Goal: Task Accomplishment & Management: Manage account settings

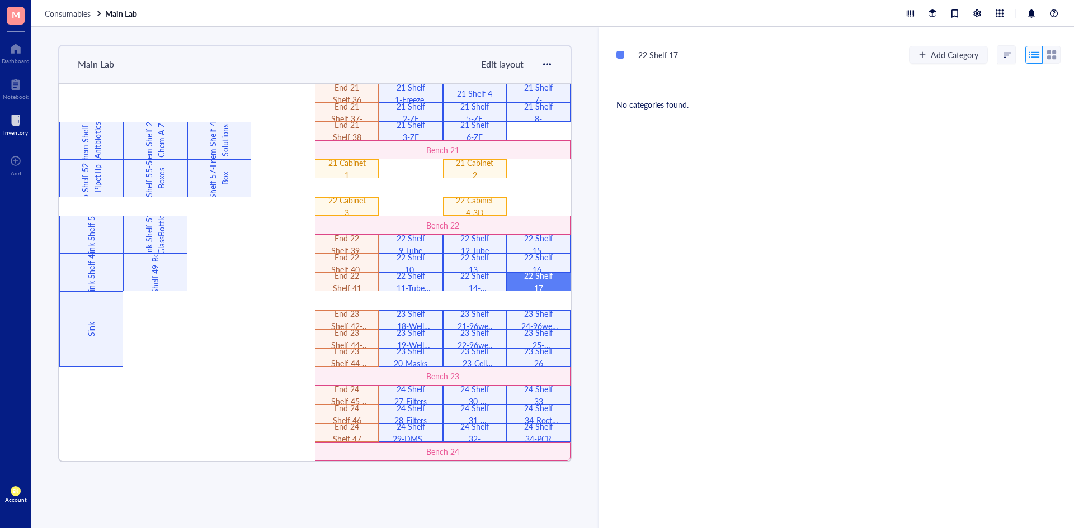
click at [821, 350] on div "22 Shelf 17 Add Category No categories found." at bounding box center [835, 278] width 475 height 502
click at [407, 319] on div "23 Shelf 18-Well plates" at bounding box center [410, 320] width 37 height 25
click at [410, 331] on div "23 Shelf 19-Well plates" at bounding box center [410, 339] width 37 height 25
click at [471, 317] on div "23 Shelf 21-96well plates" at bounding box center [474, 320] width 37 height 25
click at [485, 337] on div "23 Shelf 22-96well plates" at bounding box center [474, 339] width 37 height 25
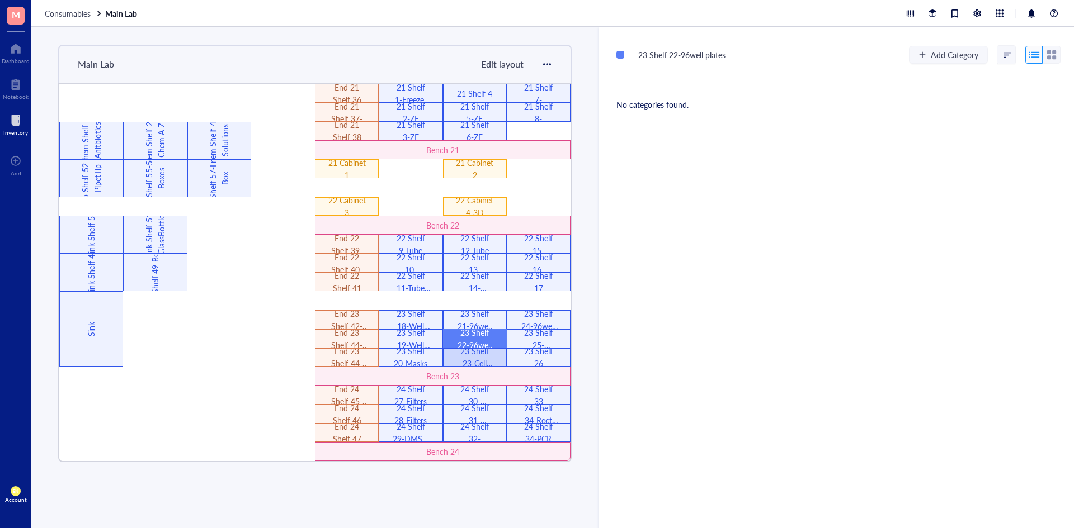
click at [466, 355] on div "23 Shelf 23-Cell culture" at bounding box center [474, 357] width 37 height 25
click at [532, 317] on div "23 Shelf 24-96well plates" at bounding box center [538, 320] width 37 height 25
click at [539, 331] on div "23 Shelf 25-Syringes" at bounding box center [538, 339] width 37 height 25
click at [542, 358] on div "23 Shelf 26" at bounding box center [538, 357] width 37 height 25
click at [673, 405] on div "23 Shelf 26 Add Category No categories found." at bounding box center [835, 278] width 475 height 502
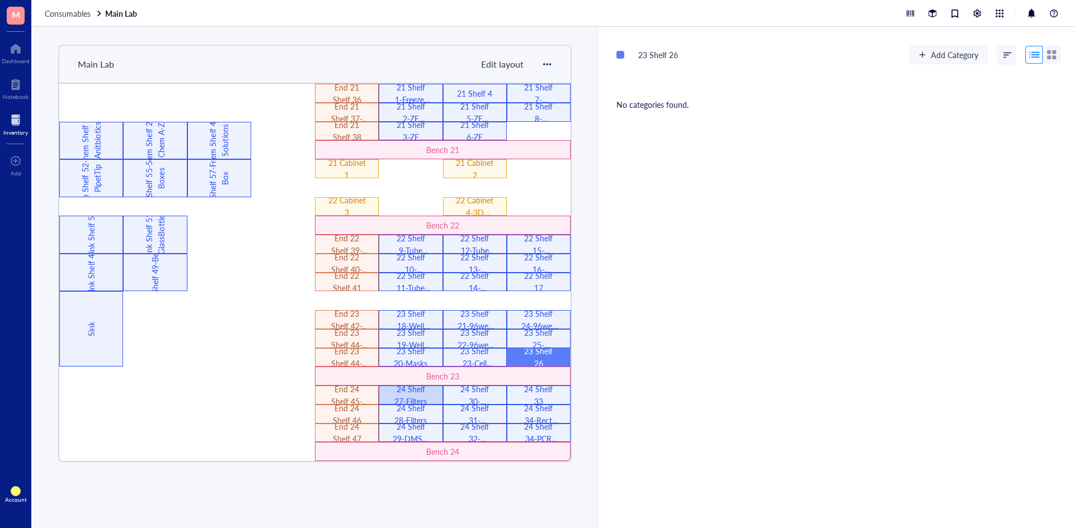
click at [414, 399] on div "24 Shelf 27-Filters" at bounding box center [410, 395] width 37 height 25
click at [418, 423] on div "24 Shelf 28-Filters" at bounding box center [410, 414] width 37 height 25
click at [418, 430] on div "24 Shelf 29-DMSO filters" at bounding box center [410, 433] width 37 height 25
click at [479, 401] on div "24 Shelf 30-StorageBottle" at bounding box center [474, 395] width 37 height 25
click at [479, 419] on div "24 Shelf 31-Cuvettes" at bounding box center [474, 414] width 37 height 25
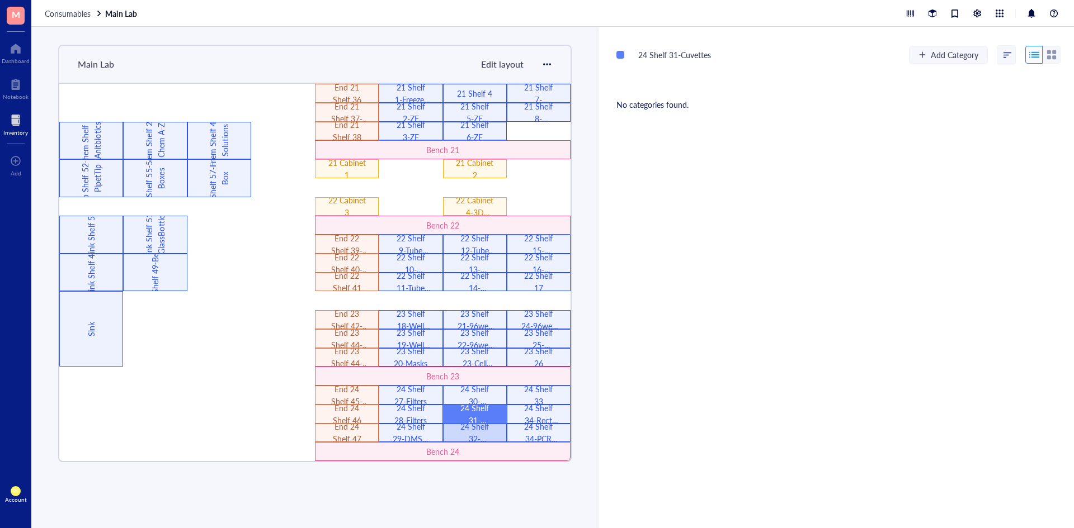
click at [461, 434] on div "24 Shelf 32-Reservoir+Int" at bounding box center [474, 433] width 37 height 25
click at [552, 398] on div "24 Shelf 33" at bounding box center [538, 395] width 37 height 25
click at [537, 415] on div "24 Shelf 34-Rect Petris" at bounding box center [538, 414] width 37 height 25
click at [532, 431] on div "24 Shelf 34-PCR tubes" at bounding box center [538, 433] width 37 height 25
click at [372, 97] on div "End 21 Shelf 36" at bounding box center [347, 93] width 64 height 19
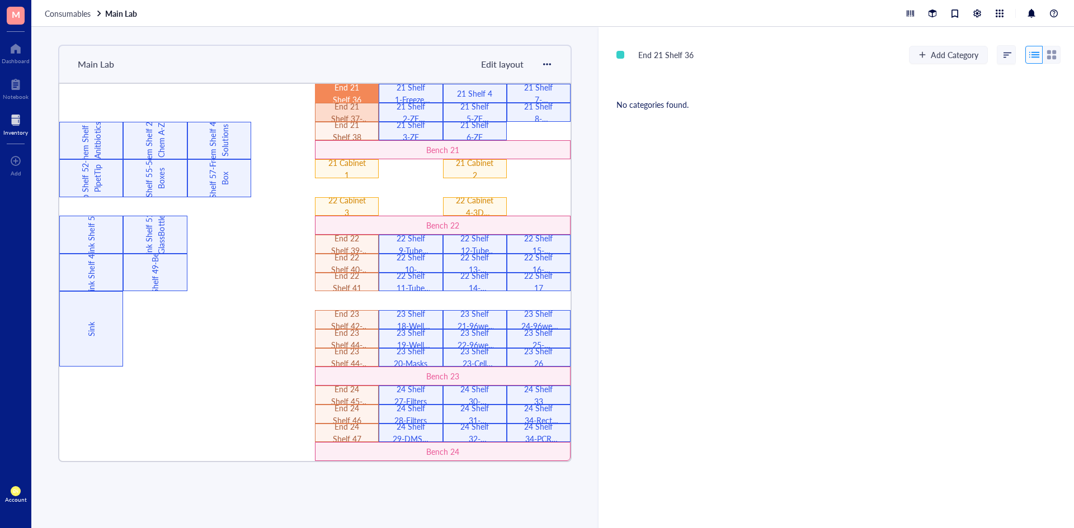
click at [366, 111] on div "End 21 Shelf 37-PlaBeaker" at bounding box center [347, 112] width 64 height 19
click at [358, 134] on div "End 21 Shelf 38" at bounding box center [346, 131] width 37 height 25
click at [344, 247] on div "End 22 Shelf 39-PlasBags" at bounding box center [346, 244] width 37 height 25
click at [348, 262] on div "End 22 Shelf 40-ZiplocBag" at bounding box center [346, 263] width 37 height 25
click at [366, 286] on div "End 22 Shelf 41" at bounding box center [347, 282] width 64 height 19
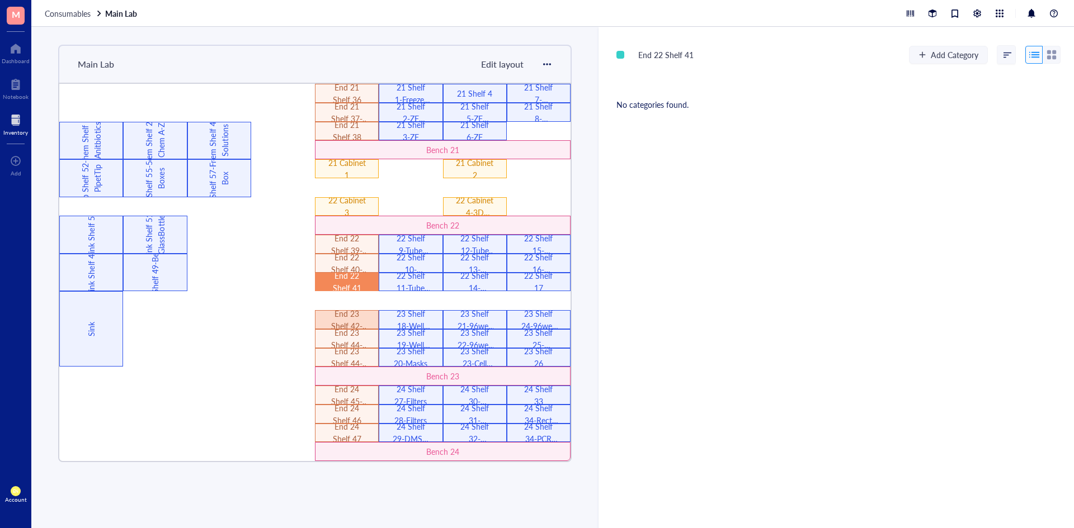
click at [352, 322] on div "End 23 Shelf 42-BiohazBag" at bounding box center [346, 320] width 37 height 25
click at [362, 332] on div "End 23 Shelf 44-Thermomet" at bounding box center [346, 339] width 37 height 25
click at [340, 356] on div "End 23 Shelf 44-IceBucket" at bounding box center [346, 357] width 37 height 25
click at [362, 399] on div "End 24 Shelf 45-SqtBottle" at bounding box center [346, 395] width 37 height 25
click at [352, 421] on div "End 24 Shelf 46" at bounding box center [346, 414] width 37 height 25
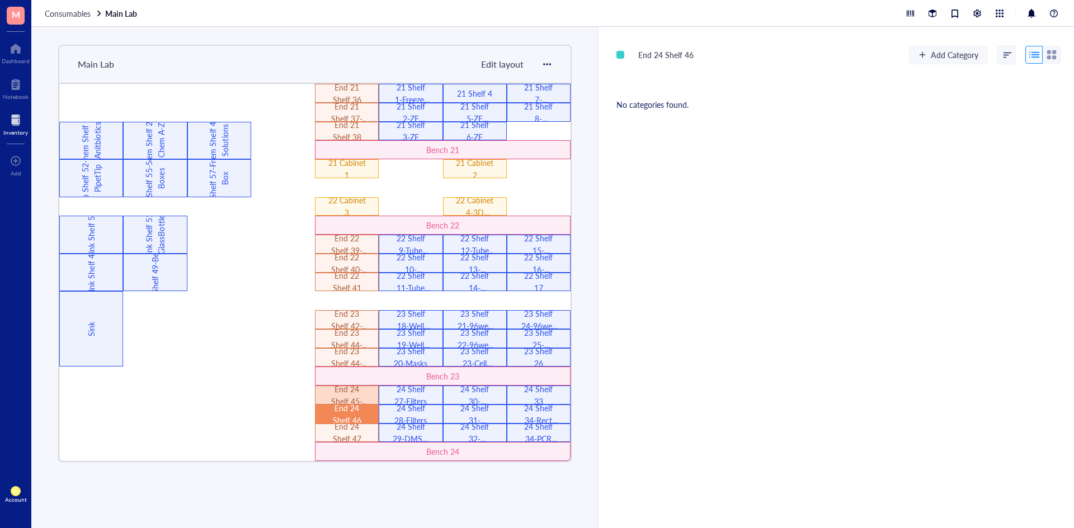
click at [336, 391] on div "End 24 Shelf 45-SqtBottle" at bounding box center [346, 395] width 37 height 25
click at [343, 409] on div "End 24 Shelf 46" at bounding box center [346, 414] width 37 height 25
click at [351, 431] on div "End 24 Shelf 47" at bounding box center [346, 433] width 37 height 25
click at [100, 287] on div "Sink Shelf 48" at bounding box center [91, 273] width 64 height 38
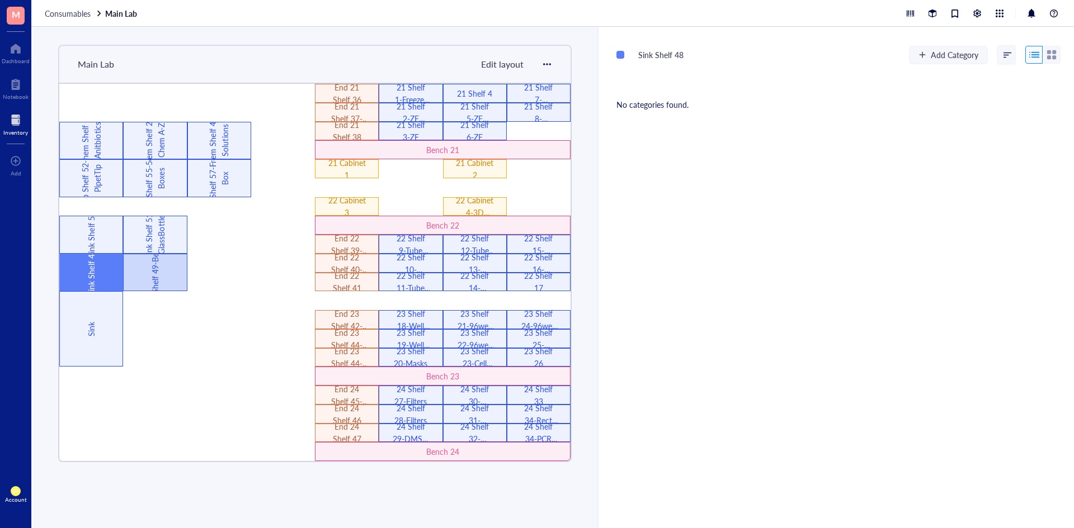
click at [171, 280] on div "Sink Shelf 49-Beakers" at bounding box center [155, 273] width 64 height 38
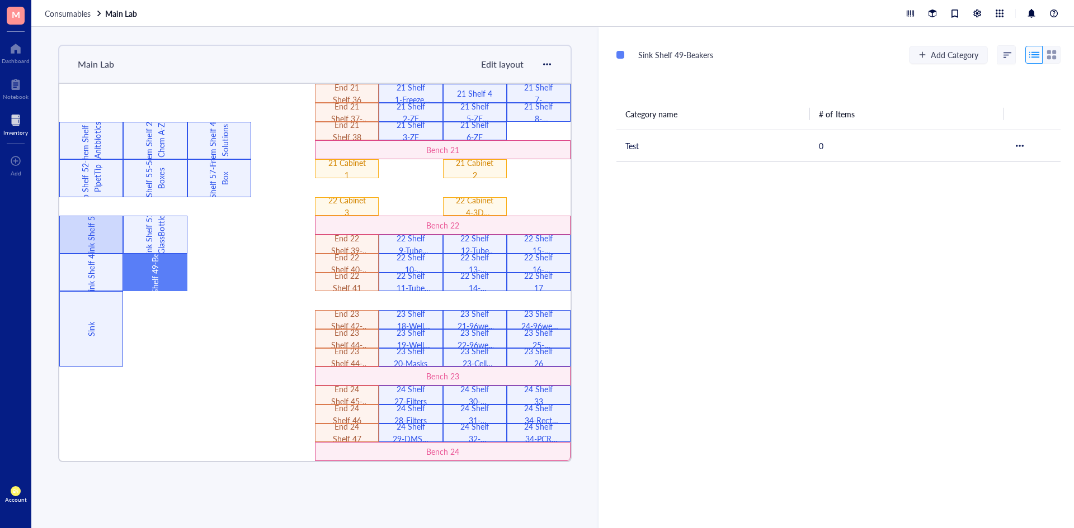
click at [86, 237] on div "Sink Shelf 50" at bounding box center [91, 234] width 12 height 75
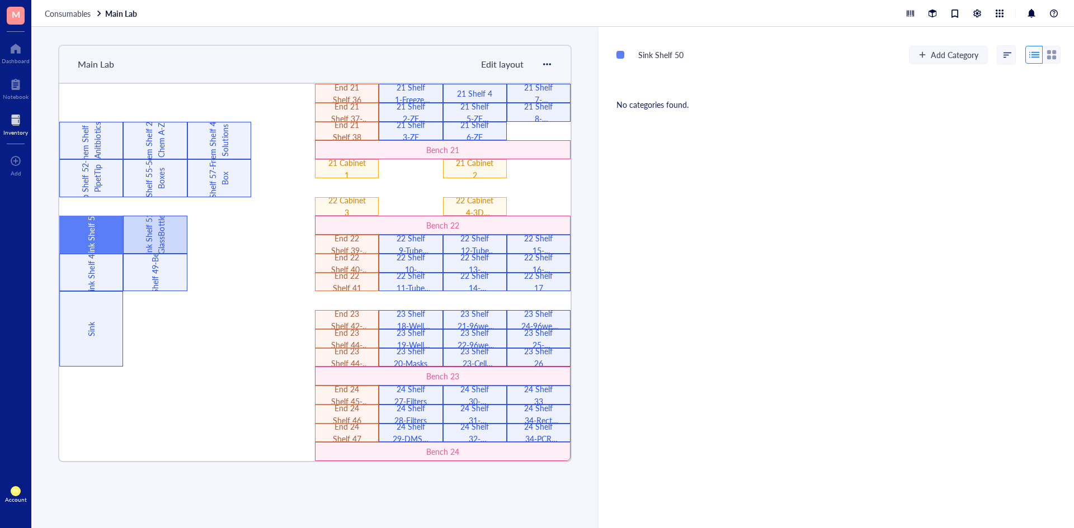
click at [141, 233] on div "Sink Shelf 51-GlassBottle" at bounding box center [155, 235] width 64 height 38
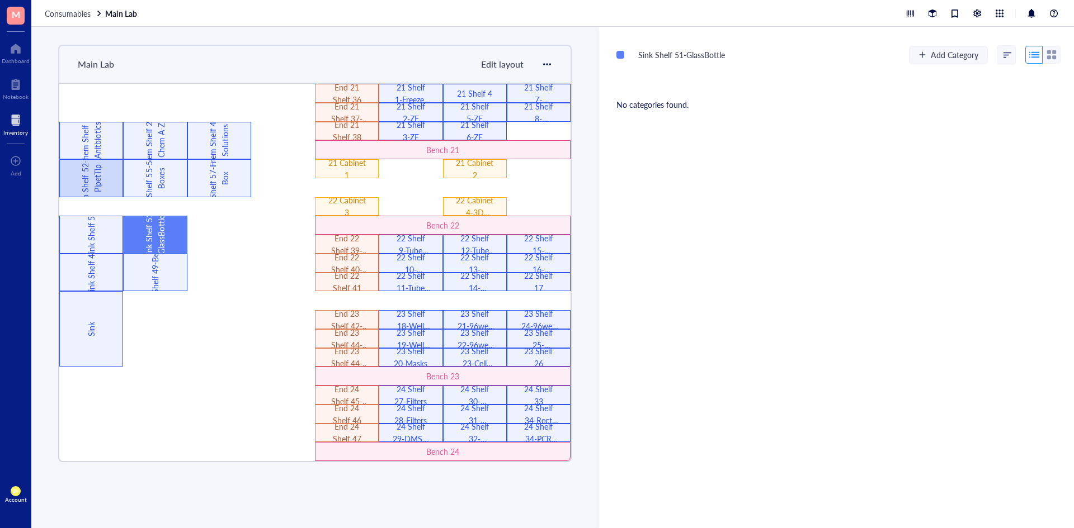
click at [110, 181] on div "Cab Shelf 52-54-PipetTip" at bounding box center [91, 178] width 64 height 38
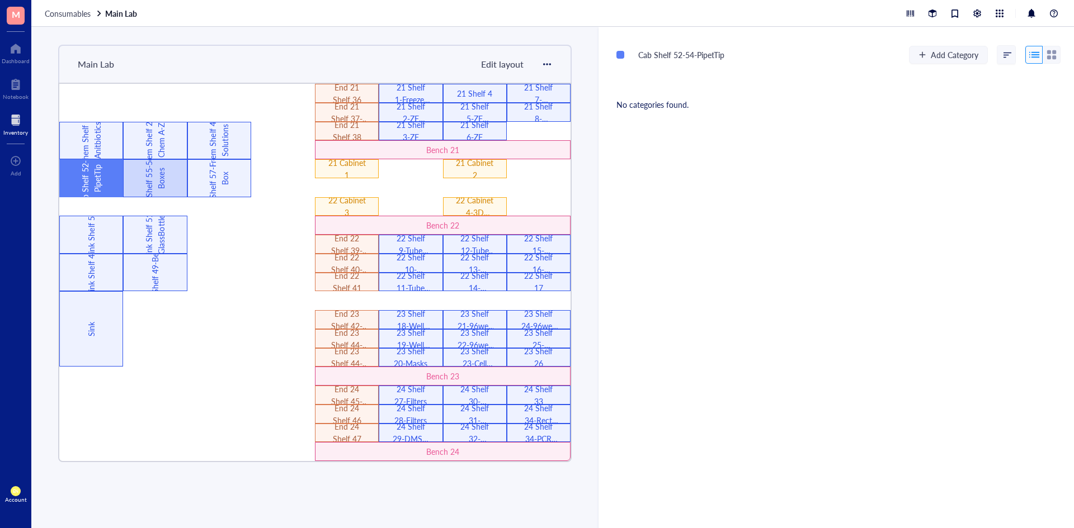
click at [155, 186] on div "Cab Shelf 55-56-Tip Boxes" at bounding box center [155, 177] width 25 height 75
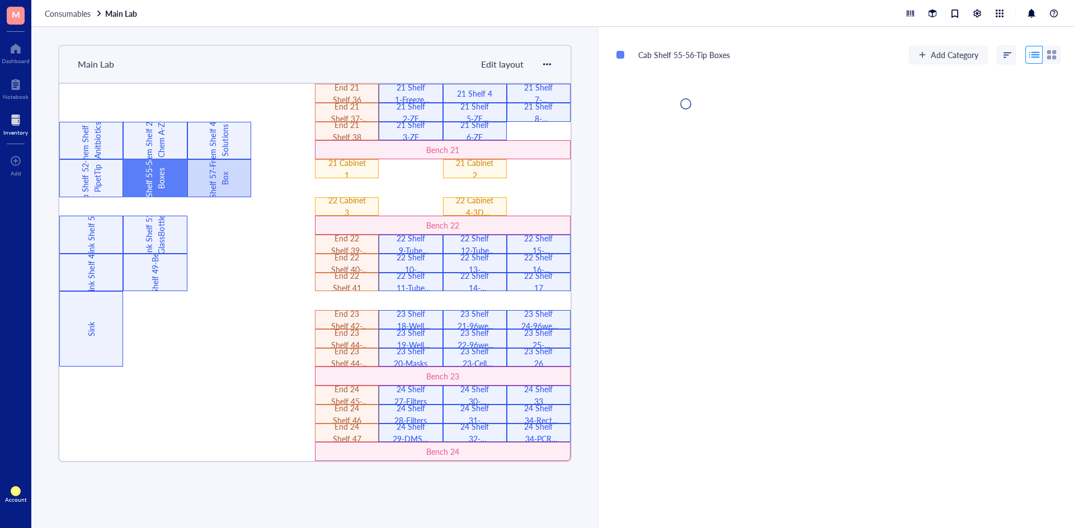
click at [228, 181] on div "Cab Shelf 57-Freezer Box" at bounding box center [219, 177] width 25 height 75
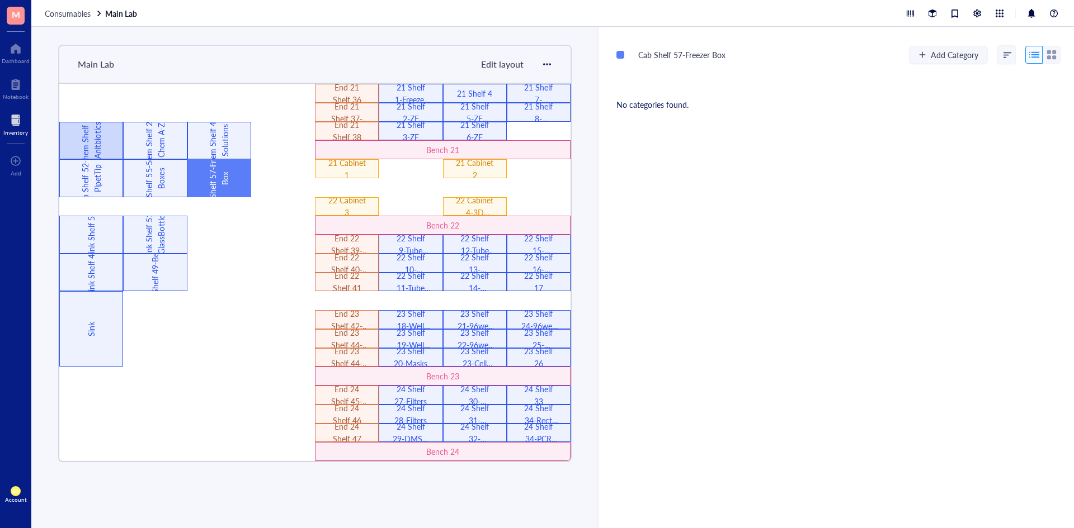
click at [104, 147] on div "Chem Shelf 1-Anitbiotics" at bounding box center [91, 141] width 64 height 38
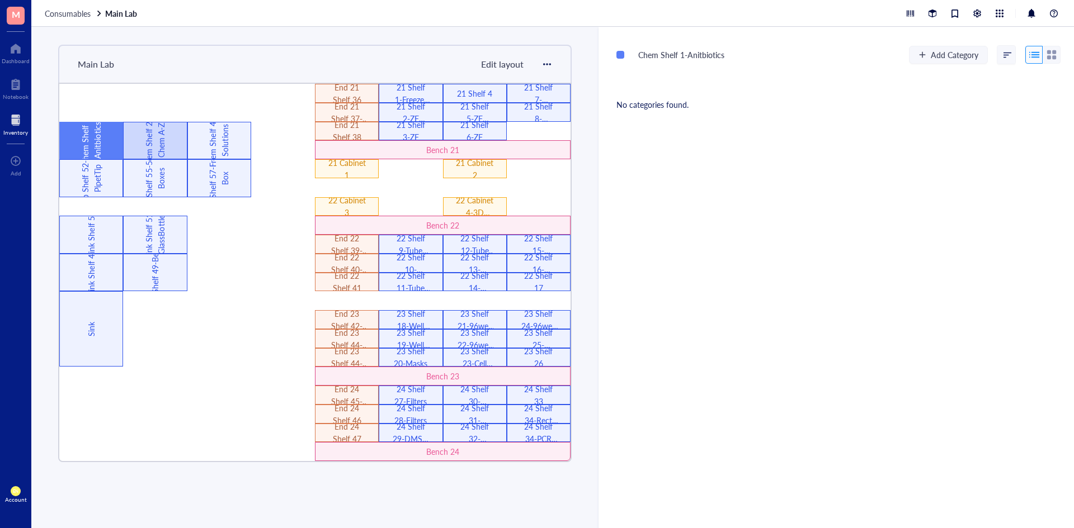
click at [139, 145] on div "Chem Shelf 2-3-Chem A-Z" at bounding box center [155, 141] width 64 height 38
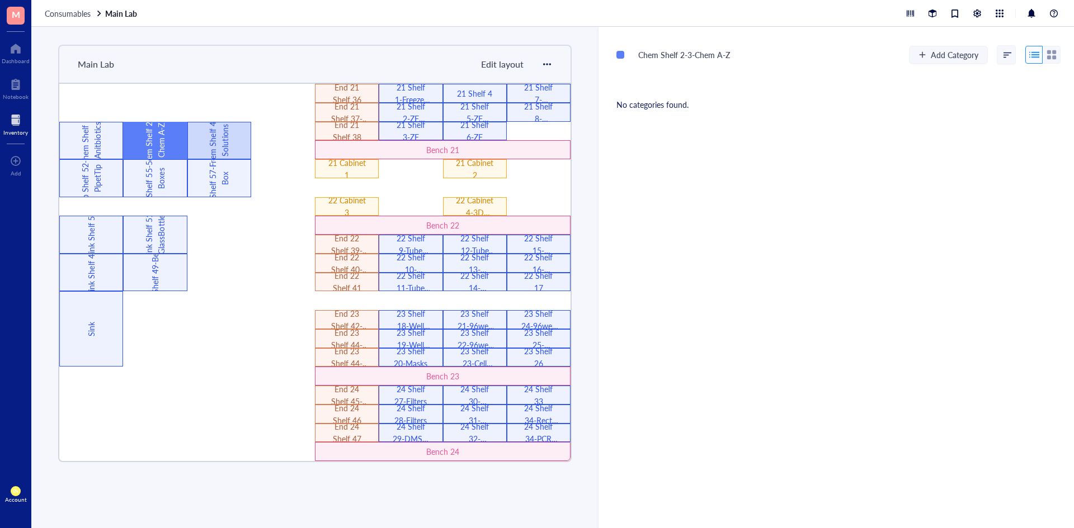
click at [201, 143] on div "Chem Shelf 4-6-Solutions" at bounding box center [219, 141] width 64 height 38
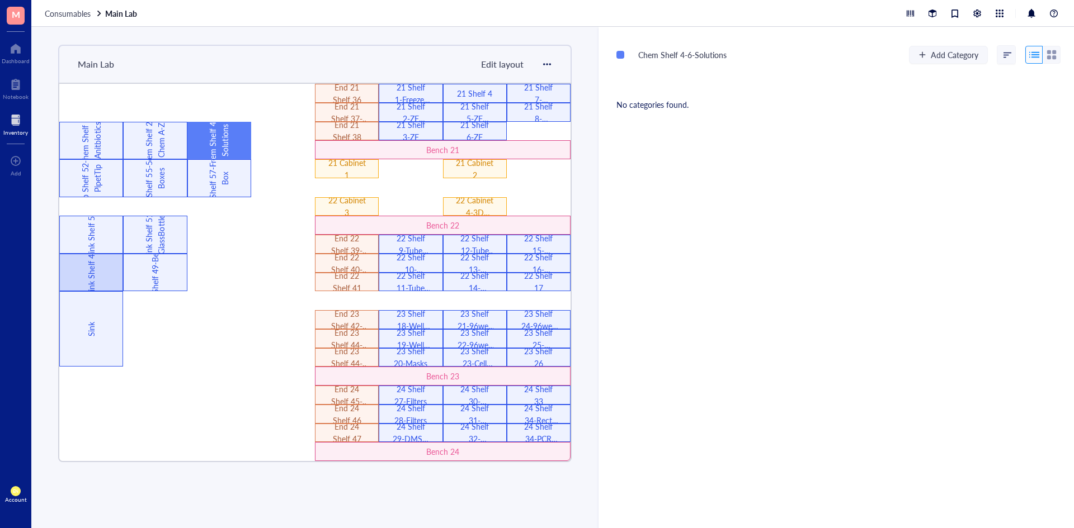
click at [89, 272] on div "Sink Shelf 48" at bounding box center [91, 272] width 12 height 75
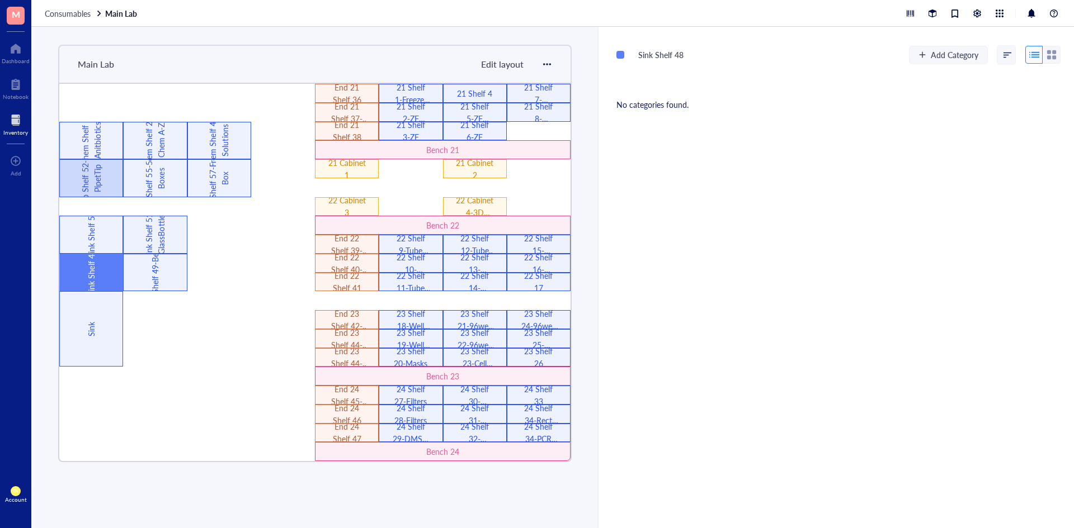
click at [98, 187] on div "Cab Shelf 52-54-PipetTip" at bounding box center [91, 177] width 25 height 75
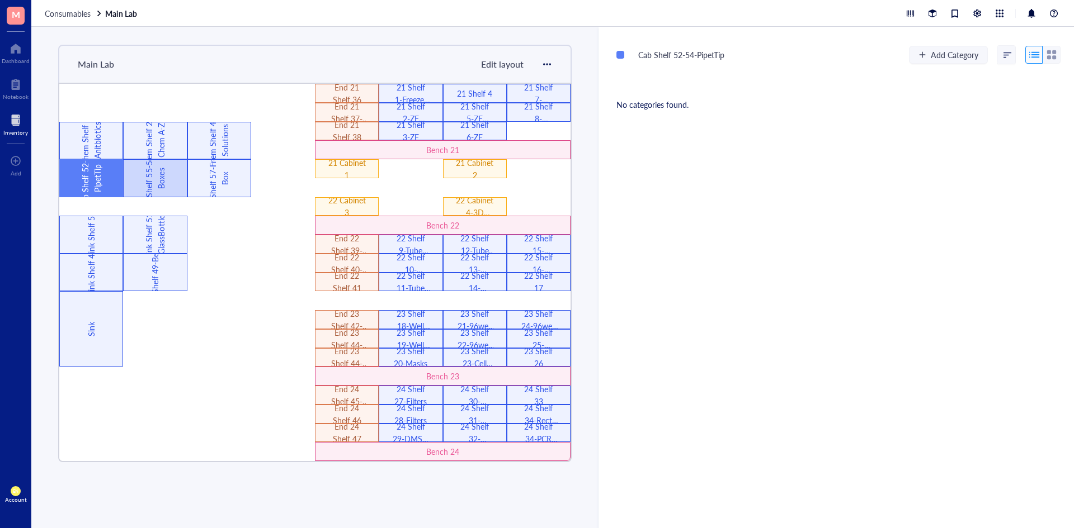
click at [174, 189] on div "Cab Shelf 55-56-Tip Boxes" at bounding box center [155, 178] width 64 height 38
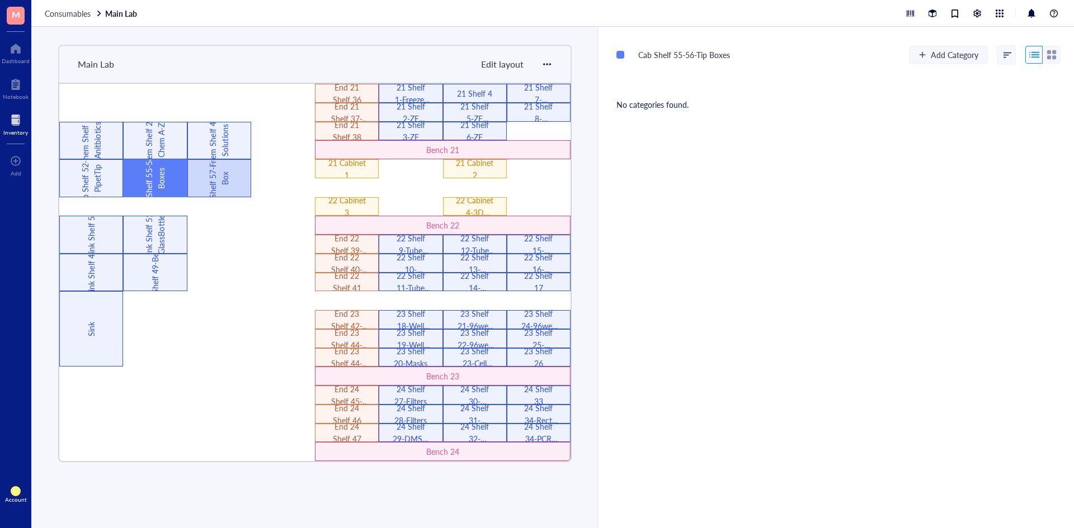
click at [202, 188] on div "Cab Shelf 57-Freezer Box" at bounding box center [219, 178] width 64 height 38
click at [139, 192] on div "Cab Shelf 55-56-Tip Boxes" at bounding box center [155, 178] width 64 height 38
click at [114, 186] on div "Cab Shelf 52-54-PipetTip" at bounding box center [91, 178] width 64 height 38
click at [218, 182] on div "Cab Shelf 57-Freezer Box" at bounding box center [219, 177] width 25 height 75
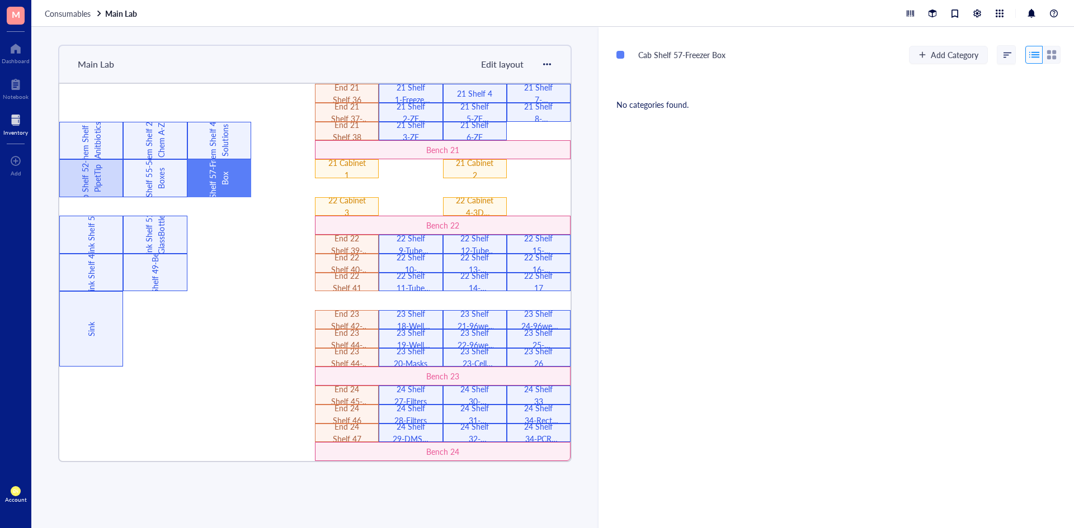
click at [120, 186] on div "Cab Shelf 52-54-PipetTip" at bounding box center [91, 178] width 64 height 38
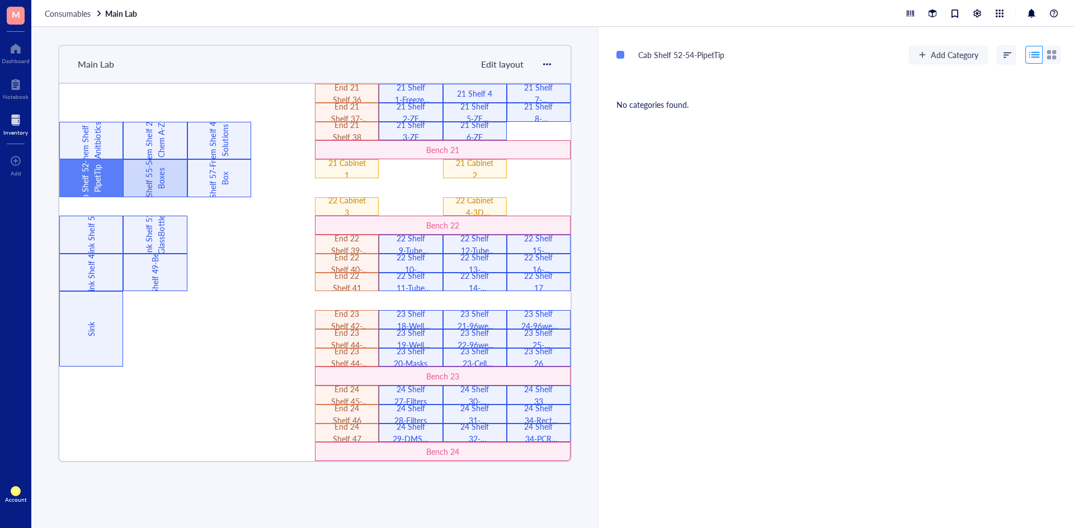
click at [168, 191] on div "Cab Shelf 55-56-Tip Boxes" at bounding box center [155, 178] width 64 height 38
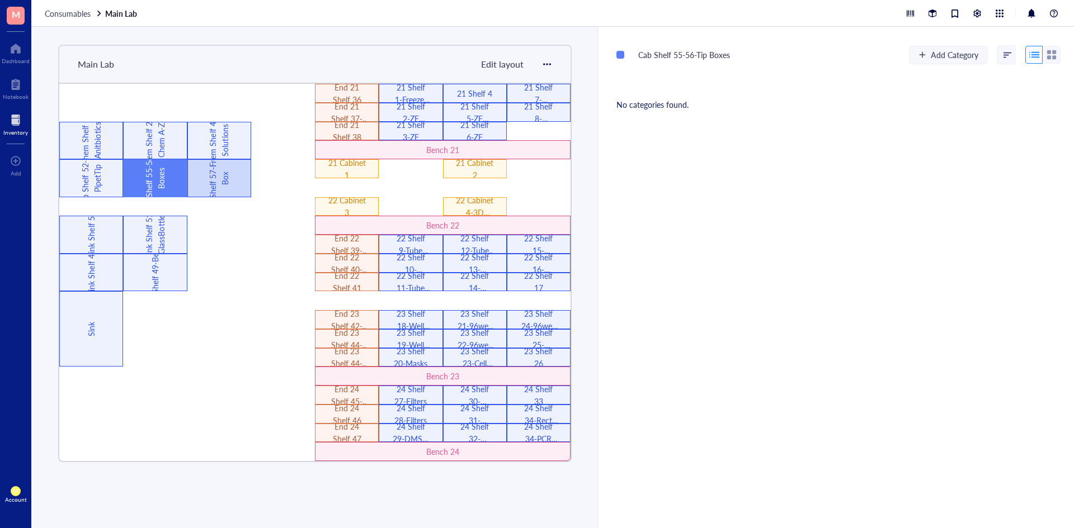
click at [230, 179] on div "Cab Shelf 57-Freezer Box" at bounding box center [219, 177] width 25 height 75
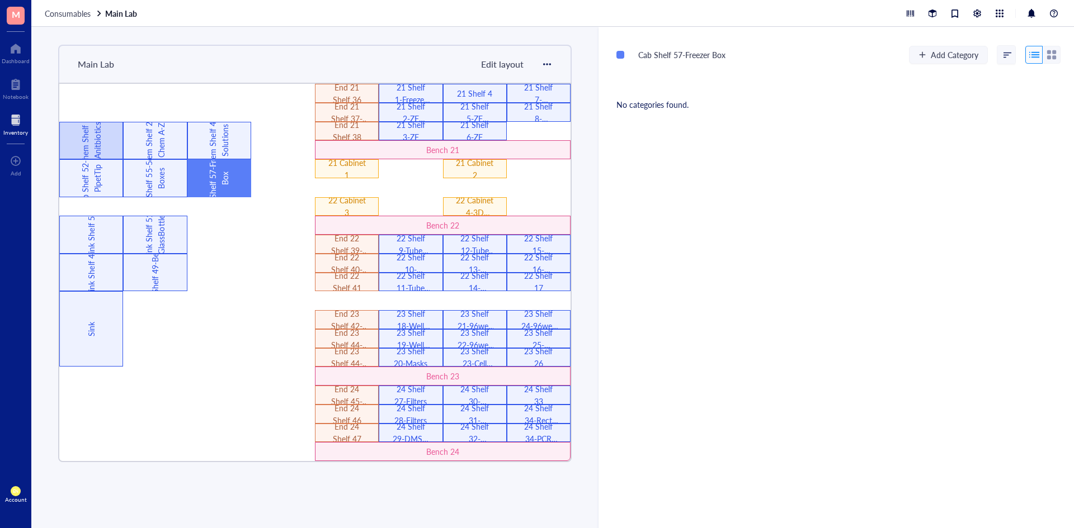
click at [107, 152] on div "Chem Shelf 1-Anitbiotics" at bounding box center [91, 141] width 64 height 38
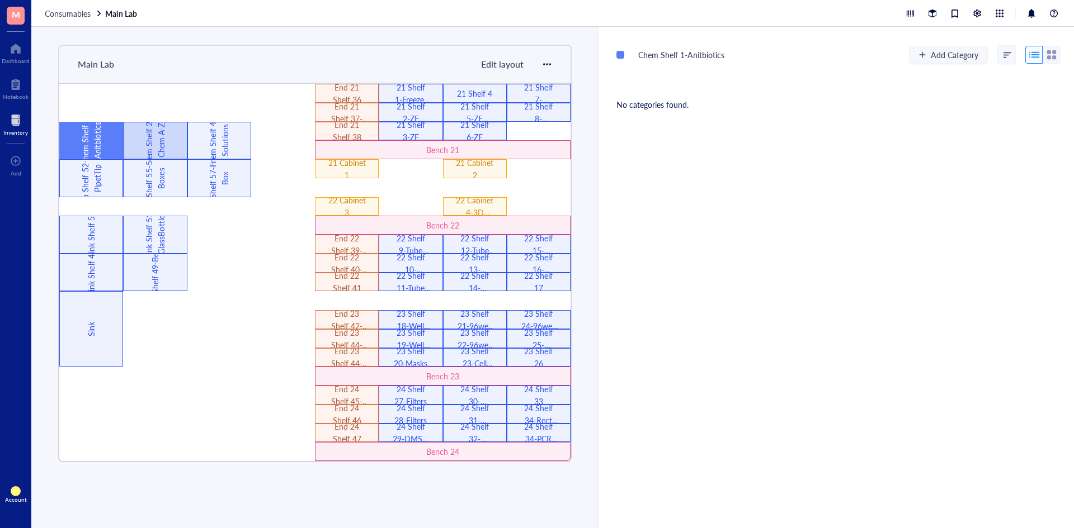
click at [143, 152] on div "Chem Shelf 2-3-Chem A-Z" at bounding box center [155, 140] width 25 height 75
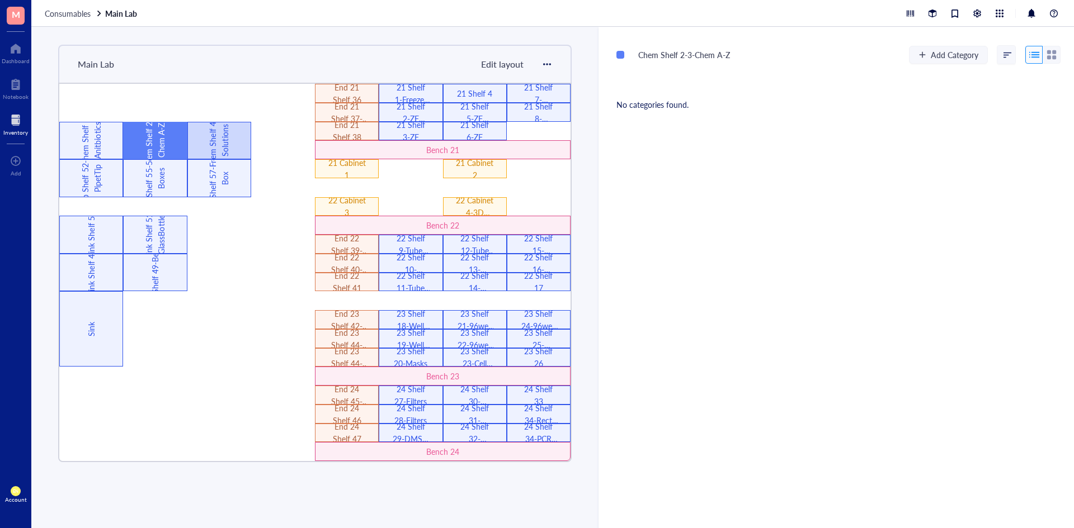
click at [220, 132] on div "Chem Shelf 4-6-Solutions" at bounding box center [219, 140] width 25 height 75
click at [820, 209] on div "Chem Shelf 4-6-Solutions Add Category No categories found." at bounding box center [835, 278] width 475 height 502
click at [69, 17] on span "Consumables" at bounding box center [68, 13] width 46 height 11
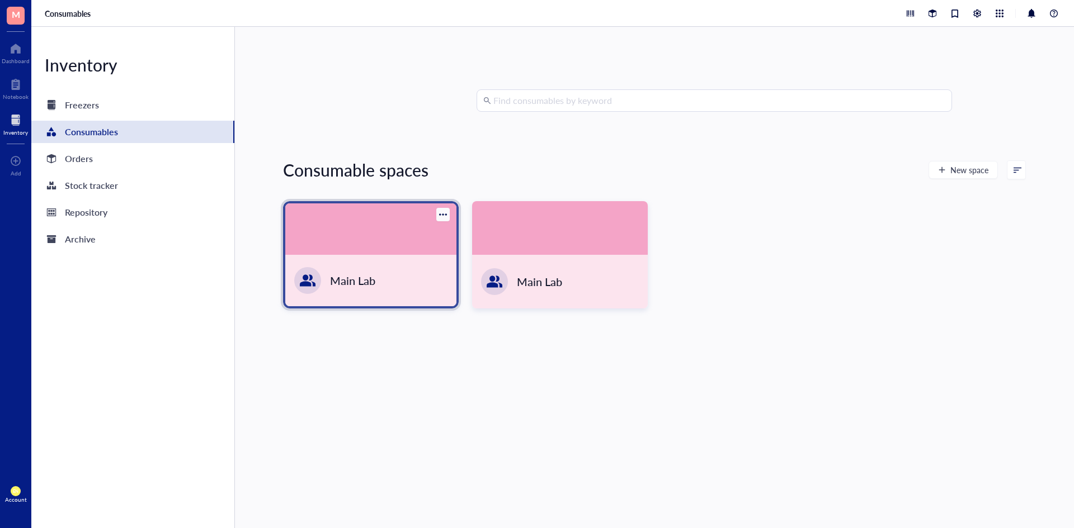
click at [380, 273] on div "Main Lab" at bounding box center [370, 280] width 171 height 51
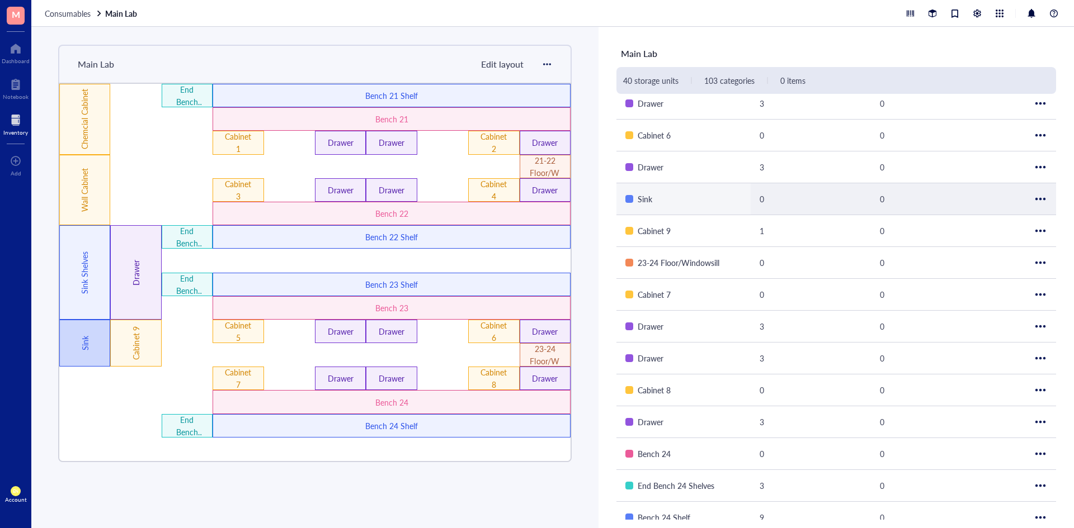
scroll to position [881, 0]
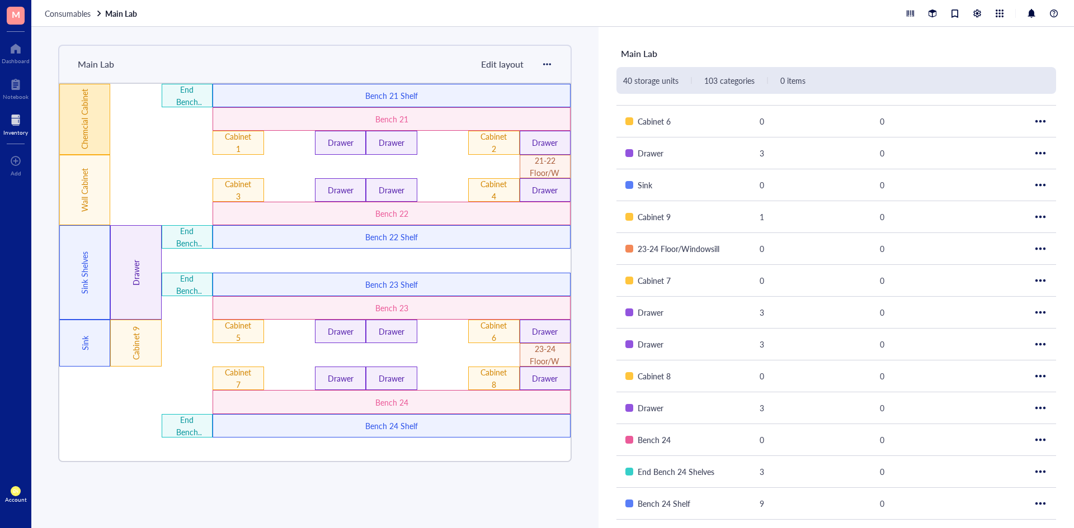
click at [92, 134] on div "Chemcial Cabinet" at bounding box center [84, 119] width 51 height 71
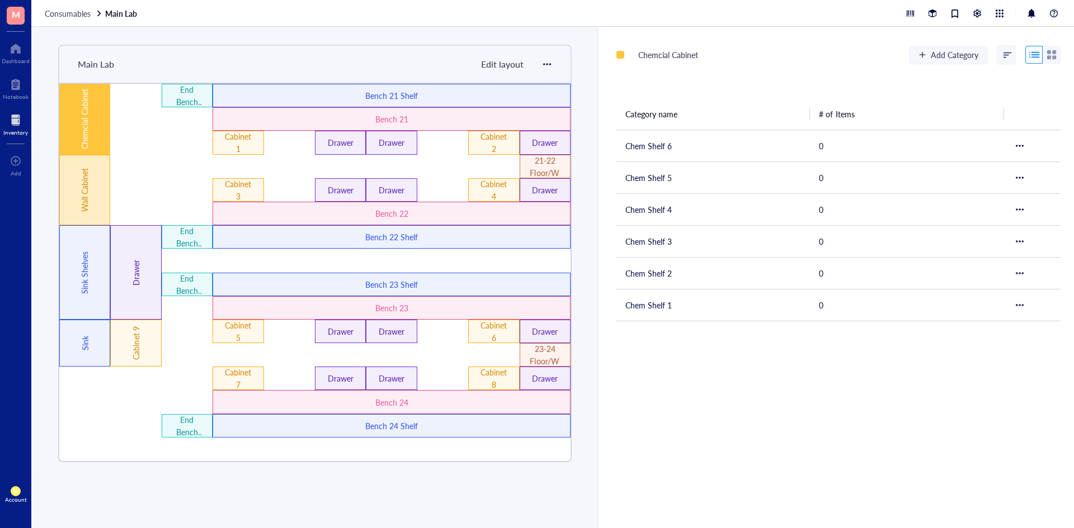
click at [89, 185] on div "Wall Cabinet" at bounding box center [85, 190] width 12 height 90
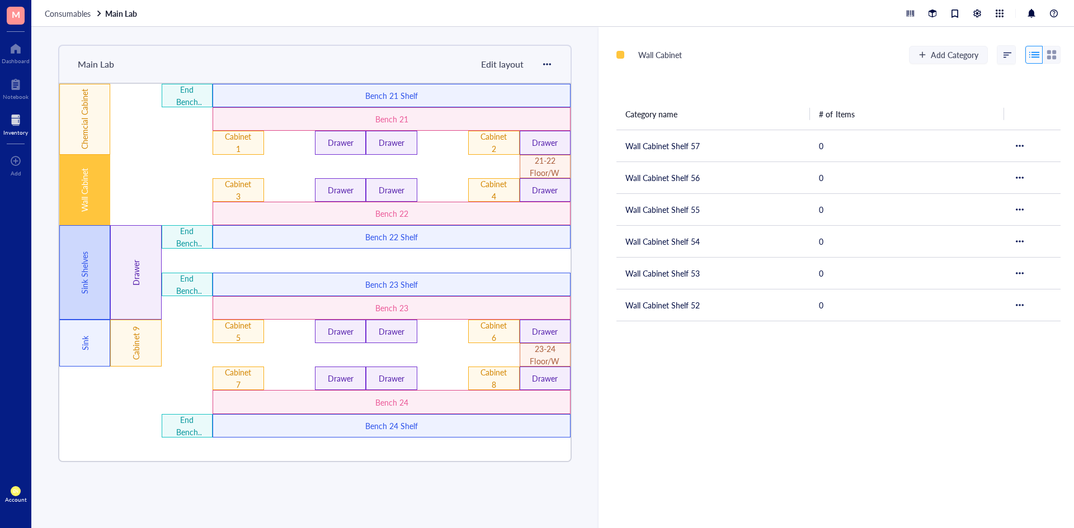
click at [90, 239] on div "Sink Shelves" at bounding box center [85, 273] width 12 height 120
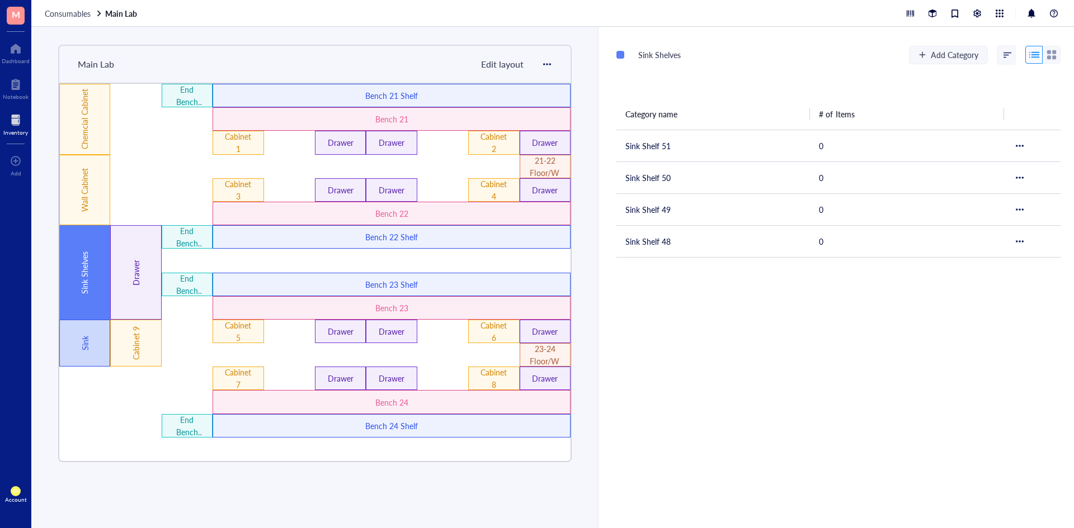
click at [93, 360] on div "Sink" at bounding box center [84, 343] width 51 height 47
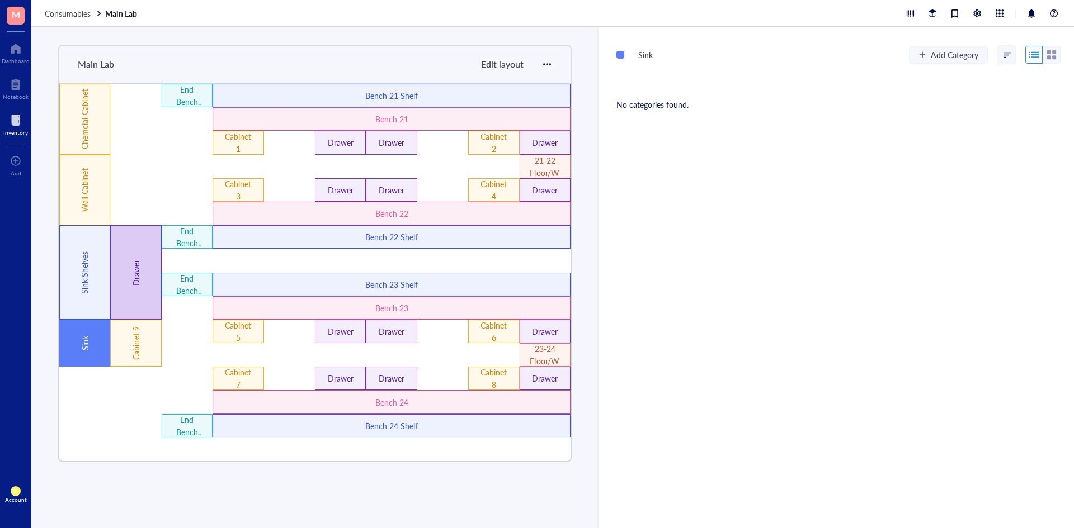
click at [117, 284] on div "Drawer" at bounding box center [135, 272] width 51 height 95
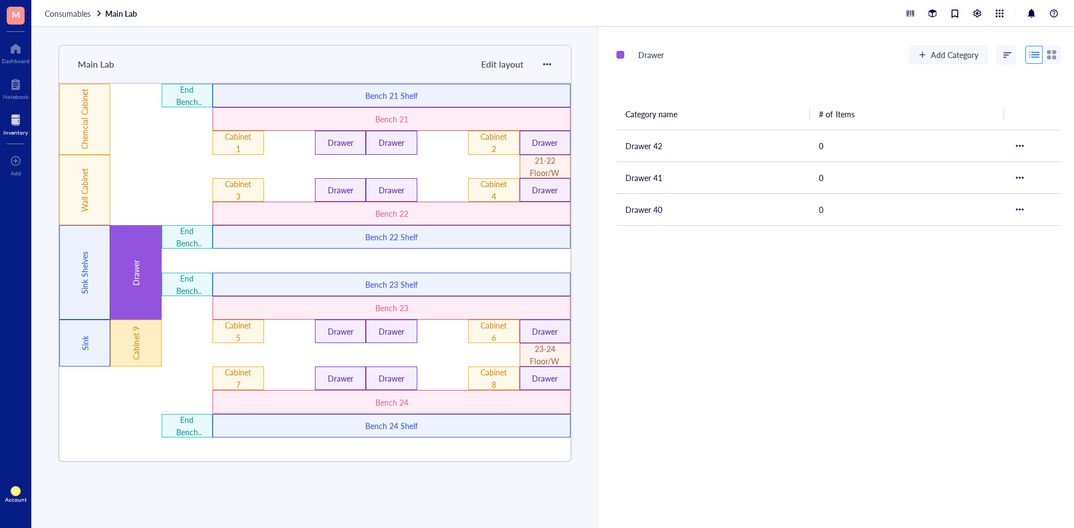
click at [142, 335] on div "Cabinet 9" at bounding box center [135, 343] width 51 height 47
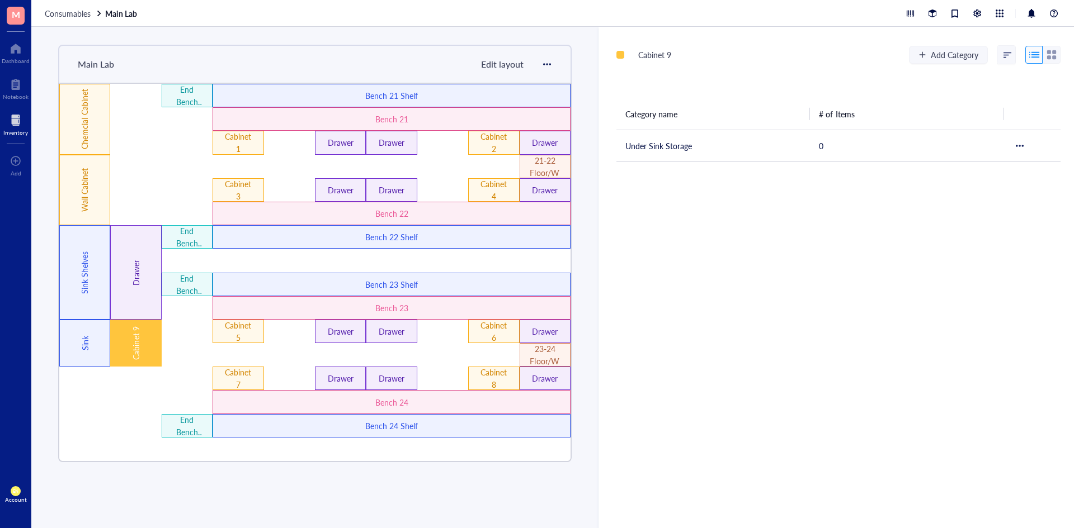
click at [547, 18] on div "Consumables Main Lab" at bounding box center [552, 13] width 1042 height 27
click at [83, 16] on span "Consumables" at bounding box center [68, 13] width 46 height 11
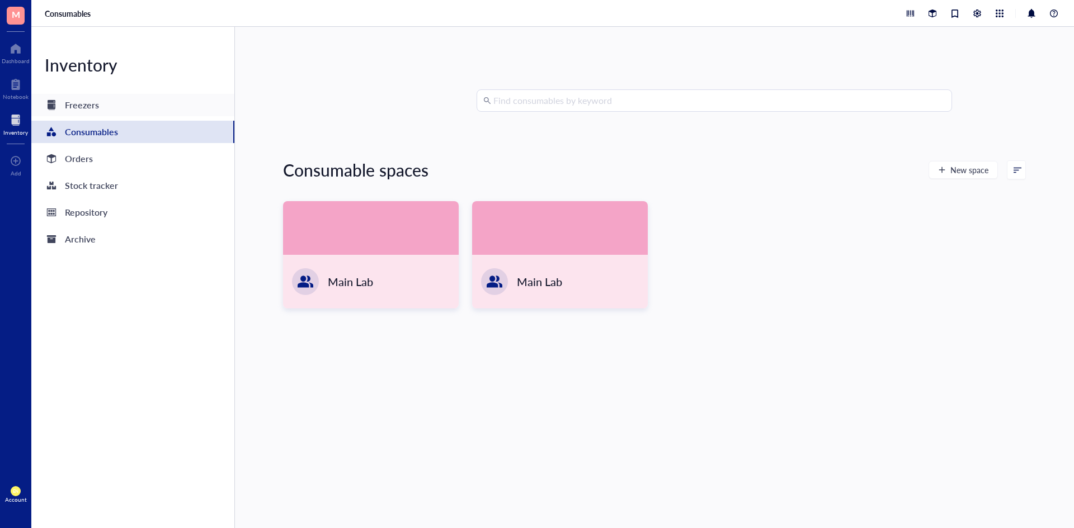
click at [87, 114] on div "Freezers" at bounding box center [132, 105] width 203 height 22
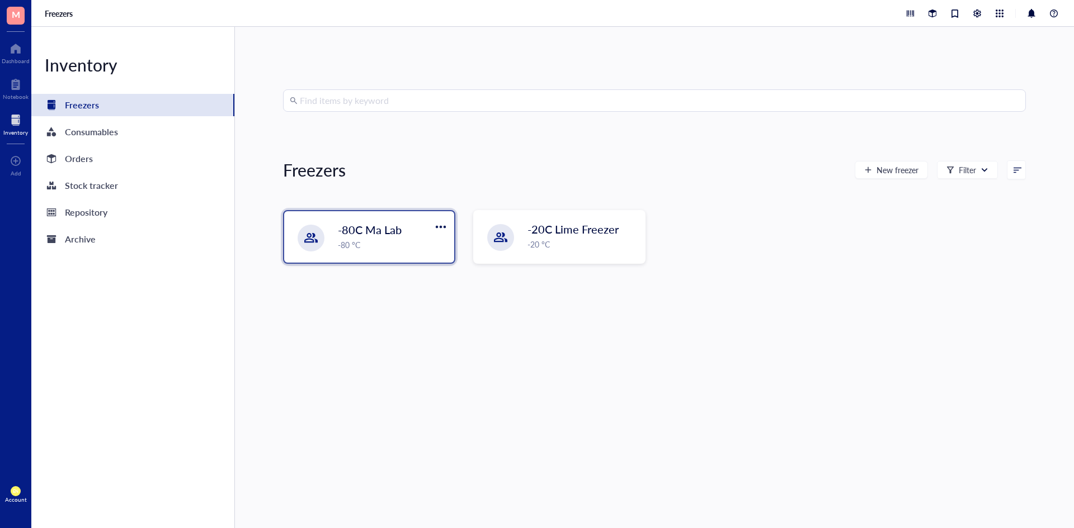
click at [419, 253] on div "-80C Ma Lab -80 °C" at bounding box center [369, 236] width 170 height 51
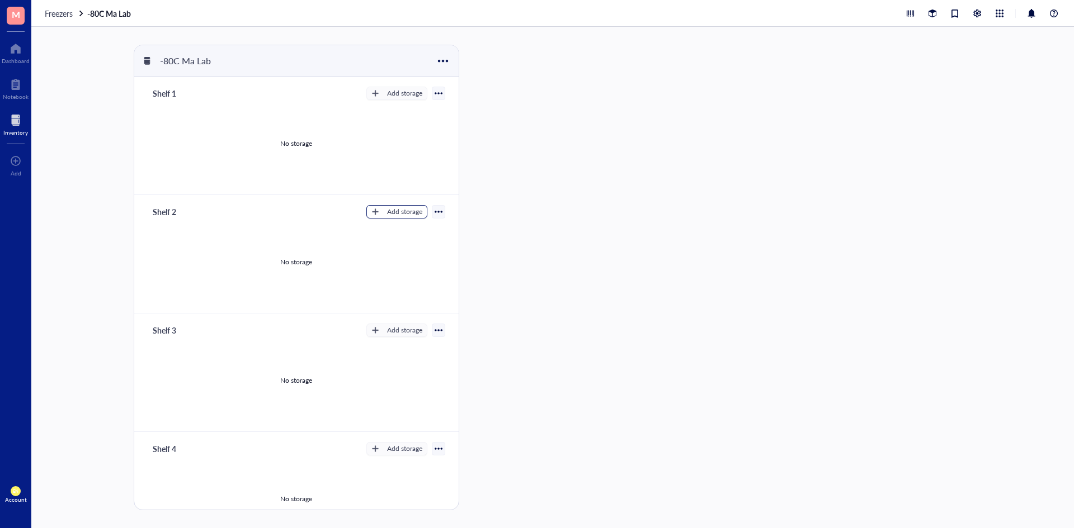
click at [394, 210] on div "Add storage" at bounding box center [404, 212] width 35 height 10
click at [388, 228] on span "Rack" at bounding box center [402, 231] width 64 height 12
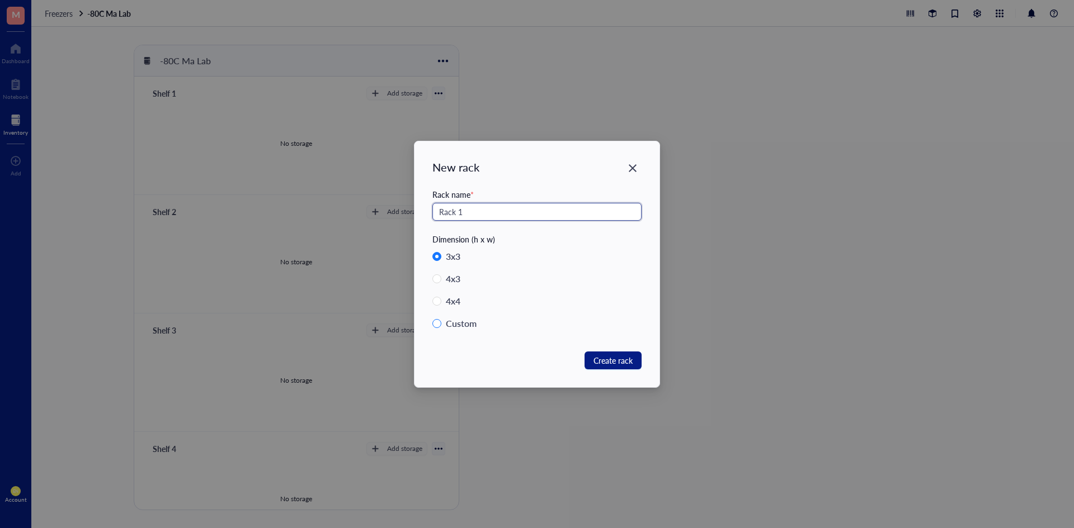
type input "Rack 1"
click at [437, 321] on input "Custom" at bounding box center [436, 323] width 9 height 9
radio input "true"
radio input "false"
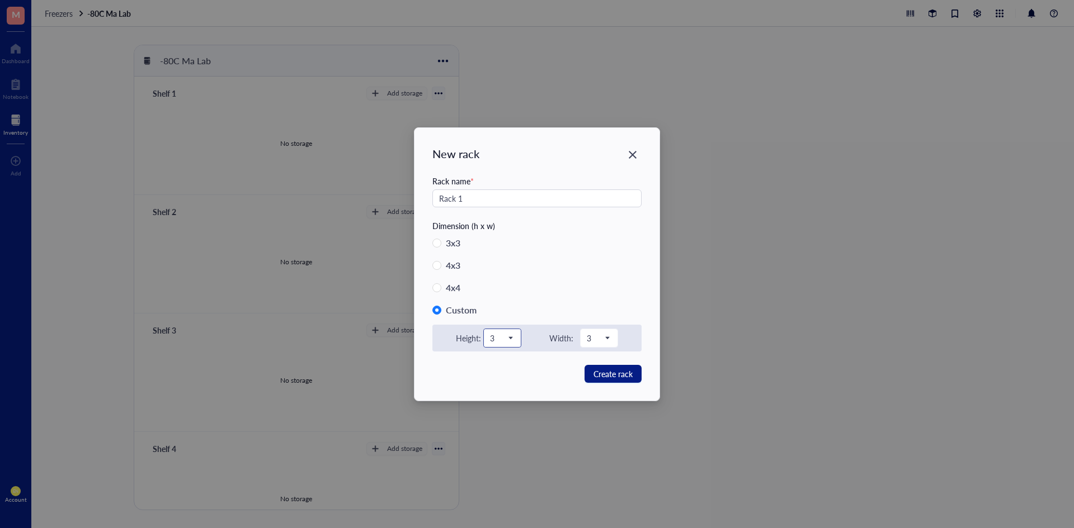
click at [509, 339] on span "3" at bounding box center [501, 338] width 22 height 10
click at [502, 423] on div "5" at bounding box center [502, 430] width 37 height 18
click at [599, 332] on input "search" at bounding box center [594, 338] width 15 height 17
click at [592, 407] on div "4" at bounding box center [598, 412] width 23 height 12
click at [610, 377] on span "Create rack" at bounding box center [612, 374] width 39 height 12
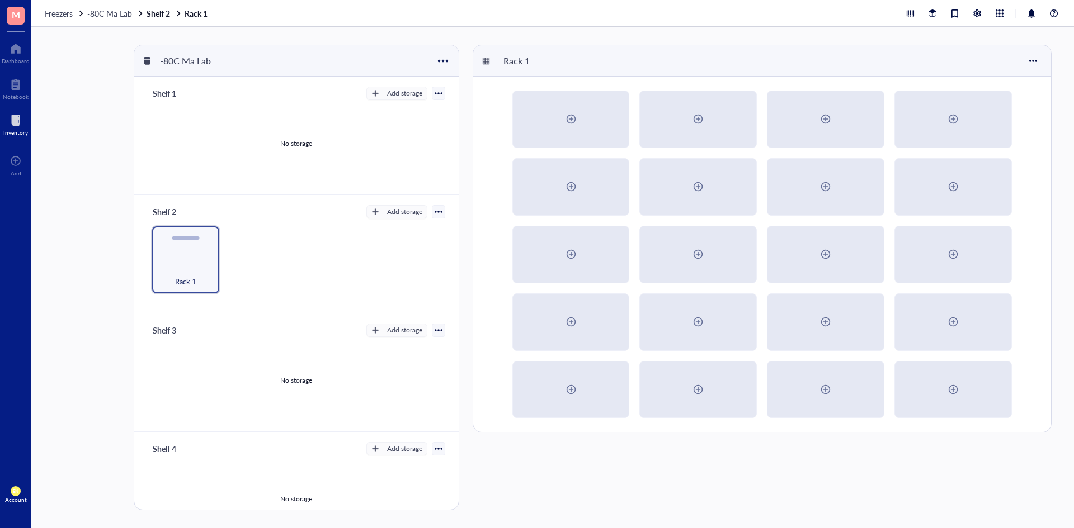
click at [300, 268] on div "Rack 1" at bounding box center [296, 259] width 297 height 67
click at [375, 215] on button "Add storage" at bounding box center [396, 211] width 61 height 13
click at [384, 237] on span "Rack" at bounding box center [402, 231] width 64 height 12
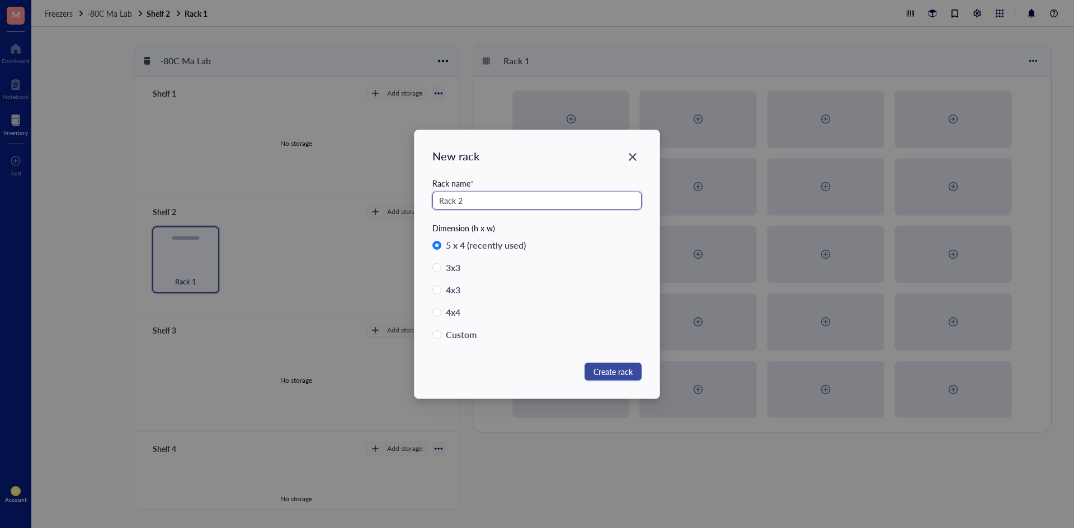
type input "Rack 2"
click at [621, 375] on span "Create rack" at bounding box center [612, 372] width 39 height 12
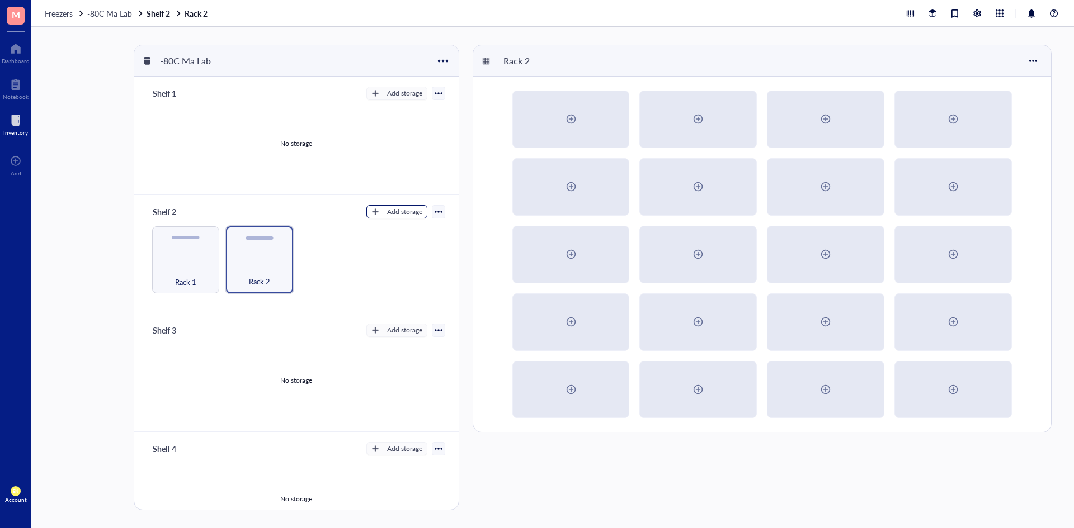
click at [387, 209] on div "Add storage" at bounding box center [404, 212] width 35 height 10
click at [403, 226] on span "Rack" at bounding box center [402, 231] width 64 height 12
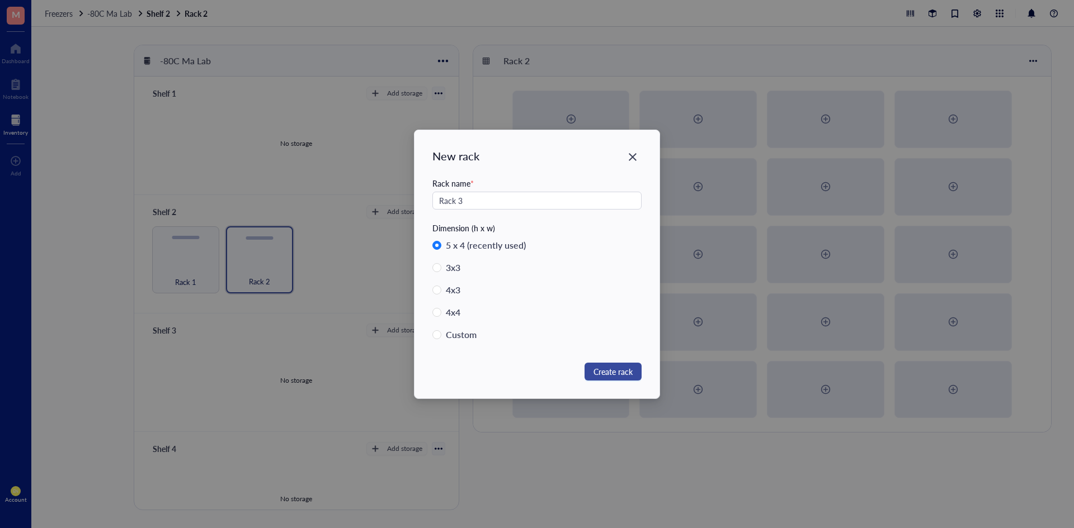
type input "Rack 3"
click at [611, 380] on button "Create rack" at bounding box center [612, 372] width 57 height 18
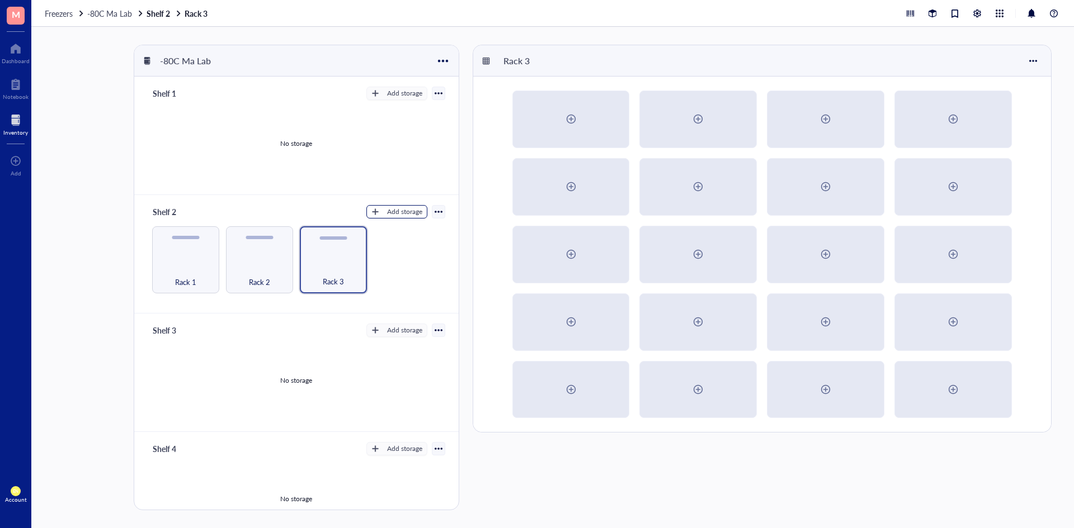
click at [396, 215] on div "Add storage" at bounding box center [404, 212] width 35 height 10
click at [423, 229] on span "Rack" at bounding box center [402, 231] width 64 height 12
radio input "true"
radio input "false"
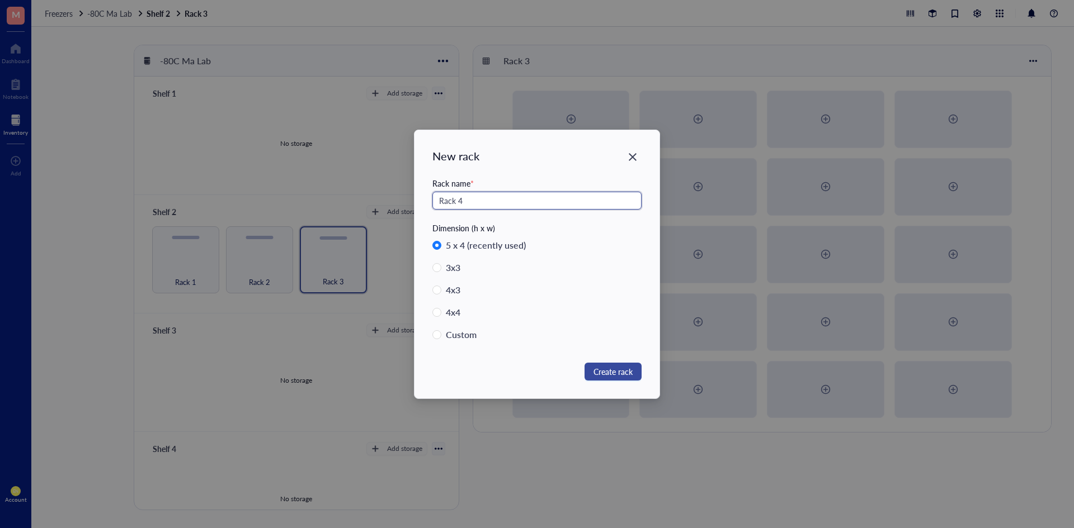
type input "Rack 4"
click at [636, 375] on button "Create rack" at bounding box center [612, 372] width 57 height 18
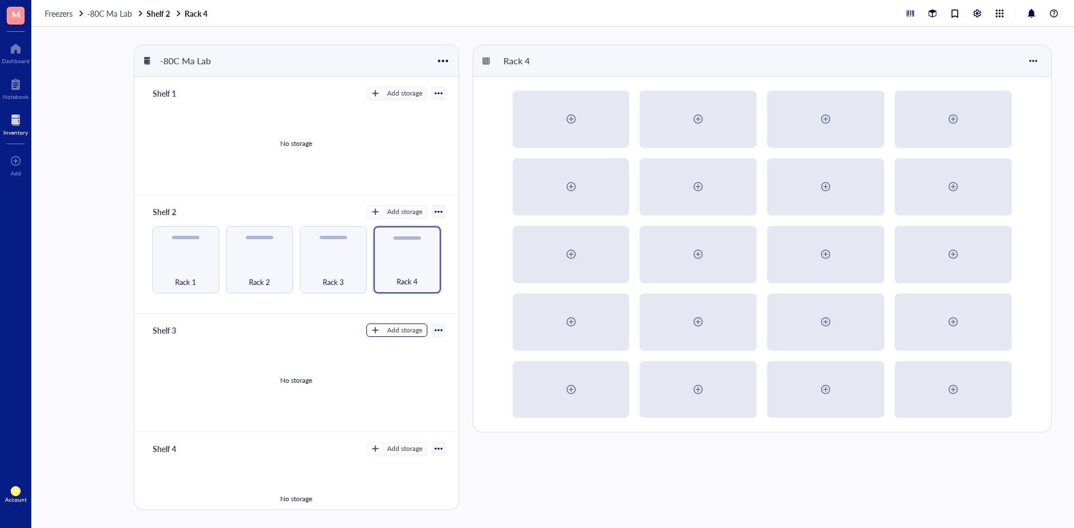
click at [374, 333] on div "button" at bounding box center [375, 331] width 8 height 8
click at [516, 447] on div "Rack 4" at bounding box center [764, 278] width 583 height 466
click at [391, 329] on div "Add storage" at bounding box center [404, 330] width 35 height 10
click at [379, 346] on span "Rack" at bounding box center [402, 349] width 64 height 12
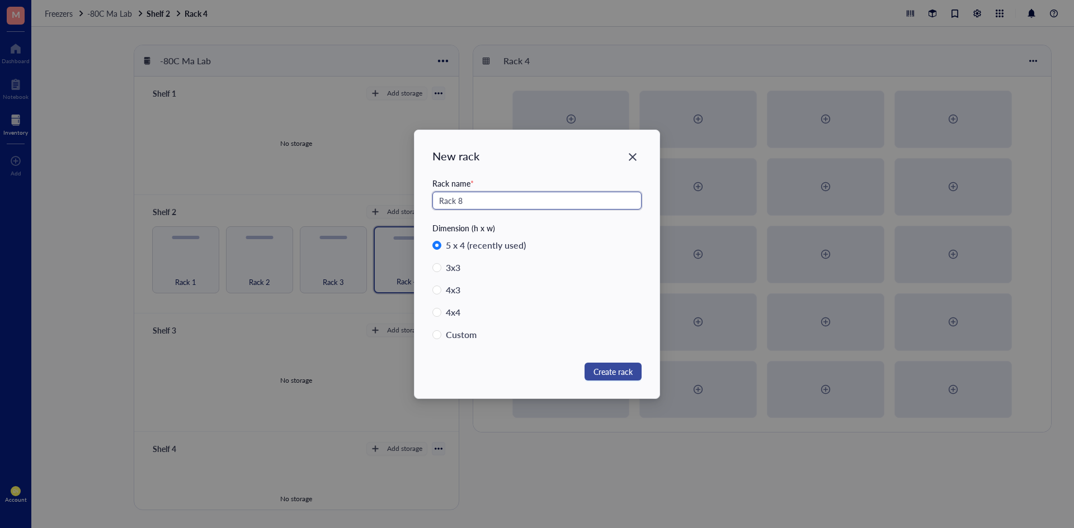
type input "Rack 8"
click at [599, 369] on span "Create rack" at bounding box center [612, 372] width 39 height 12
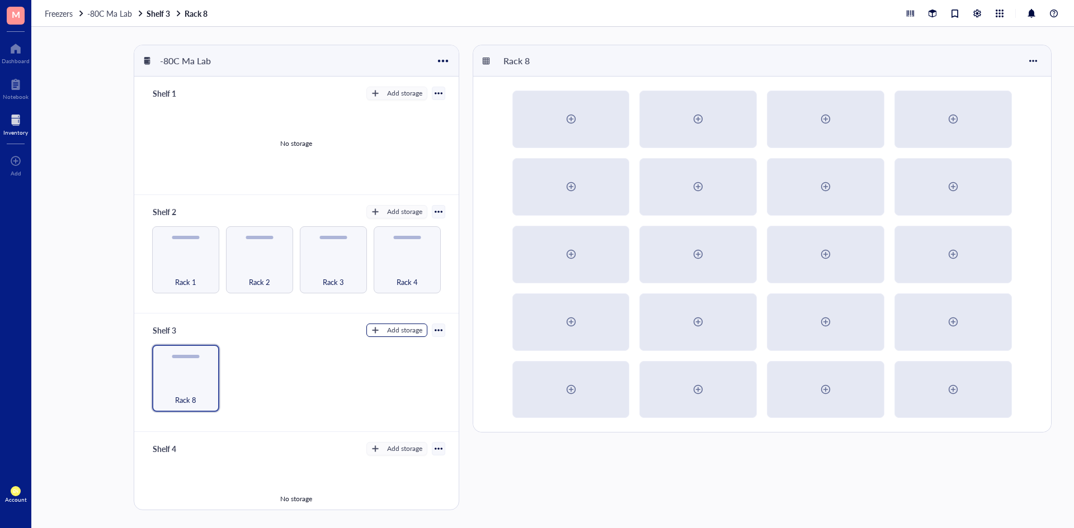
click at [387, 333] on div "Add storage" at bounding box center [404, 330] width 35 height 10
click at [392, 349] on span "Rack" at bounding box center [402, 349] width 64 height 12
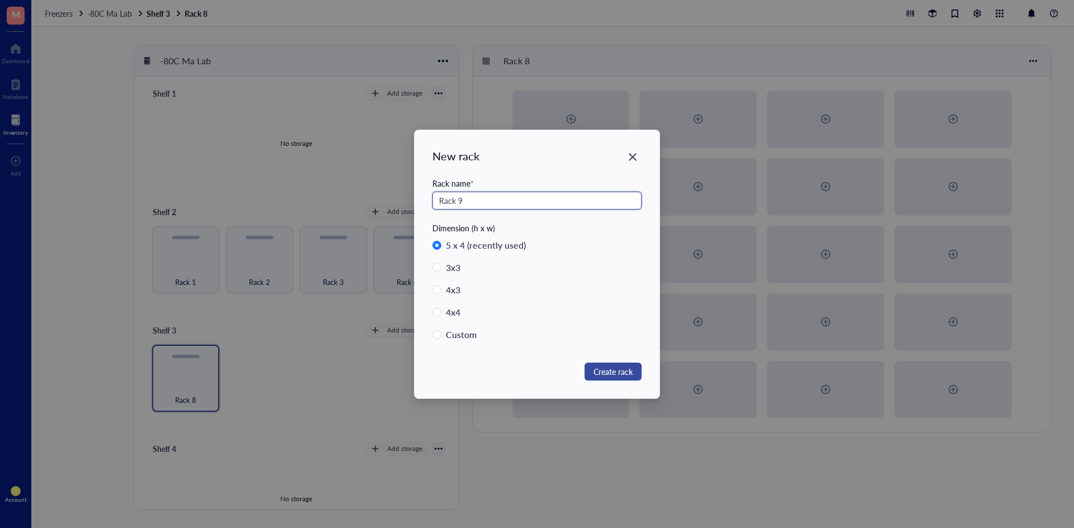
type input "Rack 9"
click at [618, 368] on span "Create rack" at bounding box center [612, 372] width 39 height 12
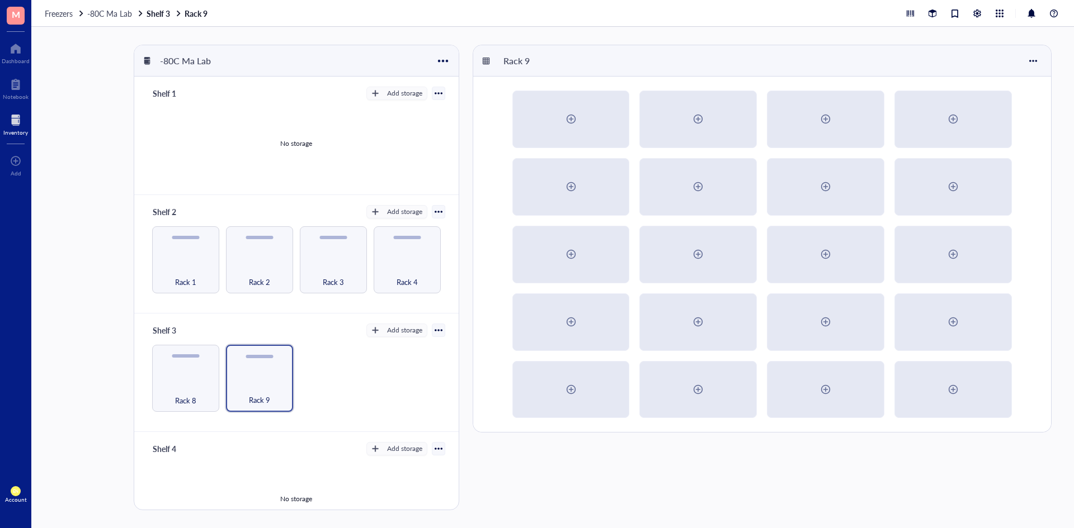
click at [536, 468] on div "Rack 9" at bounding box center [764, 278] width 583 height 466
click at [150, 17] on link "Shelf 3 Rack 9" at bounding box center [178, 13] width 63 height 10
click at [167, 16] on link "Shelf 3 Rack 9" at bounding box center [178, 13] width 63 height 10
click at [115, 16] on span "-80C Ma Lab" at bounding box center [109, 13] width 45 height 11
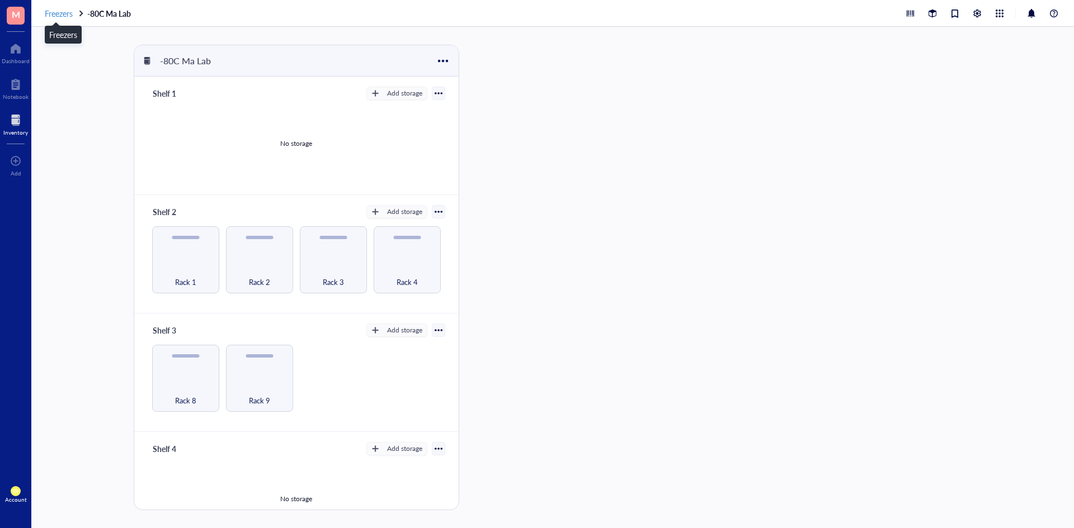
click at [65, 17] on span "Freezers" at bounding box center [59, 13] width 28 height 11
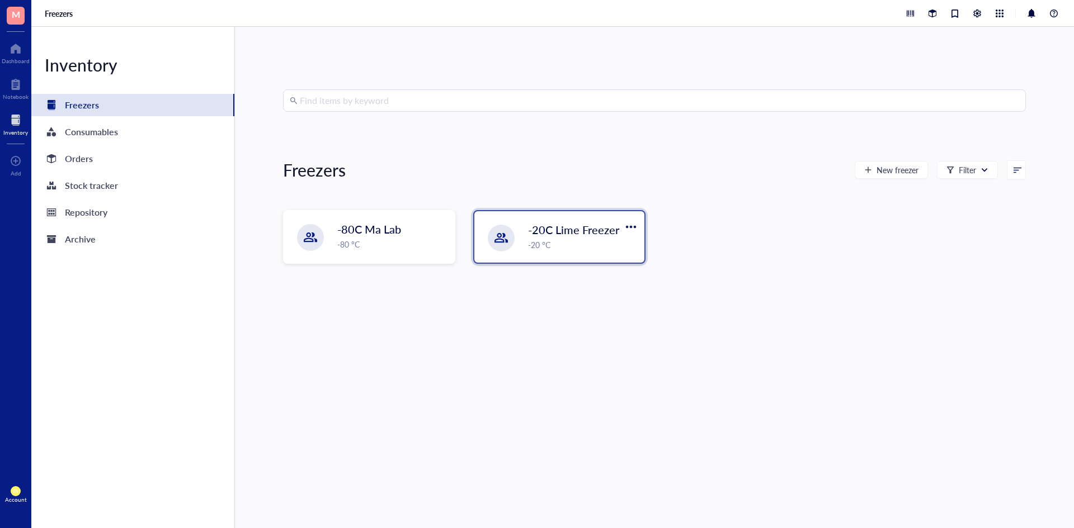
click at [513, 250] on div "-20C Lime Freezer -20 °C" at bounding box center [559, 236] width 170 height 51
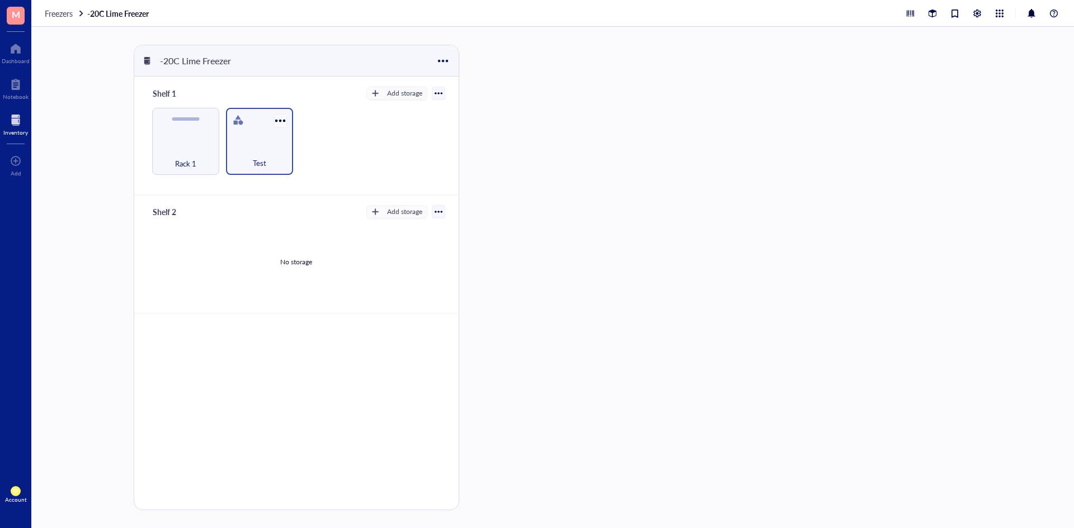
click at [272, 128] on div at bounding box center [280, 120] width 16 height 16
click at [313, 137] on div "Settings" at bounding box center [307, 140] width 27 height 10
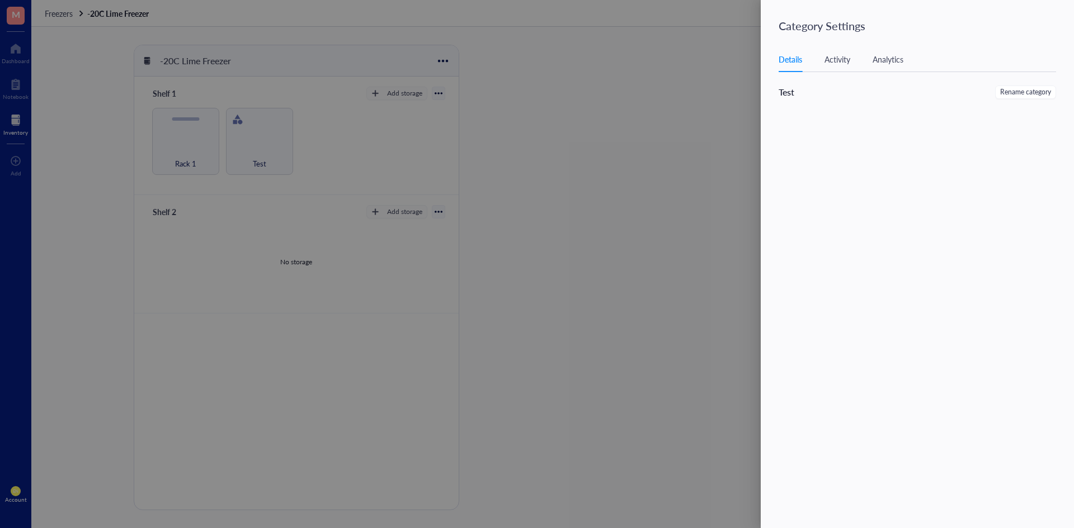
click at [644, 149] on div at bounding box center [537, 264] width 1074 height 528
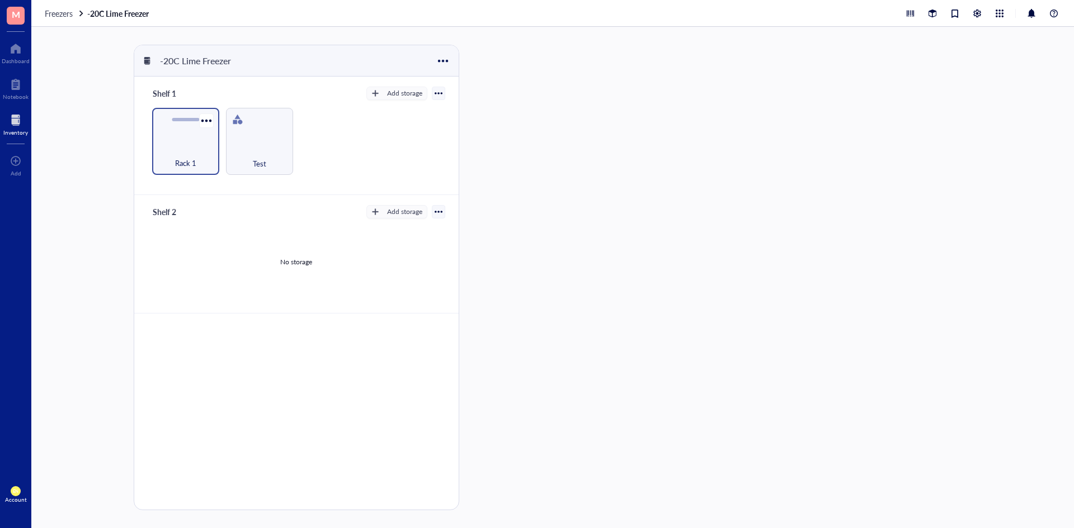
click at [200, 155] on div "Rack 1" at bounding box center [186, 157] width 56 height 25
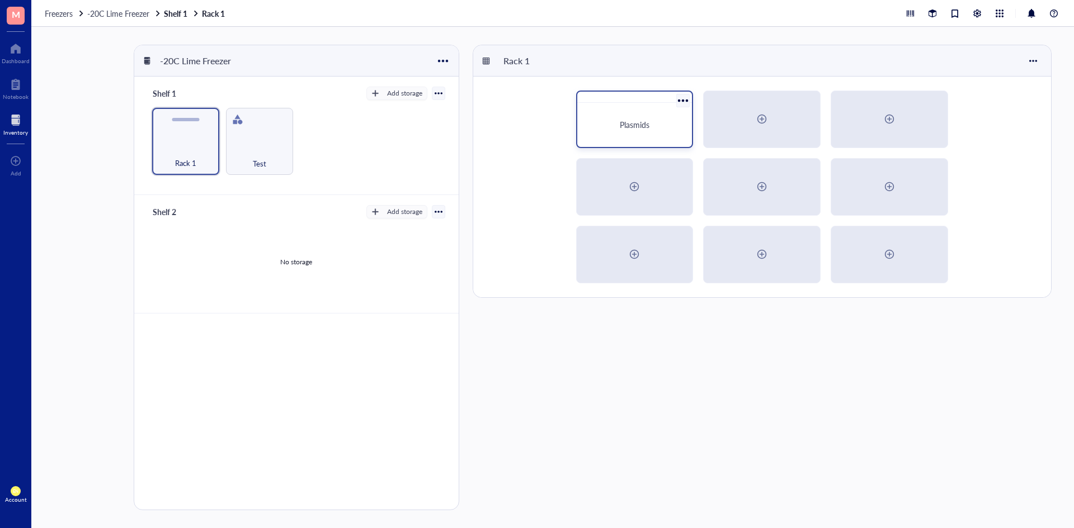
click at [684, 96] on div at bounding box center [683, 100] width 16 height 16
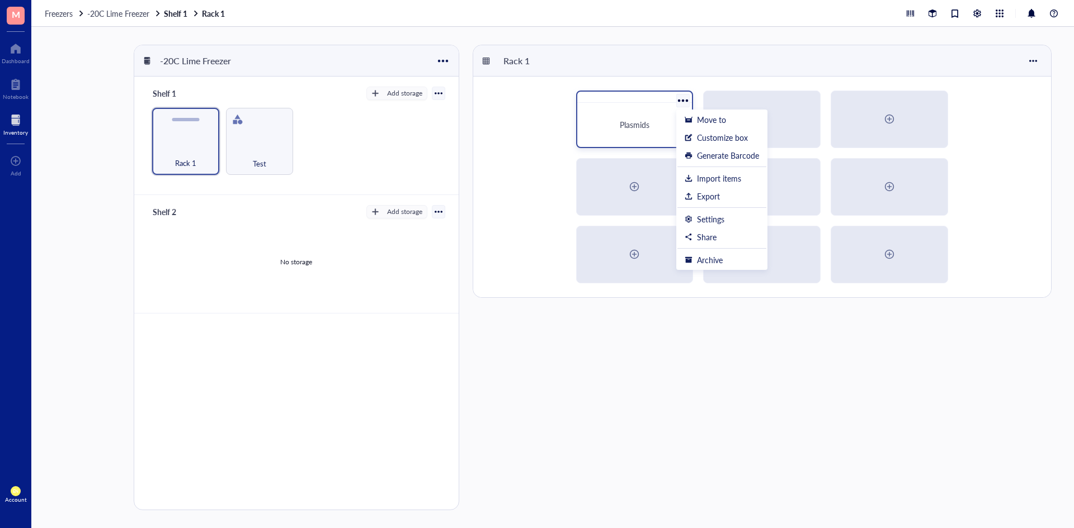
click at [653, 119] on div "Plasmids" at bounding box center [635, 124] width 106 height 35
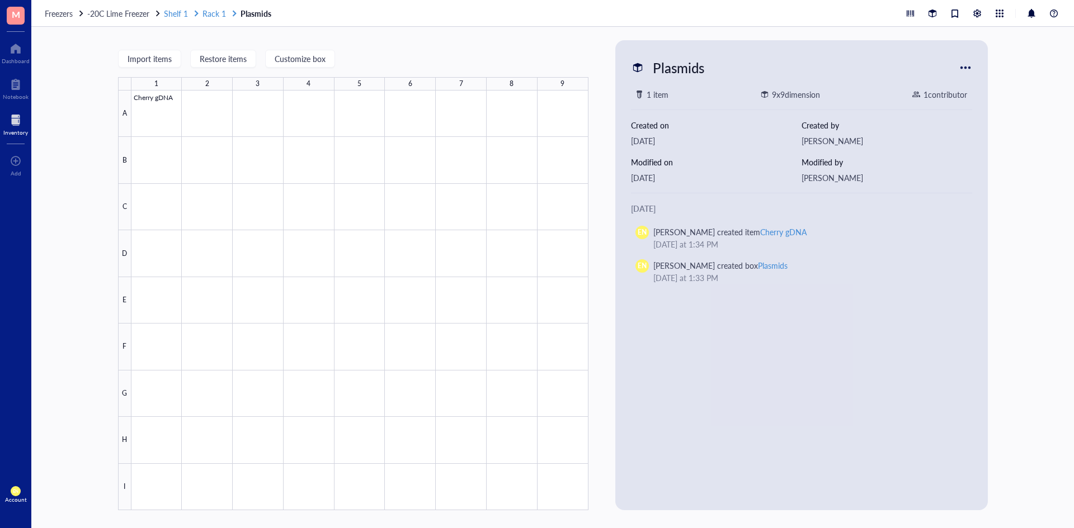
click at [219, 17] on span "Rack 1" at bounding box center [213, 13] width 23 height 11
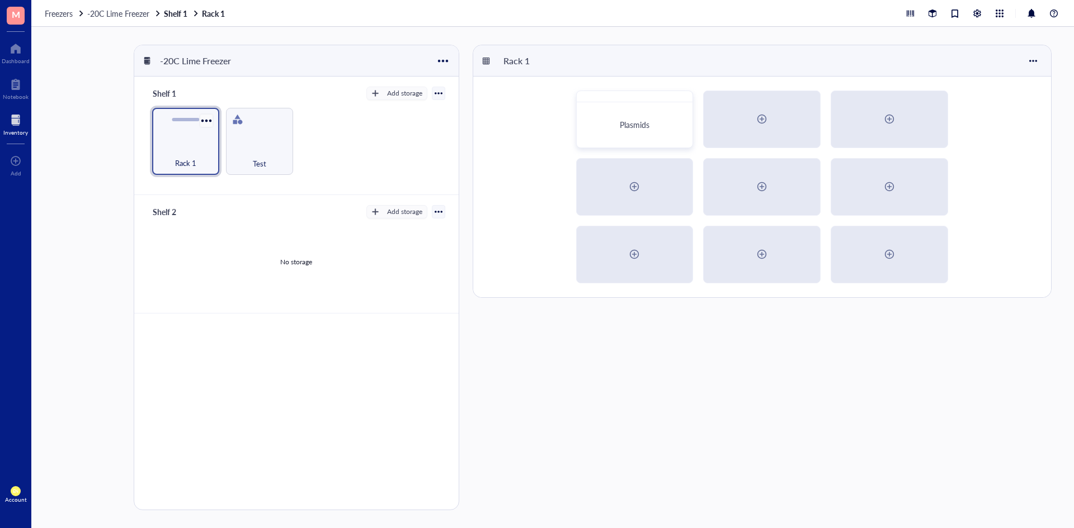
click at [206, 125] on div at bounding box center [206, 120] width 16 height 16
click at [236, 138] on div "Settings" at bounding box center [233, 140] width 27 height 10
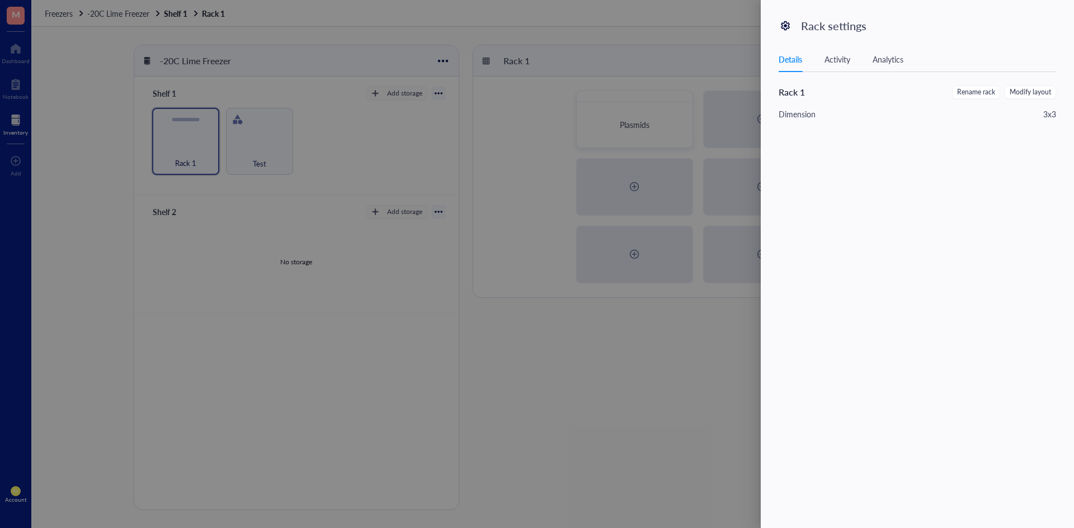
click at [728, 320] on div at bounding box center [537, 264] width 1074 height 528
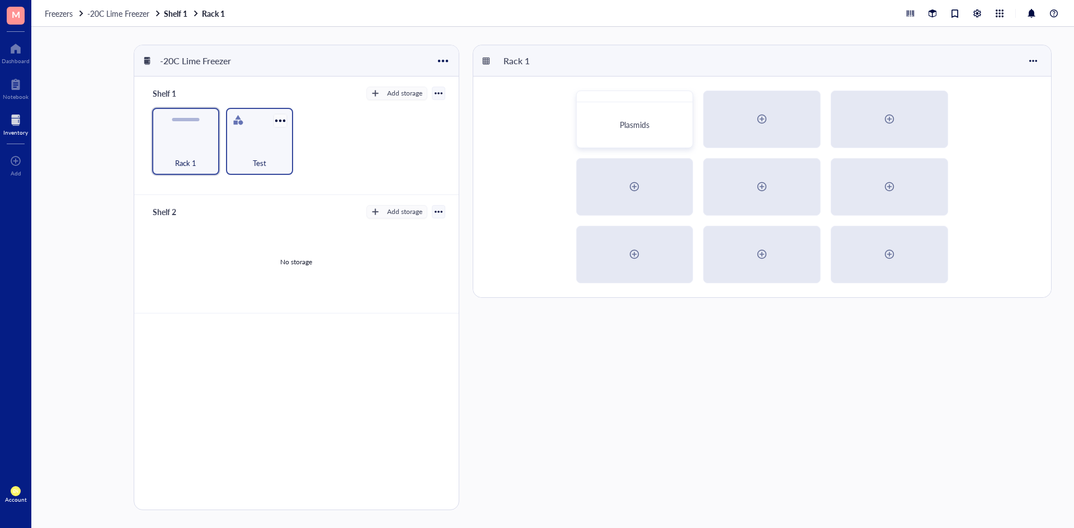
click at [276, 119] on div at bounding box center [280, 120] width 16 height 16
click at [442, 92] on div at bounding box center [439, 93] width 8 height 8
click at [317, 129] on div "Rack 1 Test" at bounding box center [296, 141] width 297 height 67
click at [454, 63] on div "-20C Lime Freezer" at bounding box center [296, 60] width 324 height 31
click at [443, 60] on div at bounding box center [443, 61] width 16 height 16
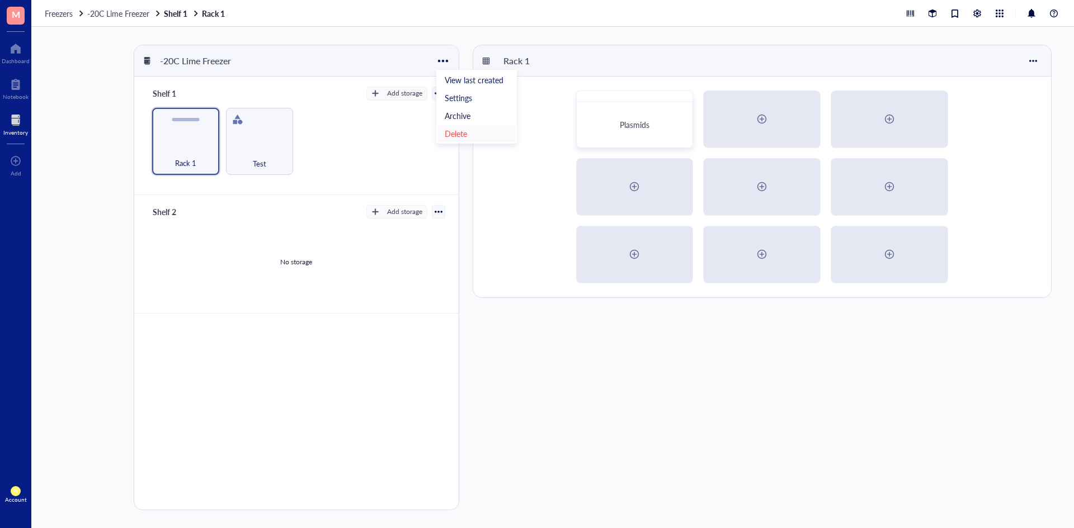
click at [476, 137] on div "Delete" at bounding box center [477, 134] width 64 height 10
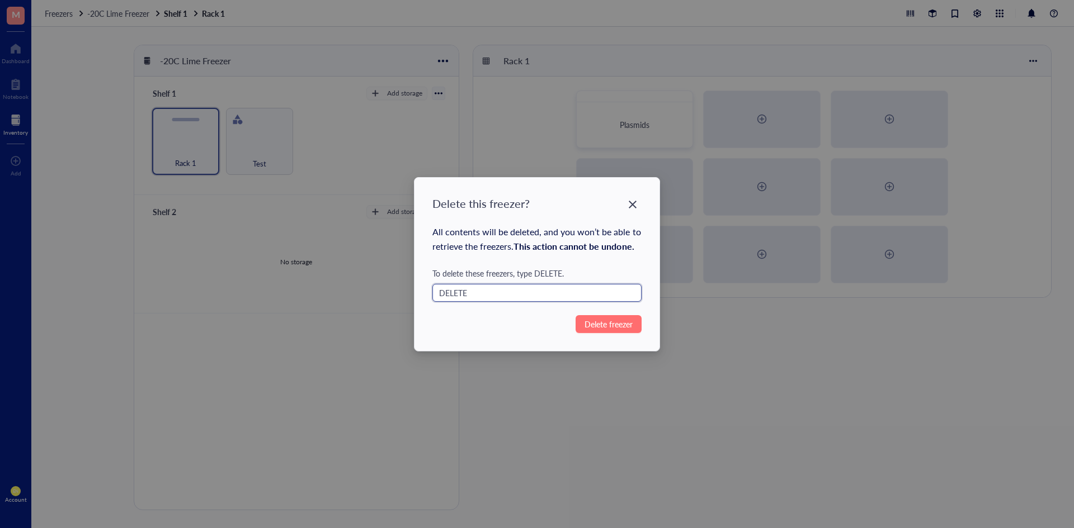
type input "DELETE"
click at [597, 327] on span "Delete freezer" at bounding box center [608, 324] width 48 height 12
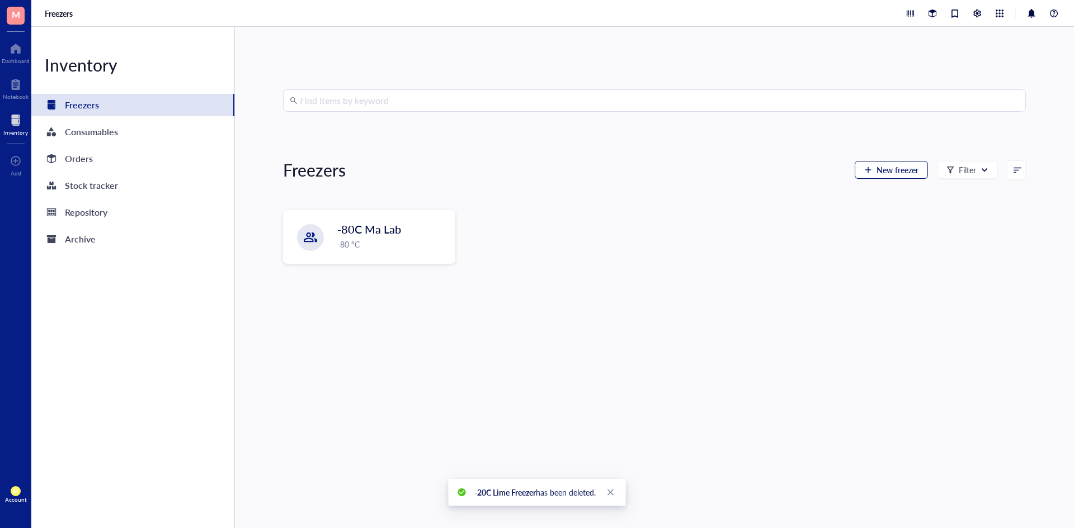
click at [889, 174] on span "New freezer" at bounding box center [897, 170] width 42 height 9
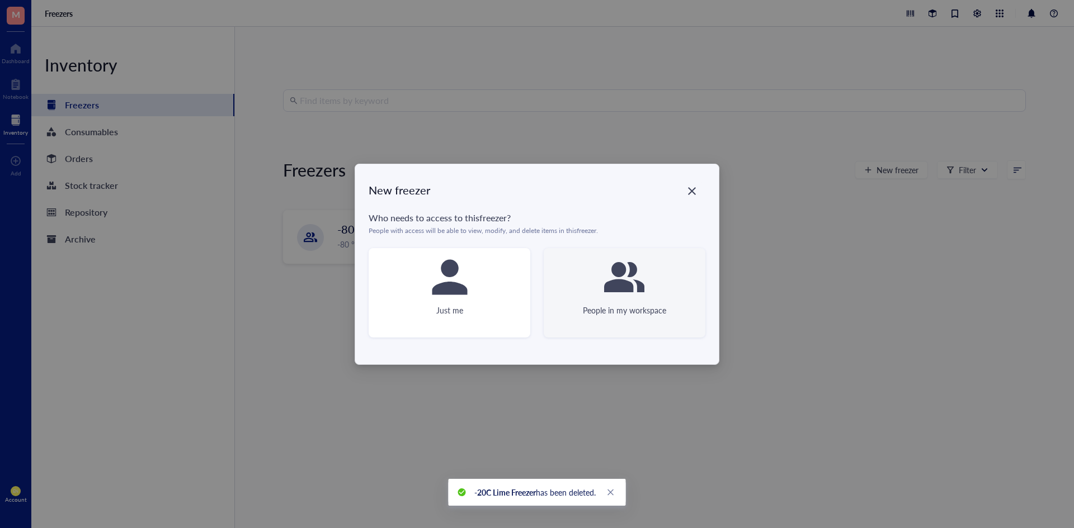
click at [638, 299] on div at bounding box center [624, 277] width 45 height 45
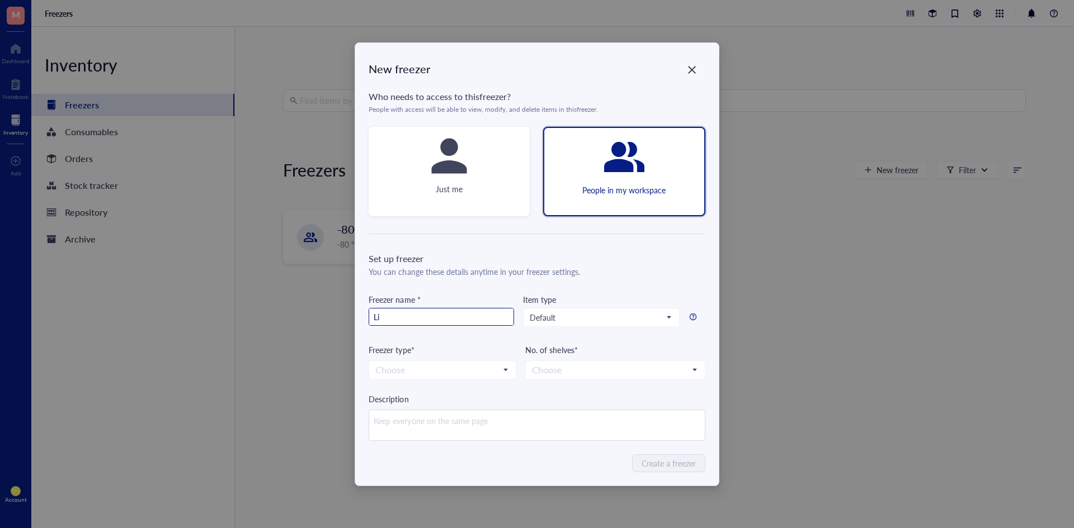
type input "L"
drag, startPoint x: 498, startPoint y: 319, endPoint x: 346, endPoint y: 325, distance: 152.2
click at [346, 325] on div "New freezer Who needs to access to this freezer ? People with access will be ab…" at bounding box center [537, 264] width 1074 height 528
click at [556, 319] on span "Default" at bounding box center [600, 318] width 141 height 10
type input "-20C Lime Freezer"
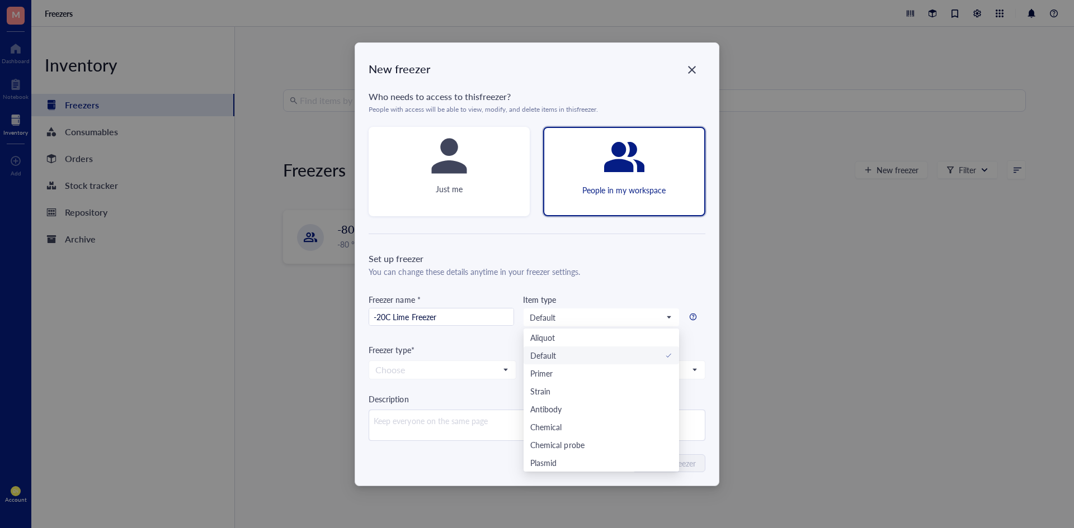
click at [802, 327] on div "New freezer Who needs to access to this freezer ? People with access will be ab…" at bounding box center [537, 264] width 1074 height 528
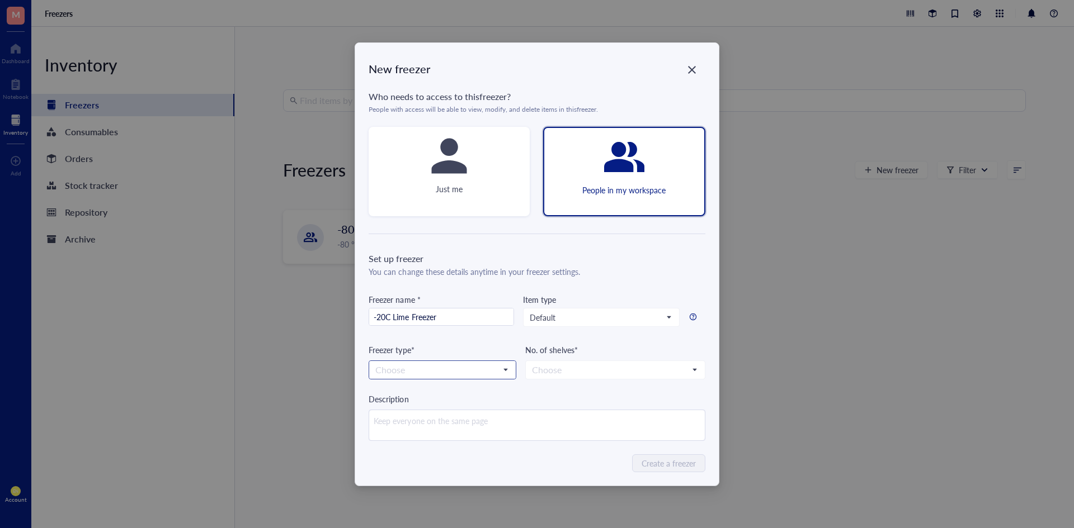
click at [452, 371] on input "search" at bounding box center [437, 370] width 124 height 17
click at [428, 404] on div "-20 °C" at bounding box center [442, 408] width 133 height 12
click at [569, 370] on input "search" at bounding box center [610, 370] width 156 height 17
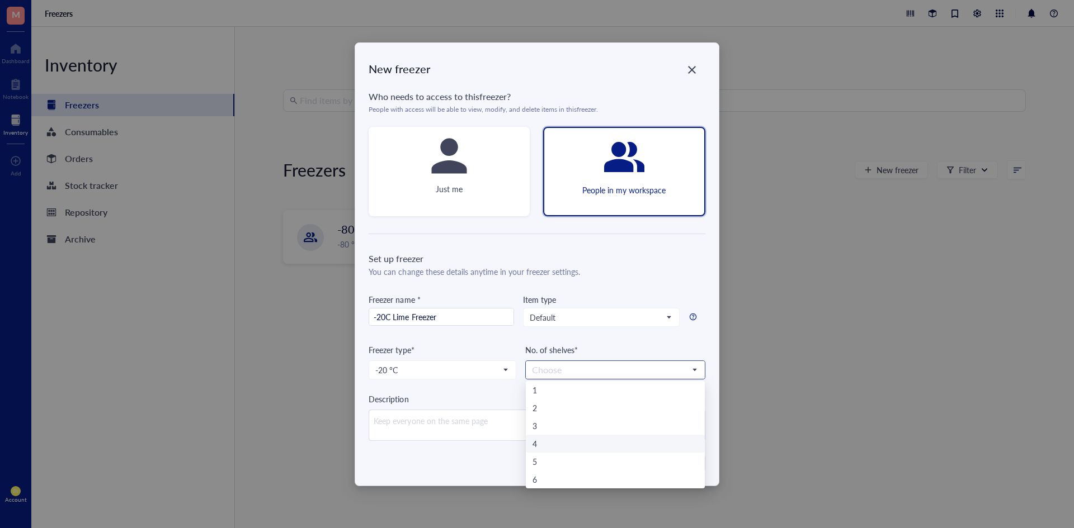
click at [546, 443] on div "4" at bounding box center [614, 444] width 165 height 12
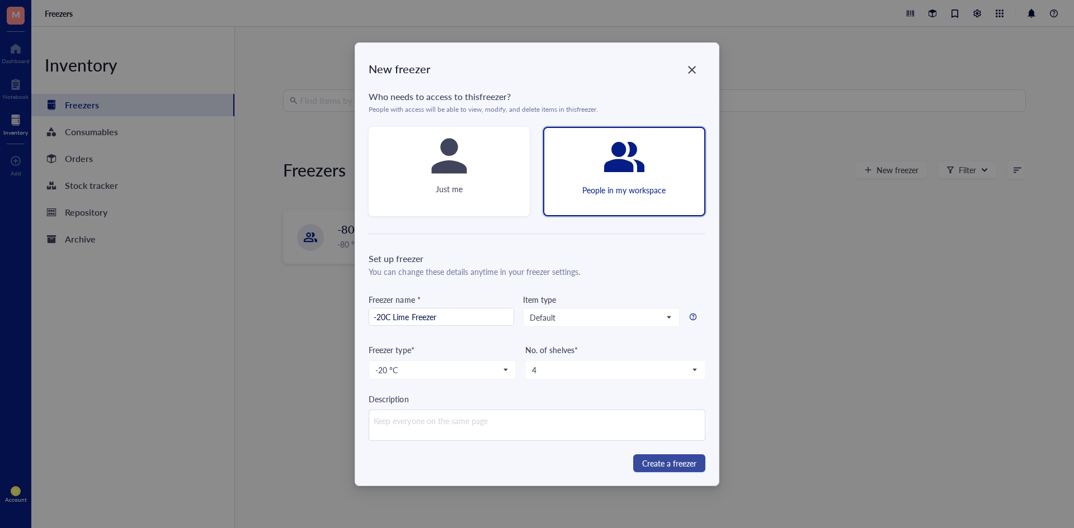
click at [665, 461] on span "Create a freezer" at bounding box center [669, 463] width 54 height 12
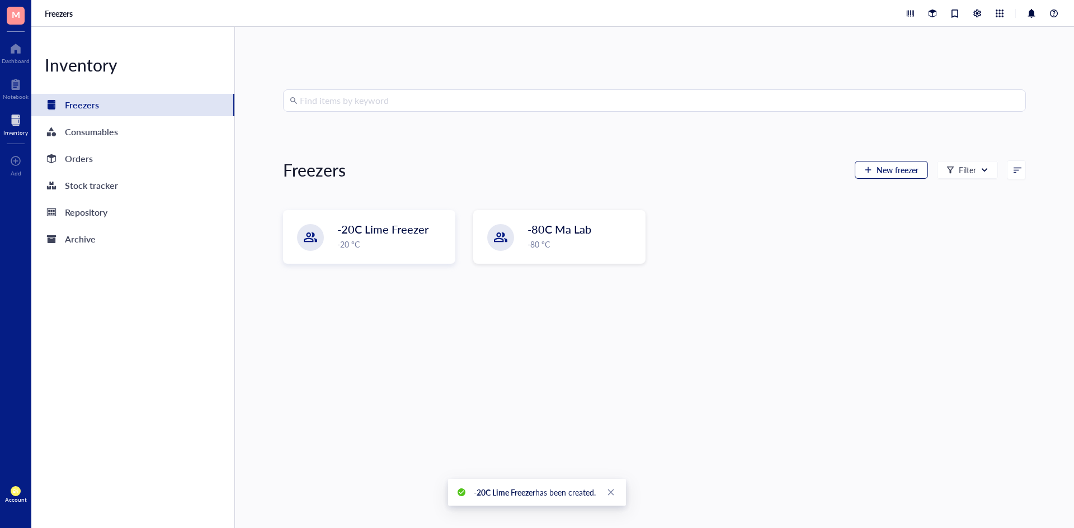
click at [879, 173] on span "New freezer" at bounding box center [897, 170] width 42 height 9
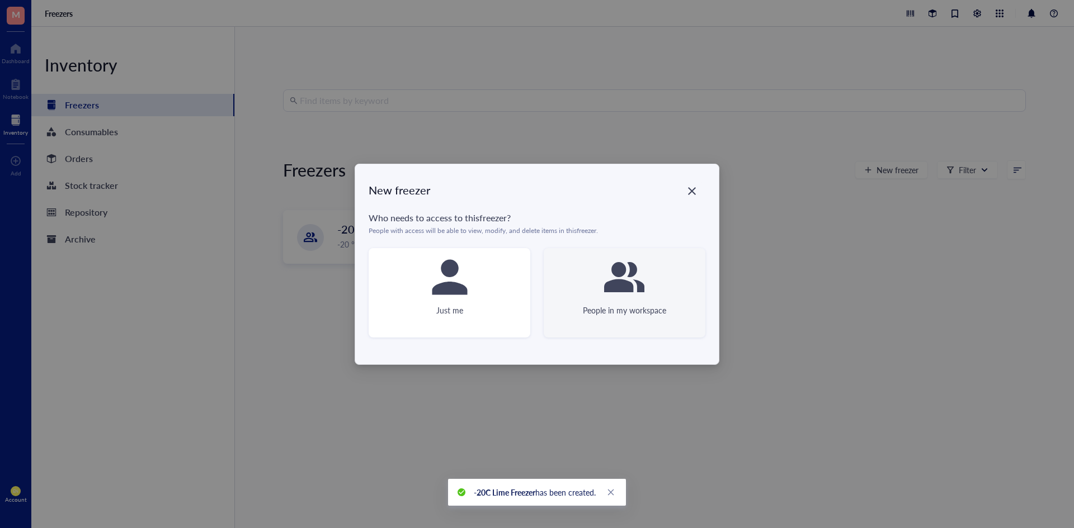
click at [584, 292] on div "People in my workspace" at bounding box center [625, 292] width 162 height 89
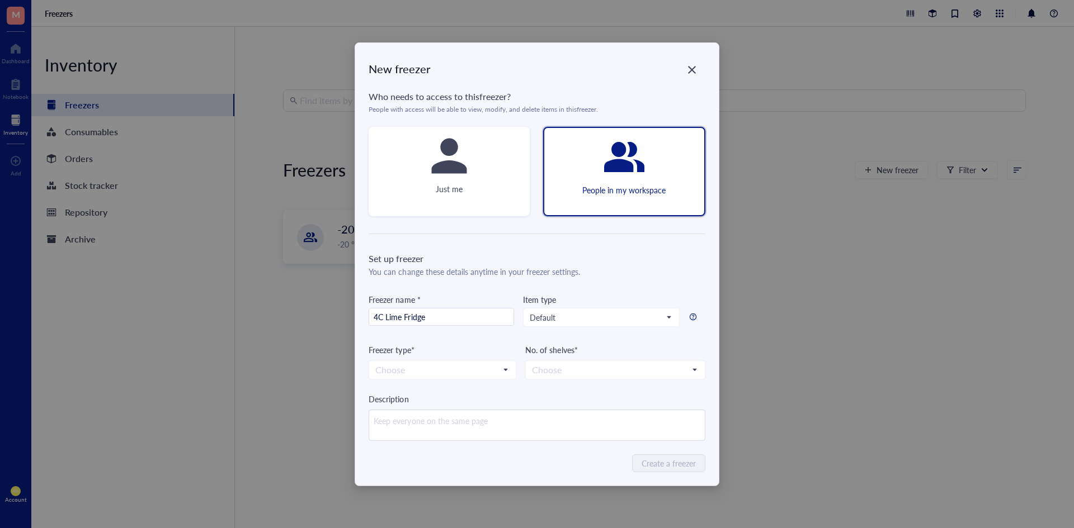
type input "4C Lime Fridge"
click at [801, 318] on div "New freezer Who needs to access to this freezer ? People with access will be ab…" at bounding box center [537, 264] width 1074 height 528
click at [493, 376] on input "search" at bounding box center [437, 370] width 124 height 17
click at [413, 431] on div "4 °C" at bounding box center [442, 426] width 133 height 12
click at [598, 369] on input "search" at bounding box center [610, 370] width 156 height 17
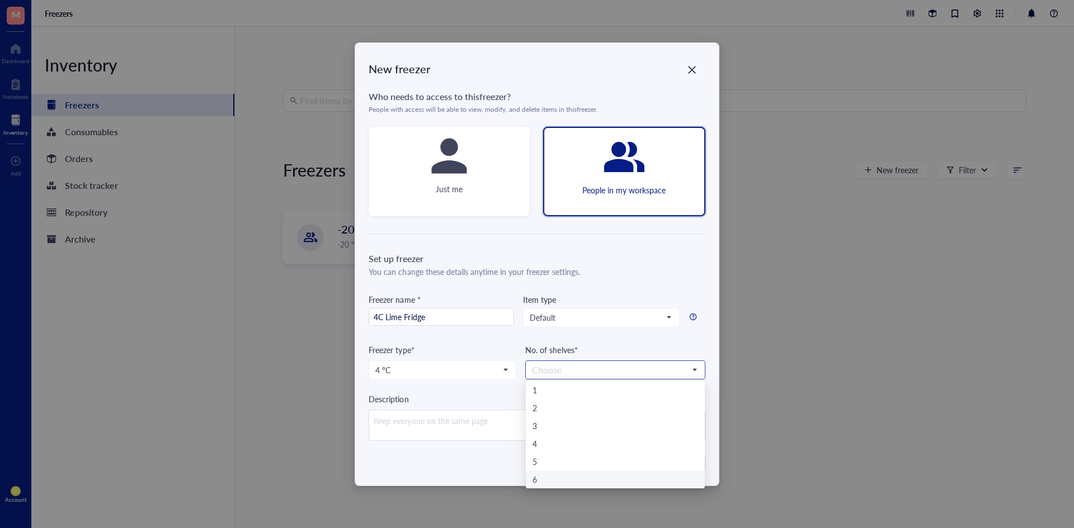
click at [537, 478] on div "6" at bounding box center [614, 480] width 165 height 12
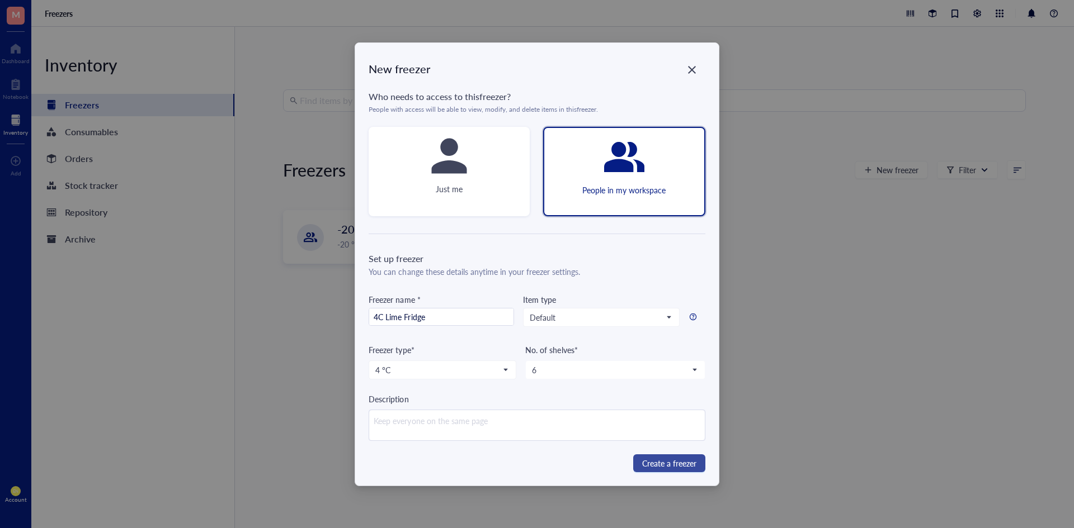
click at [689, 459] on span "Create a freezer" at bounding box center [669, 463] width 54 height 12
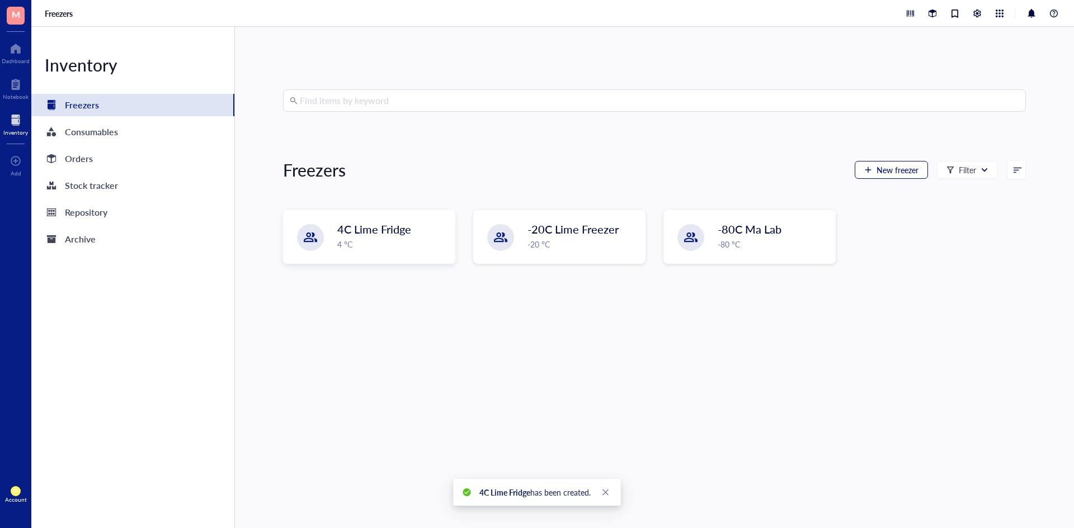
click at [898, 168] on span "New freezer" at bounding box center [897, 170] width 42 height 9
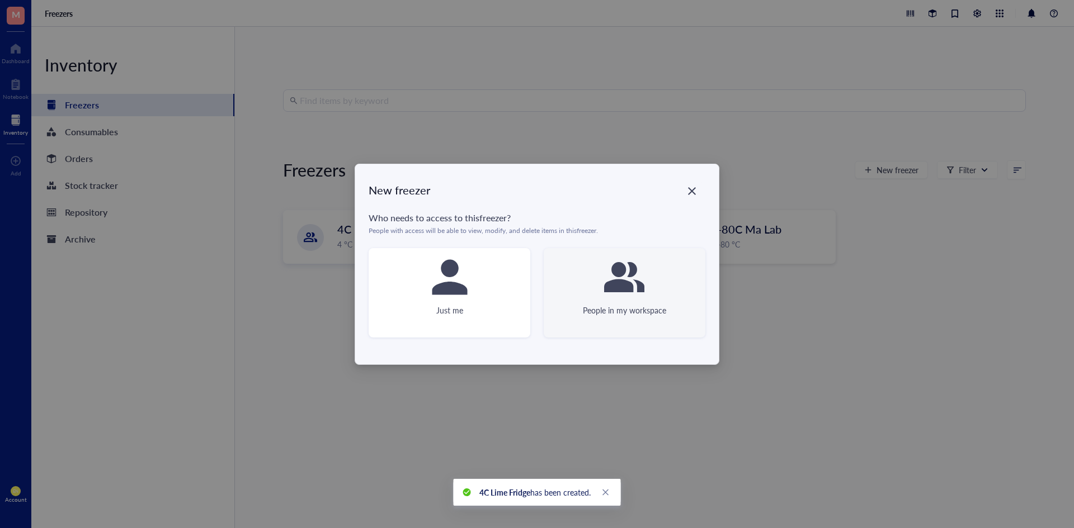
click at [627, 282] on icon at bounding box center [624, 277] width 40 height 30
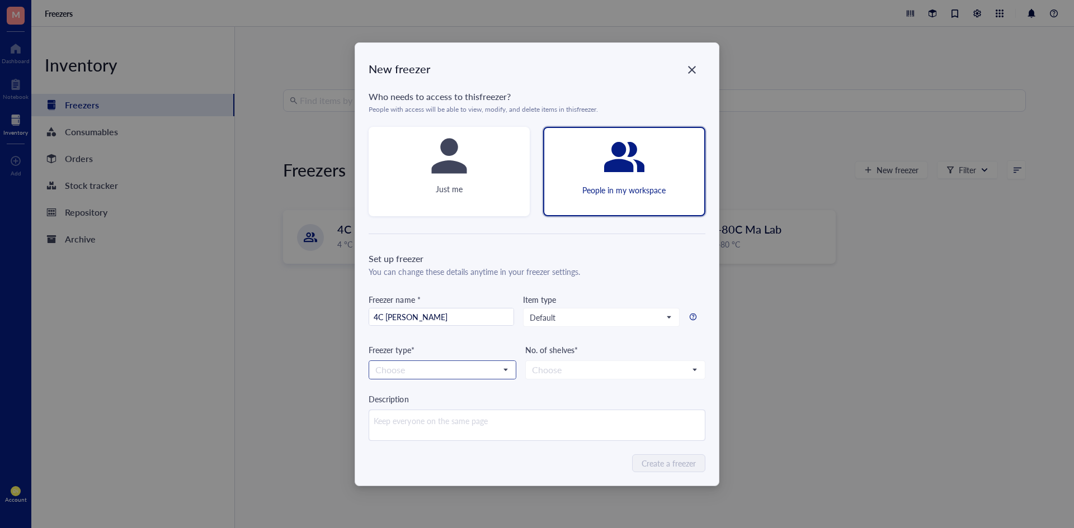
type input "4C Lemon Fridge"
click at [479, 377] on input "search" at bounding box center [437, 370] width 124 height 17
click at [428, 428] on div "4 °C" at bounding box center [442, 426] width 133 height 12
click at [558, 371] on input "search" at bounding box center [610, 370] width 156 height 17
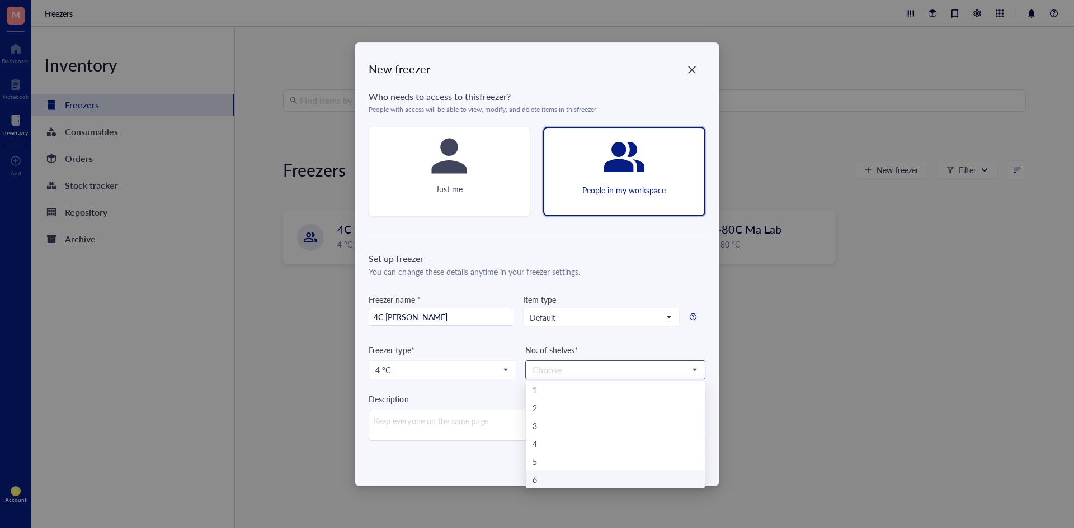
click at [551, 479] on div "6" at bounding box center [614, 480] width 165 height 12
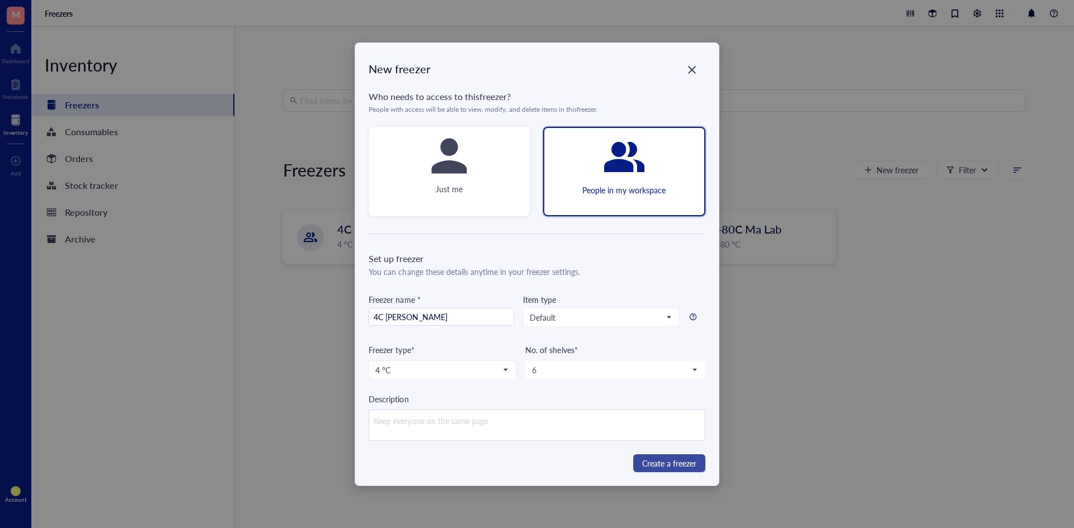
click at [679, 465] on span "Create a freezer" at bounding box center [669, 463] width 54 height 12
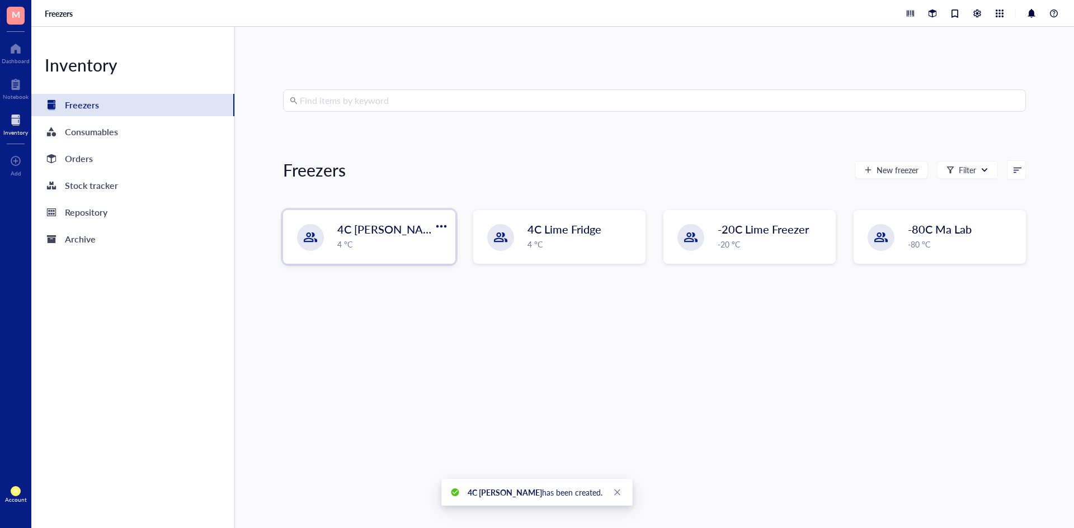
click at [384, 238] on div "4C Lemon Fridge 4 °C" at bounding box center [392, 235] width 111 height 29
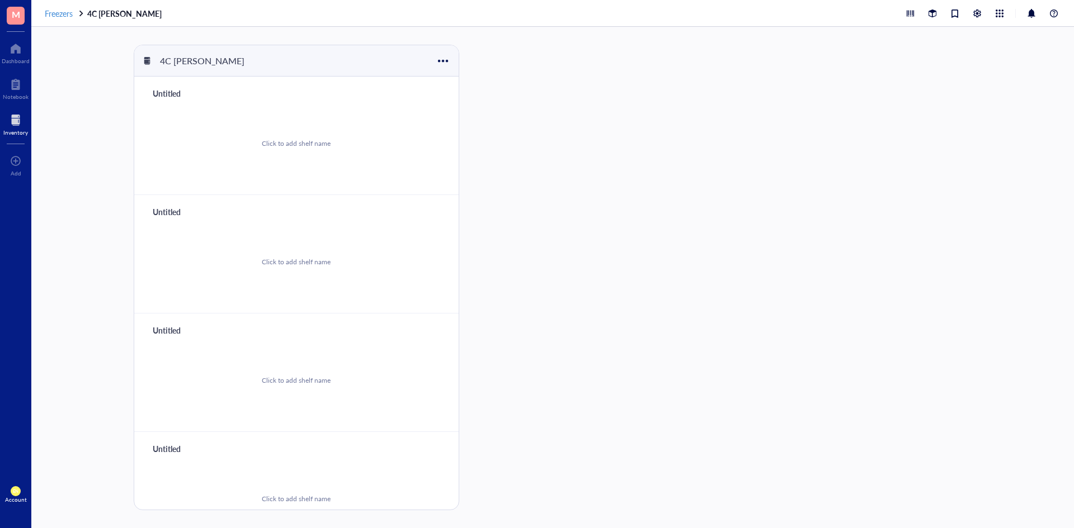
click at [66, 13] on span "Freezers" at bounding box center [59, 13] width 28 height 11
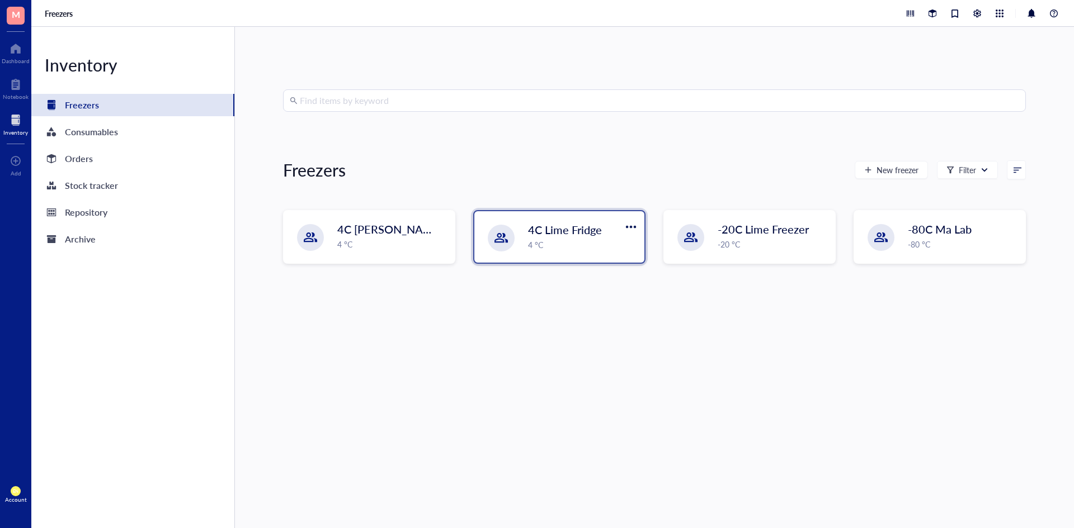
click at [540, 250] on div "4 °C" at bounding box center [583, 245] width 110 height 12
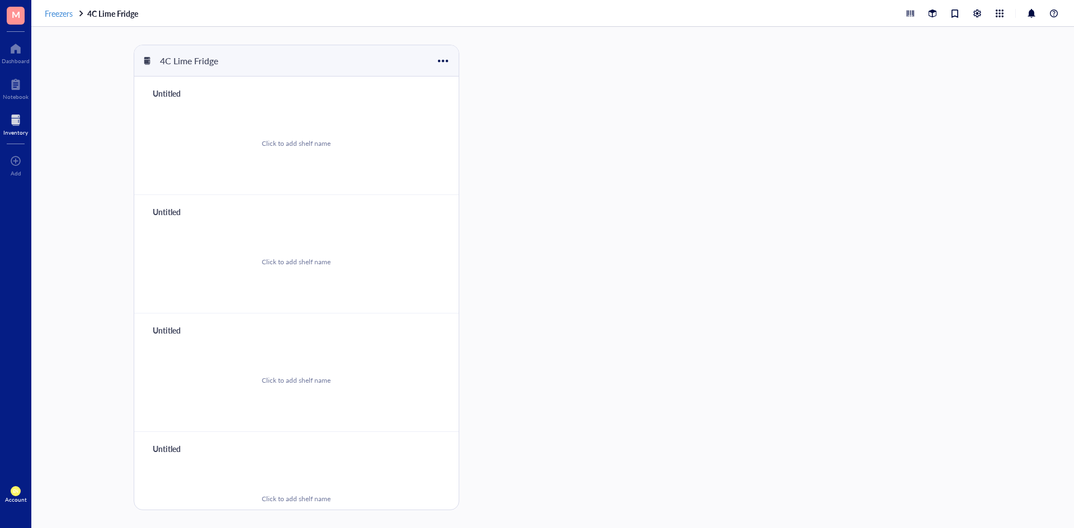
click at [55, 12] on span "Freezers" at bounding box center [59, 13] width 28 height 11
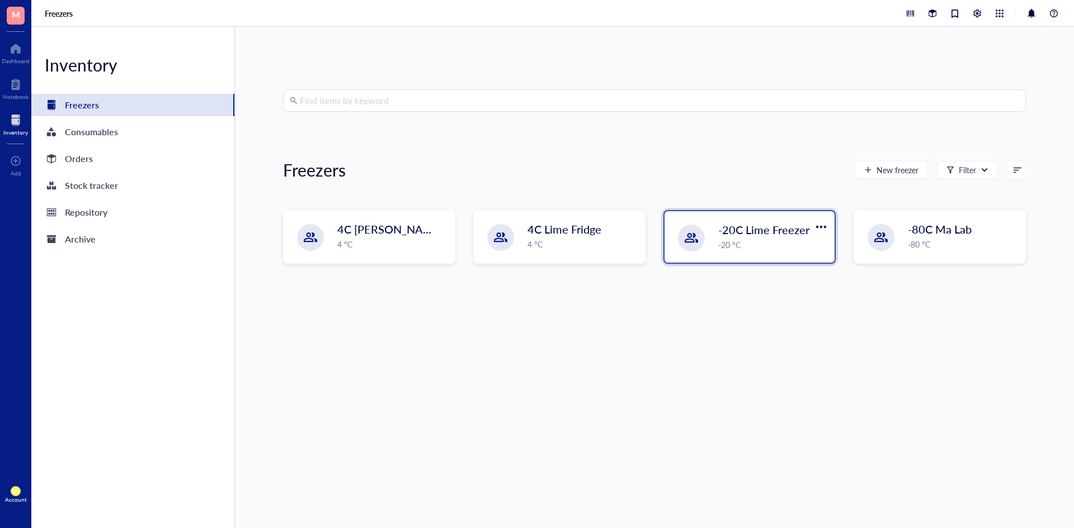
click at [785, 239] on div "-20 °C" at bounding box center [773, 245] width 110 height 12
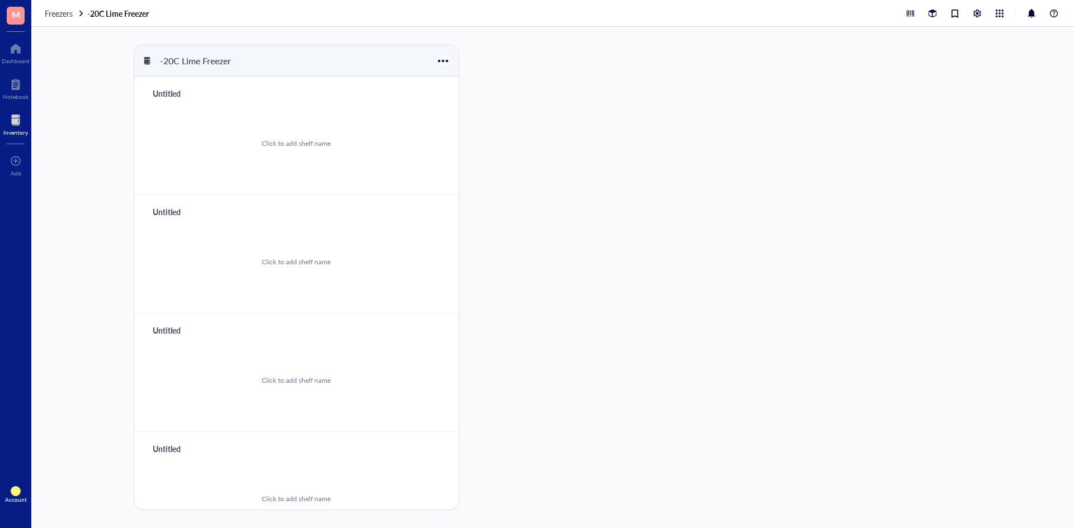
click at [440, 63] on div at bounding box center [443, 61] width 16 height 16
click at [460, 100] on div "Settings" at bounding box center [458, 98] width 27 height 10
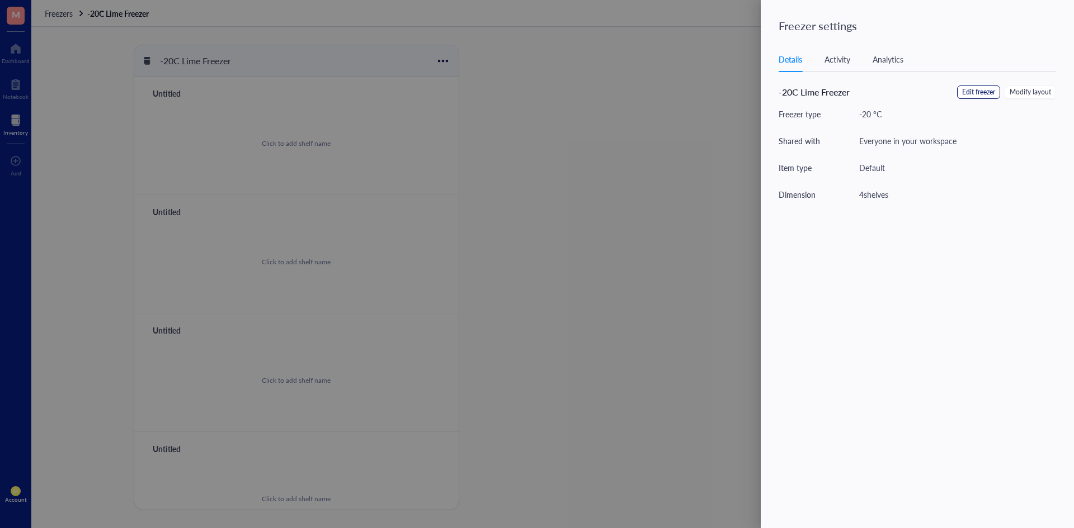
click at [983, 97] on span "Edit freezer" at bounding box center [978, 92] width 33 height 11
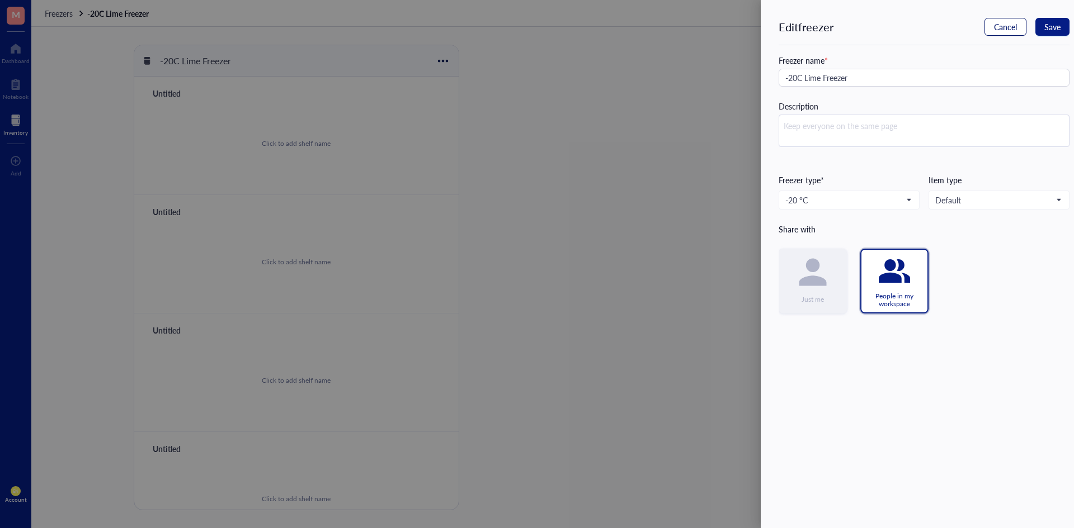
click at [1013, 26] on span "Cancel" at bounding box center [1005, 26] width 23 height 9
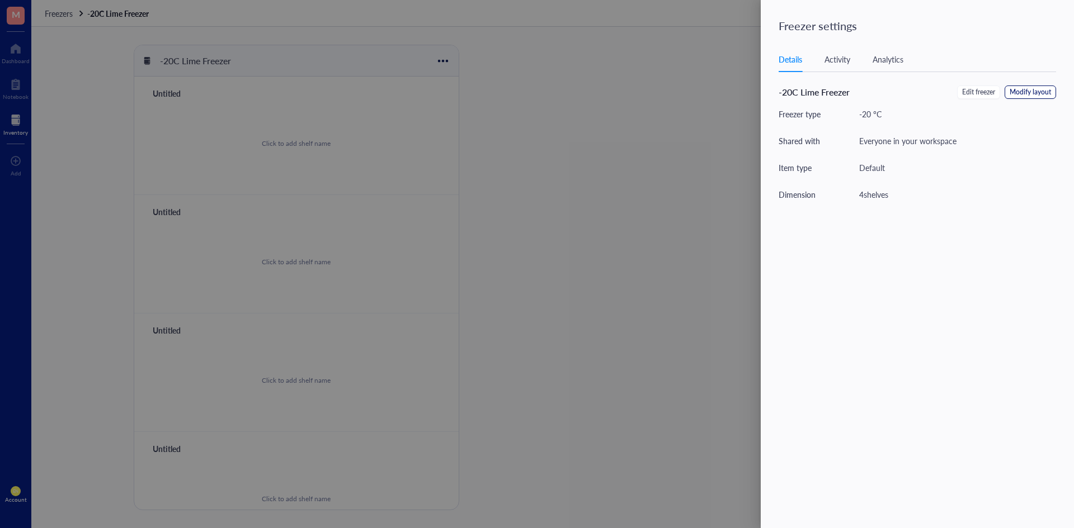
click at [1014, 96] on span "Modify layout" at bounding box center [1029, 92] width 41 height 11
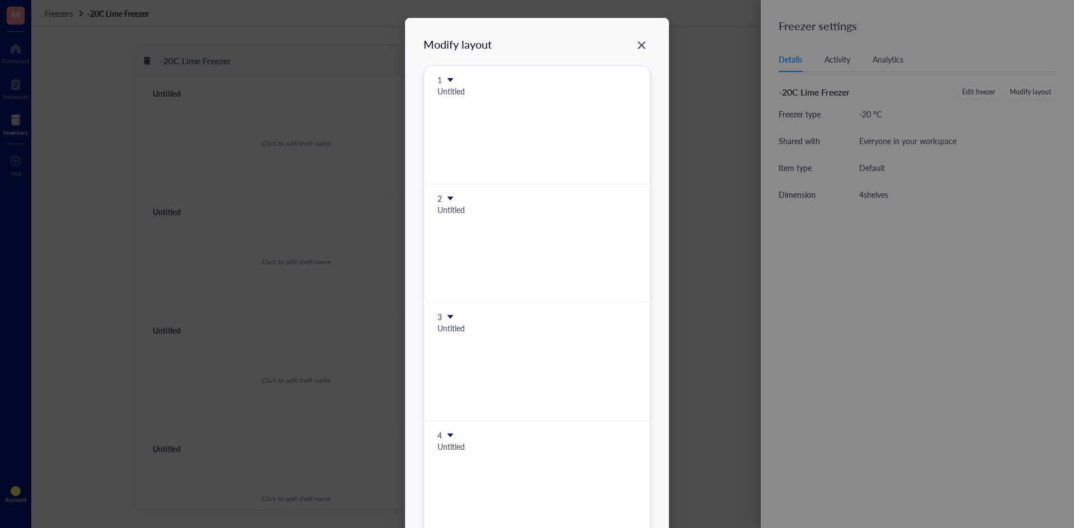
click at [447, 79] on icon at bounding box center [450, 80] width 6 height 4
click at [706, 130] on div "Modify layout 1 Untitled 2 Untitled 3 Untitled 4 Untitled To pick up a draggabl…" at bounding box center [537, 264] width 1074 height 528
click at [455, 94] on div "Untitled" at bounding box center [536, 91] width 199 height 12
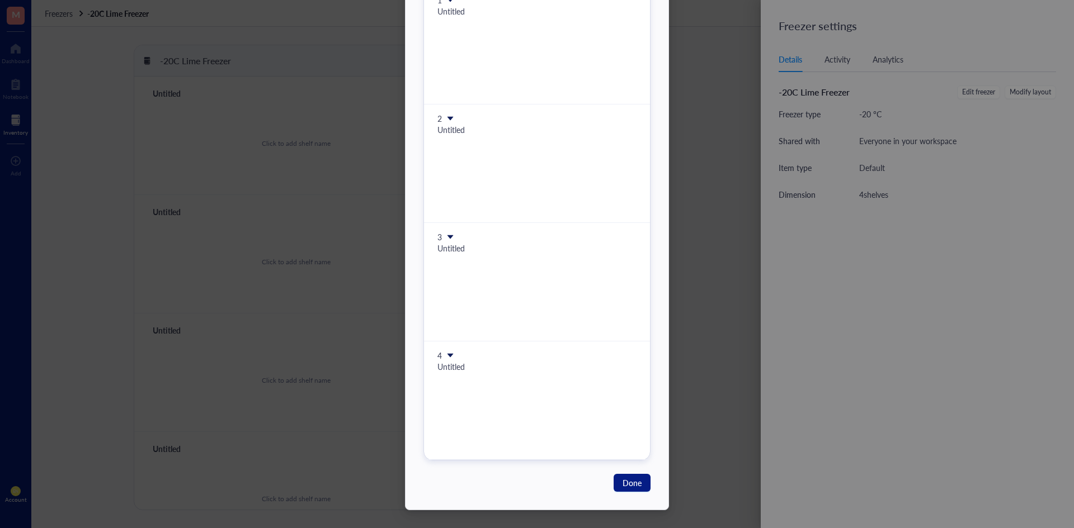
click at [448, 356] on icon at bounding box center [450, 356] width 6 height 4
click at [682, 441] on div "Modify layout 1 Untitled 2 Untitled 3 Untitled 4 Untitled To pick up a draggabl…" at bounding box center [537, 264] width 1074 height 528
click at [448, 361] on div "Untitled" at bounding box center [536, 367] width 199 height 12
click at [446, 354] on icon at bounding box center [450, 356] width 8 height 8
click at [508, 395] on span "Insert 1 below" at bounding box center [484, 390] width 64 height 12
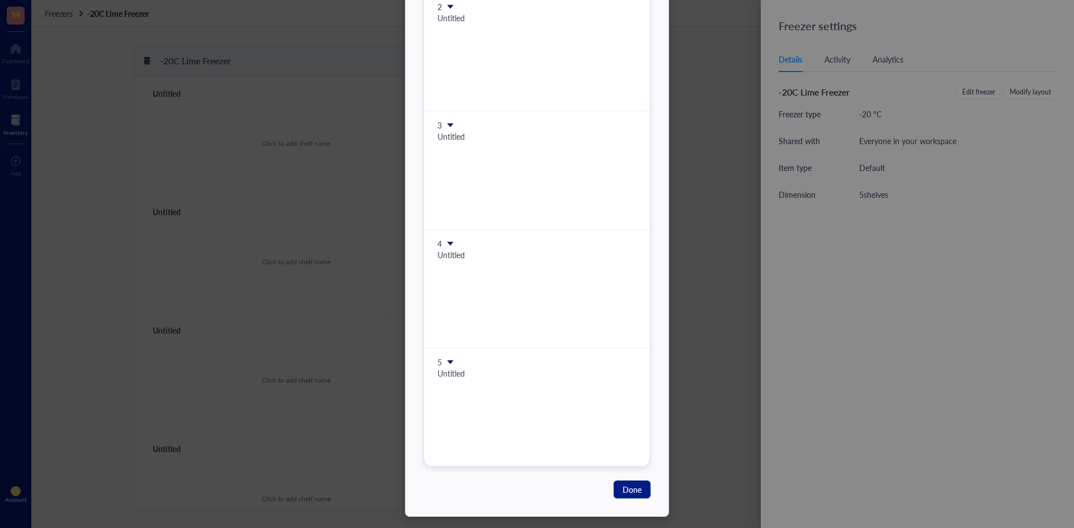
scroll to position [199, 0]
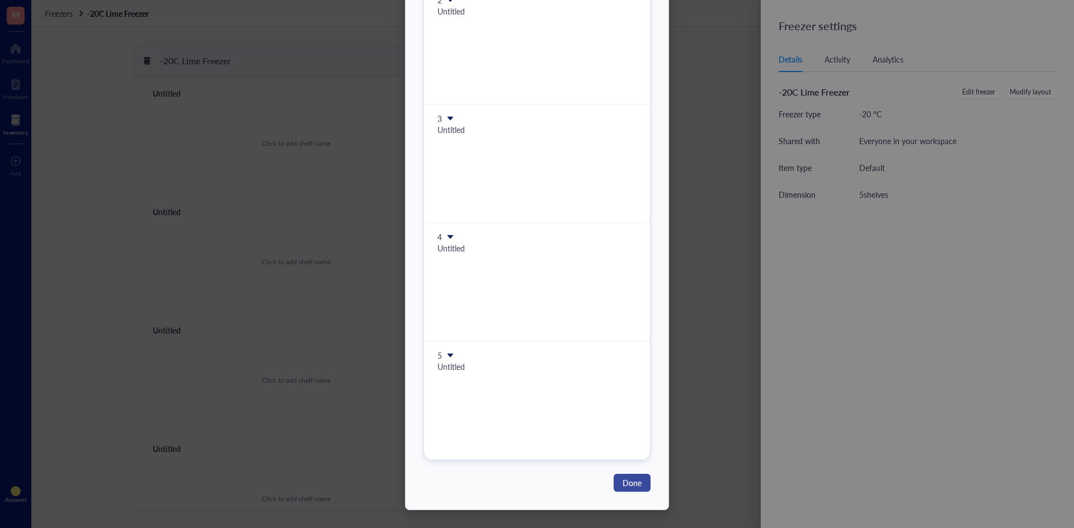
click at [632, 484] on span "Done" at bounding box center [631, 483] width 19 height 12
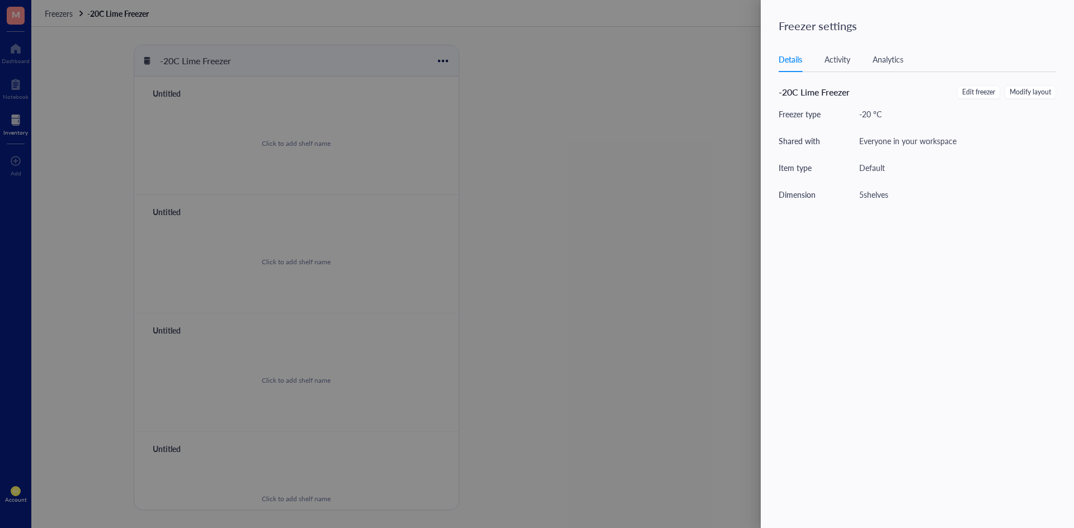
click at [715, 275] on div at bounding box center [537, 264] width 1074 height 528
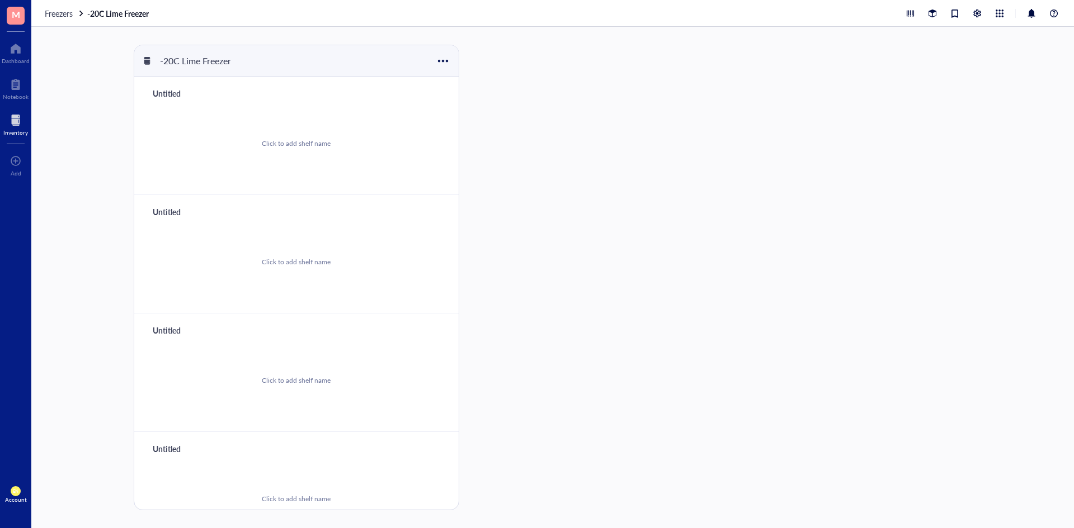
click at [172, 88] on div "Untitled" at bounding box center [181, 94] width 67 height 16
type input "Top Shelf"
click at [172, 211] on div "Untitled" at bounding box center [181, 212] width 67 height 16
type input "Bottom Shelf"
click at [166, 329] on div "Untitled" at bounding box center [181, 331] width 67 height 16
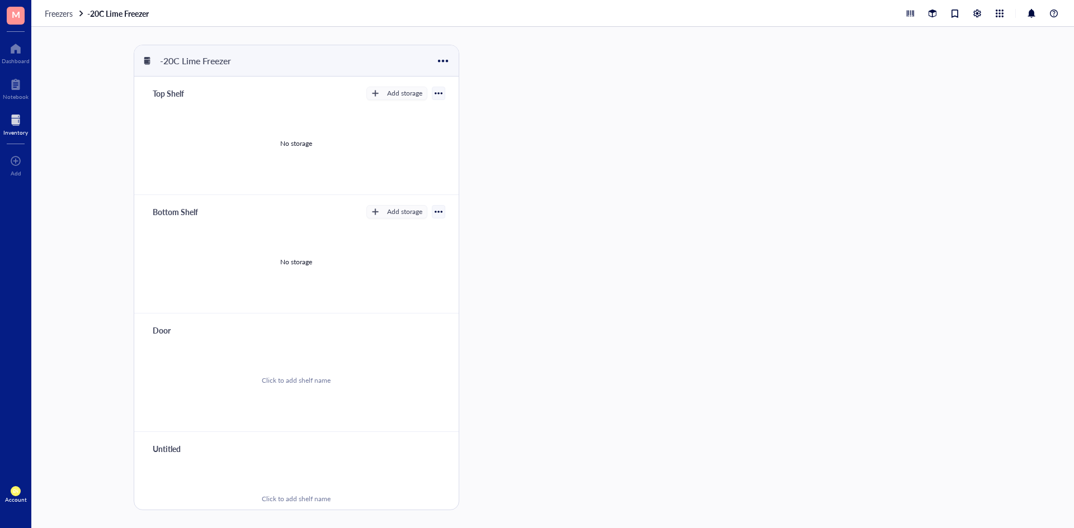
type input "Door"
click at [563, 362] on div "-20C Lime Freezer Top Shelf Add storage No storage Bottom Shelf Add storage No …" at bounding box center [552, 278] width 1042 height 502
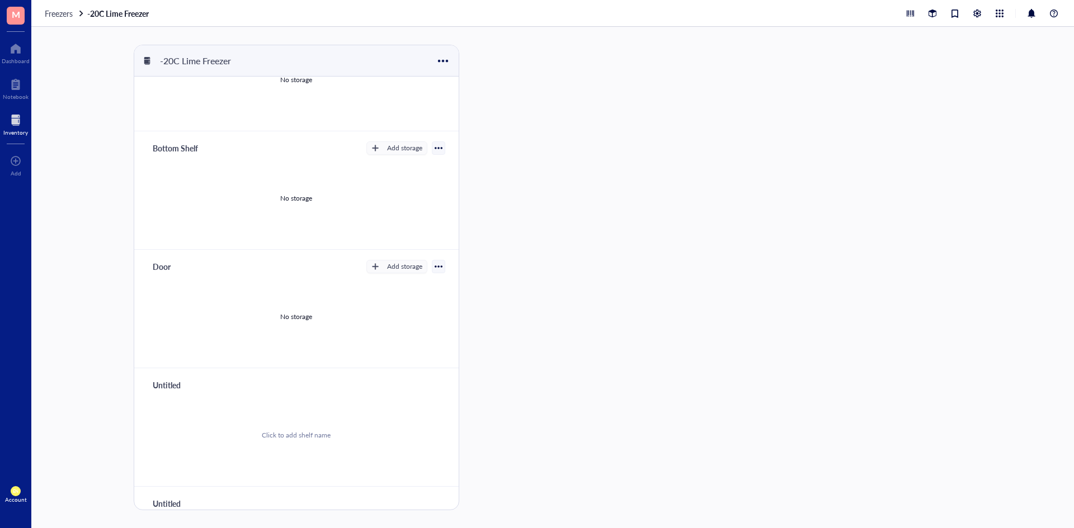
scroll to position [150, 0]
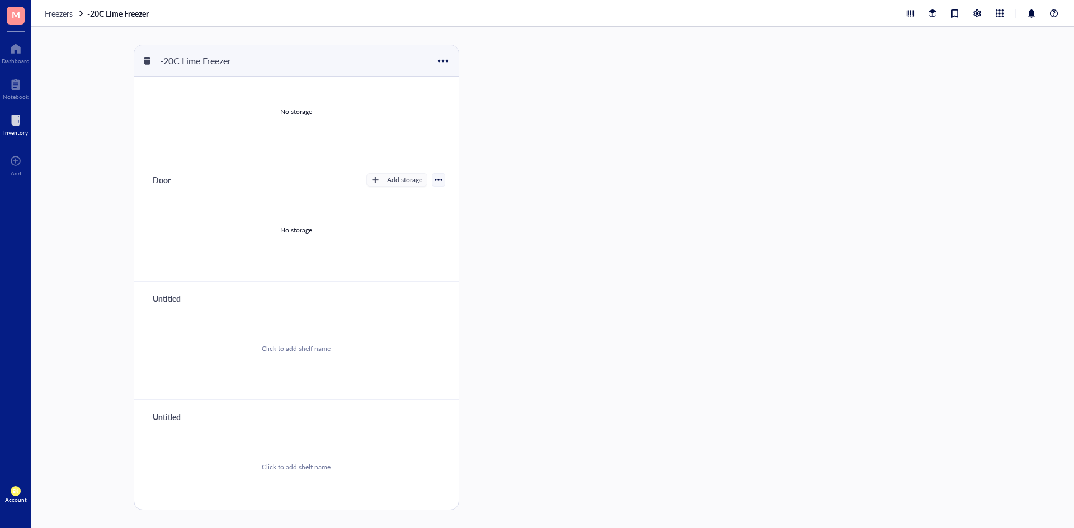
click at [243, 410] on div "Untitled" at bounding box center [296, 417] width 297 height 16
click at [185, 304] on div "Untitled" at bounding box center [181, 299] width 67 height 16
click at [439, 61] on div at bounding box center [443, 61] width 16 height 16
click at [457, 97] on div "Settings" at bounding box center [458, 98] width 27 height 10
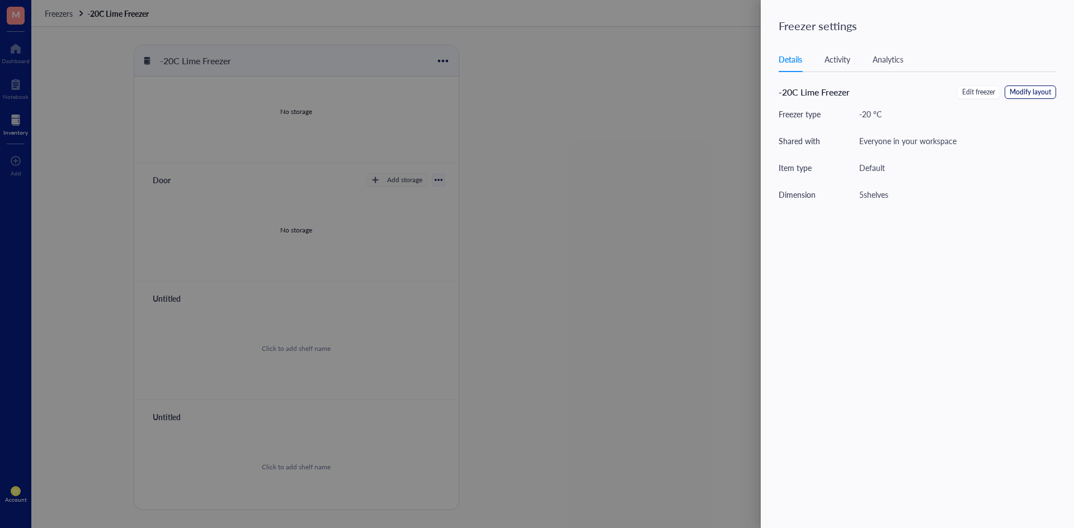
click at [1032, 88] on span "Modify layout" at bounding box center [1029, 92] width 41 height 11
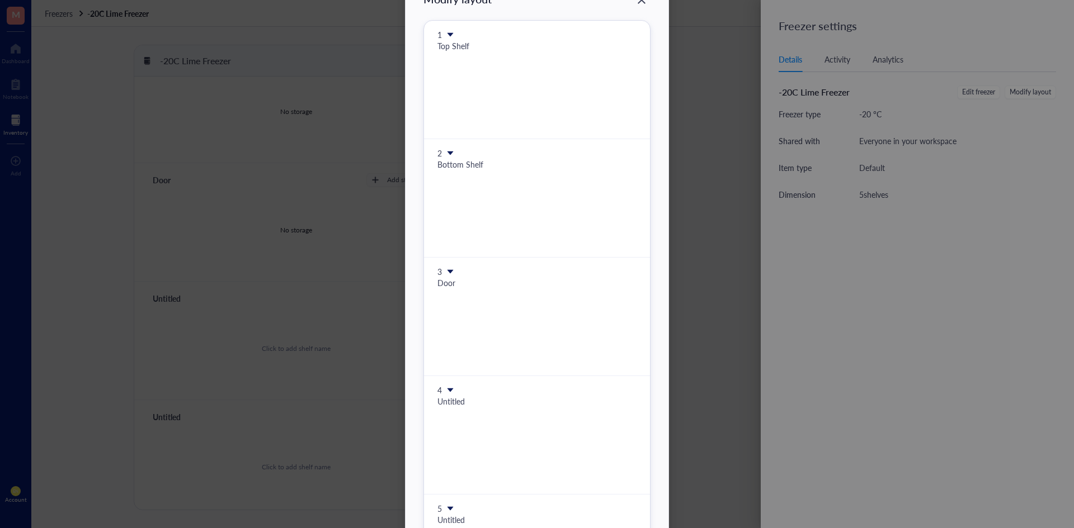
scroll to position [199, 0]
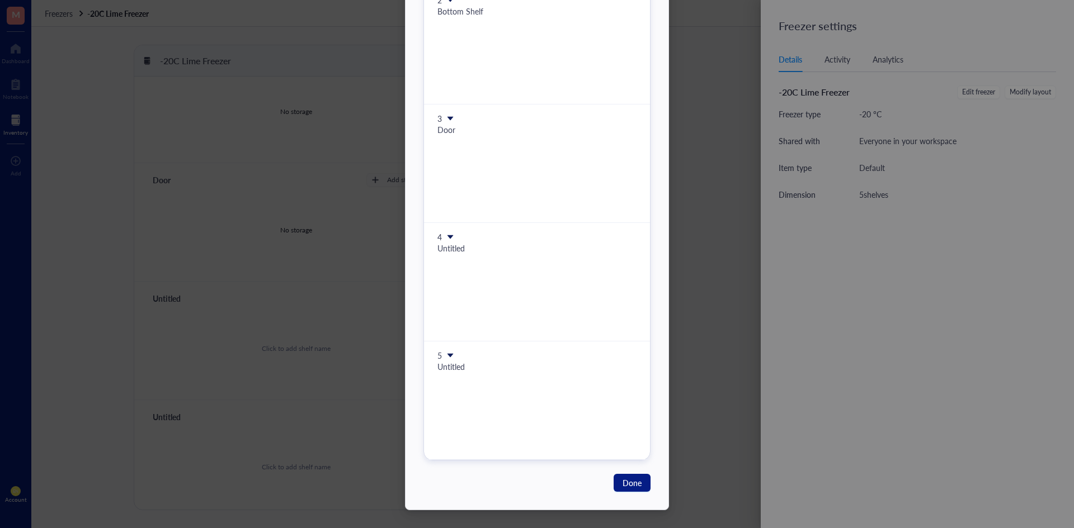
click at [450, 235] on icon at bounding box center [450, 237] width 6 height 4
click at [474, 291] on span "Delete shelf" at bounding box center [484, 289] width 64 height 12
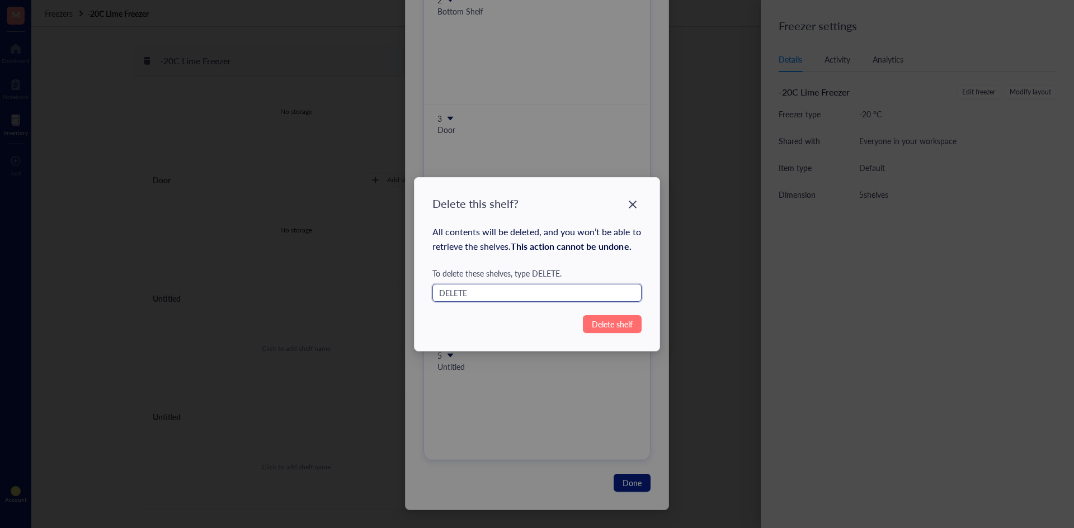
type input "DELETE"
click at [608, 327] on span "Delete shelf" at bounding box center [612, 324] width 41 height 12
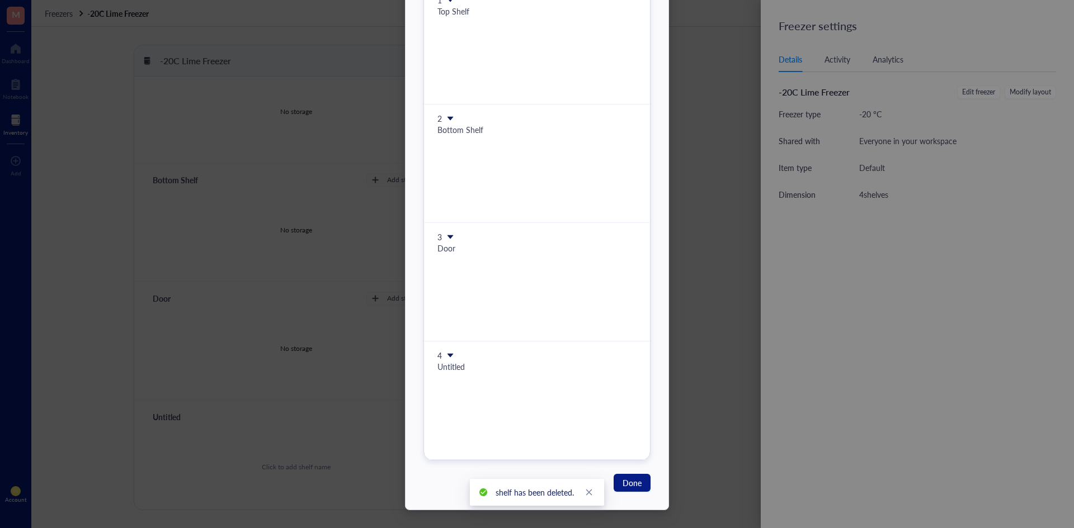
scroll to position [80, 0]
click at [447, 354] on icon at bounding box center [450, 356] width 6 height 4
click at [488, 407] on span "Delete shelf" at bounding box center [484, 408] width 64 height 12
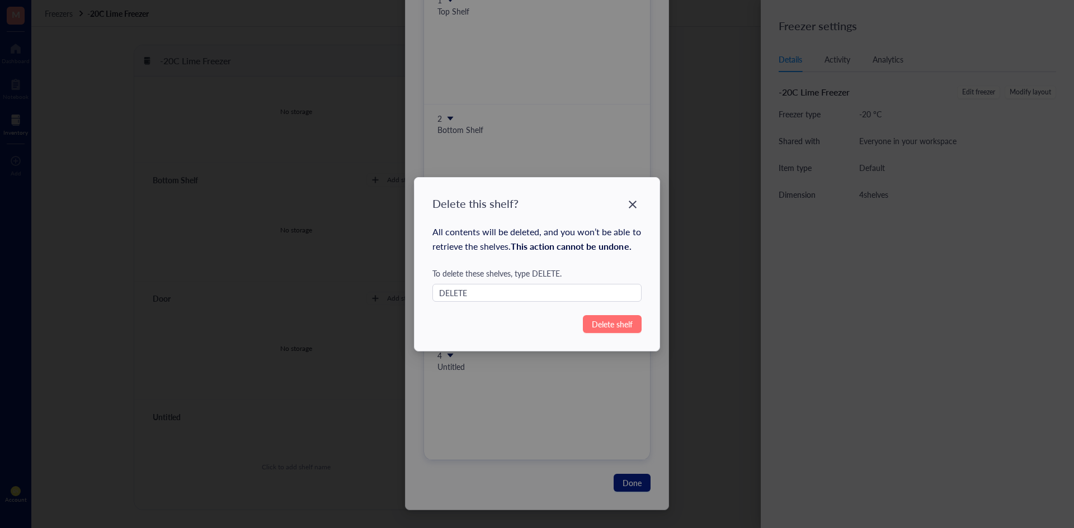
type input "DELETE"
click at [608, 323] on span "Delete shelf" at bounding box center [612, 324] width 41 height 12
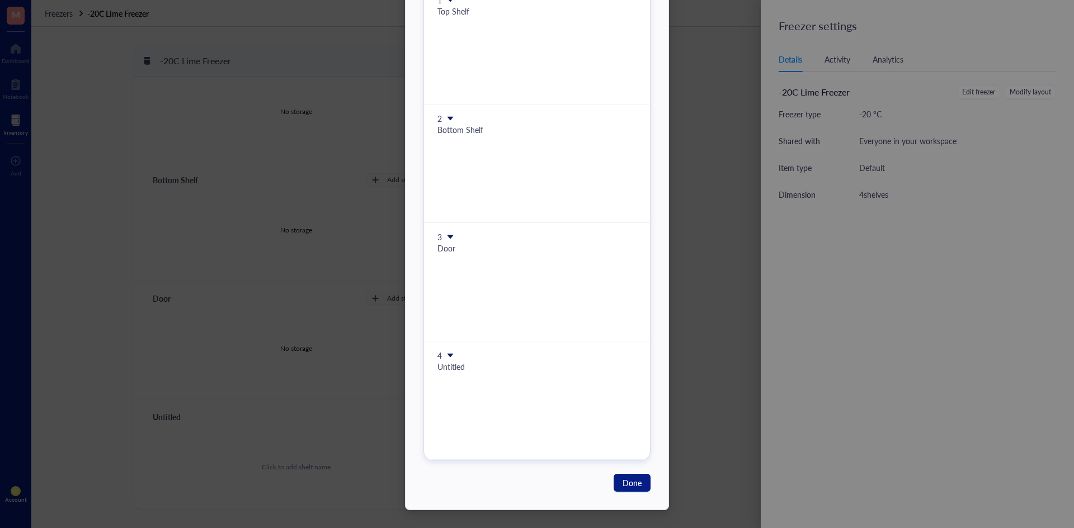
scroll to position [0, 0]
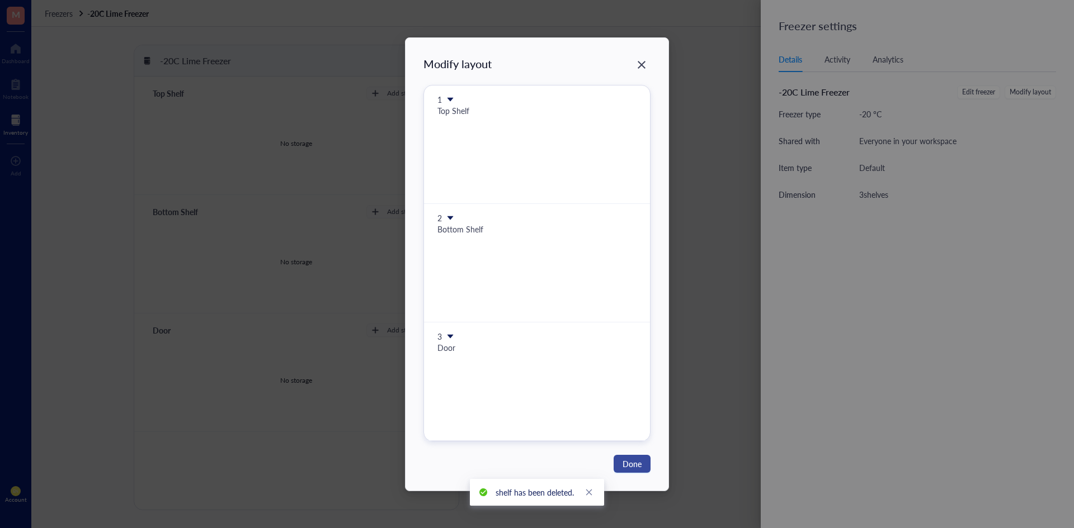
click at [642, 457] on button "Done" at bounding box center [631, 464] width 37 height 18
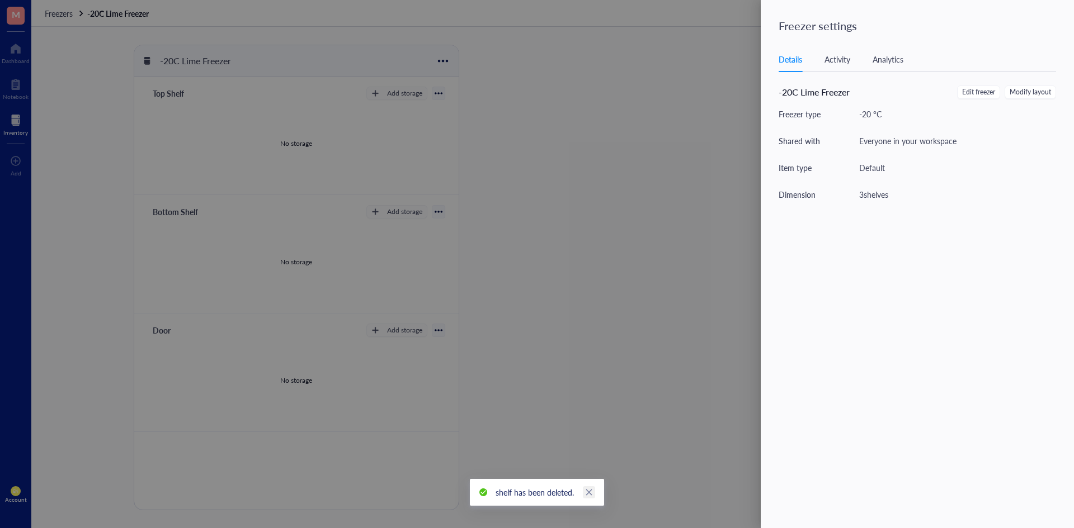
click at [592, 492] on icon "close" at bounding box center [589, 493] width 8 height 8
click at [721, 169] on div at bounding box center [537, 264] width 1074 height 528
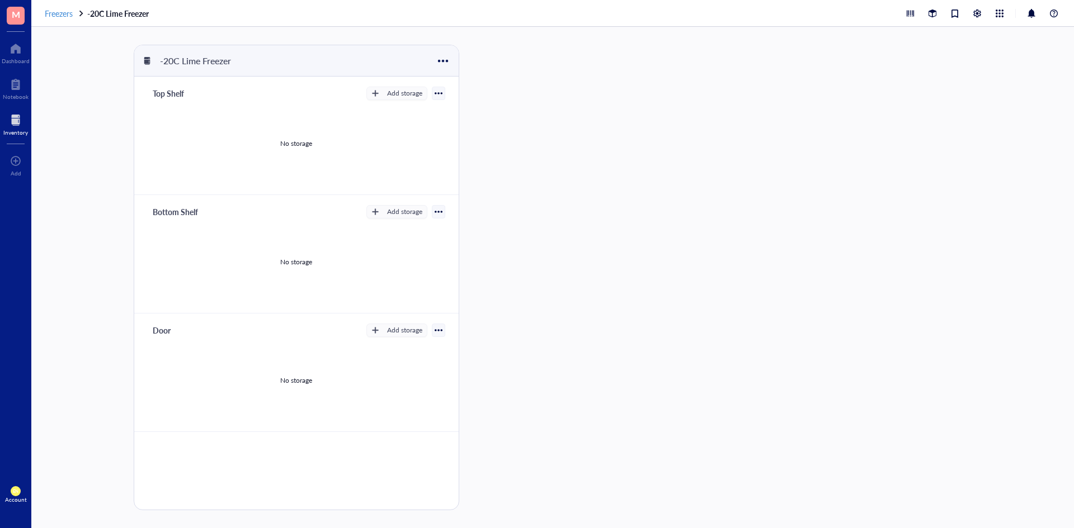
click at [63, 13] on span "Freezers" at bounding box center [59, 13] width 28 height 11
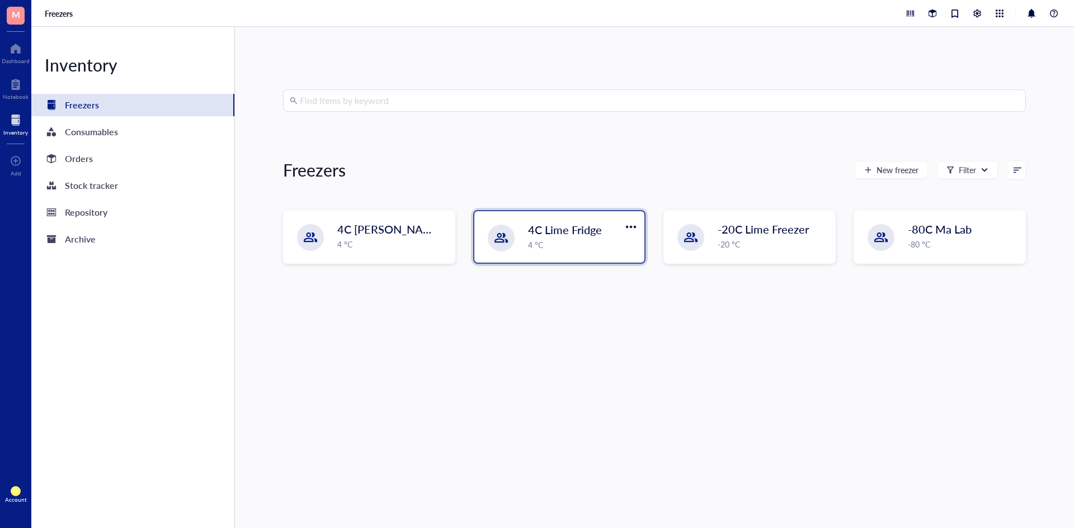
click at [608, 241] on div "4 °C" at bounding box center [583, 245] width 110 height 12
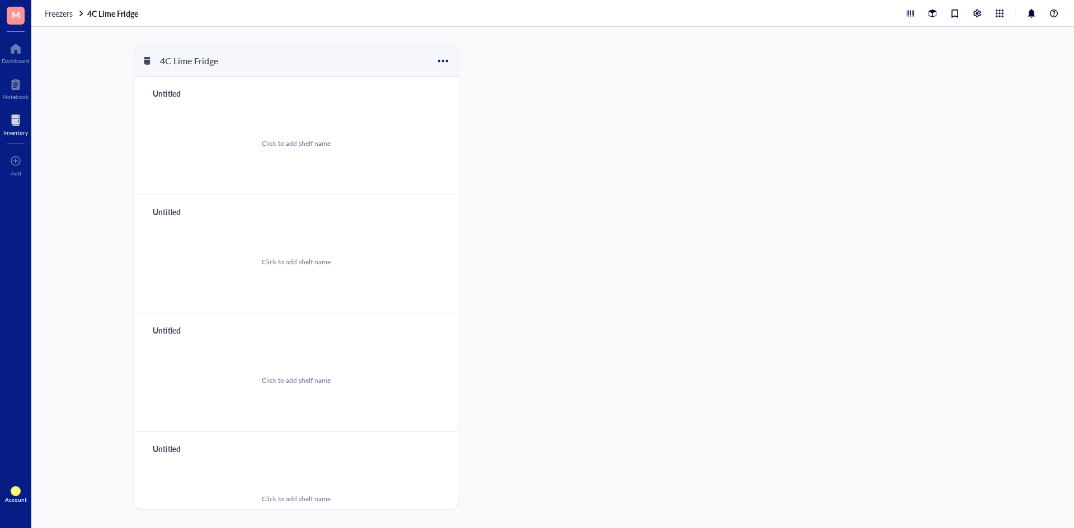
click at [160, 95] on div "Untitled" at bounding box center [181, 94] width 67 height 16
type input "Top Shelf"
click at [181, 211] on div "Untitled" at bounding box center [181, 212] width 67 height 16
type input "Middle Shelf"
click at [169, 335] on div "Untitled" at bounding box center [181, 331] width 67 height 16
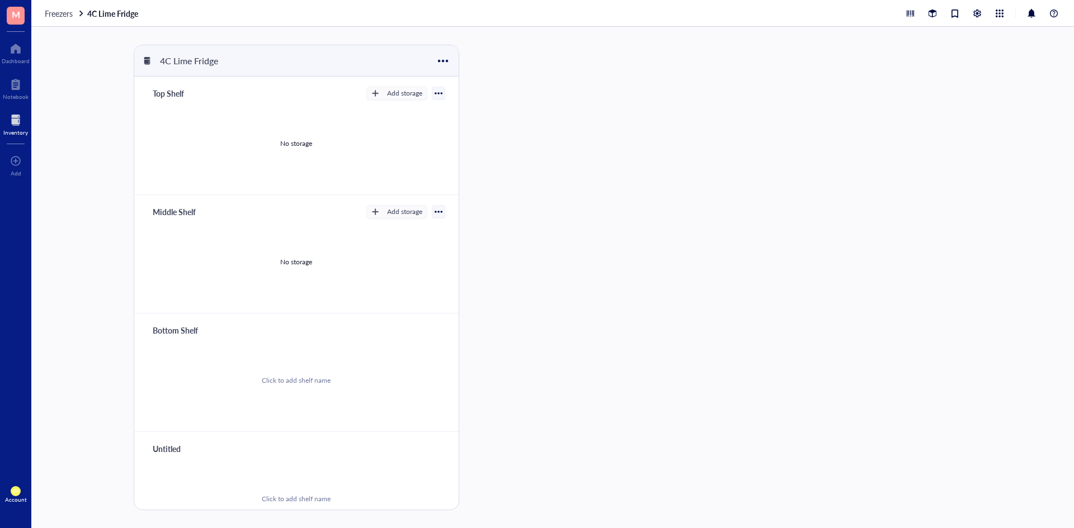
type input "Bottom Shelf"
click at [183, 444] on div "Untitled" at bounding box center [181, 449] width 67 height 16
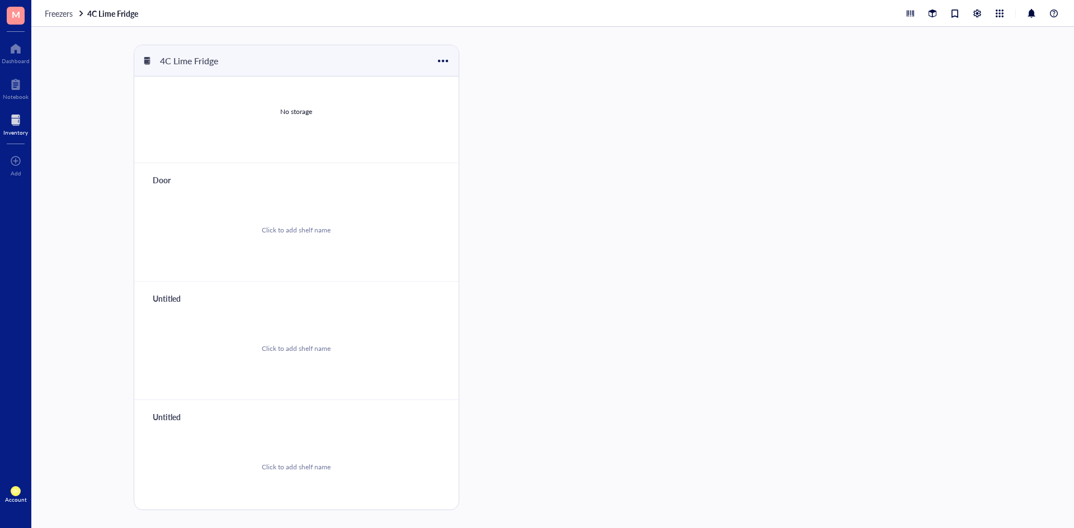
type input "Door"
click at [173, 301] on div "Untitled" at bounding box center [181, 299] width 67 height 16
type input "Drawers"
click at [526, 164] on div at bounding box center [510, 278] width 75 height 466
click at [444, 54] on div at bounding box center [443, 61] width 16 height 16
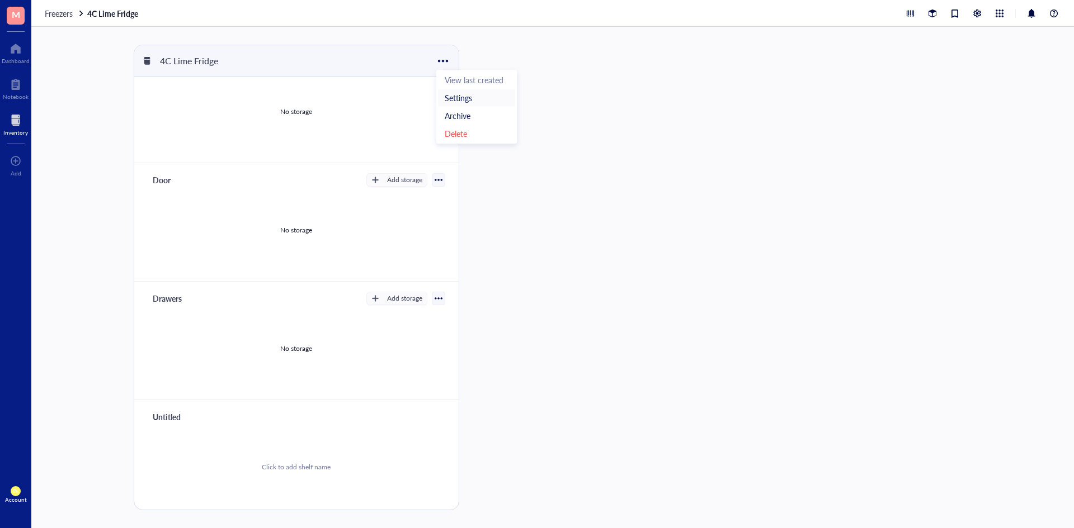
click at [466, 102] on div "Settings" at bounding box center [458, 98] width 27 height 10
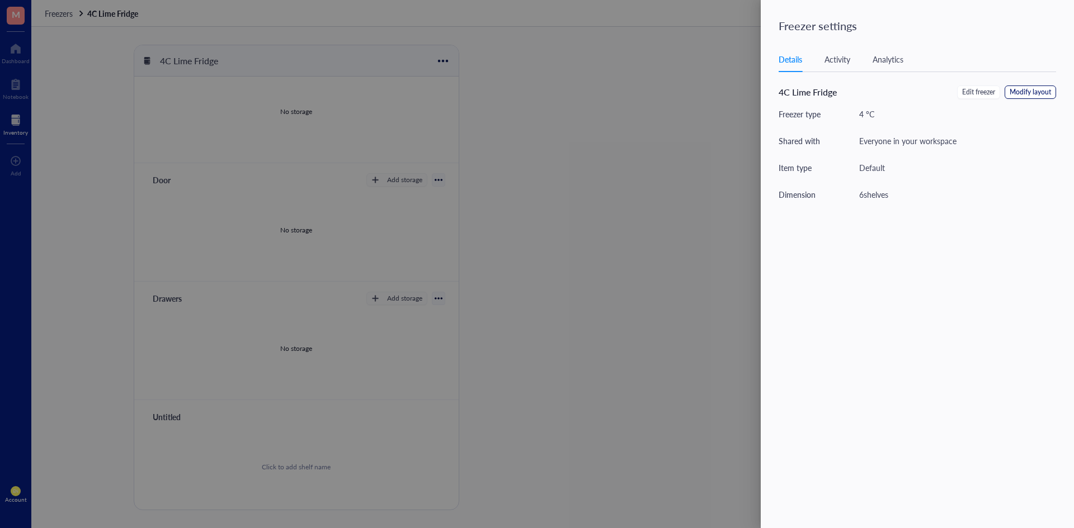
click at [1028, 89] on span "Modify layout" at bounding box center [1029, 92] width 41 height 11
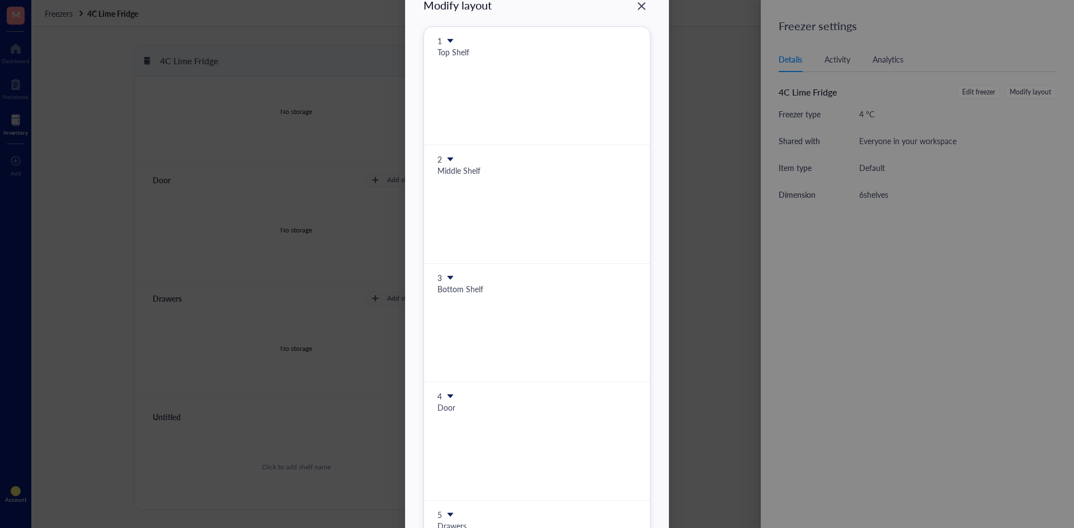
scroll to position [317, 0]
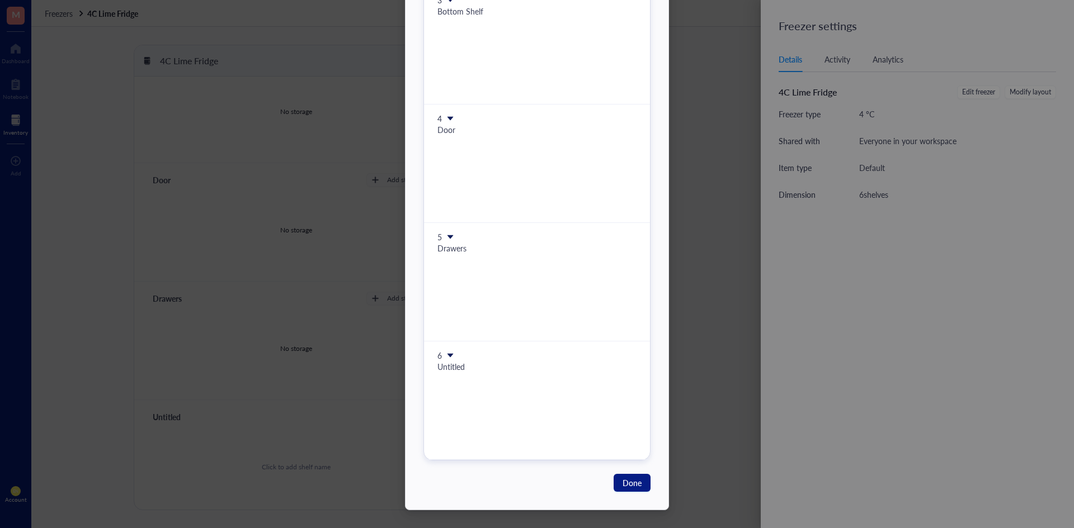
click at [446, 359] on icon at bounding box center [450, 356] width 8 height 8
click at [466, 402] on span "Delete shelf" at bounding box center [484, 408] width 64 height 12
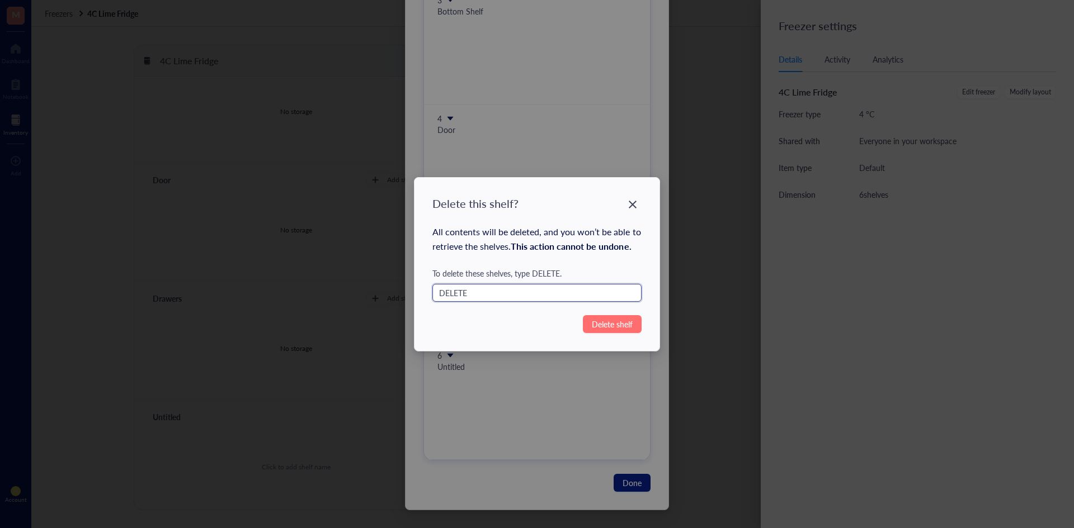
type input "DELETE"
click at [620, 327] on span "Delete shelf" at bounding box center [612, 324] width 41 height 12
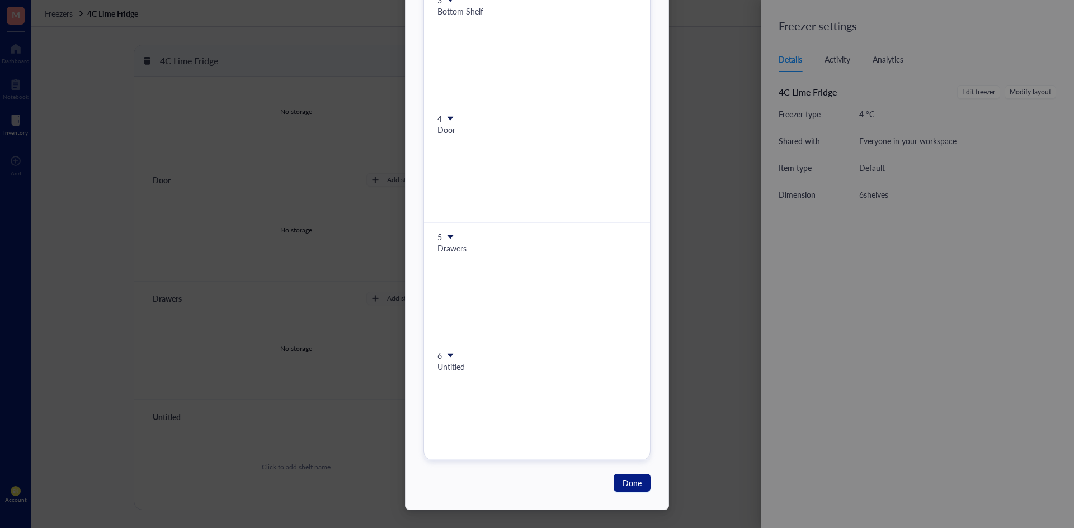
scroll to position [199, 0]
click at [634, 478] on span "Done" at bounding box center [631, 483] width 19 height 12
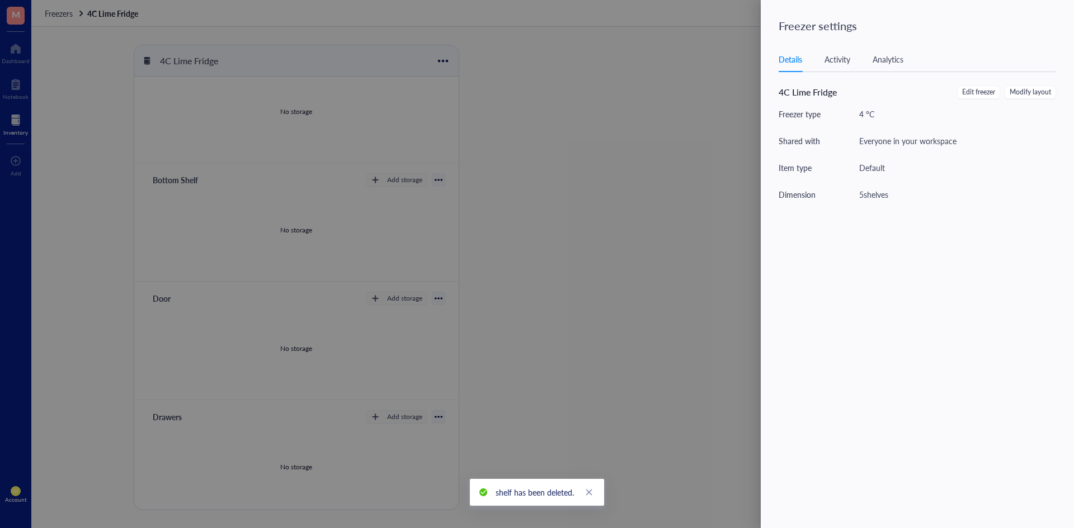
click at [613, 303] on div at bounding box center [537, 264] width 1074 height 528
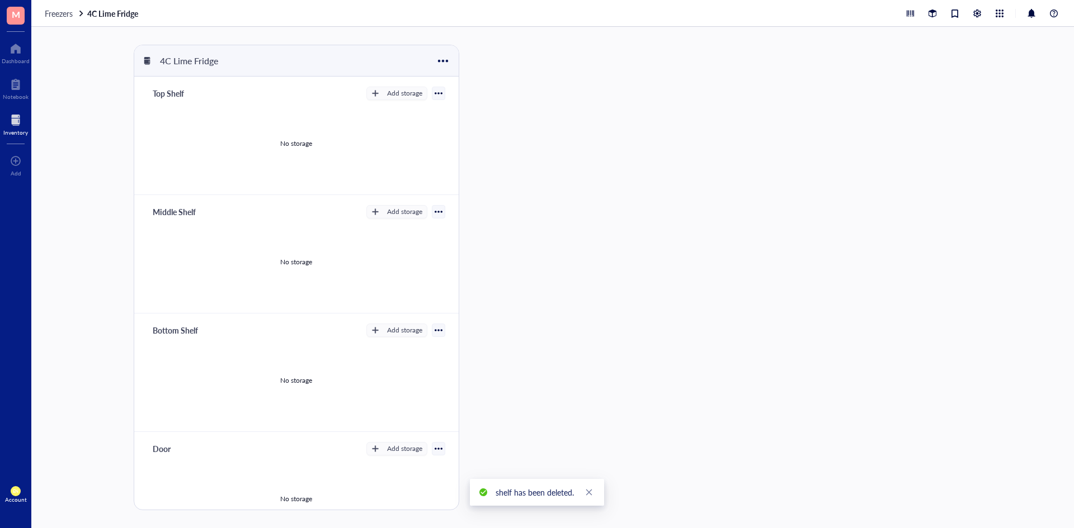
scroll to position [150, 0]
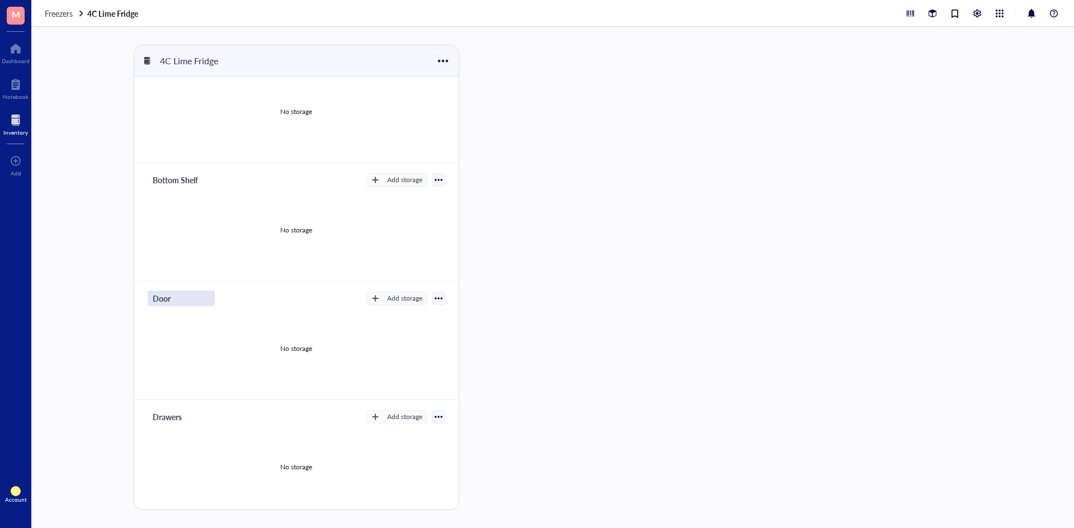
click at [162, 299] on div "Door" at bounding box center [181, 299] width 67 height 16
type input "D"
type input "Drawers"
click at [516, 330] on div at bounding box center [510, 278] width 75 height 466
click at [435, 420] on div at bounding box center [439, 417] width 8 height 8
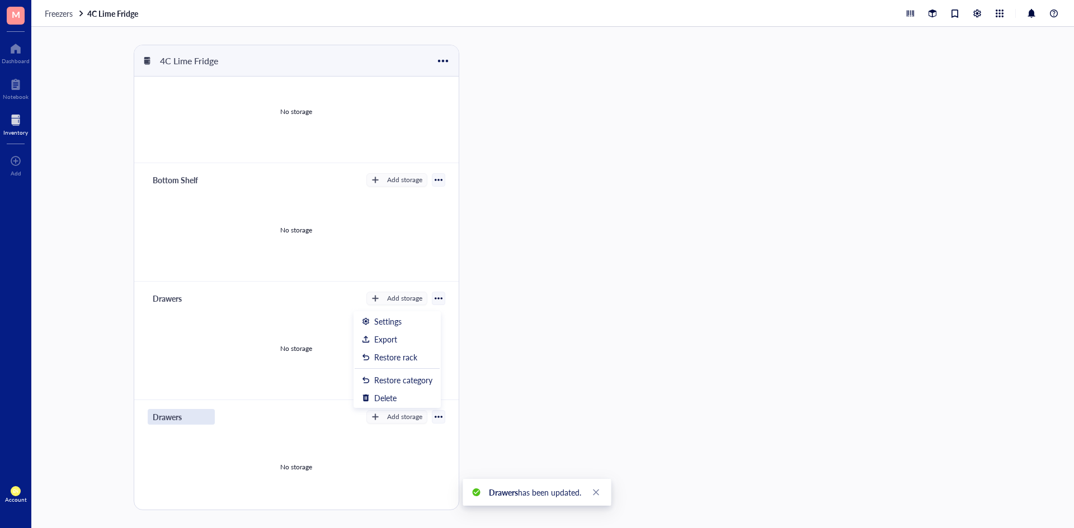
click at [178, 409] on div "Drawers Add storage Settings Export Restore rack Restore category Delete No sto…" at bounding box center [296, 459] width 324 height 119
click at [174, 417] on div "Drawers" at bounding box center [181, 417] width 67 height 16
type input "D"
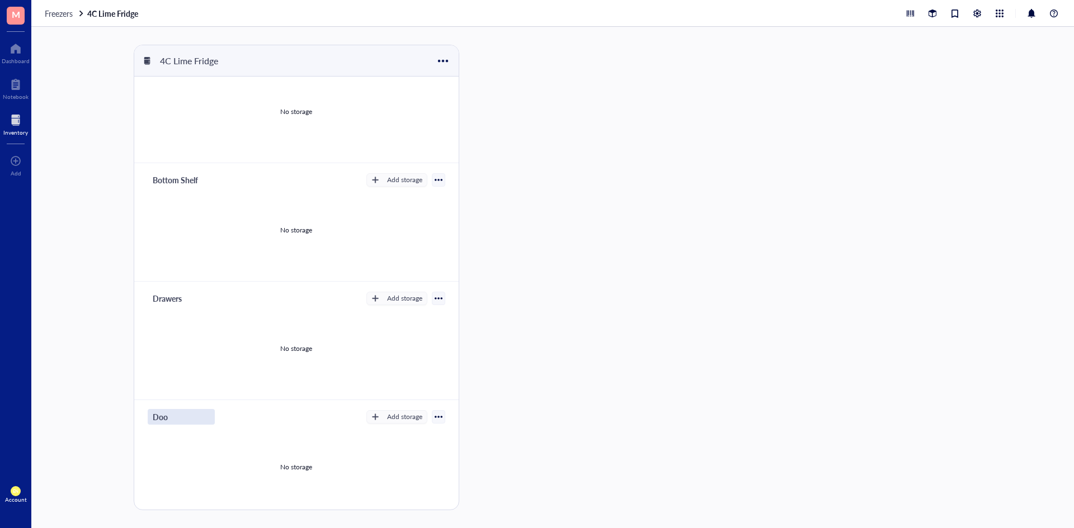
type input "Door"
click at [603, 283] on div "4C Lime Fridge Top Shelf Add storage No storage Middle Shelf Add storage No sto…" at bounding box center [552, 278] width 1042 height 502
click at [609, 285] on div "4C Lime Fridge Top Shelf Add storage No storage Middle Shelf Add storage No sto…" at bounding box center [552, 278] width 1042 height 502
click at [589, 495] on icon "close" at bounding box center [591, 493] width 8 height 8
click at [57, 13] on span "Freezers" at bounding box center [59, 13] width 28 height 11
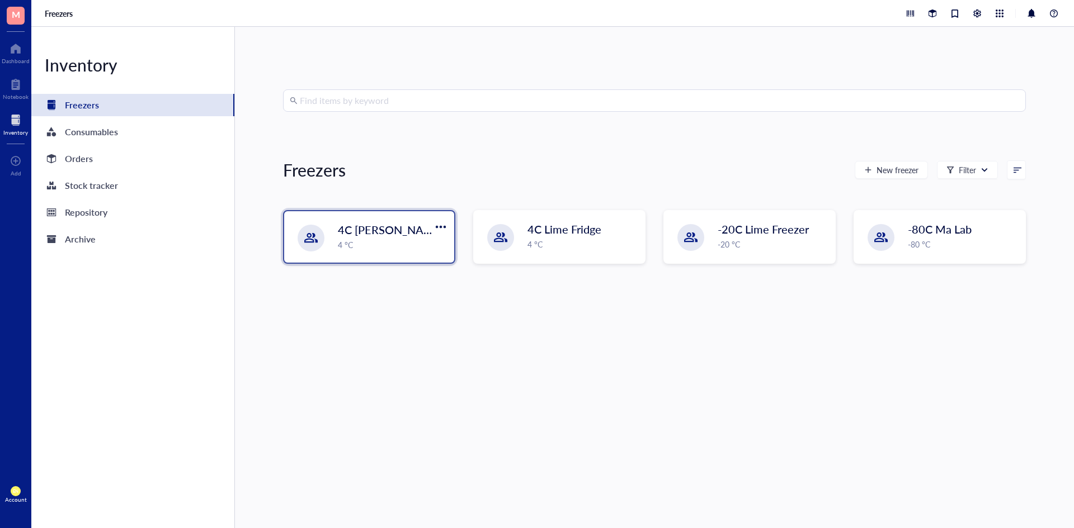
click at [372, 249] on div "4 °C" at bounding box center [393, 245] width 110 height 12
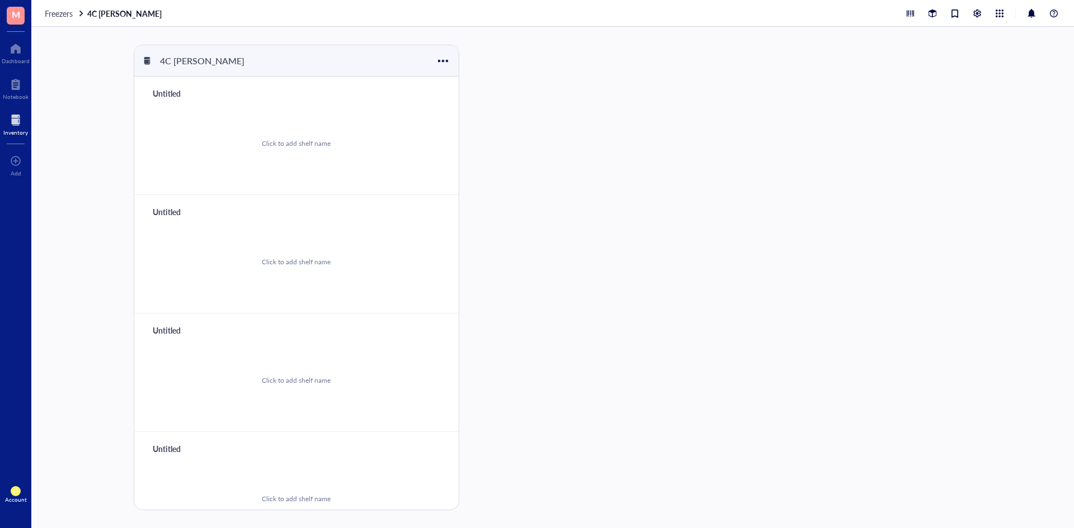
click at [174, 87] on div "Untitled" at bounding box center [181, 94] width 67 height 16
type input "S"
type input "T"
type input "Shelf 1 (Top)"
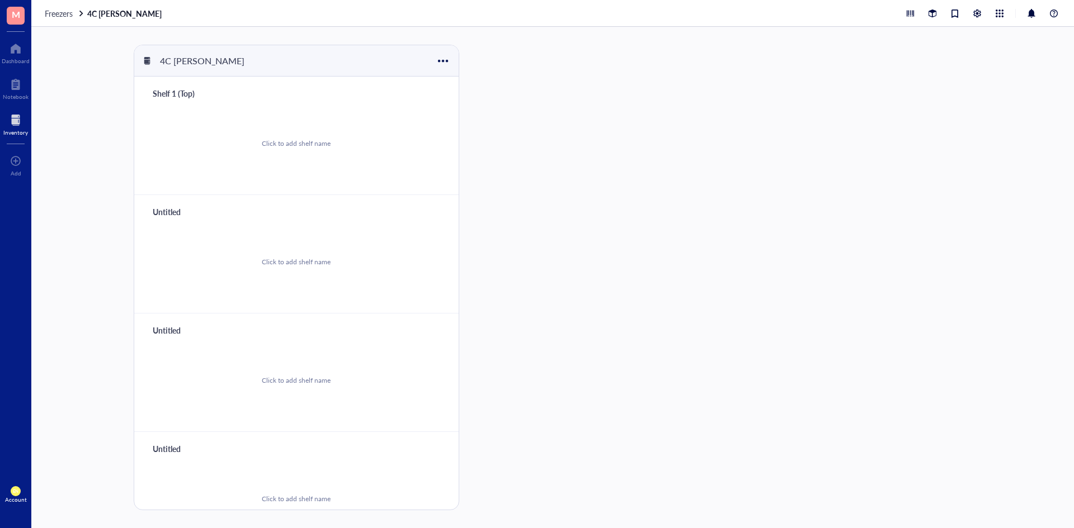
click at [173, 215] on div "Untitled" at bounding box center [181, 212] width 67 height 16
type input "s"
type input "Shelf 2"
click at [183, 331] on div "Untitled" at bounding box center [181, 331] width 67 height 16
type input "Shelf 3"
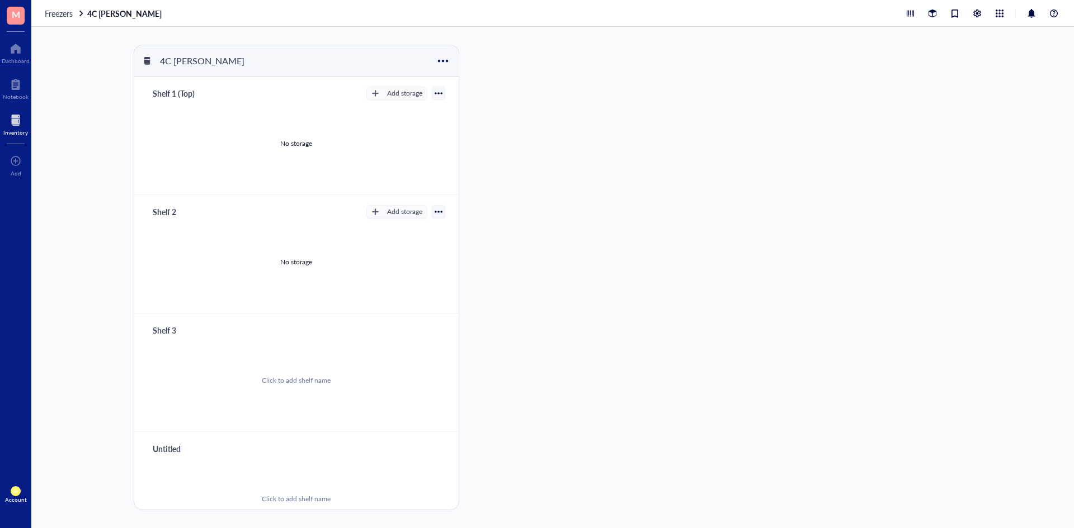
click at [177, 450] on div "Untitled" at bounding box center [181, 449] width 67 height 16
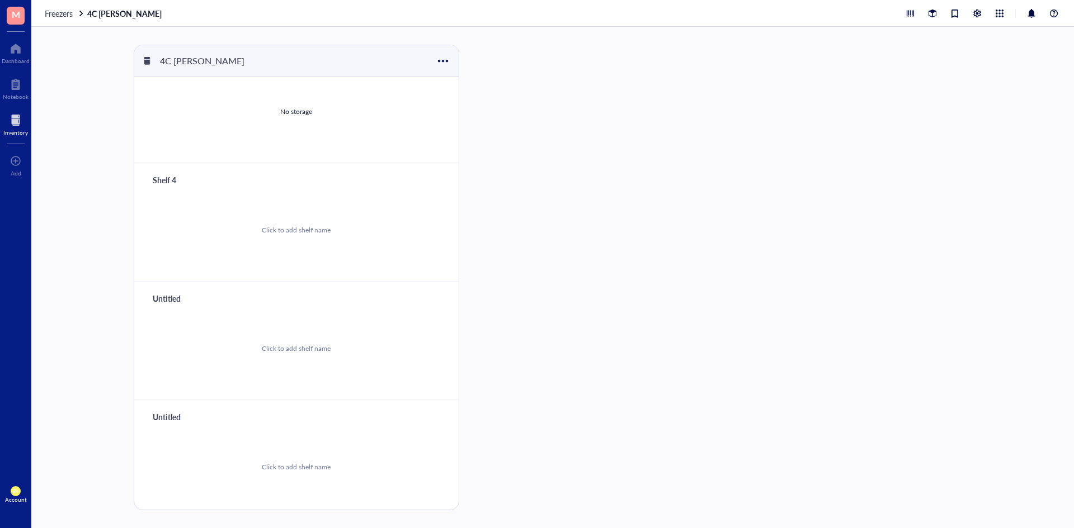
type input "Shelf 4"
click at [171, 295] on div "Untitled" at bounding box center [181, 299] width 67 height 16
type input "Shelf 5 (Bottom Shelf)"
click at [168, 414] on div "Untitled" at bounding box center [181, 417] width 67 height 16
type input "Door"
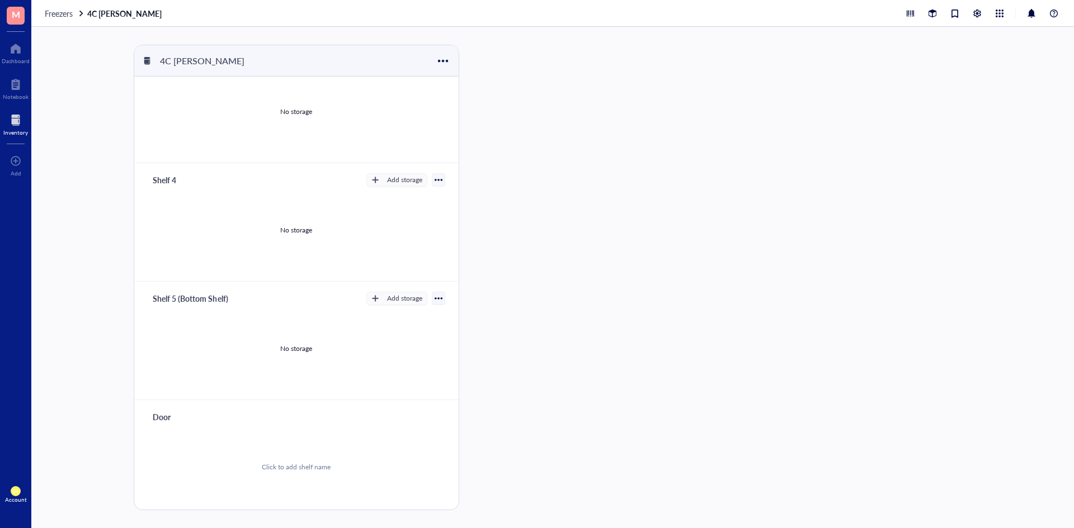
click at [604, 275] on div "4C Lemon Fridge Shelf 1 (Top) Add storage No storage Shelf 2 Add storage No sto…" at bounding box center [552, 278] width 1042 height 502
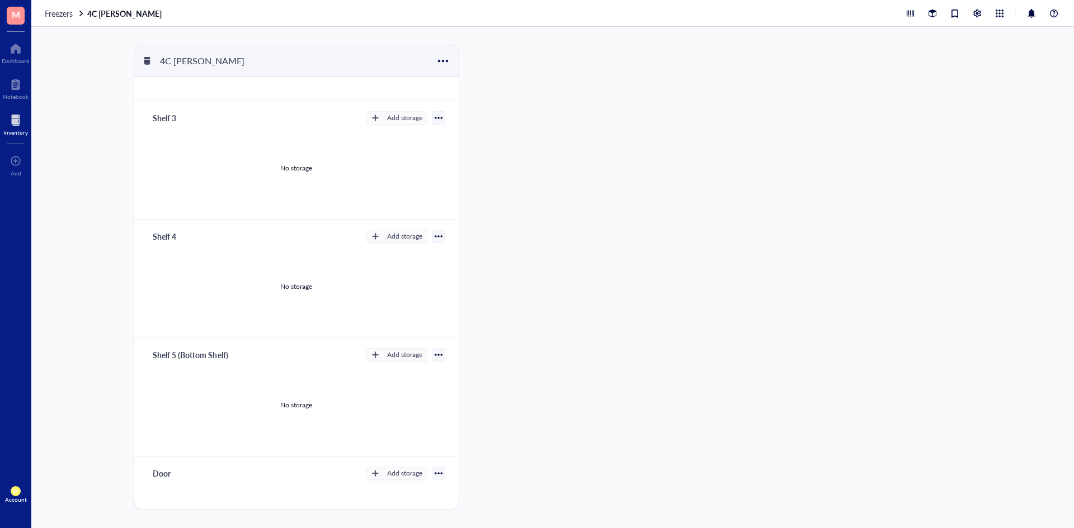
scroll to position [0, 0]
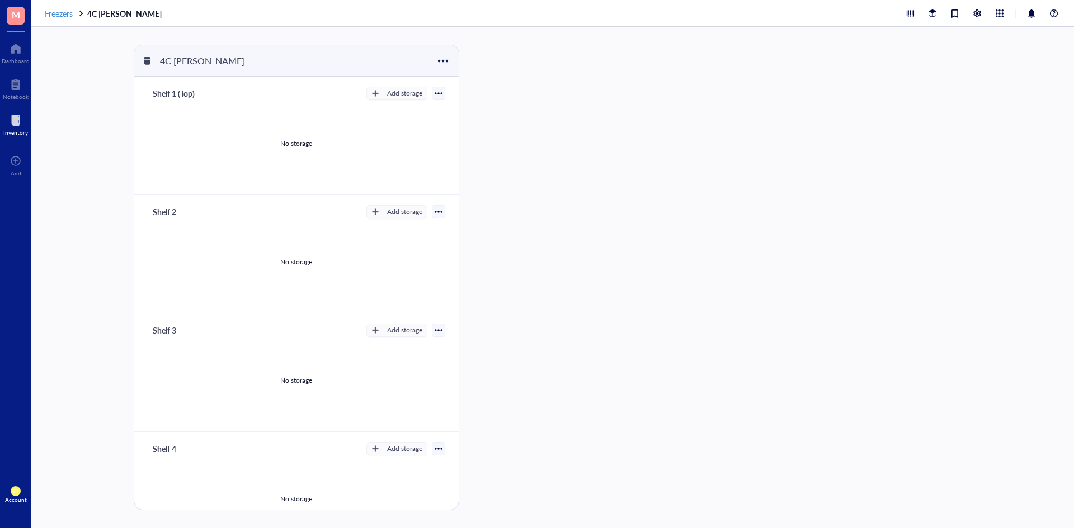
click at [72, 13] on span "Freezers" at bounding box center [59, 13] width 28 height 11
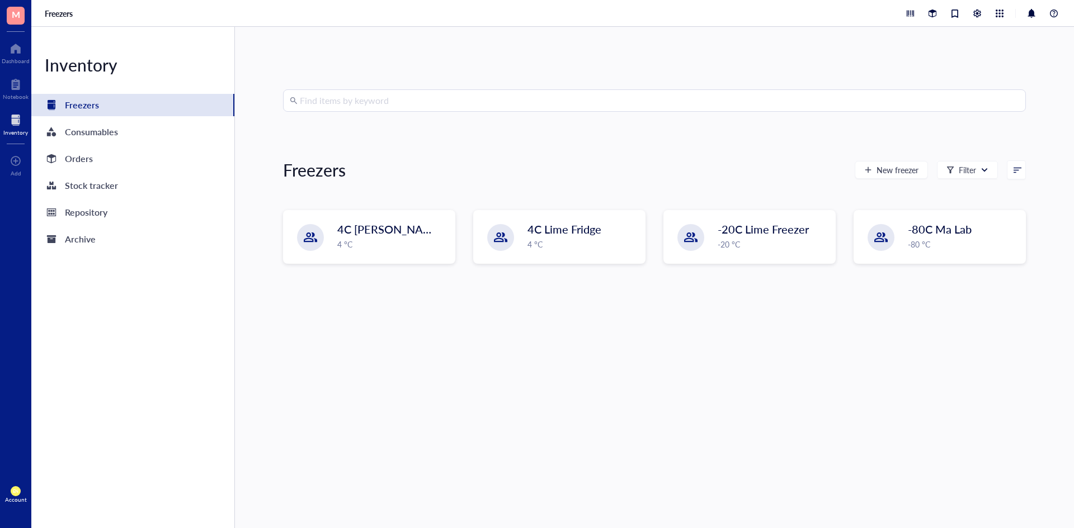
click at [442, 264] on div "4C Lemon Fridge 4 °C 4C Lime Fridge 4 °C -20C Lime Freezer -20 °C -80C Ma Lab -…" at bounding box center [654, 246] width 743 height 72
click at [433, 255] on div "4C Lemon Fridge 4 °C" at bounding box center [369, 236] width 170 height 51
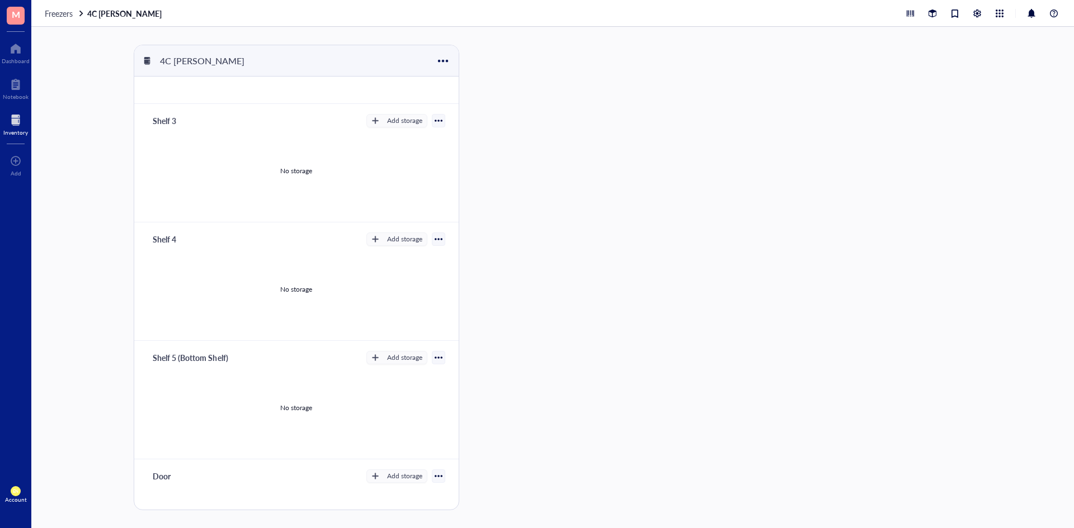
scroll to position [101, 0]
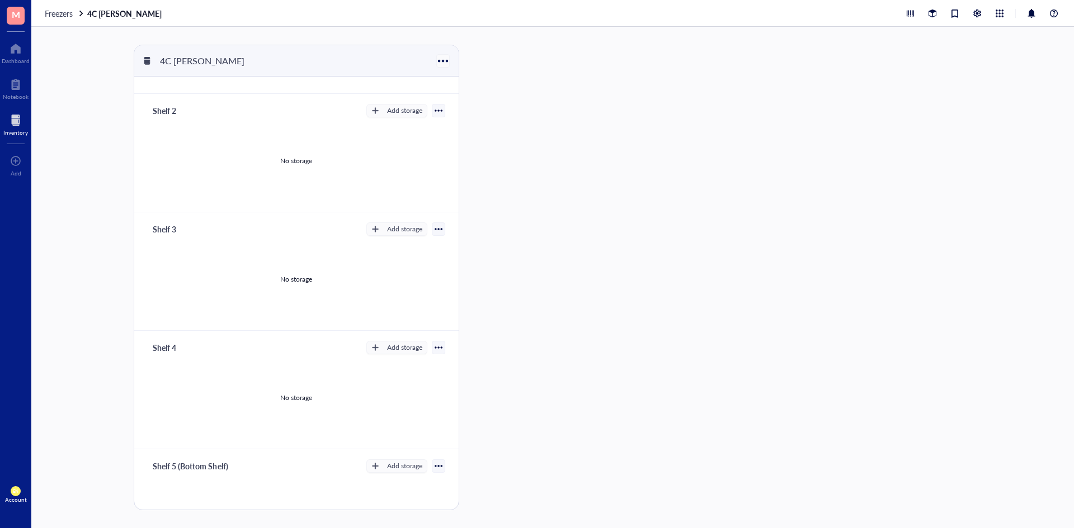
click at [445, 57] on div at bounding box center [443, 61] width 16 height 16
click at [468, 96] on div "Settings" at bounding box center [458, 98] width 27 height 10
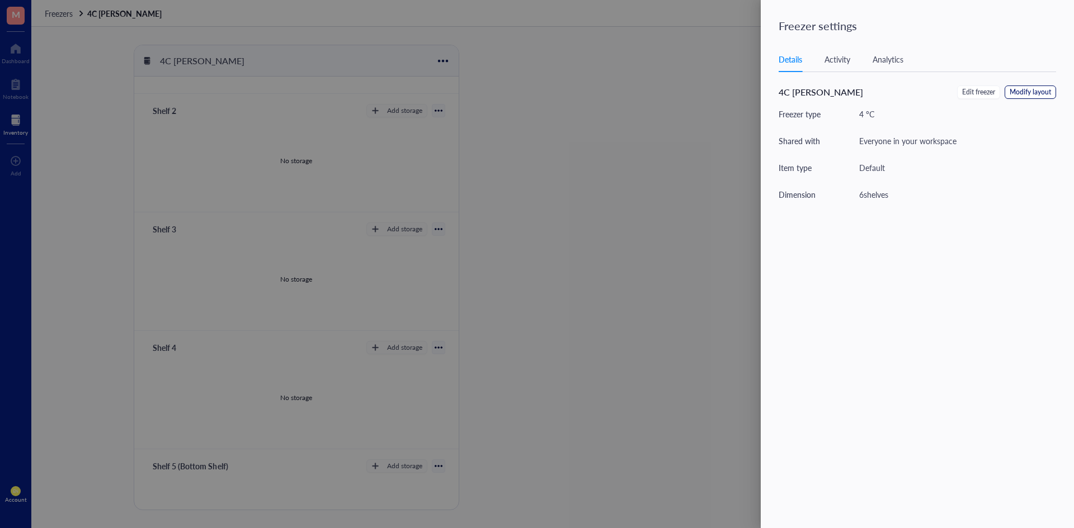
click at [1032, 89] on span "Modify layout" at bounding box center [1029, 92] width 41 height 11
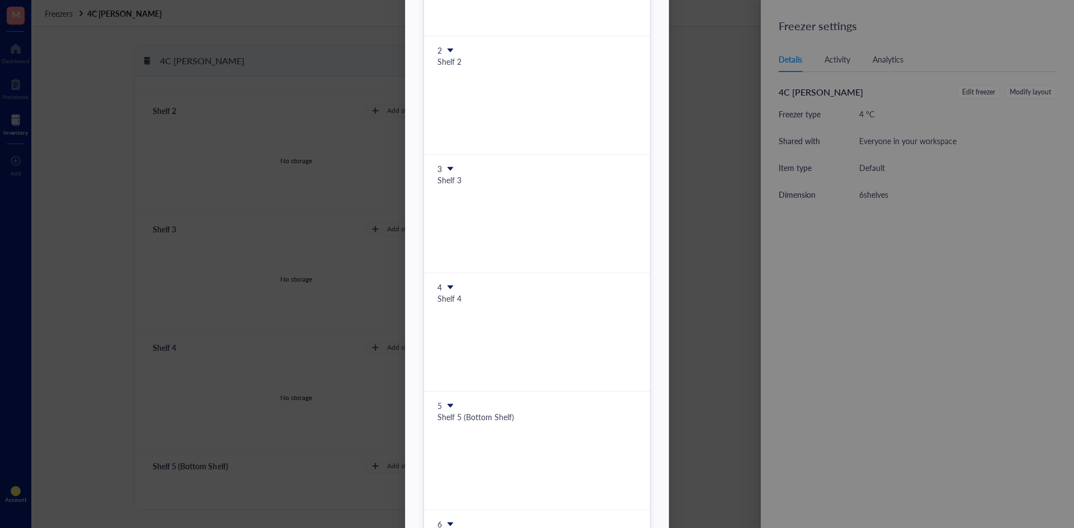
scroll to position [317, 0]
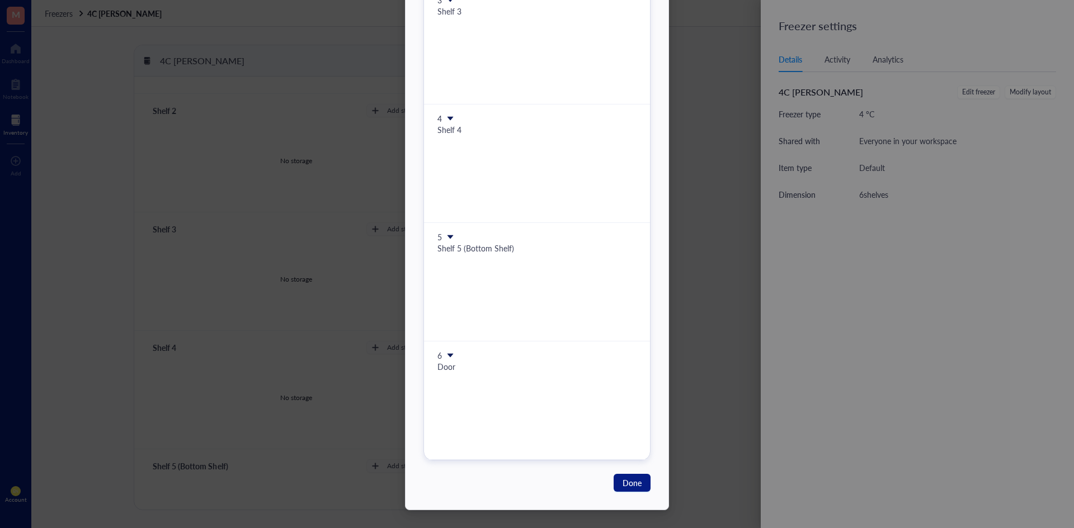
click at [446, 353] on icon at bounding box center [450, 356] width 8 height 8
click at [484, 384] on span "Insert 1 below" at bounding box center [484, 390] width 64 height 12
click at [649, 492] on icon "close" at bounding box center [649, 493] width 6 height 6
click at [638, 482] on span "Done" at bounding box center [631, 483] width 19 height 12
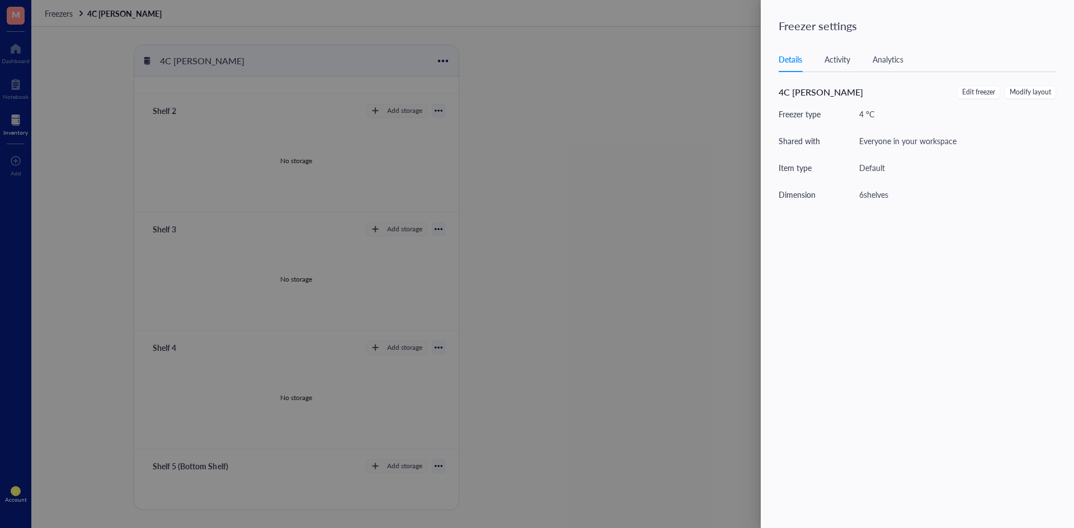
click at [577, 429] on div at bounding box center [537, 264] width 1074 height 528
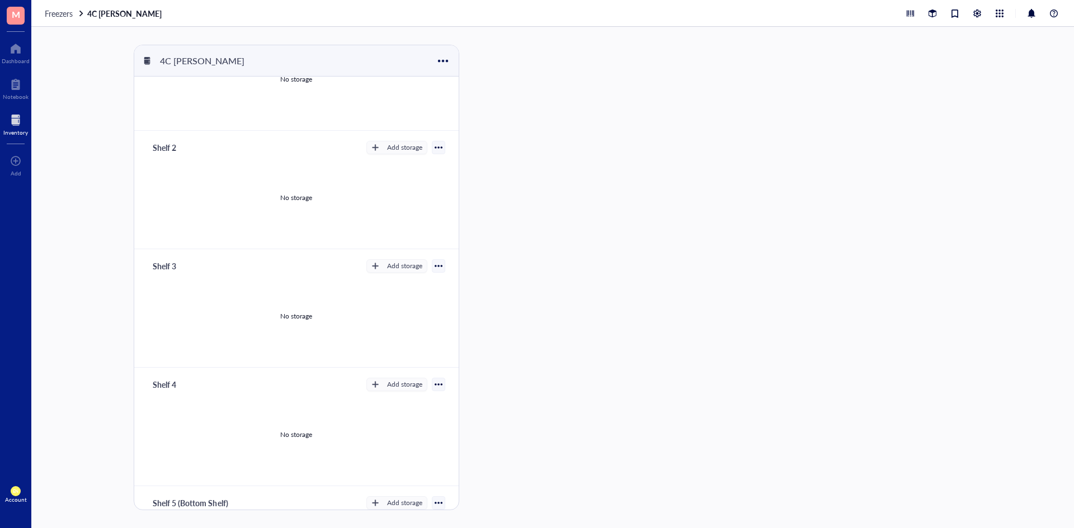
scroll to position [45, 0]
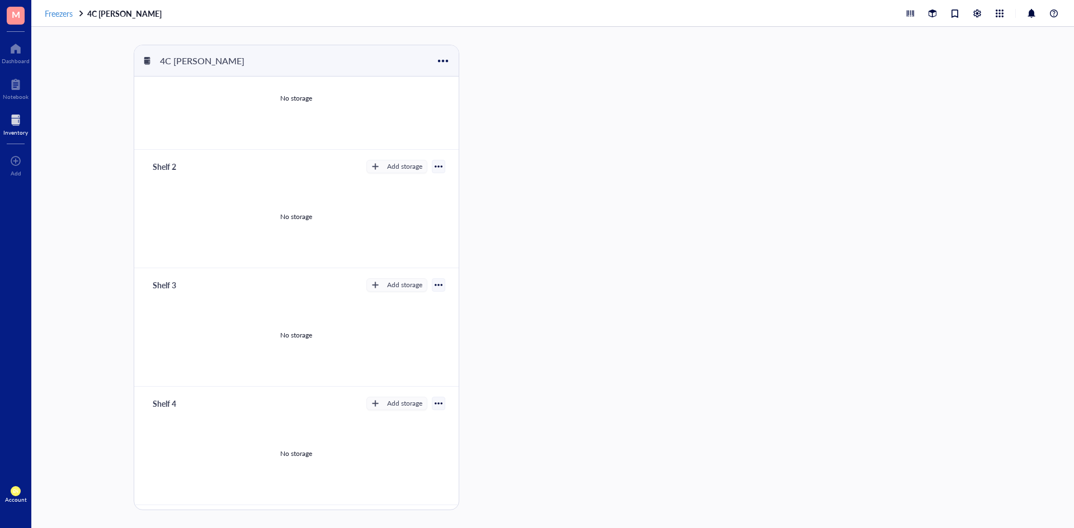
click at [55, 17] on span "Freezers" at bounding box center [59, 13] width 28 height 11
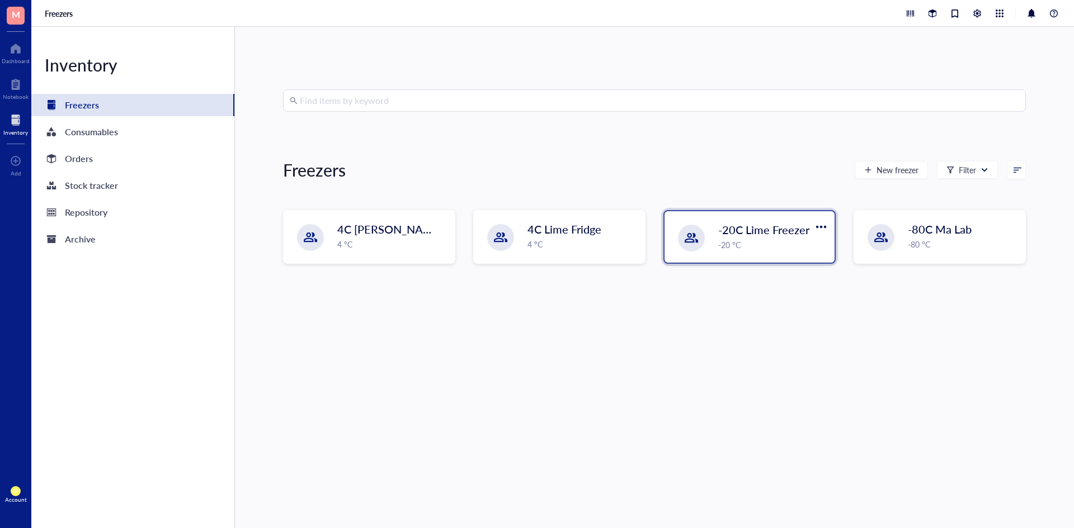
click at [761, 246] on div "-20 °C" at bounding box center [773, 245] width 110 height 12
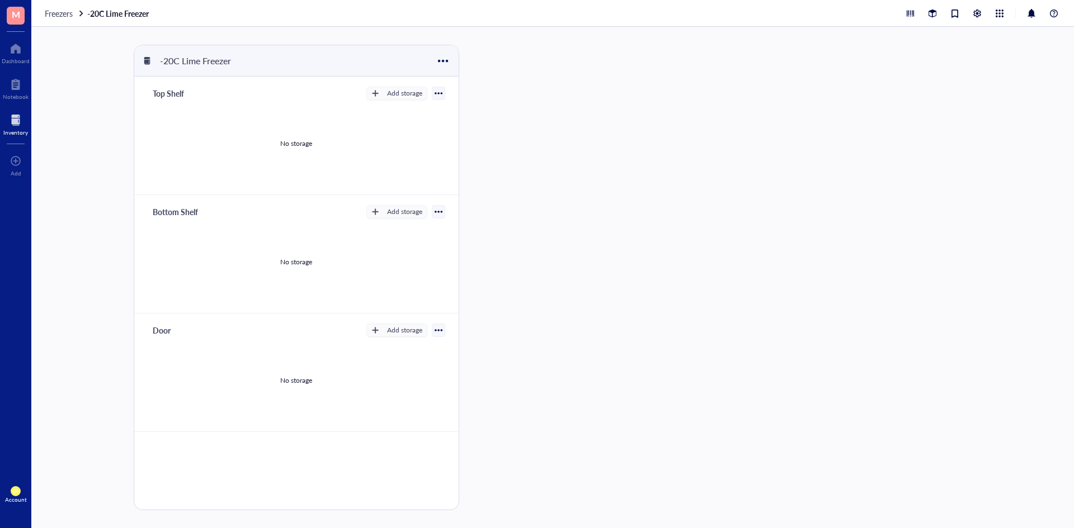
click at [336, 340] on div "No storage" at bounding box center [296, 380] width 297 height 84
click at [441, 328] on div at bounding box center [439, 331] width 8 height 8
click at [318, 361] on div "No storage" at bounding box center [296, 380] width 297 height 84
click at [319, 377] on div "No storage" at bounding box center [296, 380] width 297 height 84
click at [315, 381] on div "No storage" at bounding box center [296, 380] width 297 height 84
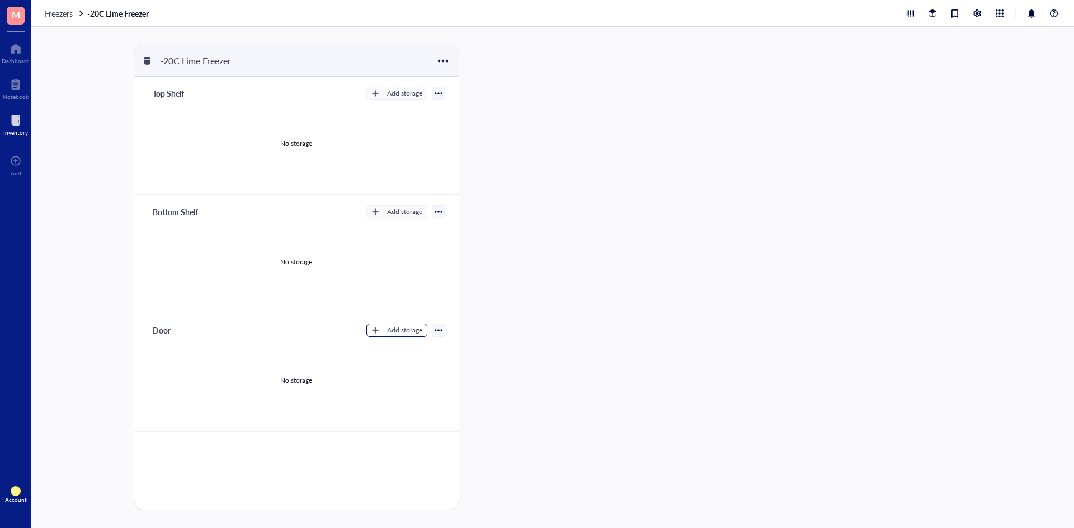
click at [380, 337] on button "Add storage" at bounding box center [396, 330] width 61 height 13
click at [396, 351] on span "Rack" at bounding box center [406, 349] width 64 height 12
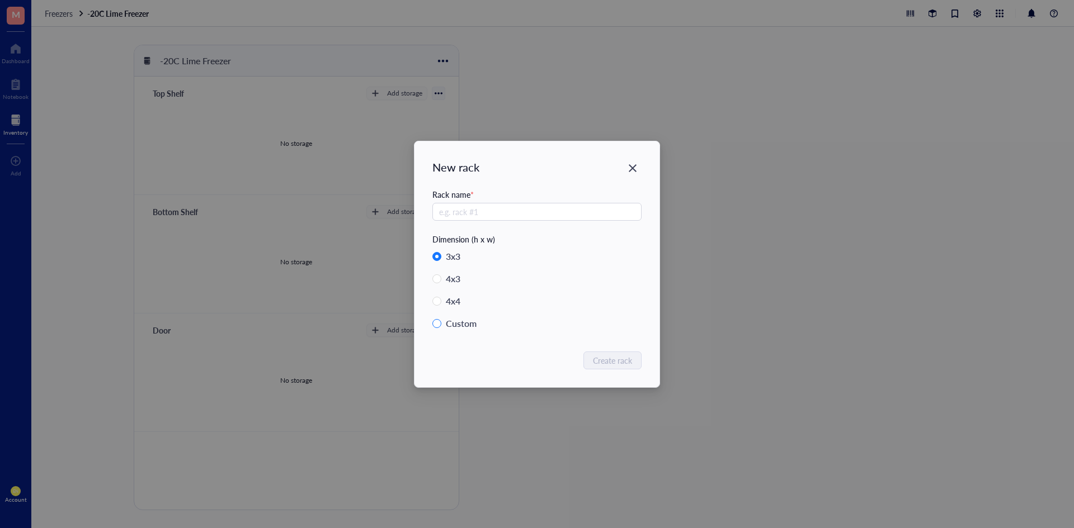
click at [439, 324] on input "Custom" at bounding box center [436, 323] width 9 height 9
radio input "true"
radio input "false"
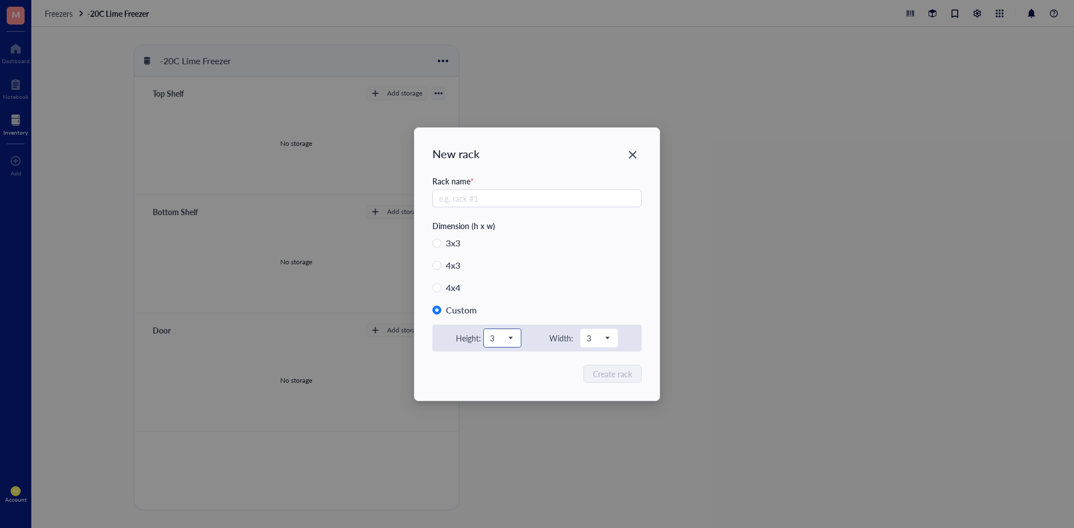
click at [520, 334] on div "3" at bounding box center [502, 338] width 37 height 18
click at [503, 353] on div "1" at bounding box center [501, 358] width 23 height 12
click at [598, 342] on span "3" at bounding box center [598, 338] width 22 height 10
click at [593, 352] on div "1" at bounding box center [598, 358] width 23 height 12
click at [506, 196] on input "text" at bounding box center [536, 199] width 209 height 18
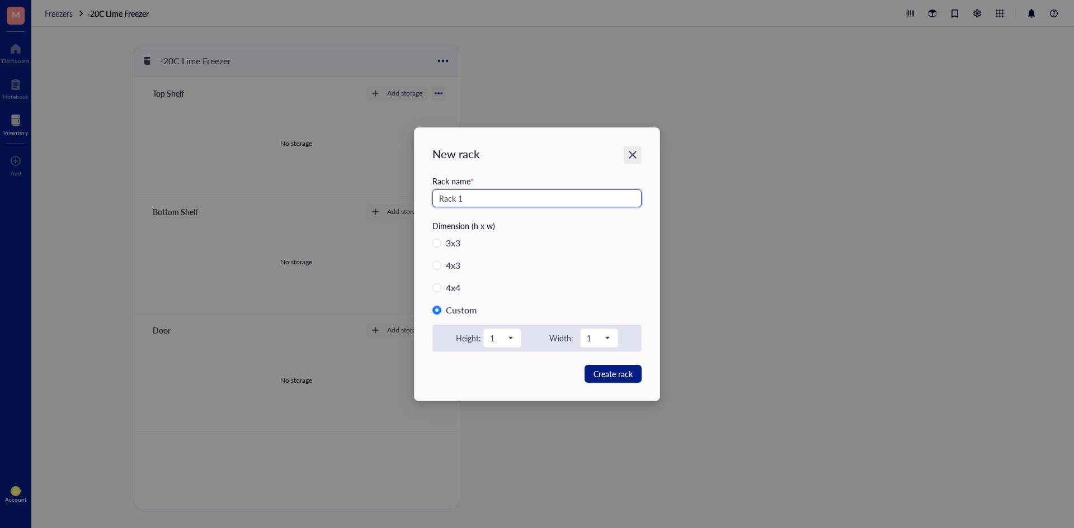
type input "Rack 1"
click at [641, 154] on div "Close" at bounding box center [633, 155] width 18 height 18
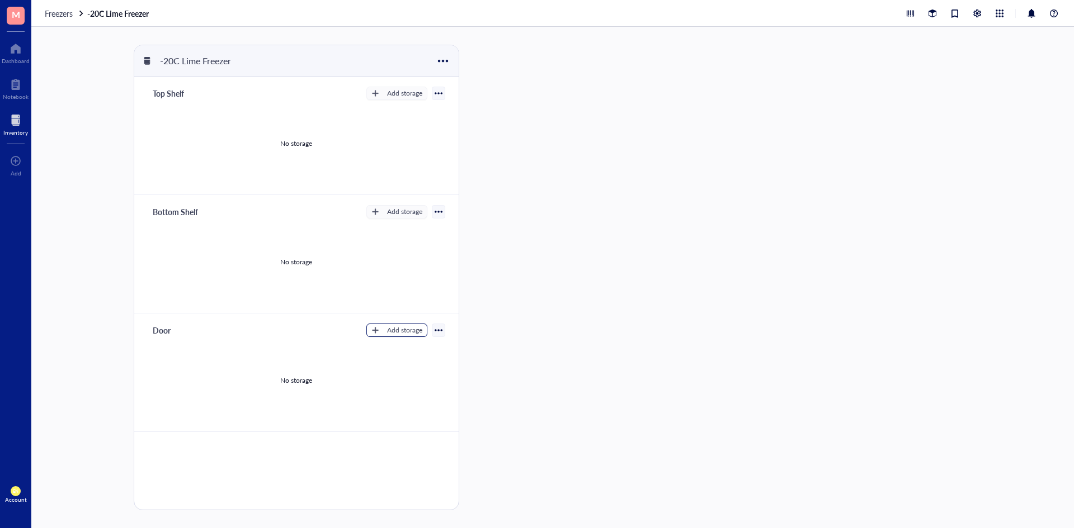
click at [407, 333] on div "Add storage" at bounding box center [404, 330] width 35 height 10
click at [407, 363] on span "Category" at bounding box center [406, 367] width 64 height 12
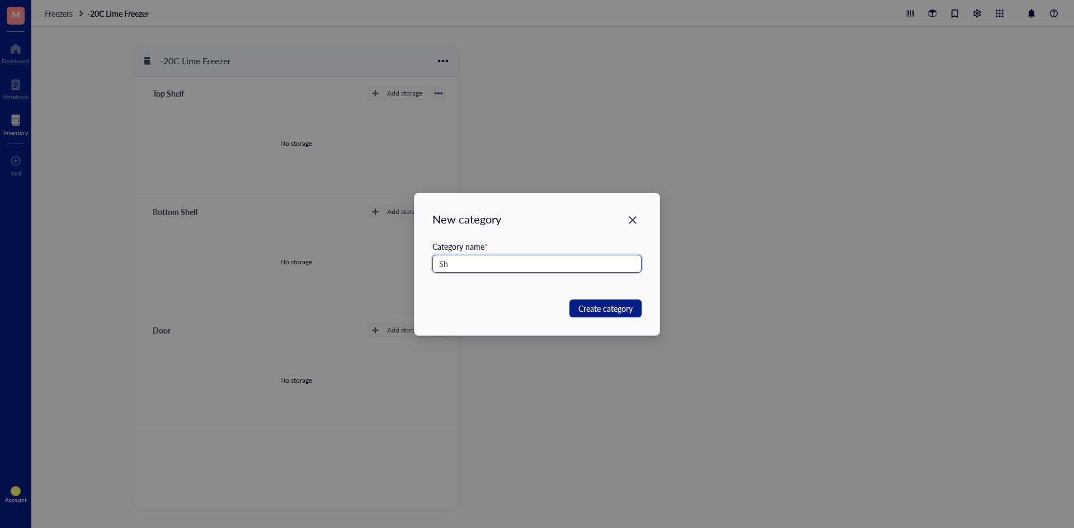
type input "S"
type input "Door Shelf 1 (Top)"
click at [605, 304] on span "Create category" at bounding box center [605, 309] width 54 height 12
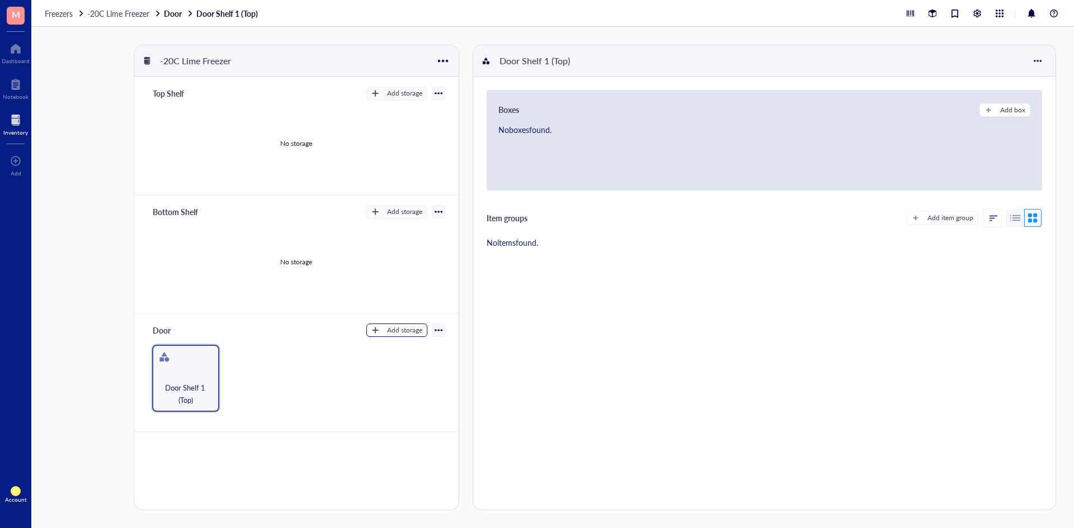
click at [401, 332] on div "Add storage" at bounding box center [404, 330] width 35 height 10
click at [399, 352] on span "Rack" at bounding box center [406, 349] width 64 height 12
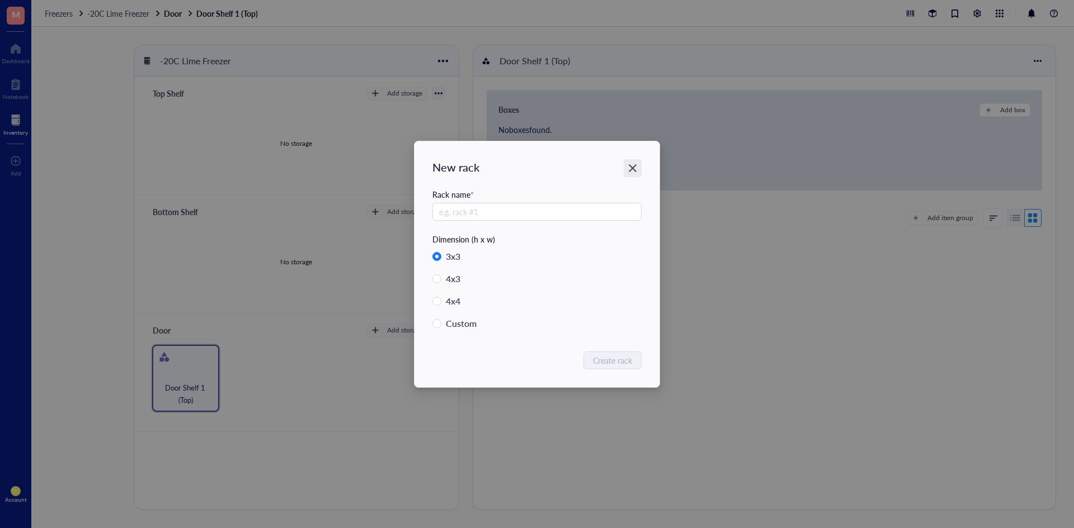
click at [628, 171] on icon "Close" at bounding box center [632, 168] width 11 height 11
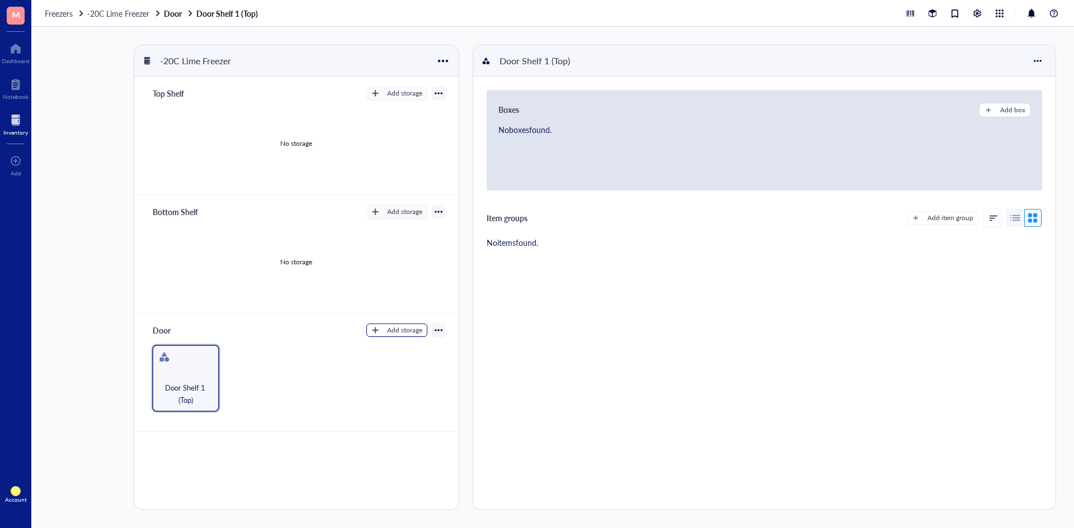
click at [383, 336] on button "Add storage" at bounding box center [396, 330] width 61 height 13
click at [395, 364] on span "Category" at bounding box center [406, 367] width 64 height 12
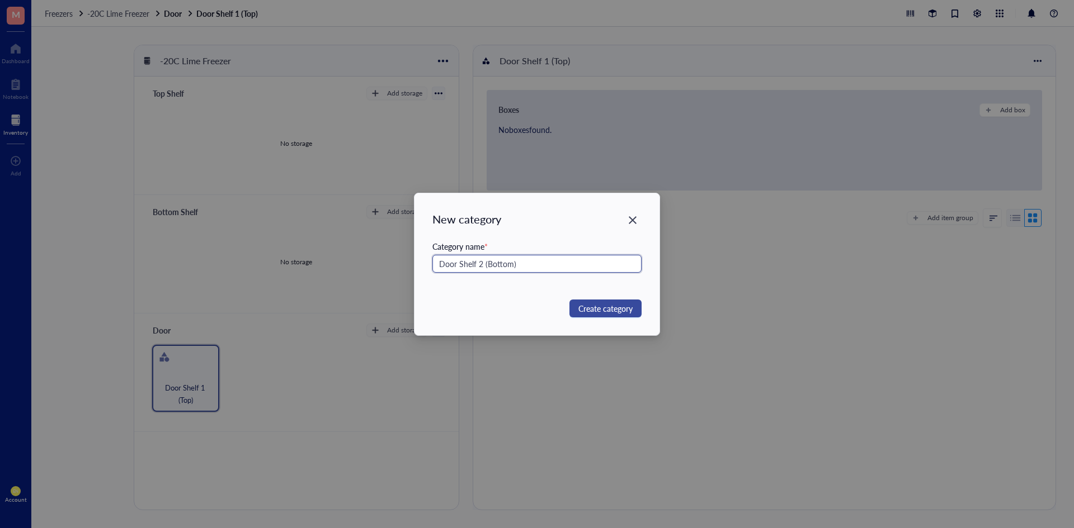
type input "Door Shelf 2 (Bottom)"
click at [589, 309] on span "Create category" at bounding box center [605, 309] width 54 height 12
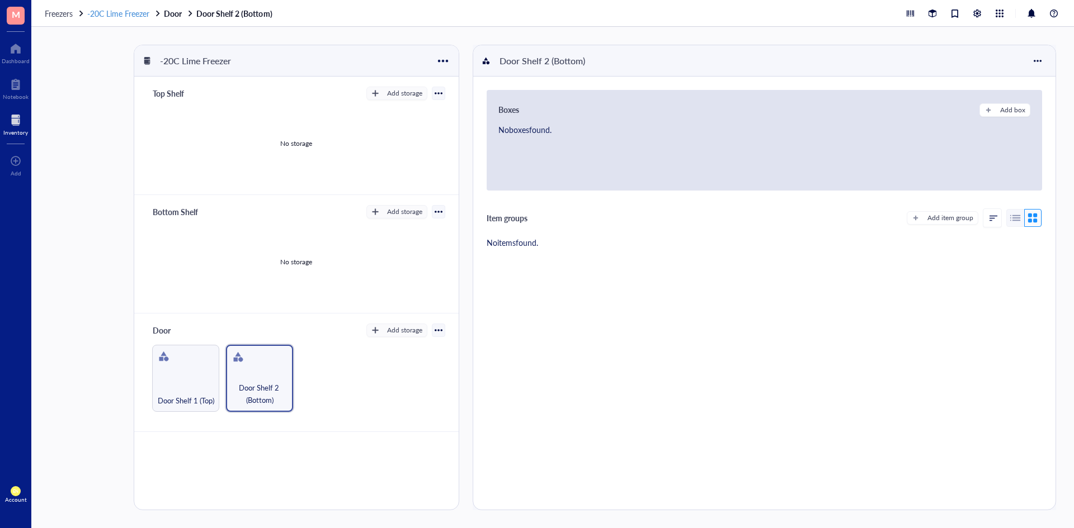
click at [136, 12] on span "-20C Lime Freezer" at bounding box center [118, 13] width 62 height 11
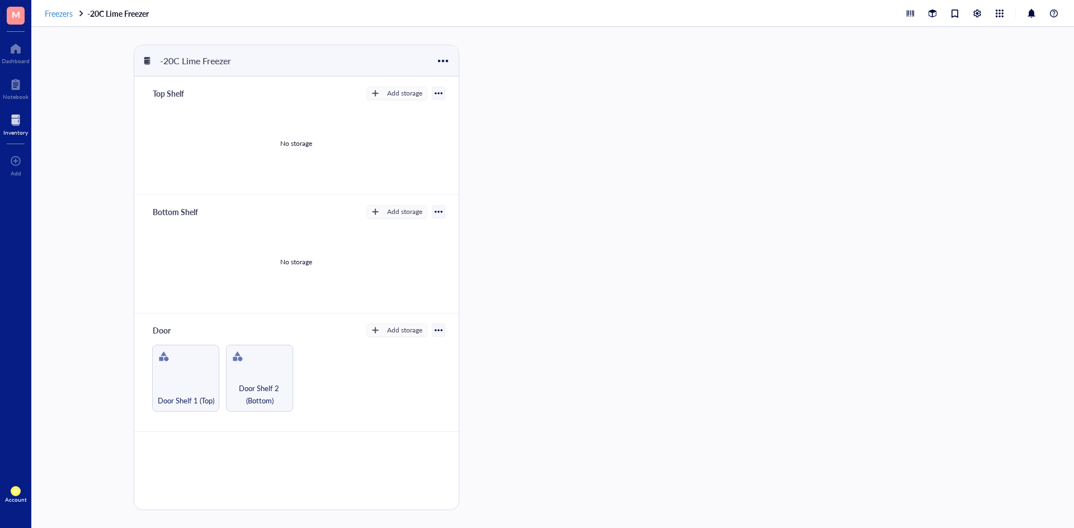
click at [58, 16] on span "Freezers" at bounding box center [59, 13] width 28 height 11
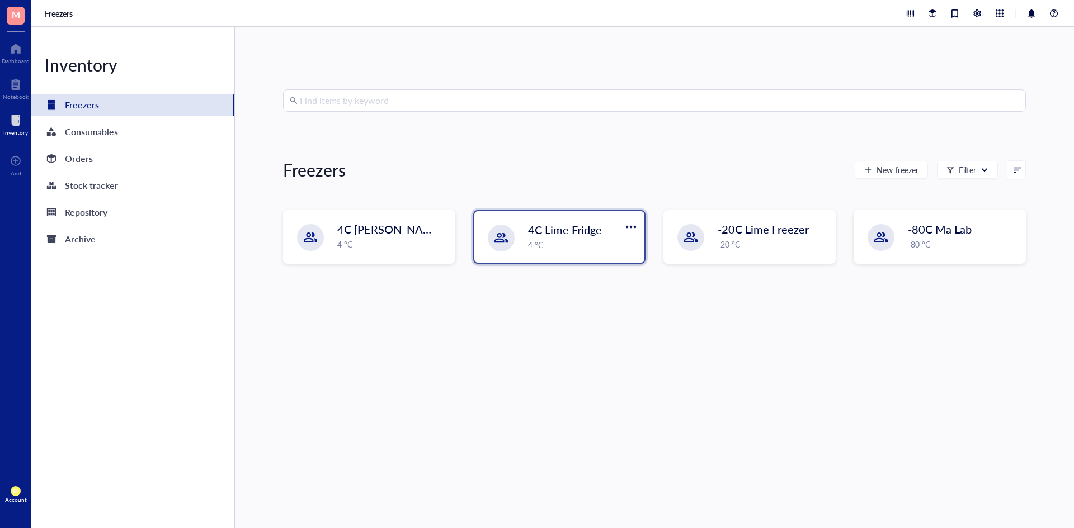
click at [578, 237] on span "4C Lime Fridge" at bounding box center [565, 230] width 74 height 16
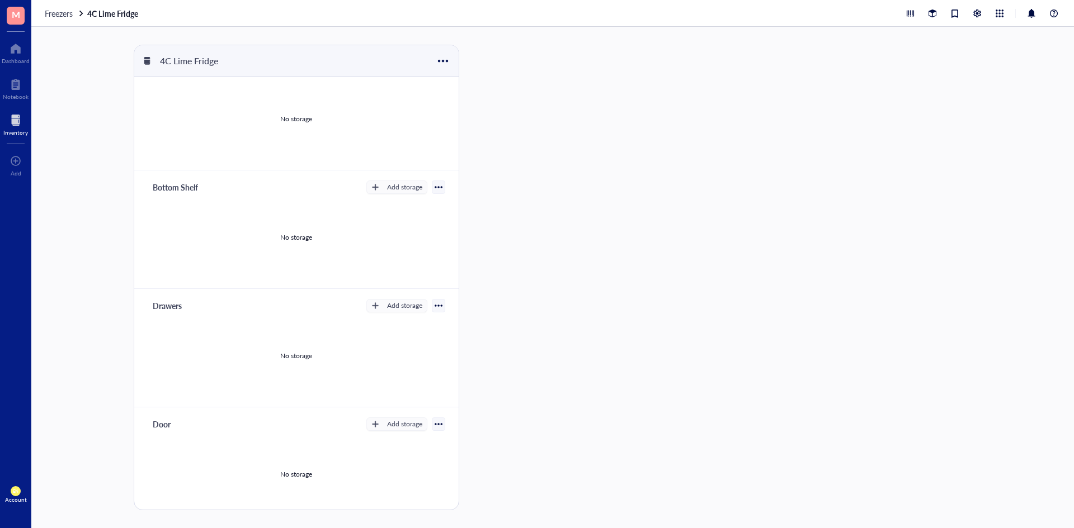
scroll to position [150, 0]
click at [390, 300] on div "Add storage" at bounding box center [404, 299] width 35 height 10
click at [385, 343] on li "Category" at bounding box center [401, 336] width 78 height 18
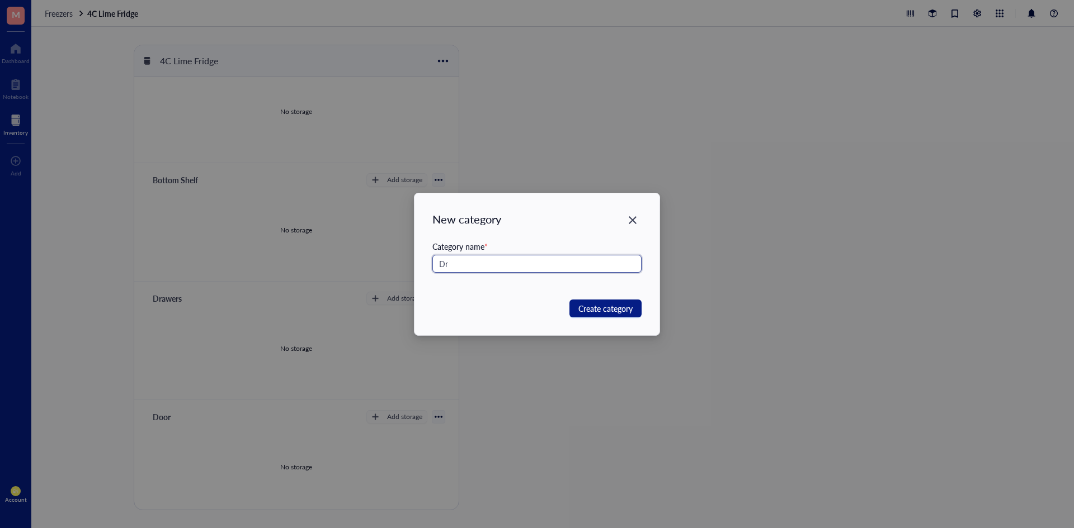
type input "D"
type input "7"
type input "S"
type input "D"
type input "Fridge Drawer 1 (Left)"
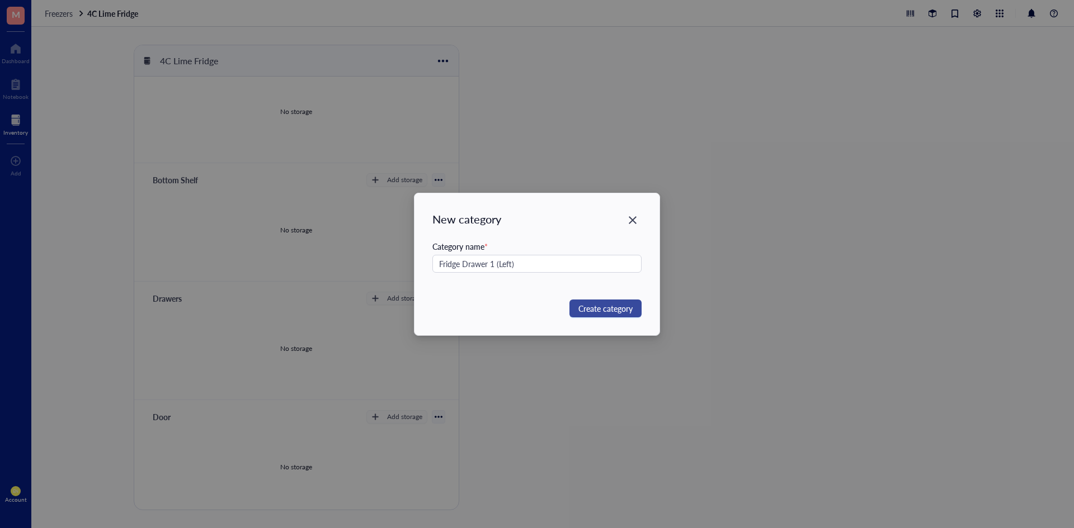
click at [591, 308] on span "Create category" at bounding box center [605, 309] width 54 height 12
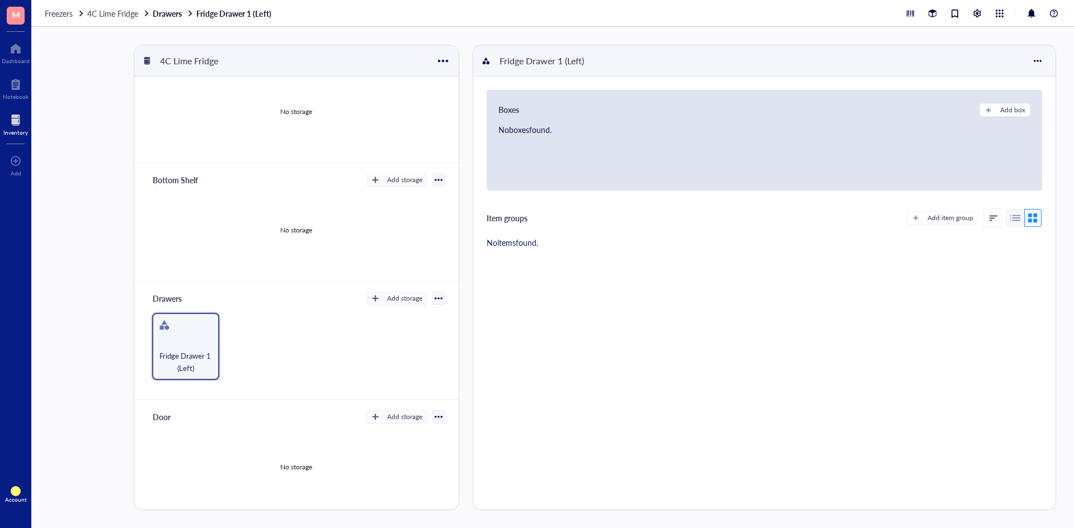
click at [383, 307] on div "Drawers Add storage Rack Category Fridge Drawer 1 (Left)" at bounding box center [296, 341] width 324 height 119
click at [387, 299] on div "Add storage" at bounding box center [404, 299] width 35 height 10
click at [384, 333] on span "Category" at bounding box center [402, 335] width 64 height 12
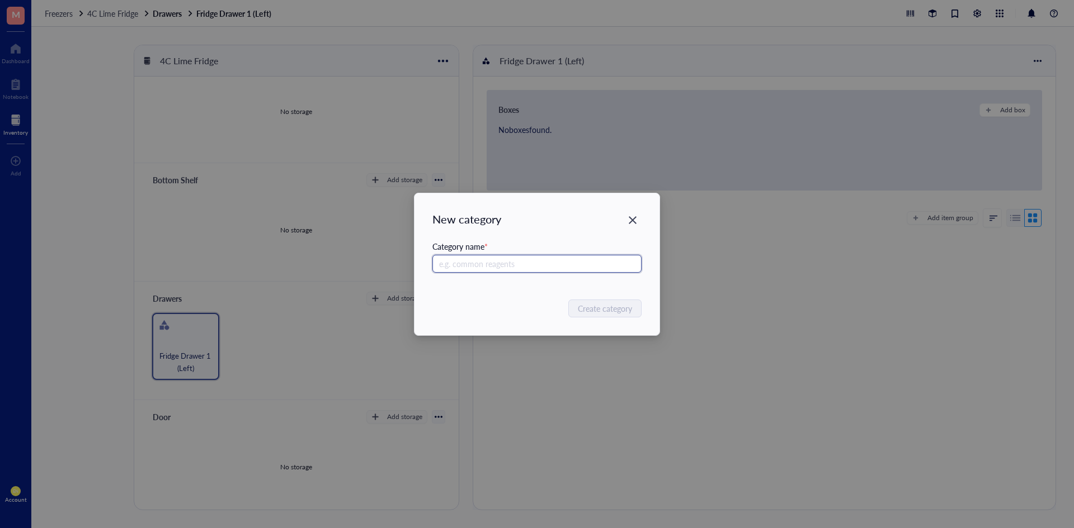
type input "D"
type input "Fridge Drawer 2 (Right)"
click at [601, 301] on button "Create category" at bounding box center [605, 309] width 72 height 18
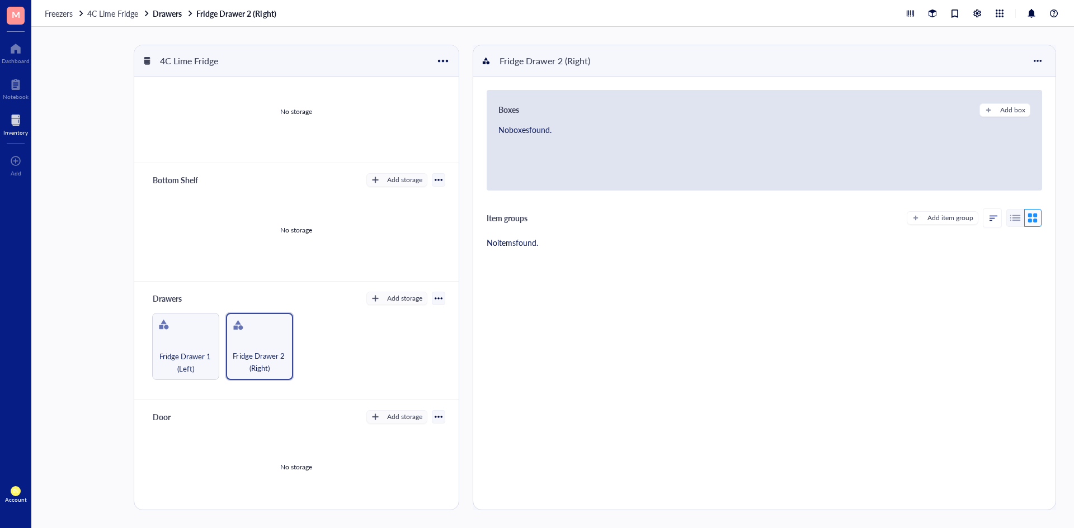
click at [547, 379] on div "Boxes Add box No boxes found. Item groups Add item group No items found." at bounding box center [764, 293] width 582 height 433
click at [366, 422] on button "Add storage" at bounding box center [396, 416] width 61 height 13
click at [398, 454] on span "Category" at bounding box center [402, 454] width 64 height 12
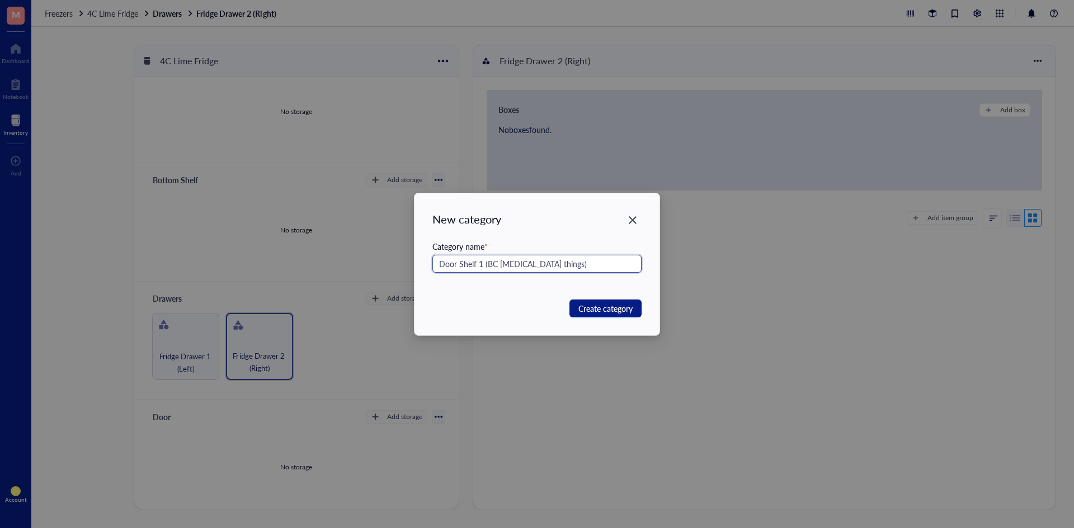
type input "Door Shelf 1 (BC Macrophage things)"
click at [596, 300] on div "New category Category name * Door Shelf 1 (BC Macrophage things) Create category" at bounding box center [536, 264] width 245 height 142
click at [597, 305] on span "Create category" at bounding box center [605, 309] width 54 height 12
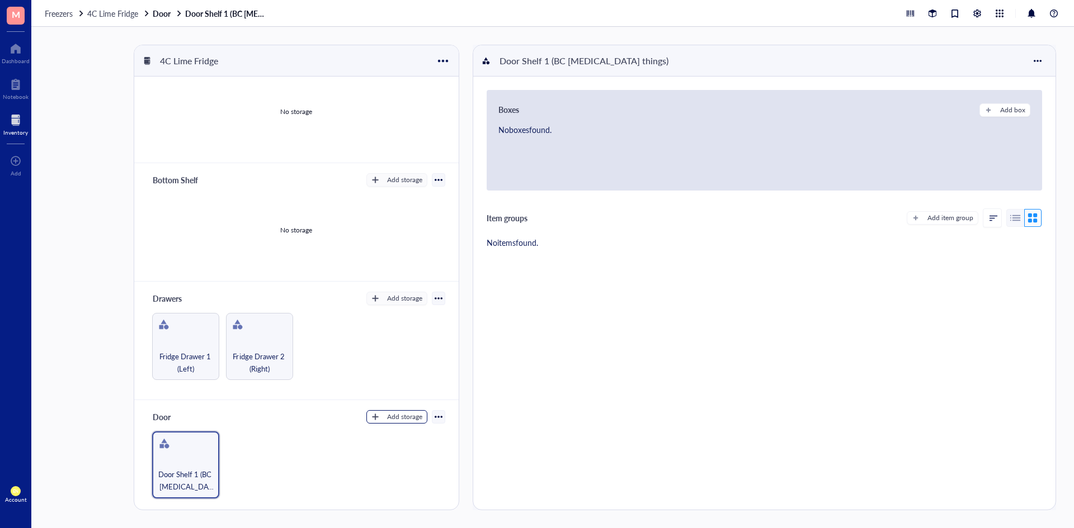
click at [391, 413] on div "Add storage" at bounding box center [404, 417] width 35 height 10
click at [389, 454] on span "Category" at bounding box center [402, 454] width 64 height 12
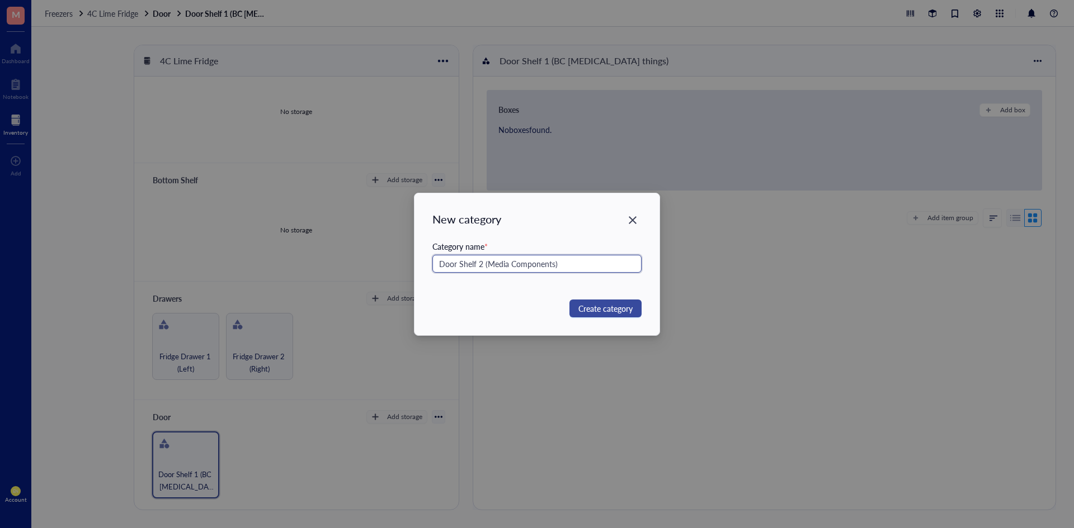
type input "Door Shelf 2 (Media Components)"
click at [587, 309] on span "Create category" at bounding box center [605, 309] width 54 height 12
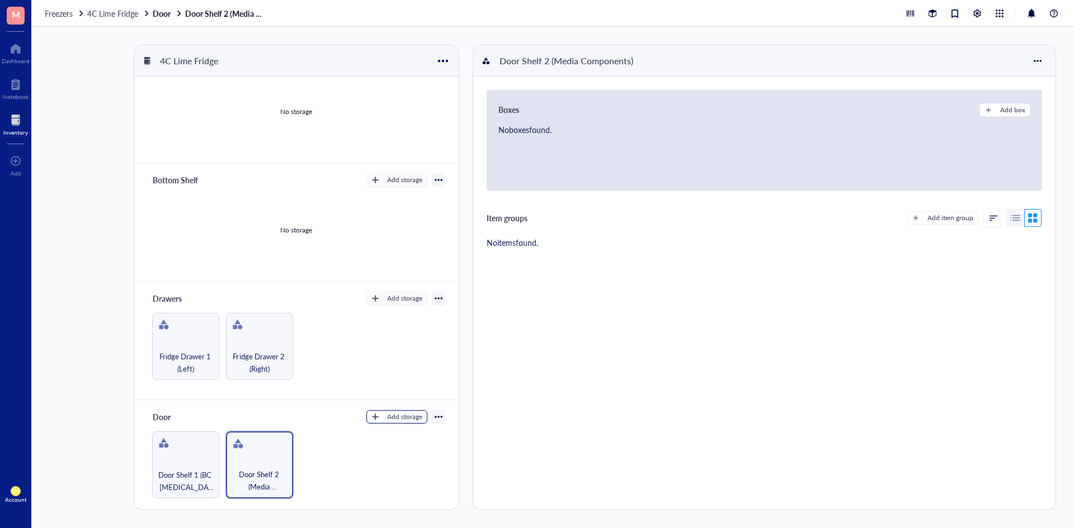
click at [387, 414] on div "Add storage" at bounding box center [404, 417] width 35 height 10
click at [399, 454] on span "Category" at bounding box center [402, 454] width 64 height 12
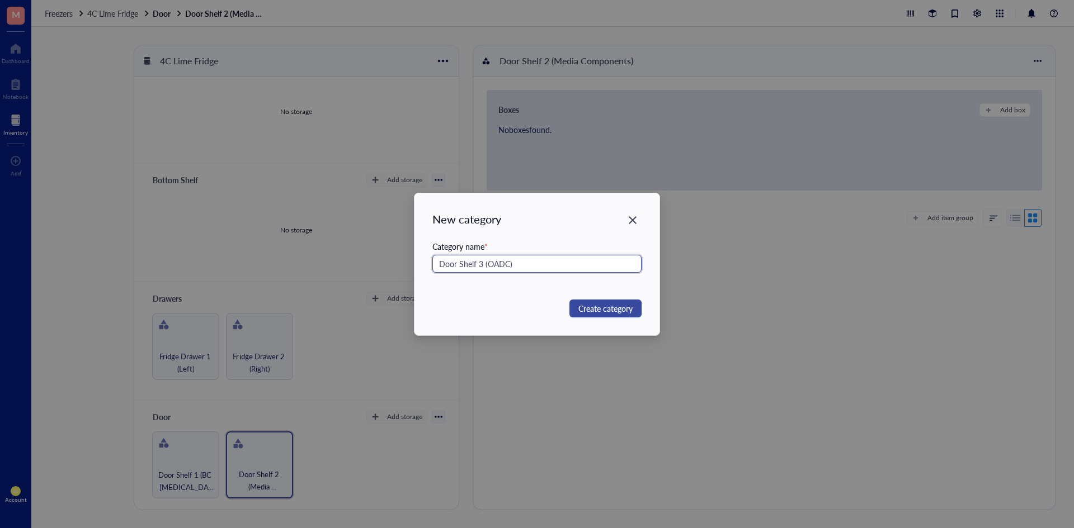
type input "Door Shelf 3 (OADC)"
click at [607, 308] on span "Create category" at bounding box center [605, 309] width 54 height 12
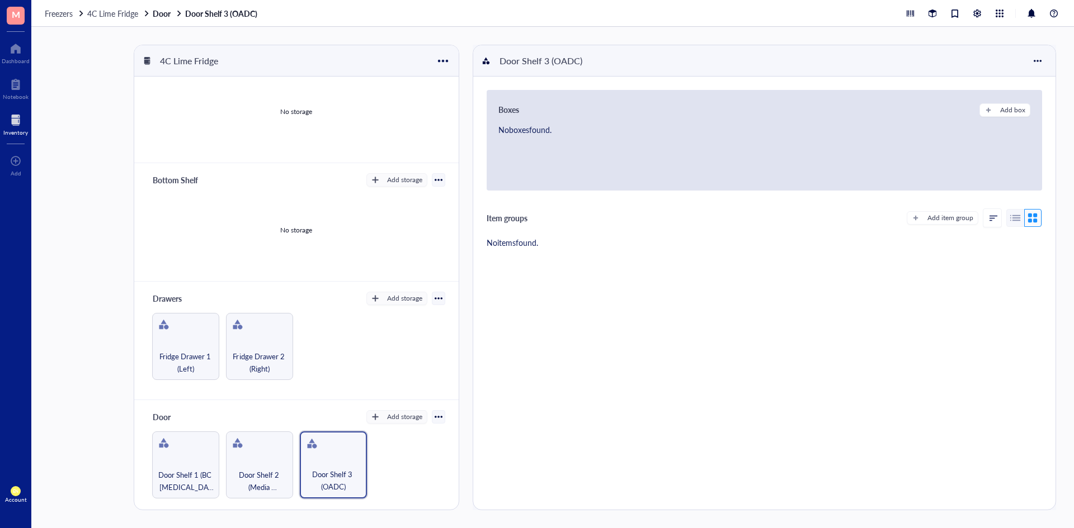
click at [527, 362] on div "Boxes Add box No boxes found. Item groups Add item group No items found." at bounding box center [764, 293] width 582 height 433
click at [116, 17] on span "4C Lime Fridge" at bounding box center [112, 13] width 51 height 11
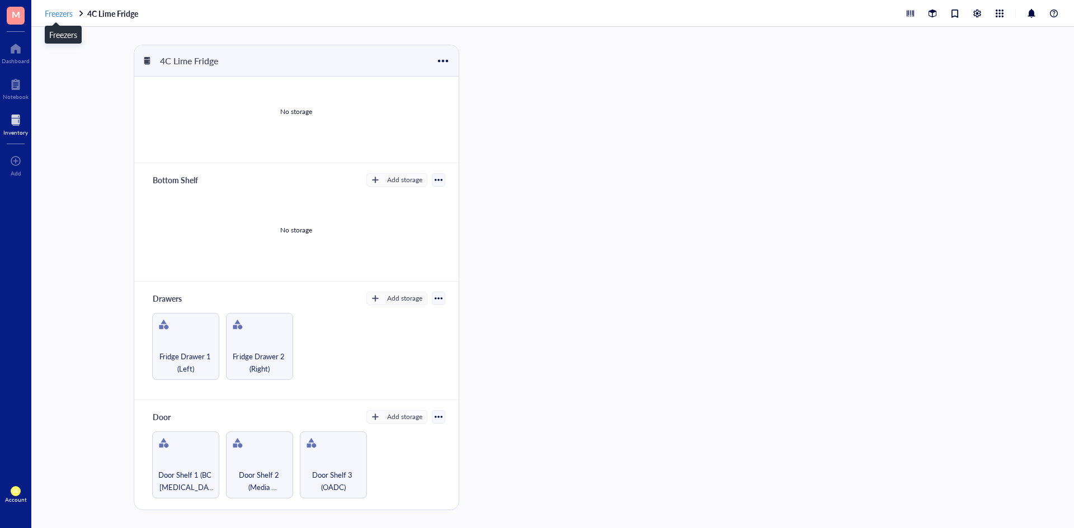
click at [60, 18] on span "Freezers" at bounding box center [59, 13] width 28 height 11
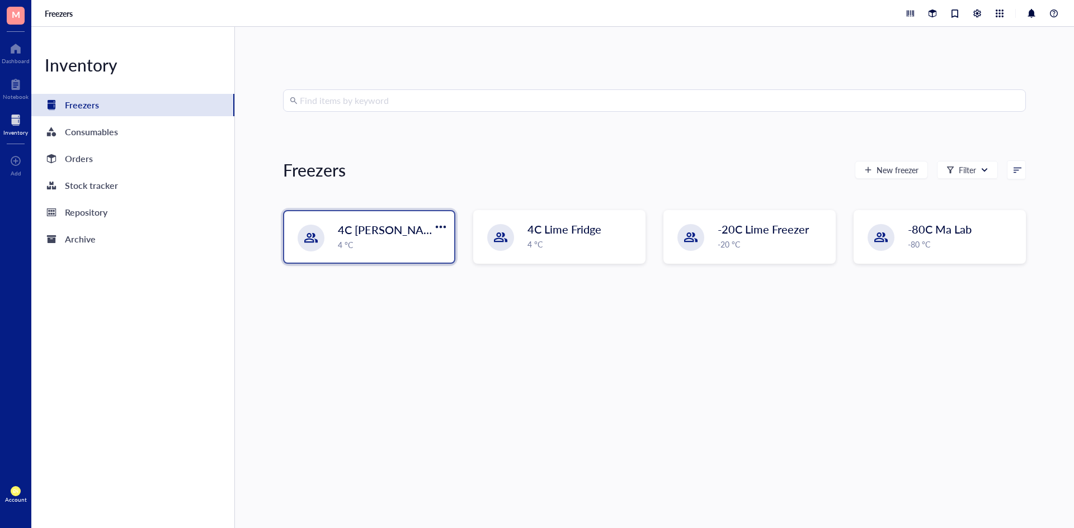
click at [418, 224] on span "4C Lemon Fridge" at bounding box center [391, 230] width 106 height 16
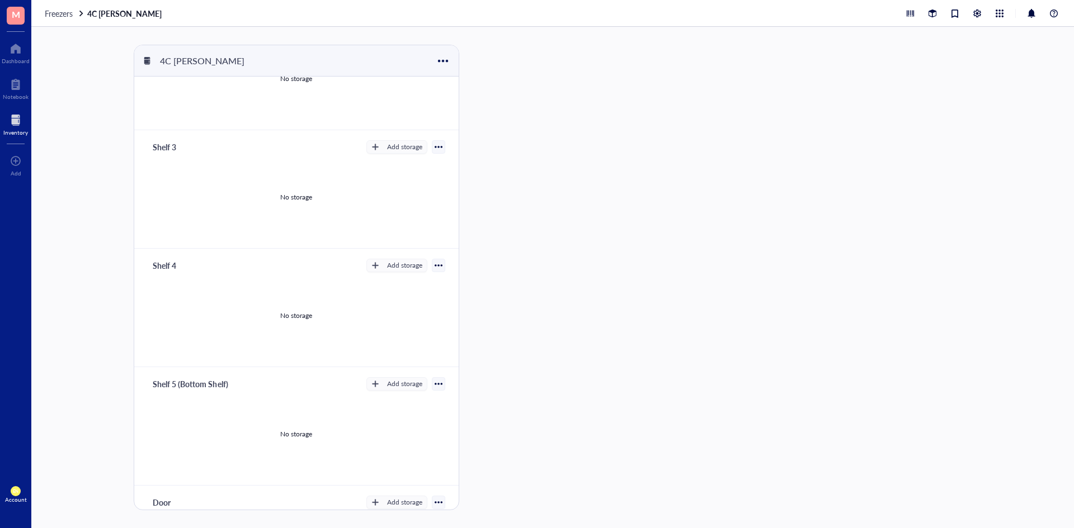
scroll to position [269, 0]
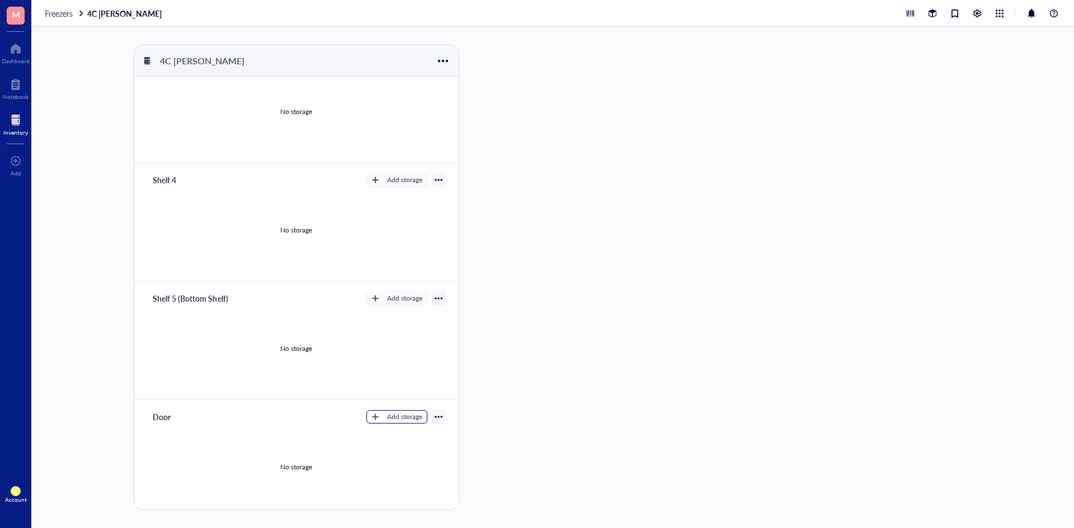
click at [394, 414] on div "Add storage" at bounding box center [404, 417] width 35 height 10
click at [399, 452] on span "Category" at bounding box center [402, 454] width 64 height 12
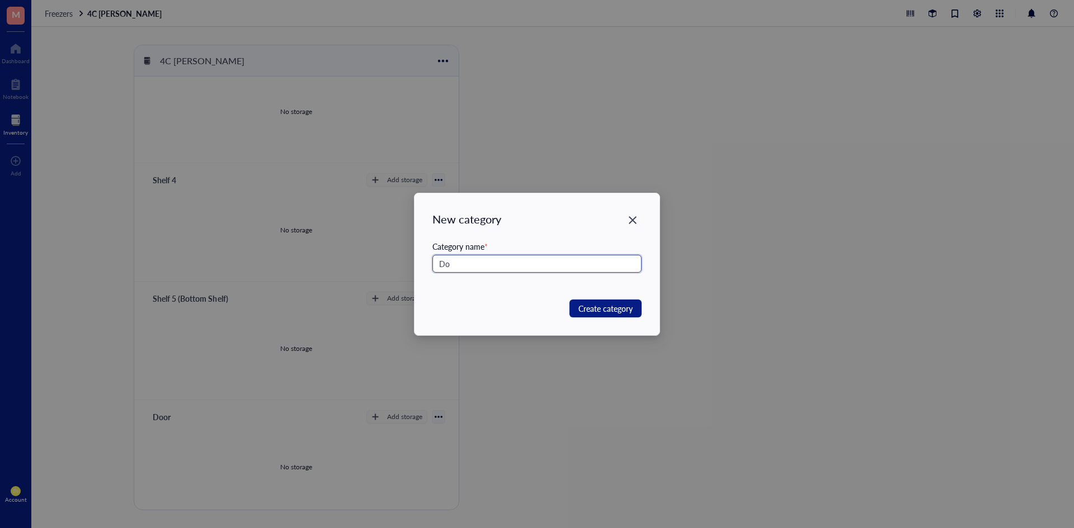
type input "D"
type input "L"
type input "Door Shelf 1 (Top)"
click at [623, 310] on span "Create category" at bounding box center [605, 309] width 54 height 12
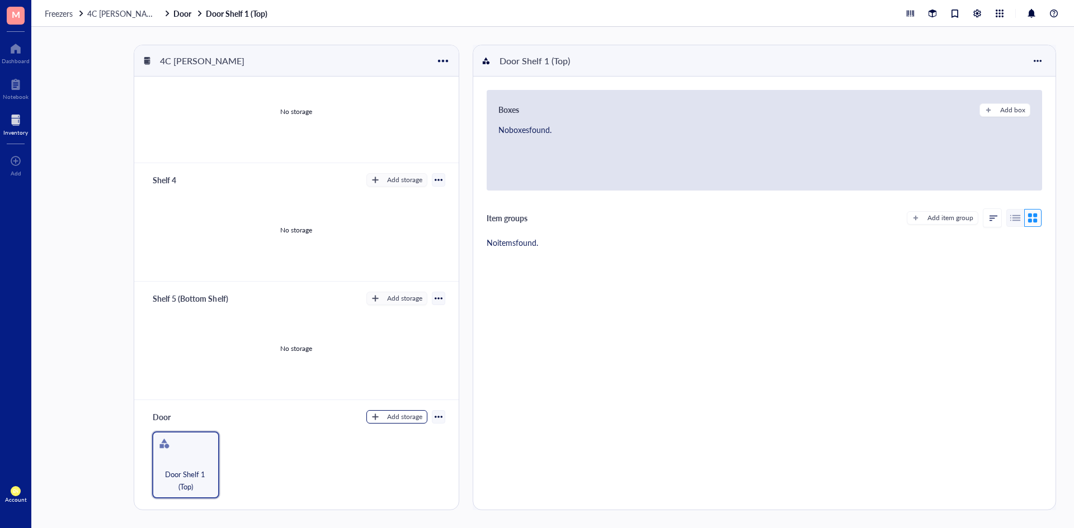
click at [387, 421] on div "Add storage" at bounding box center [404, 417] width 35 height 10
click at [384, 455] on span "Category" at bounding box center [402, 454] width 64 height 12
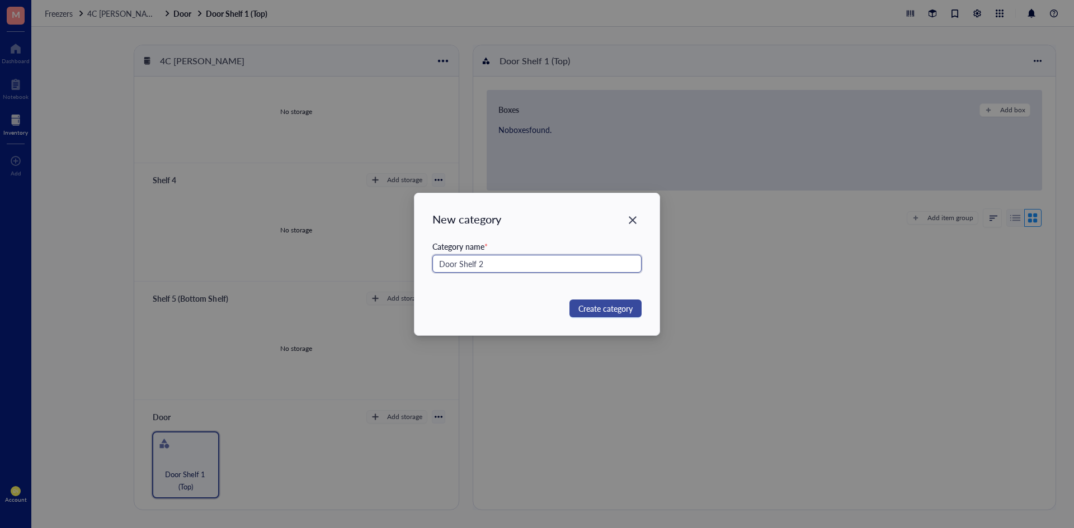
type input "Door Shelf 2"
click at [597, 307] on span "Create category" at bounding box center [605, 309] width 54 height 12
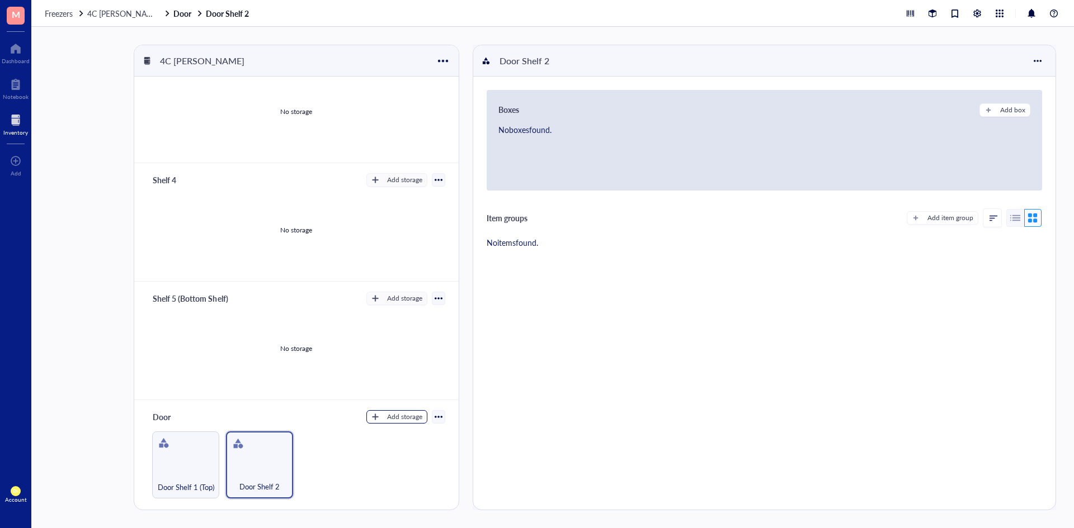
click at [408, 417] on div "Add storage" at bounding box center [404, 417] width 35 height 10
click at [390, 452] on span "Category" at bounding box center [402, 454] width 64 height 12
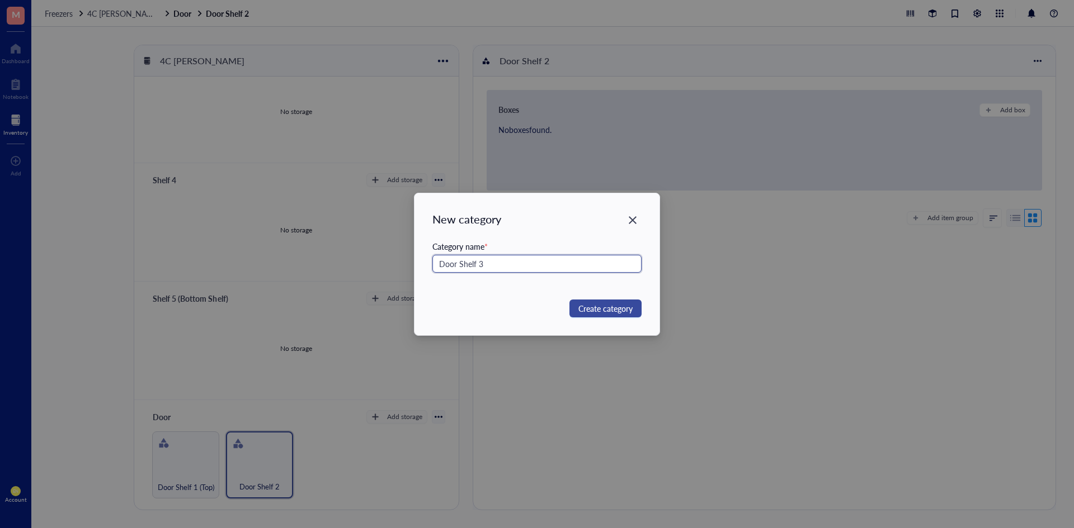
type input "Door Shelf 3"
click at [612, 306] on span "Create category" at bounding box center [605, 309] width 54 height 12
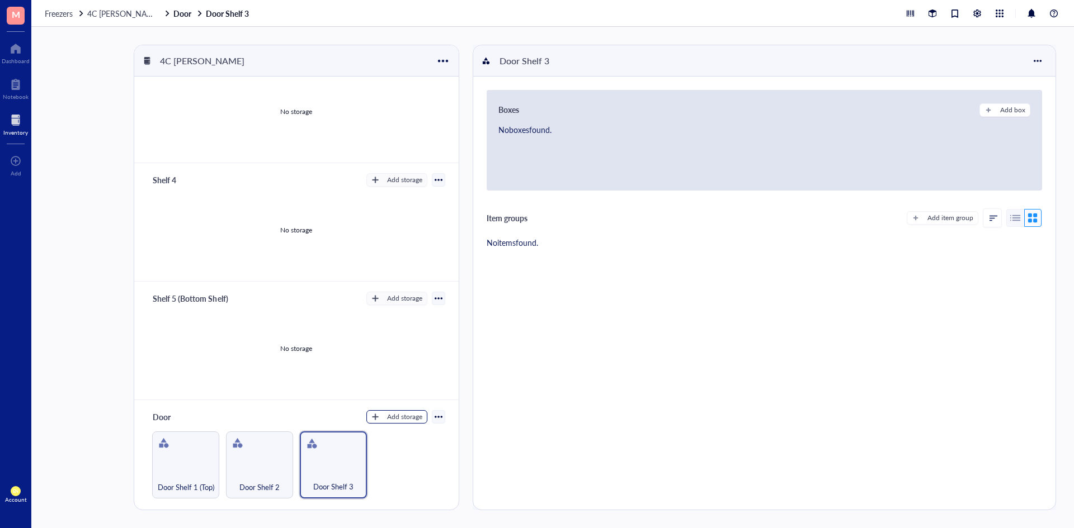
click at [407, 414] on div "Add storage" at bounding box center [404, 417] width 35 height 10
click at [411, 451] on span "Category" at bounding box center [402, 454] width 64 height 12
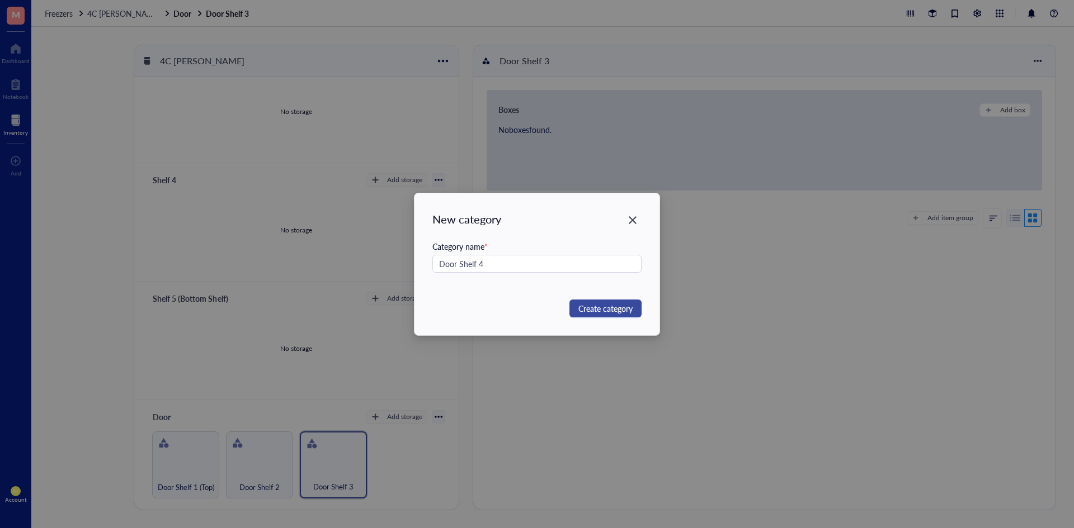
type input "Door Shelf 4"
click at [615, 309] on span "Create category" at bounding box center [605, 309] width 54 height 12
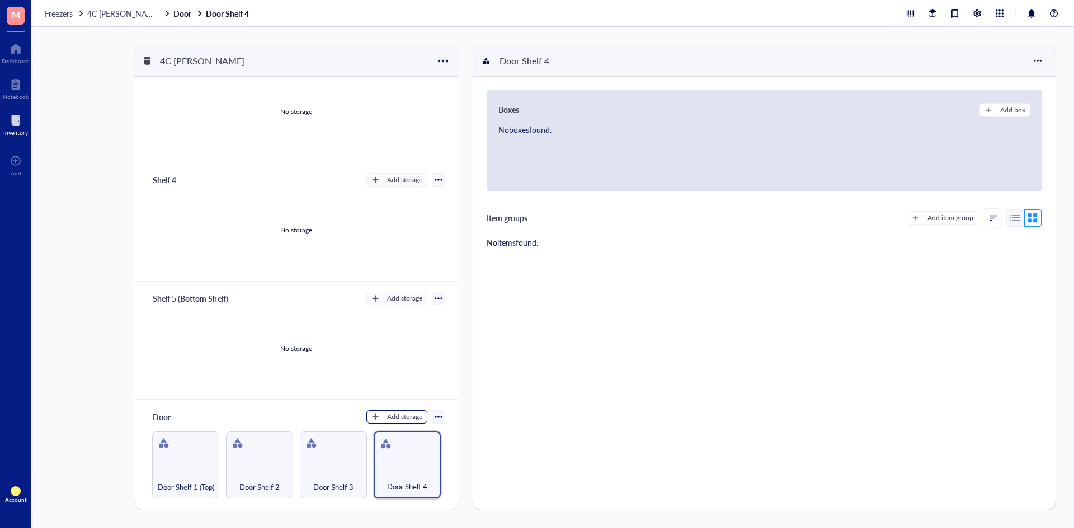
click at [391, 423] on button "Add storage" at bounding box center [396, 416] width 61 height 13
click at [388, 452] on span "Category" at bounding box center [402, 454] width 64 height 12
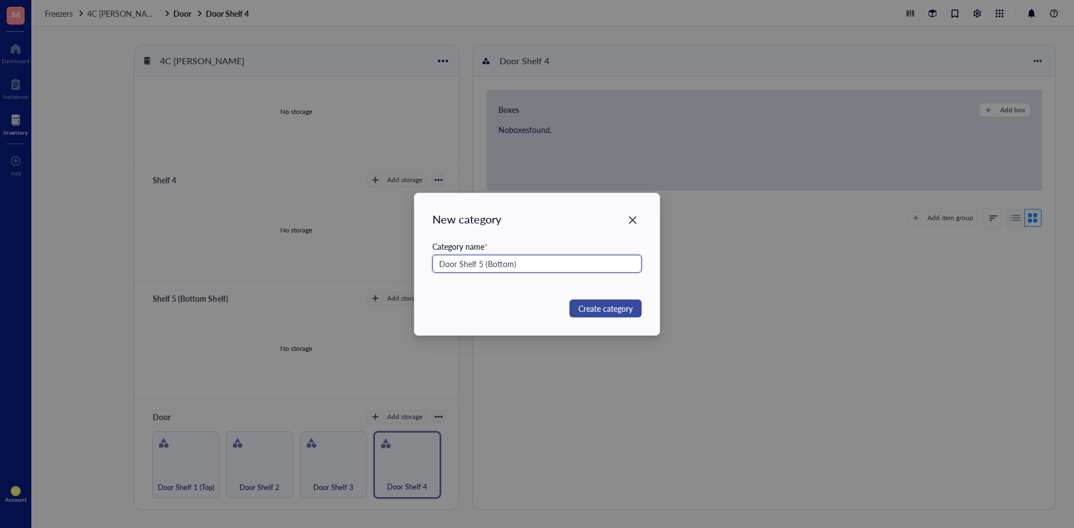
type input "Door Shelf 5 (Bottom)"
click at [610, 304] on span "Create category" at bounding box center [605, 309] width 54 height 12
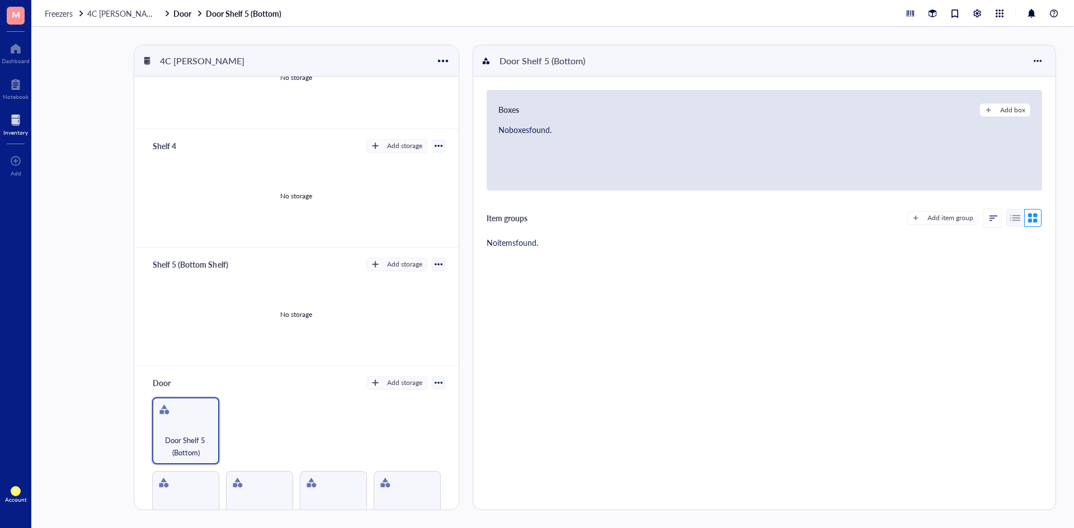
scroll to position [330, 0]
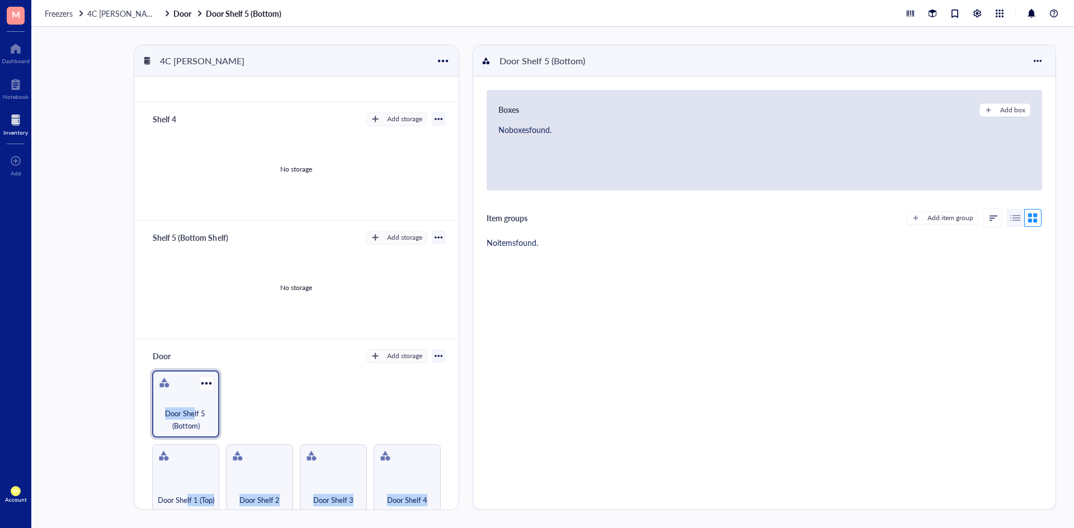
drag, startPoint x: 192, startPoint y: 463, endPoint x: 193, endPoint y: 396, distance: 66.5
click at [193, 396] on div "Door Shelf 1 (Top) Door Shelf 2 Door Shelf 3 Door Shelf 4 Door Shelf 5 (Bottom)" at bounding box center [296, 441] width 297 height 141
click at [278, 398] on div "Door Shelf 1 (Top) Door Shelf 2 Door Shelf 3 Door Shelf 4 Door Shelf 5 (Bottom)" at bounding box center [296, 441] width 297 height 141
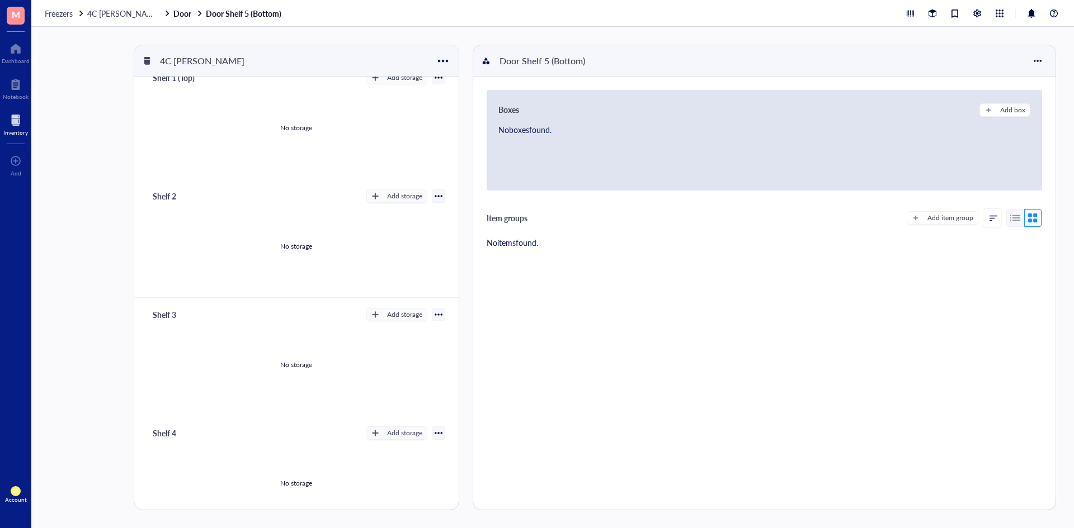
scroll to position [0, 0]
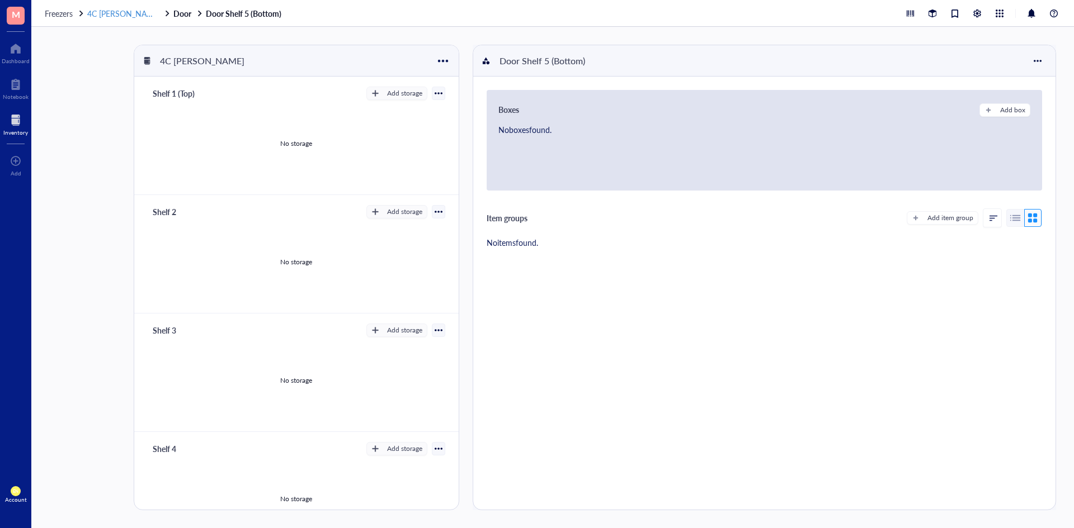
click at [131, 13] on span "4C Lemon Fridge" at bounding box center [123, 13] width 73 height 11
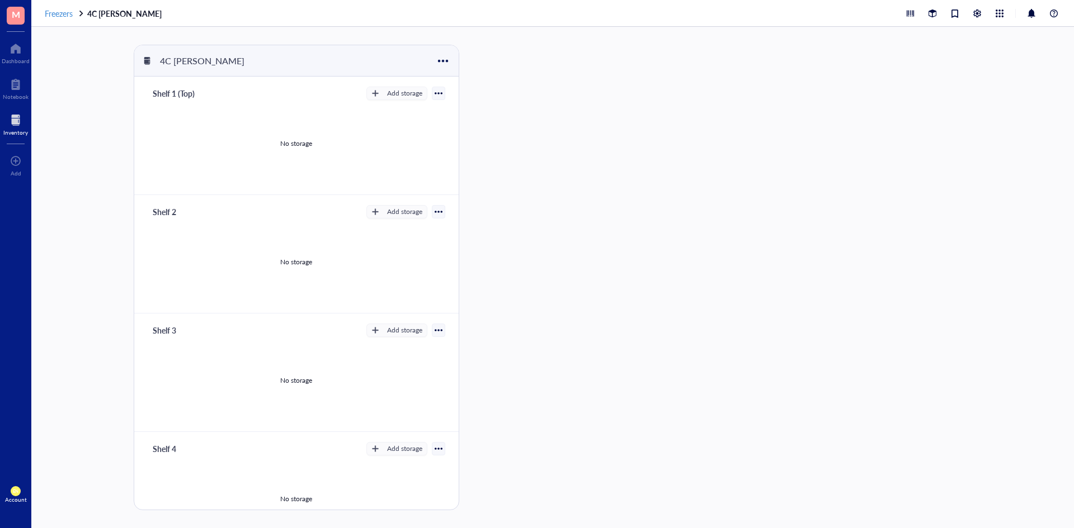
click at [51, 13] on span "Freezers" at bounding box center [59, 13] width 28 height 11
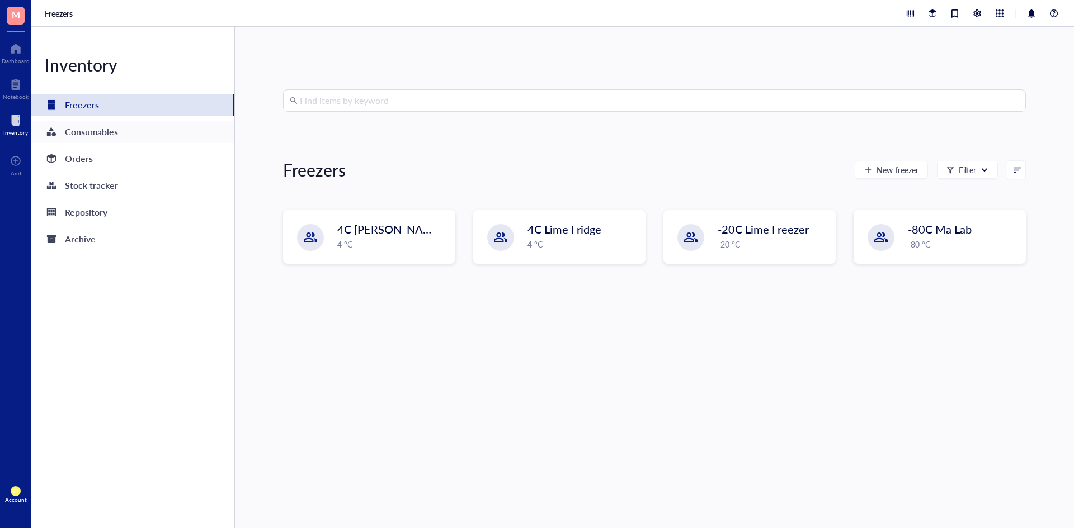
click at [140, 136] on div "Consumables" at bounding box center [132, 132] width 203 height 22
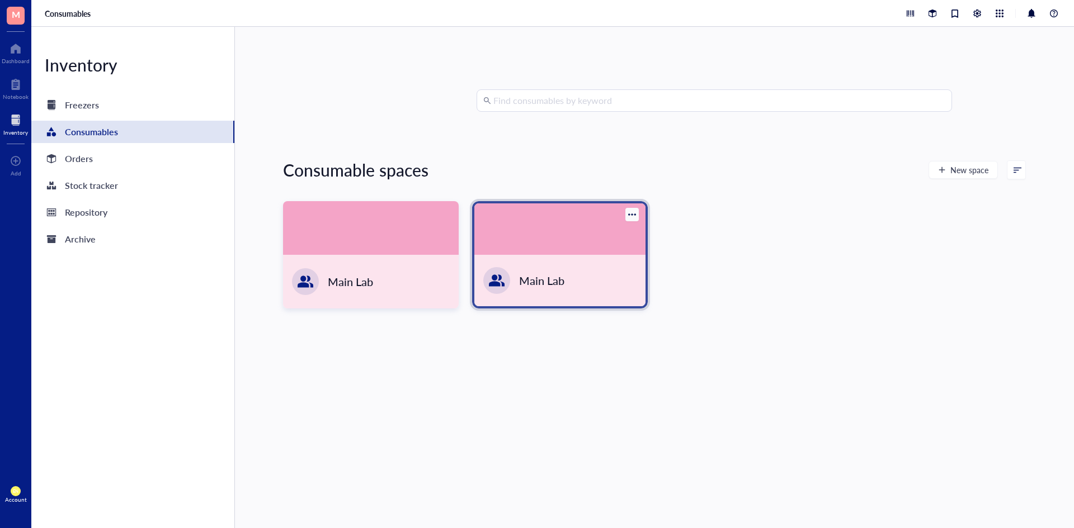
click at [622, 229] on div at bounding box center [559, 229] width 171 height 51
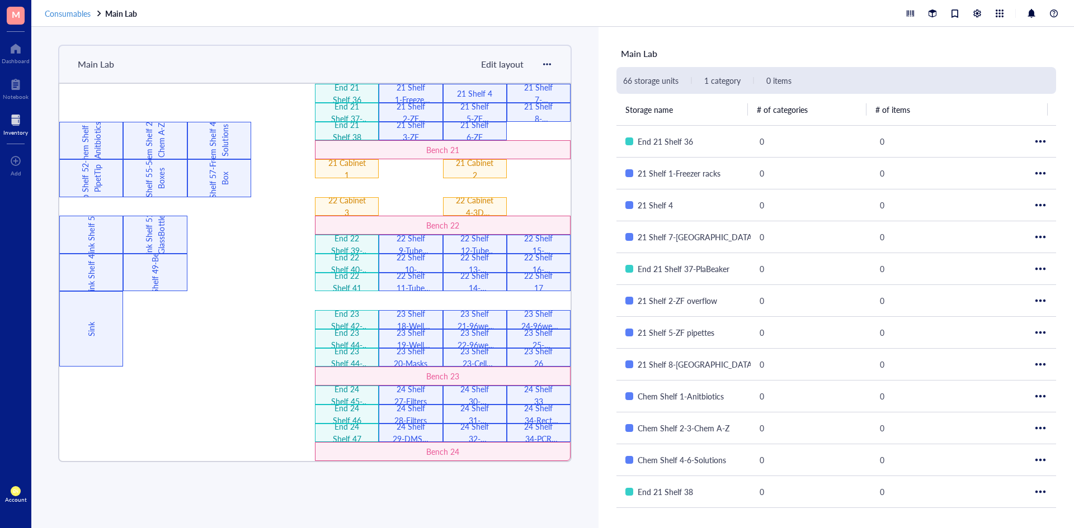
click at [82, 12] on span "Consumables" at bounding box center [68, 13] width 46 height 11
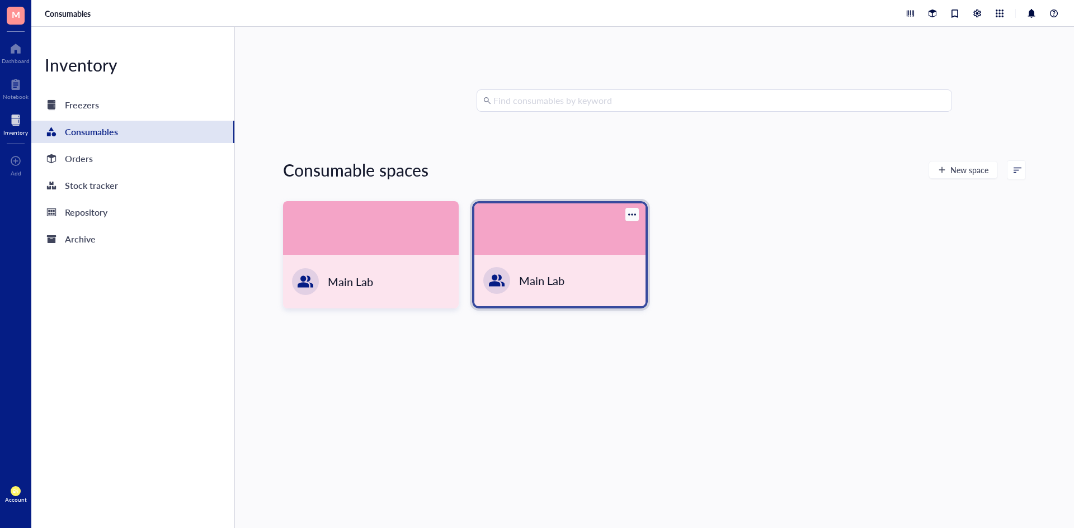
click at [631, 217] on div at bounding box center [632, 215] width 8 height 8
click at [643, 253] on div "Archive" at bounding box center [644, 252] width 26 height 10
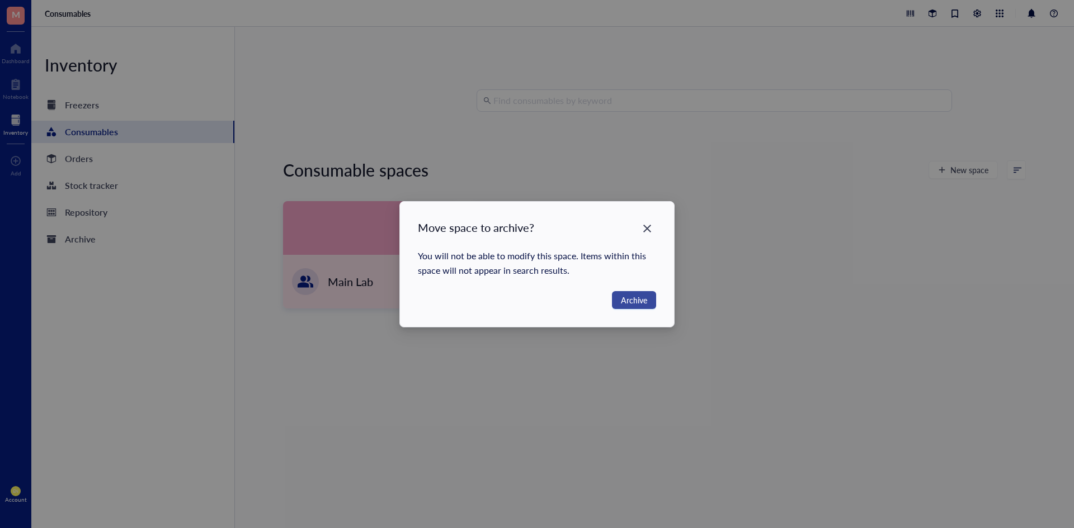
click at [632, 300] on span "Archive" at bounding box center [634, 300] width 26 height 12
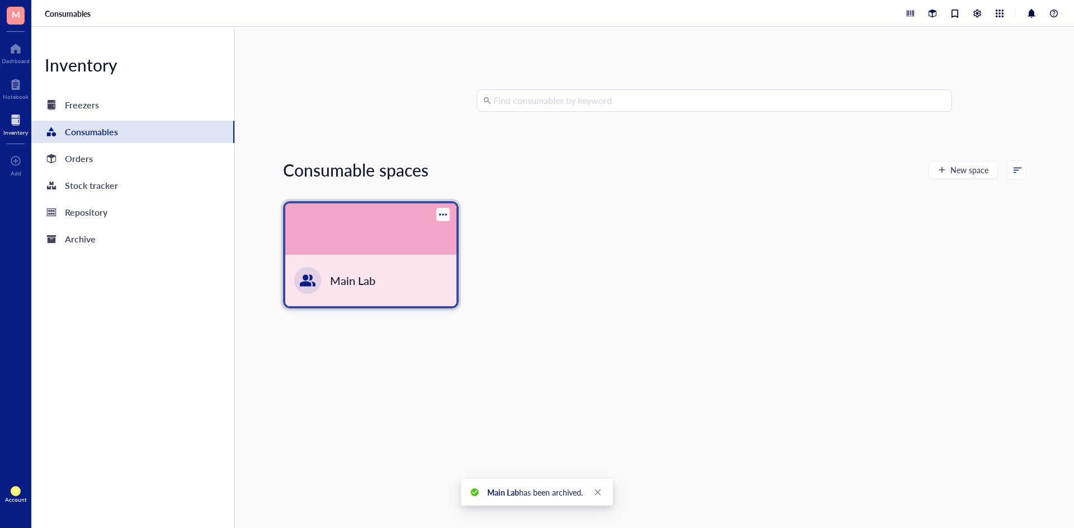
click at [403, 263] on div "Main Lab" at bounding box center [370, 280] width 171 height 51
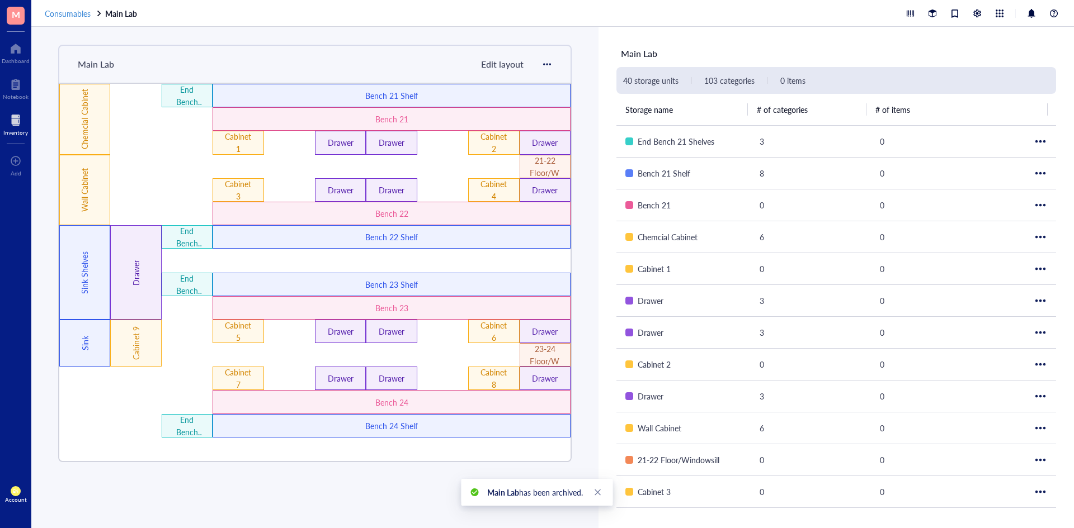
click at [75, 15] on span "Consumables" at bounding box center [68, 13] width 46 height 11
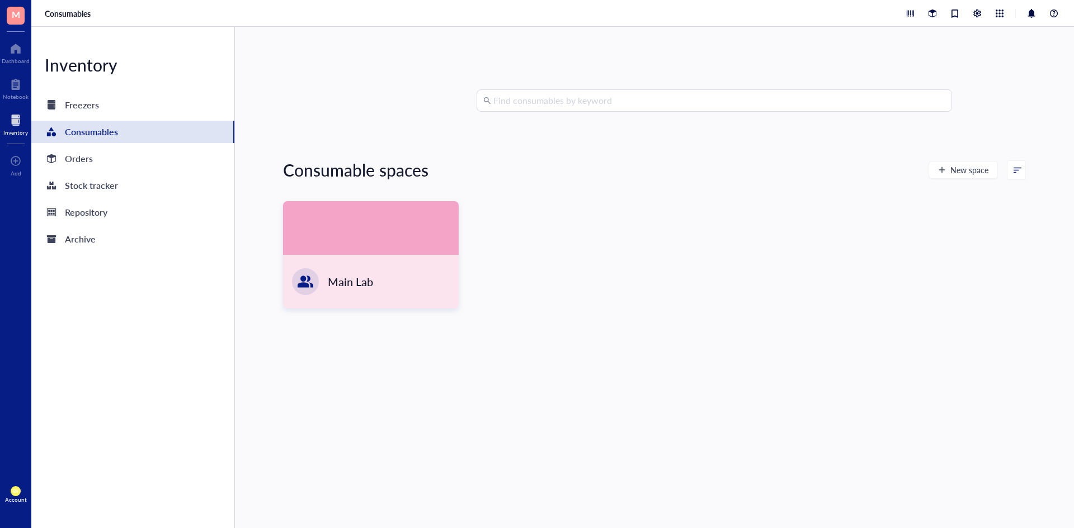
click at [894, 375] on div "Find consumables by keyword Consumable spaces New space Main Lab" at bounding box center [654, 277] width 743 height 376
click at [964, 177] on button "New space" at bounding box center [962, 170] width 69 height 18
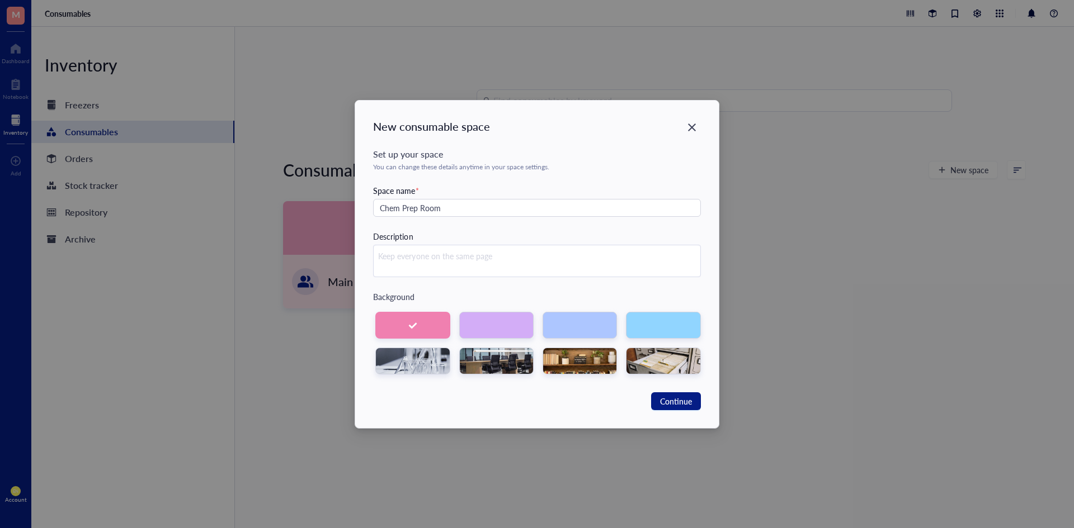
type input "Chem Prep Room"
click at [489, 330] on div at bounding box center [496, 325] width 74 height 27
click at [662, 402] on span "Continue" at bounding box center [676, 401] width 32 height 12
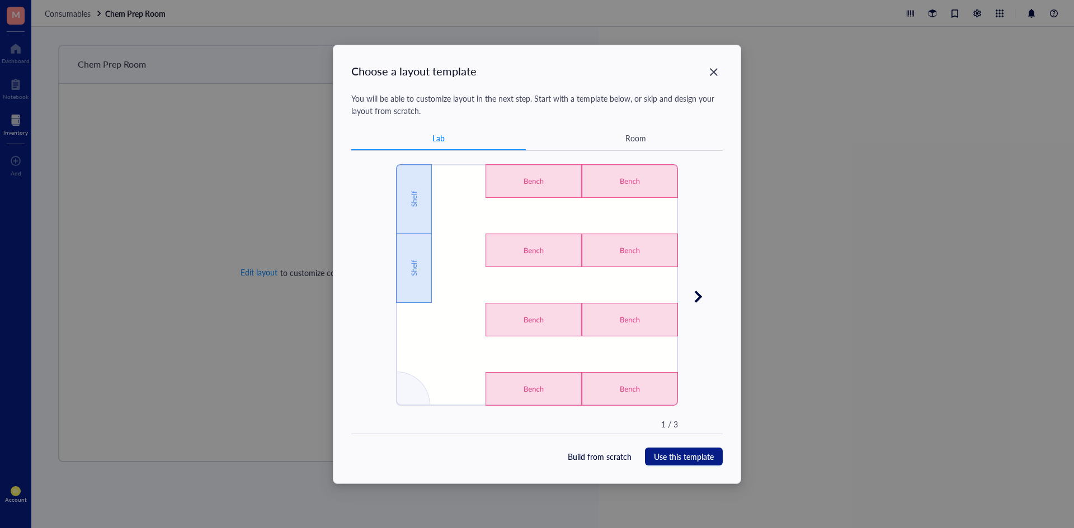
click at [697, 296] on icon at bounding box center [698, 297] width 16 height 16
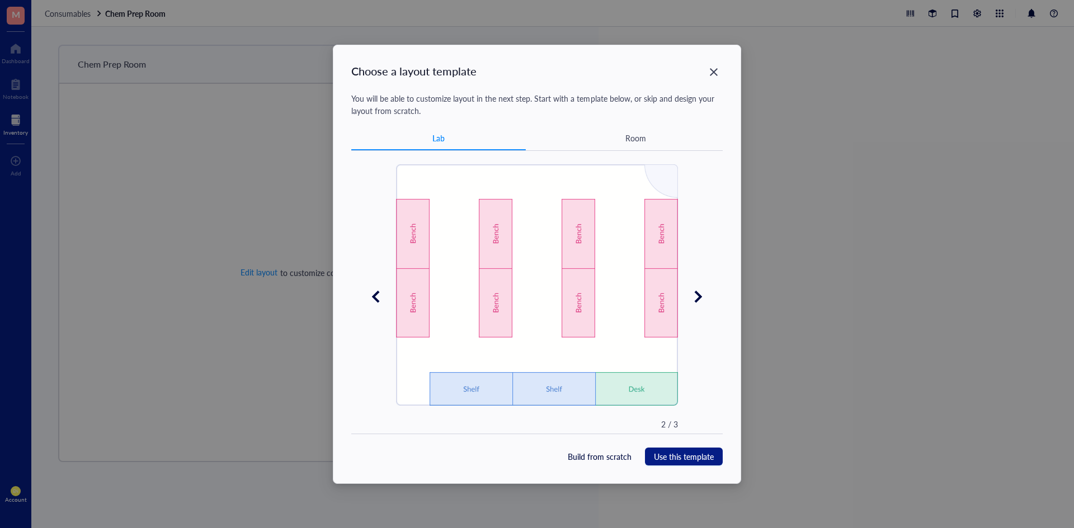
click at [697, 296] on icon at bounding box center [698, 297] width 16 height 16
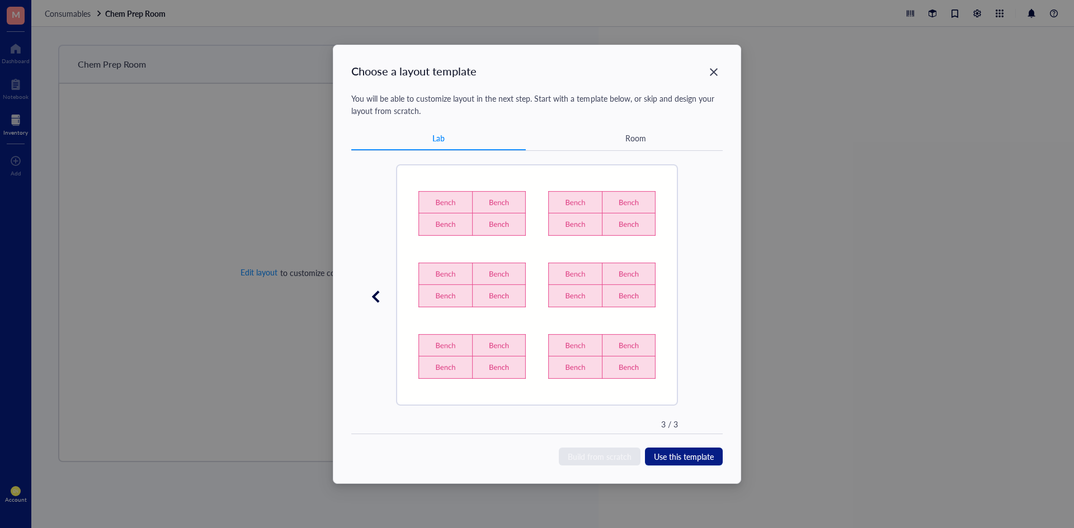
click at [608, 457] on span "Build from scratch" at bounding box center [600, 457] width 64 height 12
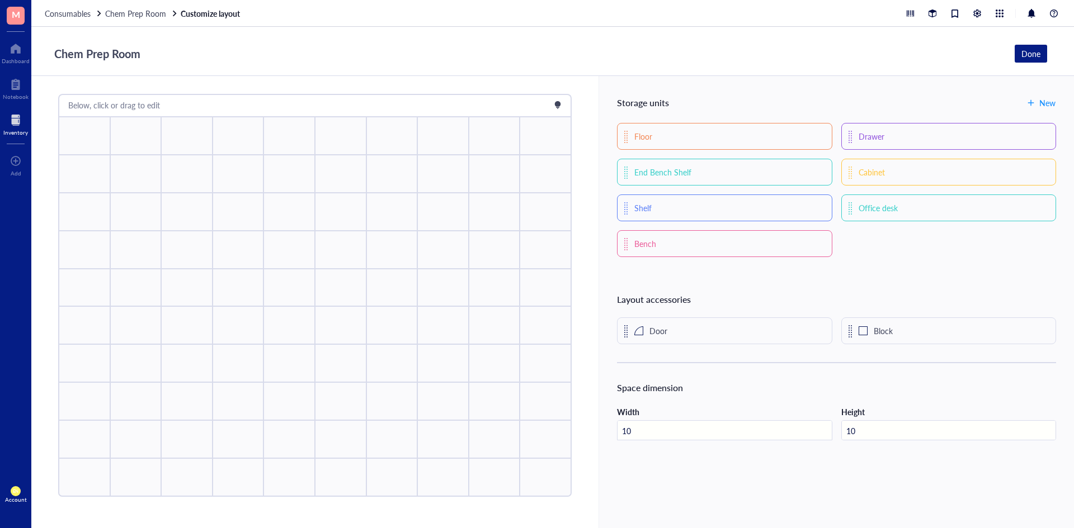
drag, startPoint x: 691, startPoint y: 432, endPoint x: 614, endPoint y: 438, distance: 76.9
click at [617, 438] on div "10" at bounding box center [724, 431] width 215 height 20
type input "5"
drag, startPoint x: 921, startPoint y: 431, endPoint x: 834, endPoint y: 446, distance: 88.6
click at [834, 446] on div "Width 5 Height 10" at bounding box center [836, 430] width 439 height 48
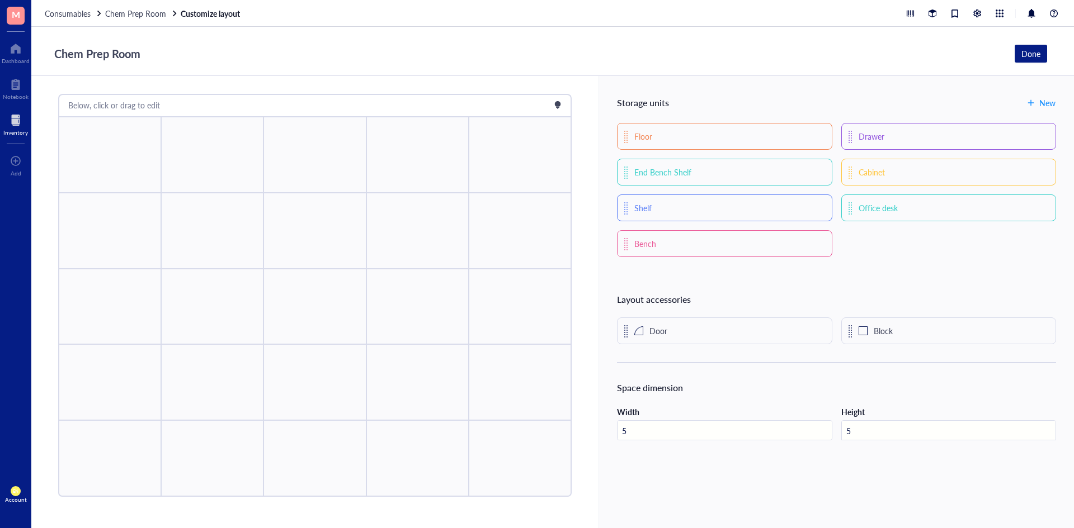
type input "5"
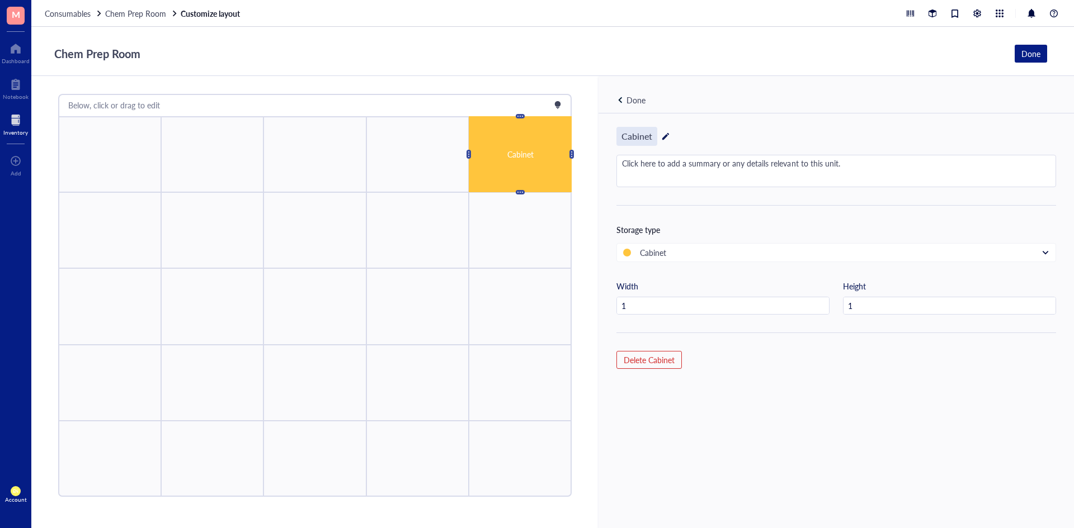
click at [641, 135] on div "Cabinet" at bounding box center [636, 136] width 41 height 19
drag, startPoint x: 654, startPoint y: 140, endPoint x: 613, endPoint y: 144, distance: 41.0
click at [613, 144] on div "Cabinet Click here to add a summary or any details relevant to this unit. Stora…" at bounding box center [835, 340] width 475 height 452
type input "F"
type input "Poisons Cabinet (White)"
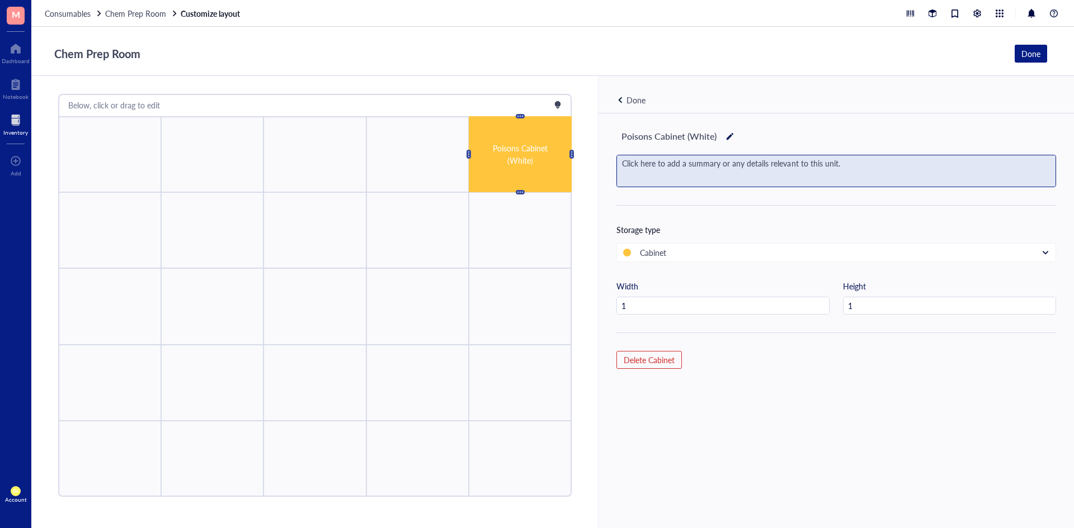
click at [807, 181] on div "Click here to add a summary or any details relevant to this unit." at bounding box center [836, 170] width 438 height 31
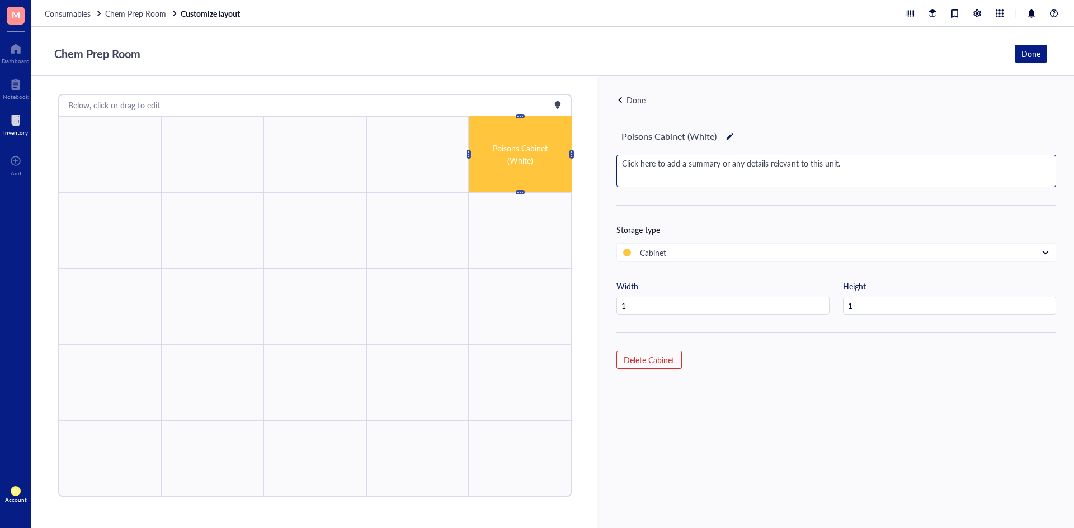
click at [696, 74] on div "Chem Prep Room Done" at bounding box center [552, 51] width 1042 height 49
click at [639, 105] on div "Done" at bounding box center [635, 100] width 19 height 12
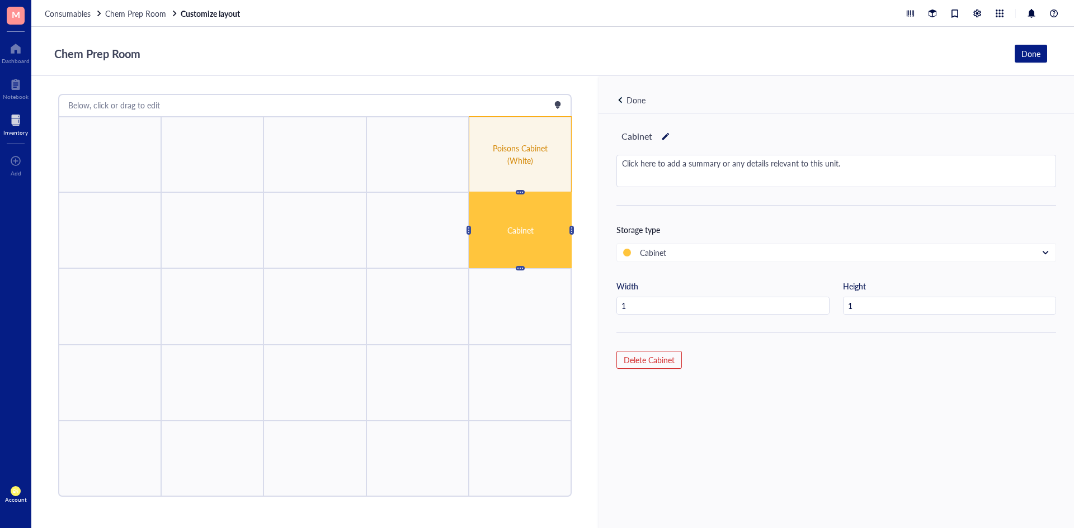
click at [662, 132] on div at bounding box center [666, 137] width 8 height 16
type input "Ca"
click at [665, 136] on input "Flammables Cabinet (Yello" at bounding box center [685, 137] width 136 height 18
click at [673, 138] on input "Flammables= Cabinet (Yel" at bounding box center [682, 137] width 131 height 18
drag, startPoint x: 703, startPoint y: 136, endPoint x: 663, endPoint y: 145, distance: 41.2
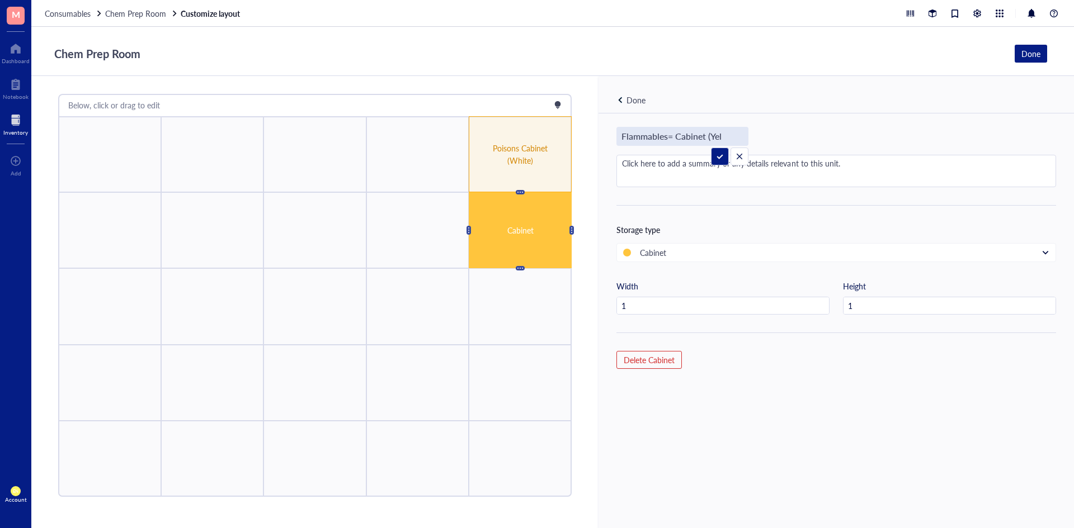
click at [663, 145] on input "Flammables= Cabinet (Yel" at bounding box center [682, 137] width 131 height 18
click at [683, 140] on input "Flammables (Yel" at bounding box center [660, 137] width 86 height 18
type input "Flammables (Yellow)"
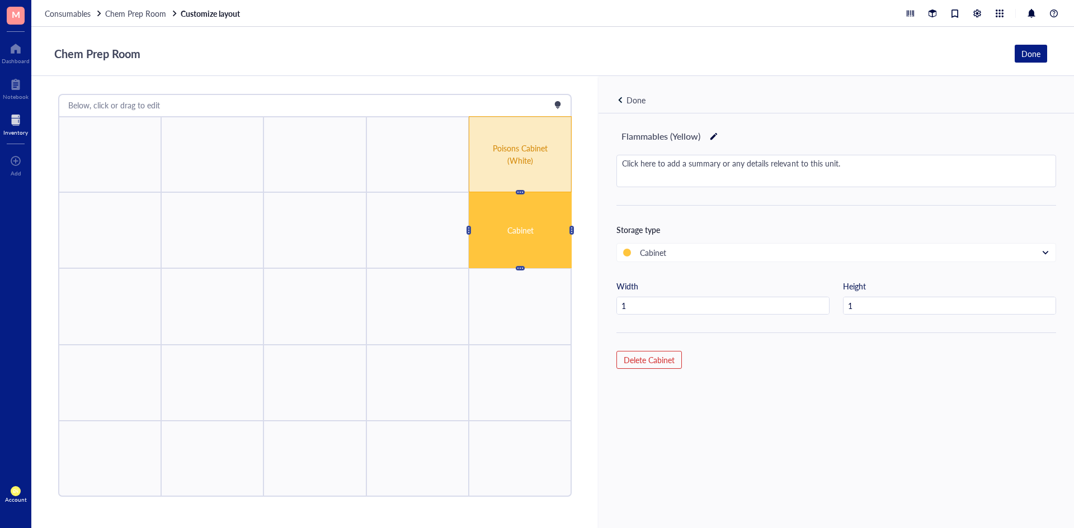
click at [540, 169] on div "Poisons Cabinet (White)" at bounding box center [520, 154] width 103 height 76
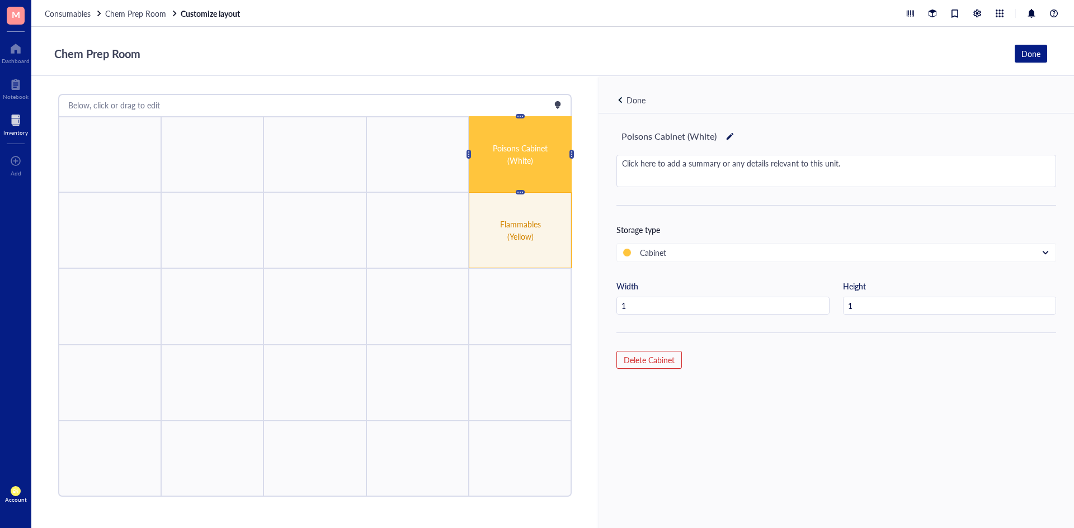
click at [726, 138] on div at bounding box center [730, 137] width 8 height 16
drag, startPoint x: 683, startPoint y: 136, endPoint x: 650, endPoint y: 145, distance: 33.6
click at [650, 145] on div "Poisons Cabinet (White)" at bounding box center [679, 136] width 127 height 19
type input "Poisons (White)"
click at [634, 97] on div "Done" at bounding box center [635, 100] width 19 height 12
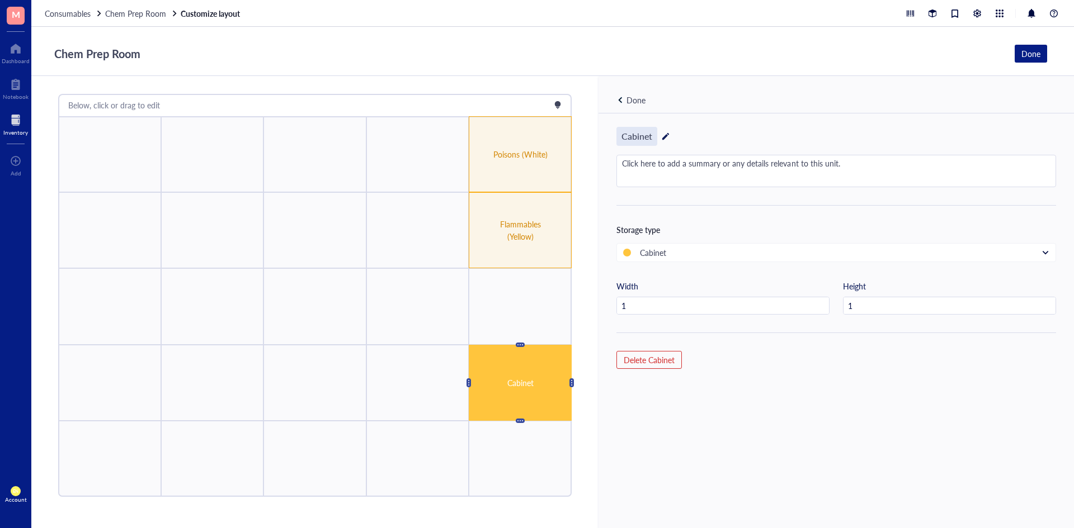
click at [645, 138] on div "Cabinet" at bounding box center [636, 136] width 41 height 19
drag, startPoint x: 654, startPoint y: 139, endPoint x: 615, endPoint y: 140, distance: 38.6
click at [617, 140] on input "Cabinet" at bounding box center [639, 137] width 45 height 18
type input "Organic Acids"
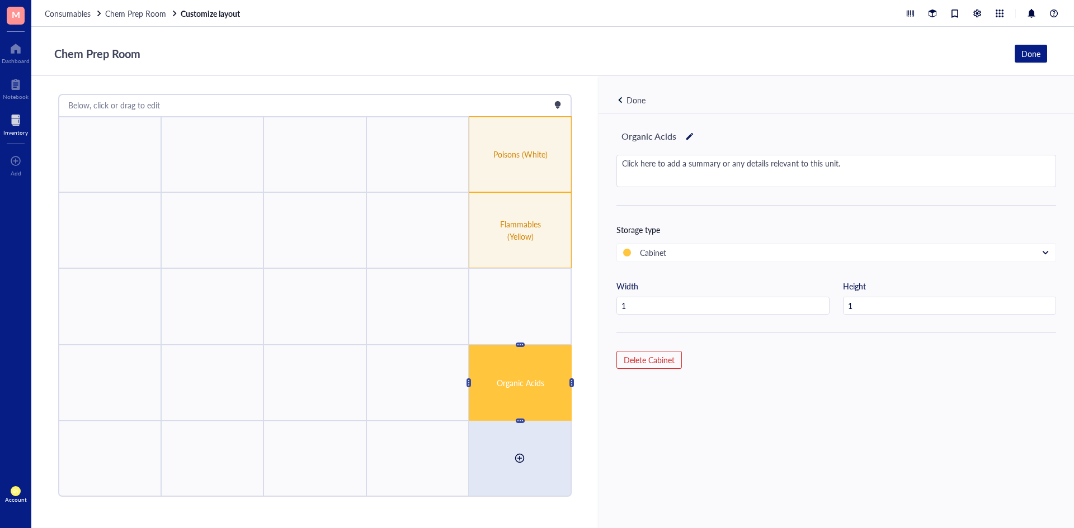
click at [512, 469] on div at bounding box center [520, 458] width 102 height 75
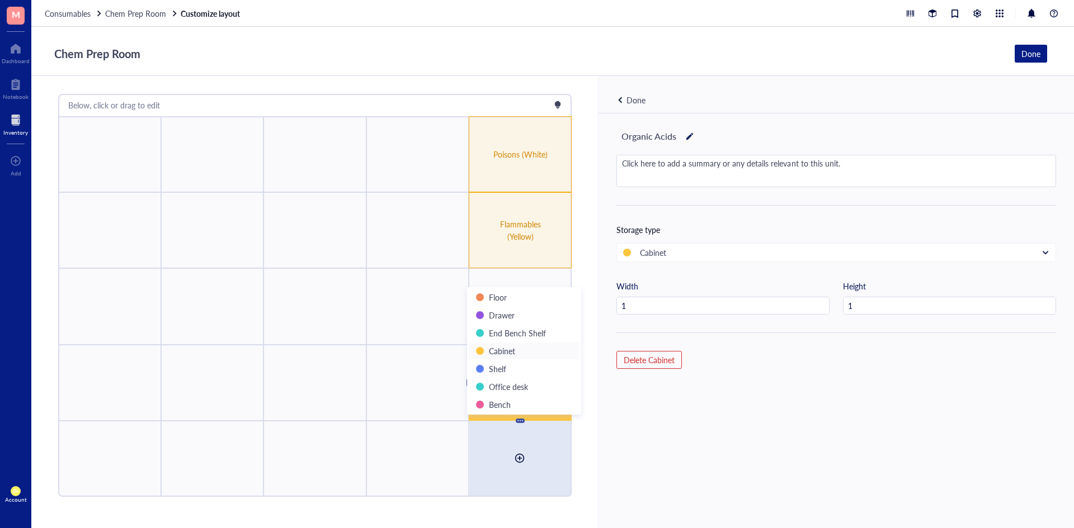
click at [513, 355] on span "Cabinet" at bounding box center [502, 351] width 26 height 11
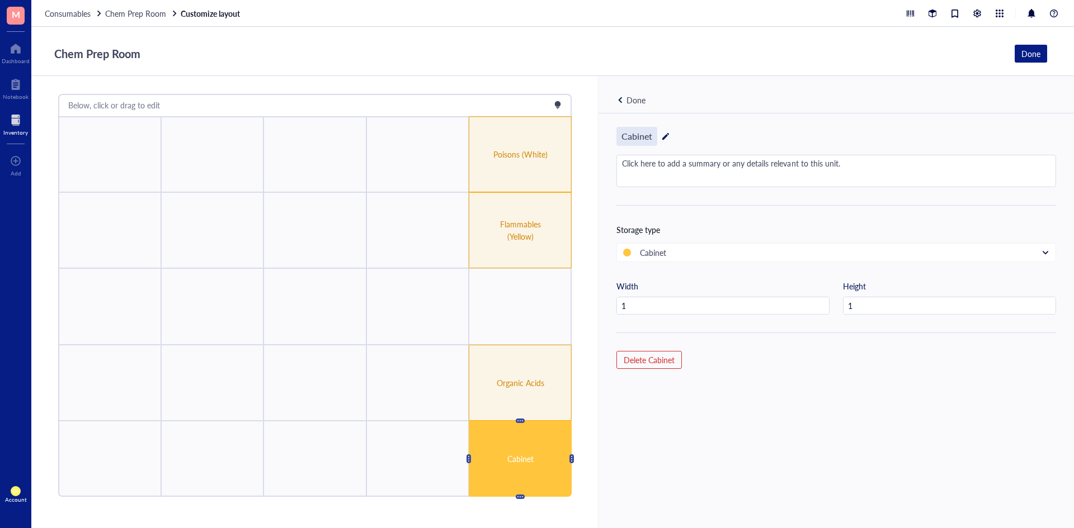
click at [654, 138] on div "Cabinet" at bounding box center [636, 136] width 41 height 19
type input "Ca"
type input "Inorganic Acids"
click at [757, 419] on div "Inorganic Acids Click here to add a summary or any details relevant to this uni…" at bounding box center [835, 340] width 475 height 452
click at [769, 446] on div "Inorganic Acids Click here to add a summary or any details relevant to this uni…" at bounding box center [835, 340] width 475 height 452
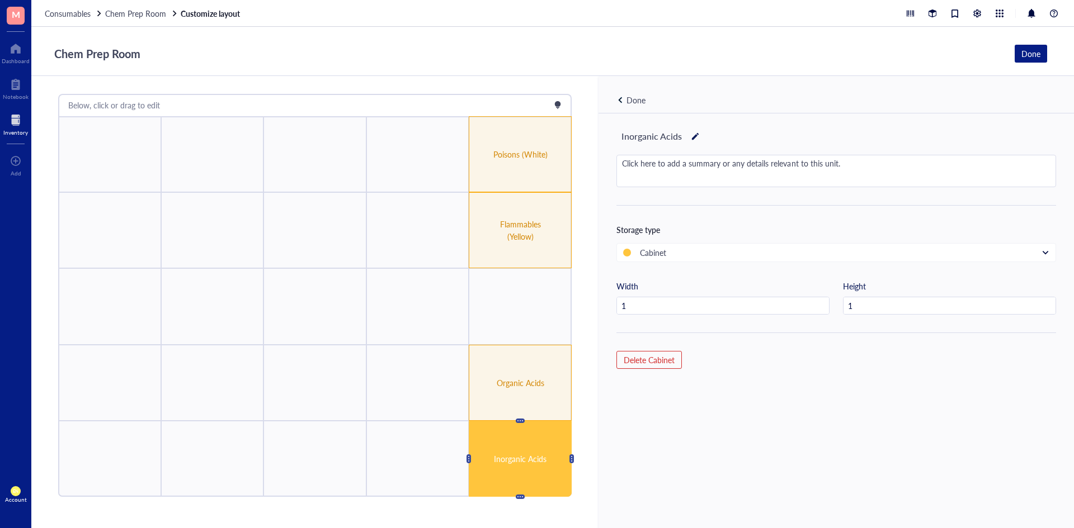
click at [641, 96] on div "Done" at bounding box center [635, 100] width 19 height 12
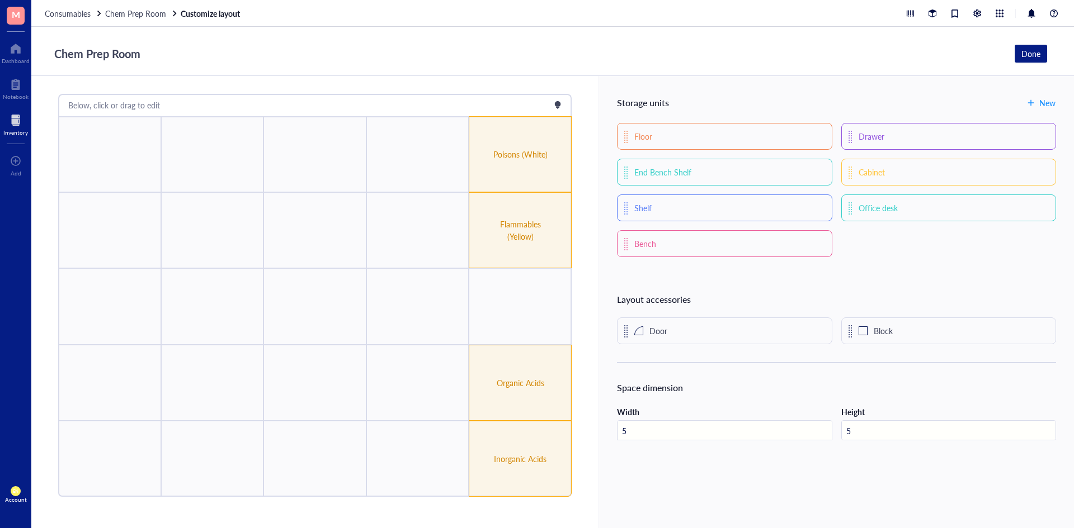
click at [662, 432] on input "5" at bounding box center [724, 431] width 214 height 20
type input "3"
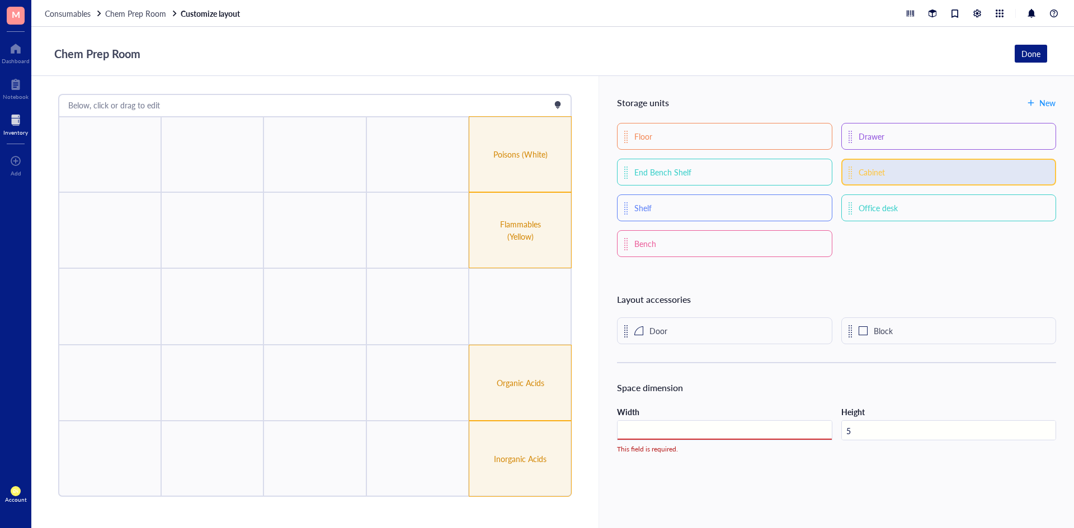
type input "5"
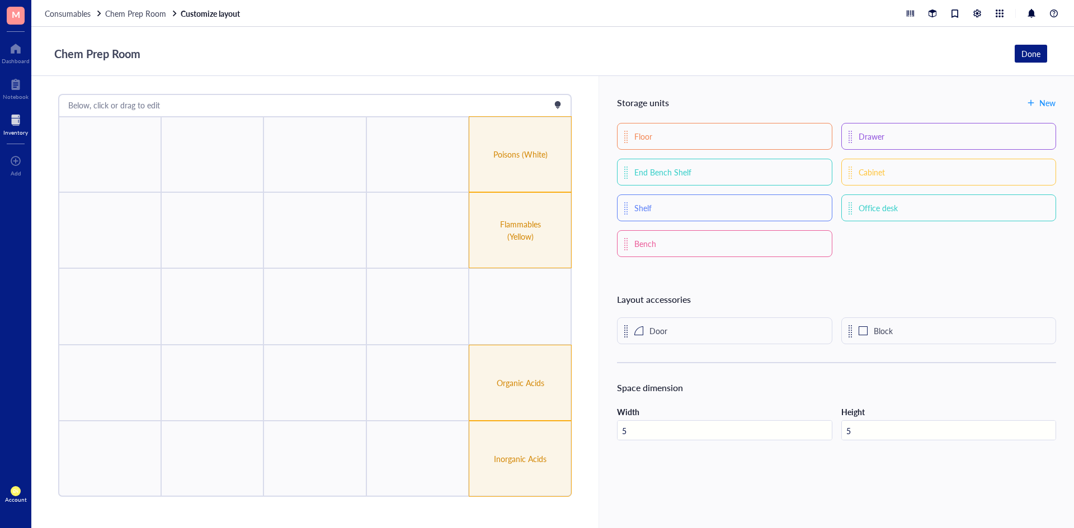
click at [768, 465] on div "Storage units New Floor Drawer End Bench Shelf Cabinet Shelf Office desk Bench …" at bounding box center [835, 302] width 475 height 452
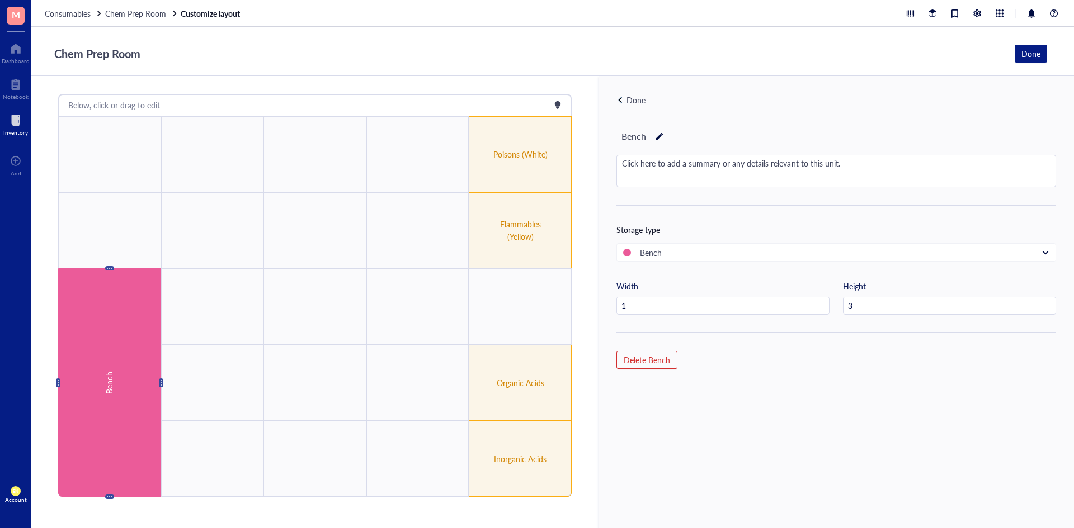
type input "4"
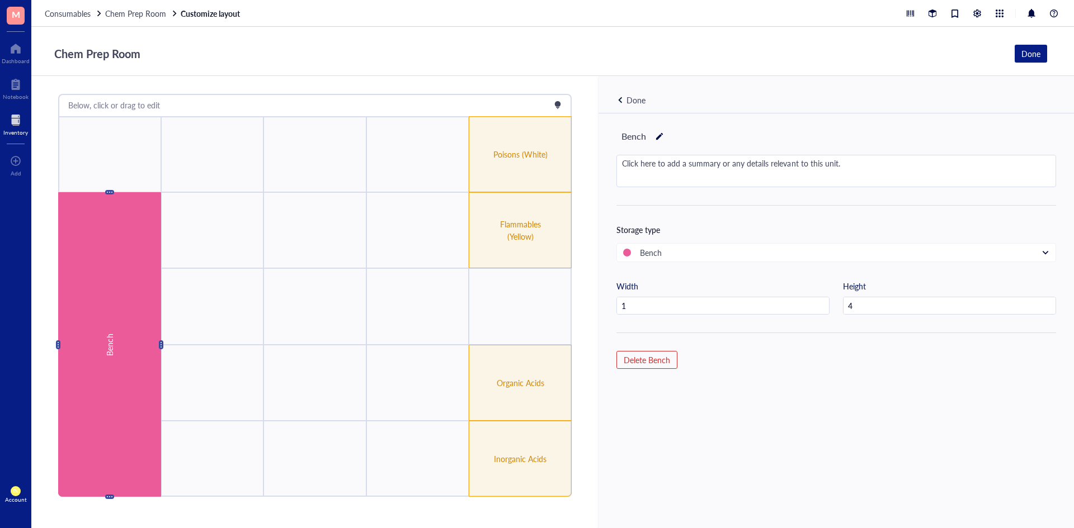
click at [629, 107] on div "Done" at bounding box center [835, 94] width 475 height 37
click at [632, 100] on div "Done" at bounding box center [635, 100] width 19 height 12
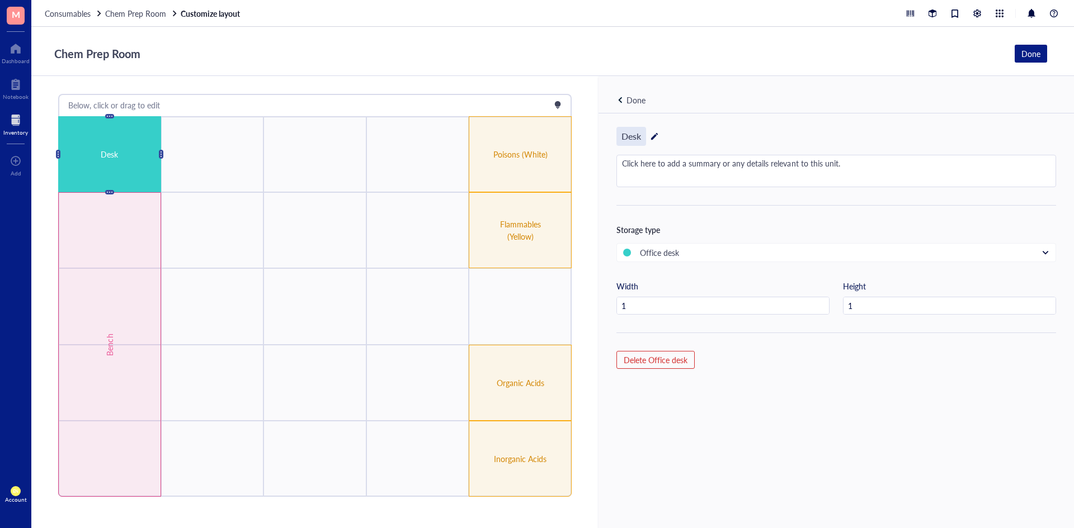
click at [639, 136] on div "Desk" at bounding box center [631, 136] width 30 height 19
drag, startPoint x: 639, startPoint y: 136, endPoint x: 627, endPoint y: 136, distance: 11.7
click at [627, 136] on input "Desk" at bounding box center [634, 137] width 34 height 18
click at [620, 95] on div "Done" at bounding box center [635, 100] width 39 height 12
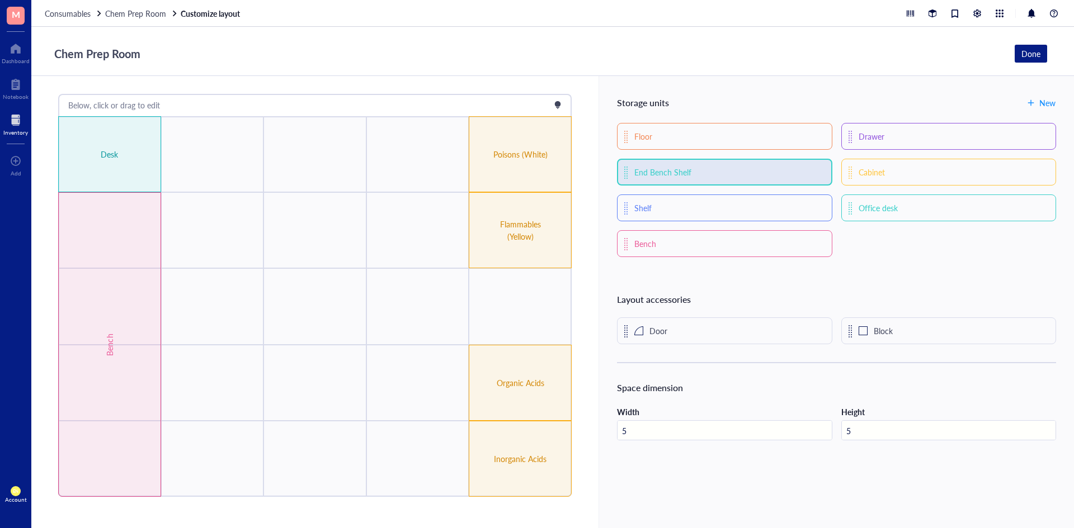
click at [697, 176] on div "End Bench Shelf" at bounding box center [724, 172] width 215 height 27
drag, startPoint x: 121, startPoint y: 150, endPoint x: 542, endPoint y: 111, distance: 423.5
click at [435, 115] on div "Below, click or drag to edit" at bounding box center [314, 105] width 513 height 22
click at [746, 93] on div "Storage units New Floor Drawer End Bench Shelf Cabinet Shelf Office desk Bench …" at bounding box center [835, 302] width 475 height 452
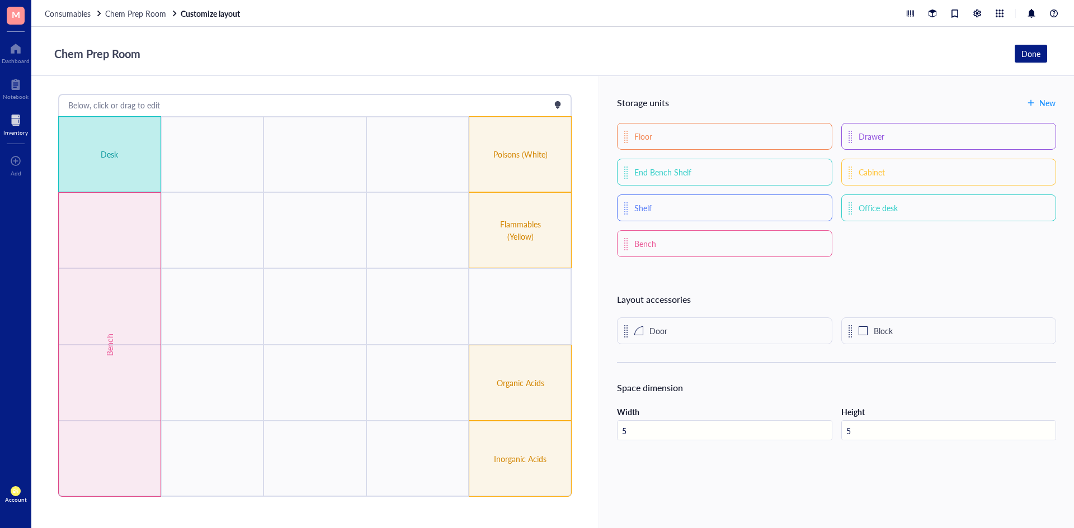
click at [77, 133] on div "Desk" at bounding box center [109, 154] width 103 height 76
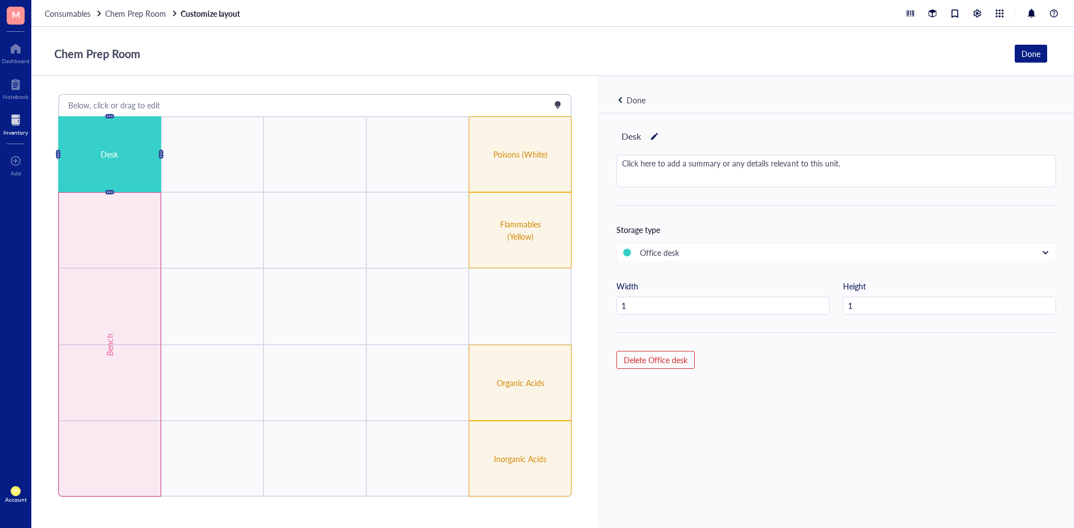
click at [651, 133] on div at bounding box center [654, 137] width 8 height 16
type input "D"
type input "Fume Hood"
click at [626, 102] on div "Done" at bounding box center [635, 100] width 19 height 12
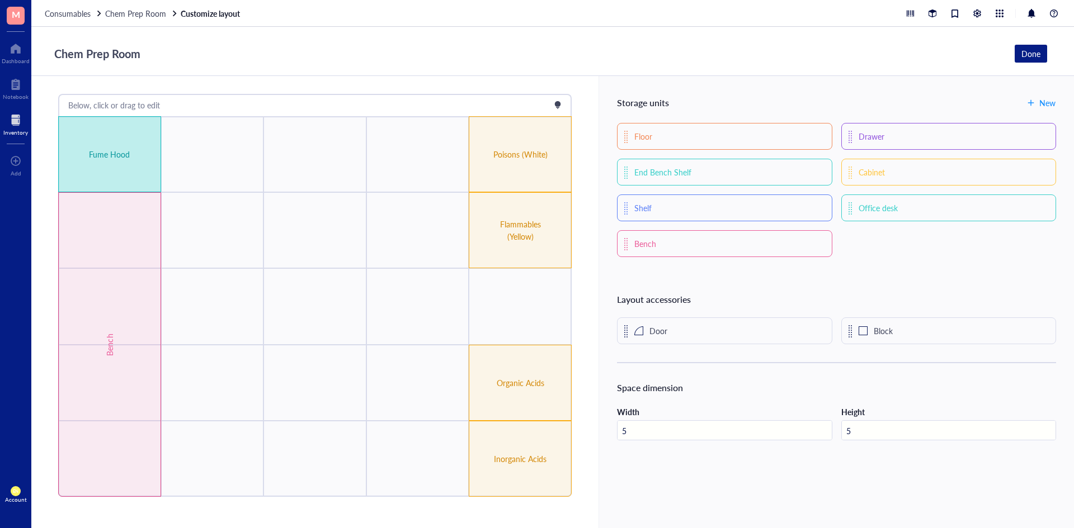
click at [139, 160] on div "Fume Hood" at bounding box center [109, 154] width 103 height 76
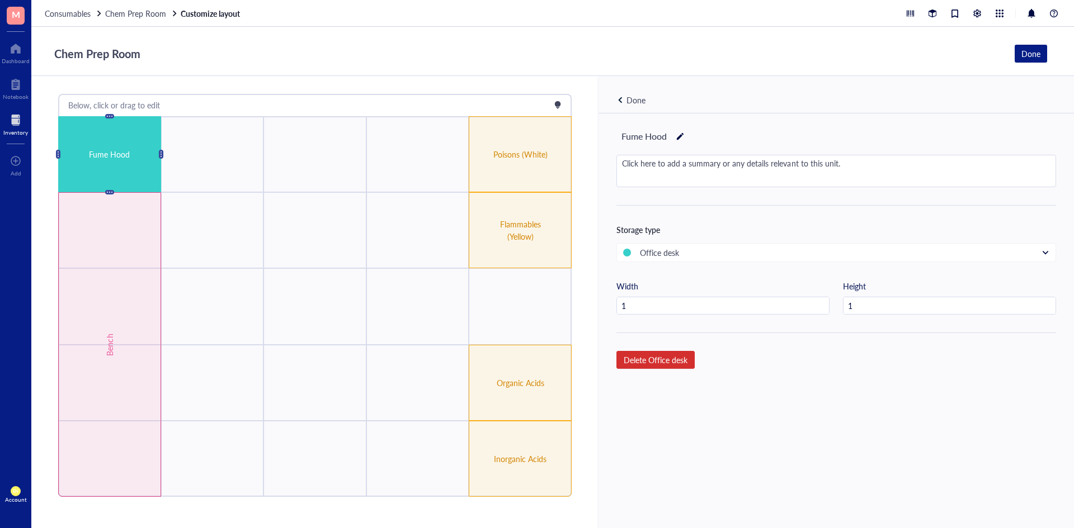
click at [627, 364] on span "Delete Office desk" at bounding box center [656, 360] width 64 height 10
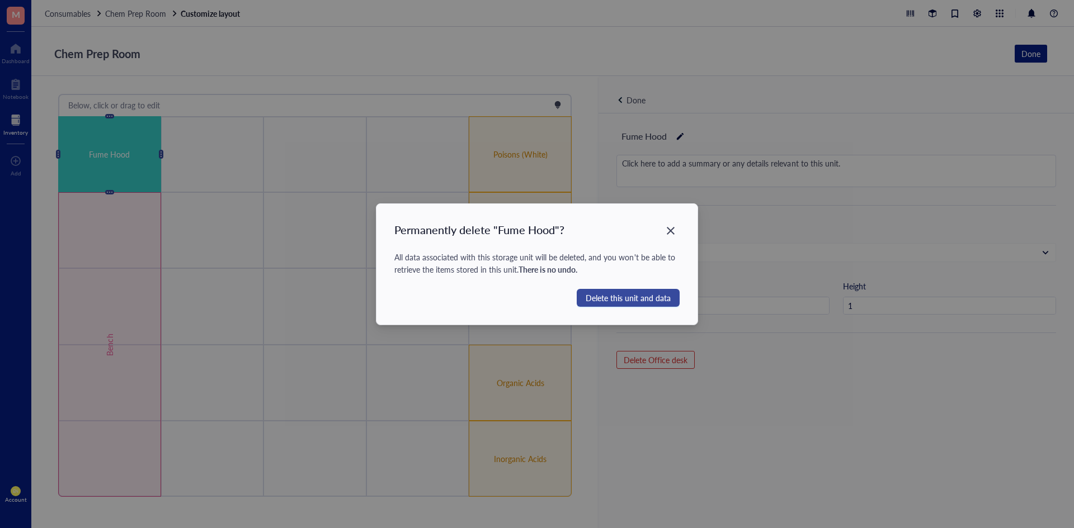
click at [635, 290] on button "Delete this unit and data" at bounding box center [628, 298] width 103 height 18
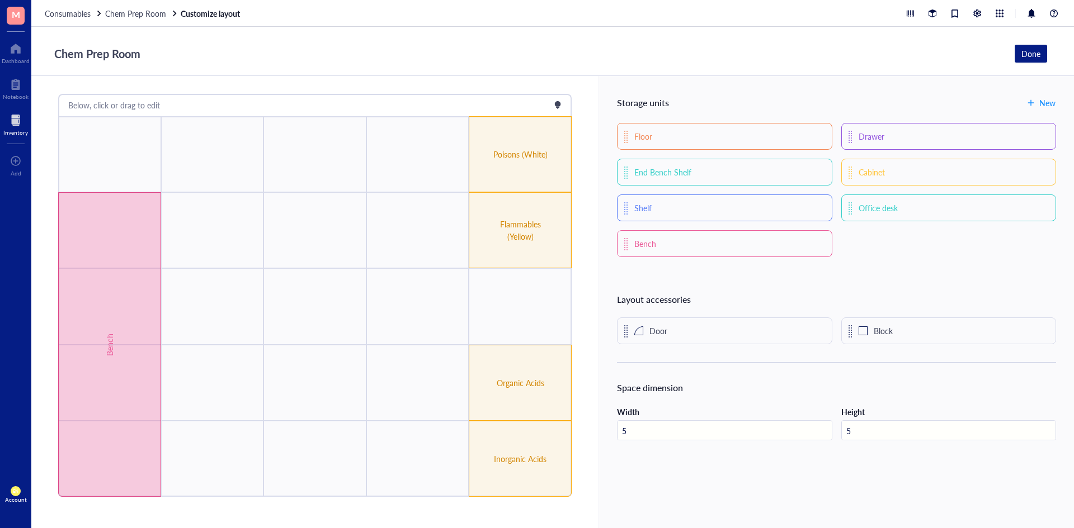
click at [107, 312] on div "Bench" at bounding box center [109, 345] width 12 height 244
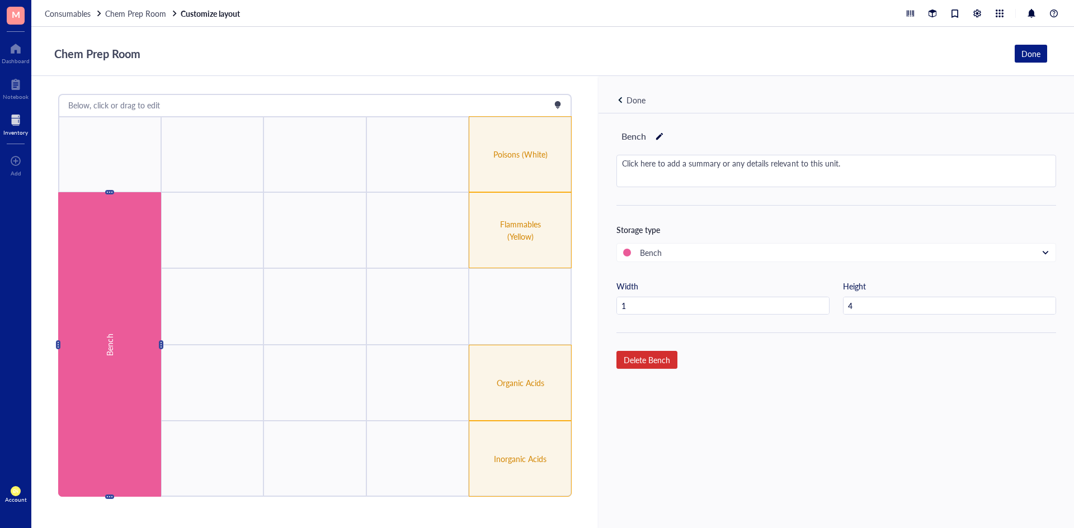
click at [650, 361] on span "Delete Bench" at bounding box center [647, 360] width 46 height 10
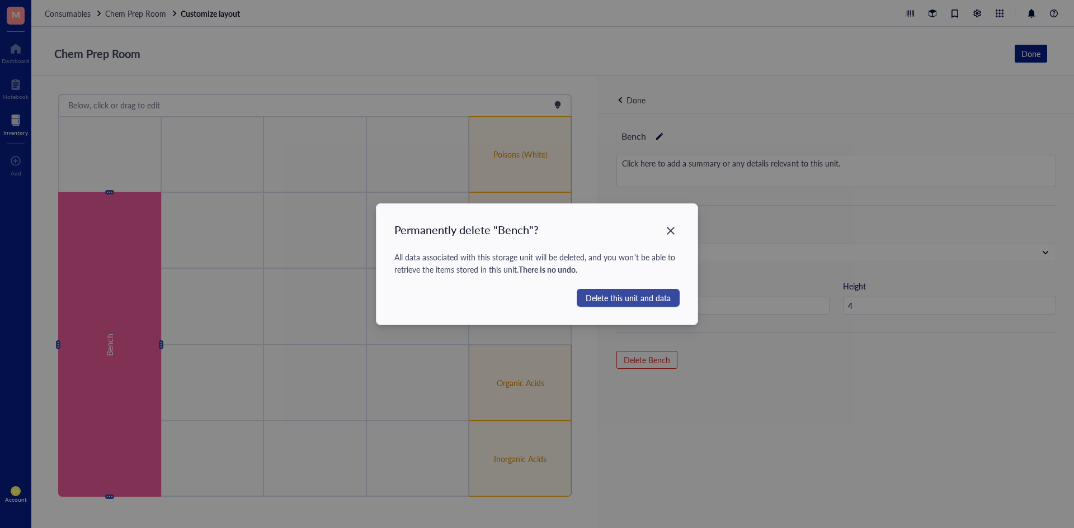
click at [630, 296] on span "Delete this unit and data" at bounding box center [628, 298] width 85 height 12
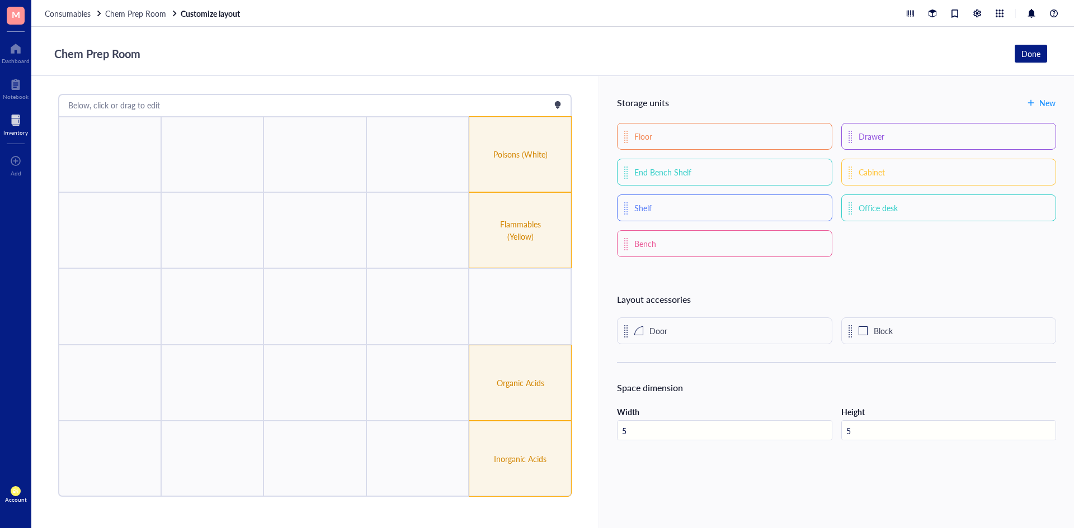
click at [687, 49] on div "Chem Prep Room Done" at bounding box center [548, 53] width 998 height 21
click at [117, 10] on span "Chem Prep Room" at bounding box center [135, 13] width 61 height 11
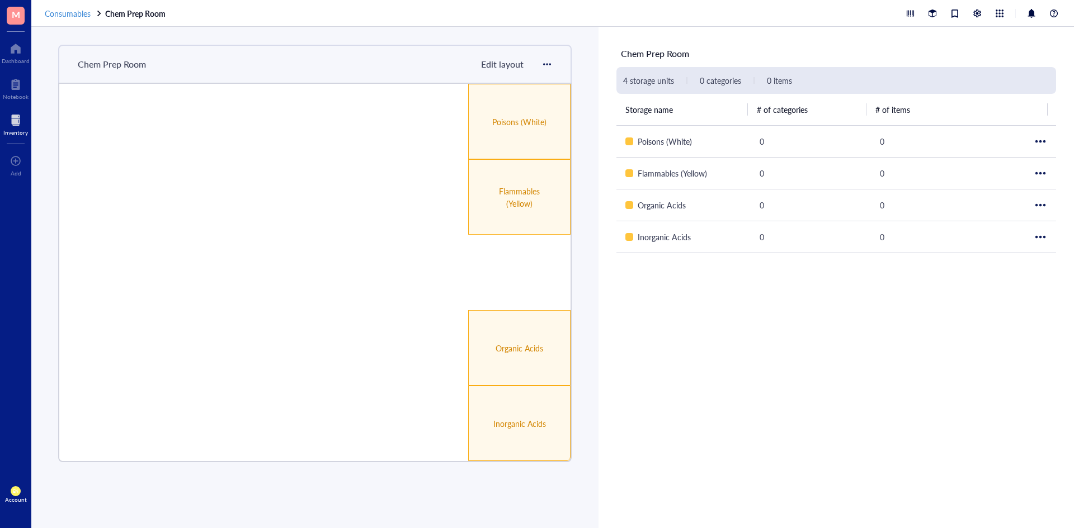
click at [70, 14] on span "Consumables" at bounding box center [68, 13] width 46 height 11
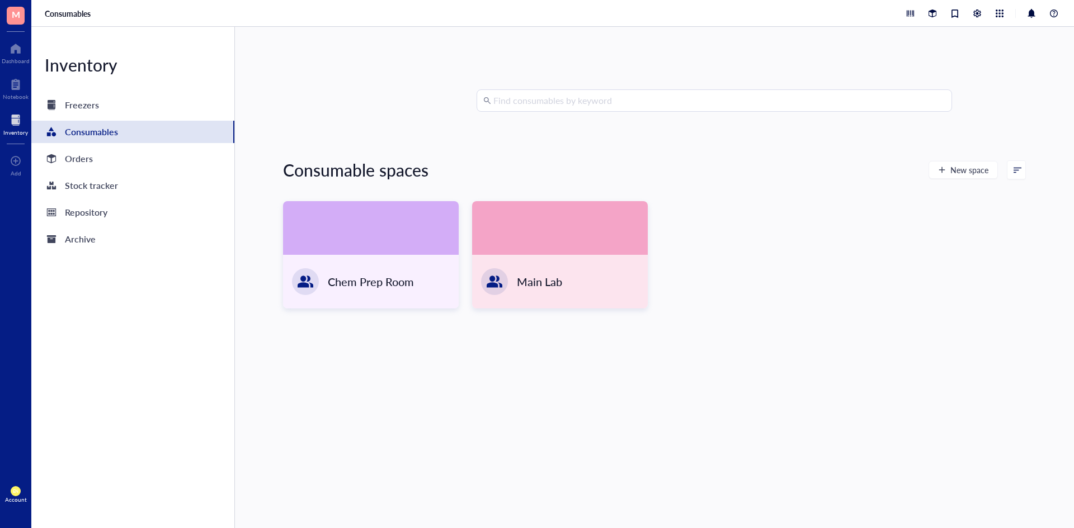
drag, startPoint x: 554, startPoint y: 242, endPoint x: 484, endPoint y: 318, distance: 103.3
click at [484, 318] on div "Chem Prep Room Main Lab" at bounding box center [654, 263] width 743 height 125
click at [1015, 171] on div at bounding box center [1017, 170] width 8 height 8
click at [996, 204] on div "Space name" at bounding box center [982, 207] width 72 height 10
click at [1013, 172] on div at bounding box center [1017, 170] width 8 height 8
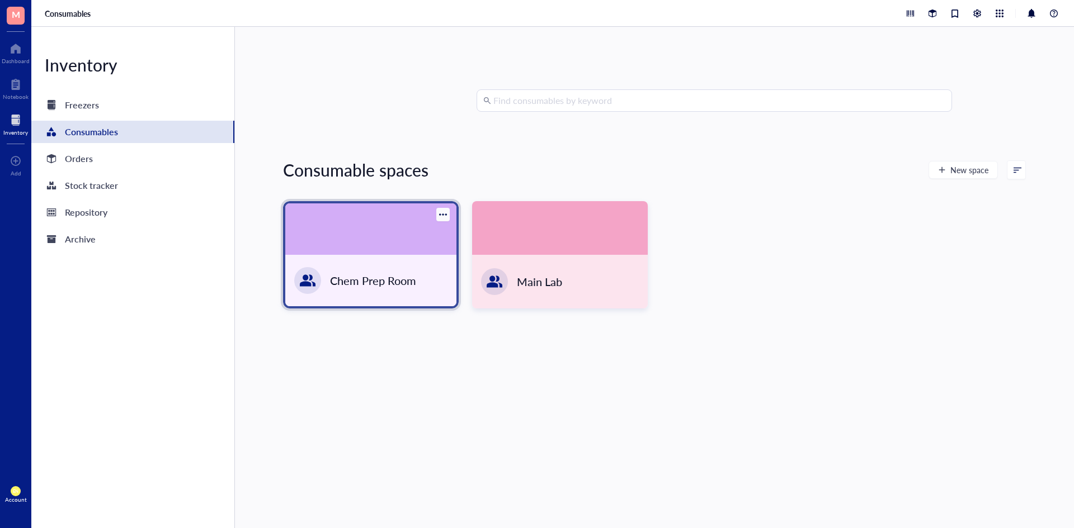
click at [448, 207] on div at bounding box center [370, 229] width 171 height 51
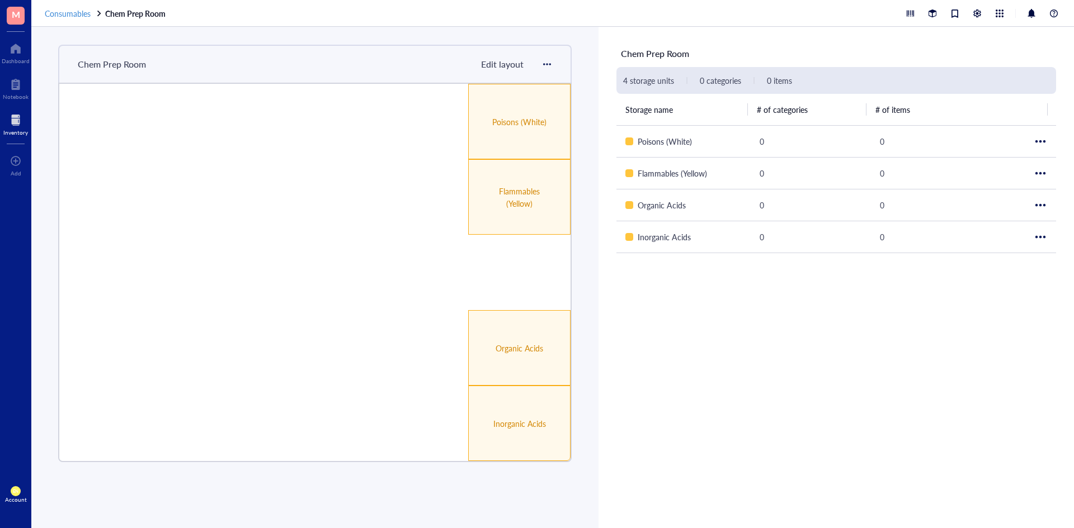
click at [75, 11] on span "Consumables" at bounding box center [68, 13] width 46 height 11
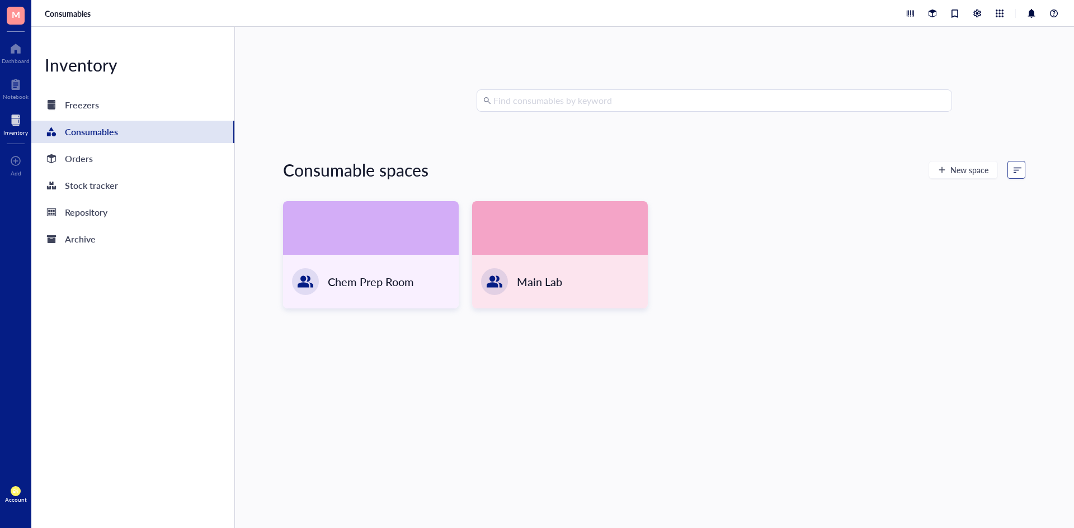
click at [1008, 174] on input "search" at bounding box center [1011, 170] width 7 height 17
click at [993, 189] on div "Recently created" at bounding box center [990, 189] width 58 height 10
click at [1014, 171] on div at bounding box center [1017, 170] width 8 height 8
click at [974, 209] on div "Space name" at bounding box center [967, 207] width 42 height 10
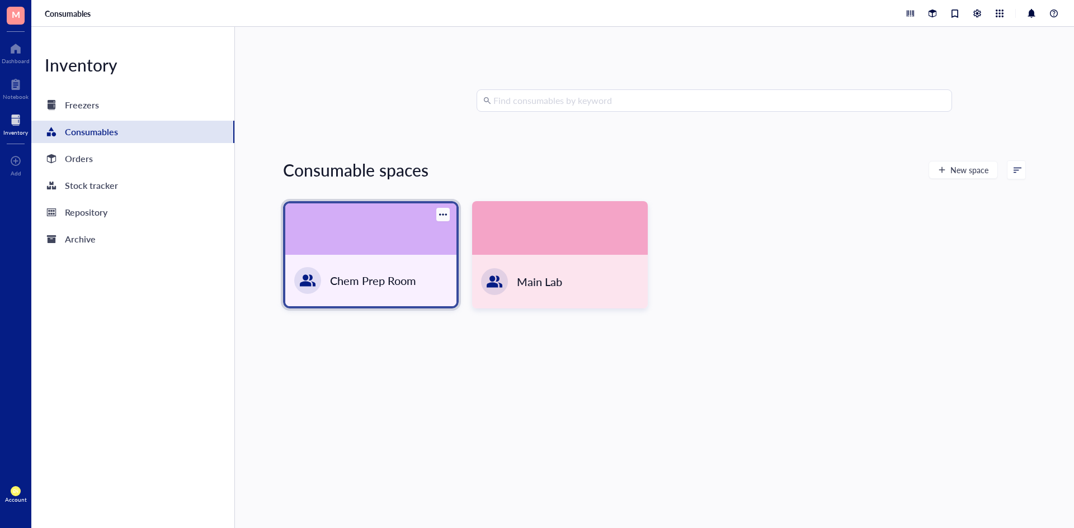
click at [436, 215] on div at bounding box center [442, 214] width 13 height 13
click at [334, 271] on div "Chem Prep Room" at bounding box center [370, 280] width 171 height 51
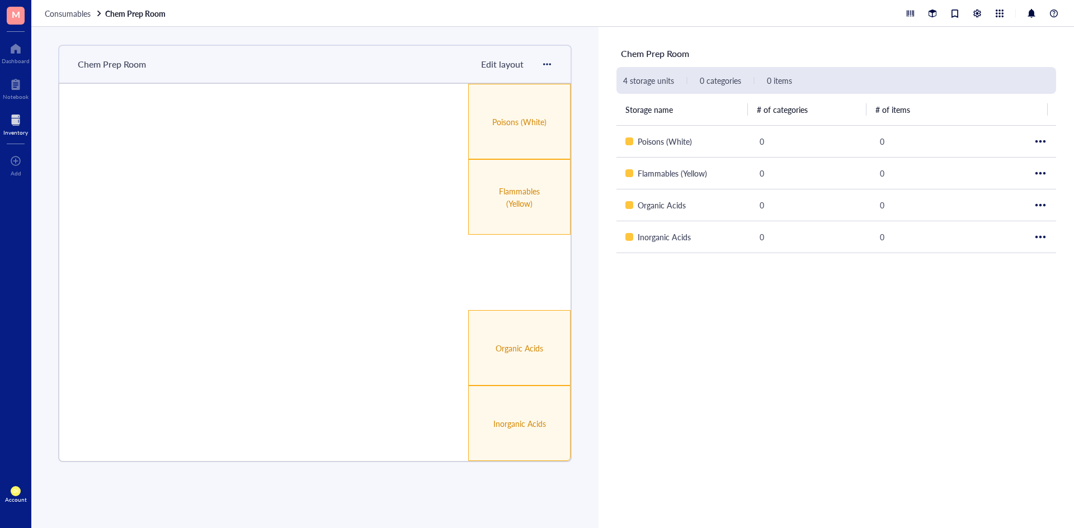
click at [516, 62] on span "Edit layout" at bounding box center [502, 64] width 43 height 13
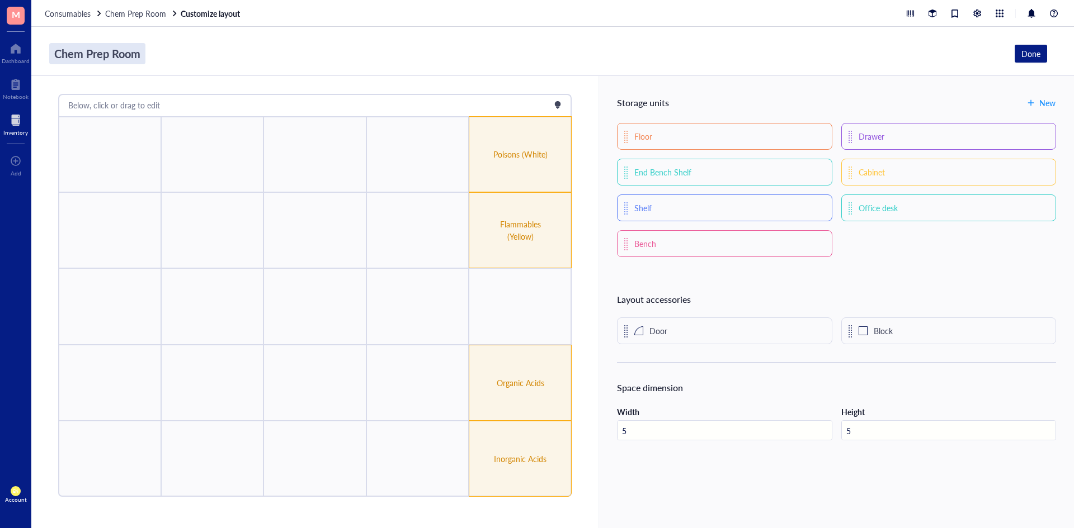
click at [120, 53] on div "Chem Prep Room" at bounding box center [97, 53] width 96 height 21
click at [130, 53] on div "Chem Prep Room" at bounding box center [97, 53] width 96 height 21
click at [1024, 51] on div "Done" at bounding box center [1030, 54] width 19 height 12
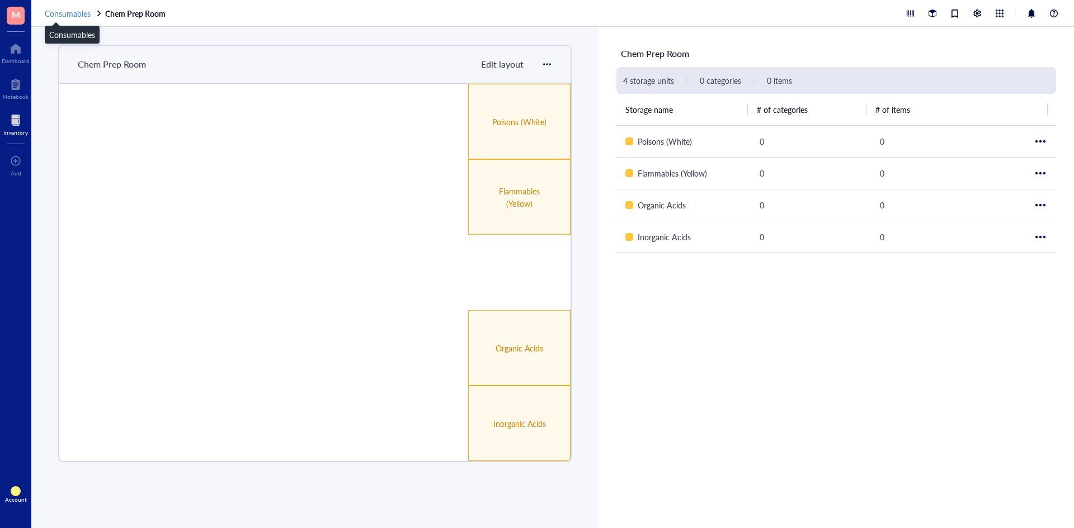
click at [60, 12] on span "Consumables" at bounding box center [68, 13] width 46 height 11
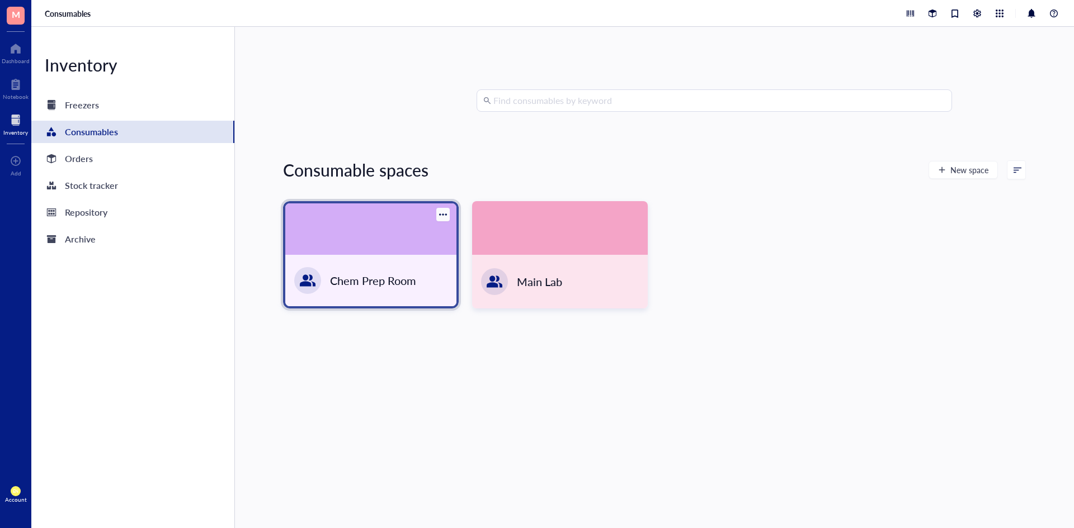
click at [431, 216] on div at bounding box center [370, 229] width 171 height 51
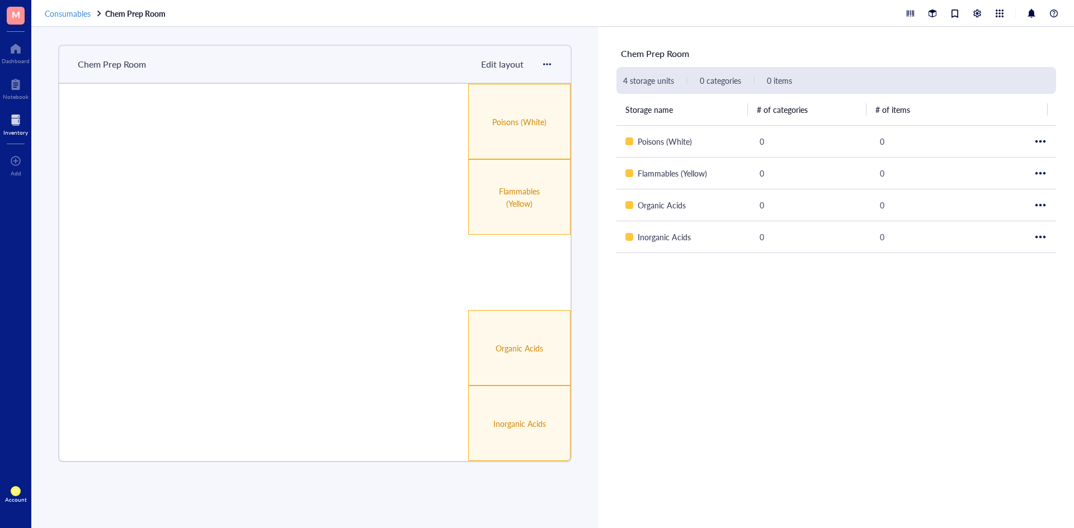
click at [79, 15] on span "Consumables" at bounding box center [68, 13] width 46 height 11
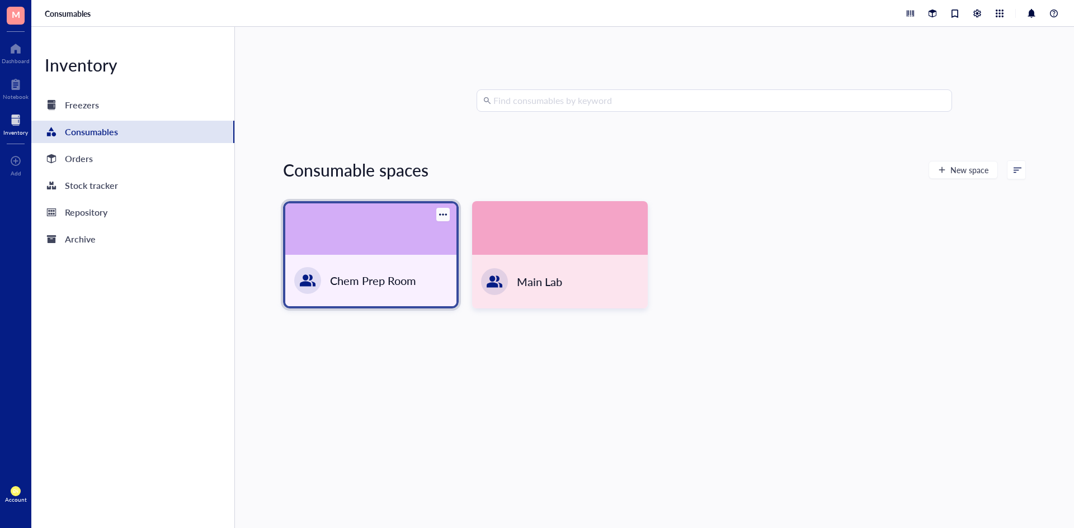
click at [446, 213] on div at bounding box center [442, 214] width 13 height 13
click at [460, 229] on div "Settings" at bounding box center [456, 234] width 27 height 10
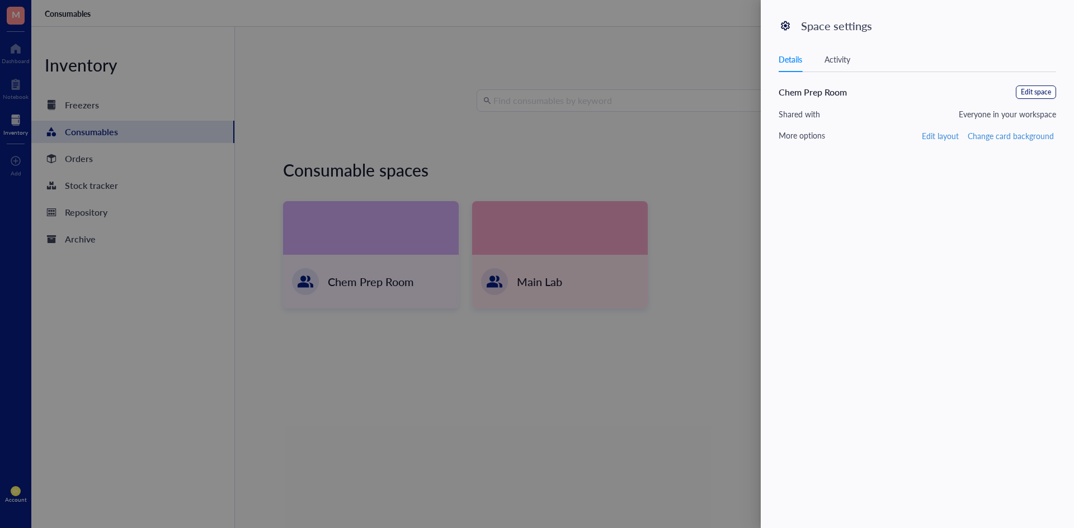
click at [1033, 91] on span "Edit space" at bounding box center [1036, 92] width 30 height 11
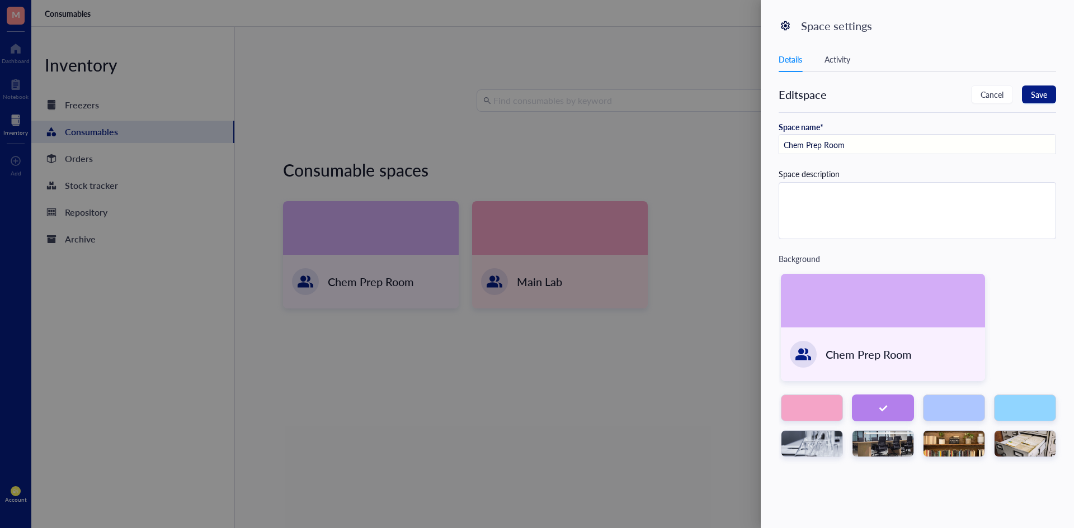
click at [786, 151] on input "Chem Prep Room" at bounding box center [917, 145] width 276 height 20
type input "Chem Prep Room"
click at [1047, 90] on button "Save" at bounding box center [1039, 95] width 34 height 18
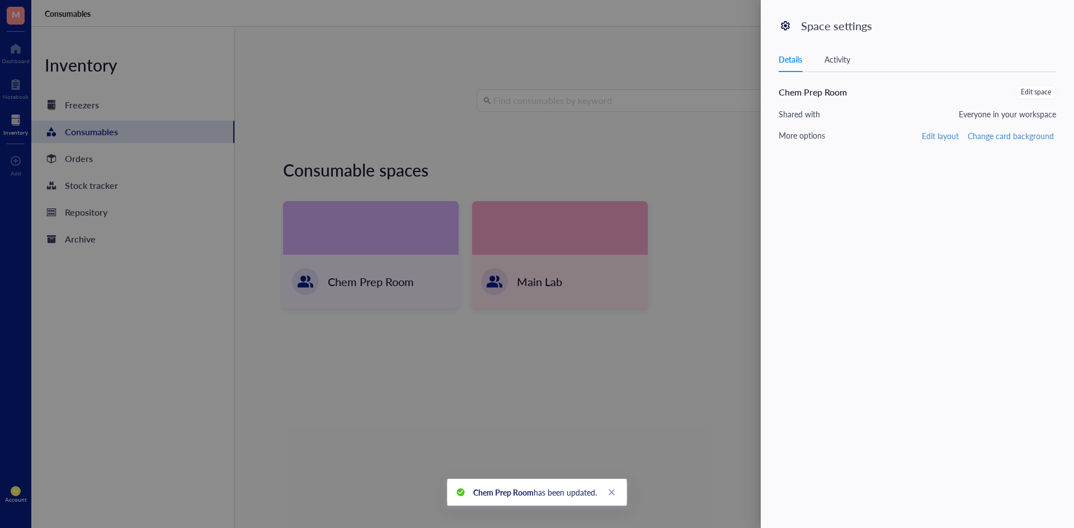
click at [721, 135] on div at bounding box center [537, 264] width 1074 height 528
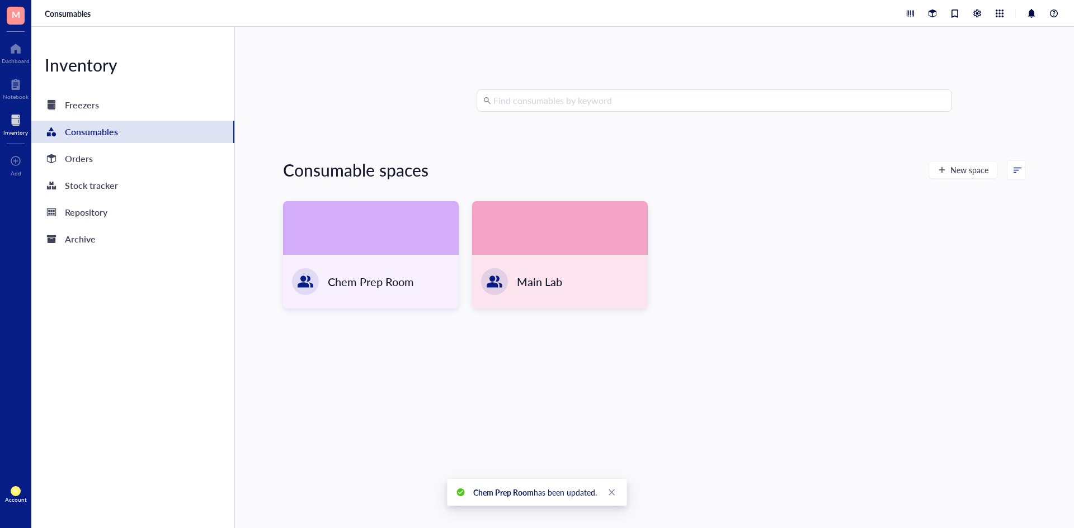
click at [100, 118] on div "Inventory Freezers Consumables Orders Stock tracker Repository Archive" at bounding box center [133, 278] width 204 height 502
click at [100, 112] on div "Freezers" at bounding box center [132, 105] width 203 height 22
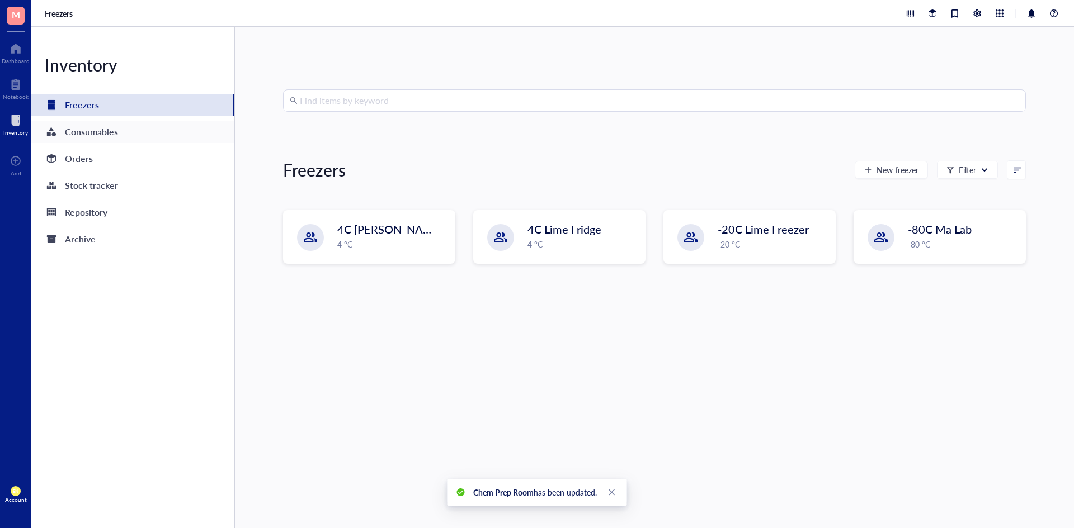
click at [154, 126] on div "Consumables" at bounding box center [132, 132] width 203 height 22
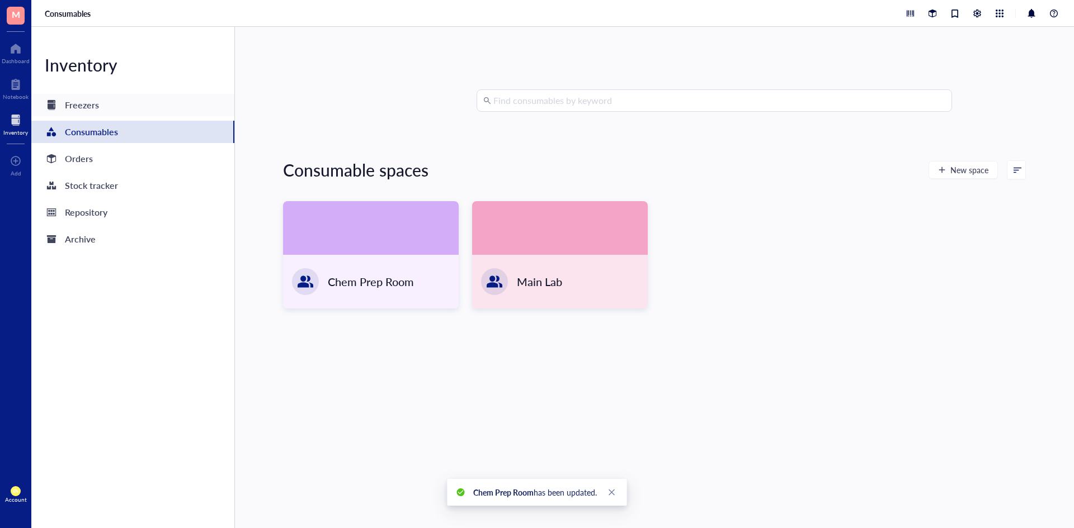
click at [152, 107] on div "Freezers" at bounding box center [132, 105] width 203 height 22
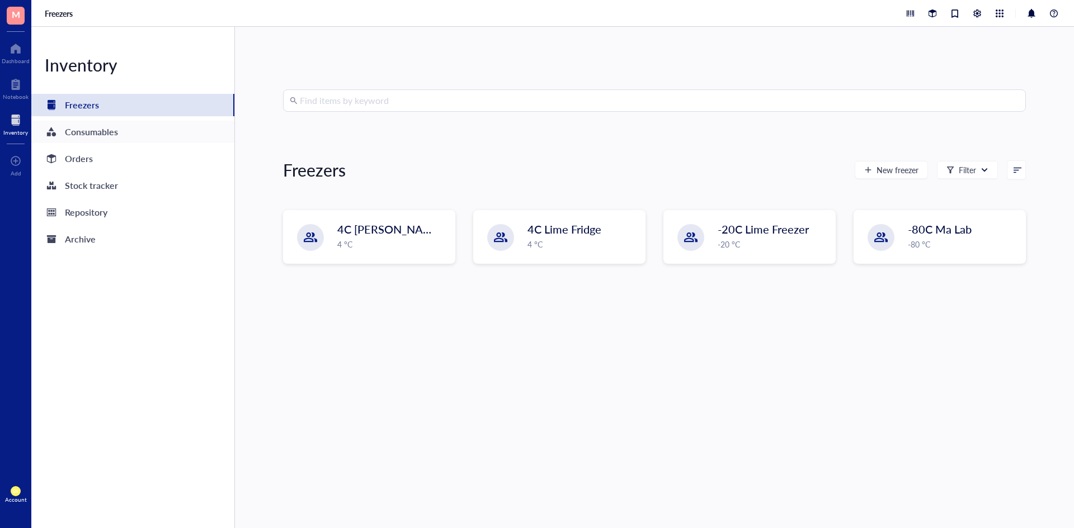
click at [97, 131] on div "Consumables" at bounding box center [91, 132] width 53 height 16
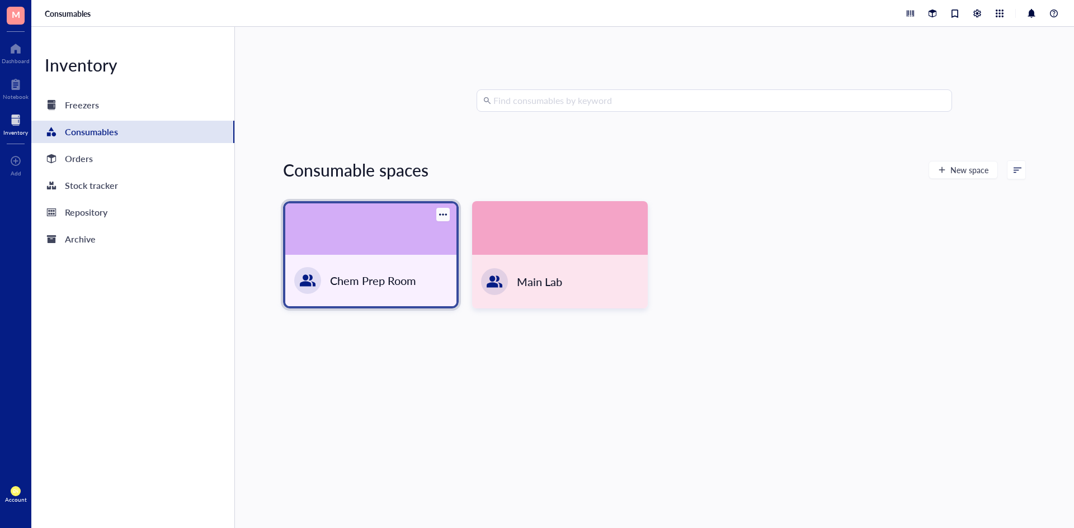
click at [389, 287] on div "Chem Prep Room" at bounding box center [373, 281] width 86 height 16
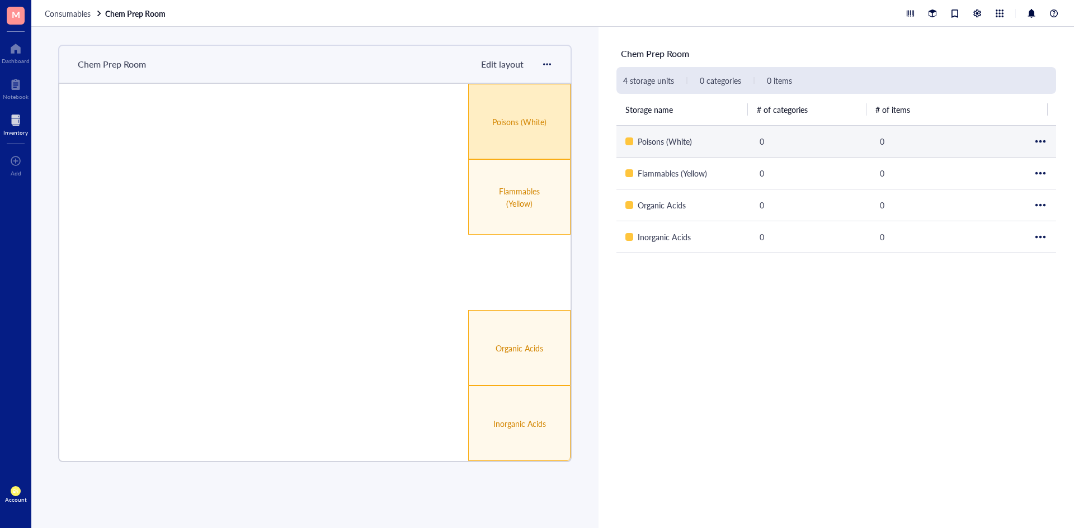
click at [547, 145] on div "Poisons (White)" at bounding box center [519, 121] width 102 height 75
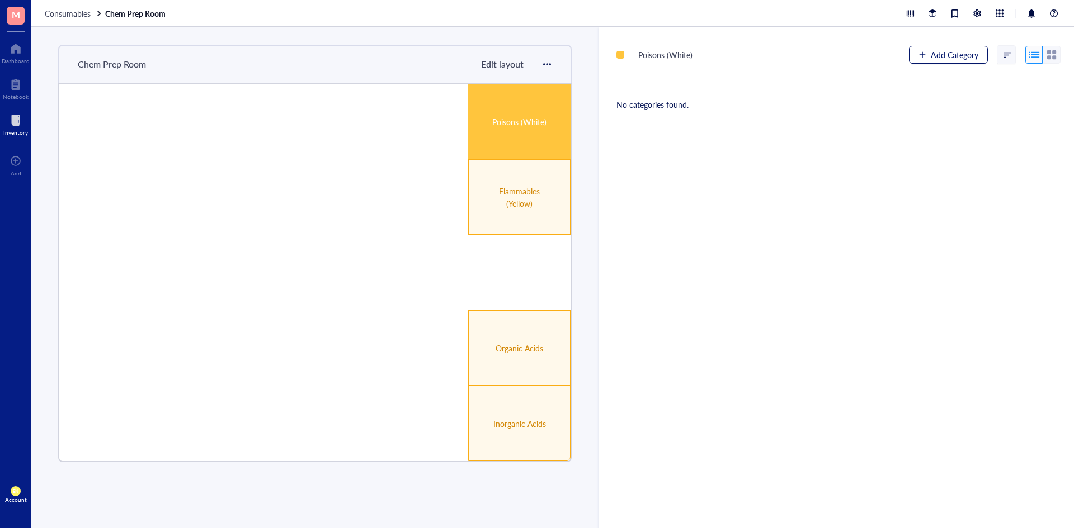
click at [937, 58] on span "Add Category" at bounding box center [955, 54] width 48 height 9
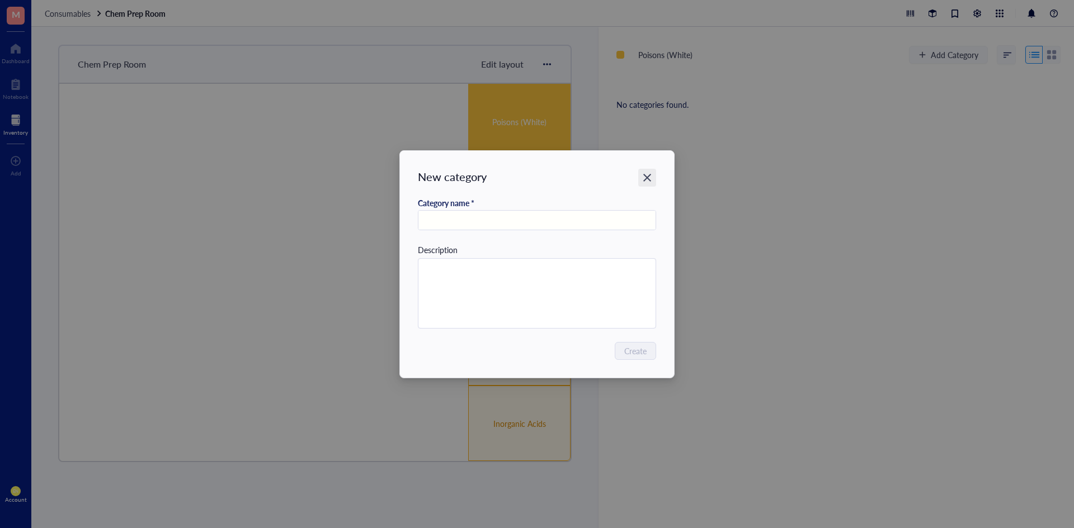
click at [655, 180] on div "Close" at bounding box center [647, 178] width 18 height 18
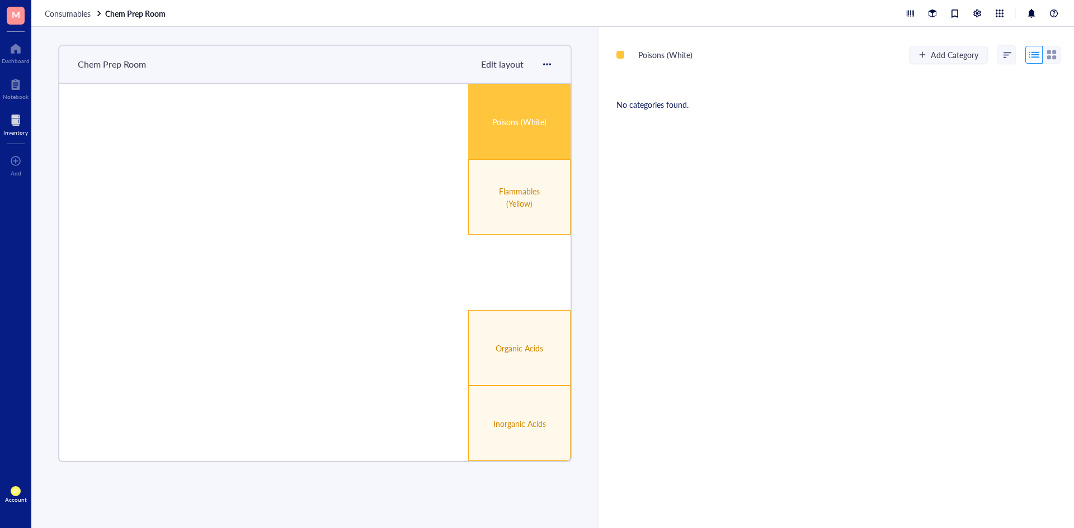
click at [731, 352] on div "Poisons (White) Add Category No categories found." at bounding box center [835, 278] width 475 height 502
click at [59, 12] on span "Consumables" at bounding box center [68, 13] width 46 height 11
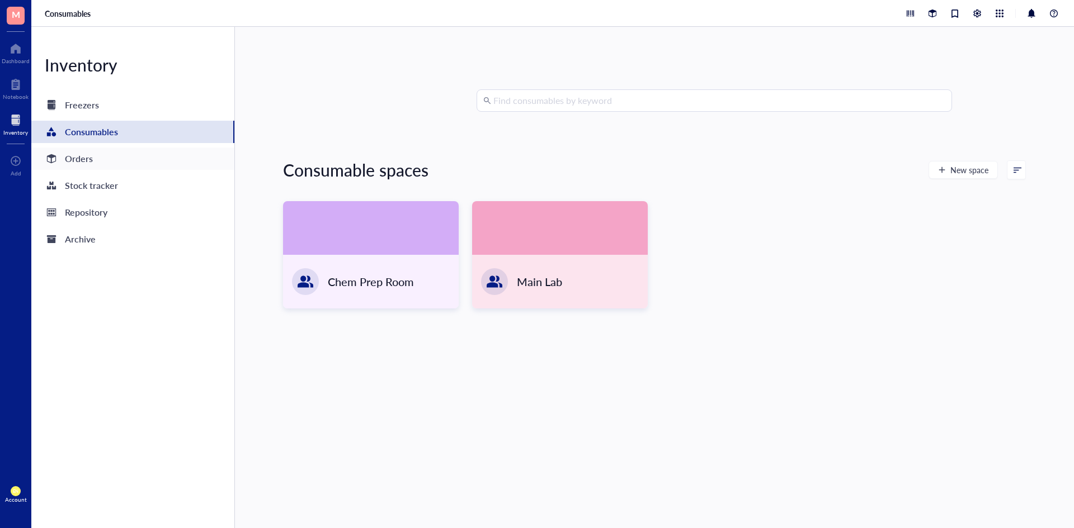
click at [114, 162] on div "Orders" at bounding box center [132, 159] width 203 height 22
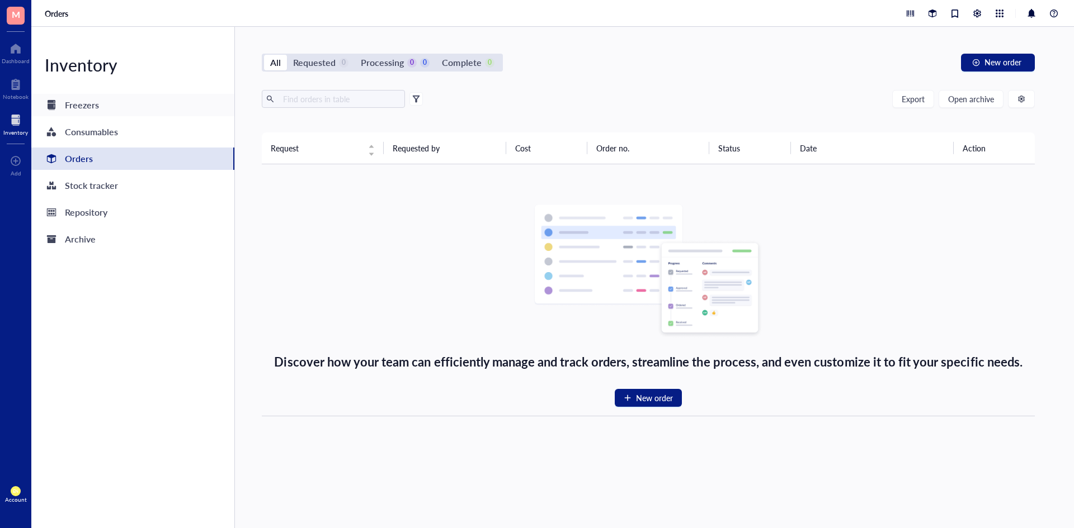
click at [74, 108] on div "Freezers" at bounding box center [82, 105] width 34 height 16
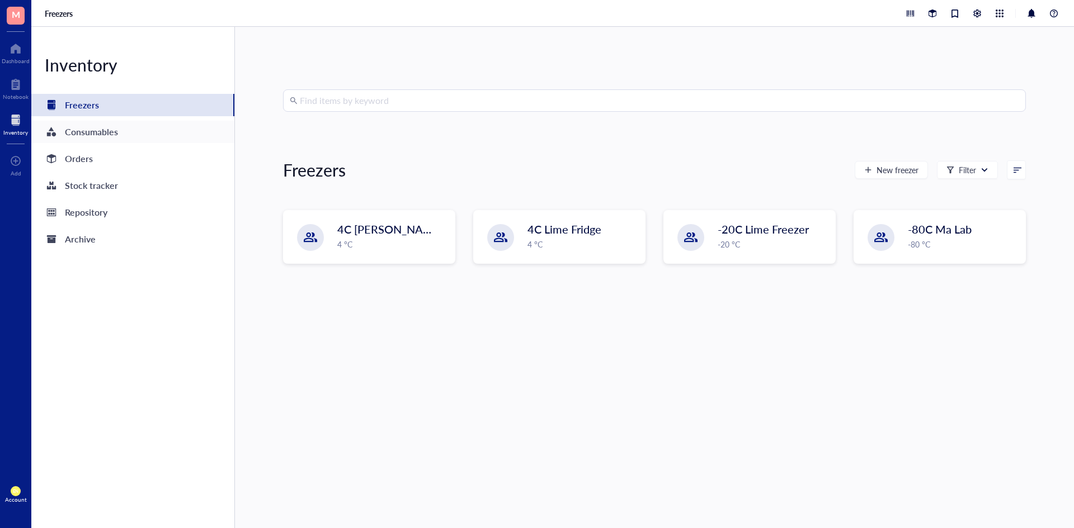
click at [94, 140] on div "Consumables" at bounding box center [132, 132] width 203 height 22
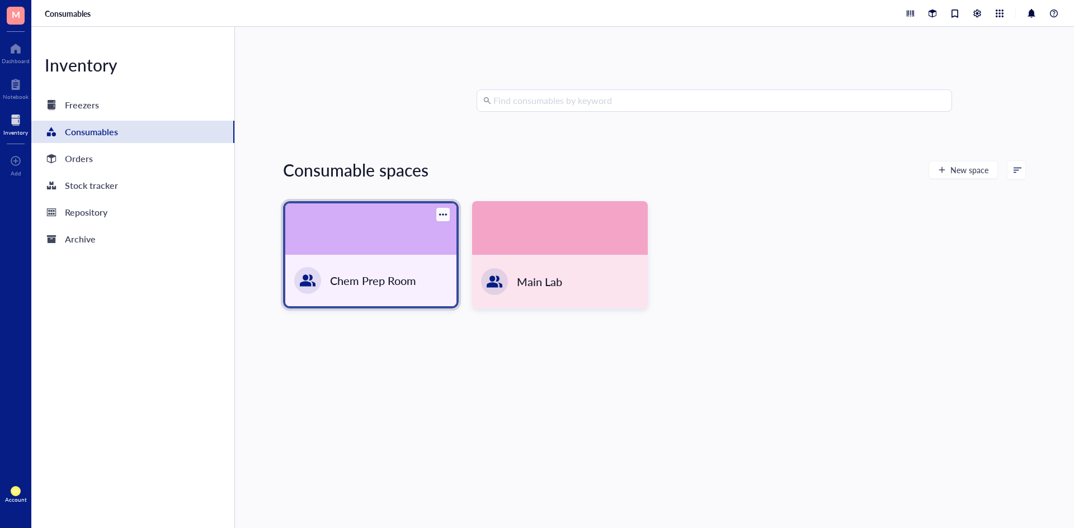
click at [382, 295] on div "Chem Prep Room" at bounding box center [370, 280] width 171 height 51
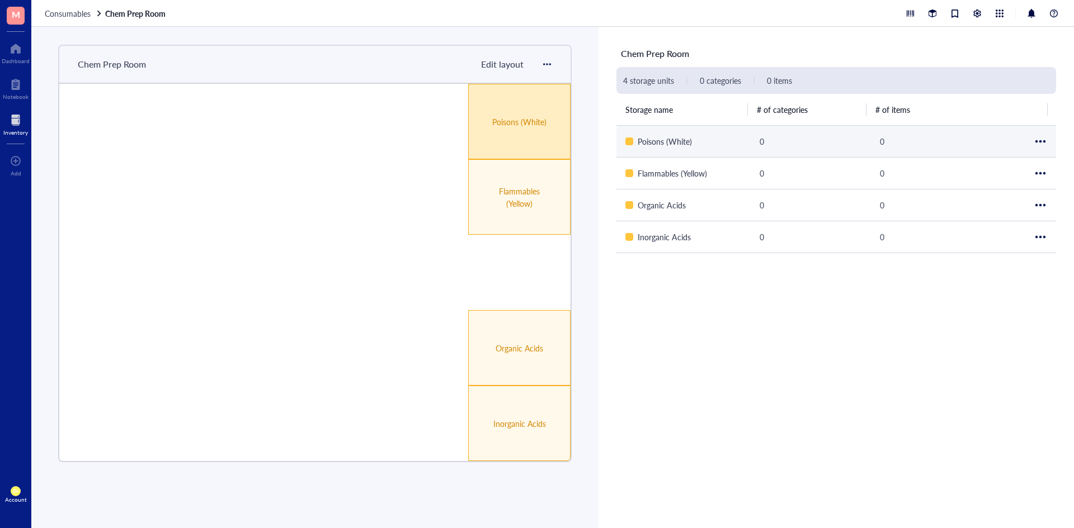
click at [542, 97] on div "Poisons (White)" at bounding box center [519, 121] width 102 height 75
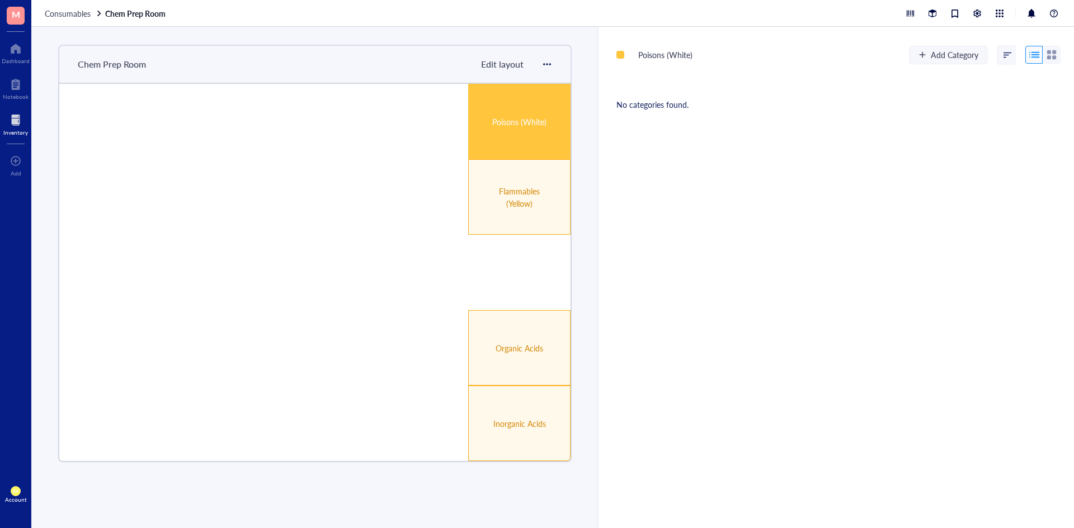
click at [856, 141] on div "Poisons (White) Add Category No categories found." at bounding box center [835, 278] width 475 height 502
click at [919, 54] on div "button" at bounding box center [922, 55] width 8 height 8
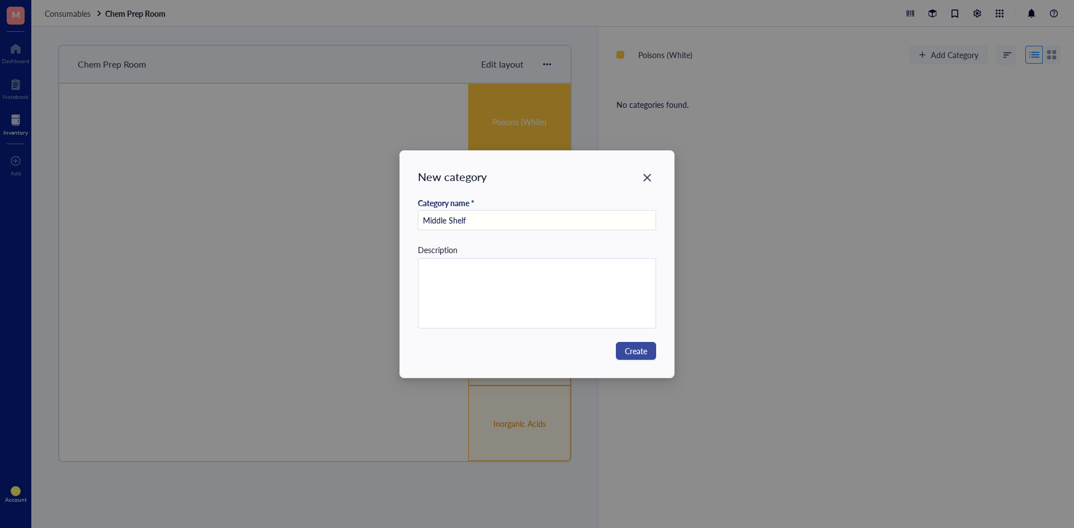
type input "Middle Shelf"
click at [651, 351] on button "Create" at bounding box center [636, 351] width 40 height 18
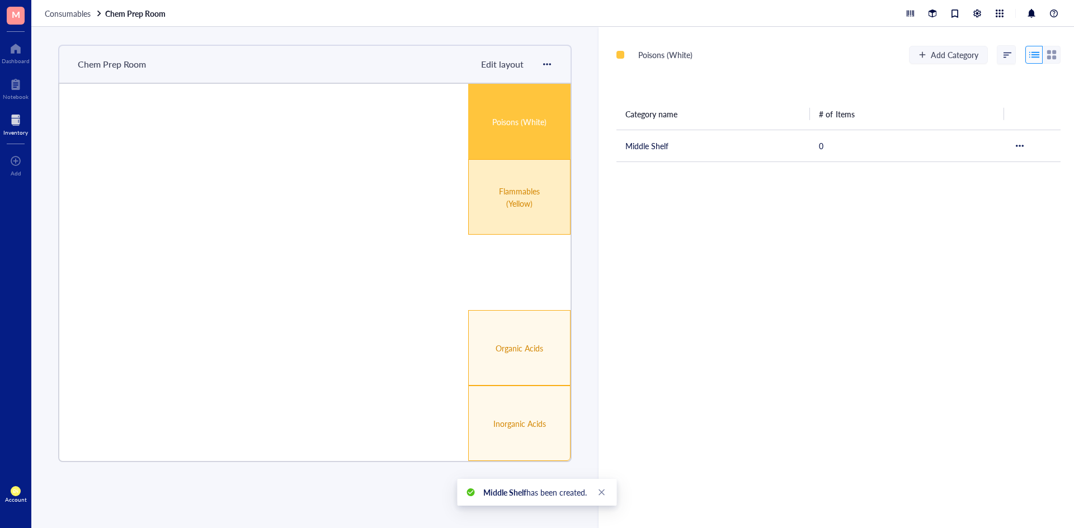
click at [537, 229] on div "Flammables (Yellow)" at bounding box center [519, 196] width 102 height 75
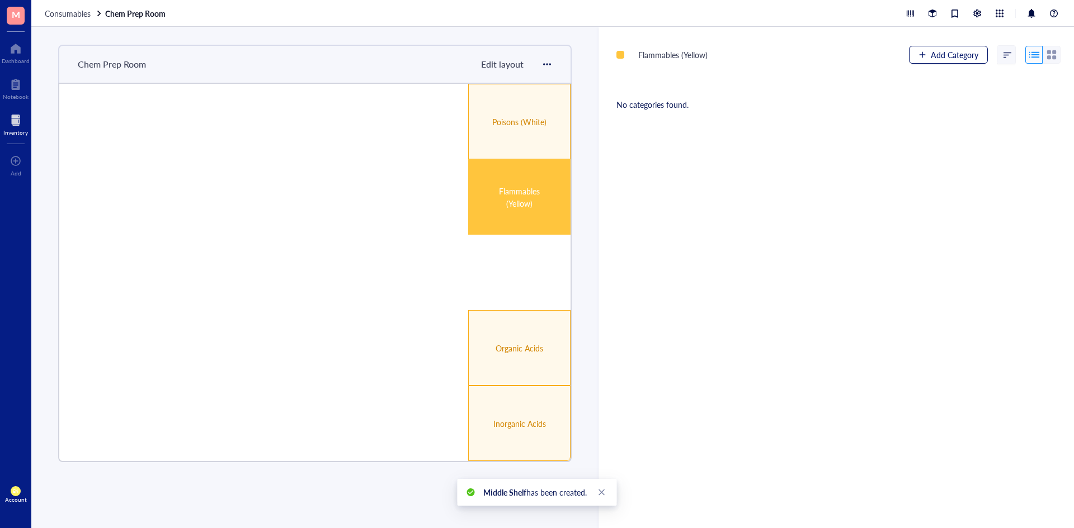
click at [933, 55] on span "Add Category" at bounding box center [955, 54] width 48 height 9
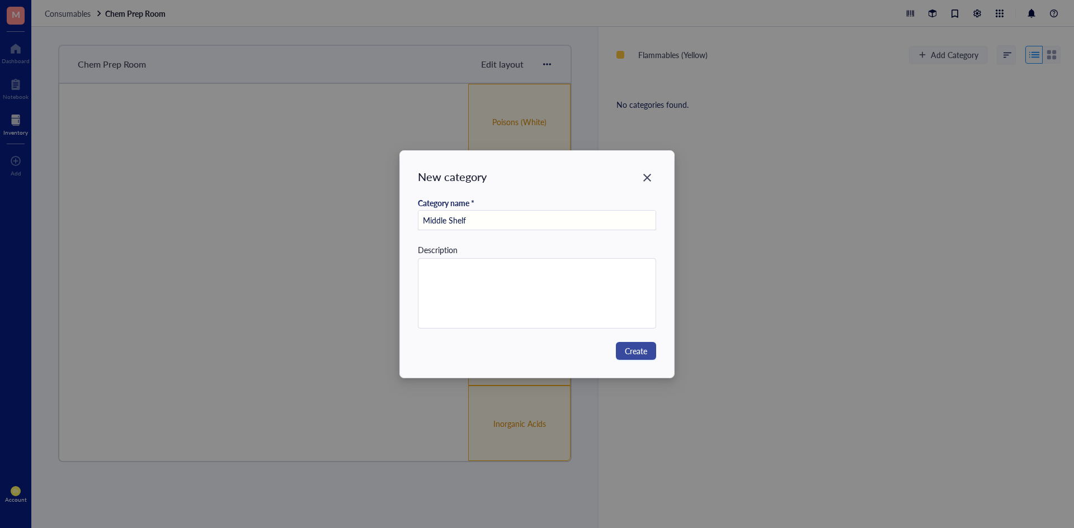
type input "Middle Shelf"
click at [636, 355] on span "Create" at bounding box center [636, 351] width 22 height 12
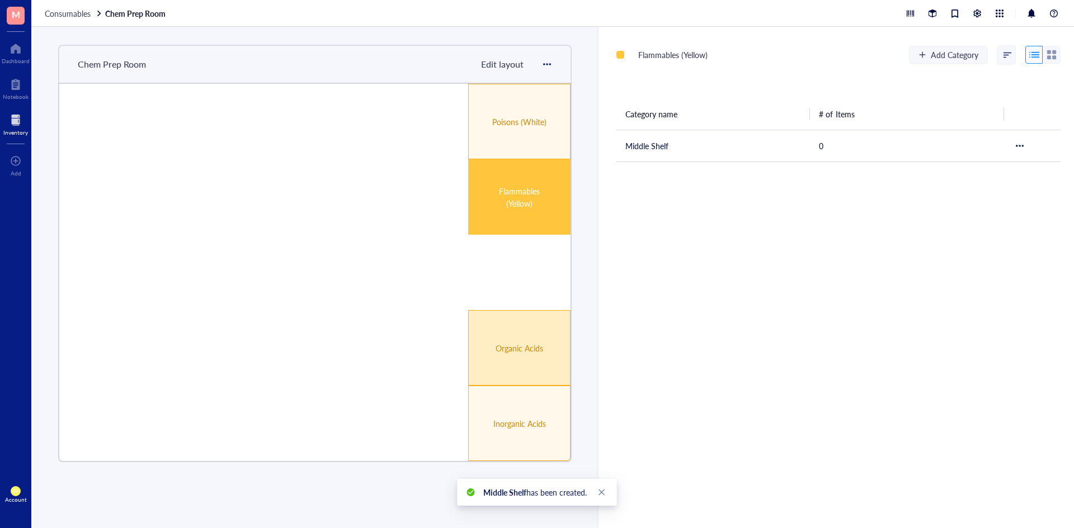
click at [538, 358] on div "Organic Acids" at bounding box center [519, 347] width 102 height 75
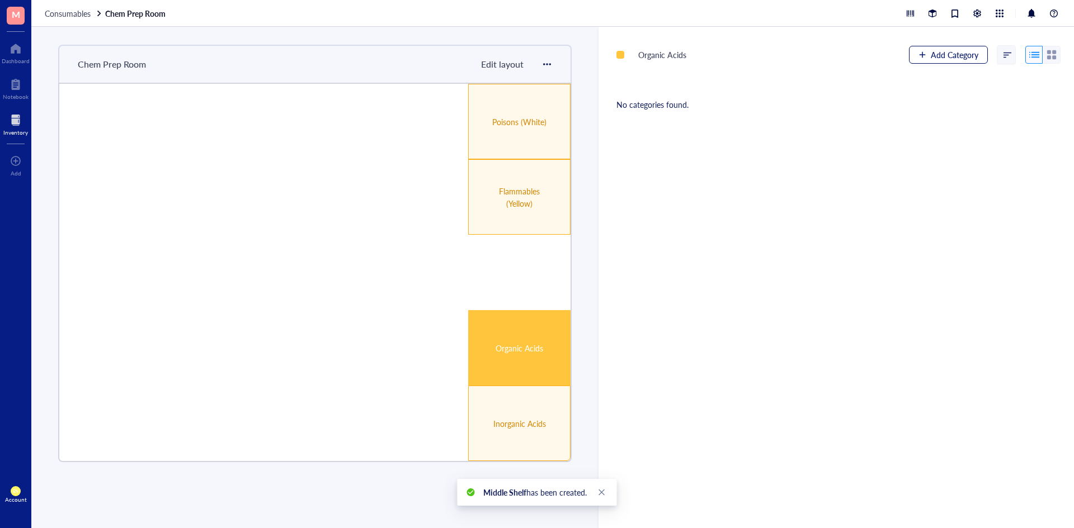
click at [957, 61] on button "Add Category" at bounding box center [948, 55] width 79 height 18
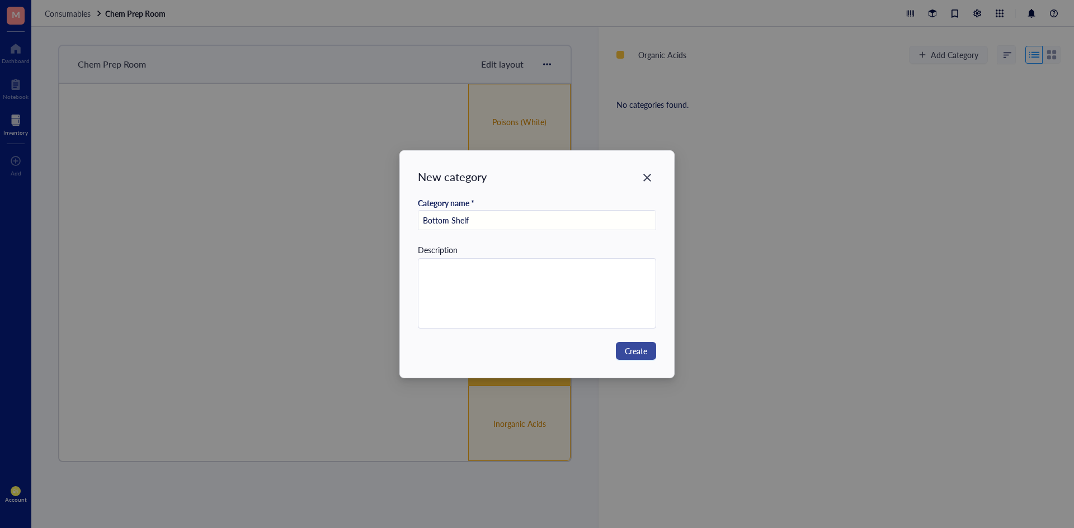
type input "Bottom Shelf"
click at [636, 358] on button "Create" at bounding box center [636, 351] width 40 height 18
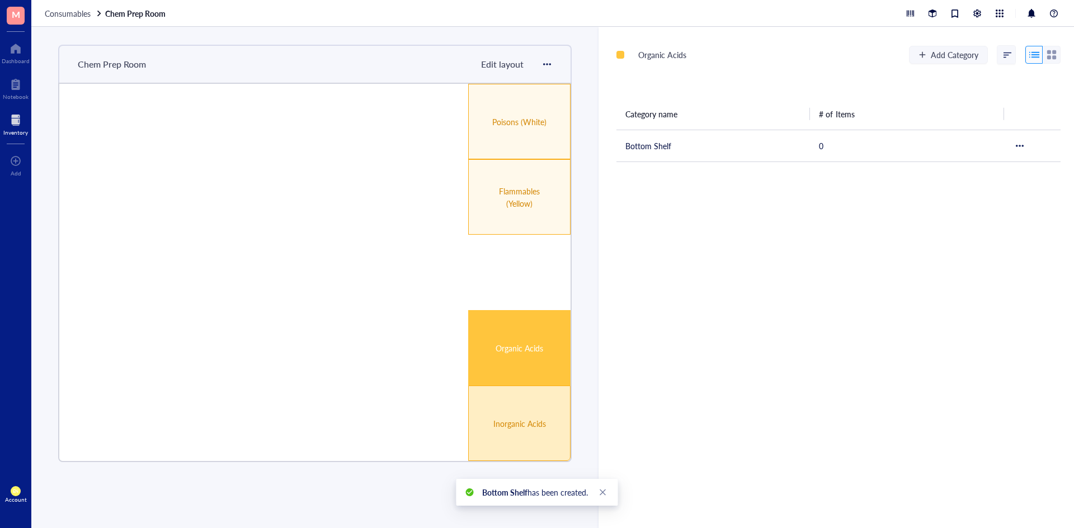
click at [537, 409] on div "Inorganic Acids" at bounding box center [519, 423] width 102 height 75
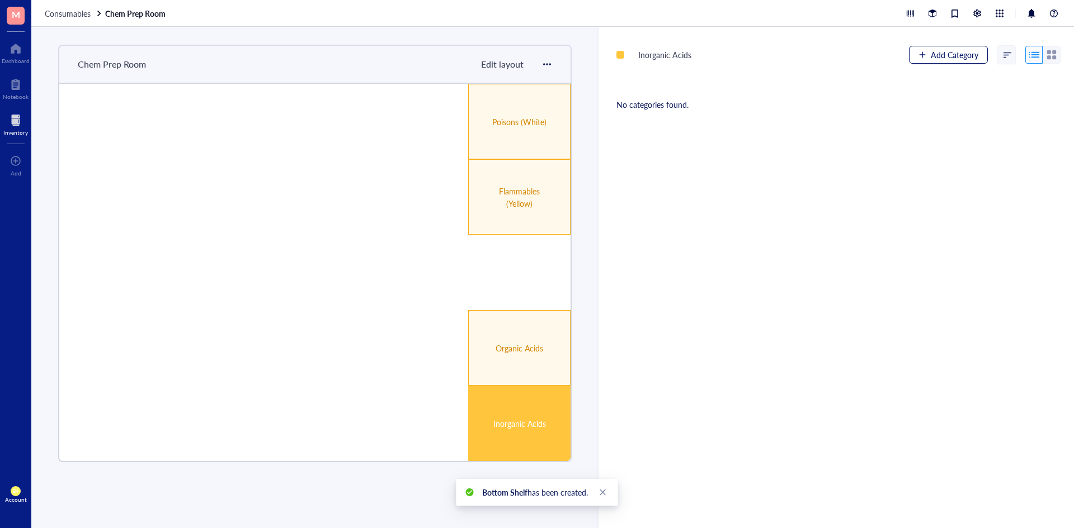
click at [916, 63] on button "Add Category" at bounding box center [948, 55] width 79 height 18
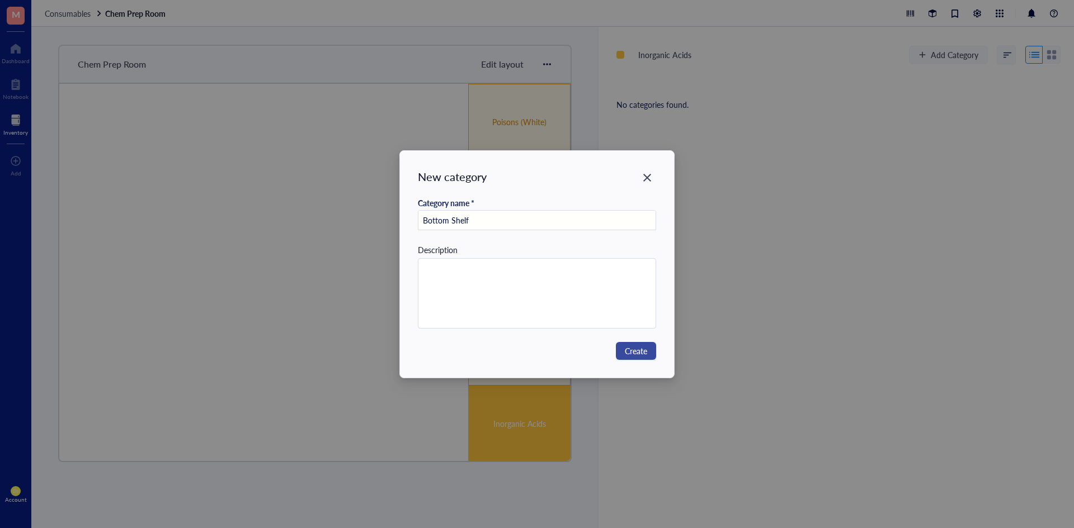
type input "Bottom Shelf"
click at [634, 357] on span "Create" at bounding box center [636, 351] width 22 height 12
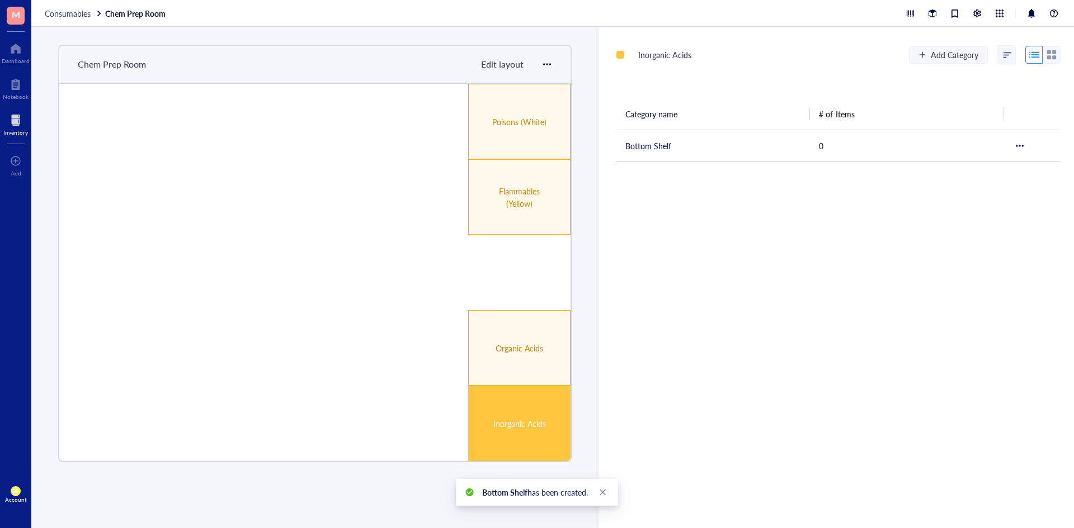
click at [736, 371] on div "Inorganic Acids Add Category Category name # of Items Bottom Shelf 0" at bounding box center [835, 278] width 475 height 502
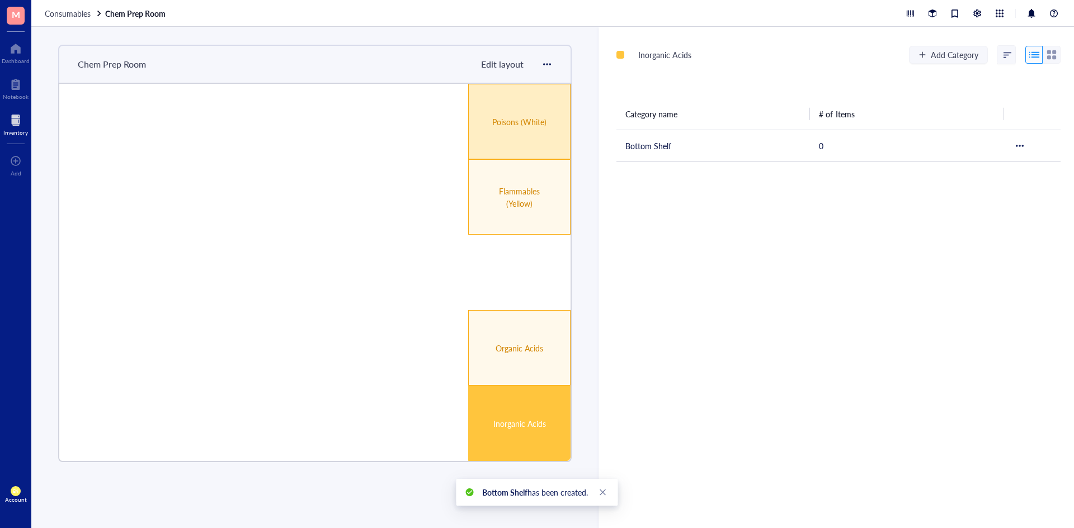
click at [502, 143] on div "Poisons (White)" at bounding box center [519, 121] width 102 height 75
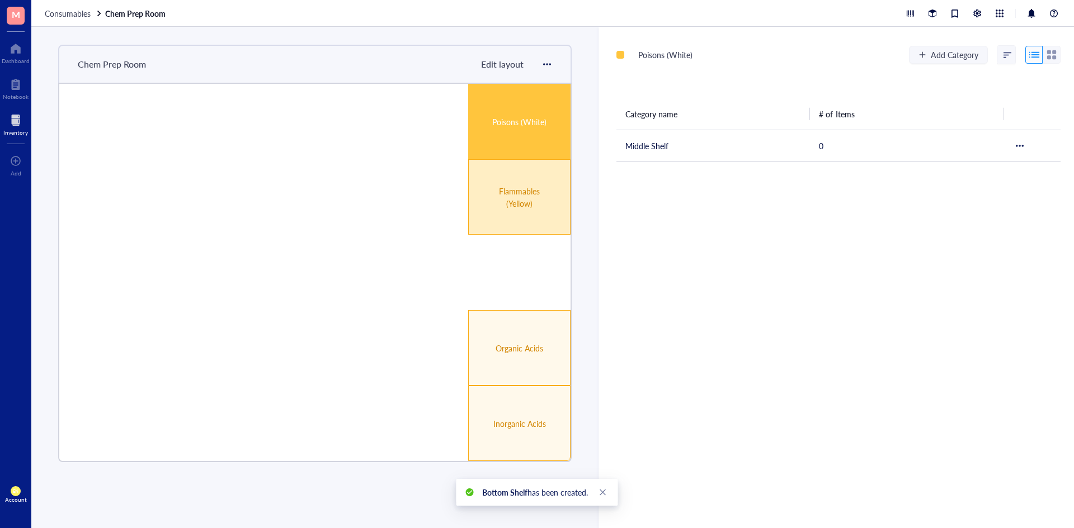
click at [517, 192] on div "Flammables (Yellow)" at bounding box center [519, 197] width 60 height 25
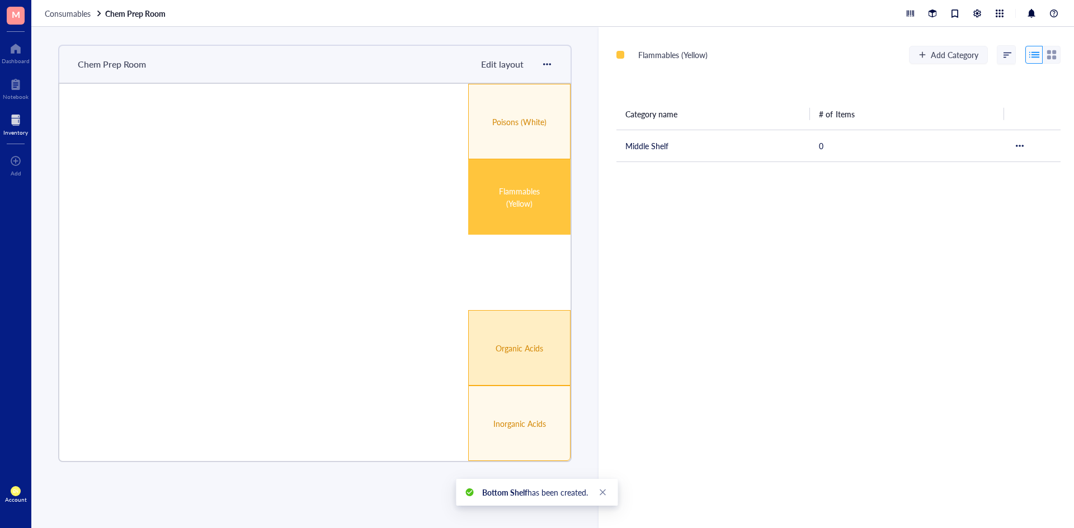
click at [520, 364] on div "Organic Acids" at bounding box center [519, 347] width 102 height 75
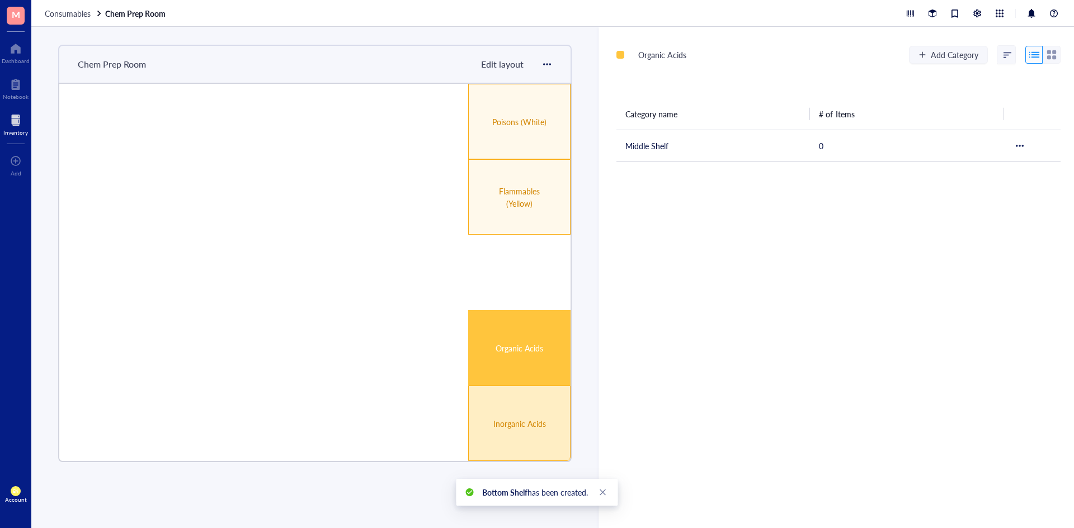
click at [512, 436] on div "Inorganic Acids" at bounding box center [519, 423] width 102 height 75
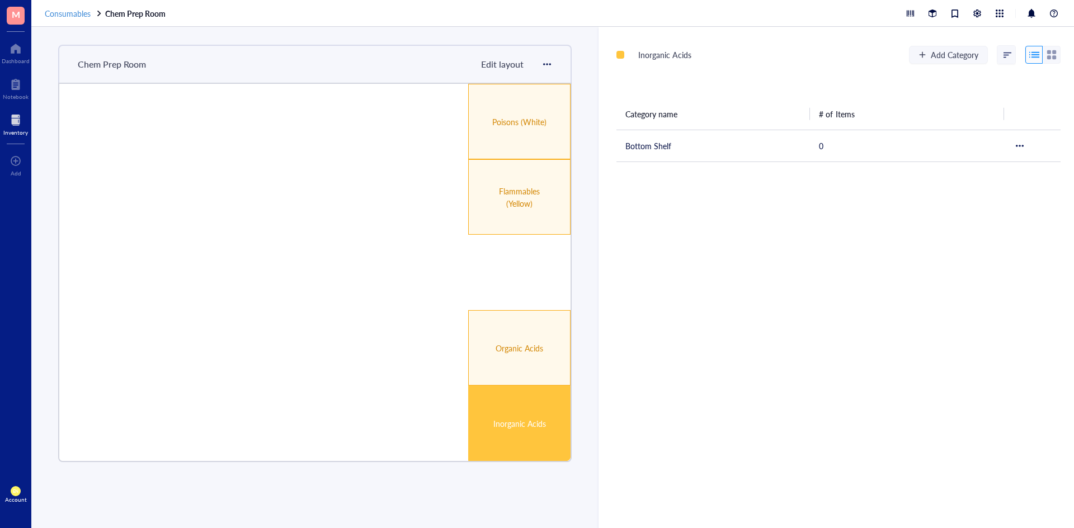
click at [62, 12] on span "Consumables" at bounding box center [68, 13] width 46 height 11
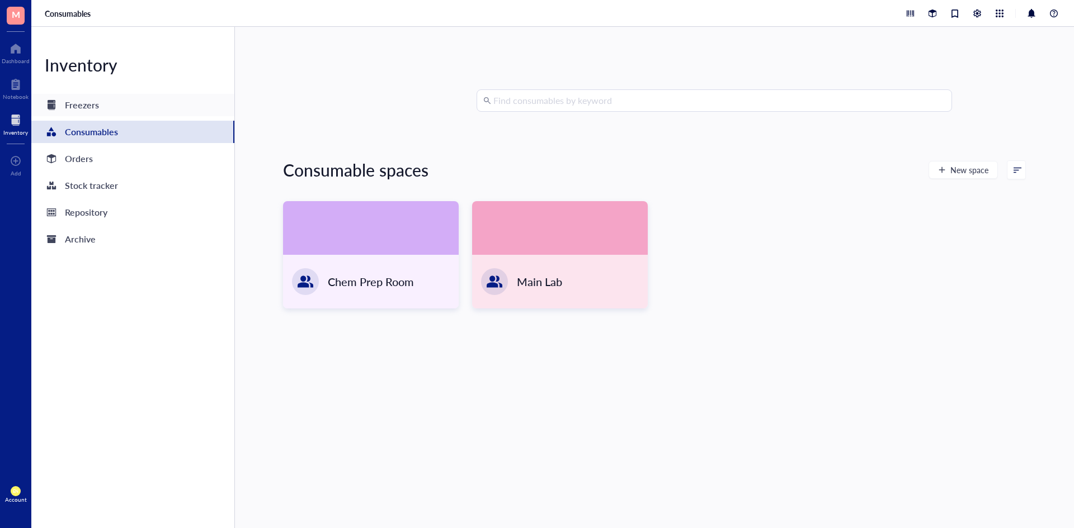
click at [138, 100] on div "Freezers" at bounding box center [132, 105] width 203 height 22
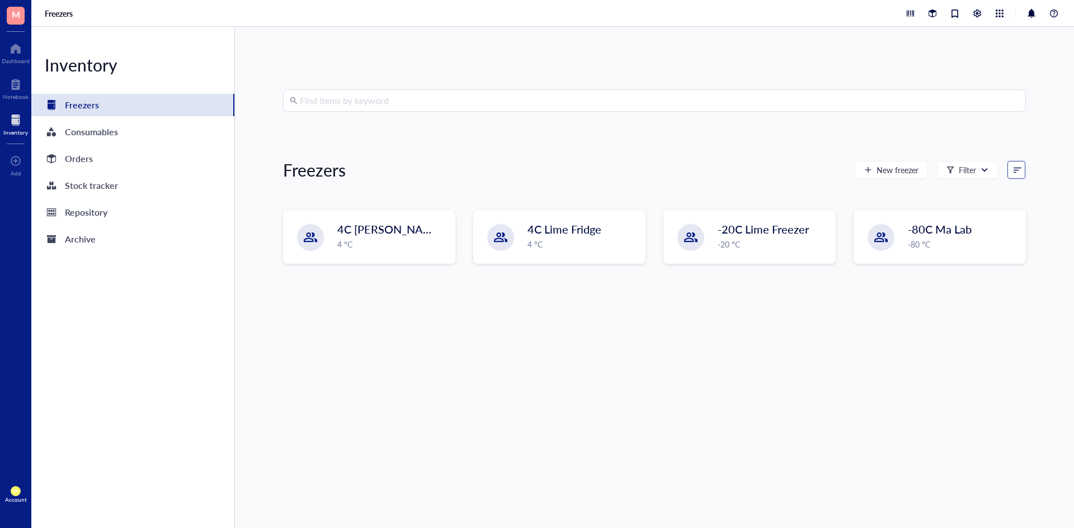
click at [1008, 167] on input "search" at bounding box center [1011, 170] width 7 height 17
click at [991, 222] on div "Freezer type" at bounding box center [982, 225] width 72 height 10
click at [1013, 169] on div at bounding box center [1017, 170] width 8 height 8
click at [1001, 200] on div "Freezer name" at bounding box center [989, 208] width 71 height 18
click at [1002, 171] on div "New freezer Filter 1 Recently created Freezer name Freezer type" at bounding box center [939, 169] width 171 height 19
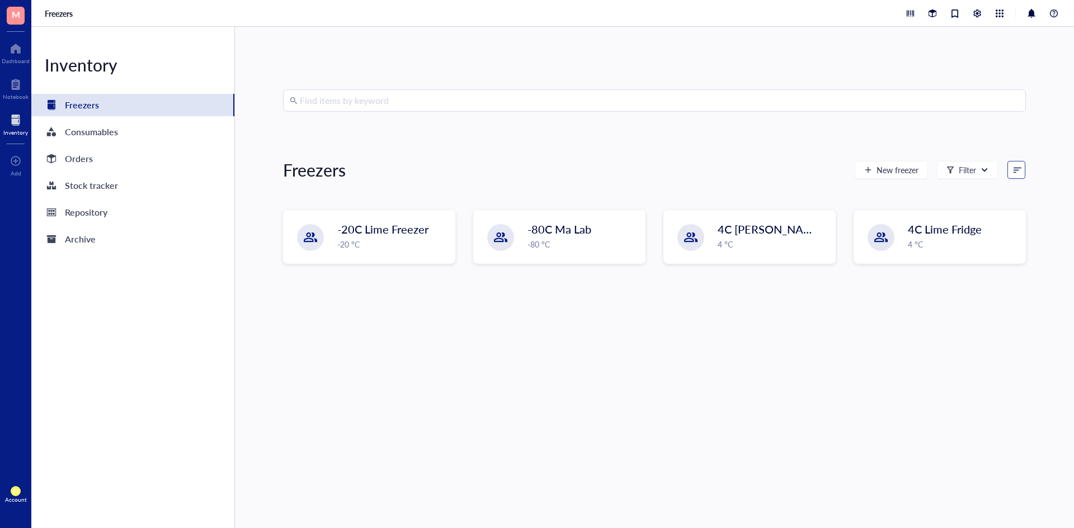
click at [1008, 173] on input "search" at bounding box center [1011, 170] width 7 height 17
click at [1003, 187] on div "Recently created" at bounding box center [987, 189] width 58 height 10
click at [134, 153] on div "Orders" at bounding box center [132, 159] width 203 height 22
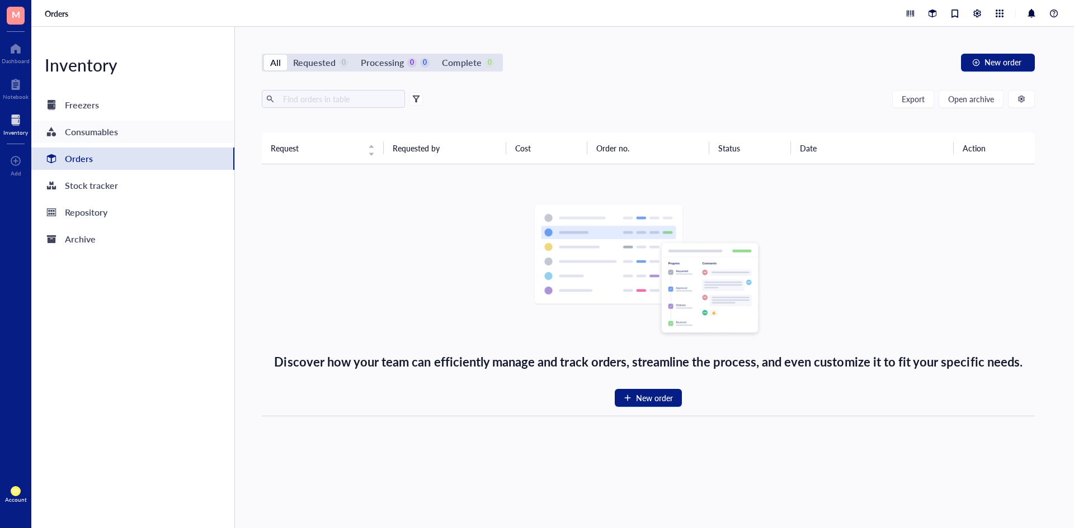
click at [134, 131] on div "Consumables" at bounding box center [132, 132] width 203 height 22
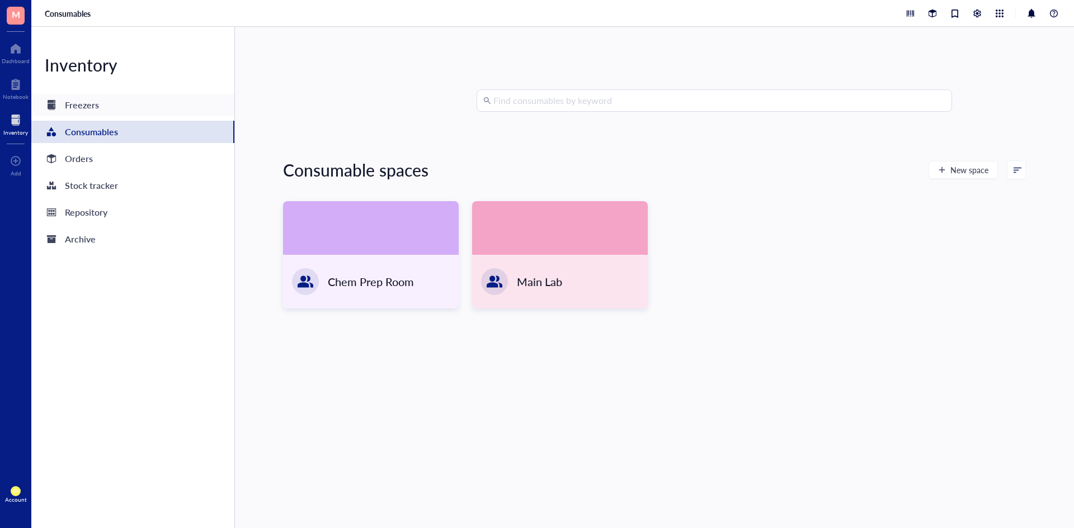
click at [134, 114] on div "Freezers" at bounding box center [132, 105] width 203 height 22
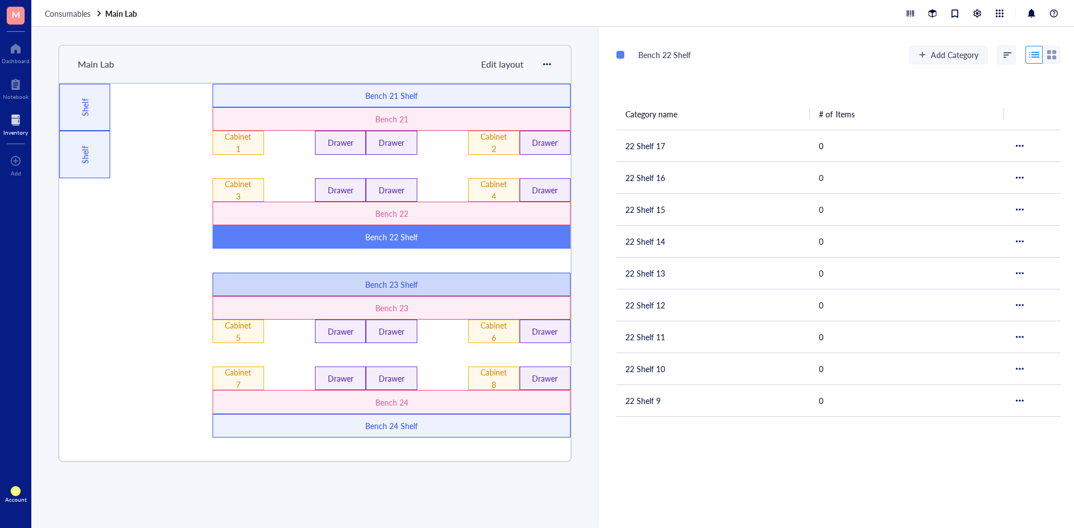
click at [413, 285] on div "Bench 23 Shelf" at bounding box center [392, 284] width 214 height 12
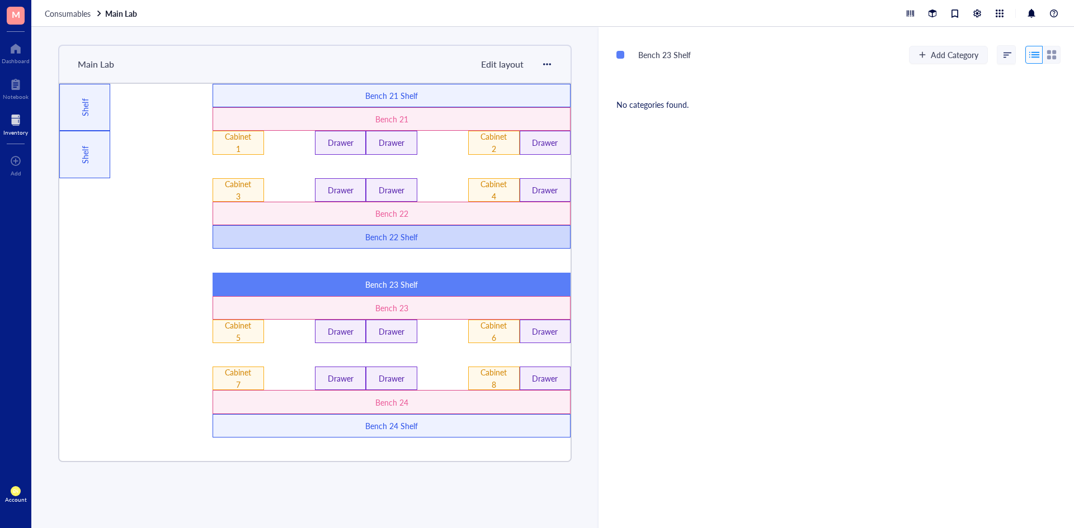
click at [375, 245] on div "Bench 22 Shelf" at bounding box center [392, 236] width 358 height 23
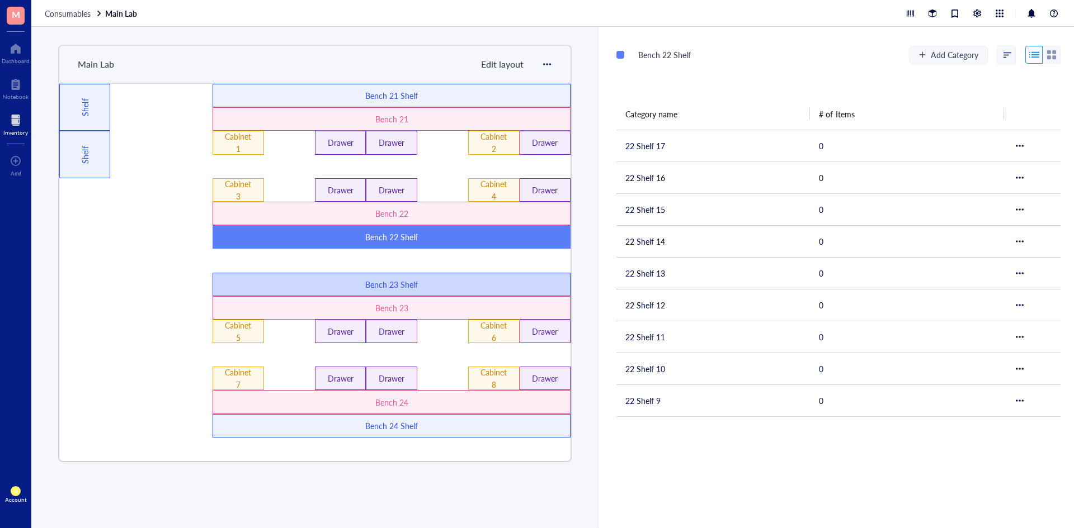
click at [361, 288] on div "Bench 23 Shelf" at bounding box center [392, 284] width 214 height 12
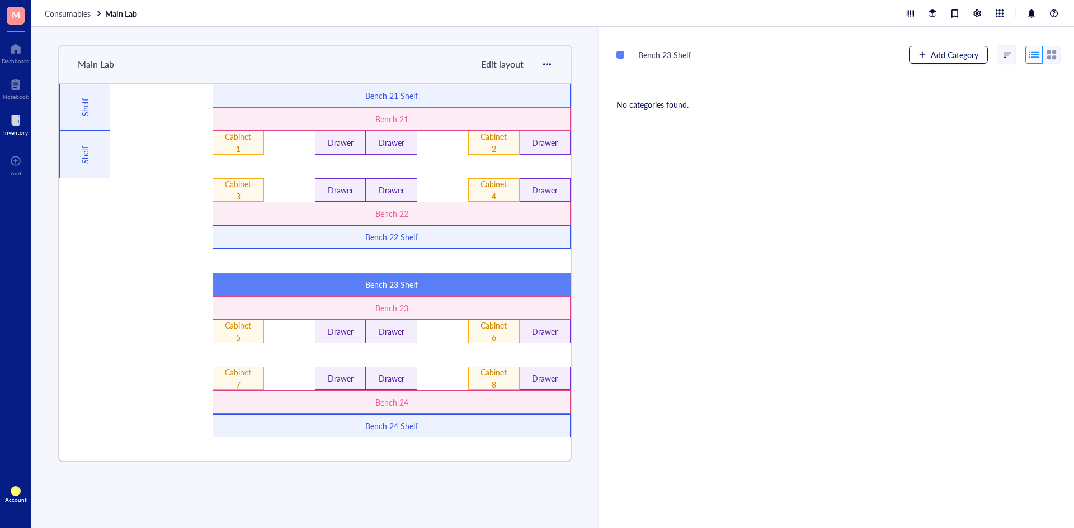
click at [952, 56] on span "Add Category" at bounding box center [955, 54] width 48 height 9
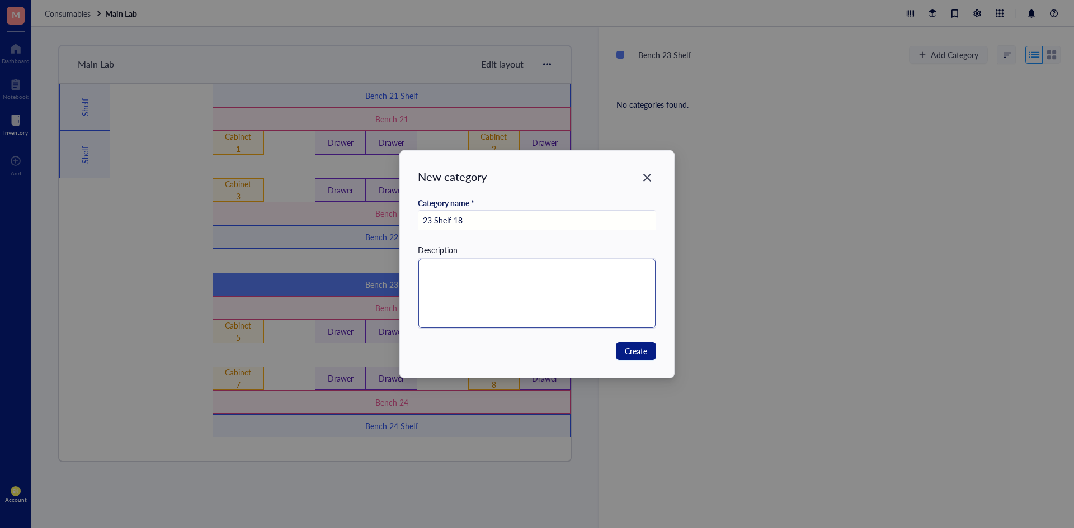
type input "23 Shelf 18"
click at [559, 278] on textarea at bounding box center [537, 293] width 238 height 69
type textarea "1"
type textarea "12"
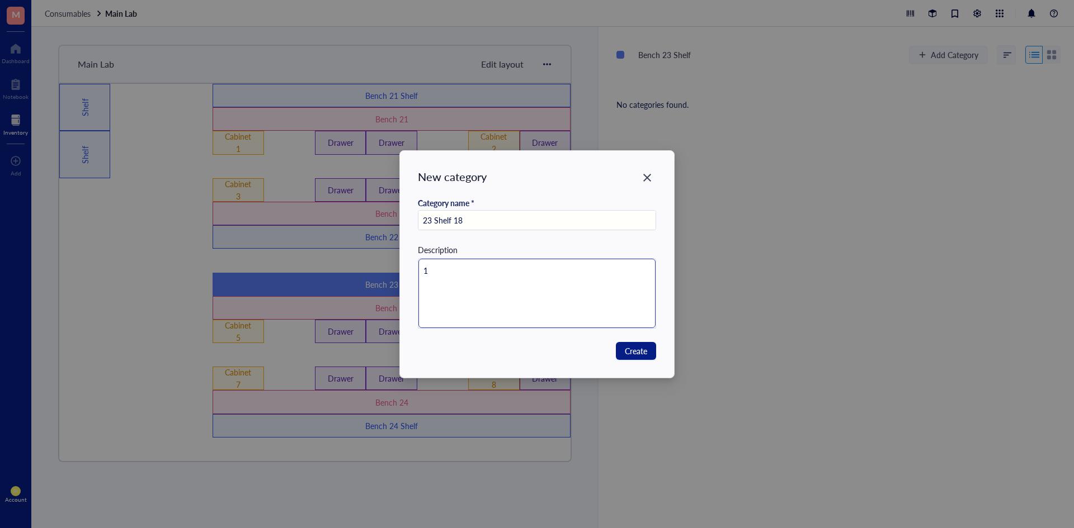
type textarea "12"
type textarea "1"
type textarea "6"
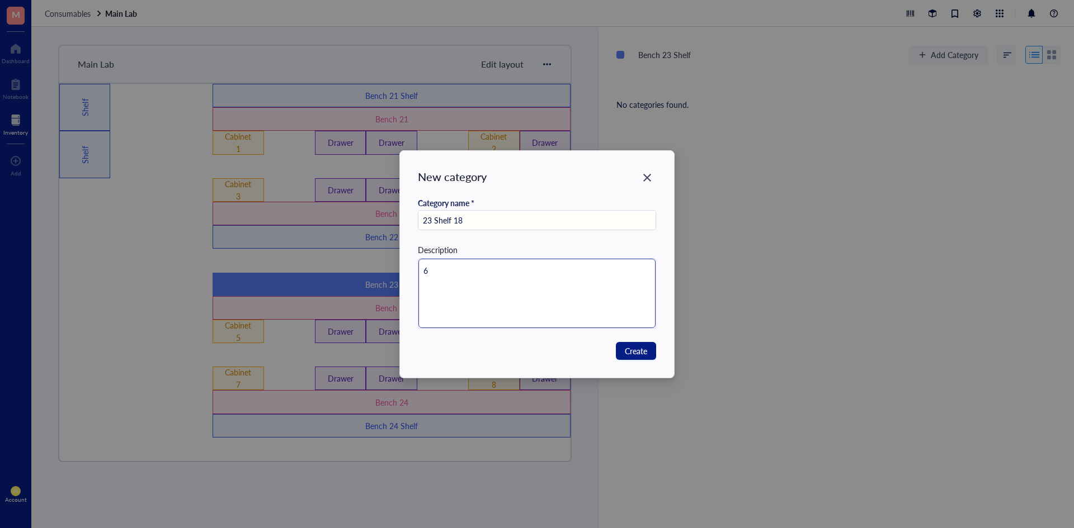
type textarea "6-"
type textarea "6-4"
type textarea "6-48"
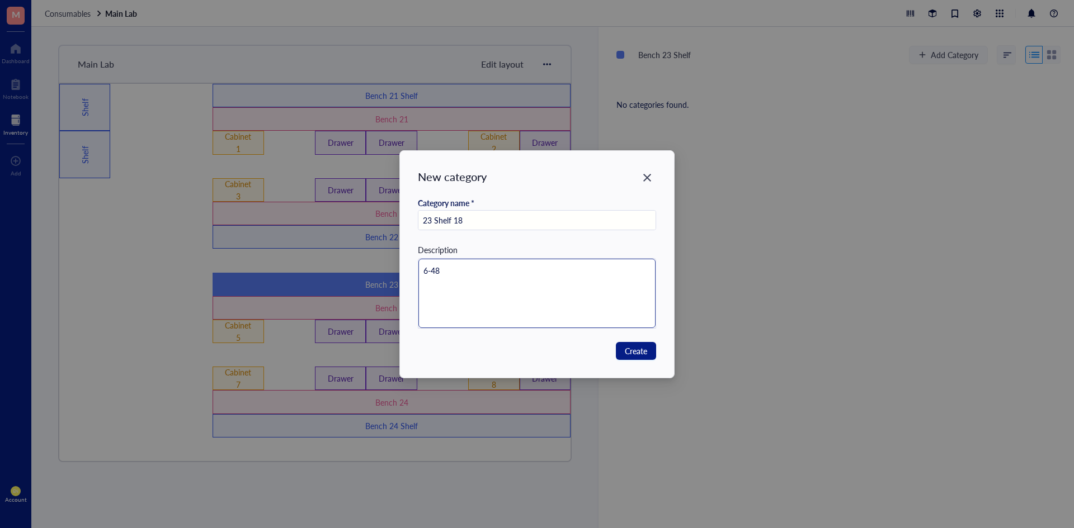
type textarea "6-48"
type textarea "6-48 w"
type textarea "6-48 we"
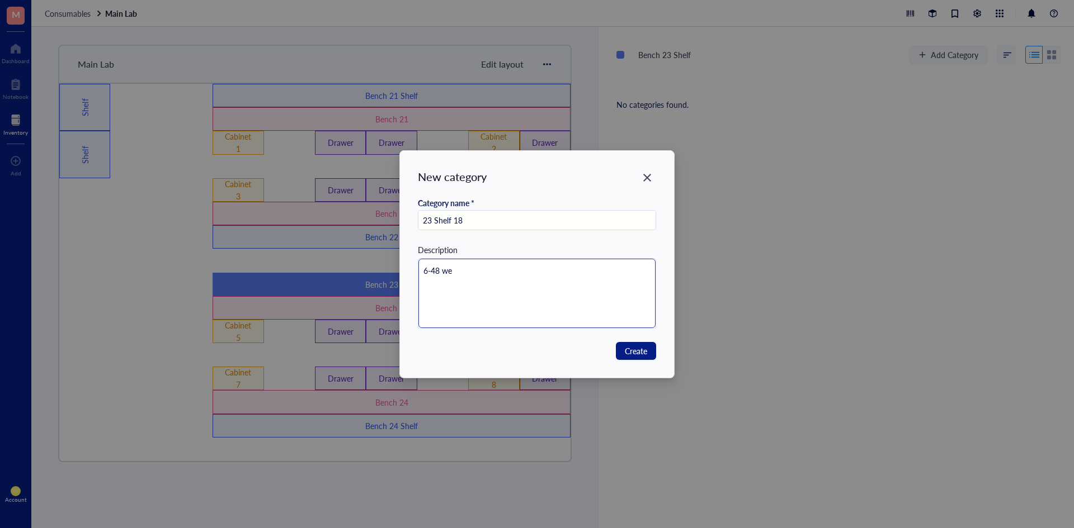
type textarea "6-48 wel"
type textarea "6-48 well"
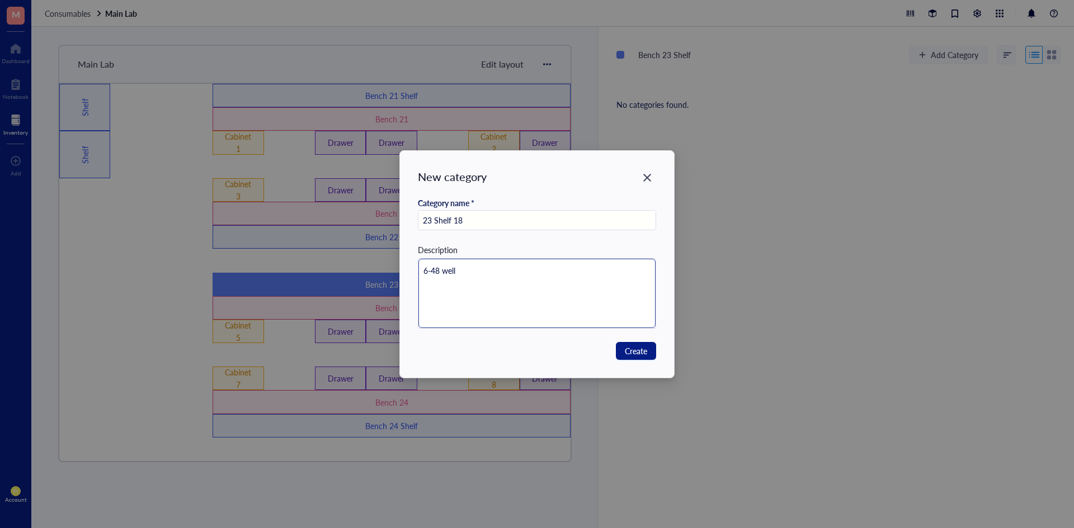
type textarea "6-48 well"
type textarea "6-48 well p"
type textarea "6-48 well pl"
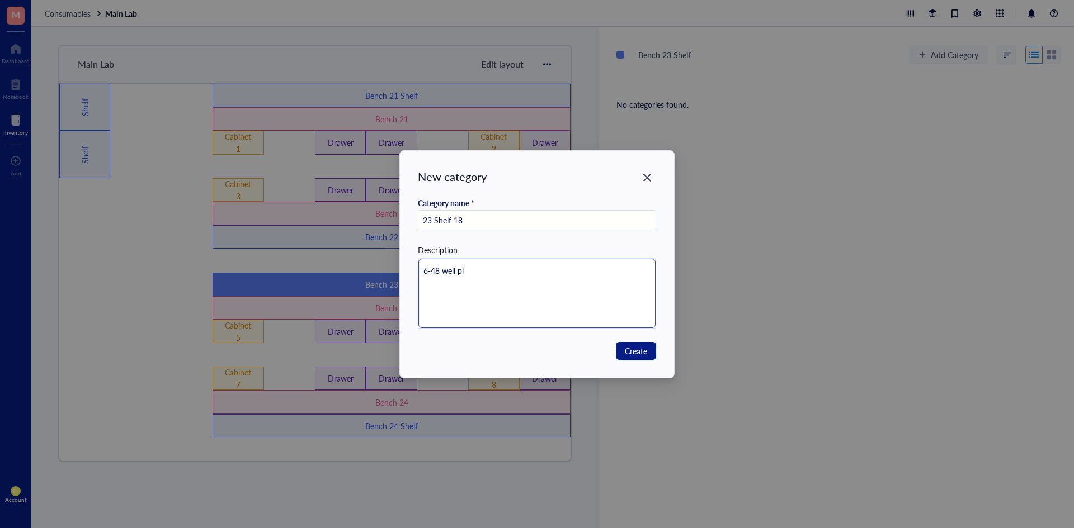
type textarea "6-48 well pla"
type textarea "6-48 well plat"
type textarea "6-48 well plate"
type textarea "6-48 well plates"
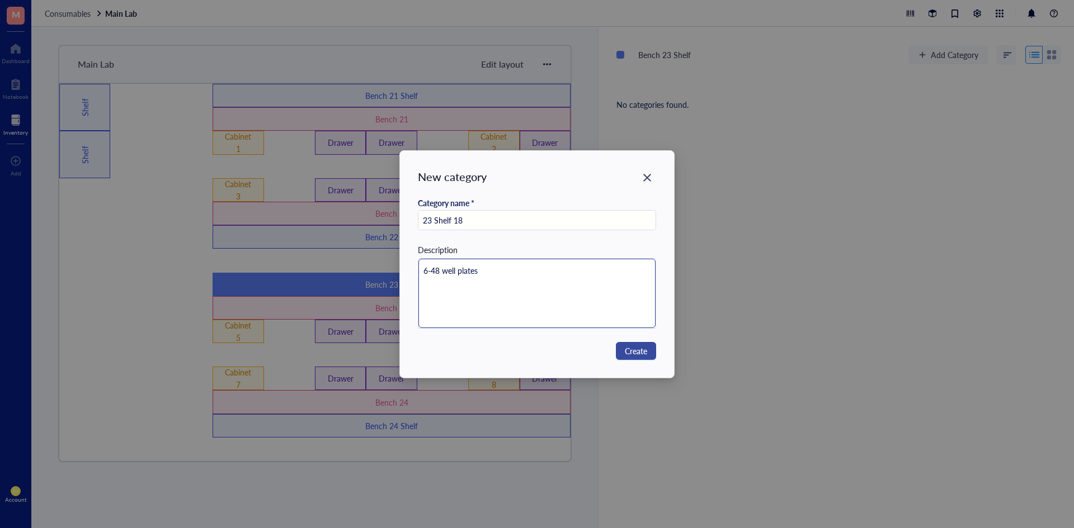
type textarea "6-48 well plates"
click at [649, 359] on button "Create" at bounding box center [636, 351] width 40 height 18
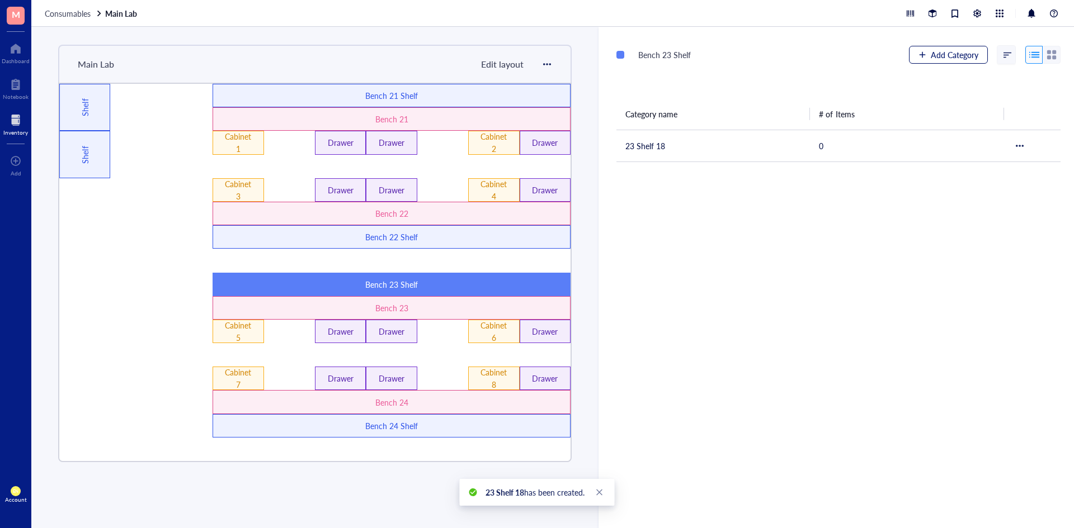
click at [941, 52] on span "Add Category" at bounding box center [955, 54] width 48 height 9
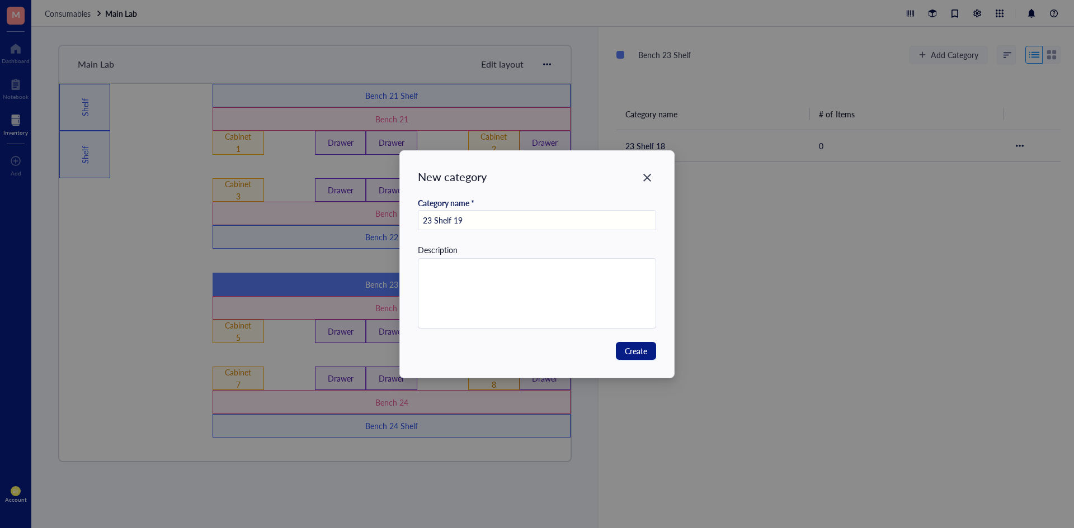
type input "23 Shelf 19"
click at [475, 278] on textarea at bounding box center [537, 293] width 238 height 69
type textarea "6"
type textarea "6-"
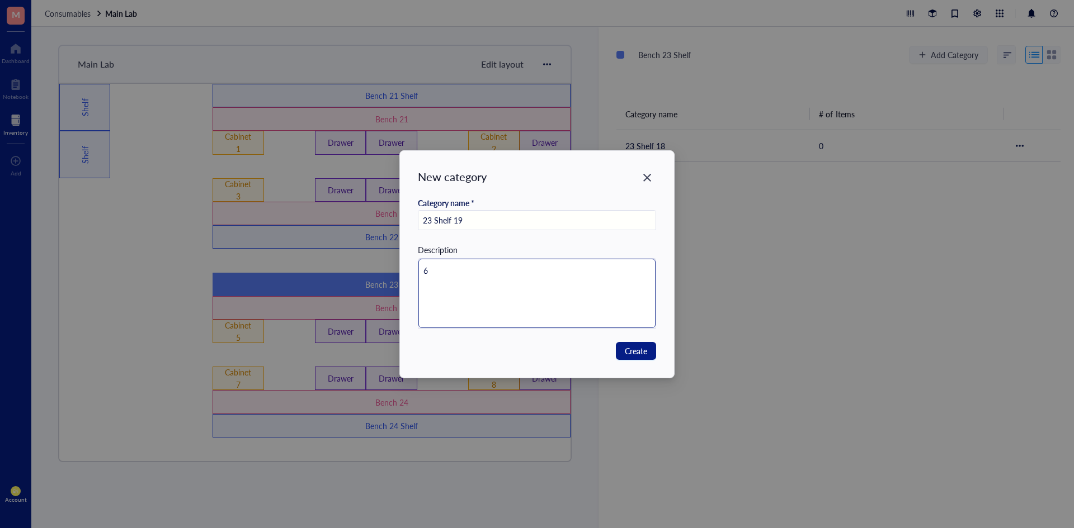
type textarea "6-"
type textarea "6-4"
type textarea "6-48"
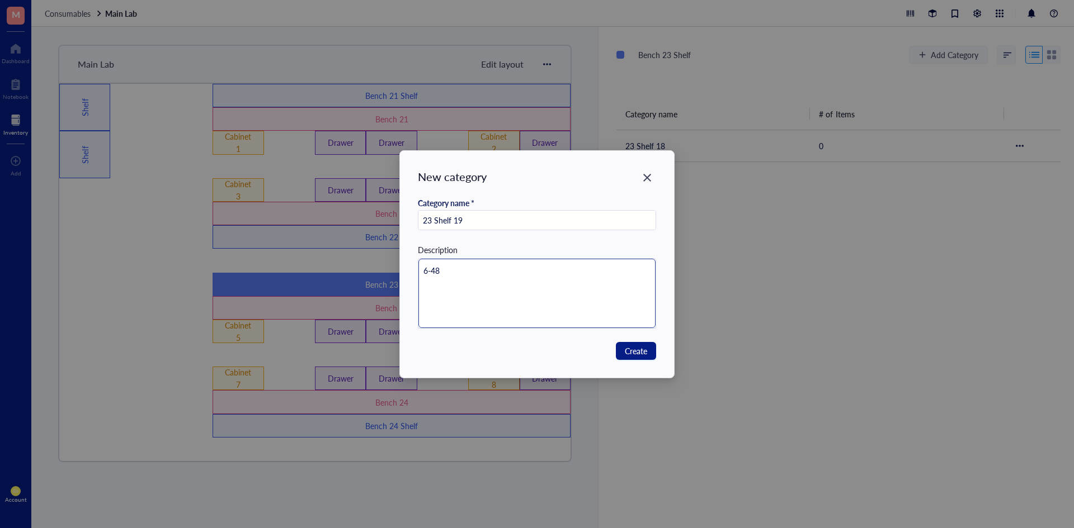
type textarea "6-48"
type textarea "6-48 w"
type textarea "6-48 we"
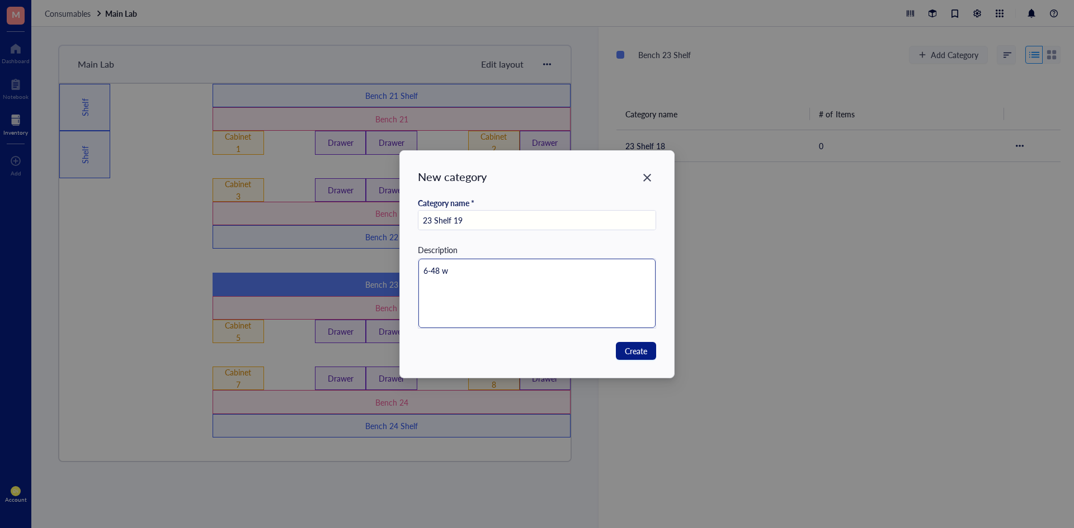
type textarea "6-48 we"
type textarea "6-48 wel"
type textarea "6-48 well"
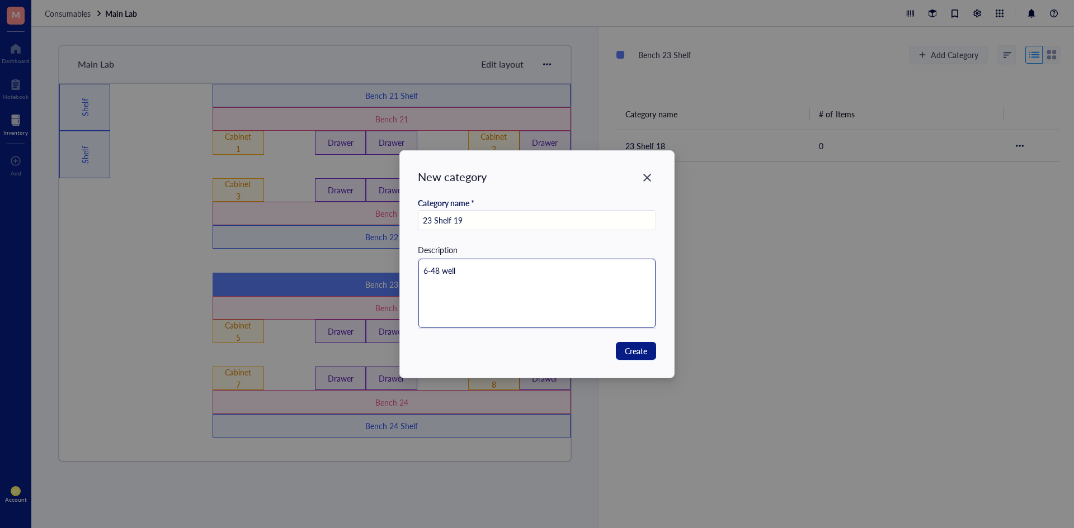
type textarea "6-48 well"
type textarea "6-48 well p"
type textarea "6-48 well pl"
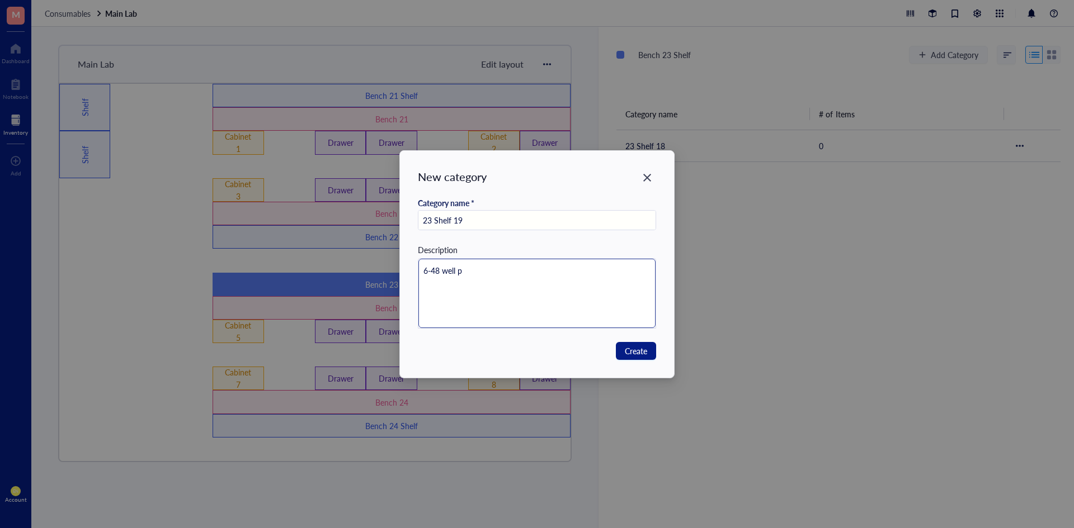
type textarea "6-48 well pl"
type textarea "6-48 well pla"
type textarea "6-48 well plat"
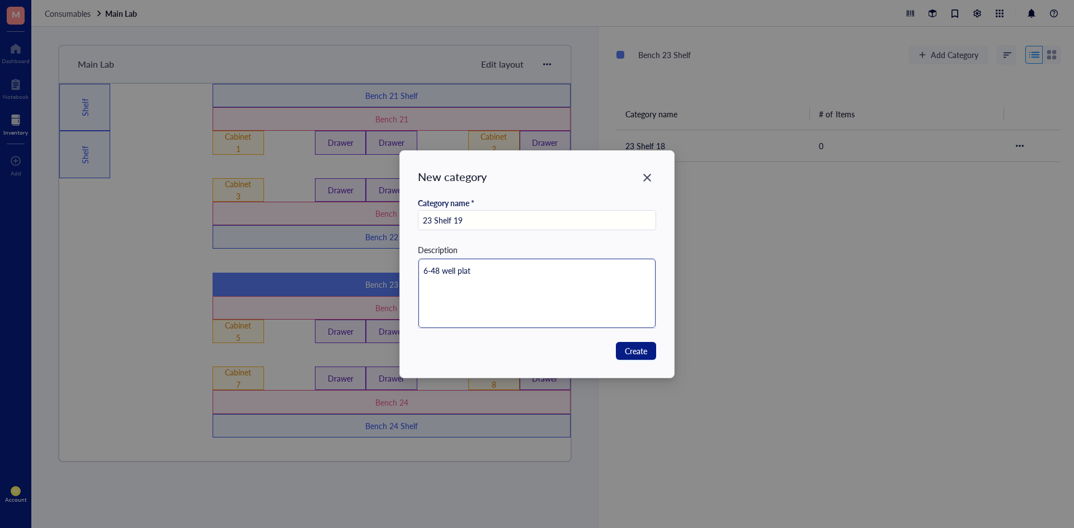
type textarea "6-48 well plate"
type textarea "6-48 well plates"
click at [629, 352] on span "Create" at bounding box center [636, 351] width 22 height 12
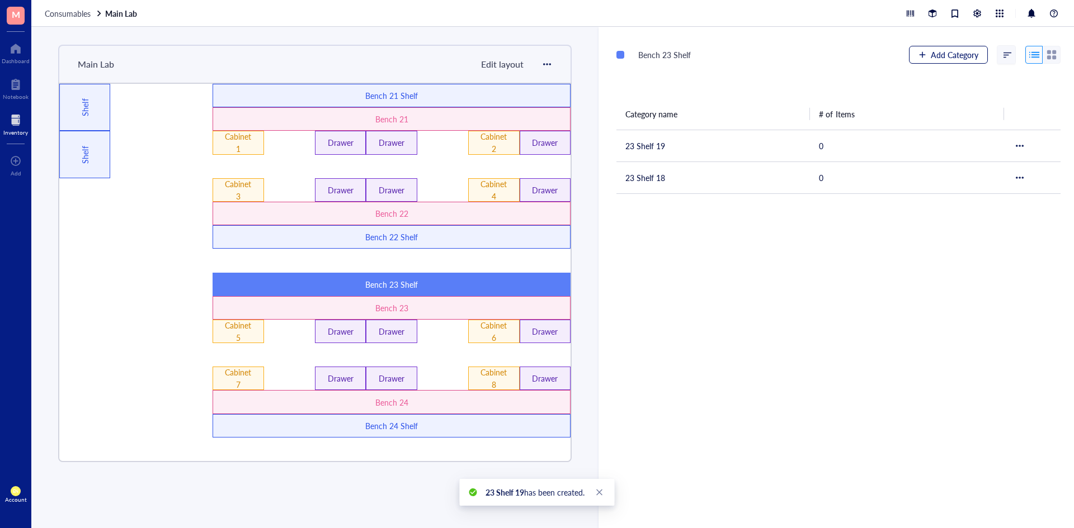
click at [921, 56] on div "button" at bounding box center [922, 55] width 8 height 8
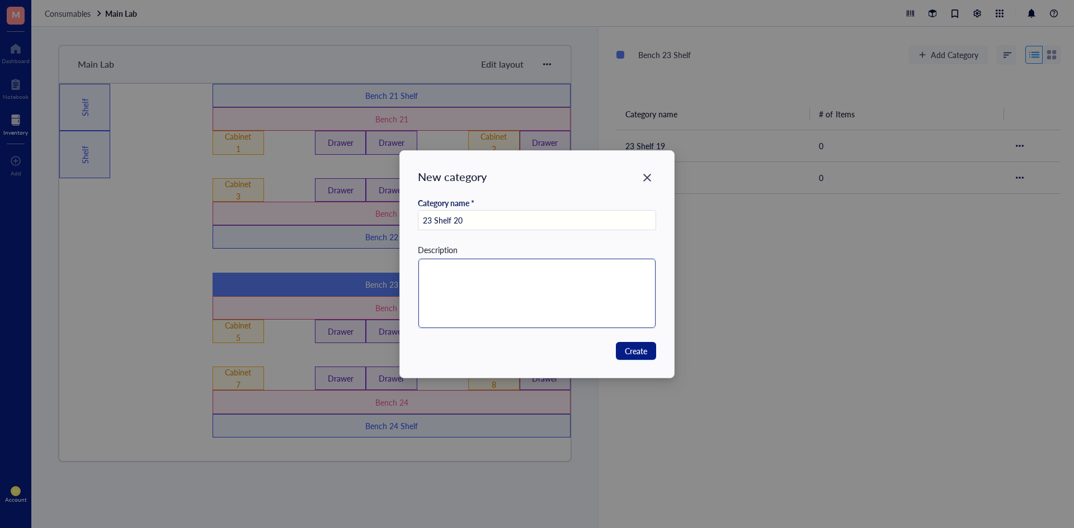
type input "23 Shelf 20"
click at [470, 289] on textarea at bounding box center [537, 293] width 238 height 69
type textarea "N"
type textarea "Na"
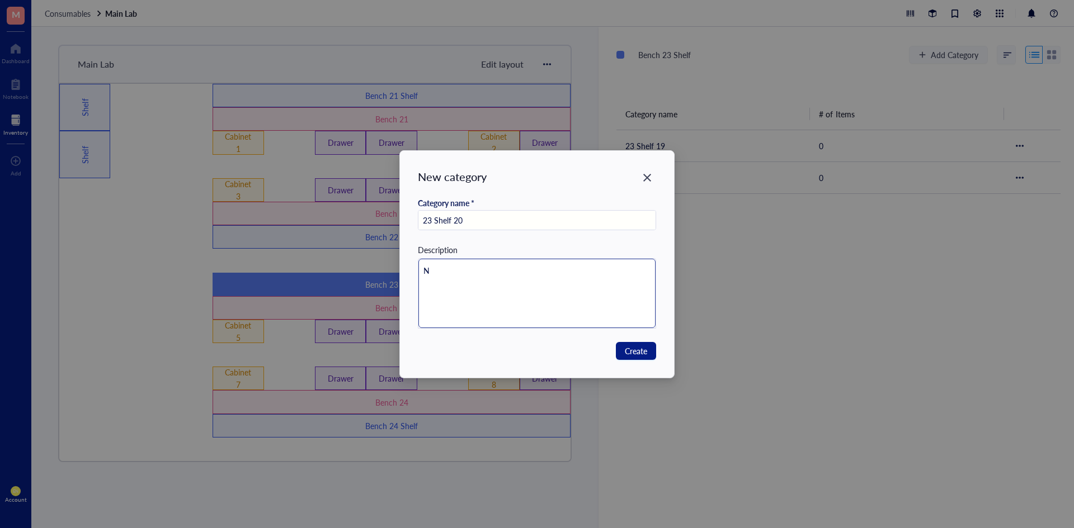
type textarea "Na"
type textarea "N"
type textarea "M"
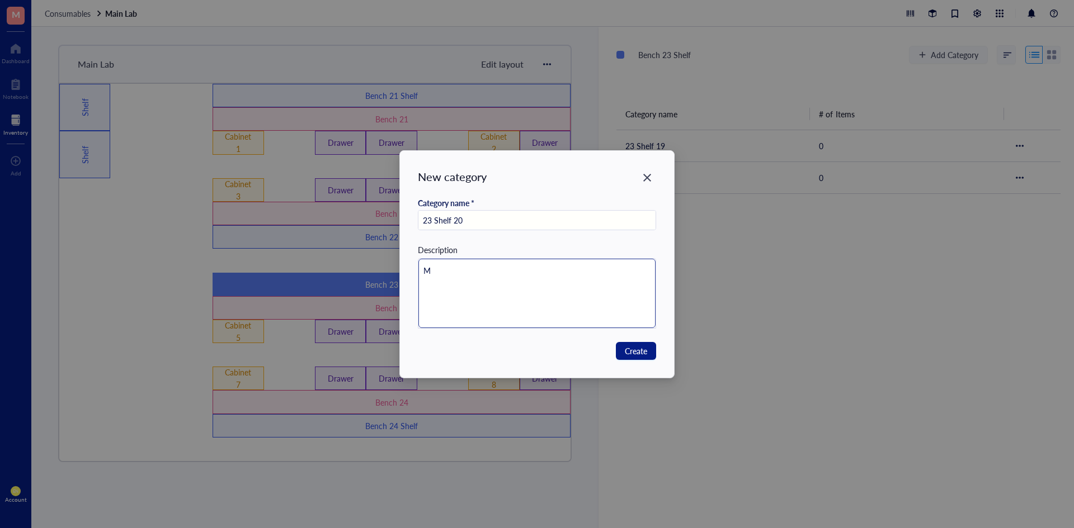
type textarea "Ma"
type textarea "Mas"
type textarea "Mask"
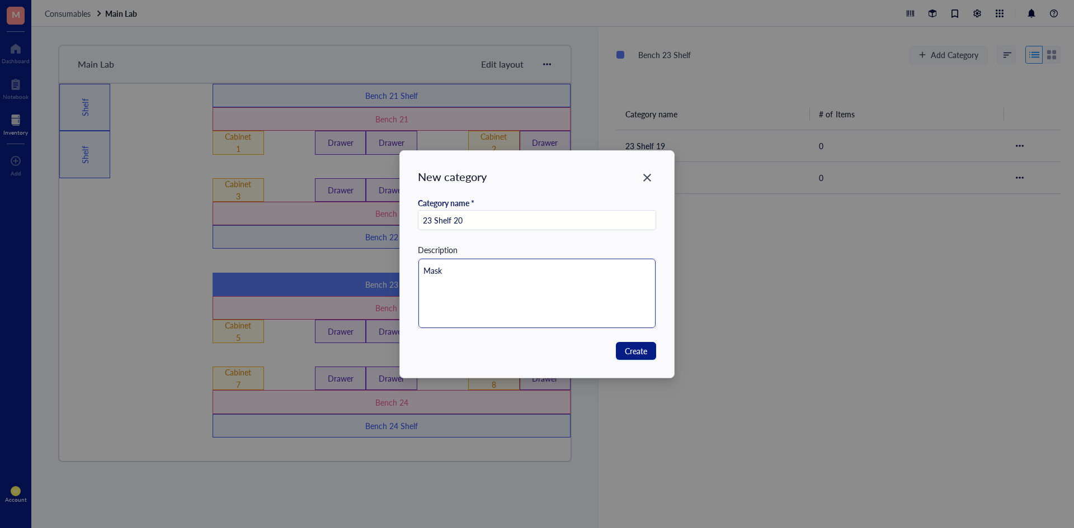
type textarea "Masks"
click at [621, 352] on button "Create" at bounding box center [636, 351] width 40 height 18
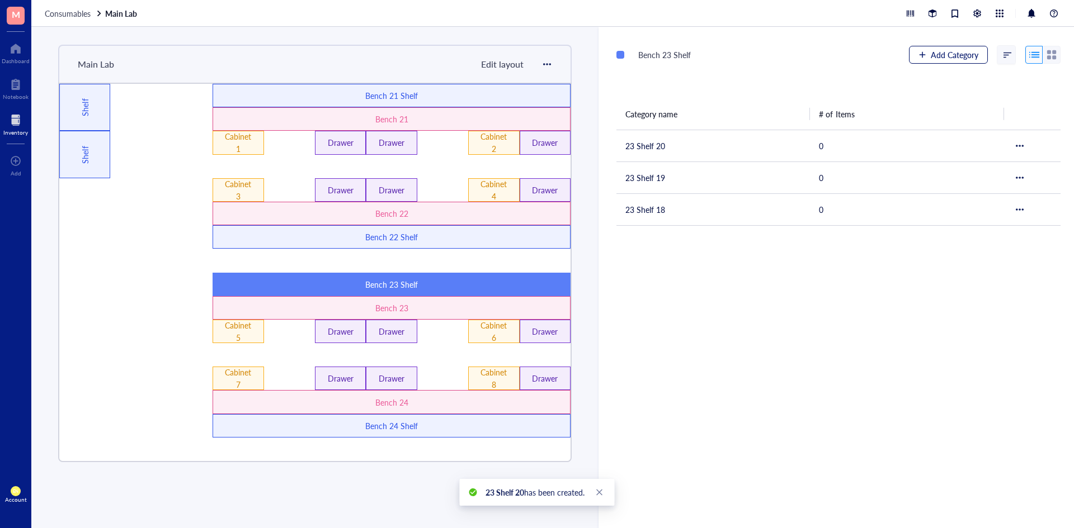
click at [955, 50] on span "Add Category" at bounding box center [955, 54] width 48 height 9
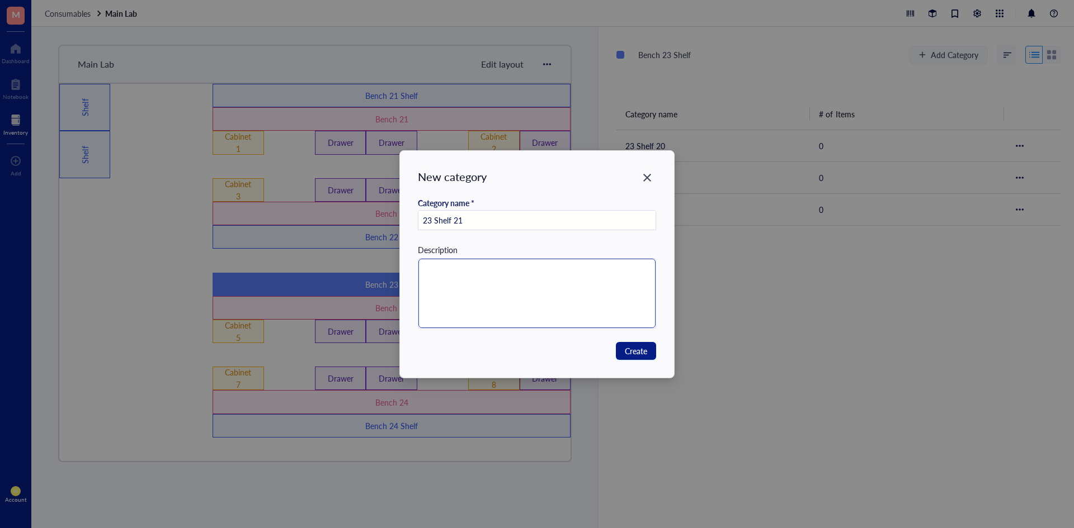
type input "23 Shelf 21"
click at [484, 299] on textarea at bounding box center [537, 293] width 238 height 69
type textarea "9"
type textarea "96"
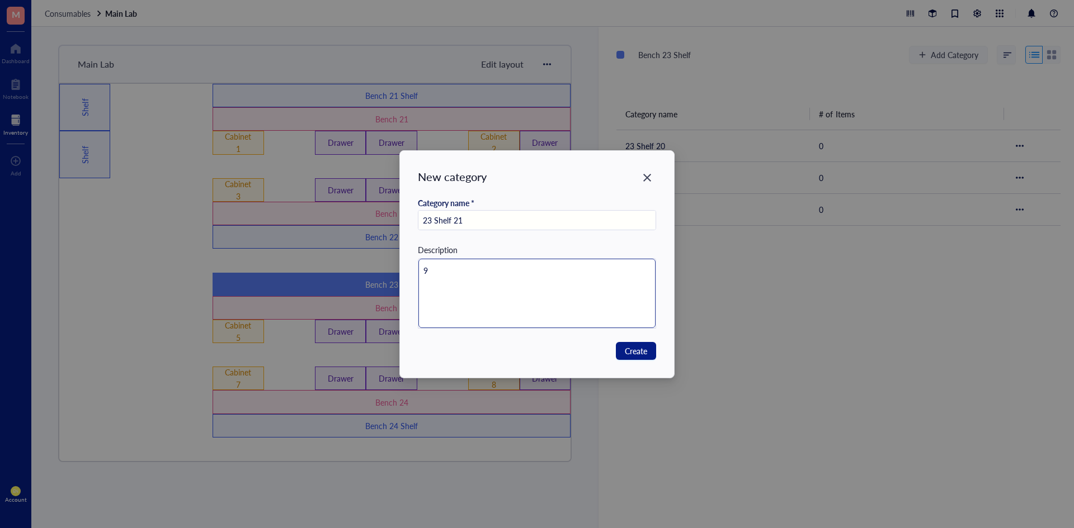
type textarea "96"
type textarea "96 w"
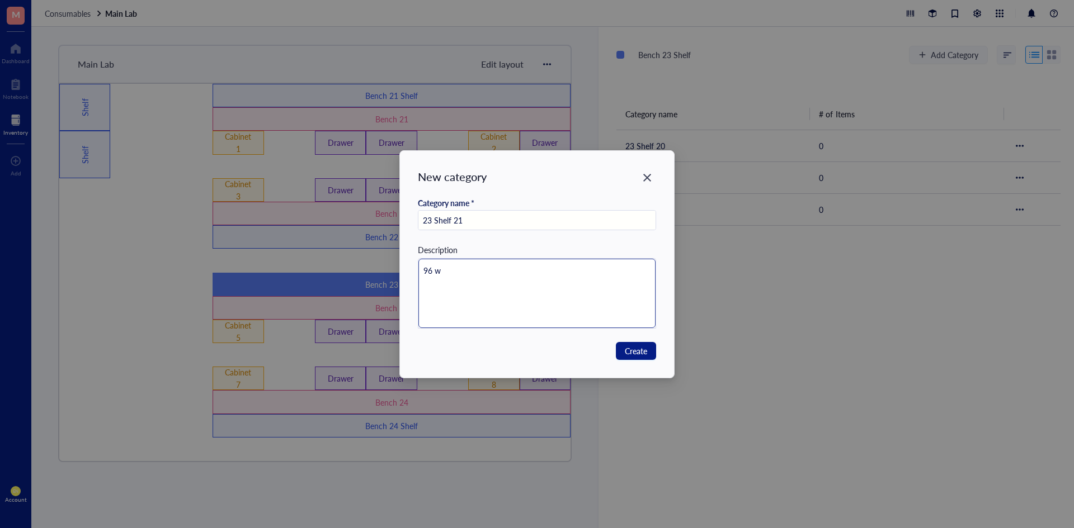
type textarea "96 we"
type textarea "96 wel"
type textarea "96 well"
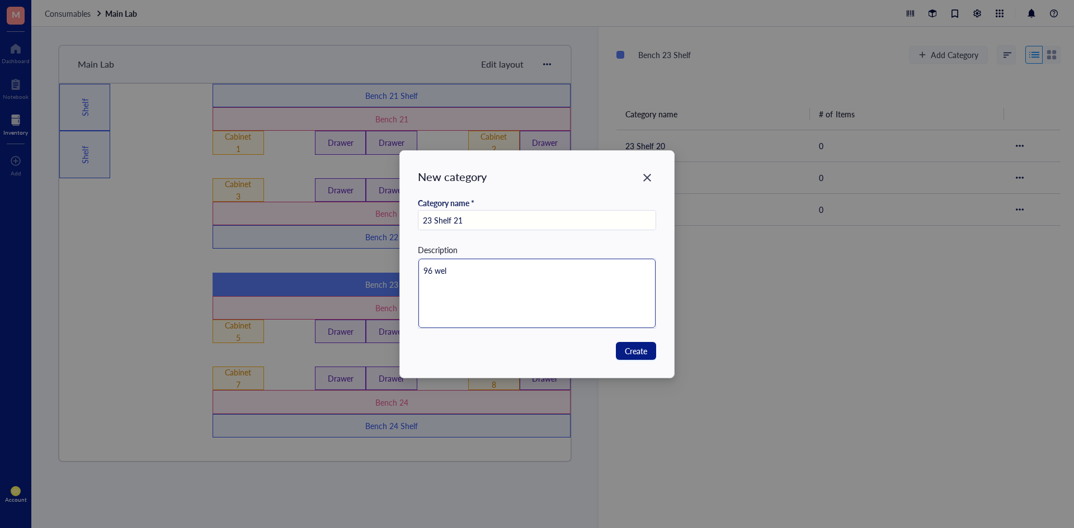
type textarea "96 well"
type textarea "96 well p"
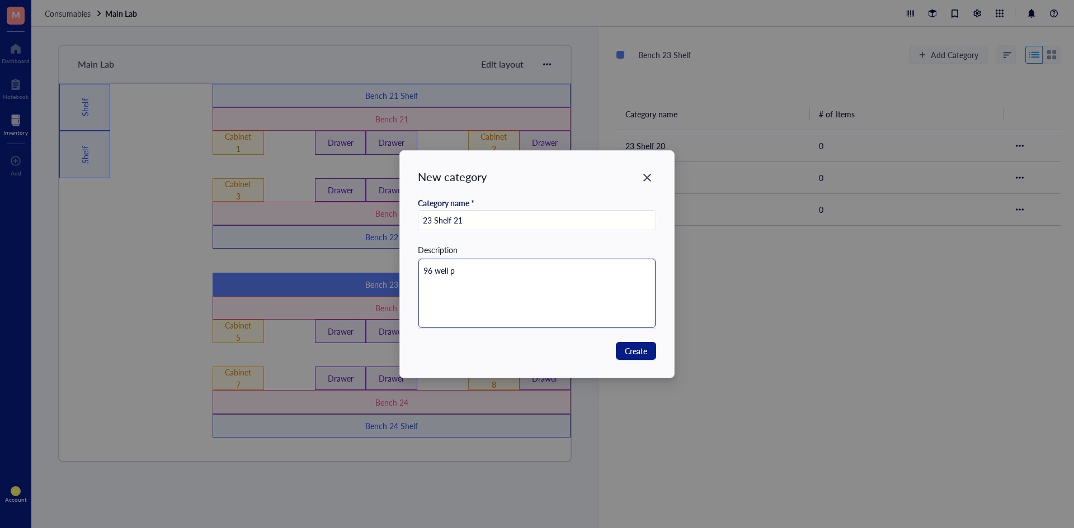
type textarea "96 well pl"
type textarea "96 well pla"
type textarea "96 well plat"
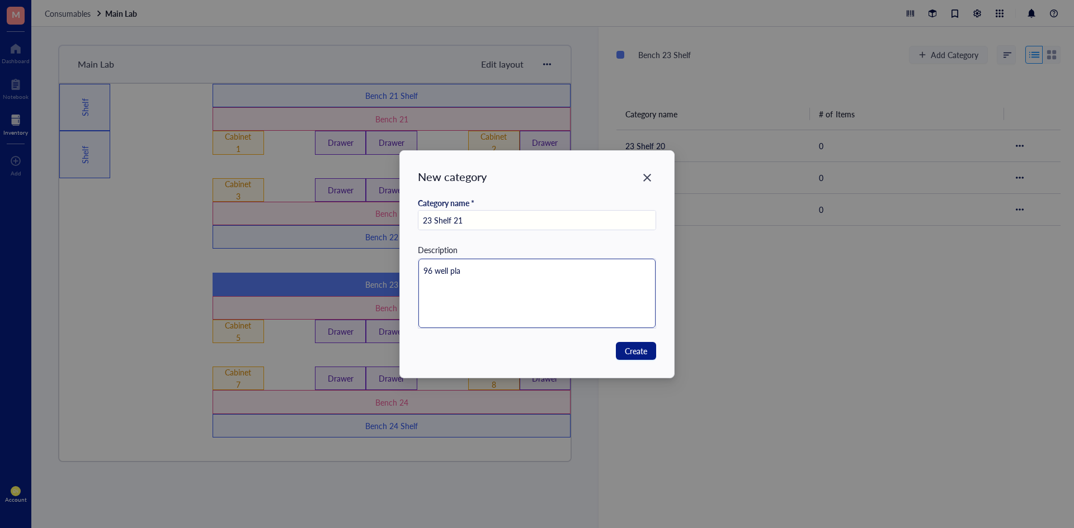
type textarea "96 well plat"
type textarea "96 well plate"
type textarea "96 well plates"
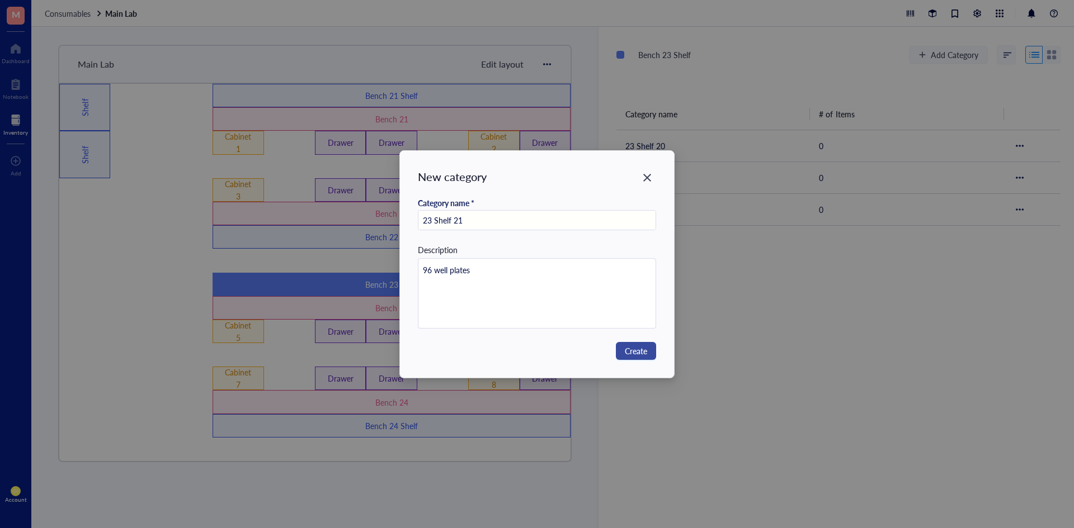
click at [646, 353] on span "Create" at bounding box center [636, 351] width 22 height 12
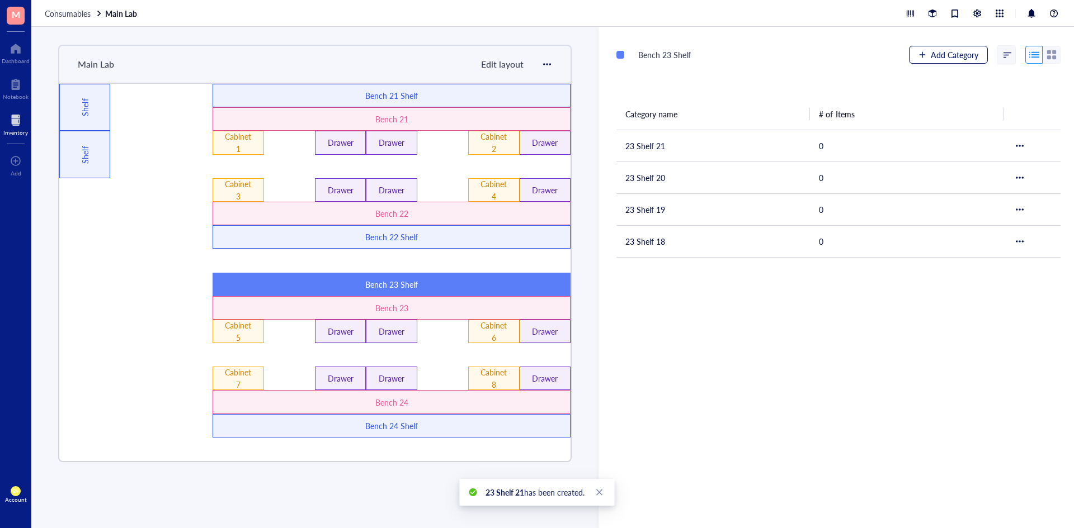
click at [947, 56] on span "Add Category" at bounding box center [955, 54] width 48 height 9
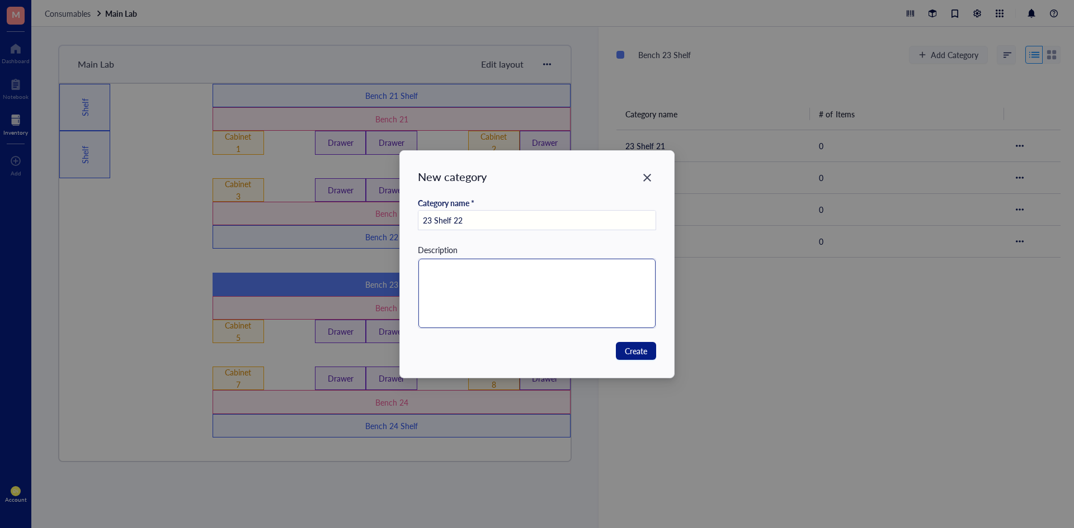
type input "23 Shelf 22"
click at [516, 300] on textarea at bounding box center [537, 293] width 238 height 69
type textarea "9"
type textarea "96"
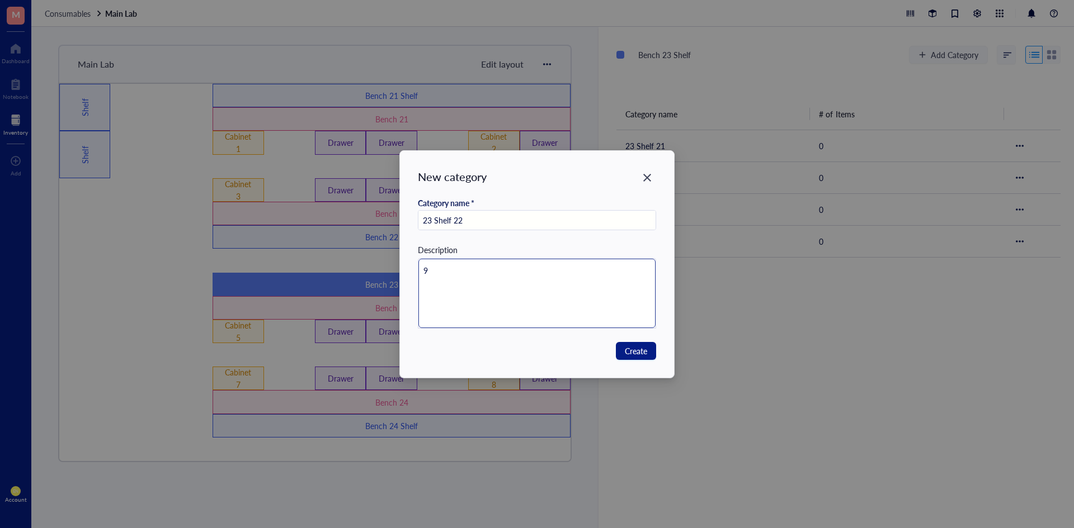
type textarea "96"
type textarea "96 w"
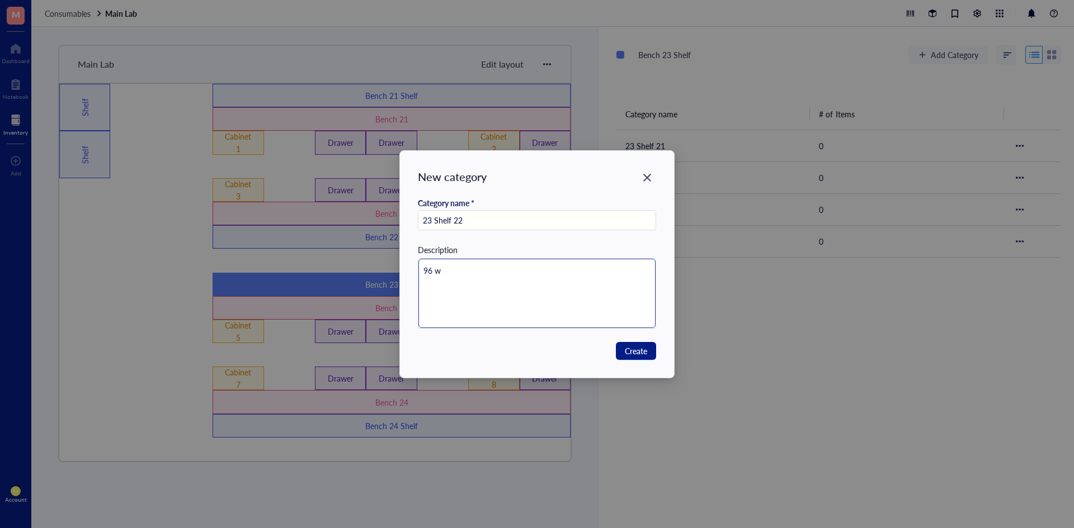
type textarea "96 we"
type textarea "96 wel"
type textarea "96 well"
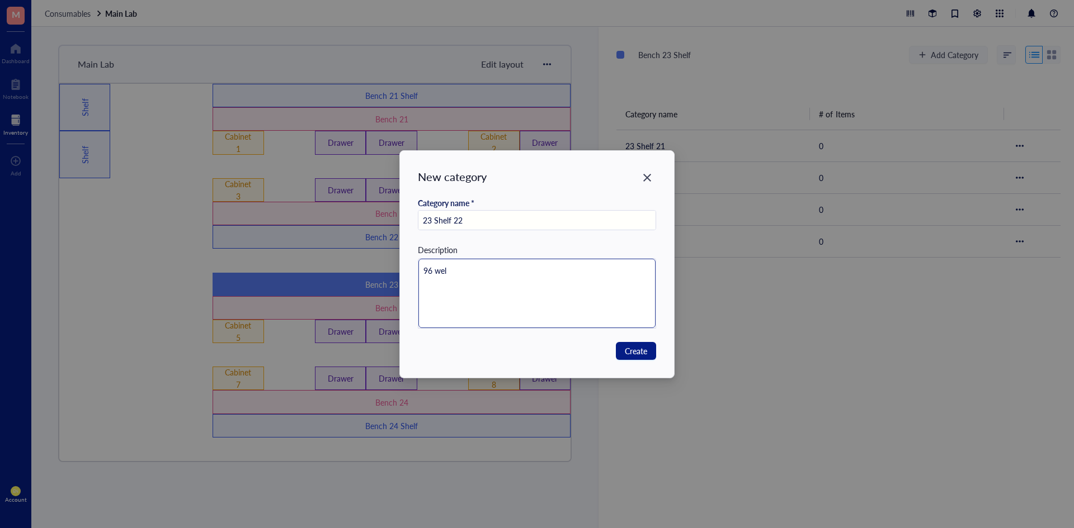
type textarea "96 well"
type textarea "96 well p"
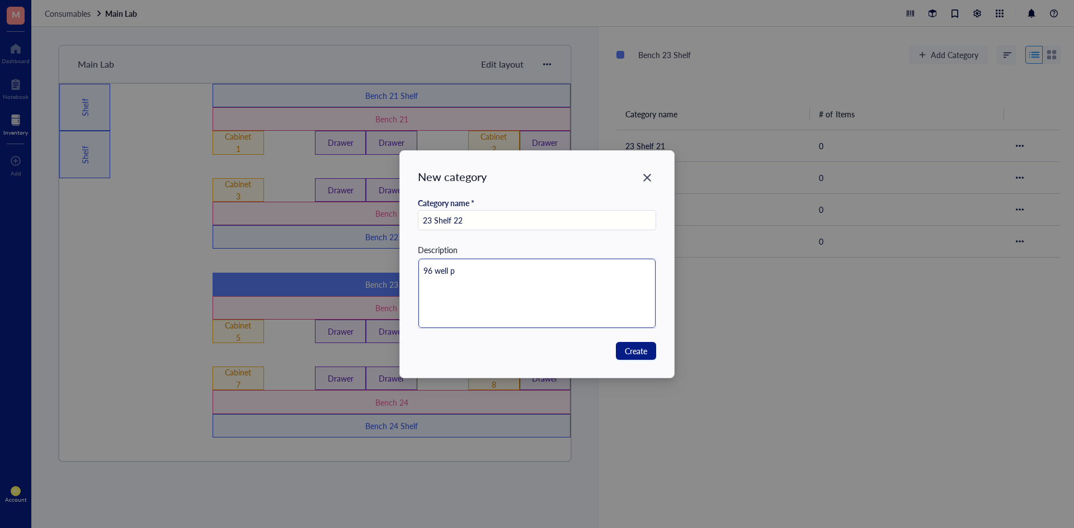
type textarea "96 well pl"
type textarea "96 well pla"
type textarea "96 well plat"
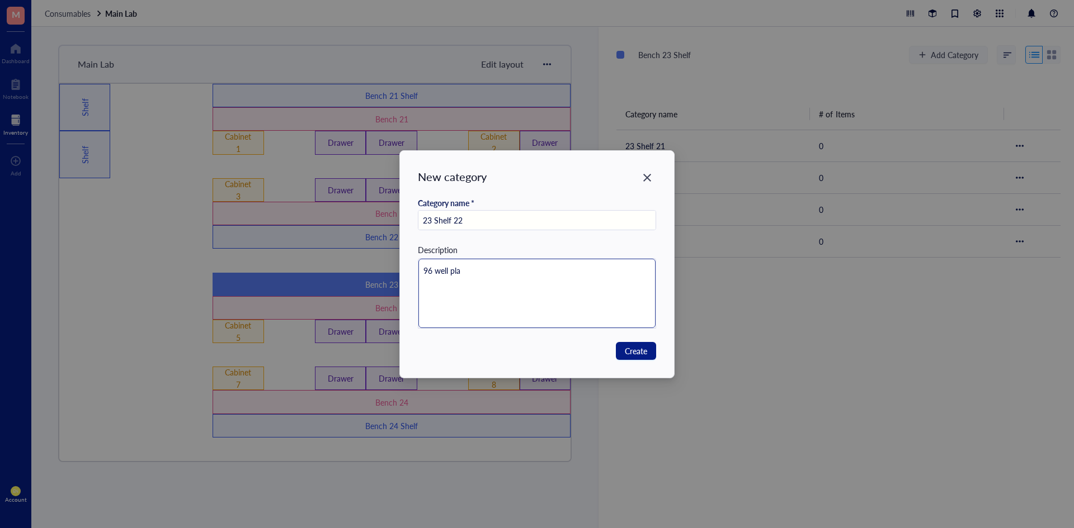
type textarea "96 well plat"
type textarea "96 well plate"
type textarea "96 well plates"
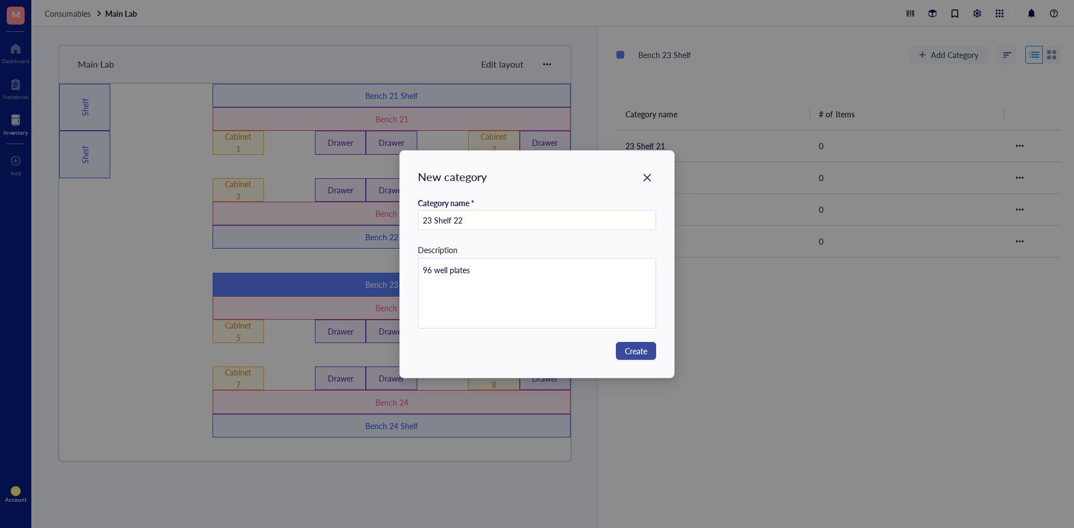
click at [647, 353] on span "Create" at bounding box center [636, 351] width 22 height 12
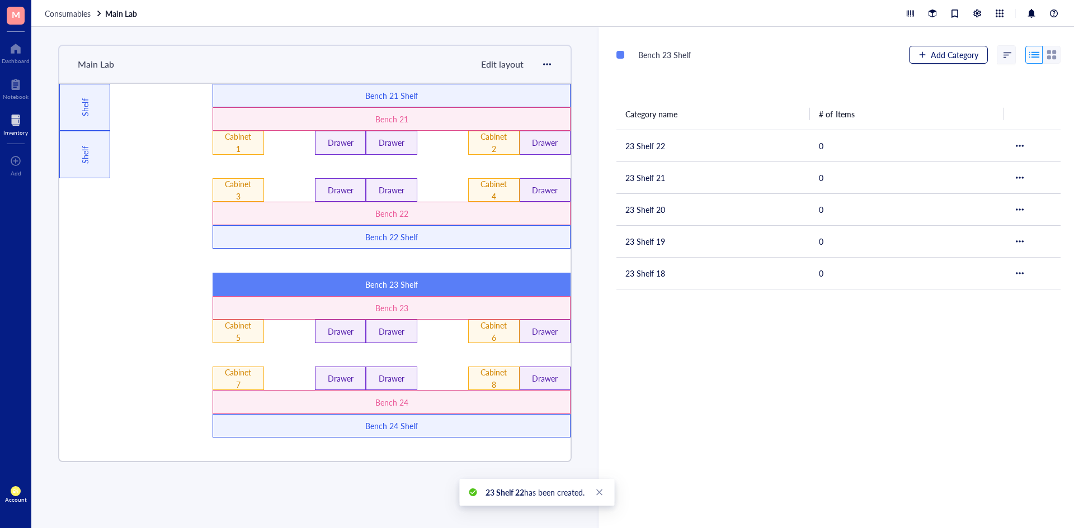
click at [924, 55] on button "Add Category" at bounding box center [948, 55] width 79 height 18
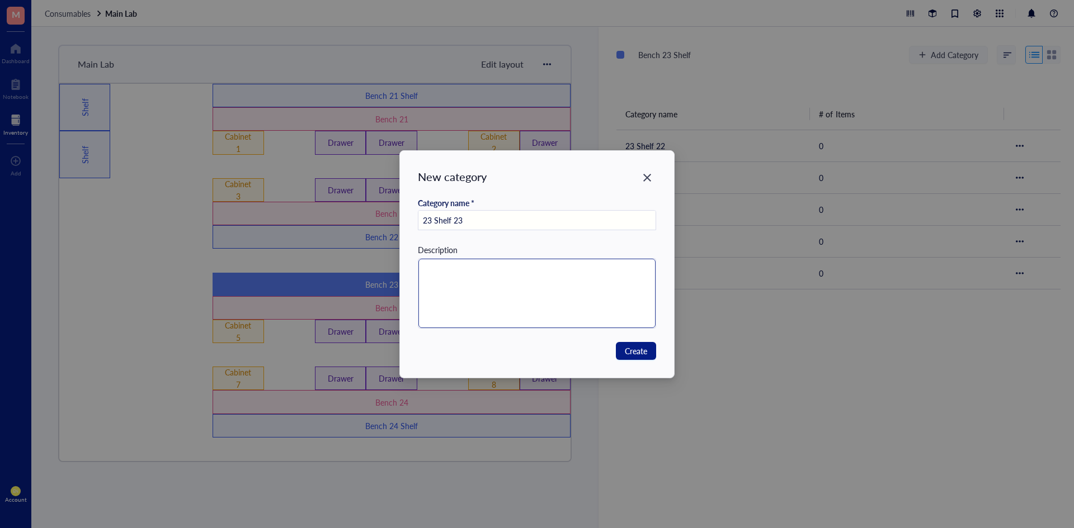
type input "23 Shelf 23"
click at [488, 291] on textarea at bounding box center [537, 293] width 238 height 69
type textarea "C"
type textarea "Ce"
type textarea "Cel"
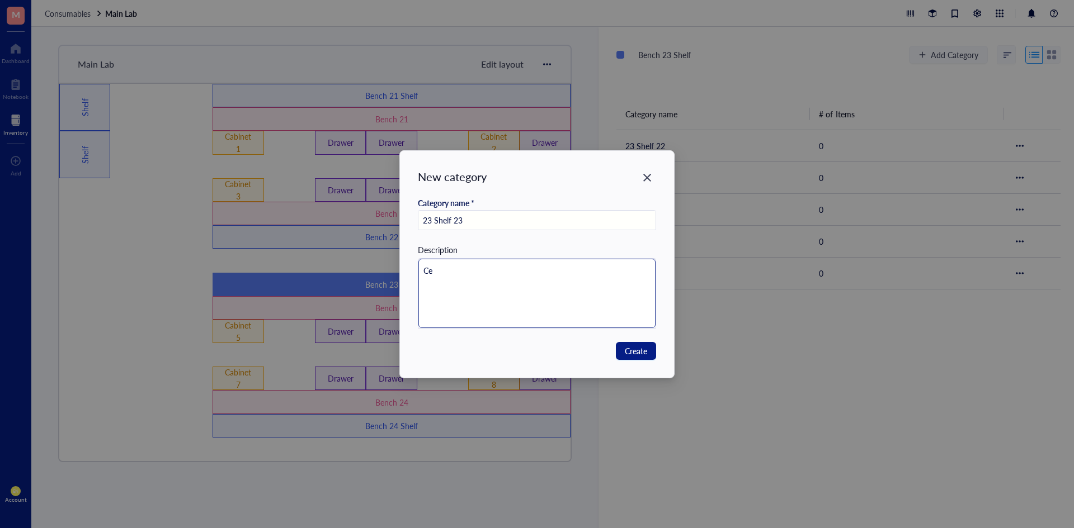
type textarea "Cel"
type textarea "Cell"
type textarea "Cellc"
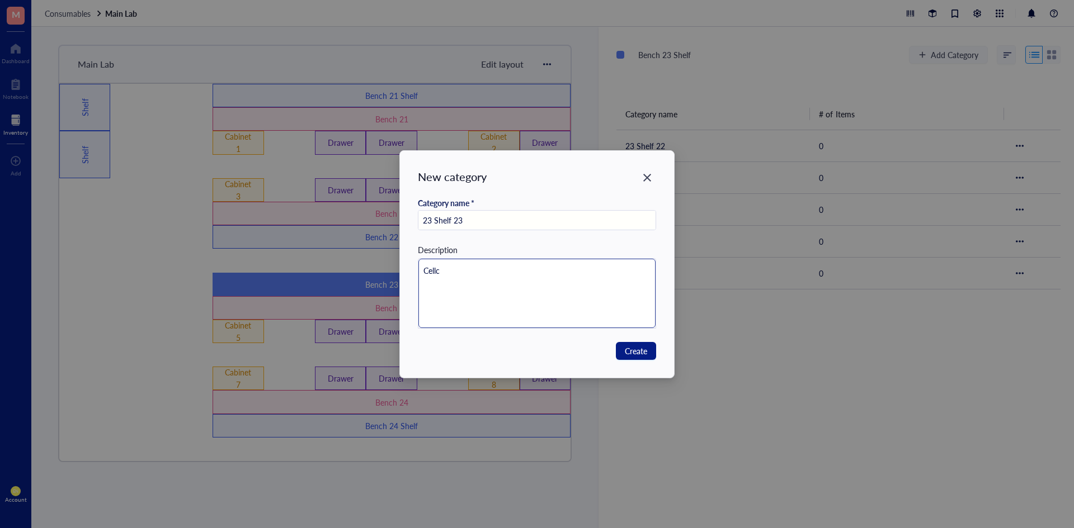
type textarea "Cellc u"
type textarea "Cellc ul"
type textarea "Cellc u"
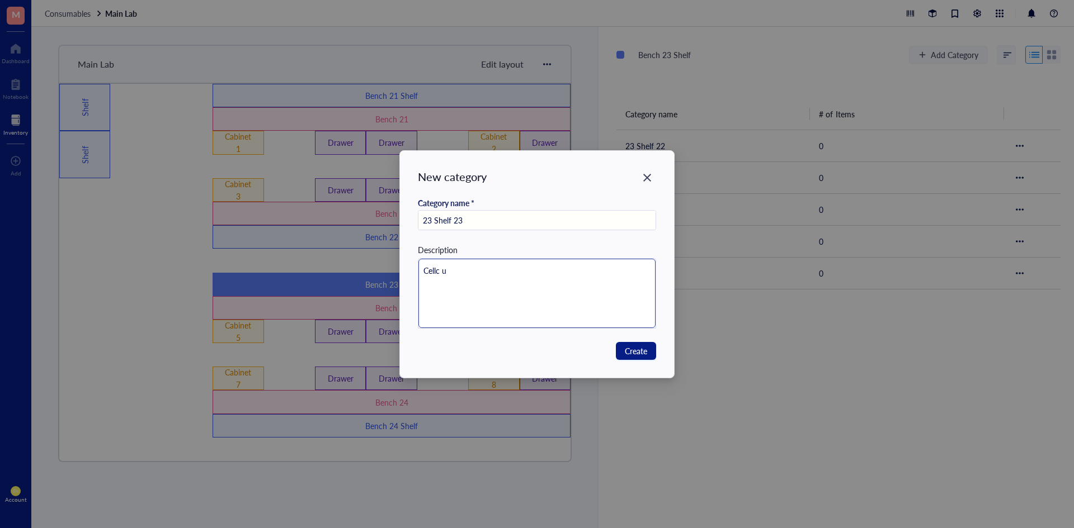
type textarea "Cellc"
type textarea "Cell"
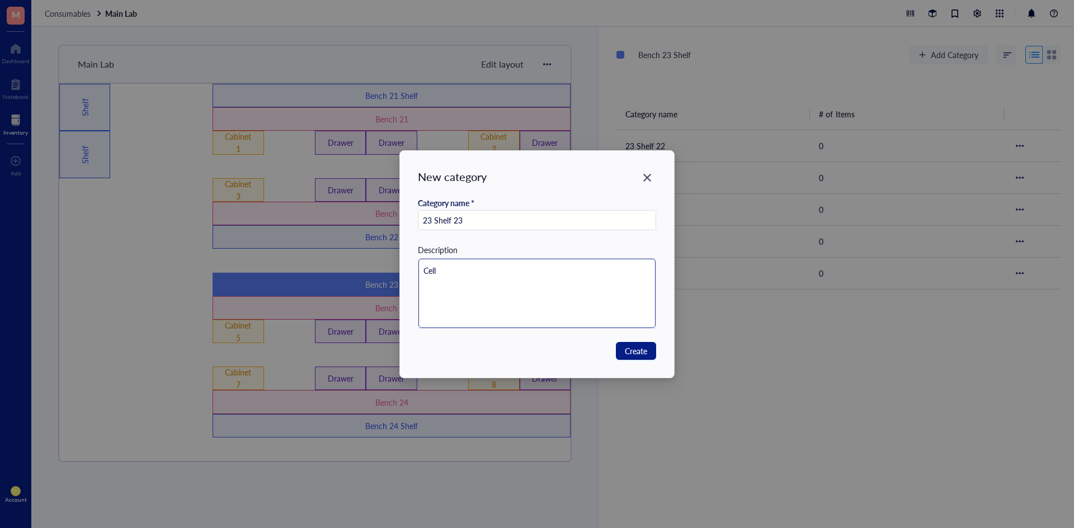
type textarea "Cell"
type textarea "Cell c"
type textarea "Cell cu"
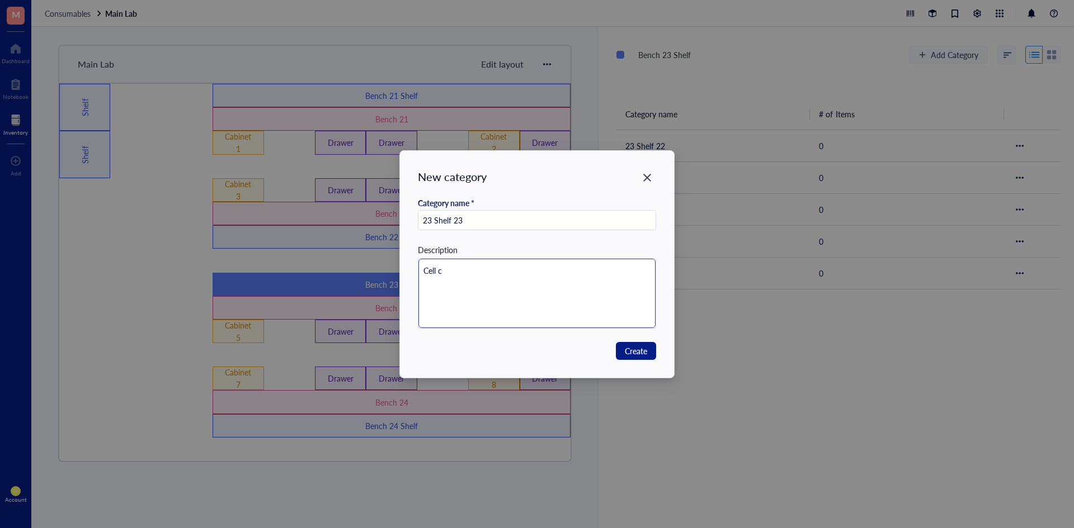
type textarea "Cell cu"
type textarea "Cell cul"
type textarea "Cell cult"
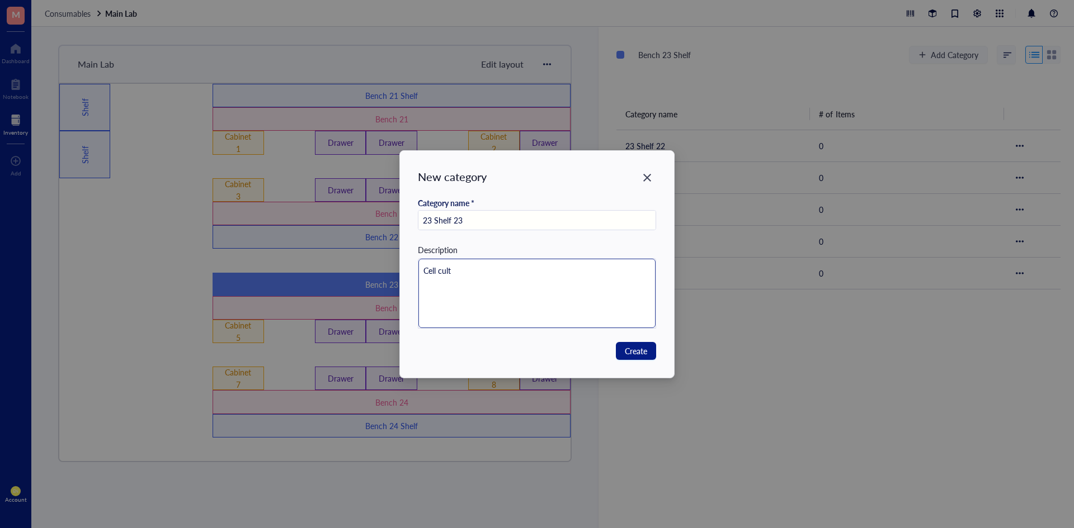
type textarea "Cell cultu"
type textarea "Cell cultur"
type textarea "Cell culture"
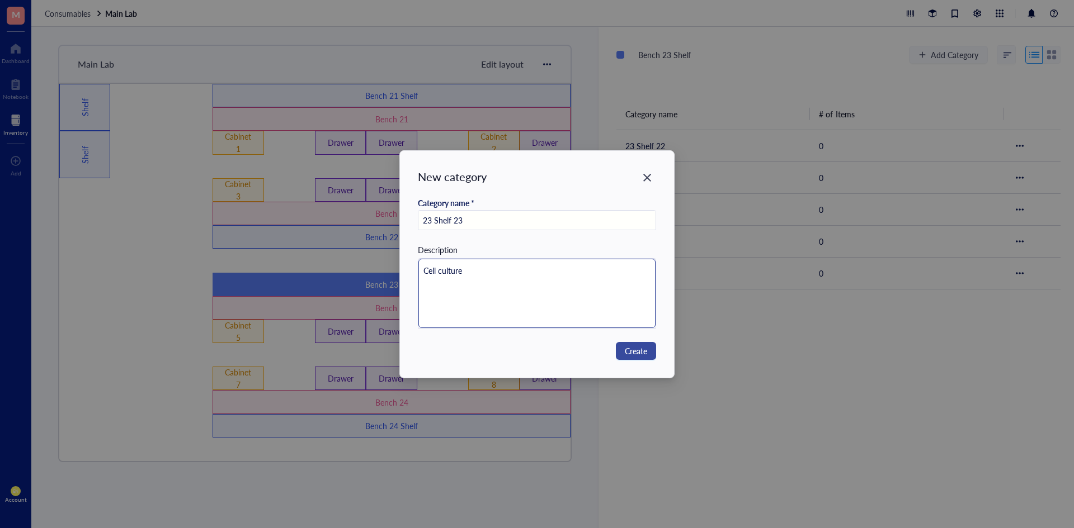
type textarea "Cell culture"
click at [624, 343] on button "Create" at bounding box center [636, 351] width 40 height 18
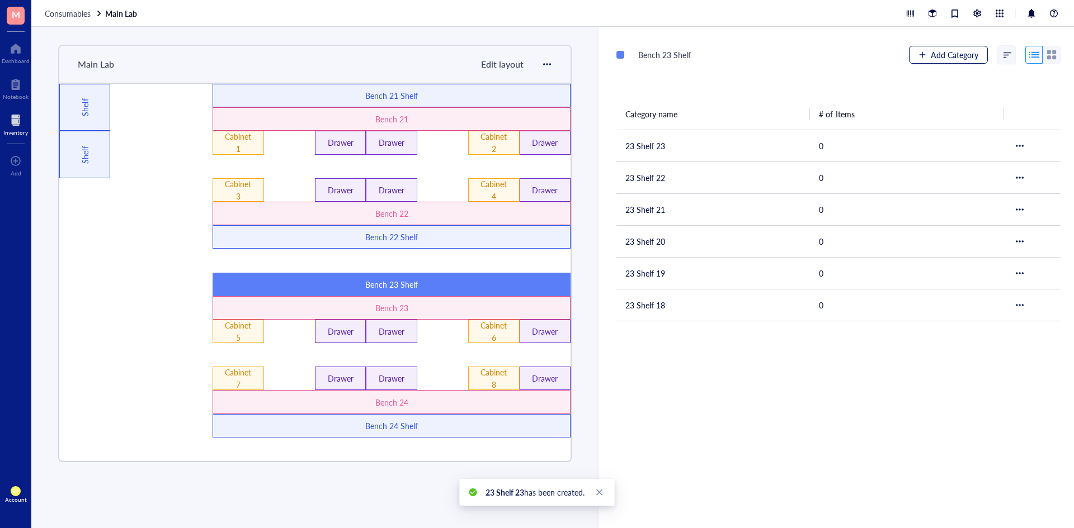
click at [931, 59] on span "Add Category" at bounding box center [955, 54] width 48 height 9
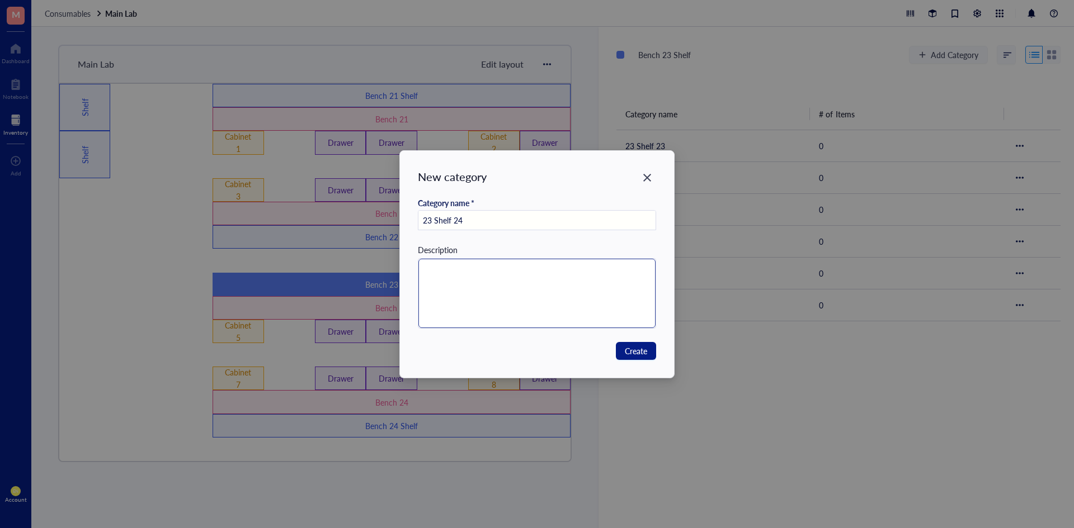
type input "23 Shelf 24"
click at [476, 284] on textarea at bounding box center [537, 293] width 238 height 69
type textarea "9"
type textarea "96"
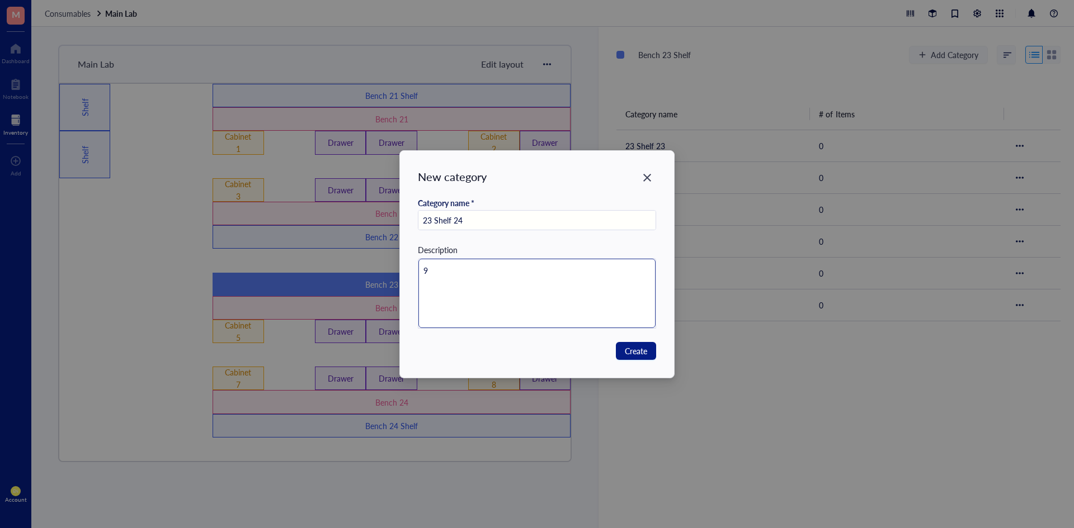
type textarea "96"
type textarea "96 w"
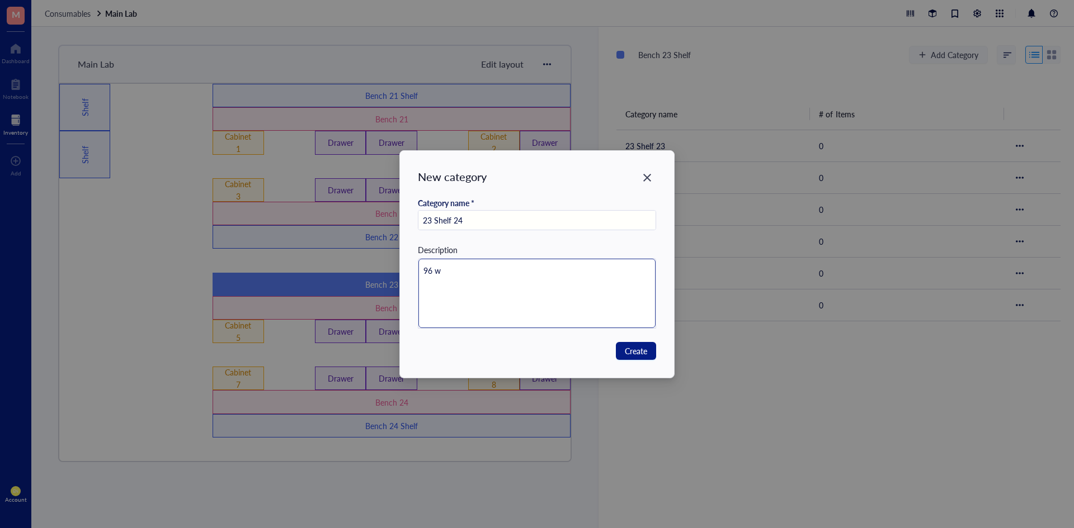
type textarea "96 we"
type textarea "96 wel"
click at [630, 355] on span "Create" at bounding box center [636, 351] width 22 height 12
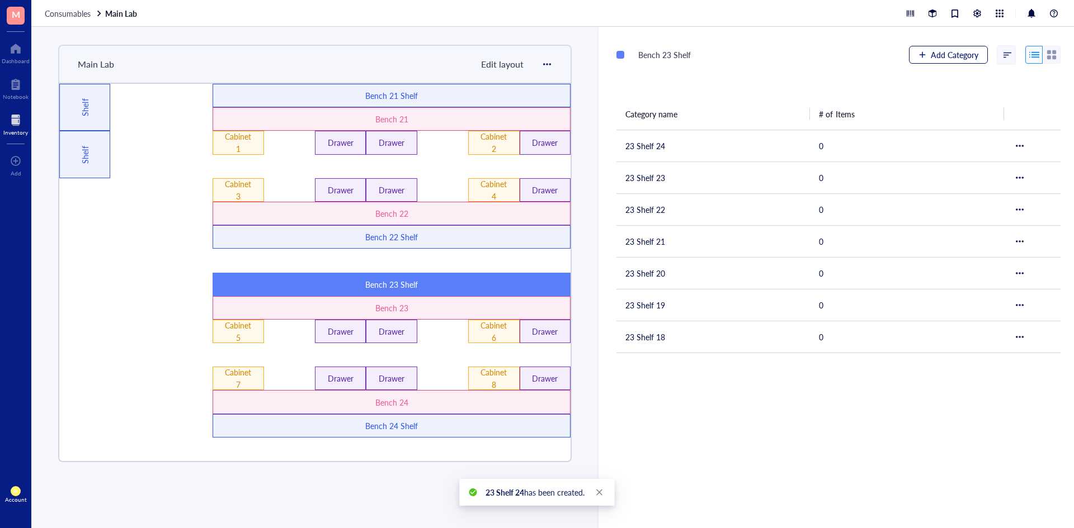
click at [931, 57] on span "Add Category" at bounding box center [955, 54] width 48 height 9
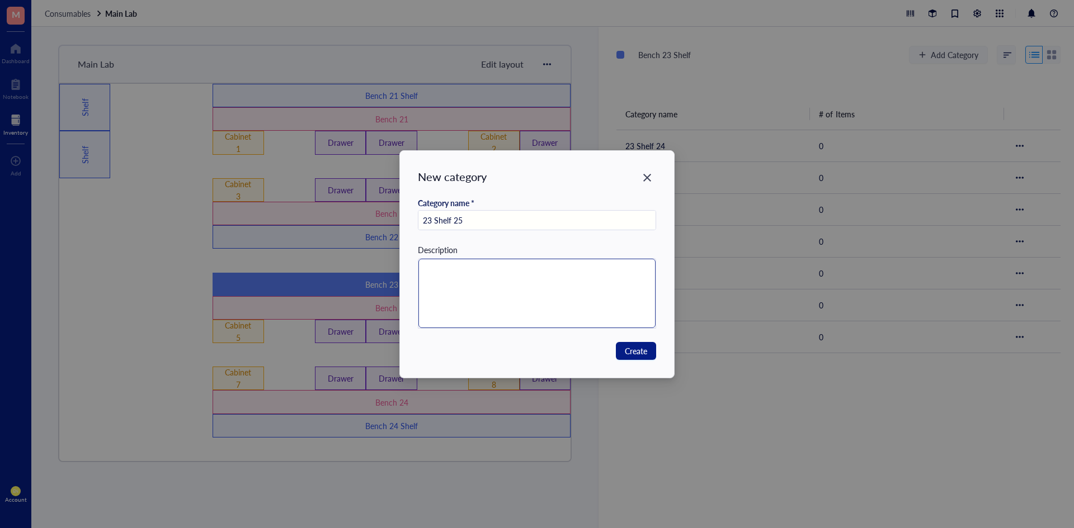
click at [590, 287] on textarea at bounding box center [537, 293] width 238 height 69
click at [627, 349] on span "Create" at bounding box center [636, 351] width 22 height 12
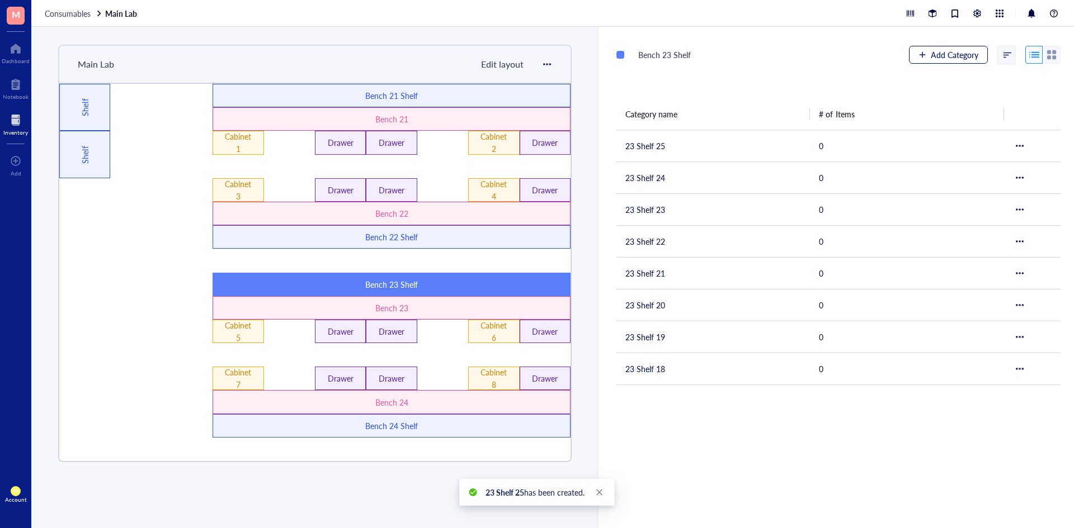
click at [945, 50] on span "Add Category" at bounding box center [955, 54] width 48 height 9
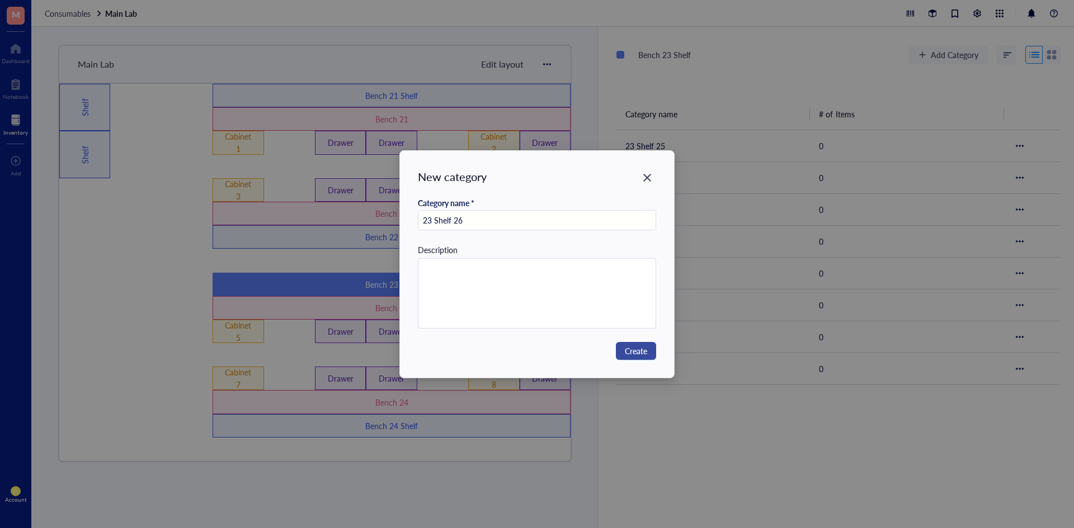
click at [628, 351] on span "Create" at bounding box center [636, 351] width 22 height 12
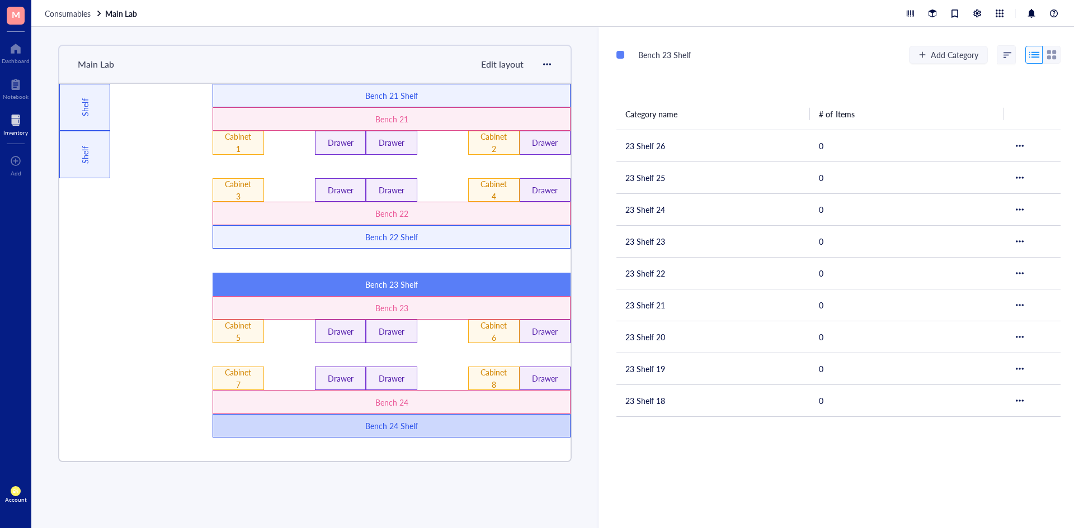
click at [310, 424] on div "Bench 24 Shelf" at bounding box center [392, 426] width 214 height 12
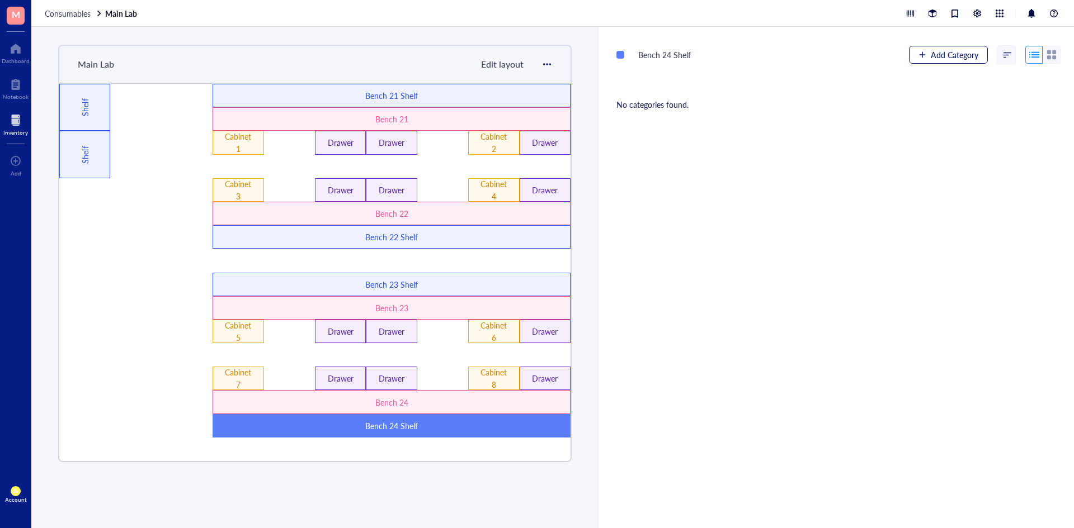
click at [931, 48] on button "Add Category" at bounding box center [948, 55] width 79 height 18
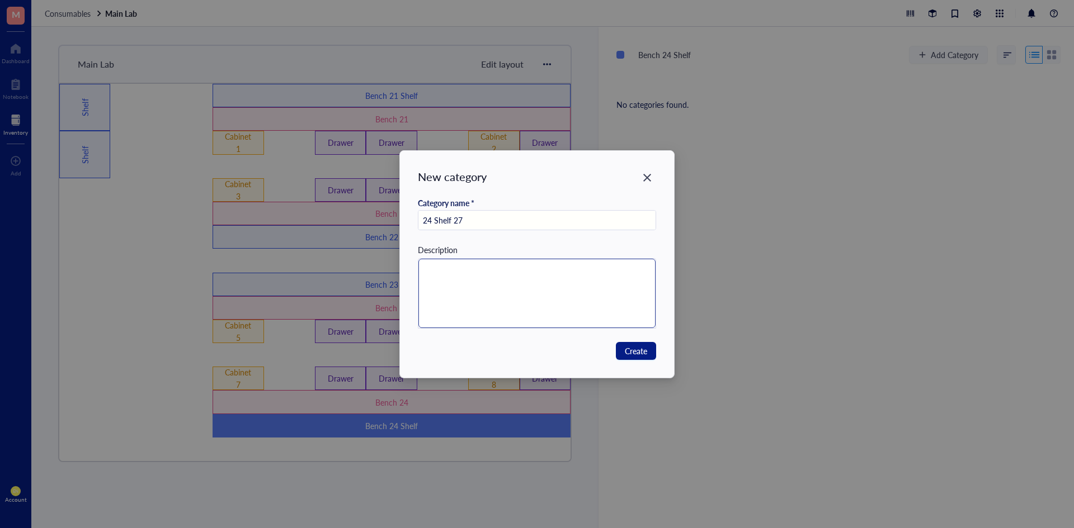
click at [553, 302] on textarea at bounding box center [537, 293] width 238 height 69
click at [647, 352] on span "Create" at bounding box center [636, 351] width 22 height 12
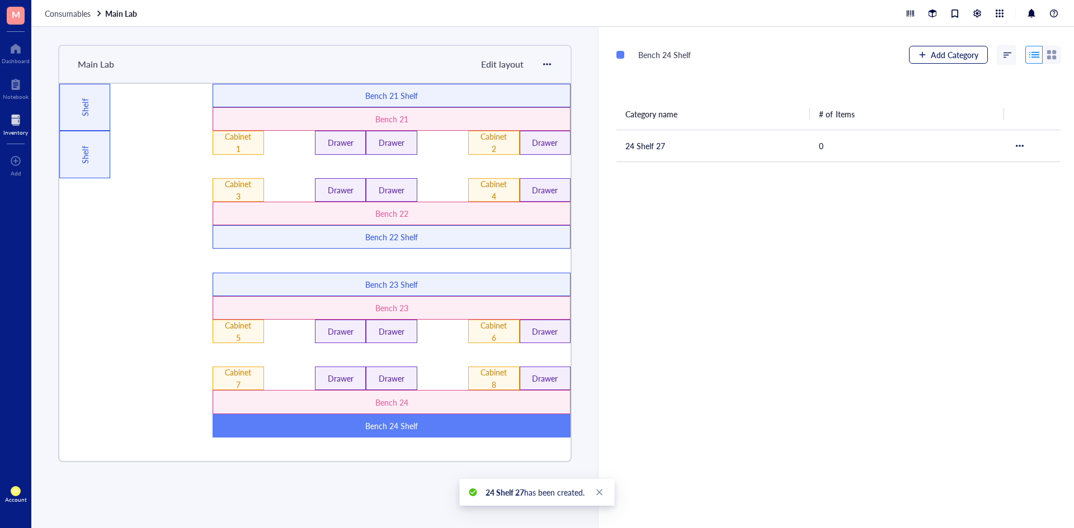
click at [931, 51] on span "Add Category" at bounding box center [955, 54] width 48 height 9
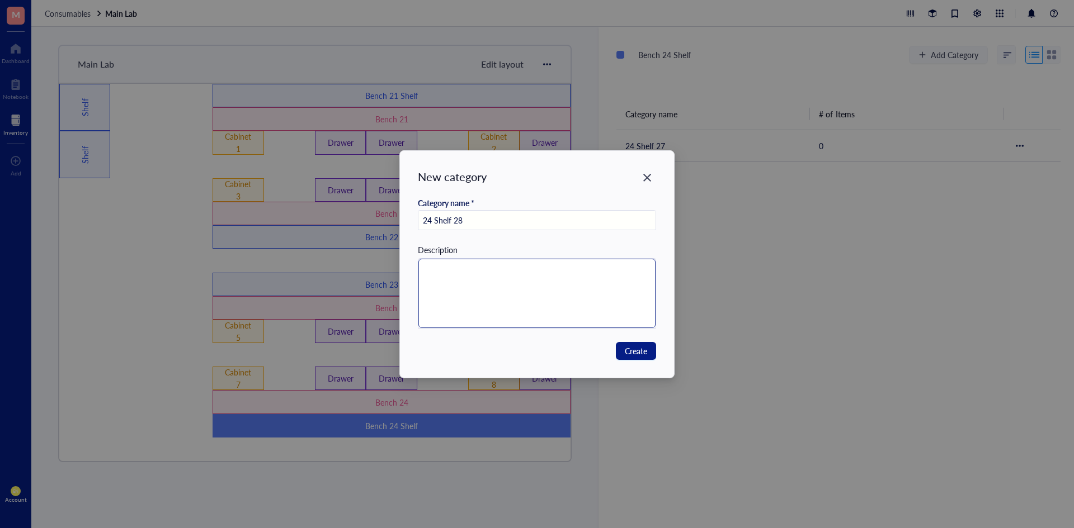
click at [603, 293] on textarea at bounding box center [537, 293] width 238 height 69
click at [631, 356] on span "Create" at bounding box center [636, 351] width 22 height 12
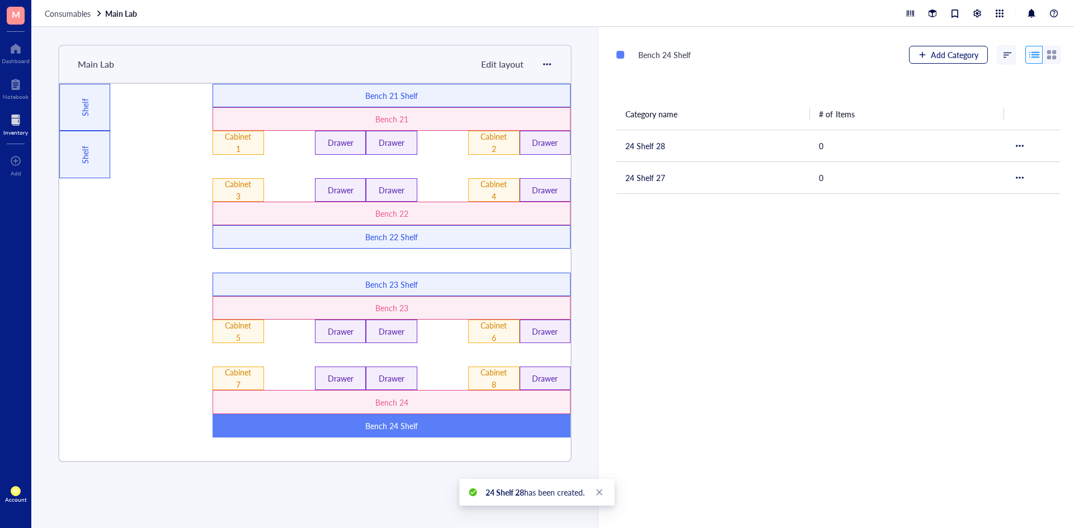
click at [939, 53] on span "Add Category" at bounding box center [955, 54] width 48 height 9
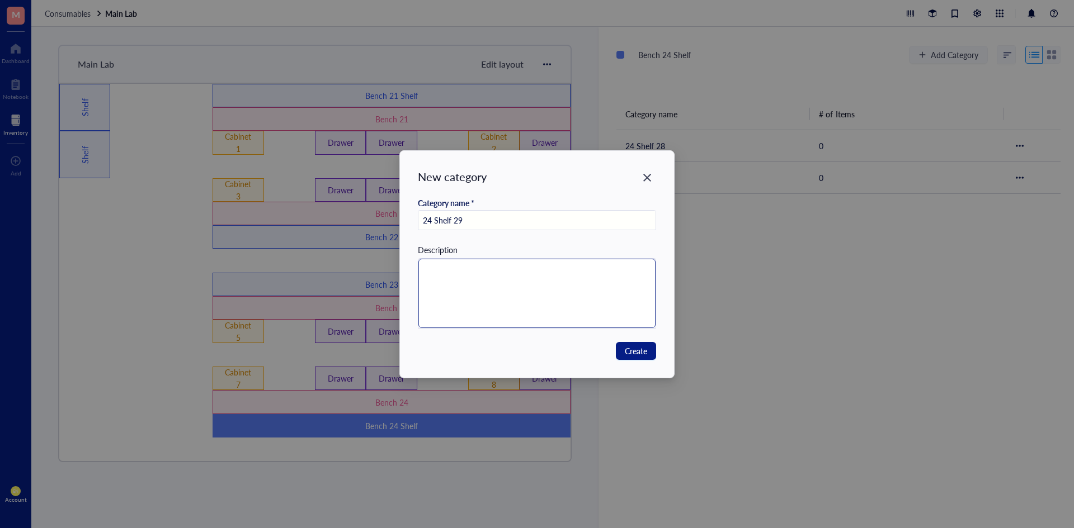
click at [542, 299] on textarea at bounding box center [537, 293] width 238 height 69
click at [630, 355] on span "Create" at bounding box center [636, 351] width 22 height 12
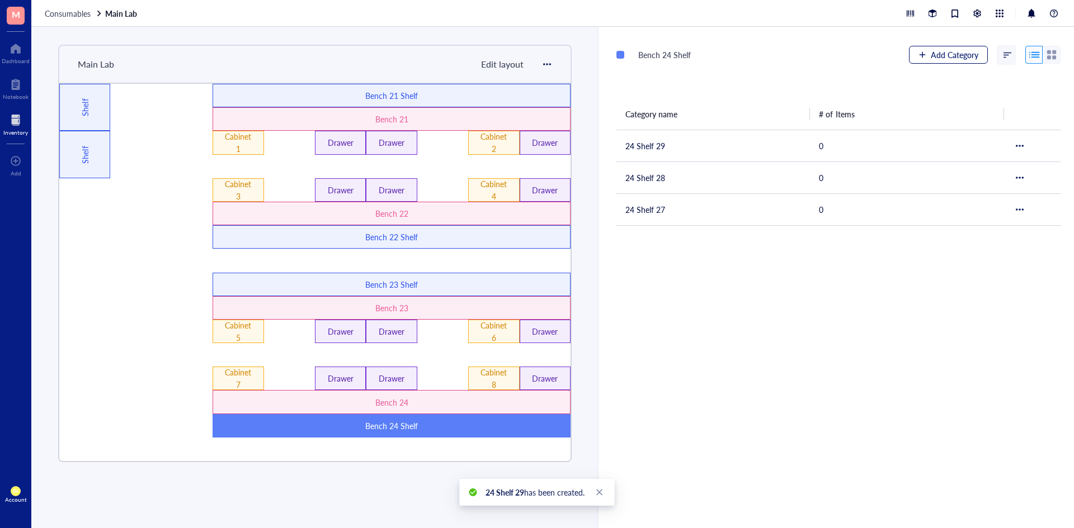
click at [925, 55] on button "Add Category" at bounding box center [948, 55] width 79 height 18
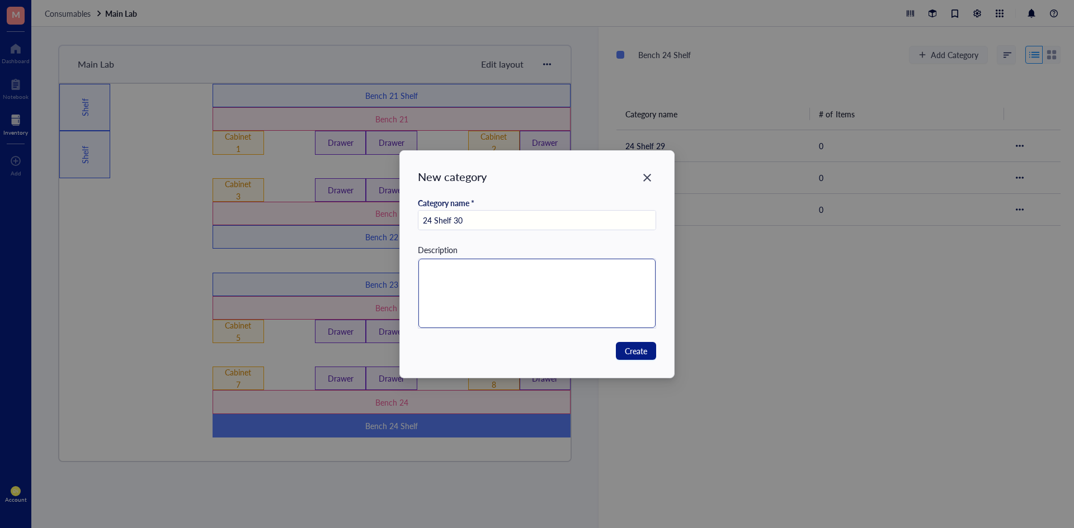
click at [569, 278] on textarea at bounding box center [537, 293] width 238 height 69
click at [628, 346] on span "Create" at bounding box center [636, 351] width 22 height 12
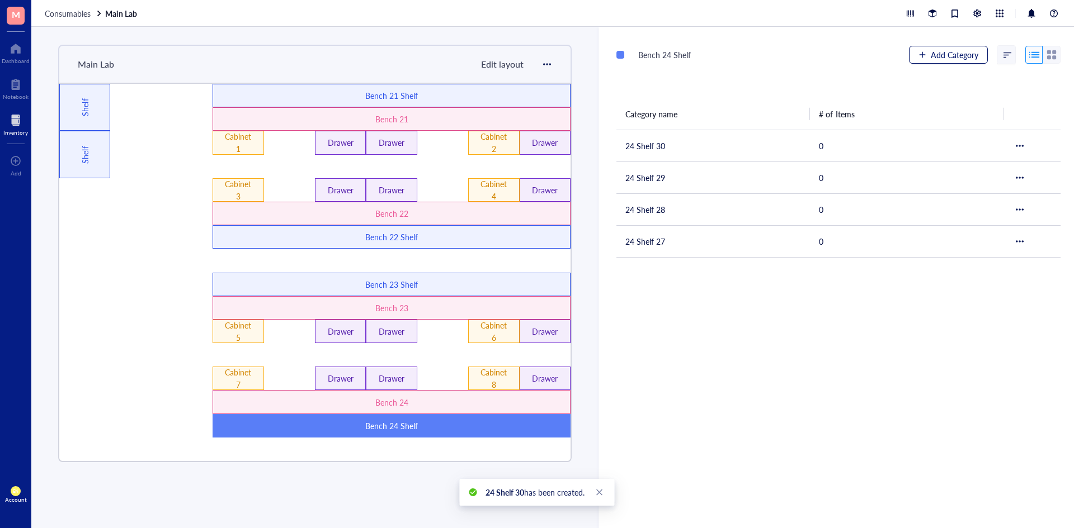
click at [931, 59] on span "Add Category" at bounding box center [955, 54] width 48 height 9
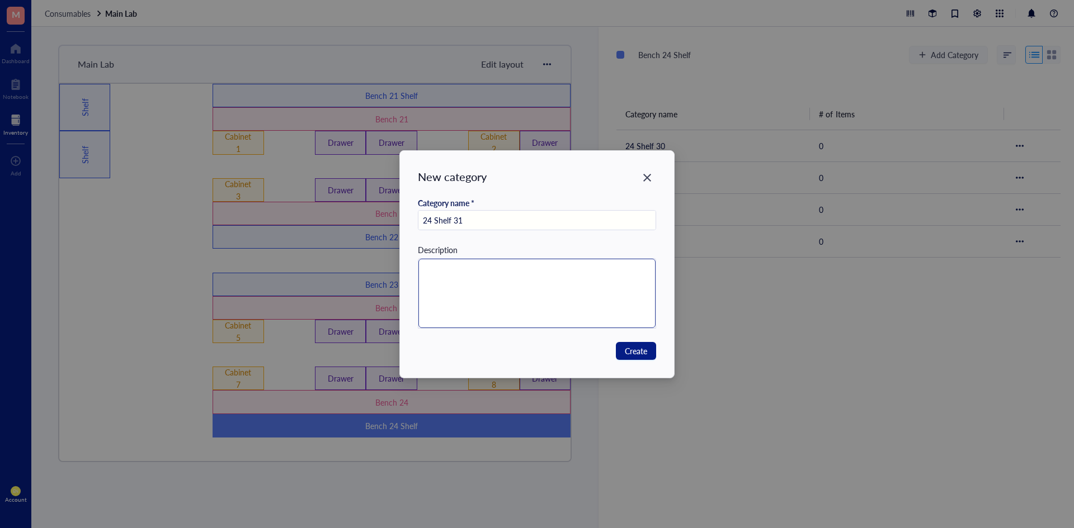
click at [526, 294] on textarea at bounding box center [537, 293] width 238 height 69
click at [627, 346] on span "Create" at bounding box center [636, 351] width 22 height 12
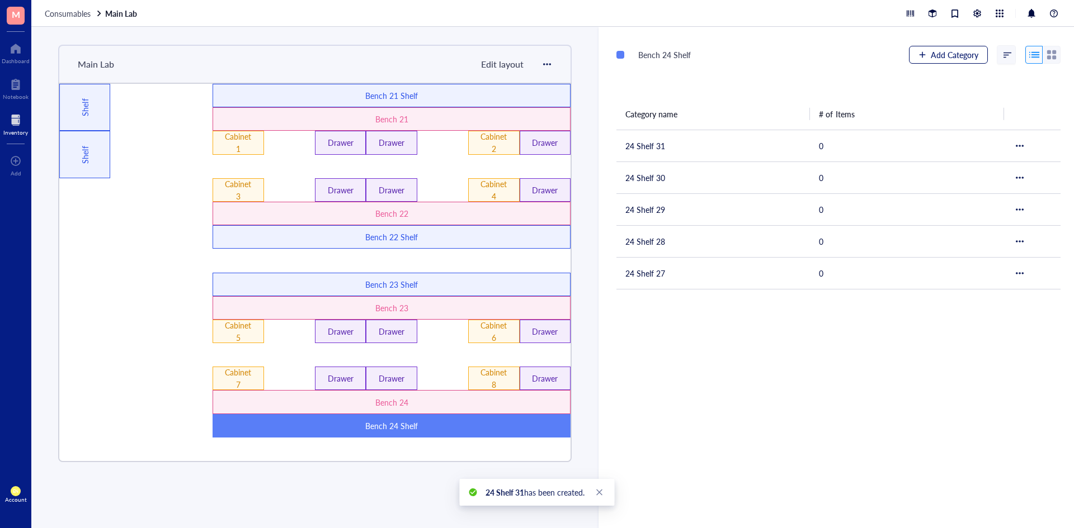
click at [918, 54] on div "button" at bounding box center [922, 55] width 8 height 8
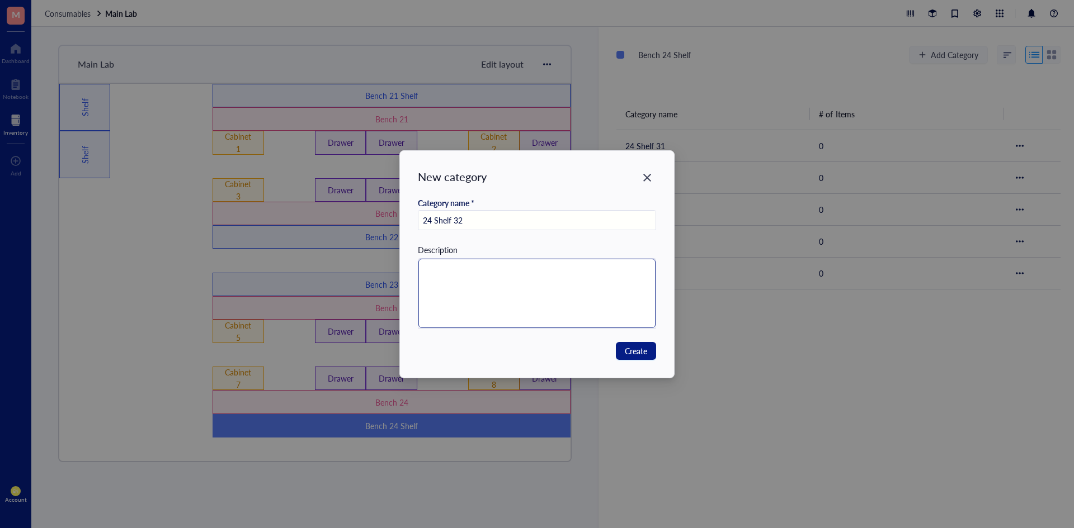
click at [559, 306] on textarea at bounding box center [537, 293] width 238 height 69
click at [623, 358] on button "Create" at bounding box center [636, 351] width 40 height 18
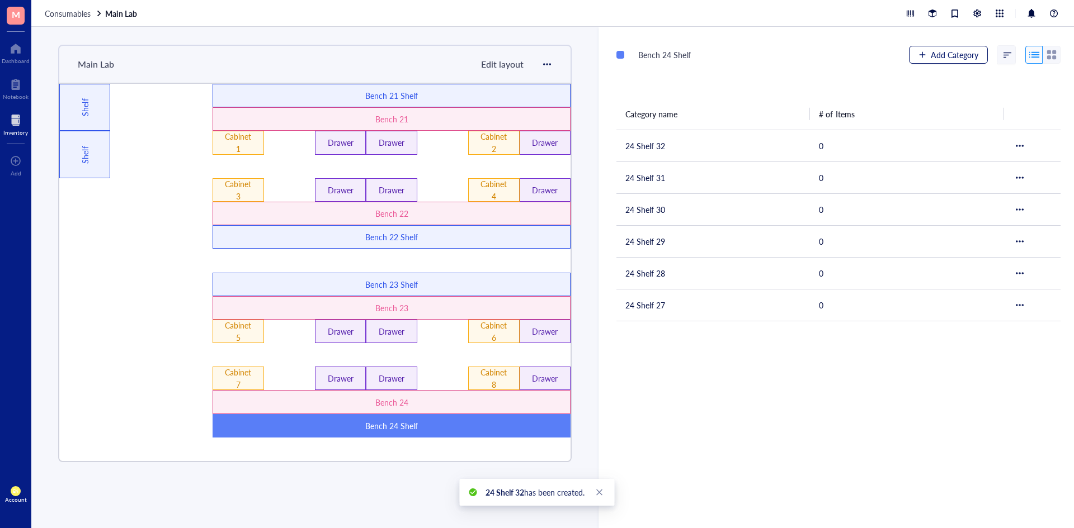
click at [924, 49] on button "Add Category" at bounding box center [948, 55] width 79 height 18
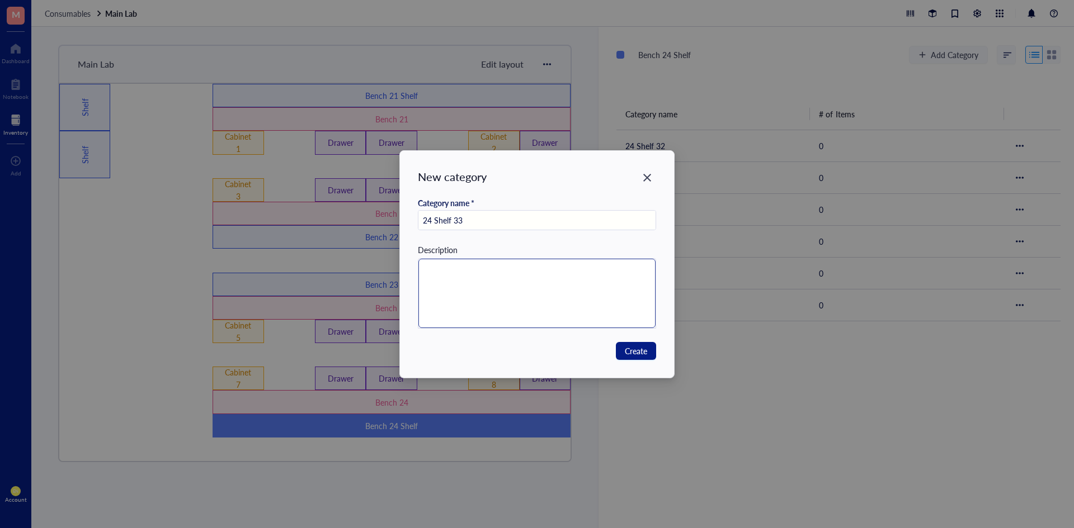
click at [573, 274] on textarea at bounding box center [537, 293] width 238 height 69
drag, startPoint x: 513, startPoint y: 273, endPoint x: 395, endPoint y: 276, distance: 118.0
click at [395, 276] on div "New category Category name * 24 Shelf 33 Description 96 well plates Create" at bounding box center [537, 264] width 1074 height 528
click at [641, 347] on span "Create" at bounding box center [636, 351] width 22 height 12
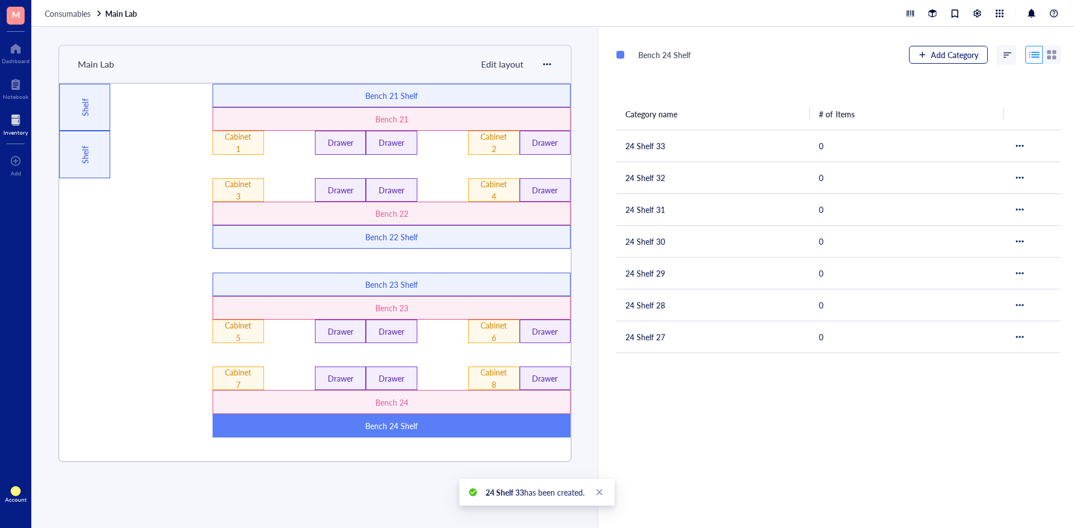
click at [918, 56] on div "button" at bounding box center [922, 55] width 8 height 8
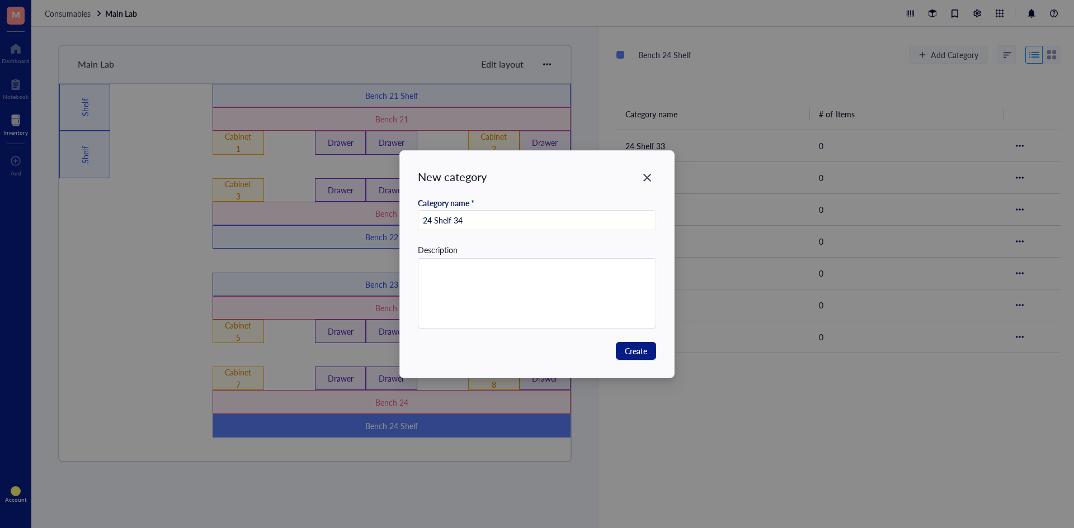
click at [511, 257] on div "Description" at bounding box center [537, 286] width 239 height 85
click at [504, 272] on textarea at bounding box center [537, 293] width 238 height 69
click at [627, 350] on span "Create" at bounding box center [636, 351] width 22 height 12
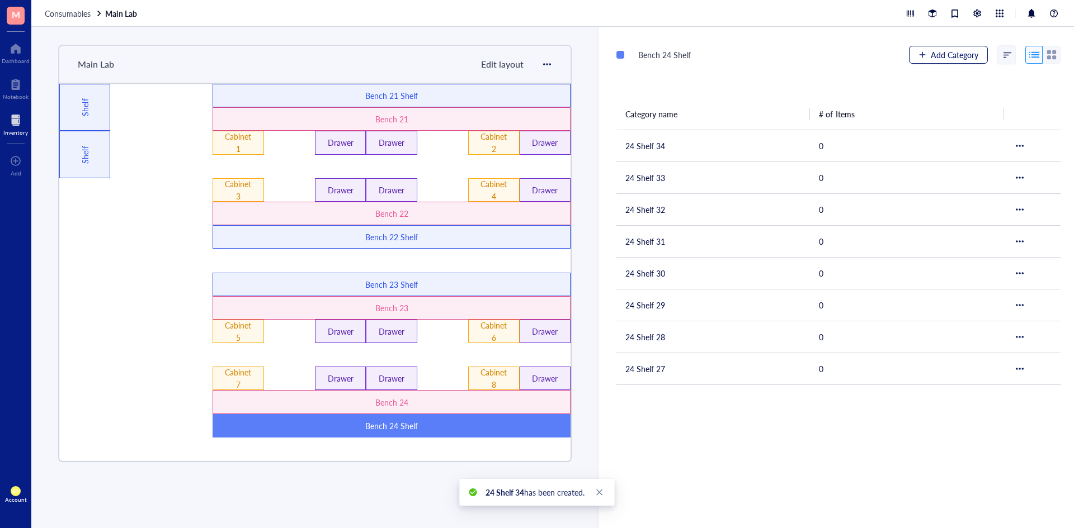
click at [920, 54] on div "button" at bounding box center [922, 55] width 8 height 8
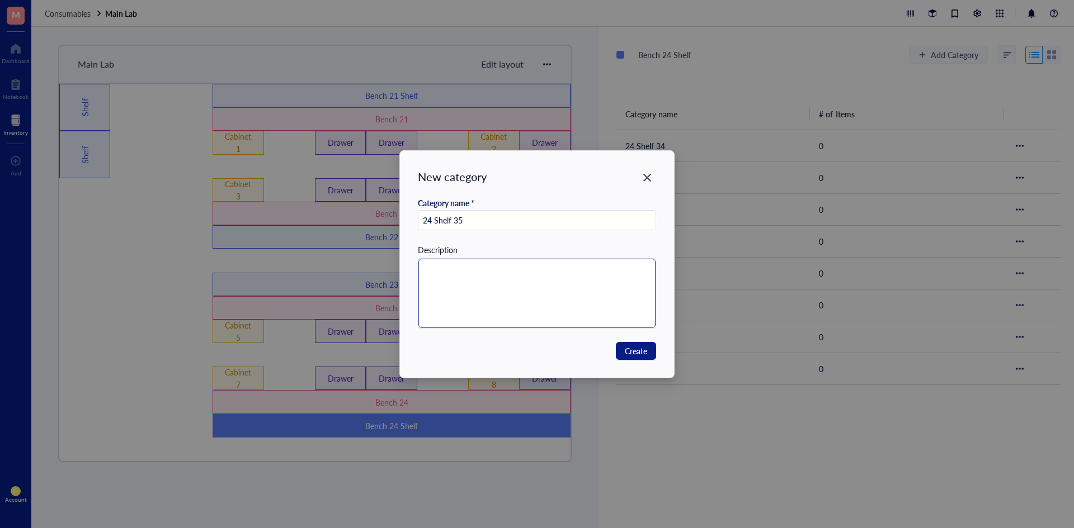
drag, startPoint x: 503, startPoint y: 257, endPoint x: 506, endPoint y: 268, distance: 11.5
click at [504, 257] on div "Description" at bounding box center [537, 286] width 239 height 85
click at [527, 271] on textarea at bounding box center [537, 293] width 238 height 69
click at [640, 351] on span "Create" at bounding box center [636, 351] width 22 height 12
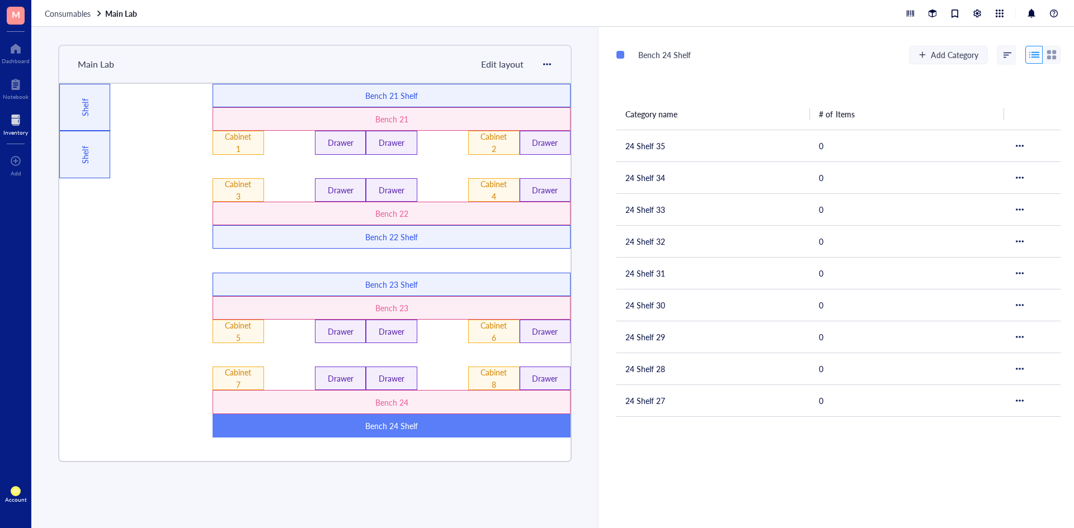
click at [493, 63] on span "Edit layout" at bounding box center [502, 64] width 43 height 13
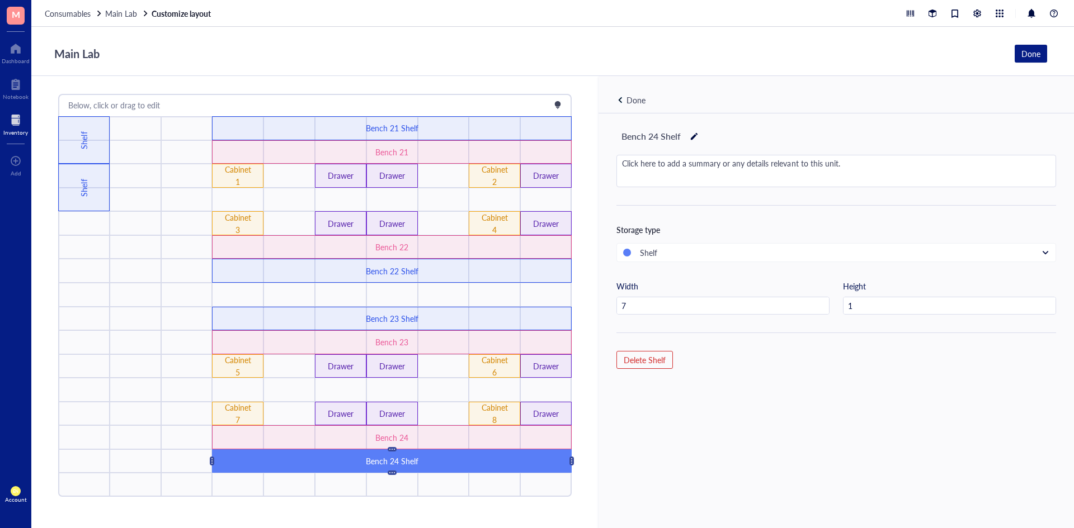
click at [627, 96] on div "Done" at bounding box center [635, 100] width 19 height 12
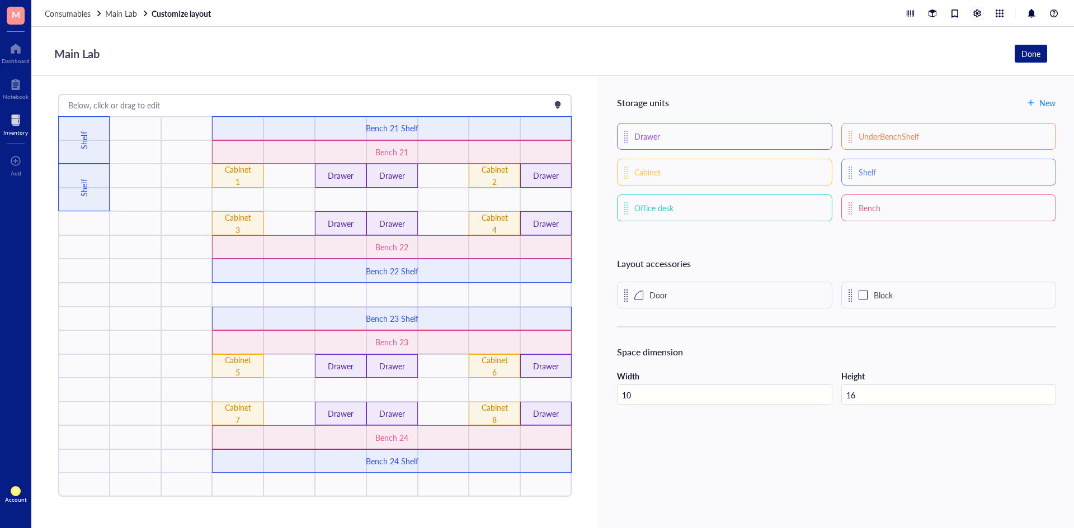
click at [976, 10] on div at bounding box center [977, 13] width 12 height 12
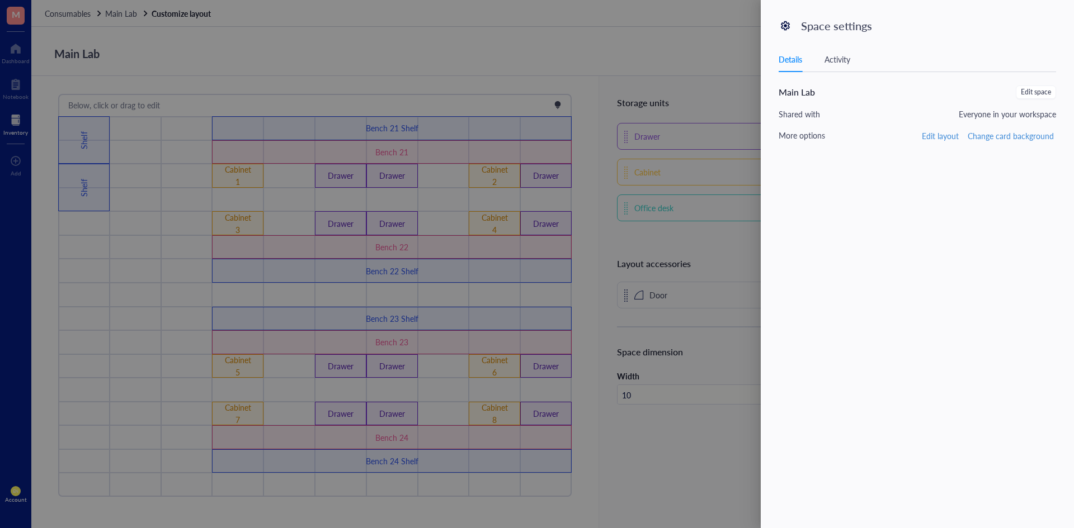
click at [698, 50] on div at bounding box center [537, 264] width 1074 height 528
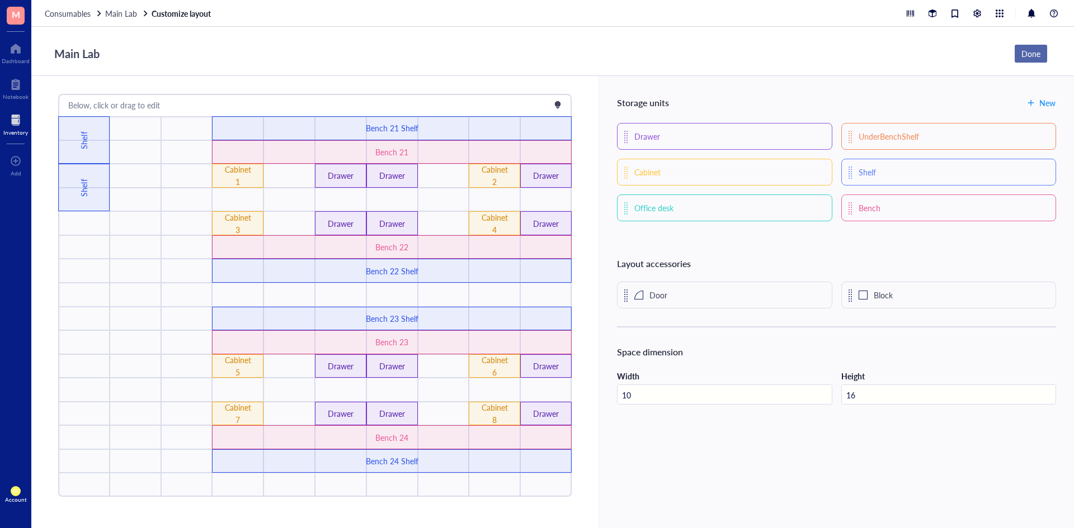
click at [1030, 49] on div "Done" at bounding box center [1030, 54] width 19 height 12
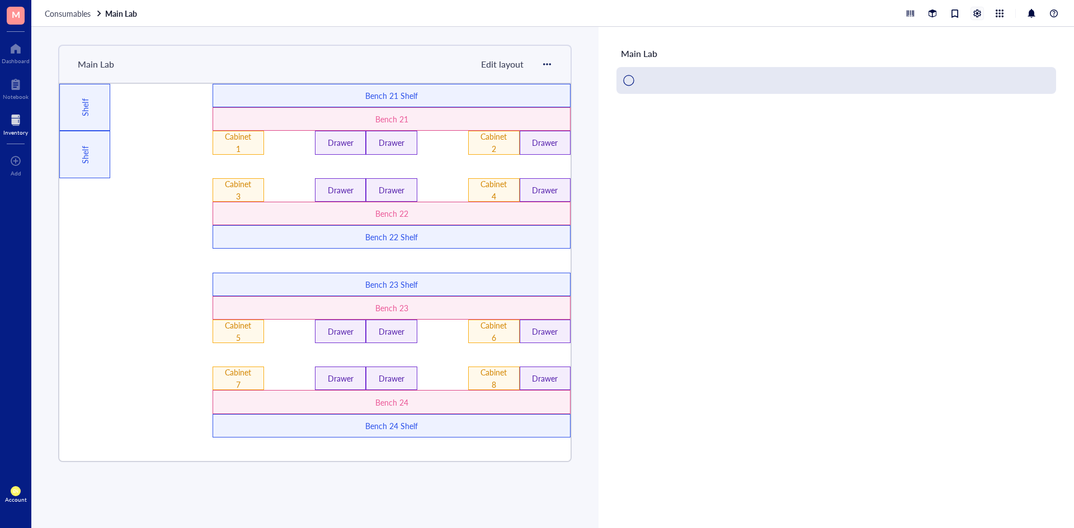
click at [978, 13] on div at bounding box center [977, 13] width 12 height 12
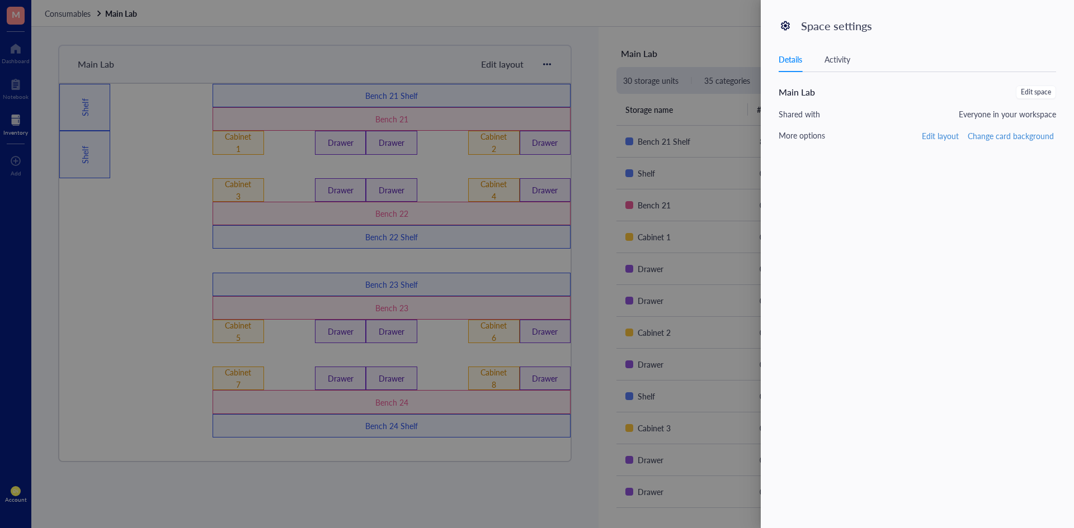
click at [688, 38] on div at bounding box center [537, 264] width 1074 height 528
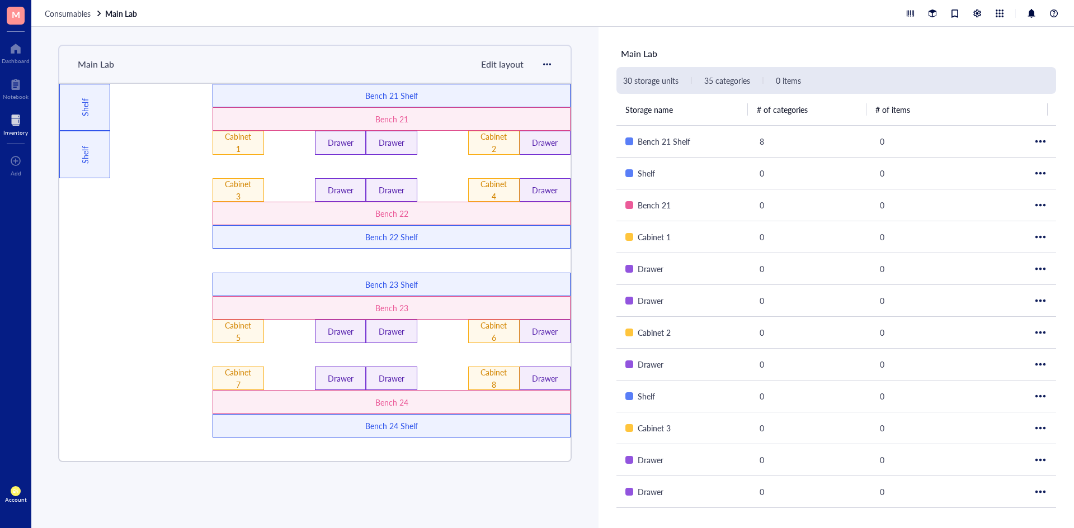
click at [58, 18] on div "Consumables Main Lab" at bounding box center [552, 13] width 1042 height 27
click at [65, 16] on span "Consumables" at bounding box center [68, 13] width 46 height 11
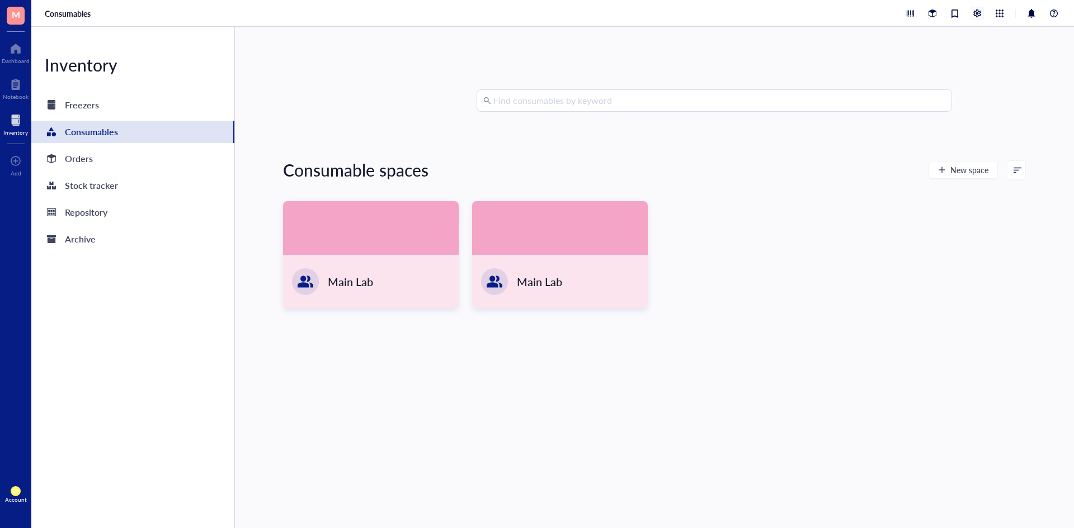
click at [981, 15] on div at bounding box center [977, 13] width 12 height 12
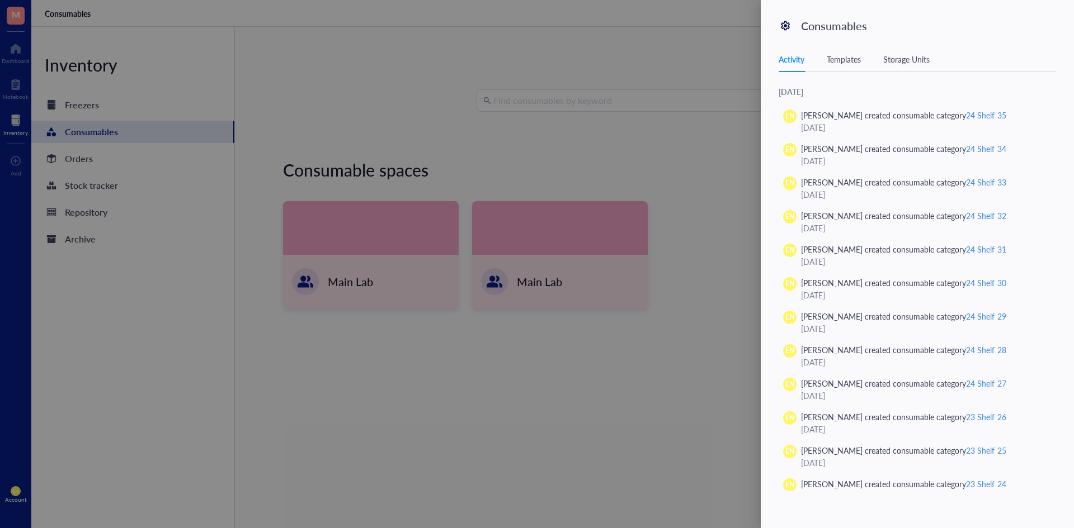
click at [602, 106] on div at bounding box center [537, 264] width 1074 height 528
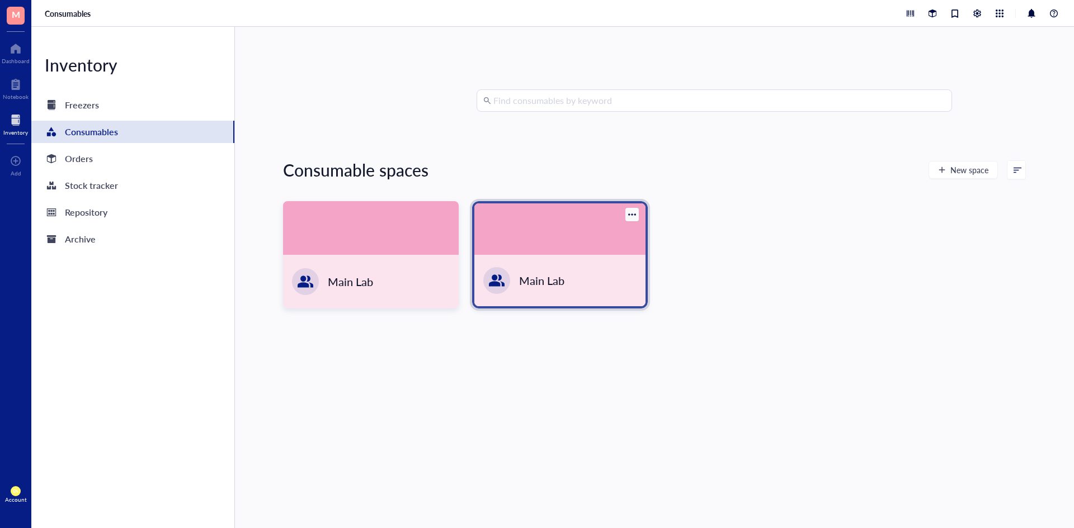
click at [533, 238] on div at bounding box center [559, 229] width 171 height 51
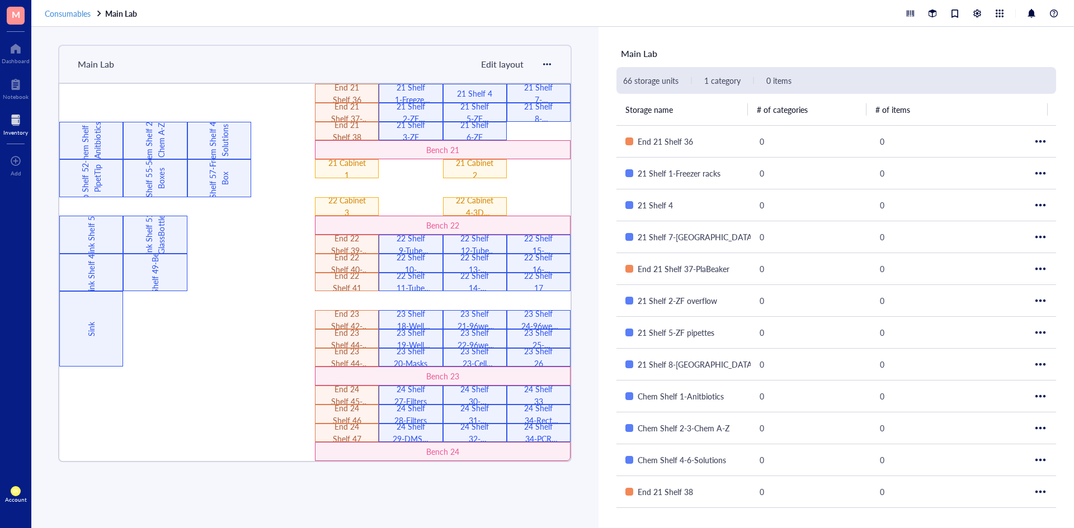
click at [54, 13] on span "Consumables" at bounding box center [68, 13] width 46 height 11
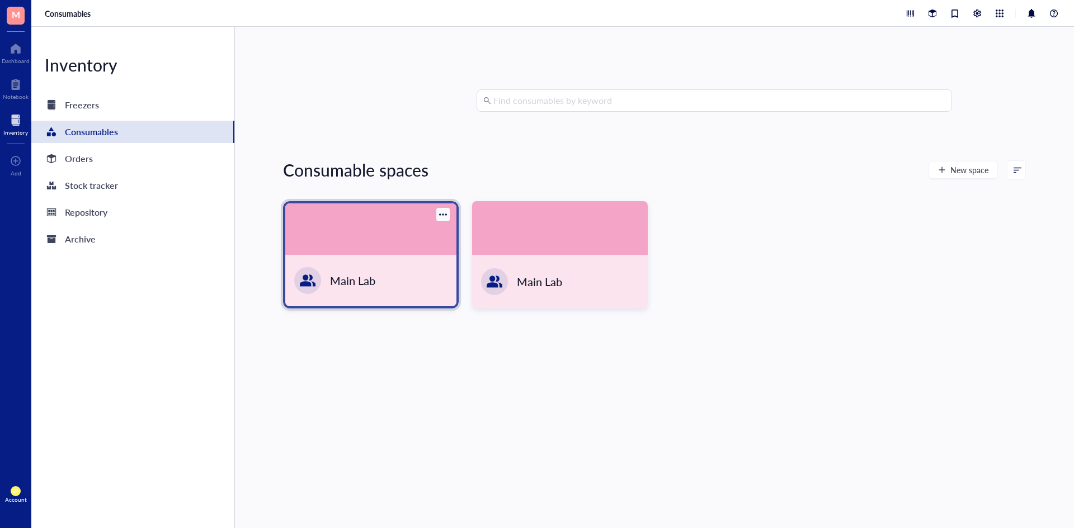
click at [341, 204] on div at bounding box center [370, 229] width 171 height 51
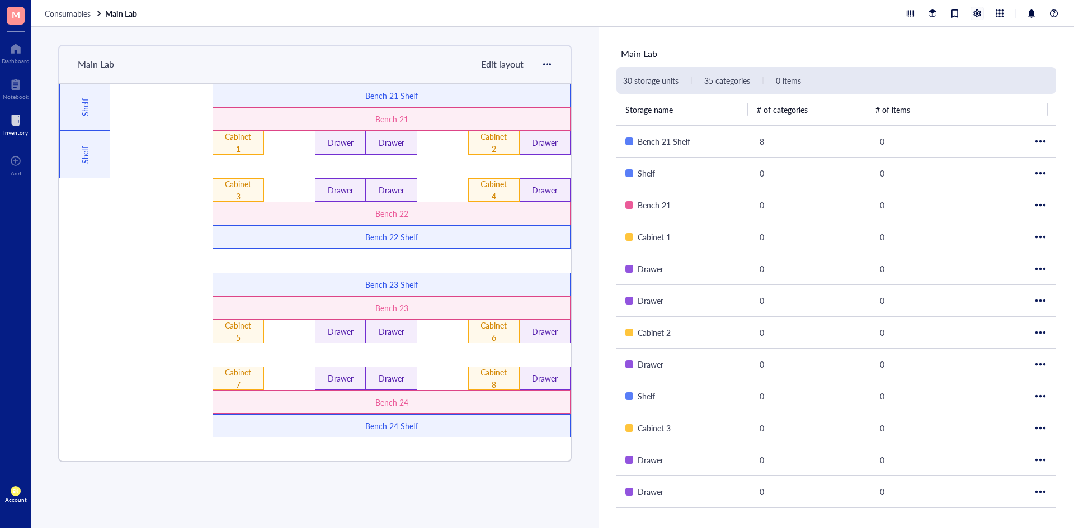
click at [975, 14] on div at bounding box center [977, 13] width 12 height 12
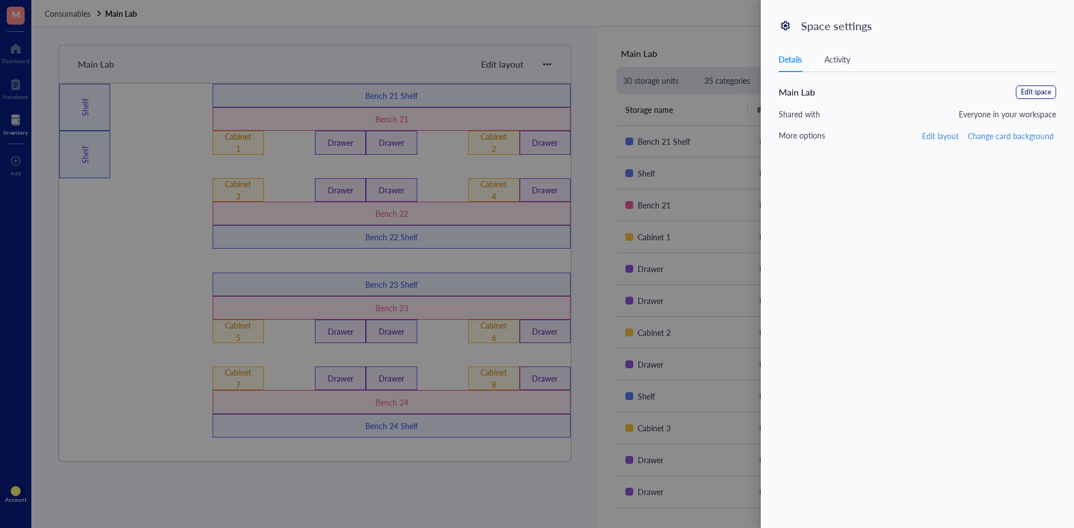
click at [1028, 95] on span "Edit space" at bounding box center [1036, 92] width 30 height 11
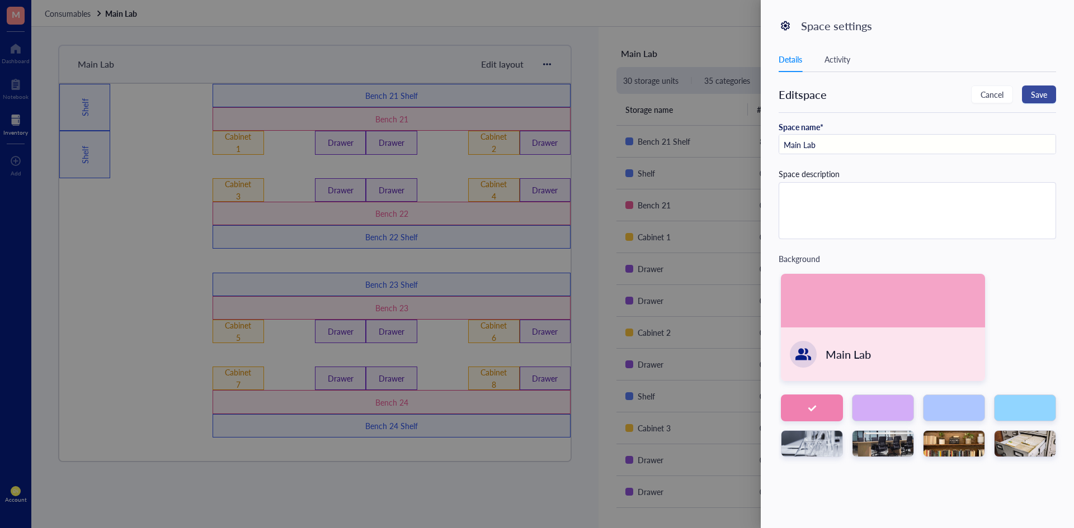
click at [1031, 94] on span "Save" at bounding box center [1039, 94] width 16 height 12
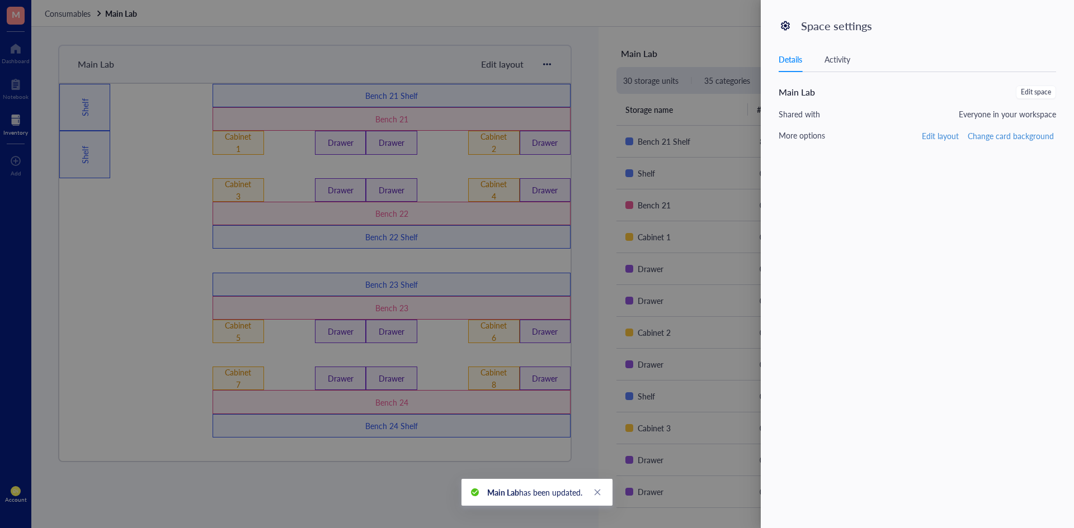
click at [674, 34] on div at bounding box center [537, 264] width 1074 height 528
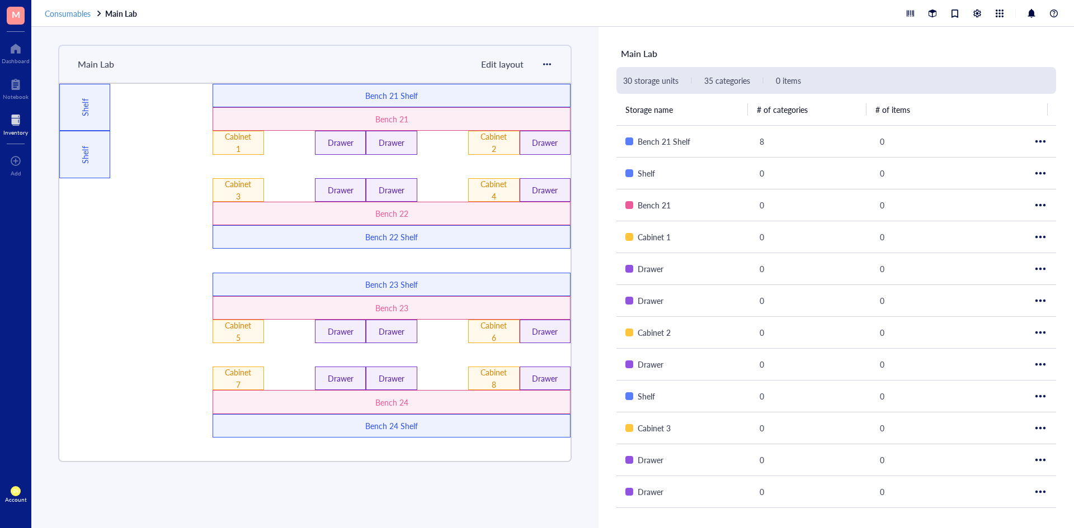
click at [53, 11] on span "Consumables" at bounding box center [68, 13] width 46 height 11
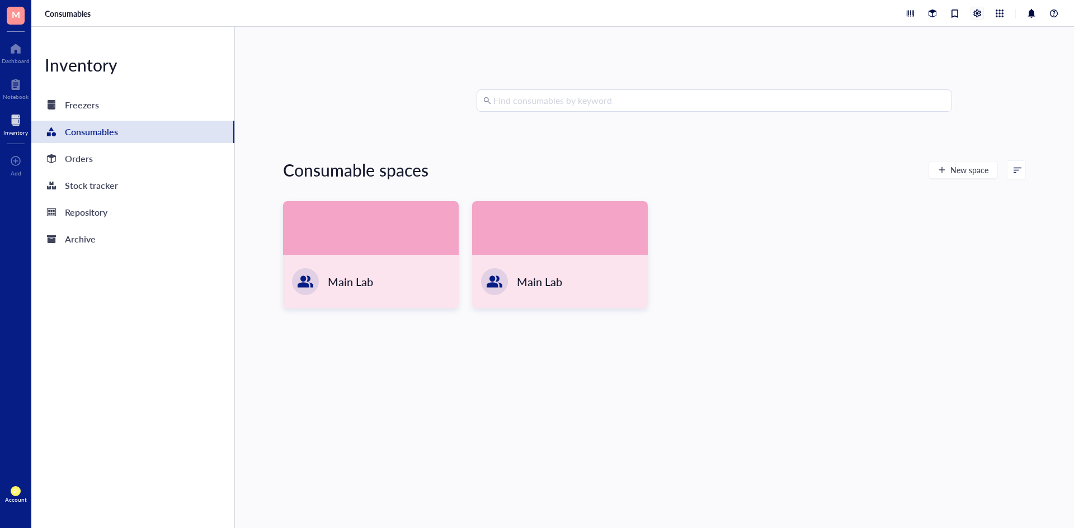
click at [979, 13] on div at bounding box center [977, 13] width 12 height 12
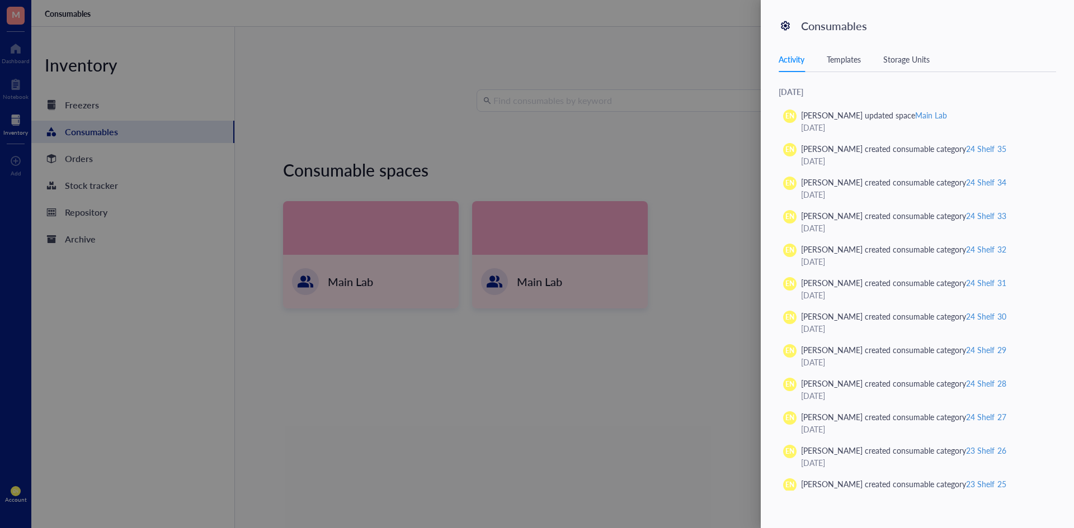
click at [901, 62] on div "Storage Units" at bounding box center [906, 59] width 46 height 12
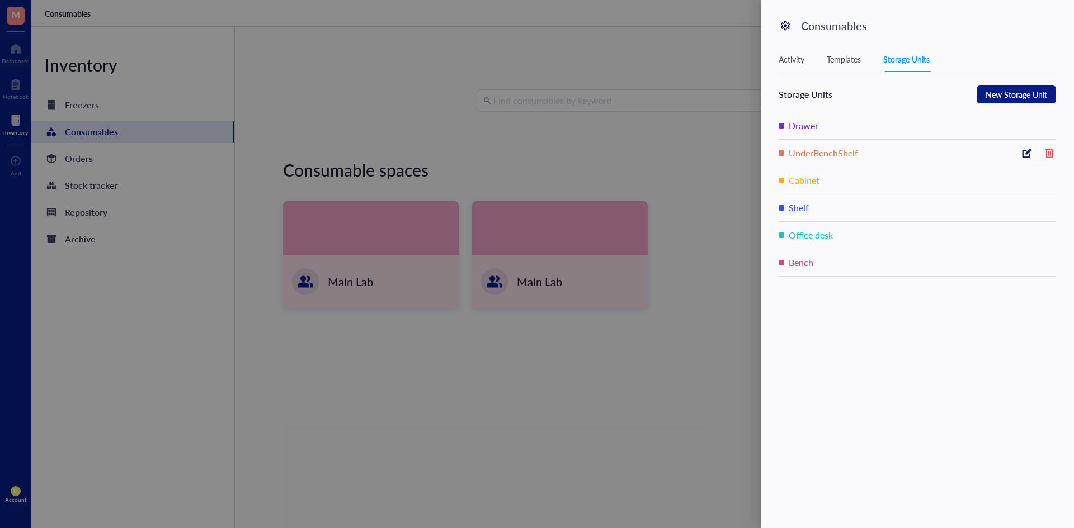
click at [1030, 151] on icon at bounding box center [1028, 152] width 5 height 4
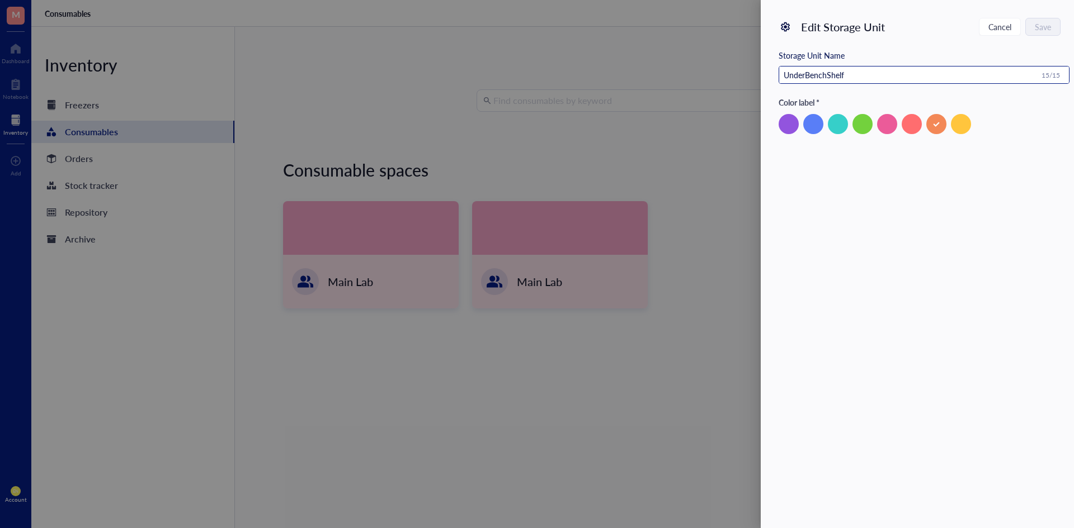
drag, startPoint x: 876, startPoint y: 74, endPoint x: 778, endPoint y: 75, distance: 97.9
click at [778, 75] on div "Edit Storage Unit Cancel Save Storage Unit Name UnderBenchShelf 15 / 15 Color l…" at bounding box center [917, 264] width 313 height 528
click at [835, 128] on div at bounding box center [838, 124] width 20 height 20
click at [1040, 23] on span "Save" at bounding box center [1043, 27] width 16 height 16
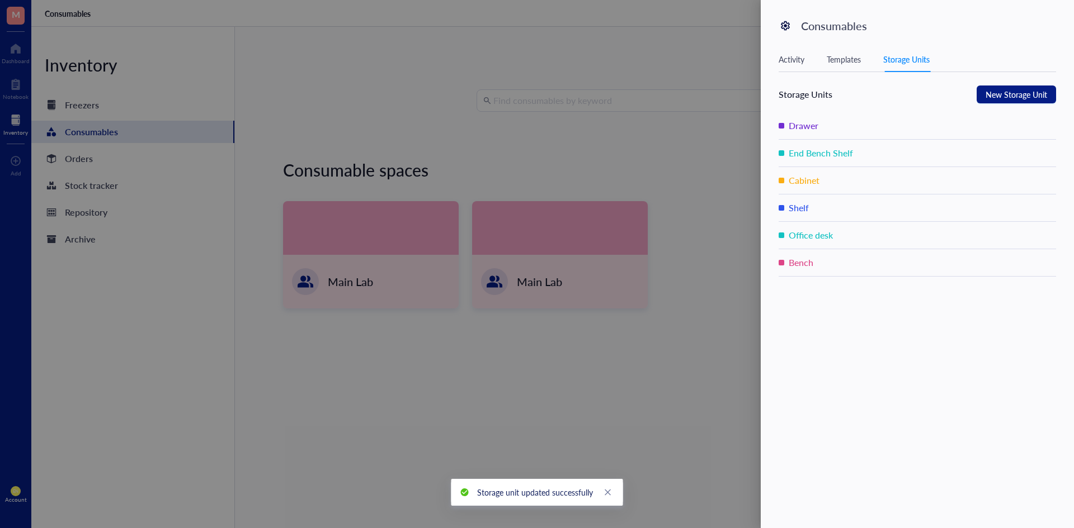
click at [659, 82] on div at bounding box center [537, 264] width 1074 height 528
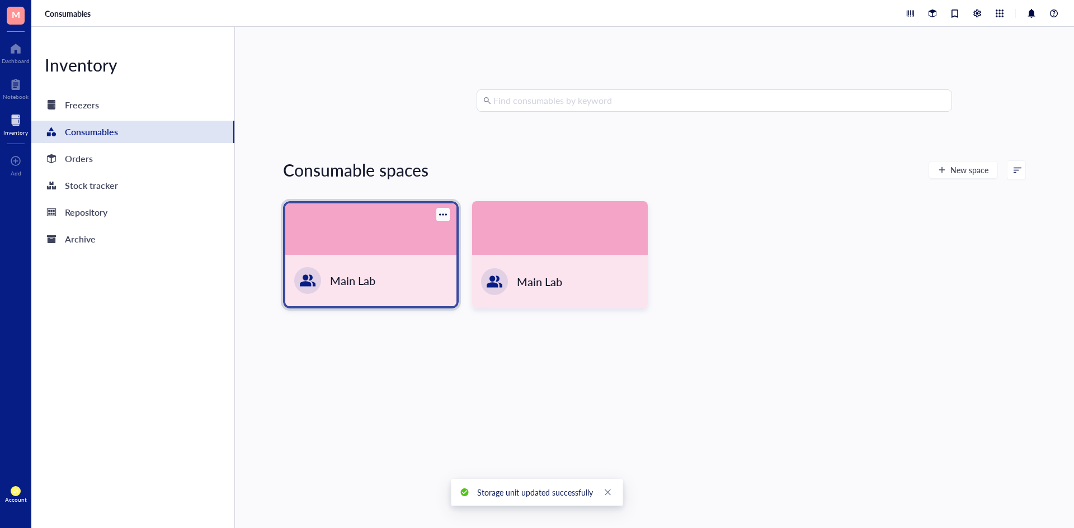
click at [397, 259] on div "Main Lab" at bounding box center [370, 280] width 171 height 51
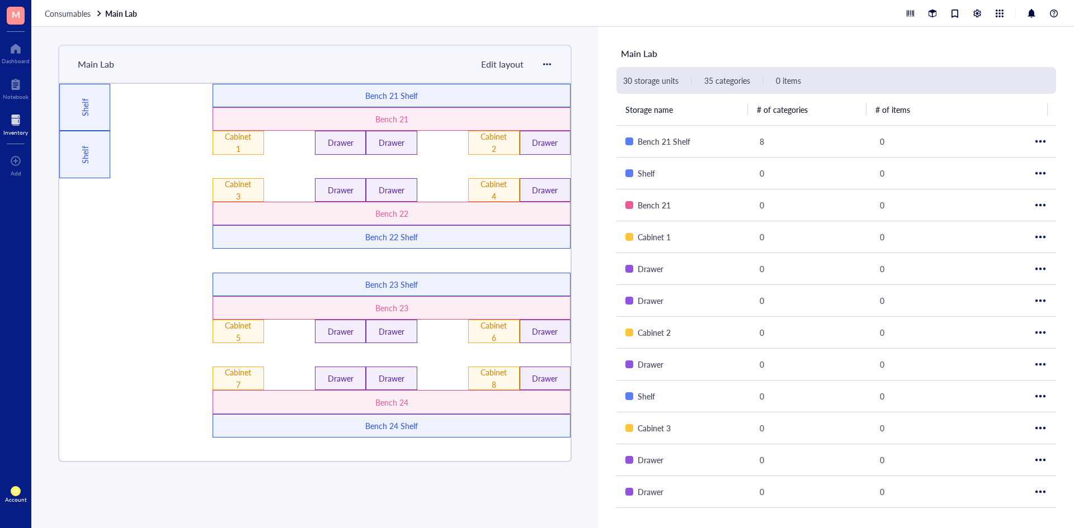
click at [507, 63] on span "Edit layout" at bounding box center [502, 64] width 43 height 13
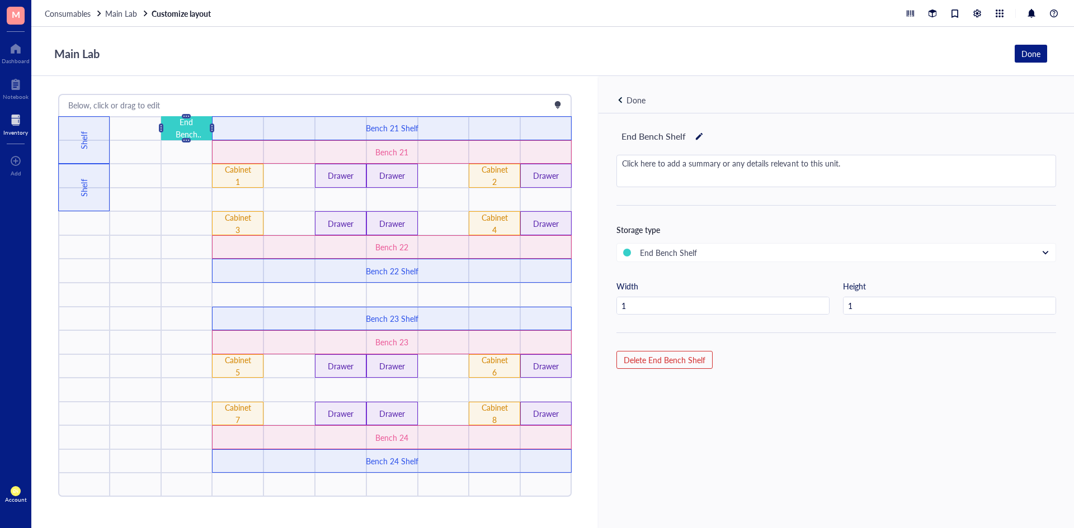
click at [700, 133] on div at bounding box center [699, 137] width 8 height 16
click at [620, 137] on input "End Bench Shelf" at bounding box center [660, 137] width 86 height 18
click at [638, 101] on div "Done" at bounding box center [635, 100] width 19 height 12
click at [695, 134] on div at bounding box center [699, 137] width 8 height 16
click at [619, 138] on input "End Bench Shelf" at bounding box center [660, 137] width 86 height 18
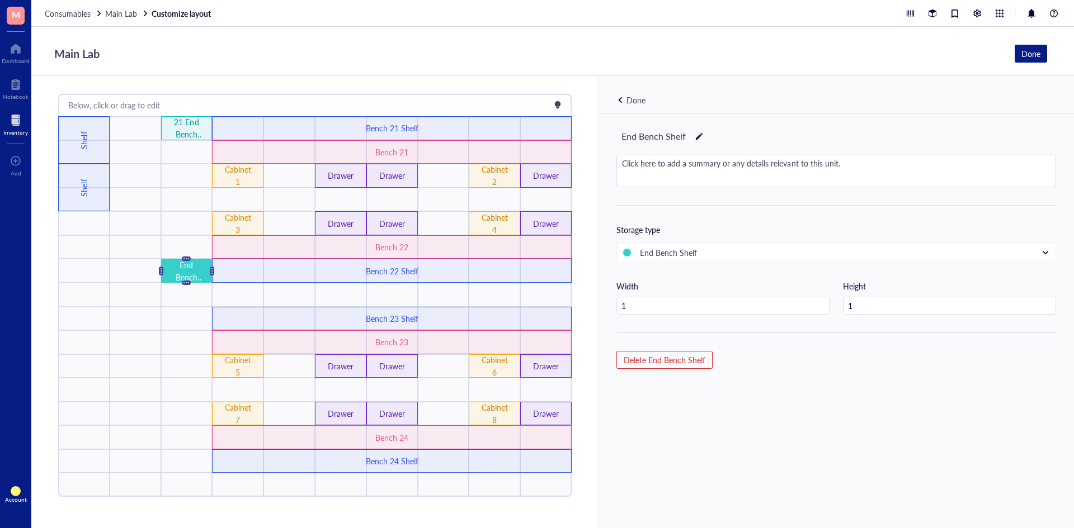
click at [635, 103] on div "Done" at bounding box center [635, 100] width 19 height 12
click at [697, 134] on div at bounding box center [699, 137] width 8 height 16
click at [619, 138] on input "End Bench Shelf" at bounding box center [660, 137] width 86 height 18
click at [776, 118] on div "23 End Bench Shelf Click here to add a summary or any details relevant to this …" at bounding box center [835, 340] width 475 height 452
click at [720, 114] on div "23 End Bench Shelf Click here to add a summary or any details relevant to this …" at bounding box center [835, 340] width 475 height 452
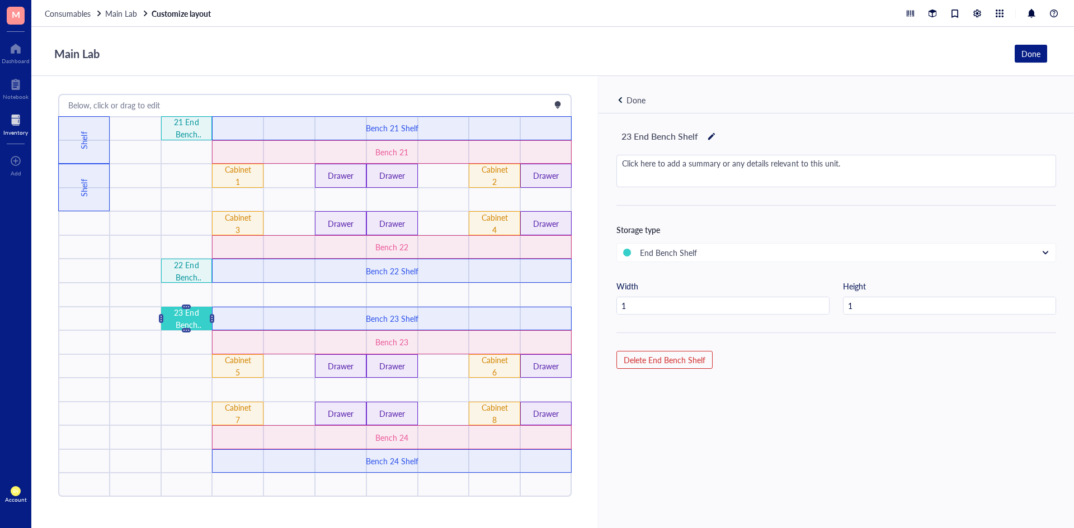
click at [640, 100] on div "Done" at bounding box center [635, 100] width 19 height 12
click at [692, 135] on div "End Bench Shelf" at bounding box center [836, 136] width 440 height 19
click at [695, 138] on div at bounding box center [699, 137] width 8 height 16
click at [618, 136] on input "End Bench Shelf" at bounding box center [660, 137] width 86 height 18
click at [811, 105] on div "Done" at bounding box center [835, 94] width 475 height 37
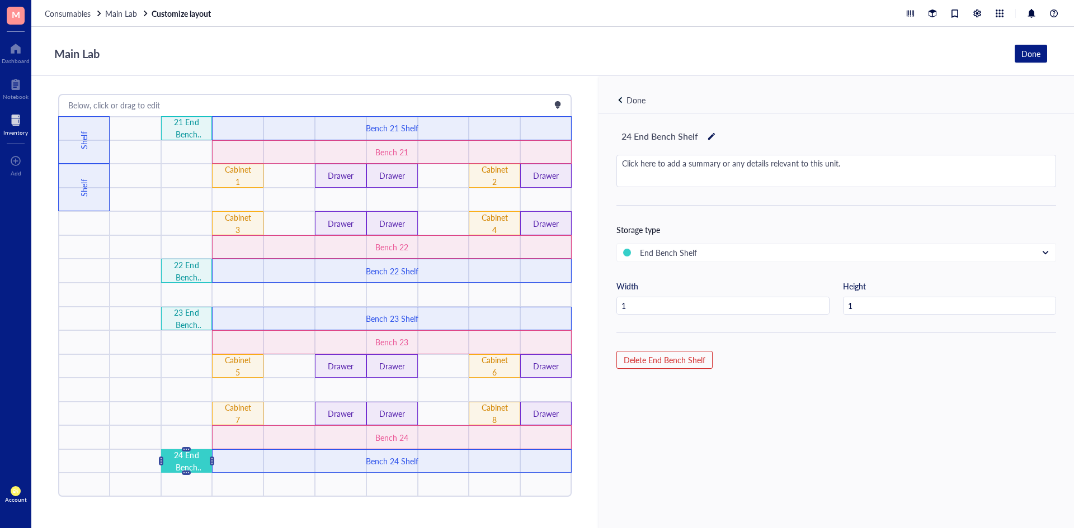
click at [495, 75] on div "Main Lab Done" at bounding box center [552, 51] width 1042 height 49
click at [199, 129] on div "21 End Bench Shelf" at bounding box center [187, 128] width 30 height 25
click at [1049, 49] on div "Main Lab Done" at bounding box center [552, 51] width 1042 height 49
click at [1042, 49] on button "Done" at bounding box center [1030, 54] width 32 height 18
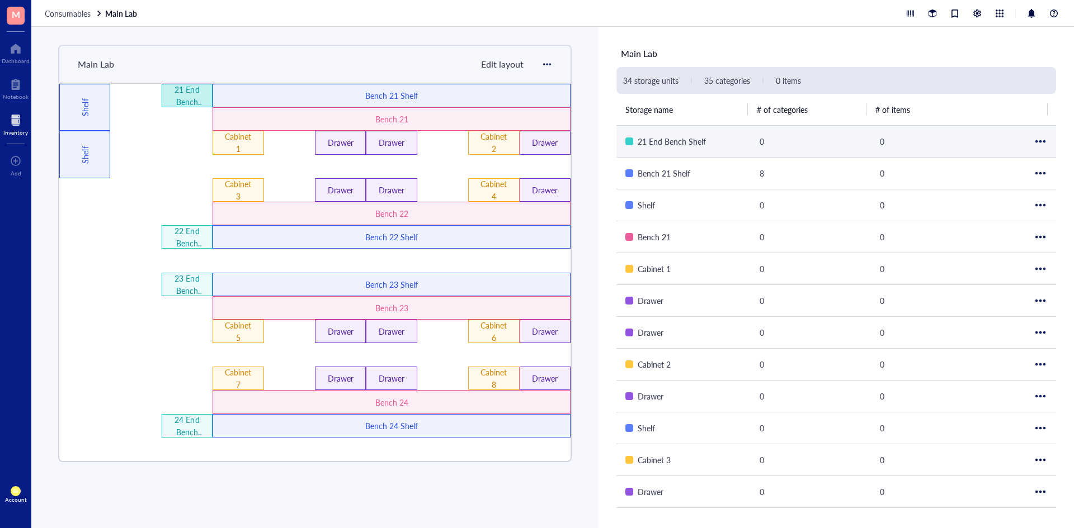
click at [191, 100] on div "21 End Bench Shelf" at bounding box center [187, 95] width 30 height 25
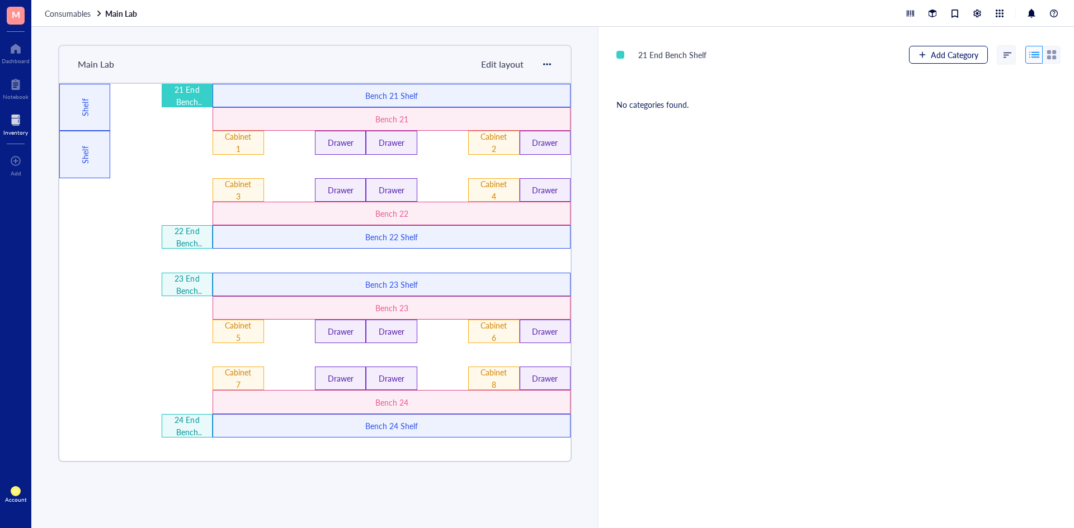
click at [941, 53] on span "Add Category" at bounding box center [955, 54] width 48 height 9
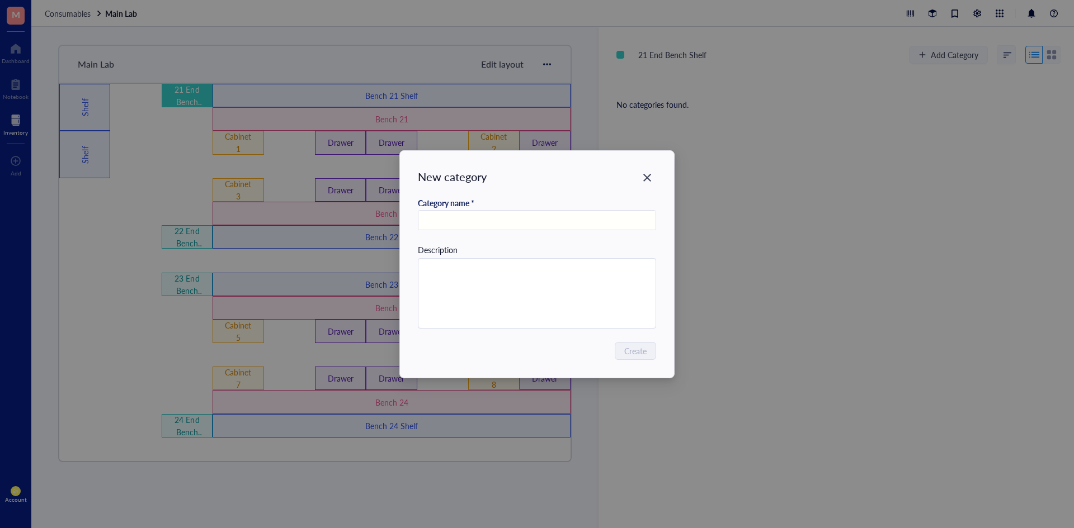
click at [542, 221] on input "text" at bounding box center [537, 221] width 238 height 20
click at [632, 350] on span "Create" at bounding box center [636, 351] width 22 height 12
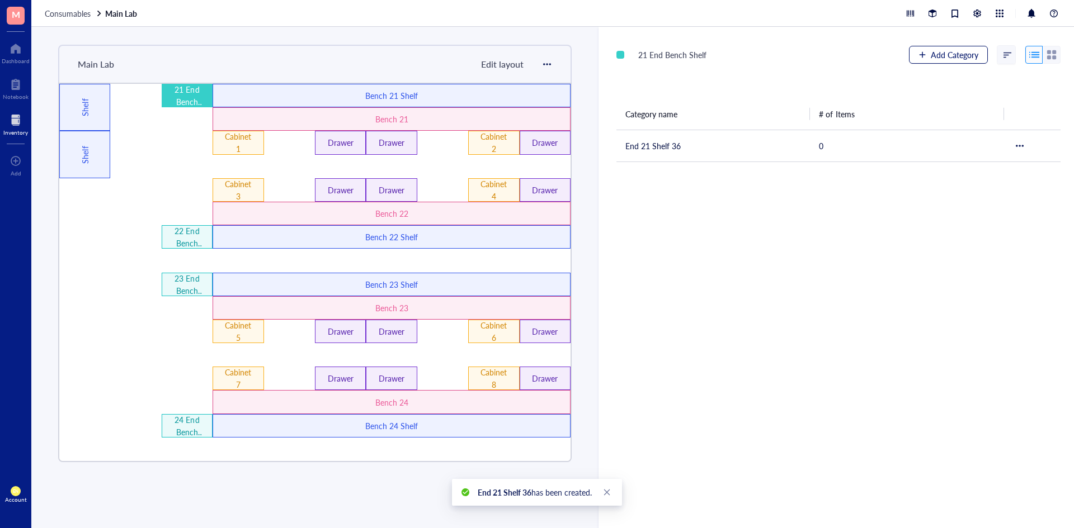
click at [950, 59] on span "Add Category" at bounding box center [955, 54] width 48 height 9
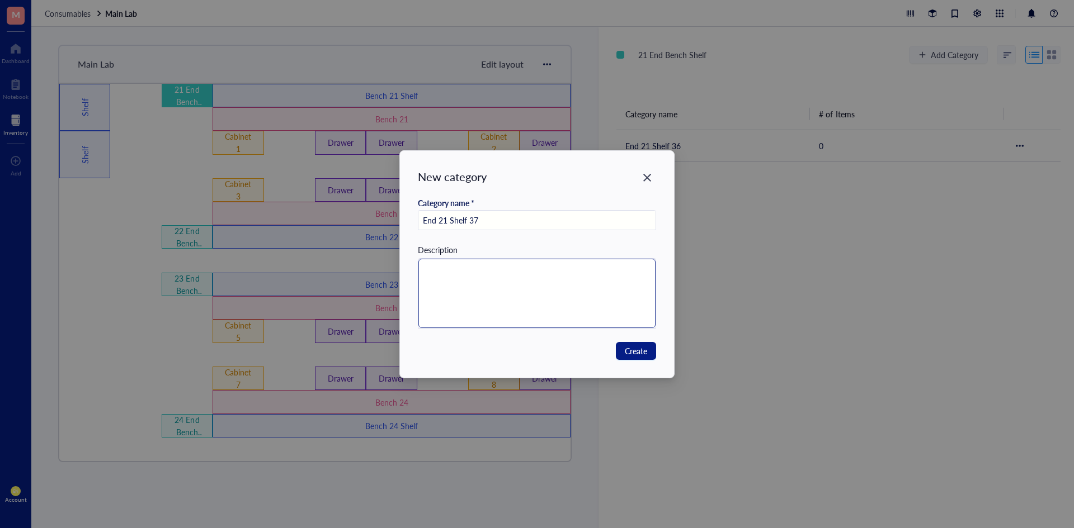
click at [536, 300] on textarea at bounding box center [537, 293] width 238 height 69
click at [631, 352] on span "Create" at bounding box center [636, 351] width 22 height 12
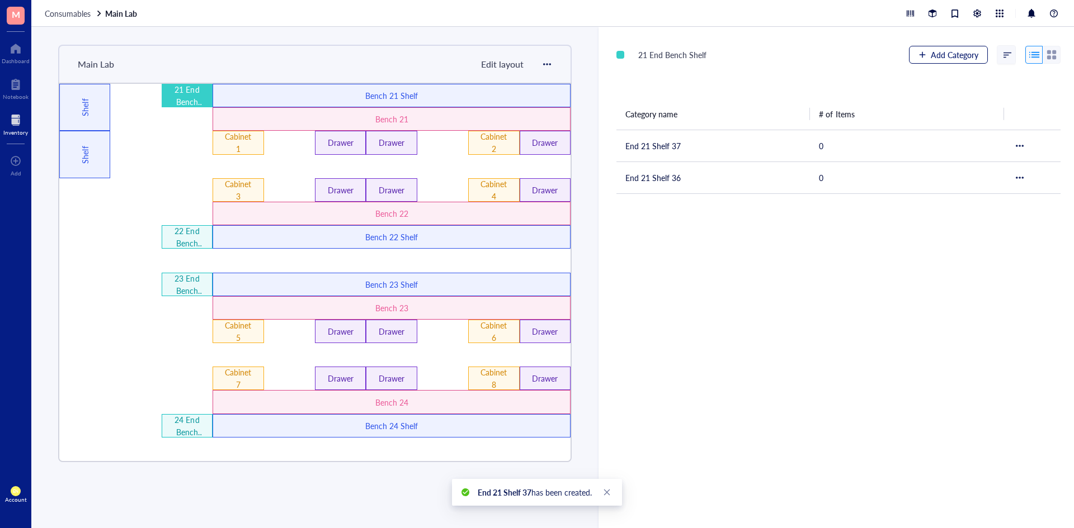
click at [952, 51] on span "Add Category" at bounding box center [955, 54] width 48 height 9
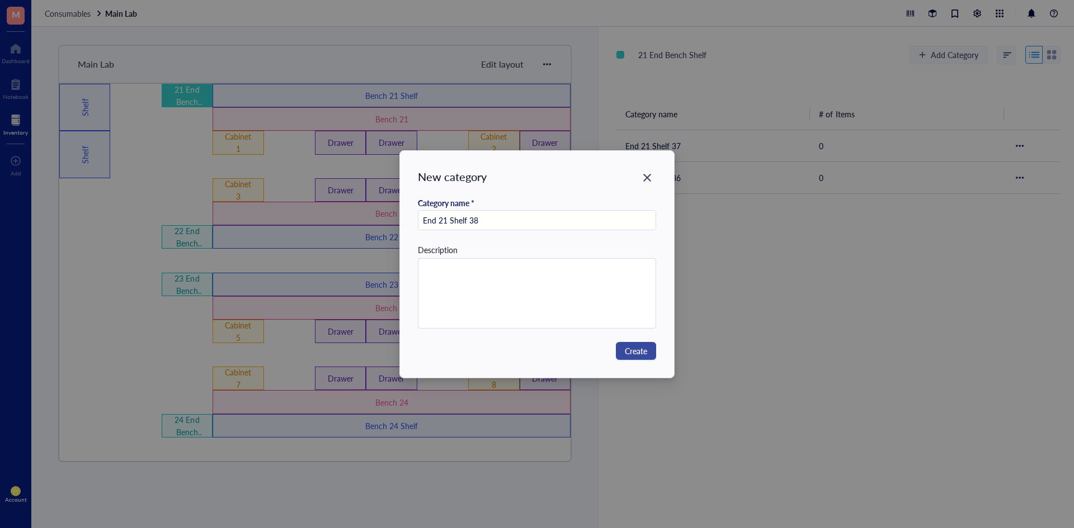
click at [625, 350] on span "Create" at bounding box center [636, 351] width 22 height 12
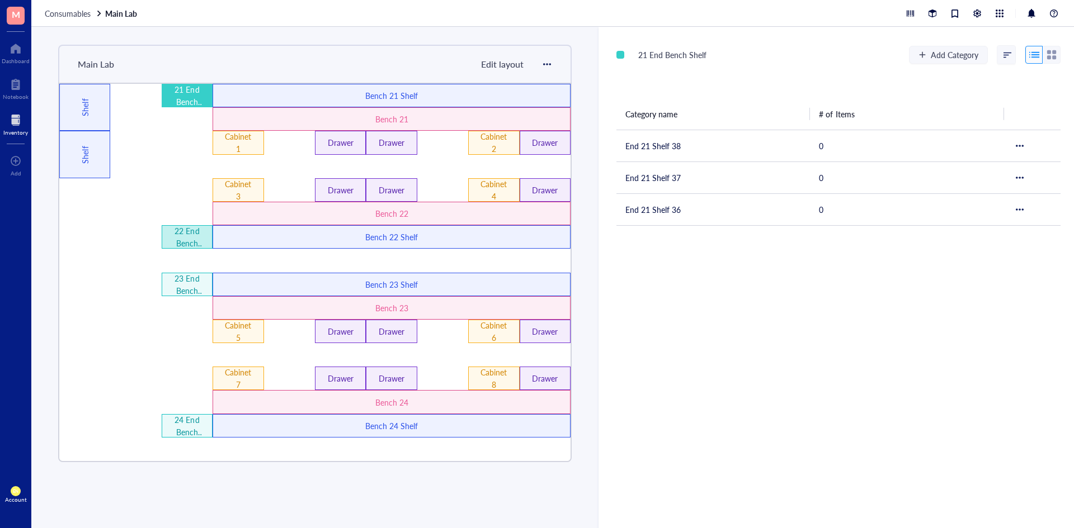
click at [185, 242] on div "22 End Bench Shelf" at bounding box center [187, 237] width 30 height 25
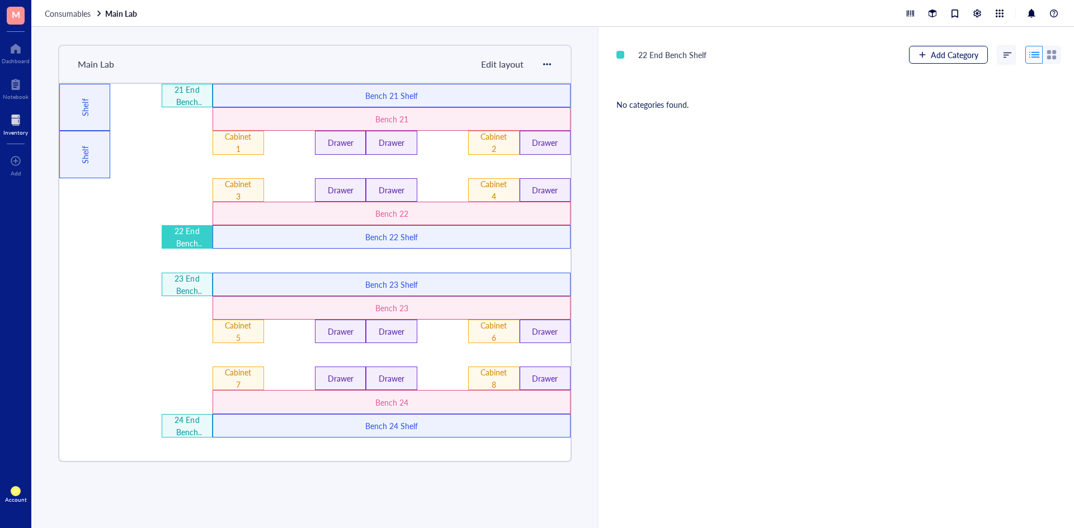
click at [933, 50] on span "Add Category" at bounding box center [955, 54] width 48 height 9
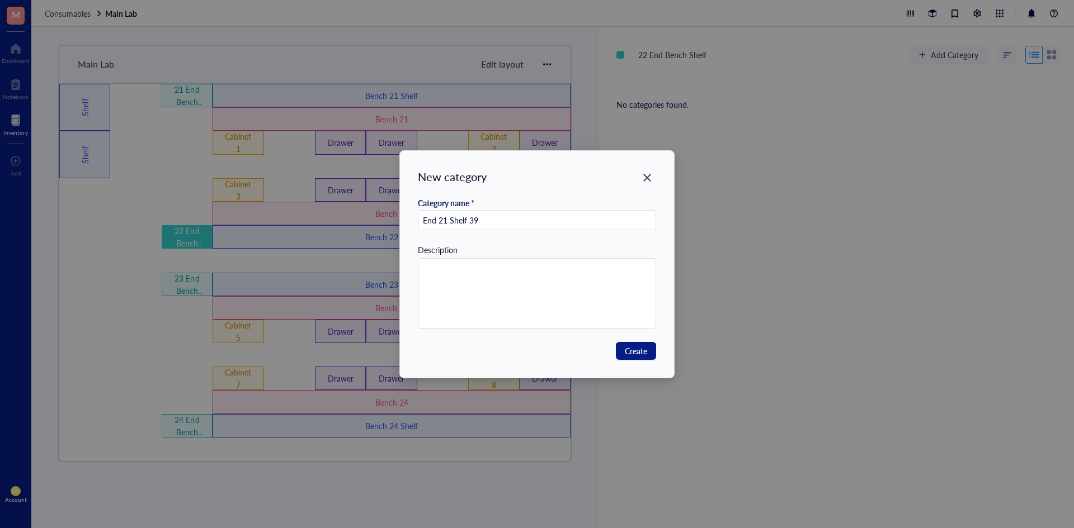
click at [448, 218] on input "End 21 Shelf 39" at bounding box center [537, 221] width 238 height 20
click at [634, 350] on span "Create" at bounding box center [636, 351] width 22 height 12
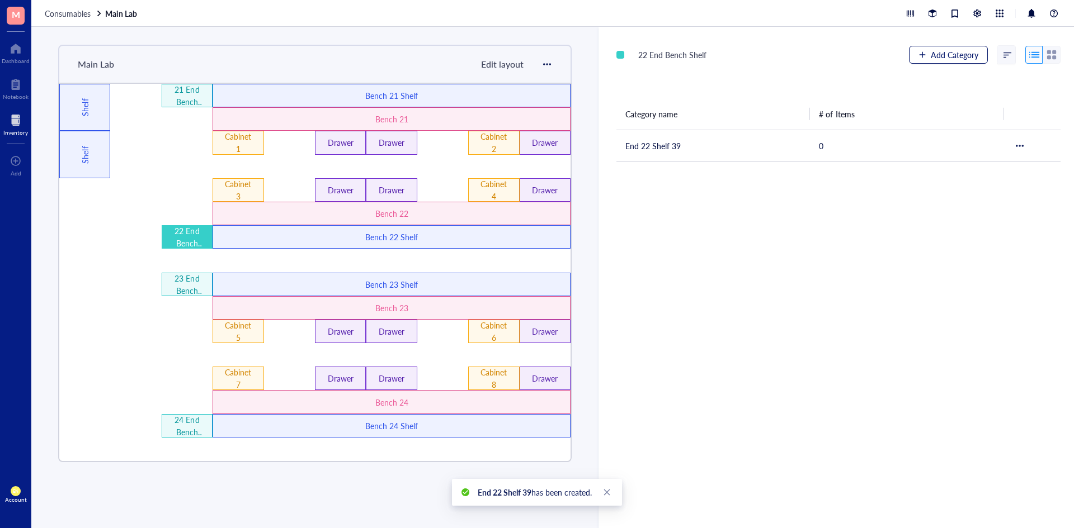
click at [946, 59] on span "Add Category" at bounding box center [955, 54] width 48 height 9
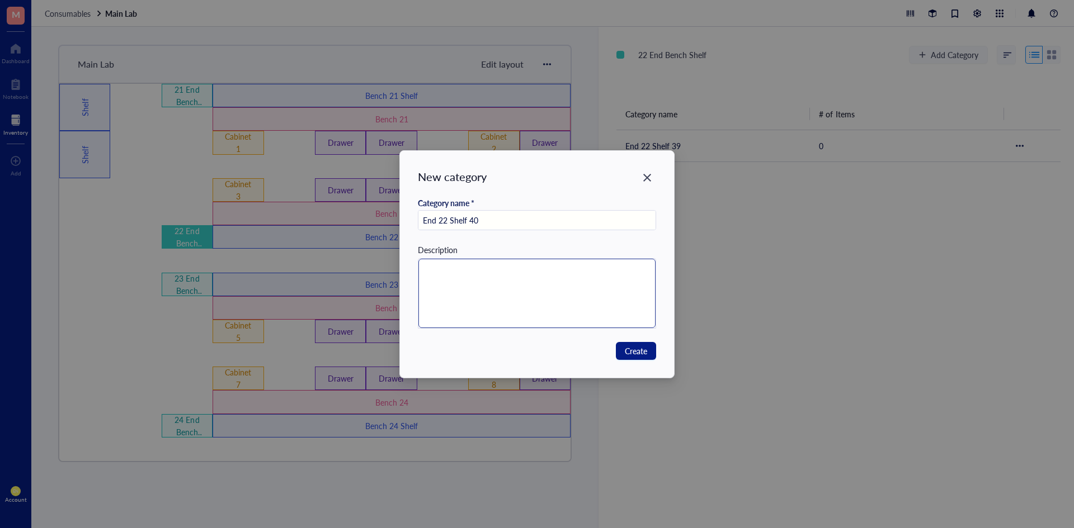
click at [496, 284] on textarea at bounding box center [537, 293] width 238 height 69
click at [625, 350] on span "Create" at bounding box center [636, 351] width 22 height 12
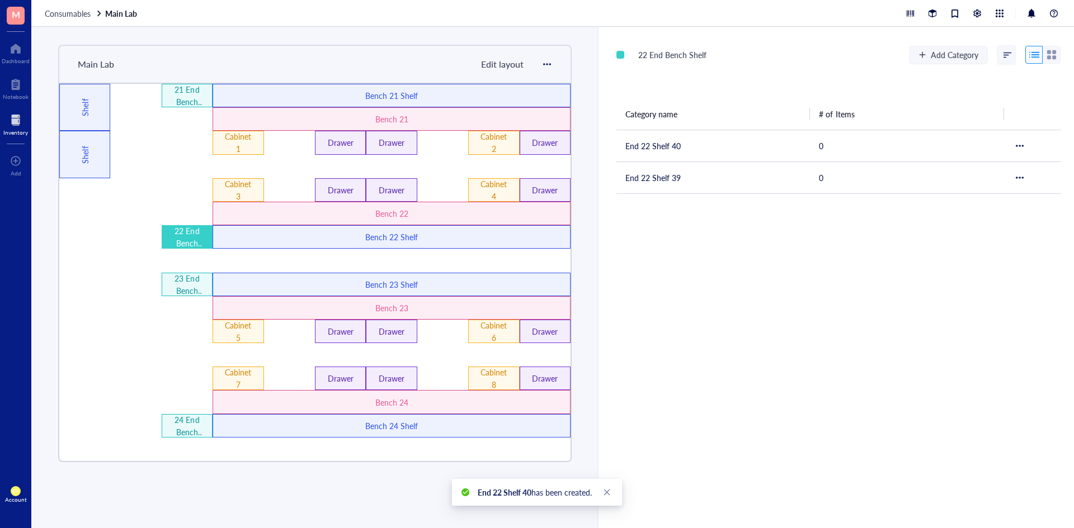
click at [942, 45] on div "22 End Bench Shelf Add Category" at bounding box center [838, 55] width 444 height 20
click at [939, 50] on span "Add Category" at bounding box center [955, 54] width 48 height 9
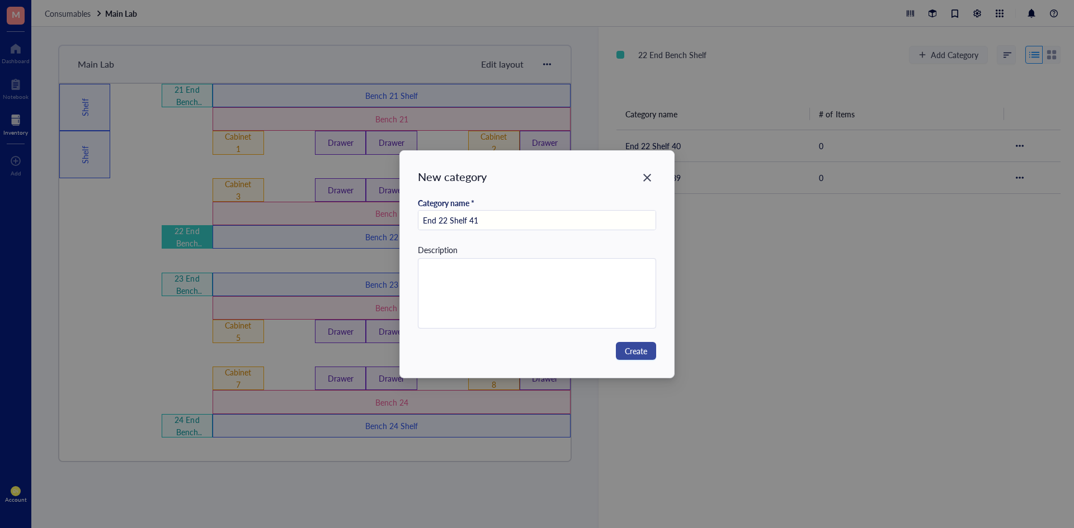
click at [643, 356] on span "Create" at bounding box center [636, 351] width 22 height 12
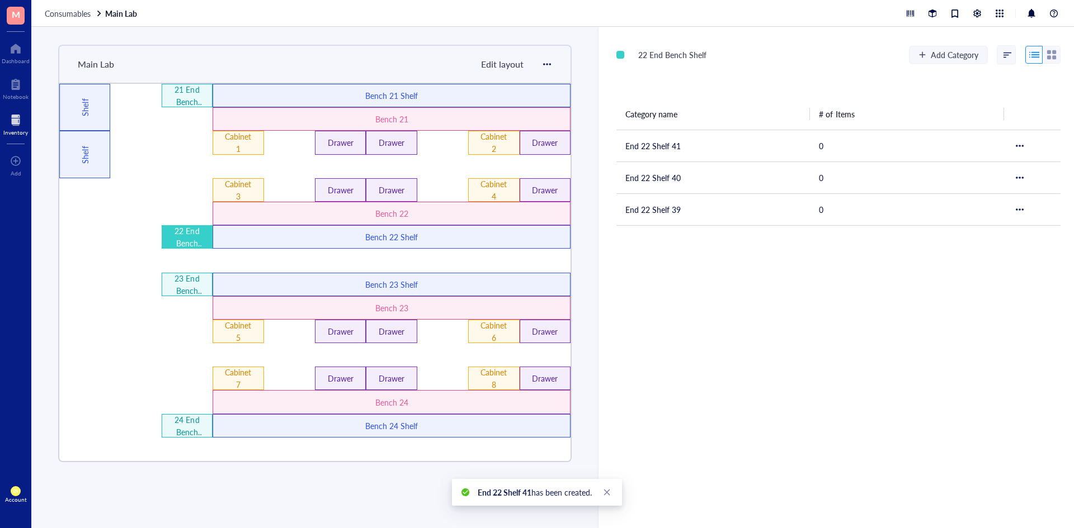
click at [185, 242] on div "22 End Bench Shelf" at bounding box center [187, 237] width 30 height 25
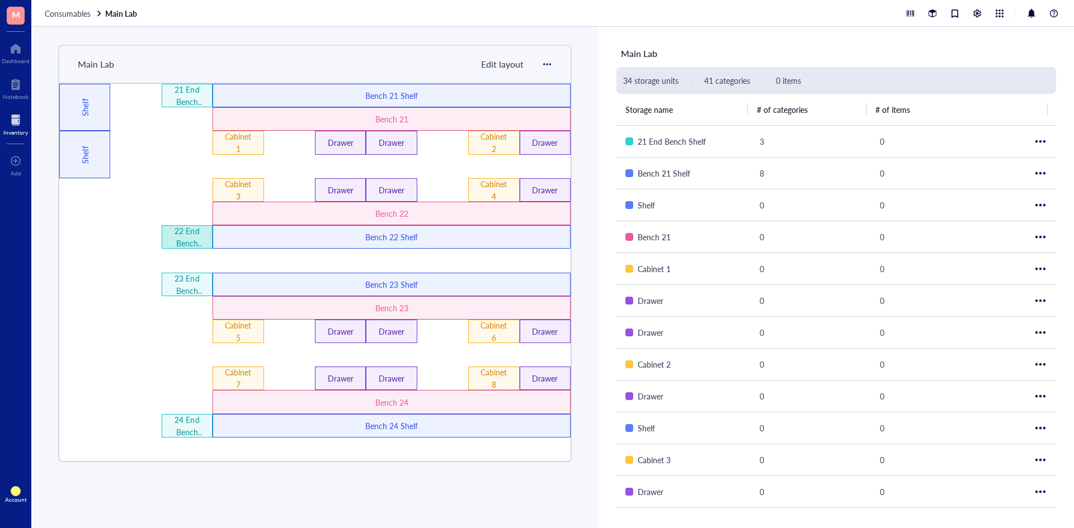
click at [185, 242] on div "22 End Bench Shelf" at bounding box center [187, 237] width 30 height 25
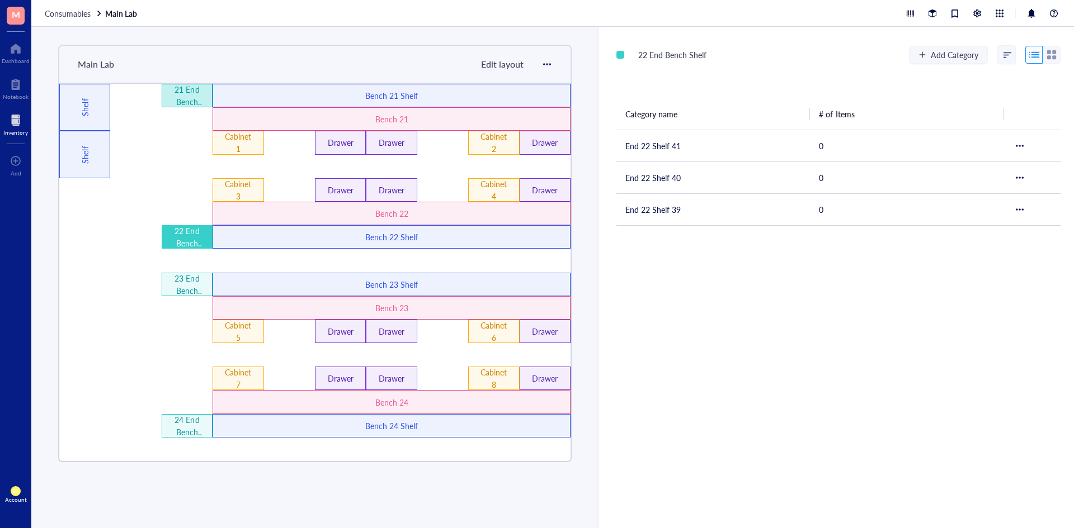
click at [208, 98] on div "21 End Bench Shelf" at bounding box center [187, 95] width 51 height 23
click at [179, 279] on div "23 End Bench Shelf" at bounding box center [187, 284] width 30 height 25
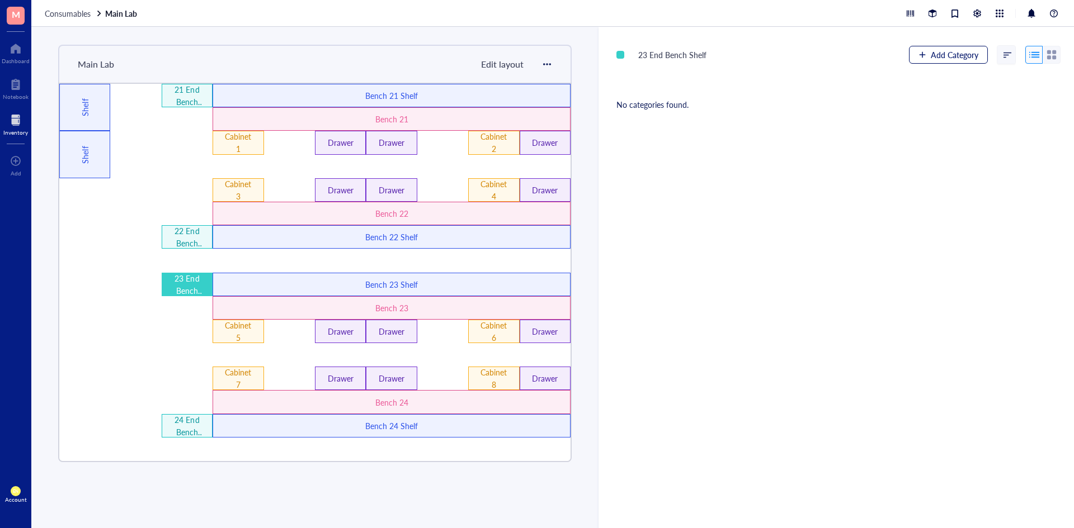
click at [924, 62] on button "Add Category" at bounding box center [948, 55] width 79 height 18
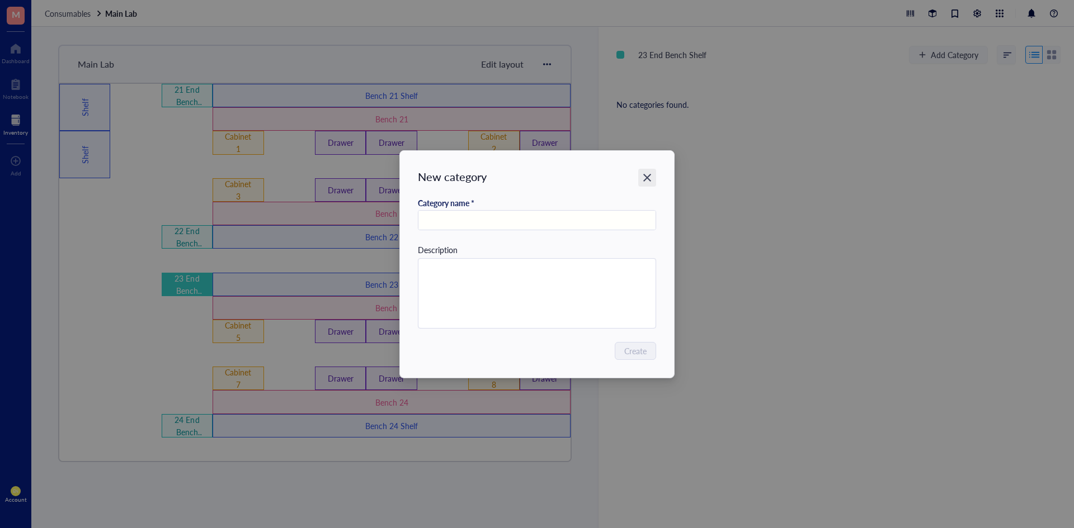
click at [644, 181] on icon "Close" at bounding box center [647, 178] width 8 height 8
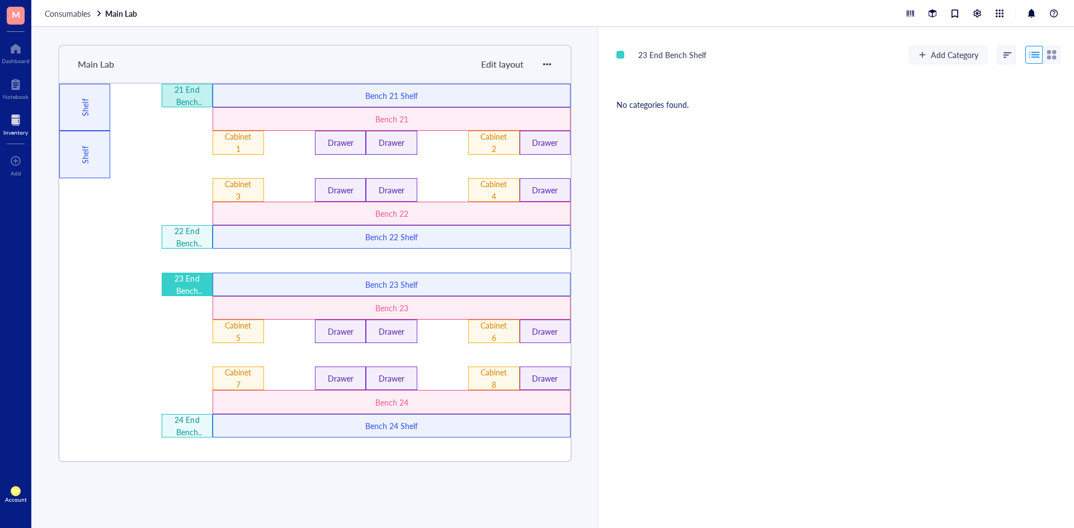
click at [185, 106] on div "21 End Bench Shelf" at bounding box center [187, 95] width 30 height 25
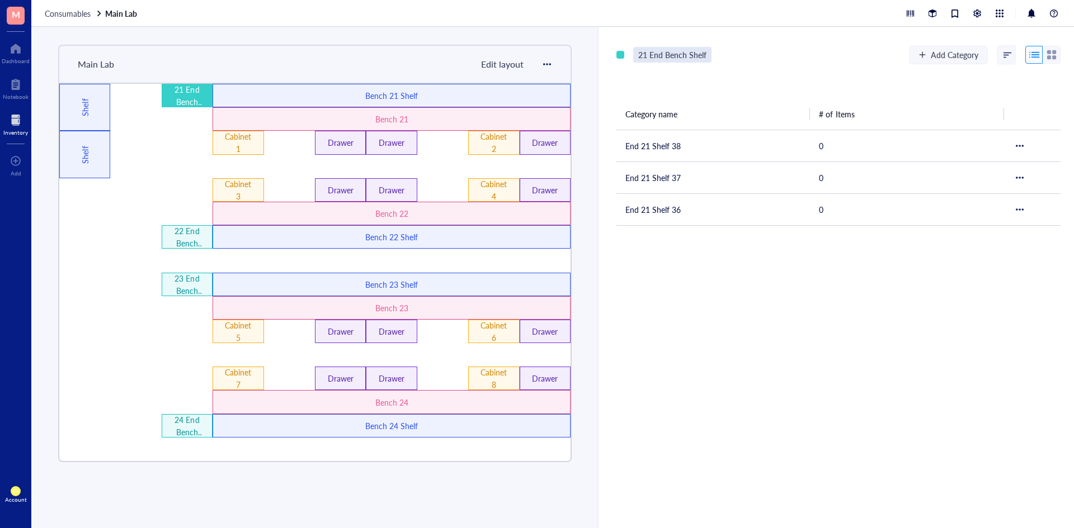
click at [664, 56] on div "21 End Bench Shelf" at bounding box center [672, 55] width 78 height 16
click at [651, 51] on input "Header" at bounding box center [678, 55] width 89 height 15
click at [734, 268] on div "Add Category Category name # of Items End 21 Shelf 38 0 End 21 Shelf 37 0 End 2…" at bounding box center [835, 278] width 475 height 502
click at [195, 235] on div "22 End Bench Shelf" at bounding box center [187, 237] width 30 height 25
click at [202, 96] on div "End Bench 21 Shelf" at bounding box center [187, 95] width 51 height 23
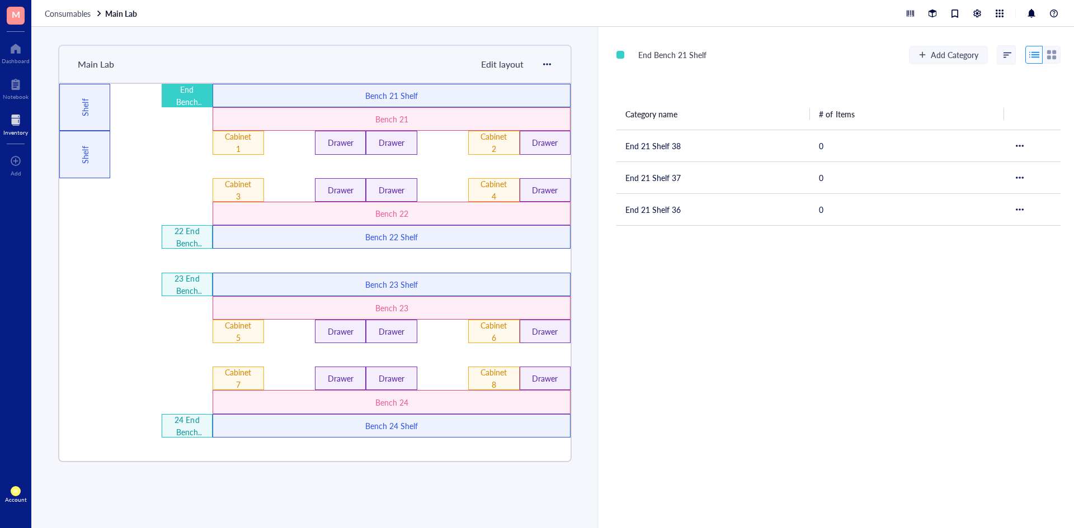
click at [723, 48] on div "End Bench 21 Shelf" at bounding box center [758, 55] width 284 height 20
click at [672, 53] on div "End Bench 21 Shelf" at bounding box center [672, 55] width 78 height 16
click at [186, 228] on div "22 End Bench Shelf" at bounding box center [187, 237] width 30 height 25
click at [660, 55] on div "22 End Bench Shelf" at bounding box center [672, 55] width 78 height 16
click at [650, 53] on input "Header" at bounding box center [678, 55] width 89 height 15
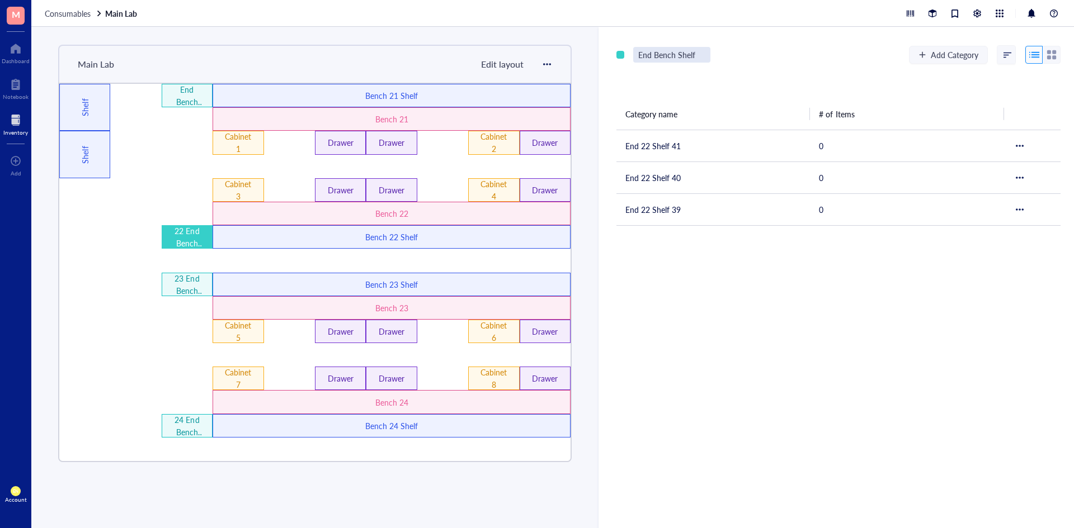
click at [677, 55] on input "Header" at bounding box center [672, 55] width 76 height 15
click at [714, 61] on input "Header" at bounding box center [678, 55] width 89 height 15
click at [737, 276] on div "End Bench 22 Shelves Add Category Category name # of Items End 22 Shelf 41 0 En…" at bounding box center [835, 278] width 475 height 502
click at [189, 276] on div "23 End Bench Shelf" at bounding box center [187, 284] width 30 height 25
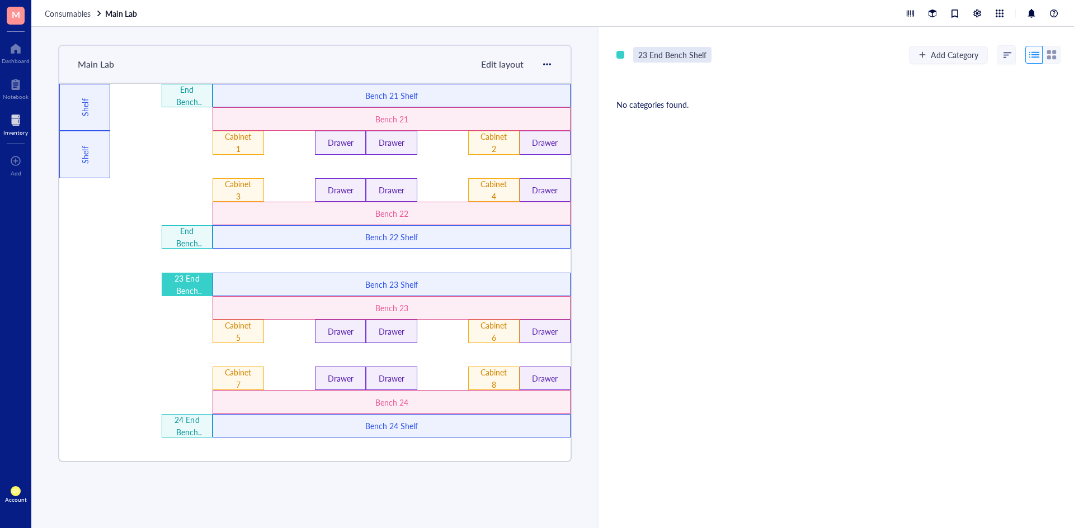
click at [693, 58] on div "23 End Bench Shelf" at bounding box center [672, 55] width 78 height 16
drag, startPoint x: 646, startPoint y: 54, endPoint x: 594, endPoint y: 65, distance: 53.2
click at [594, 65] on div "Main Lab Edit layout 24 End Bench Shelf 23 End Bench Shelf End Bench 22 Shelves…" at bounding box center [552, 278] width 1042 height 502
click at [705, 55] on input "Header" at bounding box center [672, 55] width 76 height 15
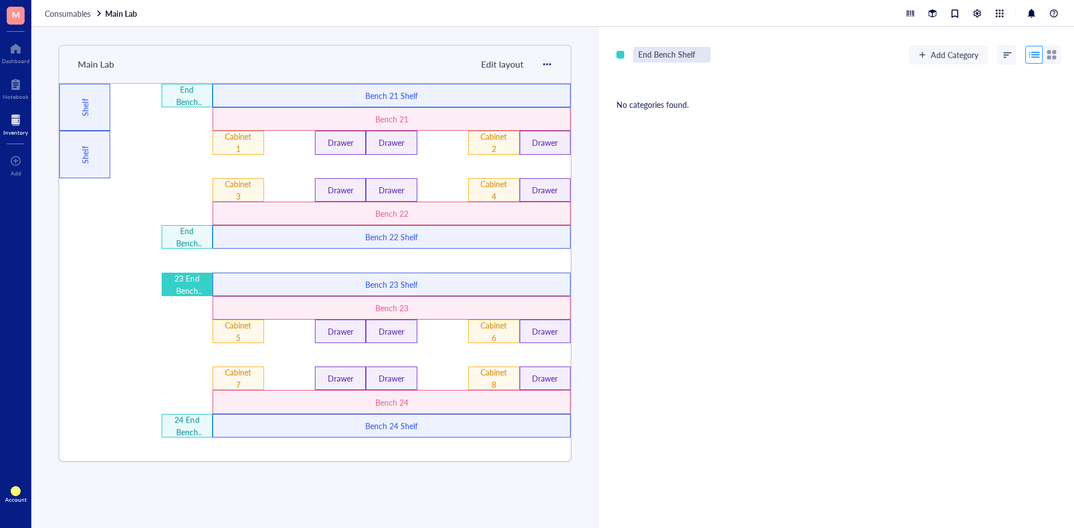
click at [680, 56] on input "Header" at bounding box center [672, 55] width 76 height 15
click at [692, 251] on div "End Bench 23 Shelves Add Category No categories found." at bounding box center [835, 278] width 475 height 502
click at [186, 427] on div "24 End Bench Shelf" at bounding box center [187, 426] width 30 height 25
click at [648, 53] on div "24 End Bench Shelf" at bounding box center [672, 55] width 78 height 16
click at [649, 54] on input "Header" at bounding box center [678, 55] width 89 height 15
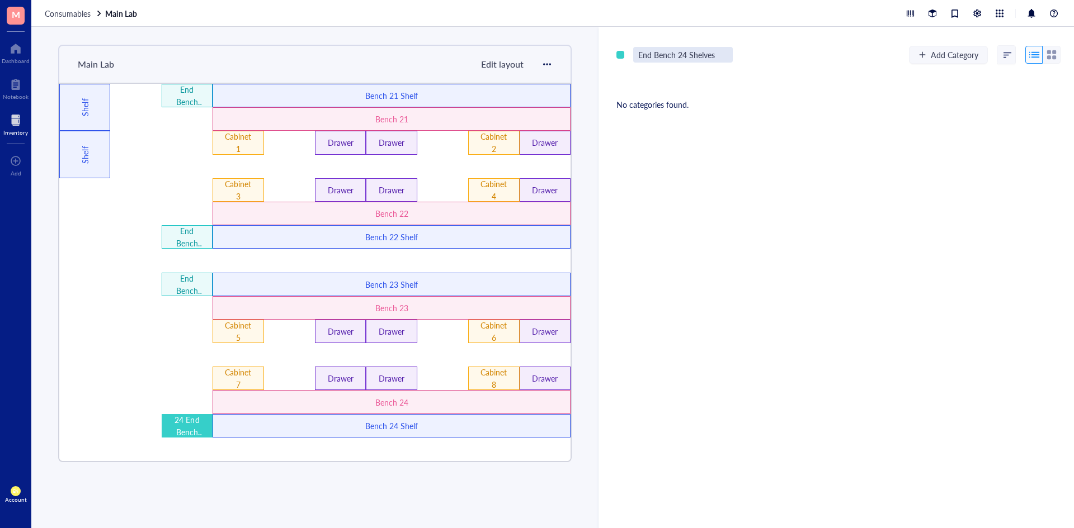
click at [684, 383] on div "Add Category No categories found." at bounding box center [835, 278] width 475 height 502
click at [183, 98] on div "End Bench 21 Shelves" at bounding box center [187, 95] width 30 height 25
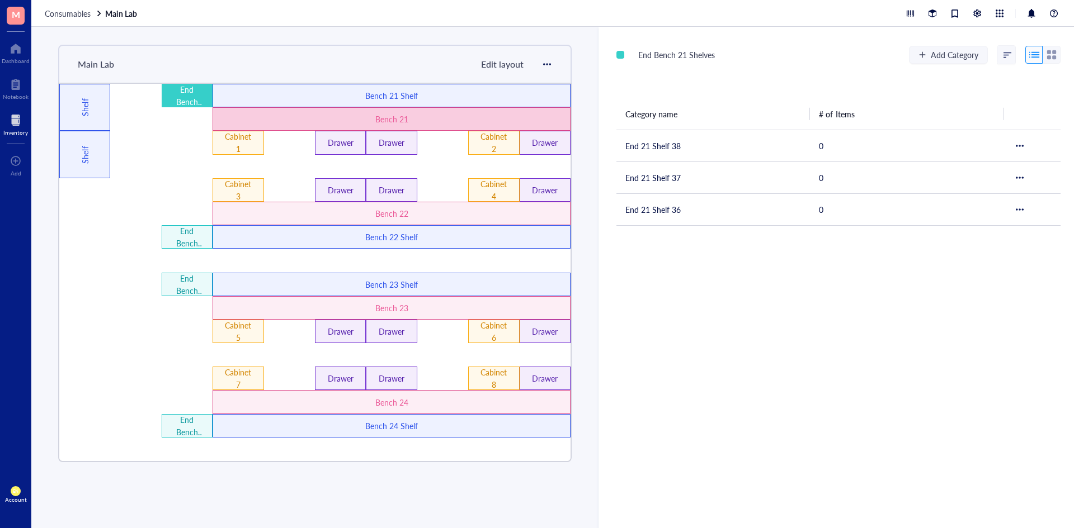
click at [358, 120] on div "Bench 21" at bounding box center [392, 119] width 214 height 12
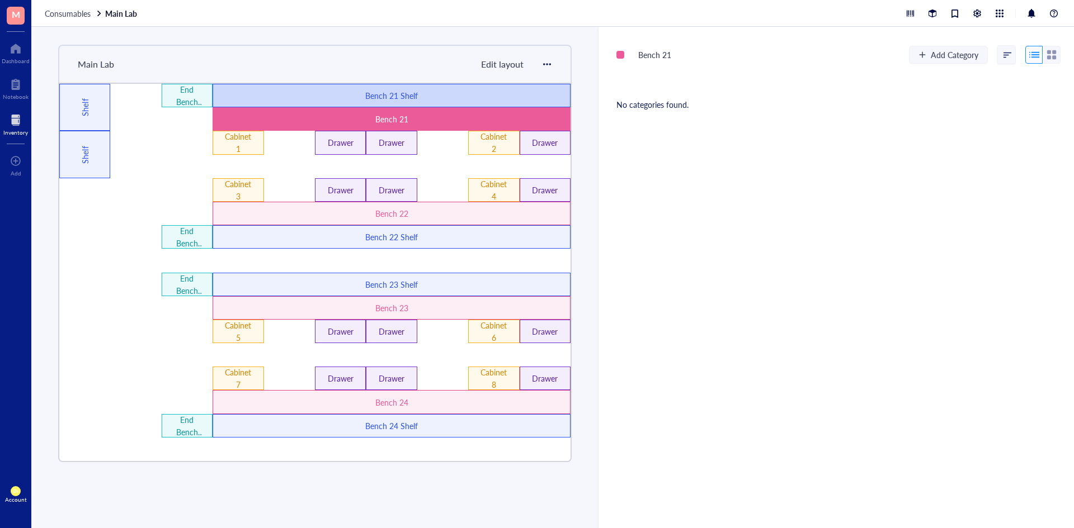
click at [365, 103] on div "Bench 21 Shelf" at bounding box center [392, 95] width 358 height 23
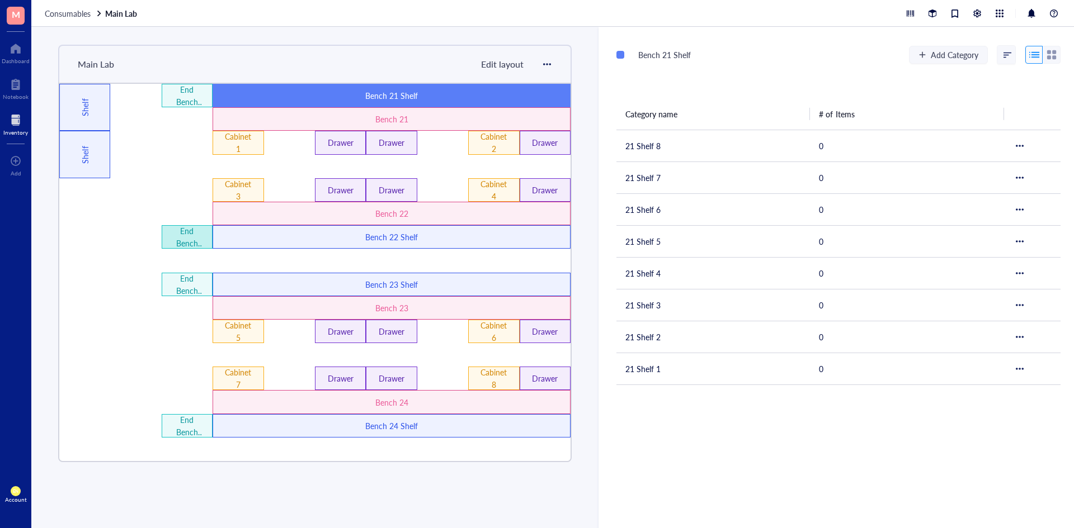
click at [190, 234] on div "End Bench 22 Shelves" at bounding box center [187, 237] width 30 height 25
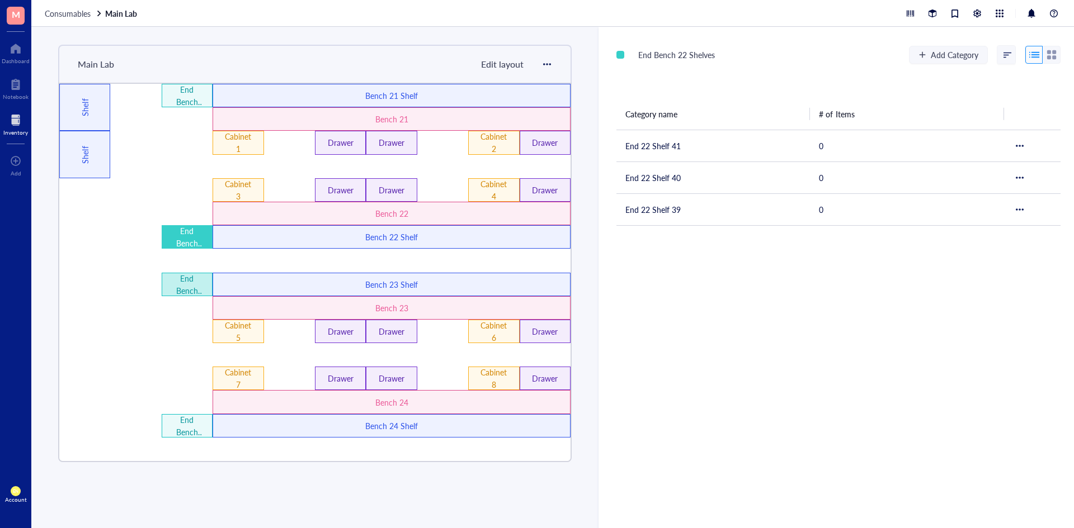
click at [197, 284] on div "End Bench 23 Shelves" at bounding box center [187, 284] width 30 height 25
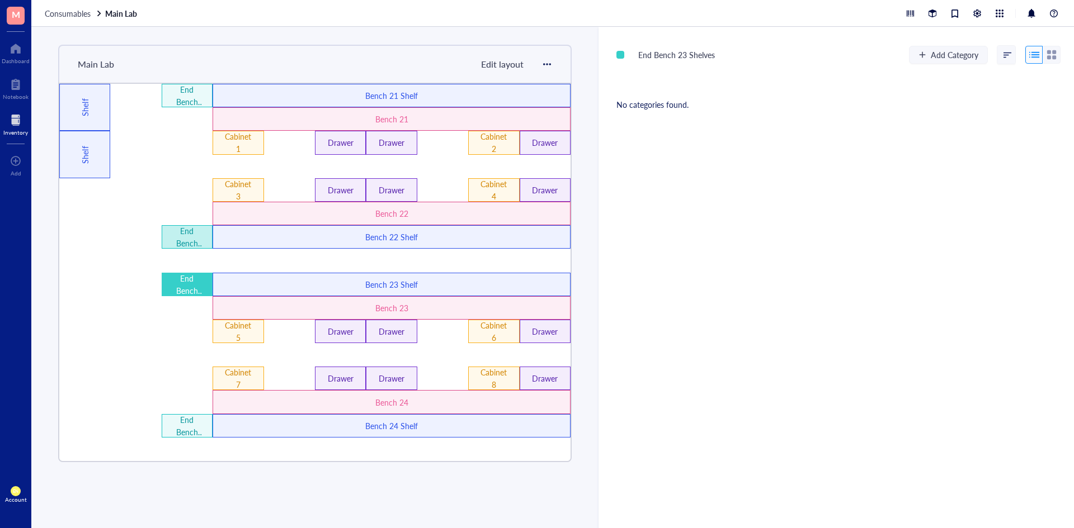
click at [203, 228] on div "End Bench 22 Shelves" at bounding box center [187, 236] width 51 height 23
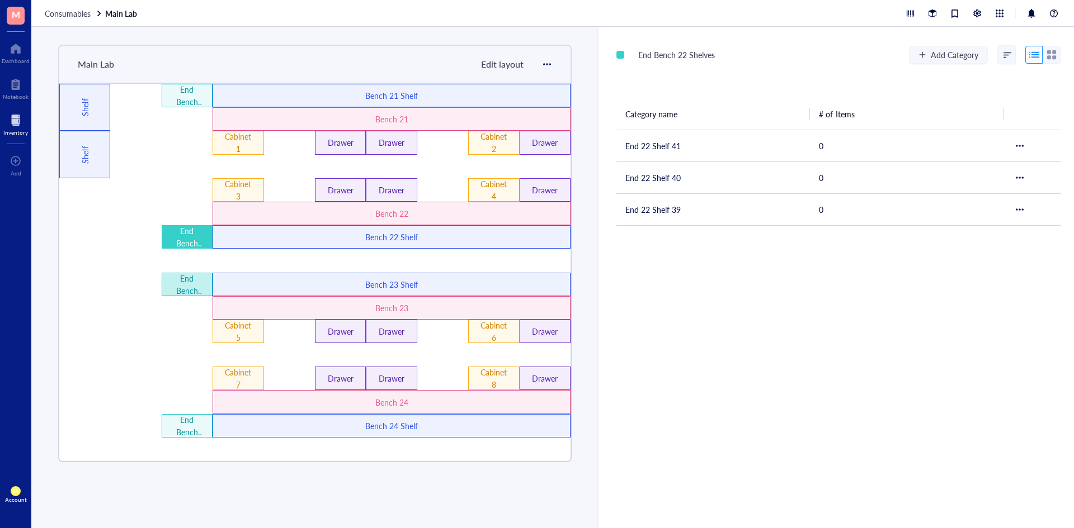
click at [200, 283] on div "End Bench 23 Shelves" at bounding box center [187, 284] width 30 height 25
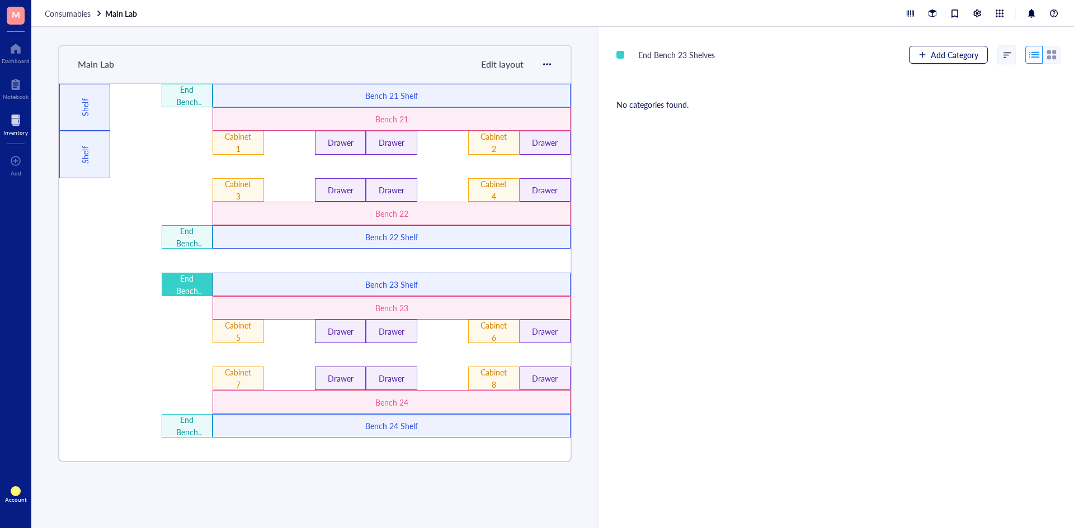
click at [931, 56] on span "Add Category" at bounding box center [955, 54] width 48 height 9
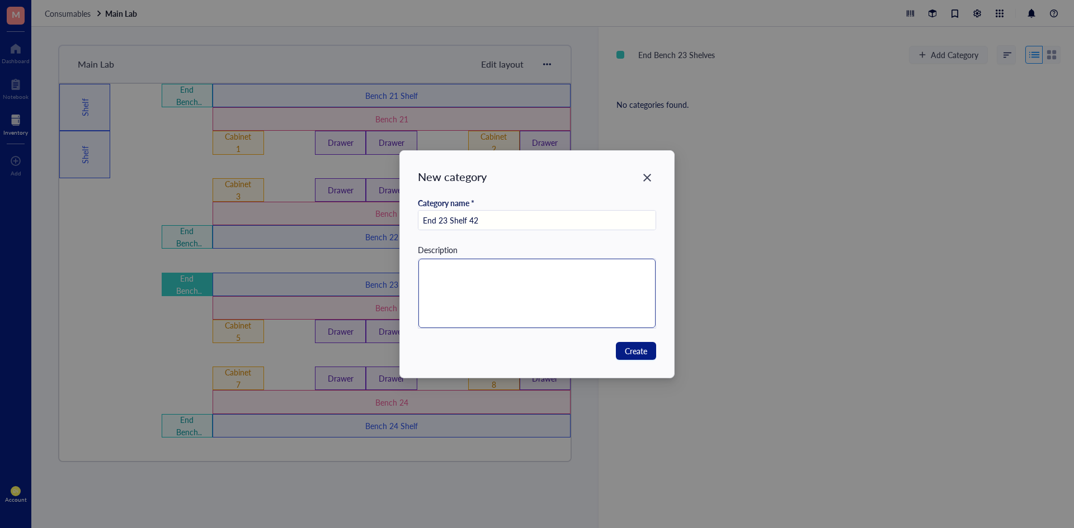
click at [627, 268] on textarea at bounding box center [537, 293] width 238 height 69
click at [641, 353] on span "Create" at bounding box center [636, 351] width 22 height 12
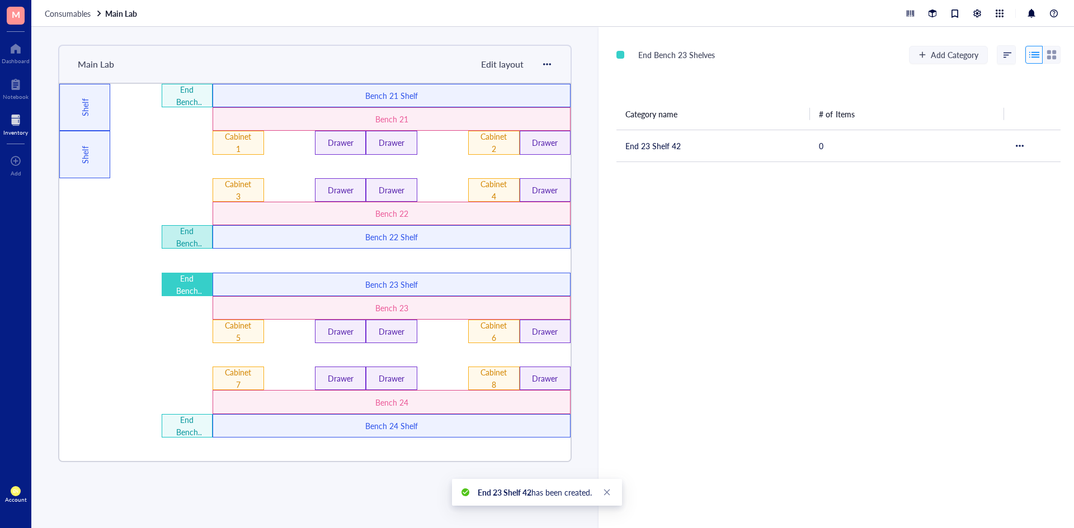
click at [195, 246] on div "End Bench 22 Shelves" at bounding box center [187, 237] width 30 height 25
click at [192, 278] on div "End Bench 23 Shelves" at bounding box center [187, 284] width 30 height 25
click at [942, 51] on span "Add Category" at bounding box center [955, 54] width 48 height 9
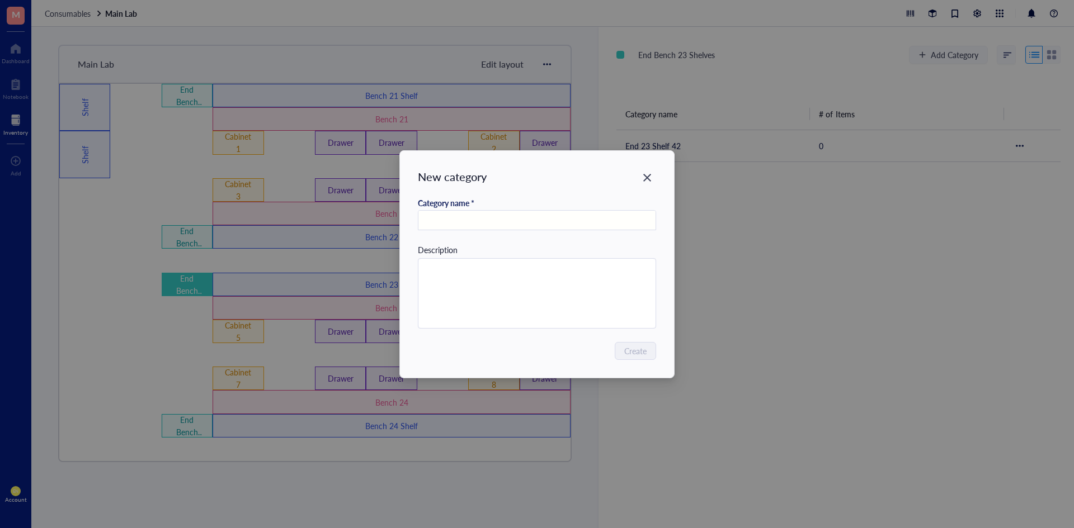
click at [471, 221] on input "text" at bounding box center [537, 221] width 238 height 20
click at [516, 286] on textarea at bounding box center [537, 293] width 238 height 69
click at [639, 351] on span "Create" at bounding box center [636, 351] width 22 height 12
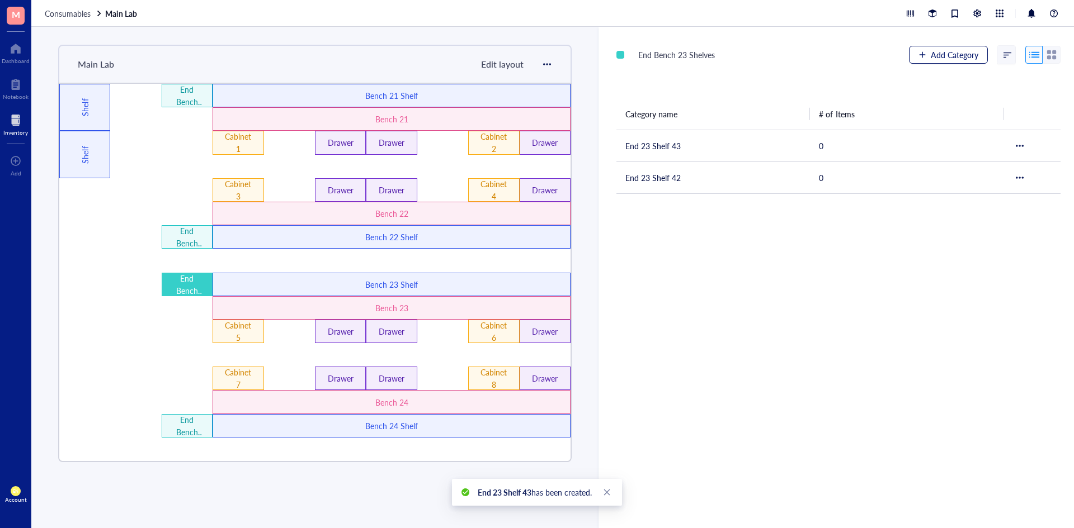
click at [939, 59] on span "Add Category" at bounding box center [955, 54] width 48 height 9
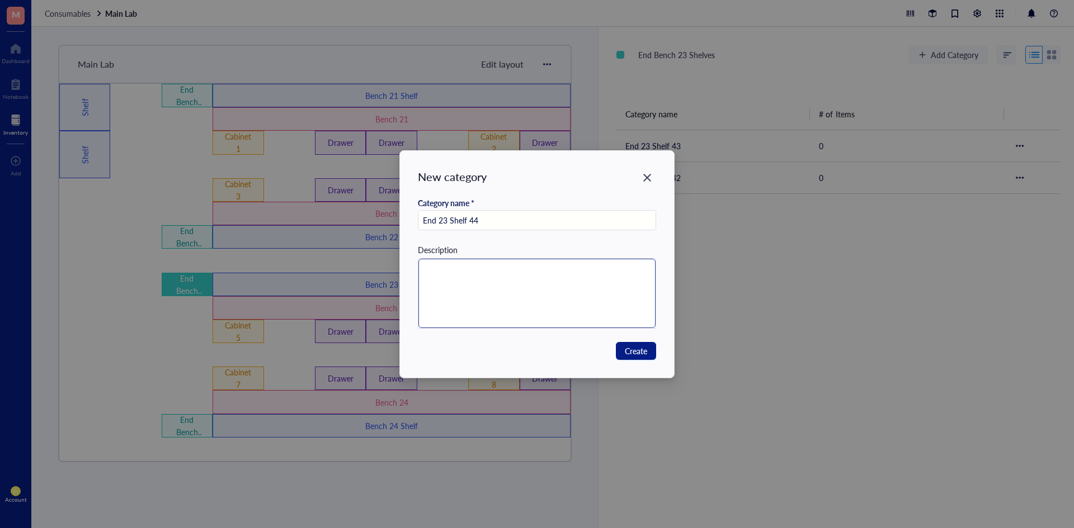
click at [451, 286] on textarea at bounding box center [537, 293] width 238 height 69
click at [632, 345] on span "Create" at bounding box center [636, 351] width 22 height 12
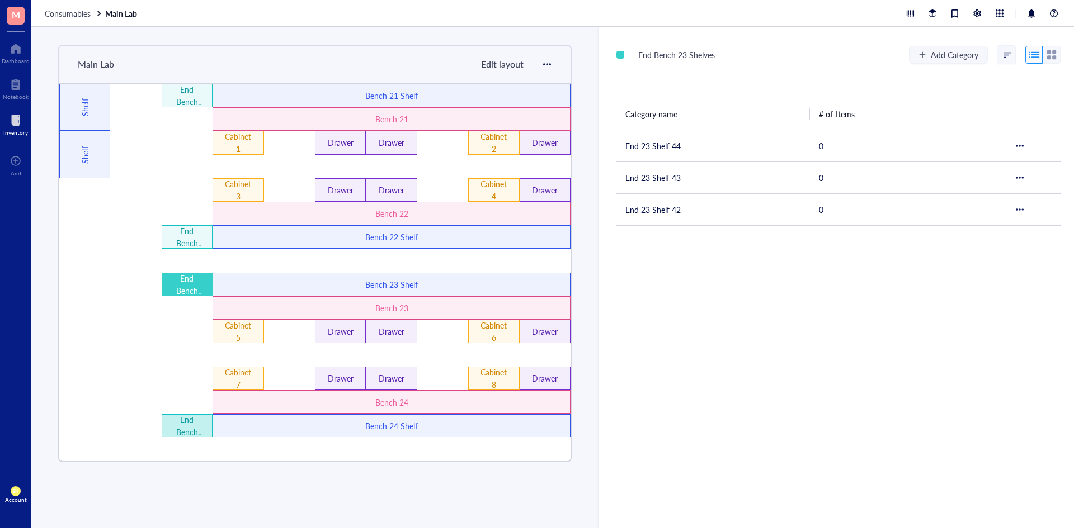
click at [198, 418] on div "End Bench 24 Shelves" at bounding box center [187, 426] width 30 height 25
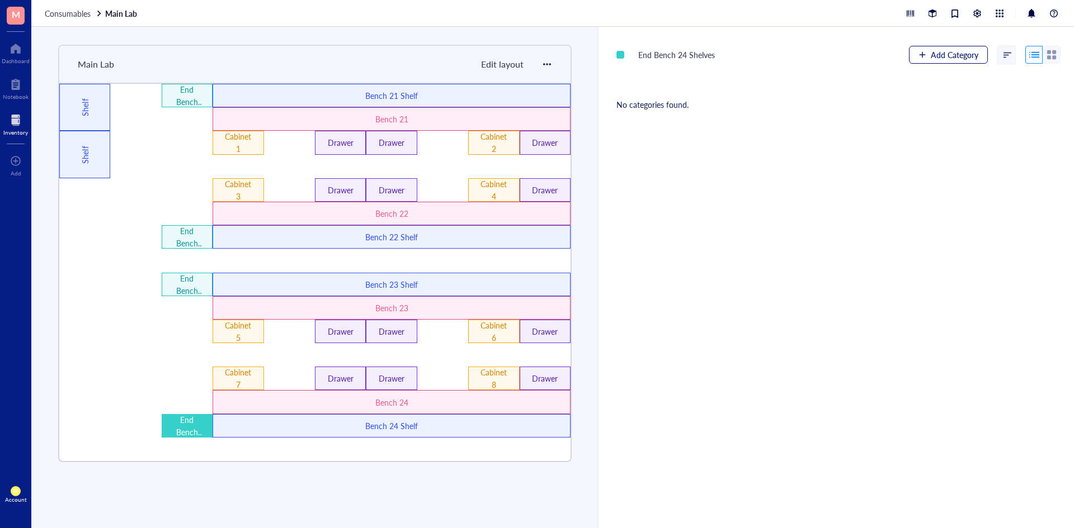
click at [946, 51] on span "Add Category" at bounding box center [955, 54] width 48 height 9
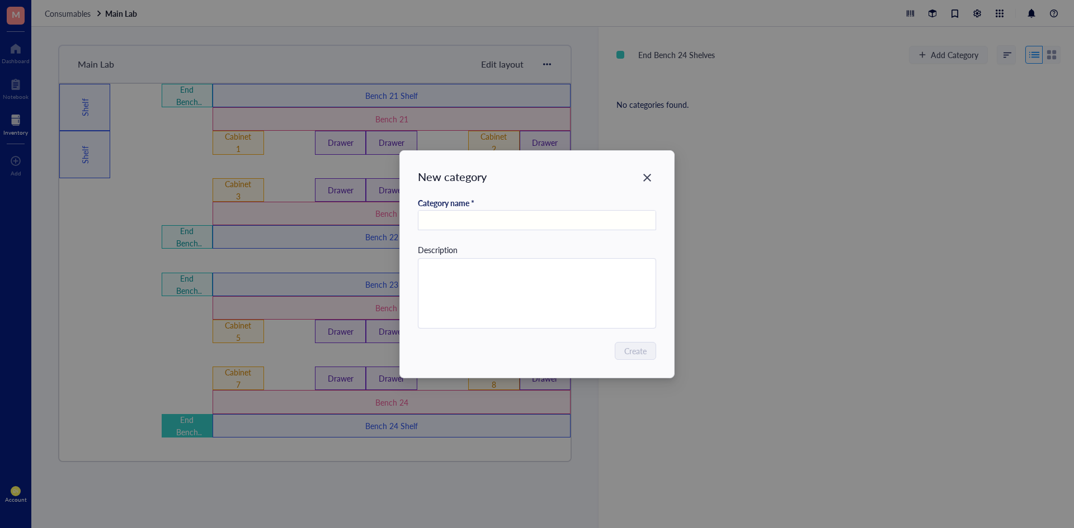
click at [529, 222] on input "text" at bounding box center [537, 221] width 238 height 20
click at [517, 281] on textarea at bounding box center [537, 293] width 238 height 69
click at [641, 356] on span "Create" at bounding box center [636, 351] width 22 height 12
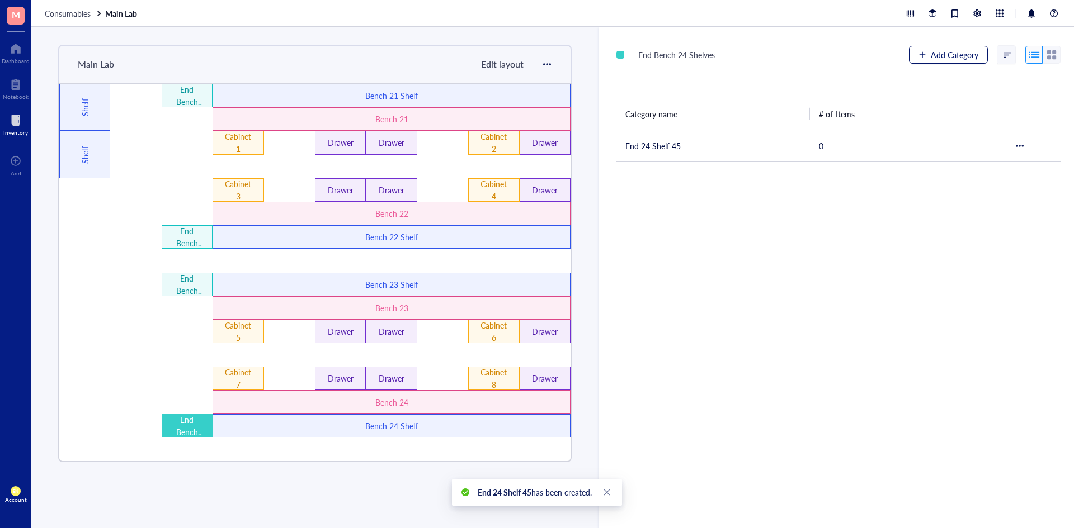
click at [957, 58] on span "Add Category" at bounding box center [955, 54] width 48 height 9
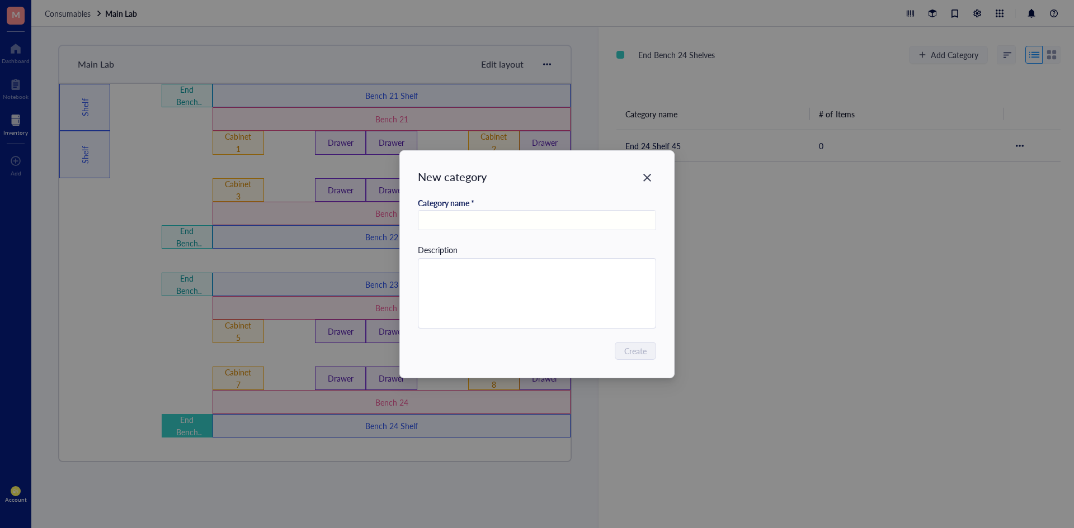
click at [530, 229] on div at bounding box center [537, 220] width 239 height 20
click at [525, 217] on input "text" at bounding box center [537, 221] width 238 height 20
click at [642, 353] on span "Create" at bounding box center [636, 351] width 22 height 12
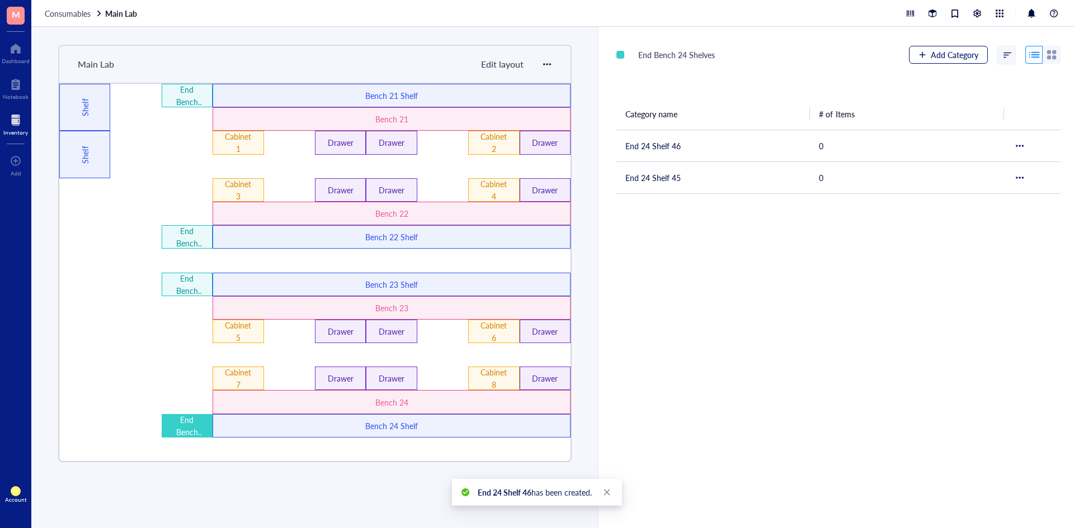
click at [955, 55] on span "Add Category" at bounding box center [955, 54] width 48 height 9
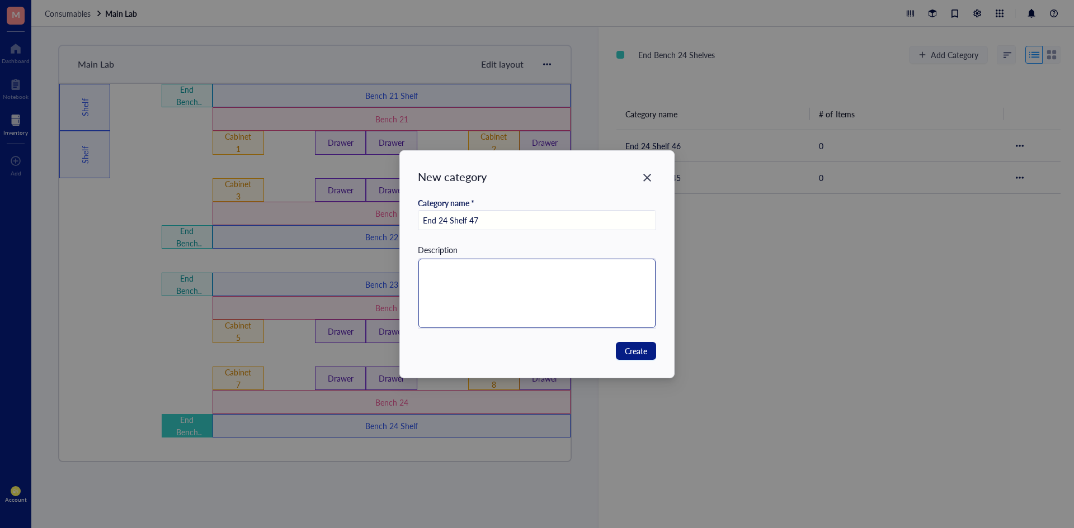
click at [548, 298] on textarea at bounding box center [537, 293] width 238 height 69
click at [630, 360] on button "Create" at bounding box center [636, 351] width 40 height 18
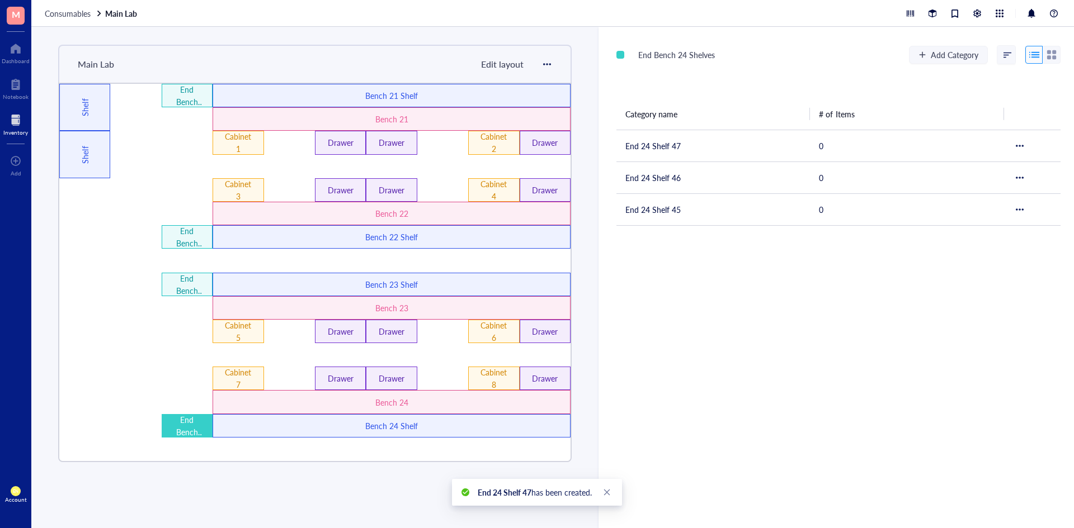
click at [166, 346] on div at bounding box center [187, 354] width 51 height 23
click at [603, 493] on link "Close" at bounding box center [607, 493] width 12 height 12
click at [251, 141] on div "Cabinet 1" at bounding box center [238, 142] width 30 height 25
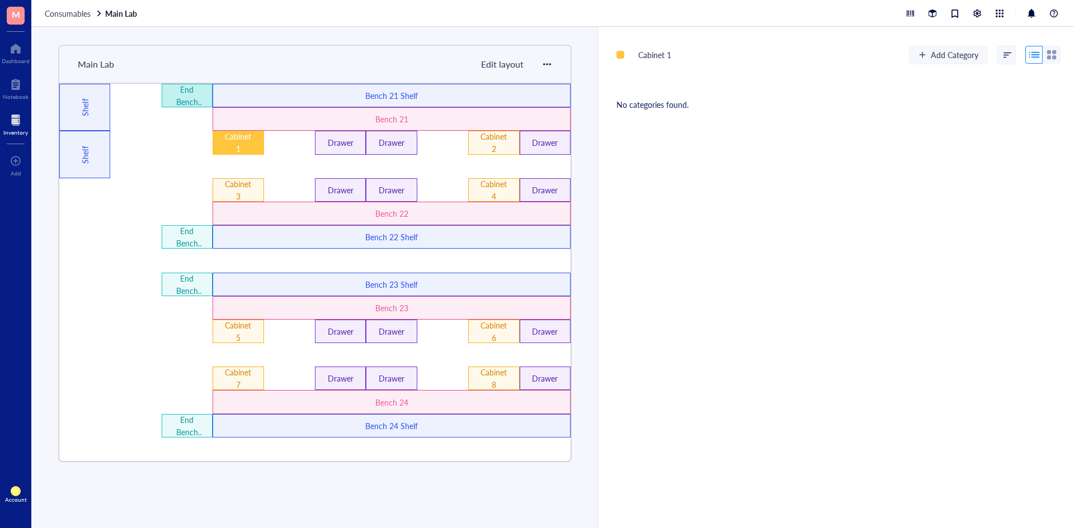
click at [182, 84] on div "End Bench 21 Shelves" at bounding box center [187, 95] width 51 height 23
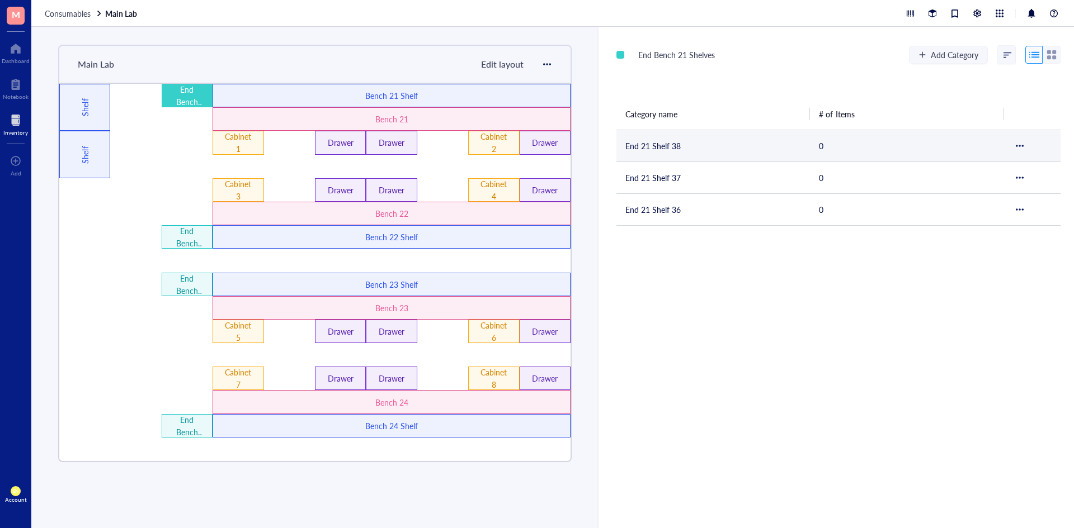
click at [647, 149] on td "End 21 Shelf 38" at bounding box center [712, 146] width 193 height 32
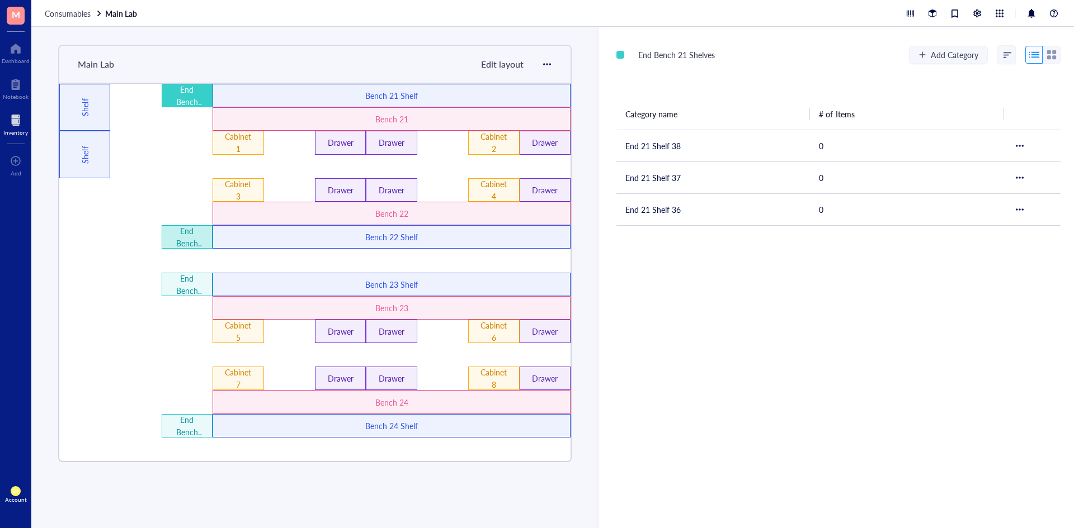
click at [198, 241] on div "End Bench 22 Shelves" at bounding box center [187, 237] width 30 height 25
click at [193, 274] on div "End Bench 23 Shelves" at bounding box center [187, 284] width 30 height 25
click at [181, 418] on div "End Bench 24 Shelves" at bounding box center [187, 426] width 30 height 25
click at [141, 87] on div at bounding box center [135, 95] width 51 height 23
drag, startPoint x: 82, startPoint y: 153, endPoint x: 89, endPoint y: 249, distance: 96.4
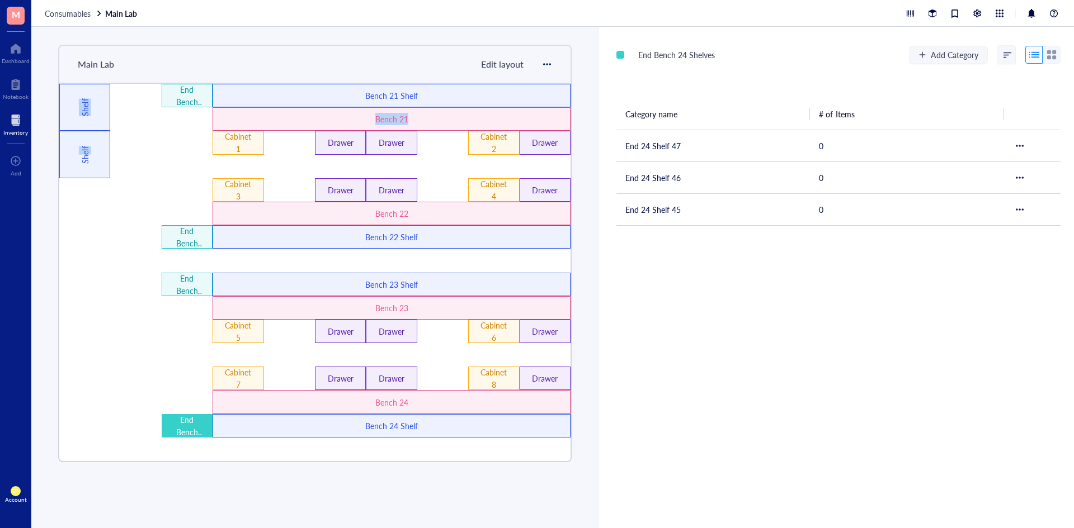
click at [89, 249] on div "End Bench 24 Shelves End Bench 23 Shelves End Bench 22 Shelves End Bench 21 She…" at bounding box center [314, 273] width 513 height 380
click at [116, 206] on div at bounding box center [135, 213] width 51 height 23
drag, startPoint x: 102, startPoint y: 170, endPoint x: 105, endPoint y: 221, distance: 51.5
click at [105, 221] on div "End Bench 24 Shelves End Bench 23 Shelves End Bench 22 Shelves End Bench 21 She…" at bounding box center [314, 273] width 513 height 380
click at [494, 64] on span "Edit layout" at bounding box center [502, 64] width 43 height 13
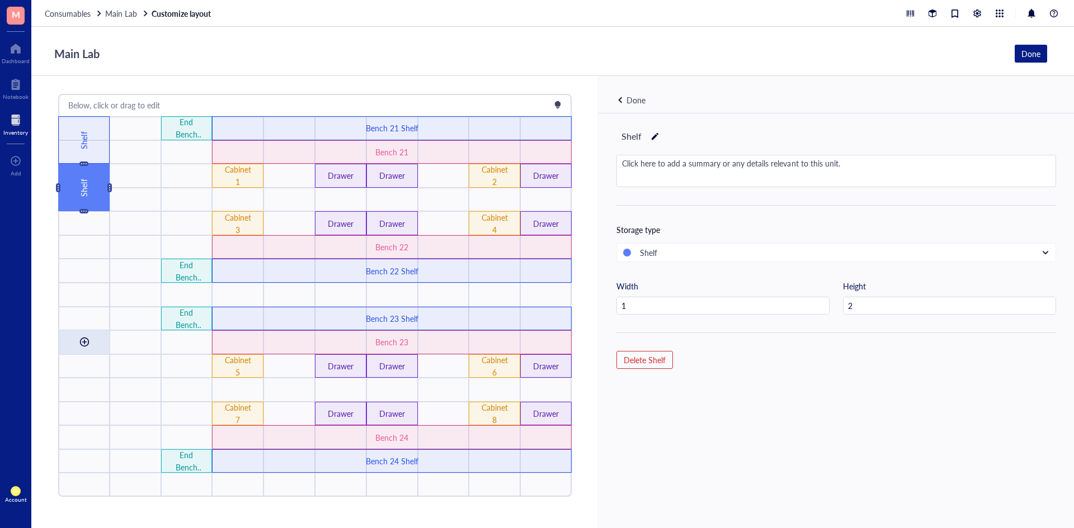
drag, startPoint x: 78, startPoint y: 190, endPoint x: 82, endPoint y: 349, distance: 158.9
click at [623, 103] on div "Done" at bounding box center [635, 100] width 39 height 12
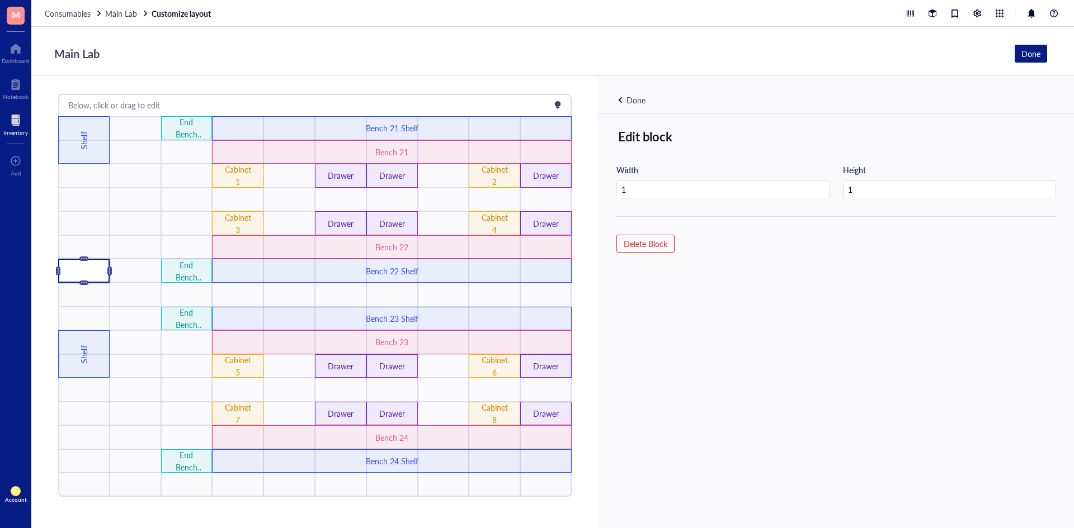
click at [810, 252] on div "Edit block Width 1 Height 1 Delete Block" at bounding box center [835, 340] width 475 height 452
click at [638, 92] on div "Done" at bounding box center [835, 94] width 475 height 37
click at [634, 97] on div "Done" at bounding box center [635, 100] width 19 height 12
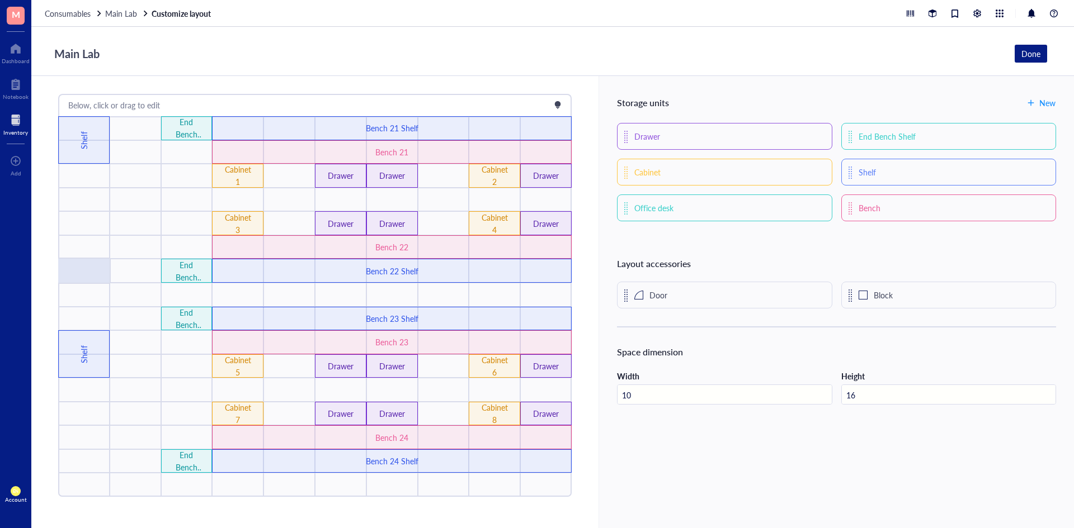
click at [92, 274] on div at bounding box center [83, 271] width 51 height 24
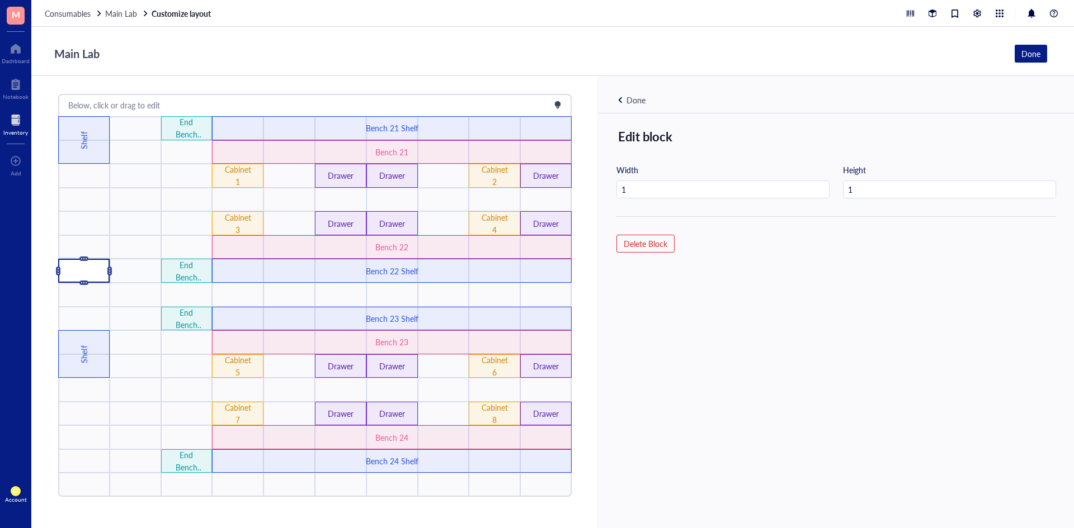
click at [92, 274] on div at bounding box center [83, 271] width 51 height 24
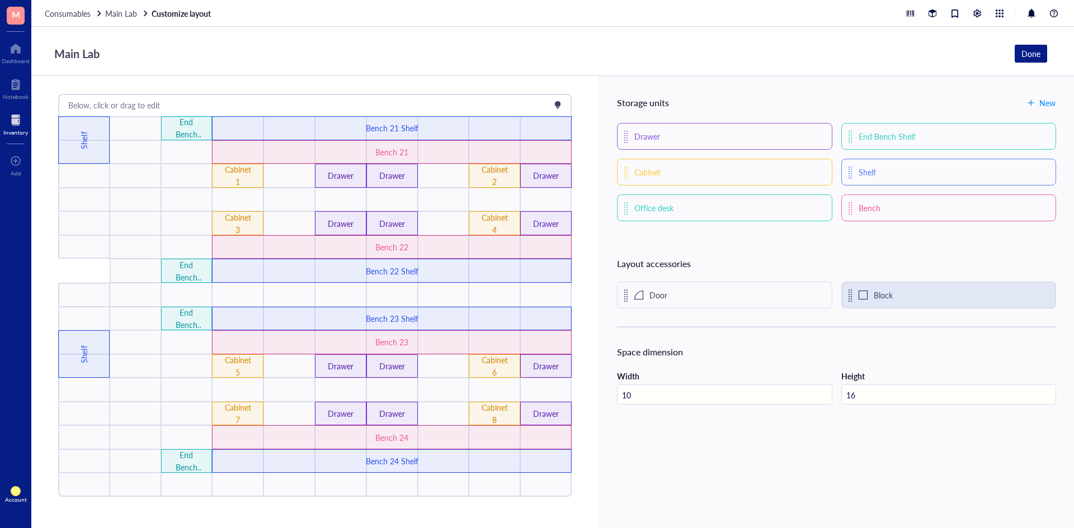
click at [885, 303] on div "Block" at bounding box center [948, 295] width 215 height 27
click at [82, 265] on div at bounding box center [83, 271] width 51 height 24
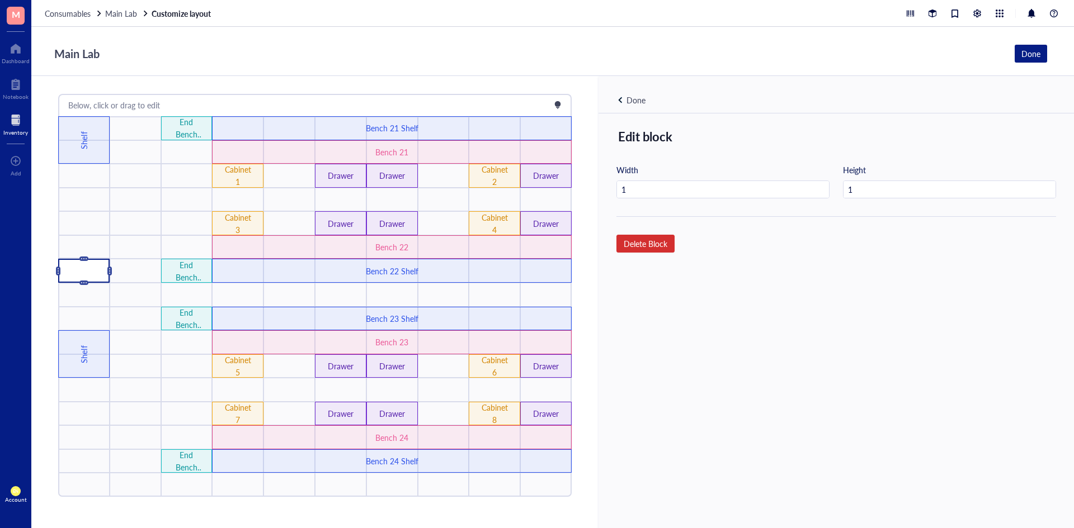
click at [631, 248] on span "Delete Block" at bounding box center [646, 244] width 44 height 10
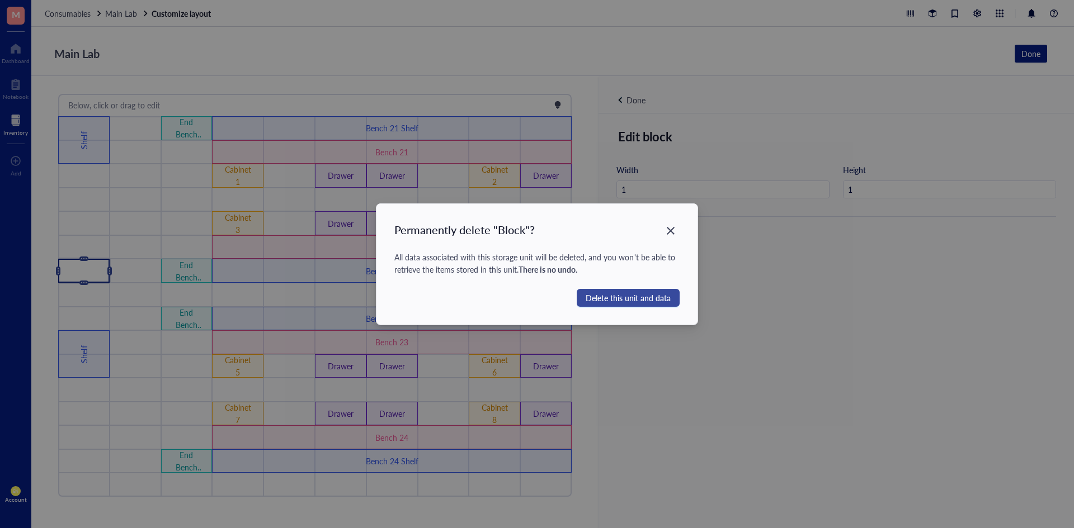
click at [670, 294] on span "Delete this unit and data" at bounding box center [628, 298] width 85 height 12
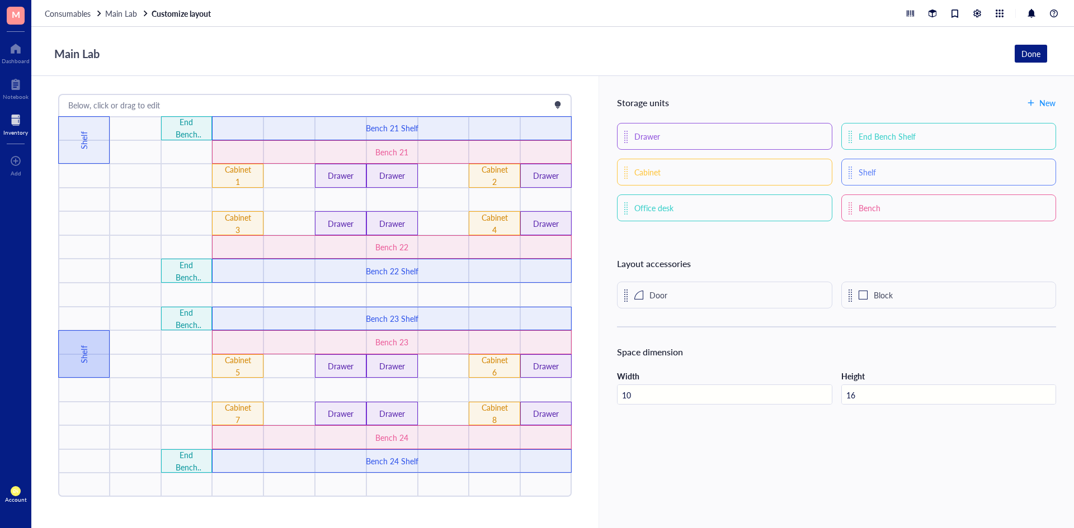
click at [88, 348] on div "Shelf" at bounding box center [84, 354] width 12 height 60
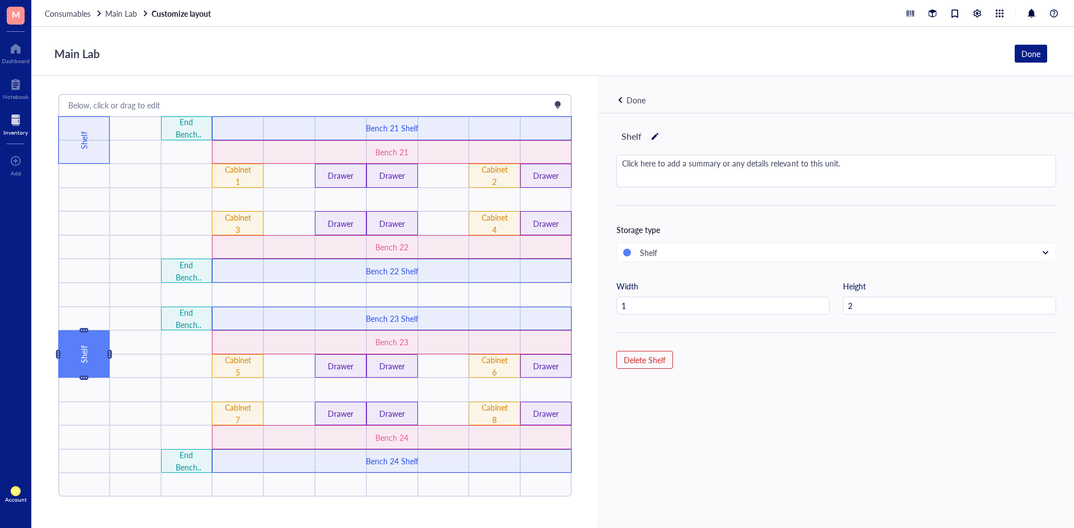
click at [649, 144] on div "Shelf" at bounding box center [836, 136] width 440 height 19
click at [651, 138] on div at bounding box center [655, 137] width 8 height 16
click at [107, 283] on div at bounding box center [84, 295] width 50 height 24
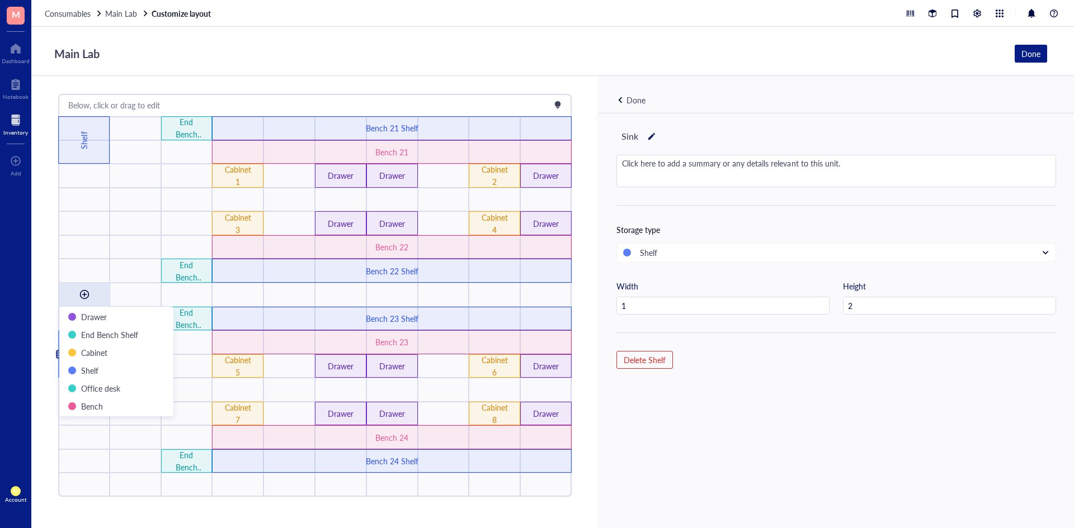
click at [310, 70] on div "Main Lab Done" at bounding box center [552, 51] width 1042 height 49
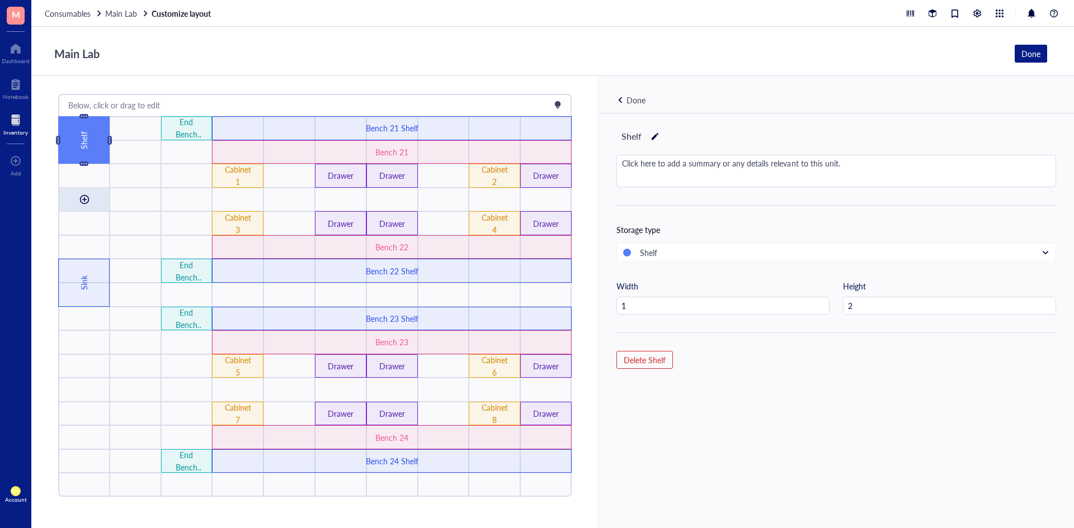
drag, startPoint x: 87, startPoint y: 150, endPoint x: 86, endPoint y: 201, distance: 50.9
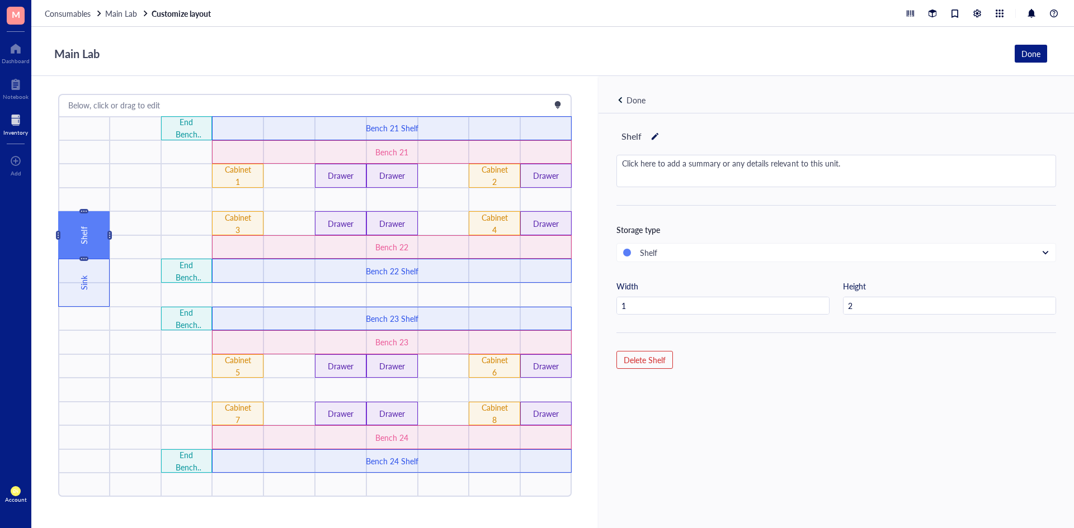
click at [647, 135] on div "Shelf" at bounding box center [836, 136] width 440 height 19
click at [652, 139] on div at bounding box center [655, 137] width 8 height 16
click at [651, 136] on div at bounding box center [655, 137] width 8 height 16
click at [638, 95] on div "Done" at bounding box center [635, 100] width 19 height 12
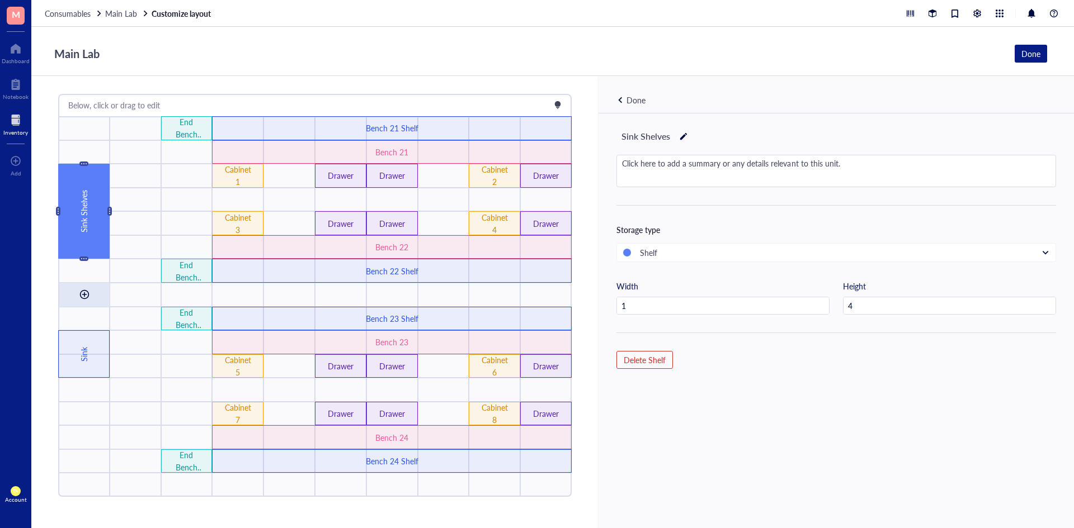
drag, startPoint x: 93, startPoint y: 219, endPoint x: 92, endPoint y: 301, distance: 82.2
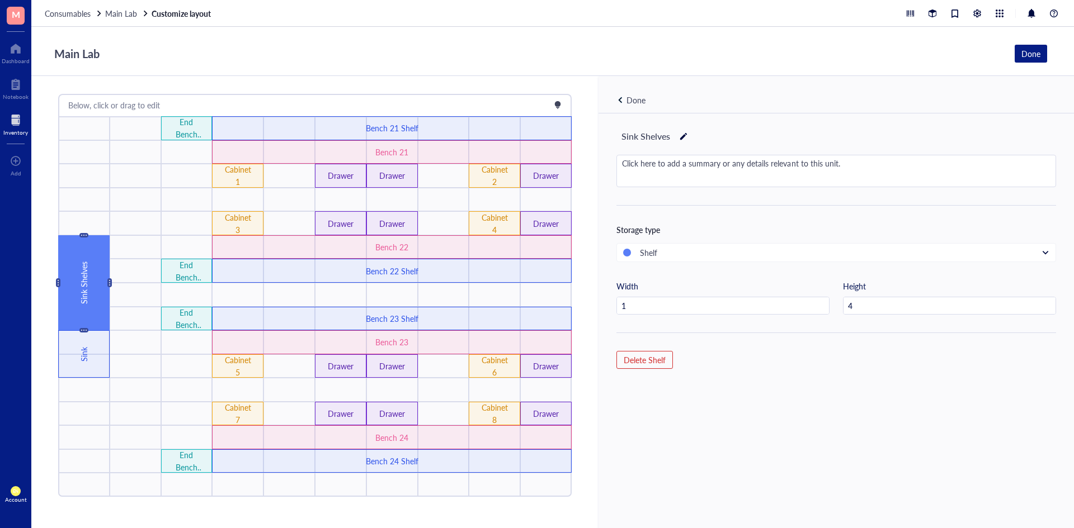
click at [85, 318] on div "Sink Shelves" at bounding box center [84, 283] width 12 height 121
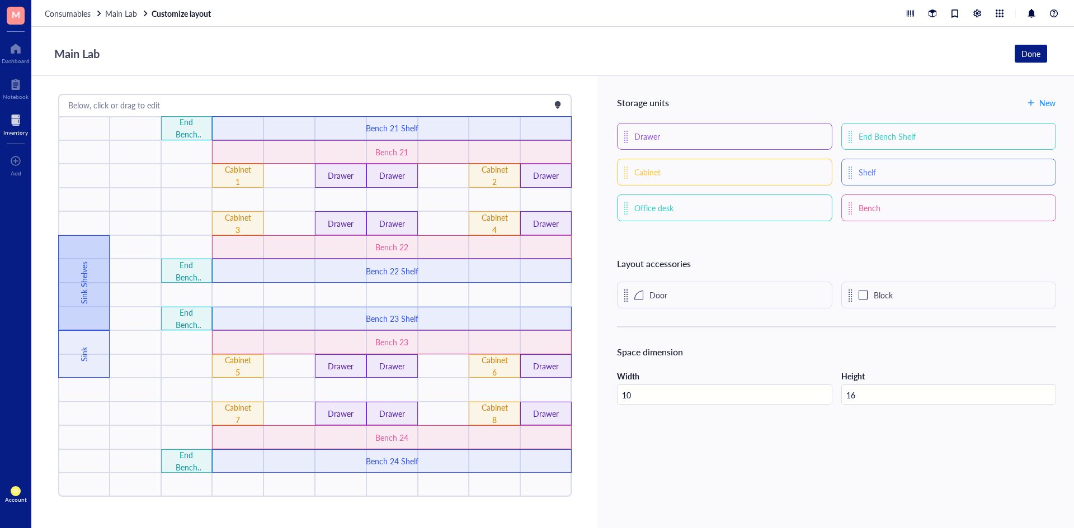
click at [85, 318] on div "Sink Shelves" at bounding box center [84, 283] width 12 height 121
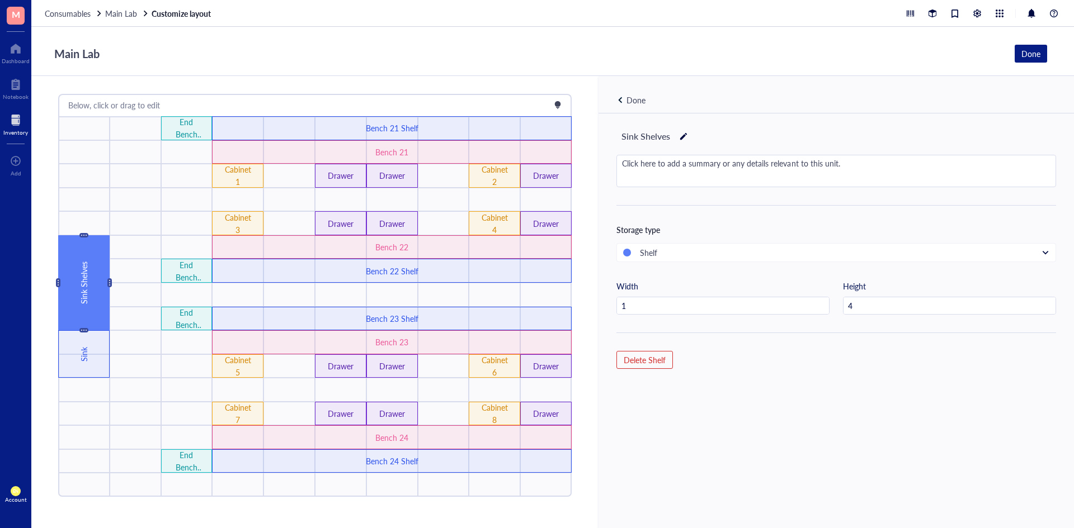
click at [92, 313] on div "Sink Shelves" at bounding box center [83, 282] width 51 height 95
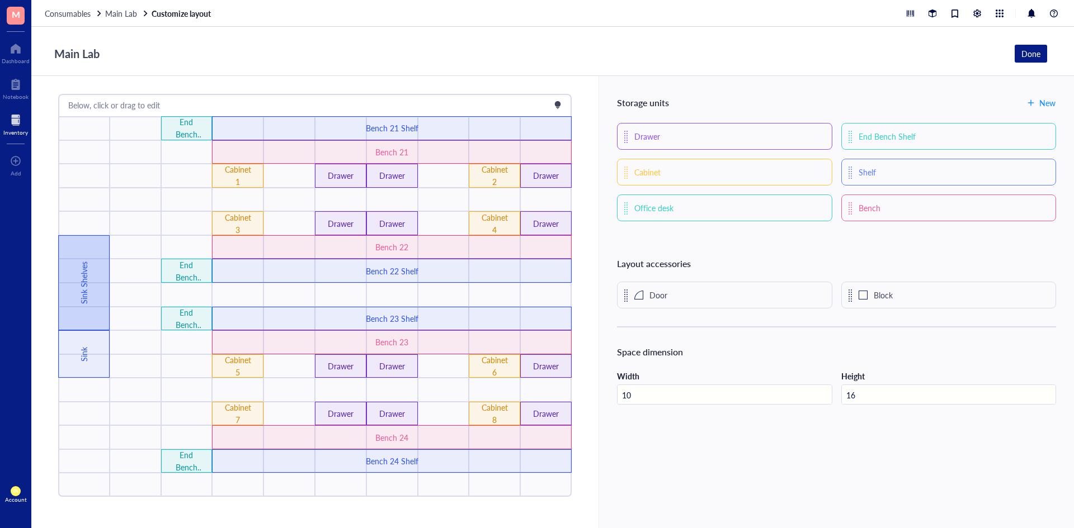
click at [82, 311] on div "Sink Shelves" at bounding box center [84, 283] width 12 height 121
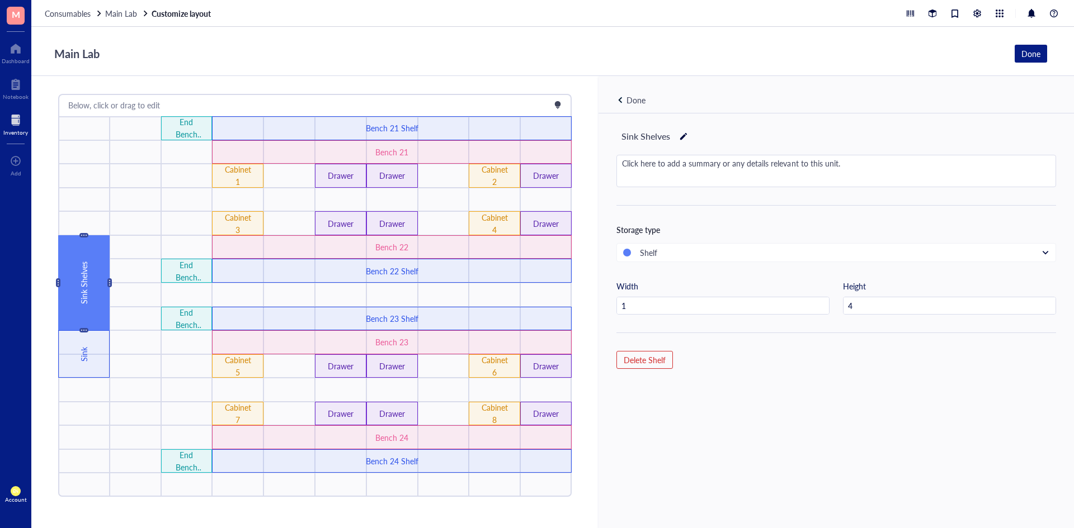
click at [627, 102] on div "Done" at bounding box center [635, 100] width 19 height 12
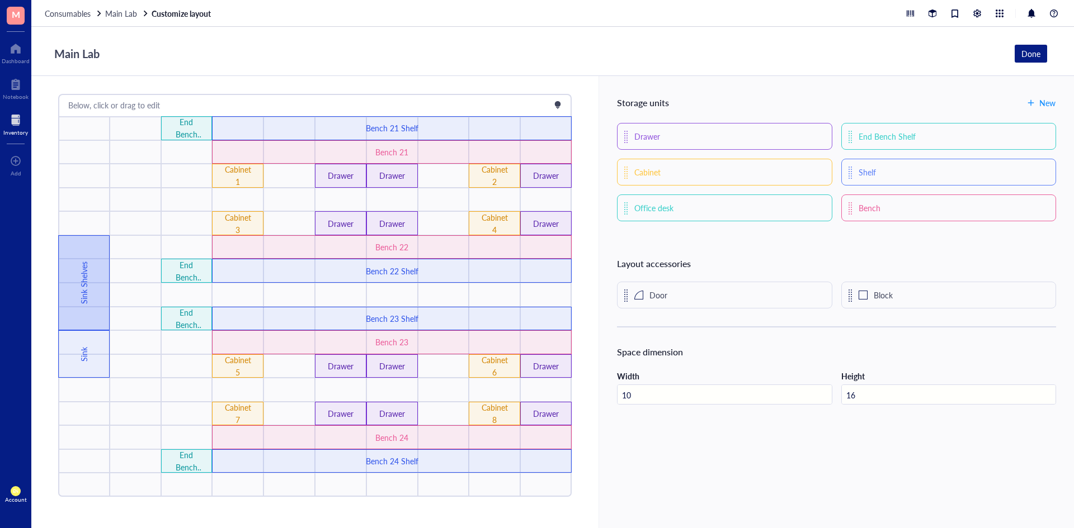
click at [107, 270] on div "Sink Shelves" at bounding box center [83, 282] width 51 height 95
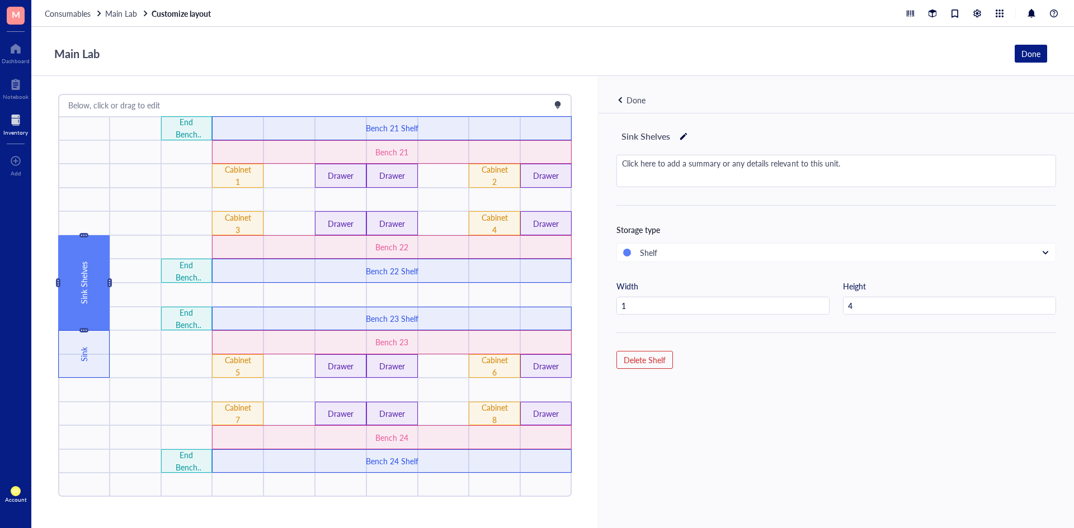
click at [633, 94] on div "Done" at bounding box center [635, 100] width 19 height 12
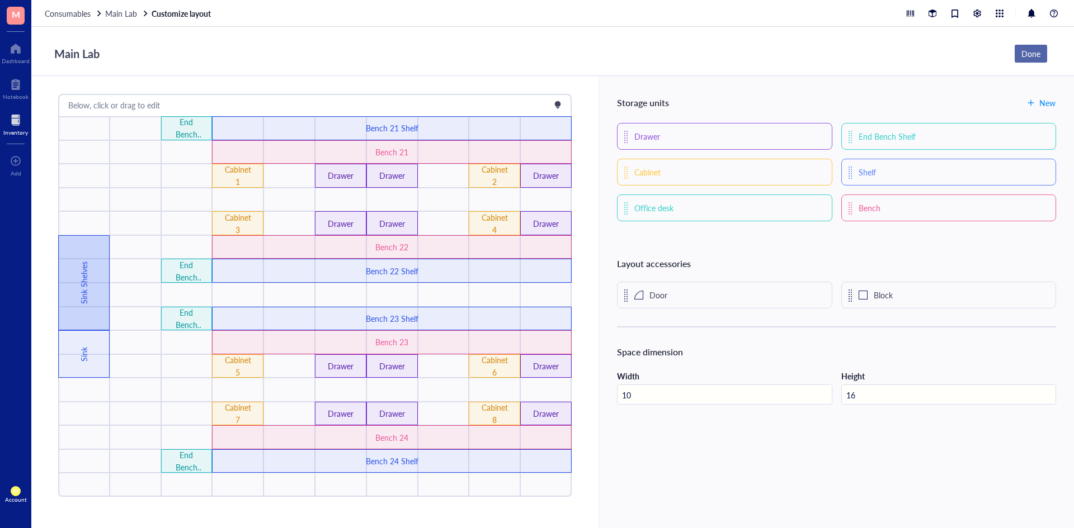
click at [1018, 54] on button "Done" at bounding box center [1030, 54] width 32 height 18
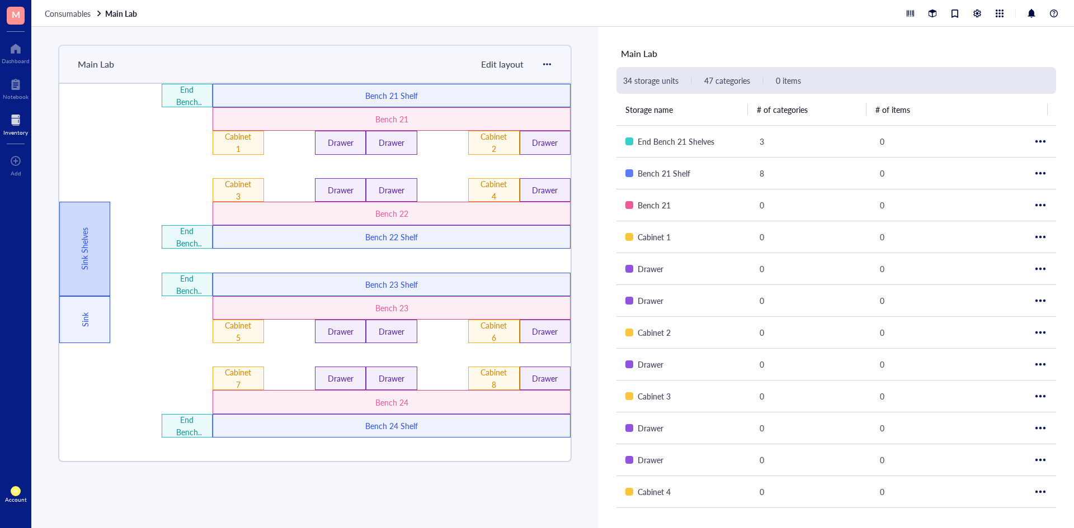
click at [79, 251] on div "Sink Shelves" at bounding box center [85, 249] width 12 height 120
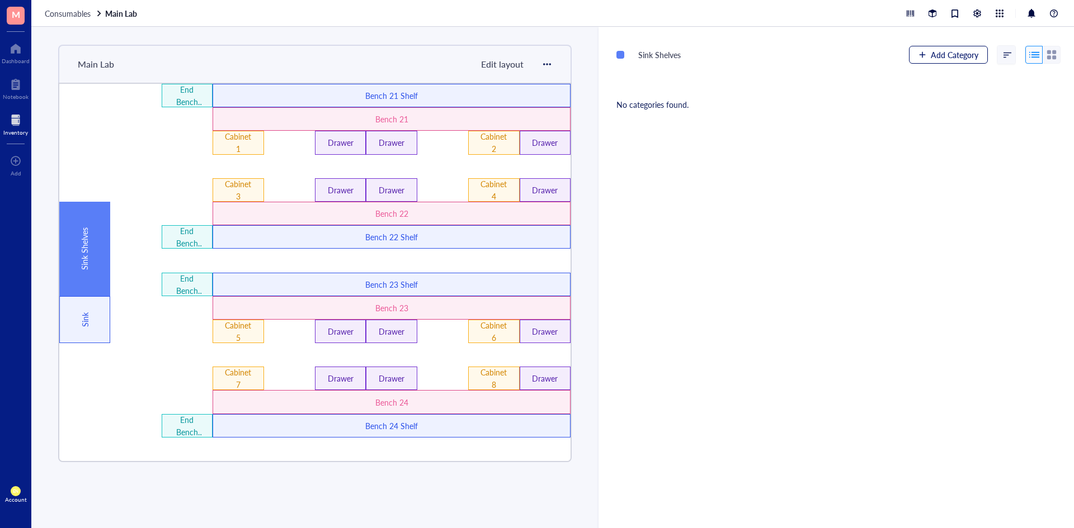
click at [941, 53] on span "Add Category" at bounding box center [955, 54] width 48 height 9
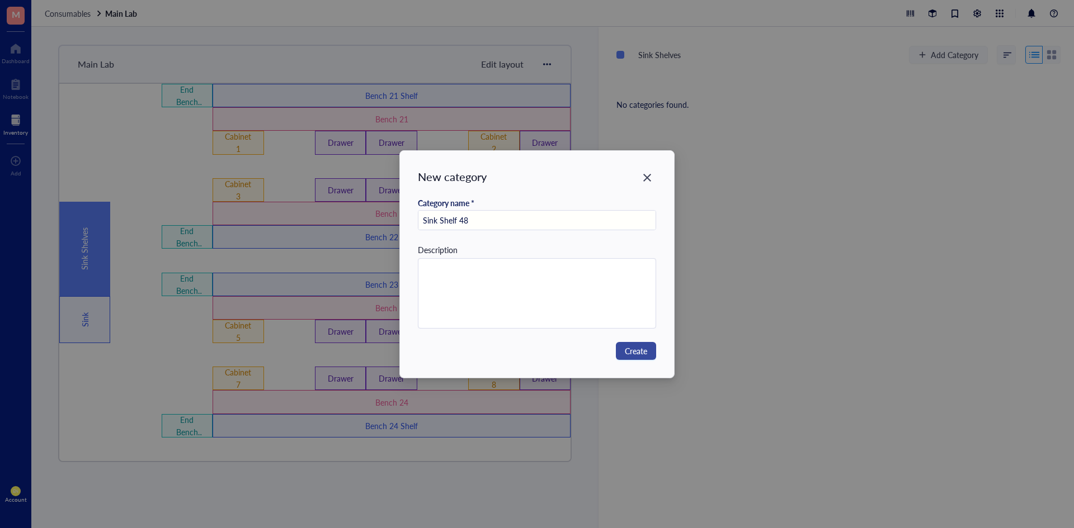
click at [636, 350] on span "Create" at bounding box center [636, 351] width 22 height 12
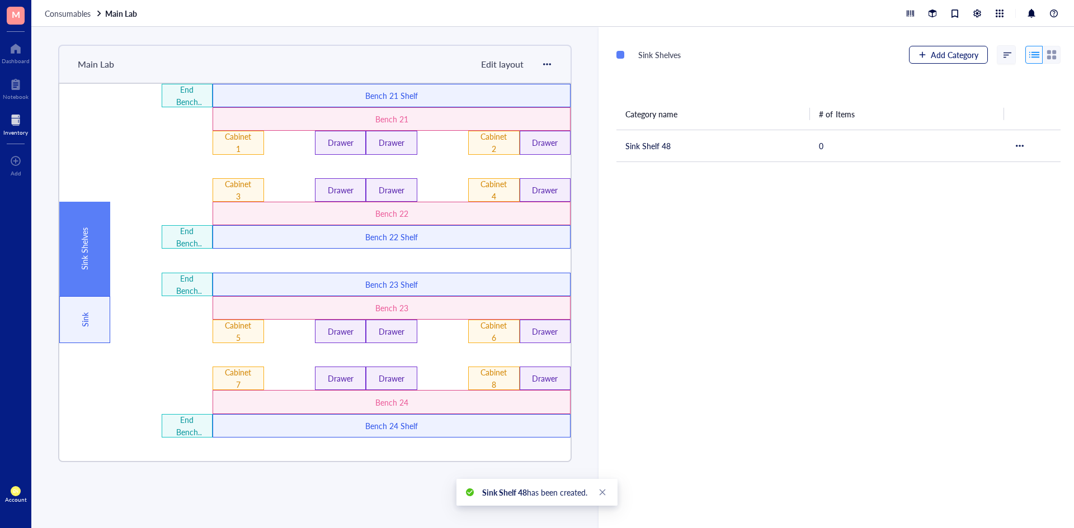
click at [959, 52] on span "Add Category" at bounding box center [955, 54] width 48 height 9
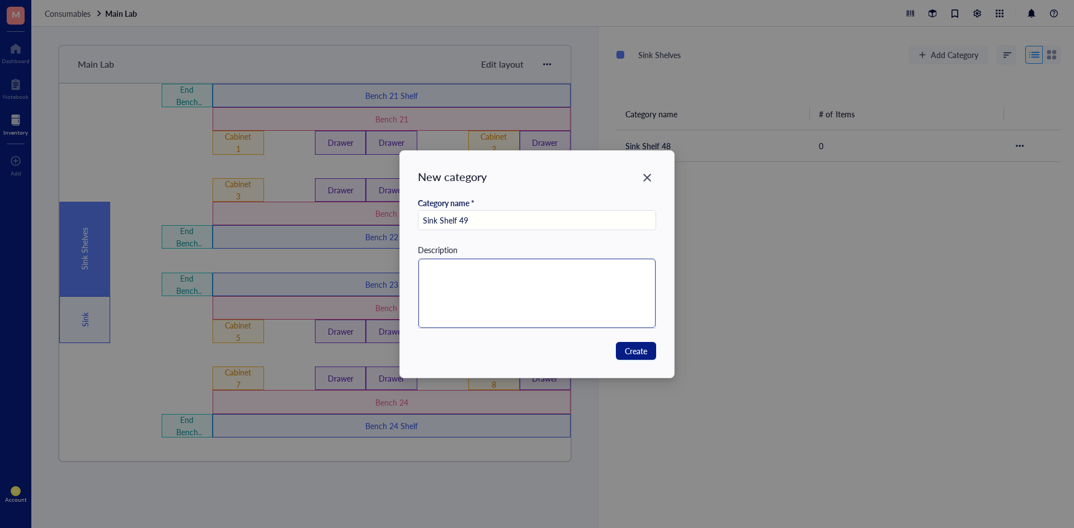
click at [503, 313] on textarea at bounding box center [537, 293] width 238 height 69
click at [642, 351] on span "Create" at bounding box center [636, 351] width 22 height 12
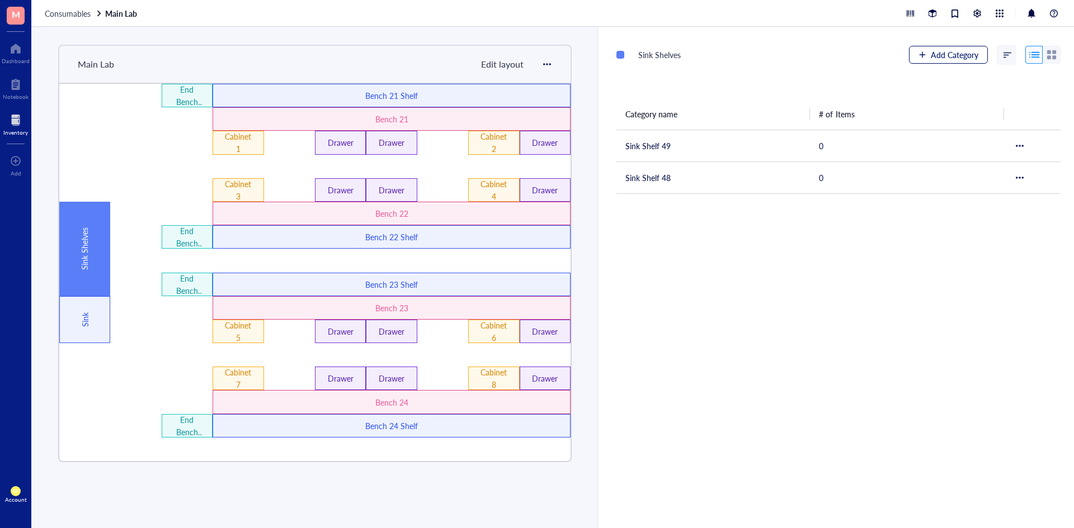
click at [938, 54] on span "Add Category" at bounding box center [955, 54] width 48 height 9
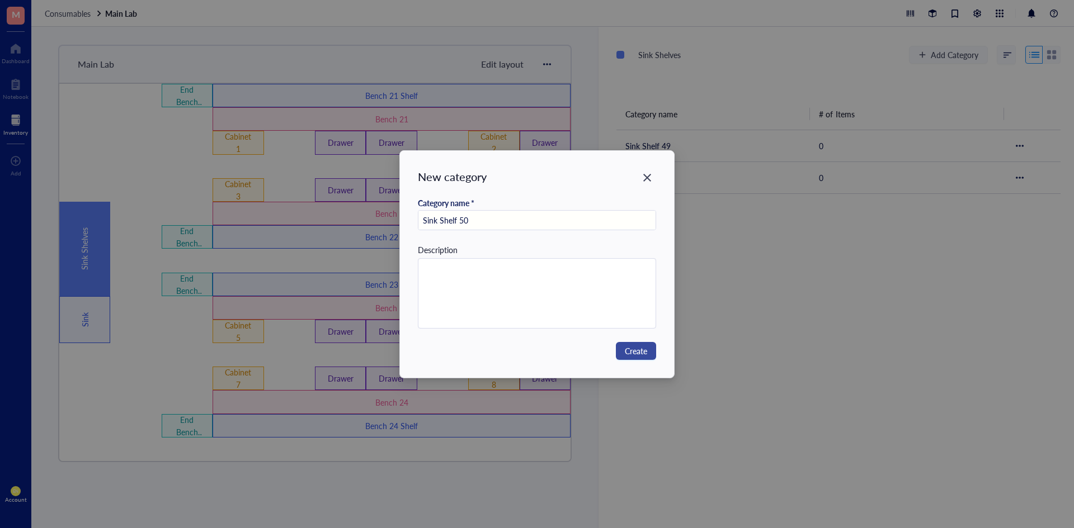
click at [640, 344] on button "Create" at bounding box center [636, 351] width 40 height 18
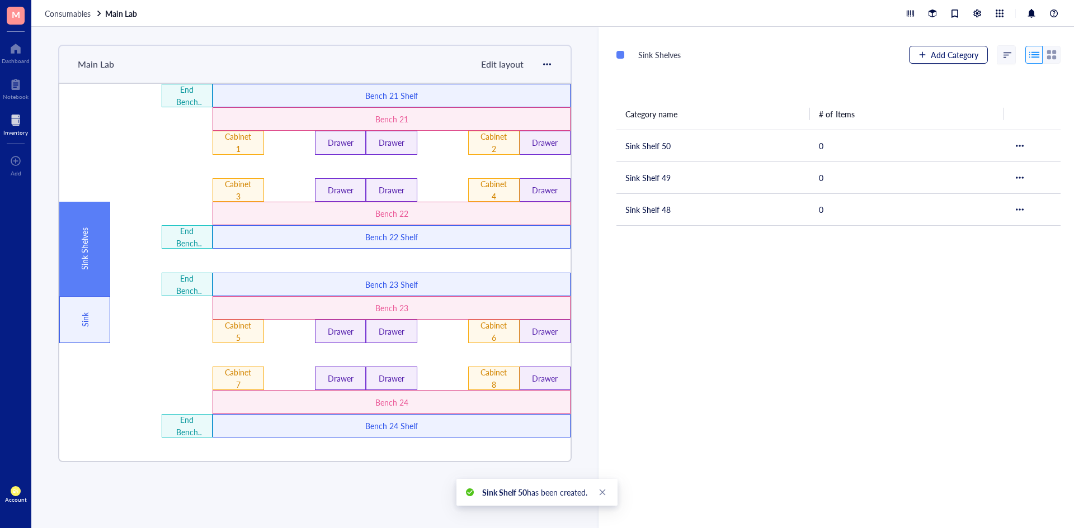
click at [942, 54] on span "Add Category" at bounding box center [955, 54] width 48 height 9
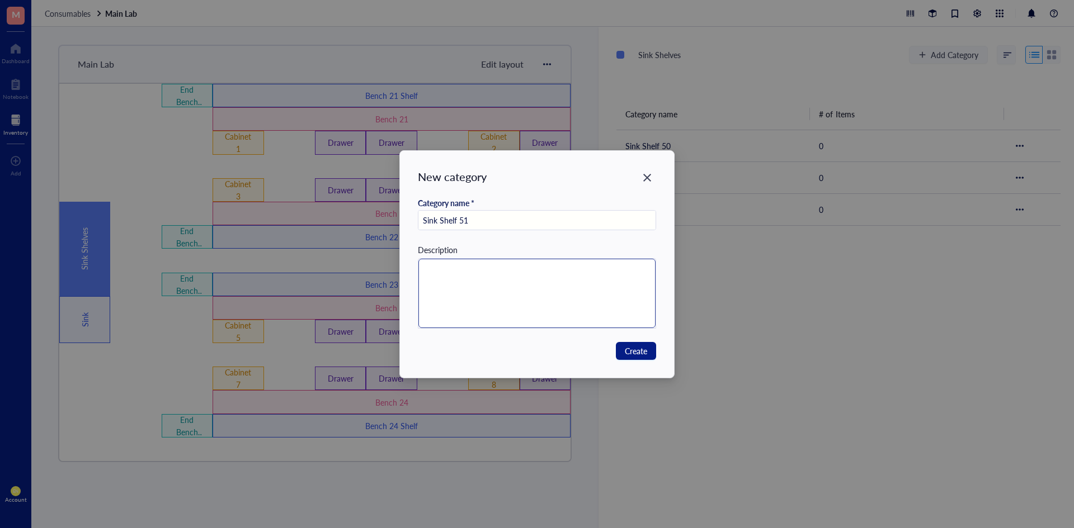
click at [610, 286] on textarea at bounding box center [537, 293] width 238 height 69
click at [650, 348] on button "Create" at bounding box center [636, 351] width 40 height 18
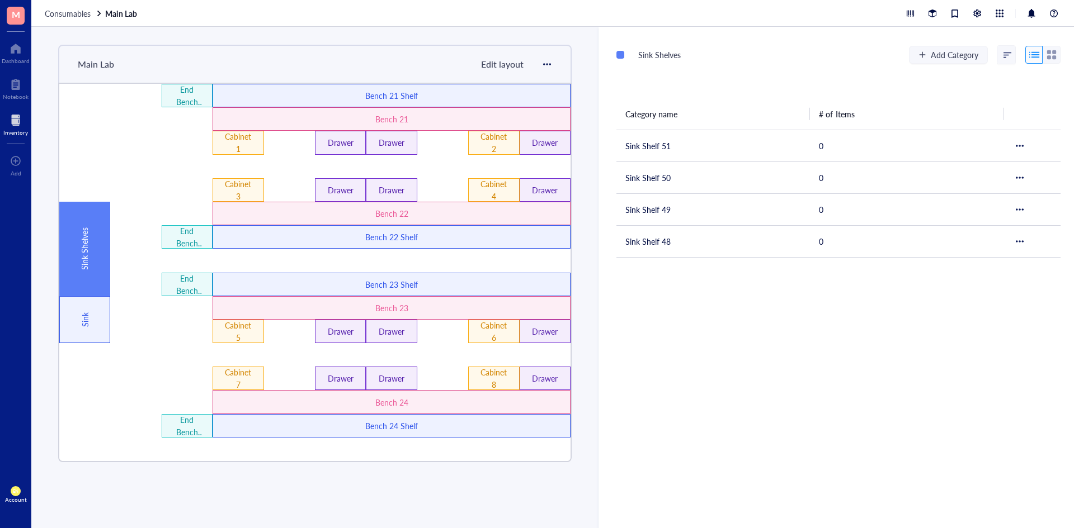
click at [131, 184] on div at bounding box center [135, 189] width 51 height 23
click at [869, 356] on div "Sink Shelves Add Category Category name # of Items Sink Shelf 51 0 Sink Shelf 5…" at bounding box center [835, 278] width 475 height 502
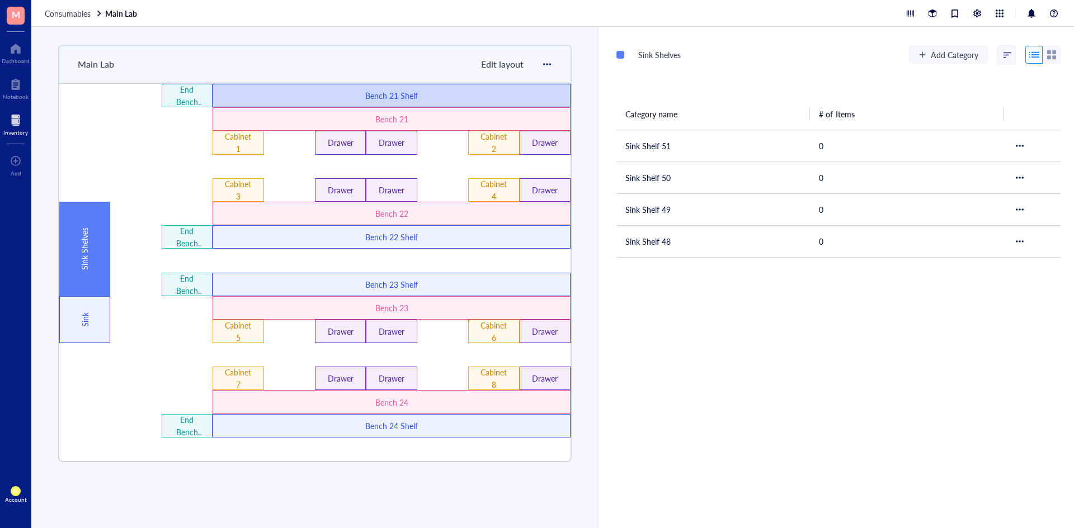
click at [235, 87] on div "Bench 21 Shelf" at bounding box center [392, 95] width 358 height 23
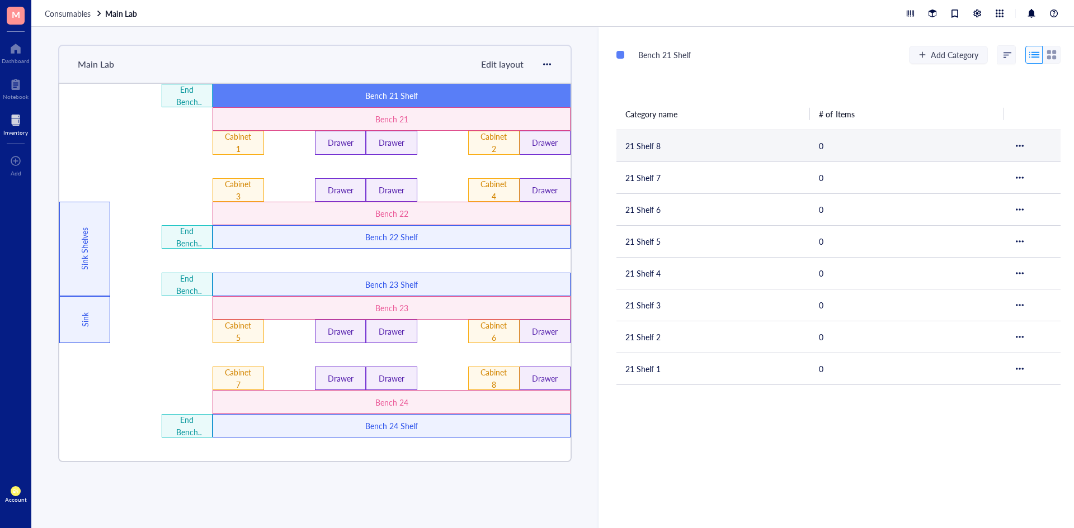
click at [1020, 148] on div at bounding box center [1019, 145] width 13 height 13
click at [995, 121] on th "# of Items" at bounding box center [906, 113] width 193 height 31
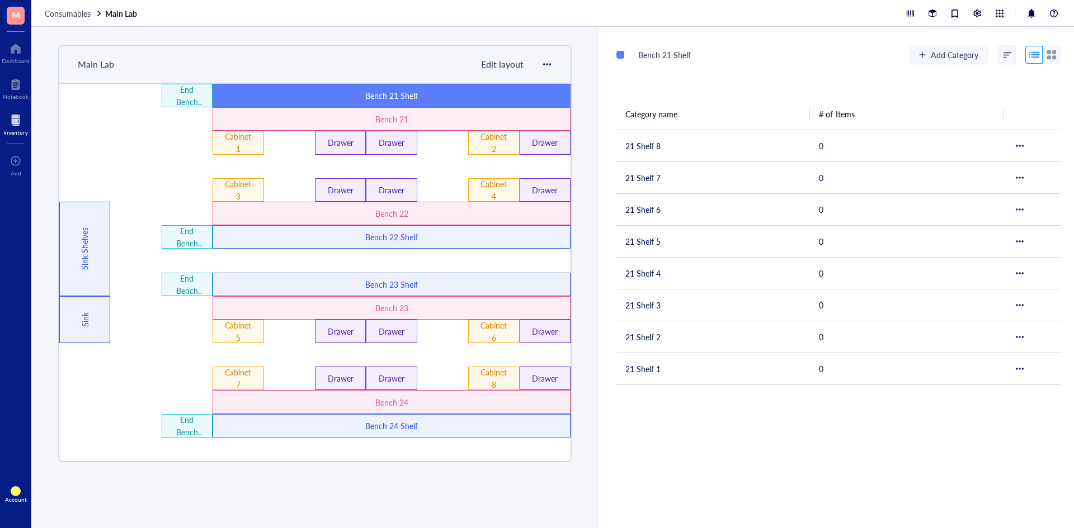
click at [1025, 55] on div at bounding box center [1034, 55] width 18 height 18
click at [1003, 56] on div at bounding box center [1007, 55] width 8 height 8
click at [973, 110] on div "Name (a-z)" at bounding box center [972, 110] width 72 height 10
click at [432, 237] on div "Bench 22 Shelf" at bounding box center [392, 237] width 214 height 12
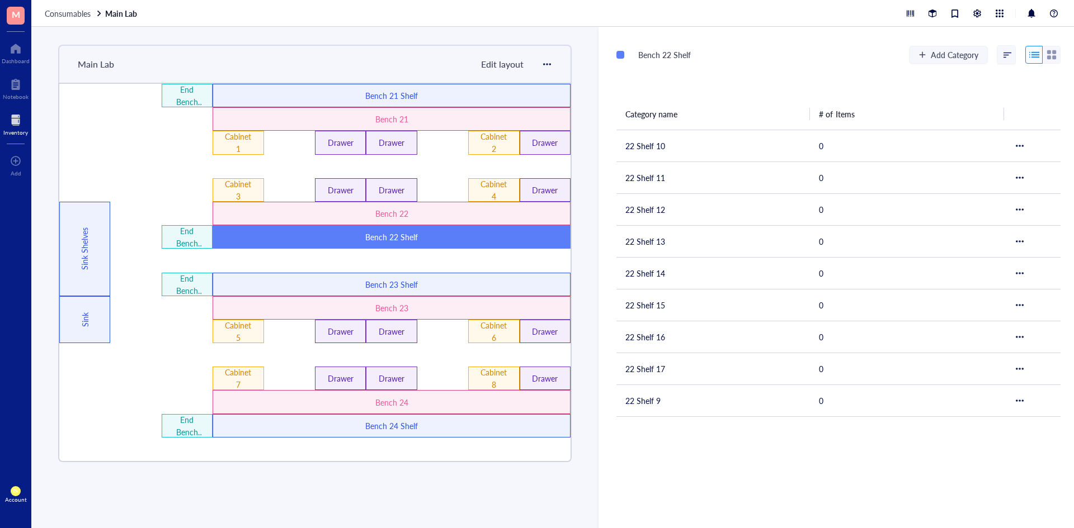
click at [1003, 54] on div at bounding box center [1007, 55] width 8 height 8
click at [942, 109] on th "# of Items" at bounding box center [906, 113] width 193 height 31
click at [1005, 49] on span at bounding box center [1006, 55] width 18 height 18
click at [964, 95] on div "Bench 22 Shelf Add Category Recently created Recently modified Name (a-z) Categ…" at bounding box center [835, 278] width 475 height 502
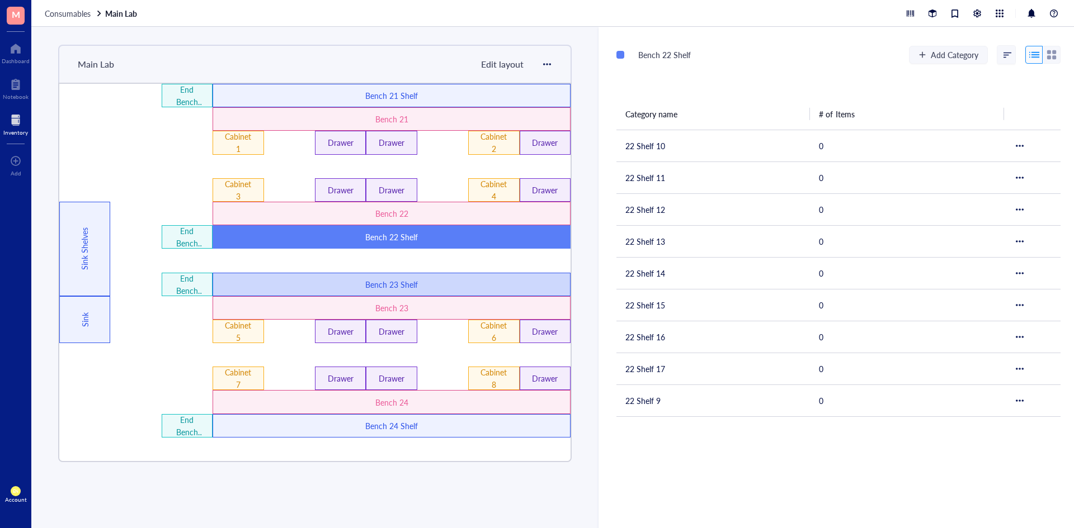
click at [454, 287] on div "Bench 23 Shelf" at bounding box center [392, 284] width 214 height 12
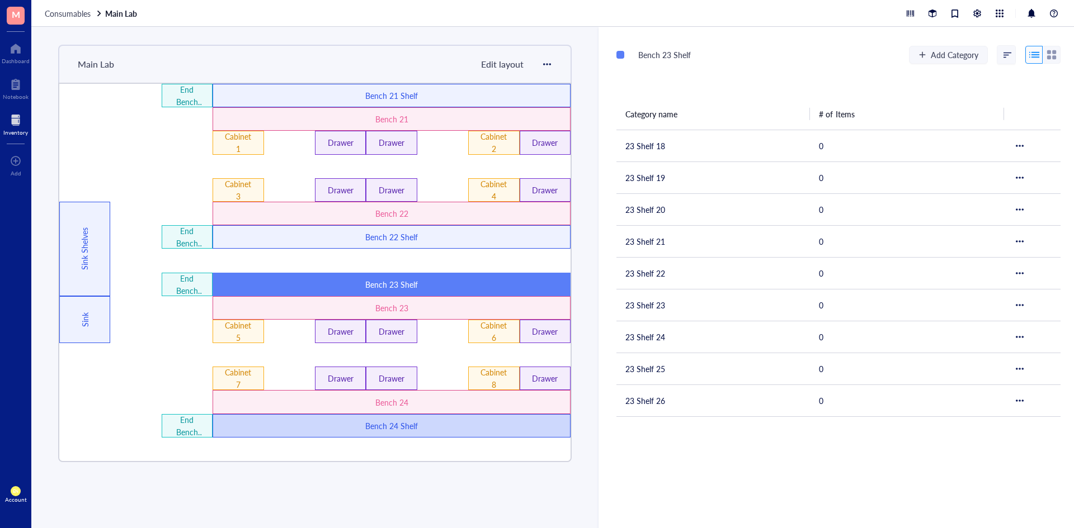
click at [466, 424] on div "Bench 24 Shelf" at bounding box center [392, 426] width 214 height 12
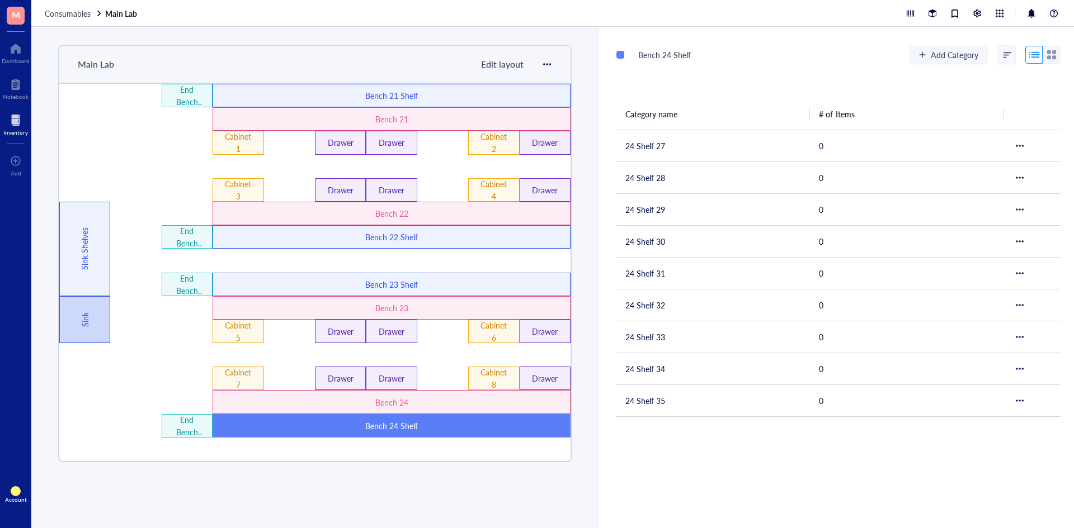
click at [86, 308] on div "Sink" at bounding box center [85, 320] width 12 height 60
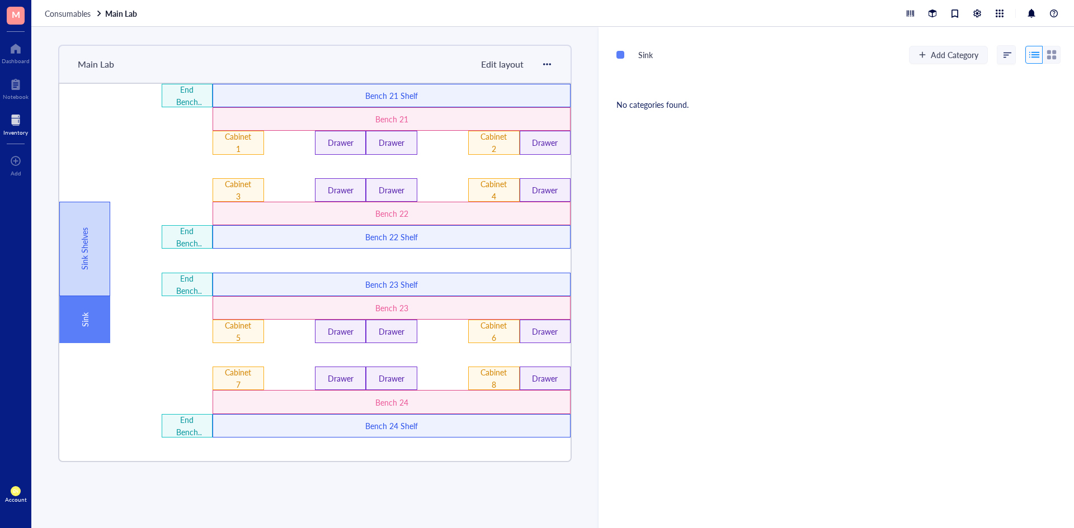
click at [88, 267] on div "Sink Shelves" at bounding box center [85, 249] width 12 height 120
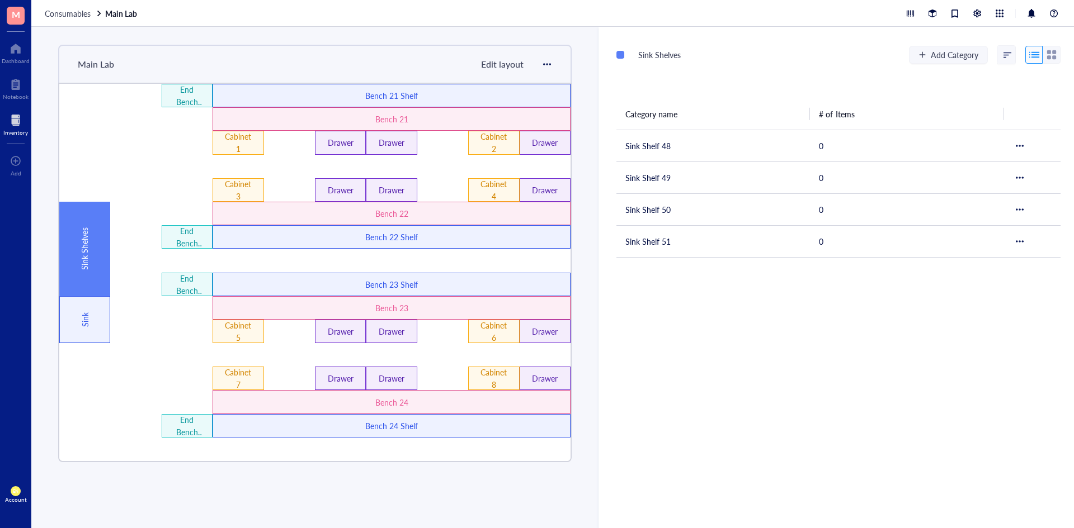
click at [752, 37] on div "Sink Shelves Add Category Recently created Recently modified Name (a-z) Categor…" at bounding box center [835, 278] width 475 height 502
click at [813, 360] on div "Sink Shelves Add Category Recently created Recently modified Name (a-z) Categor…" at bounding box center [835, 278] width 475 height 502
click at [493, 61] on span "Edit layout" at bounding box center [502, 64] width 43 height 13
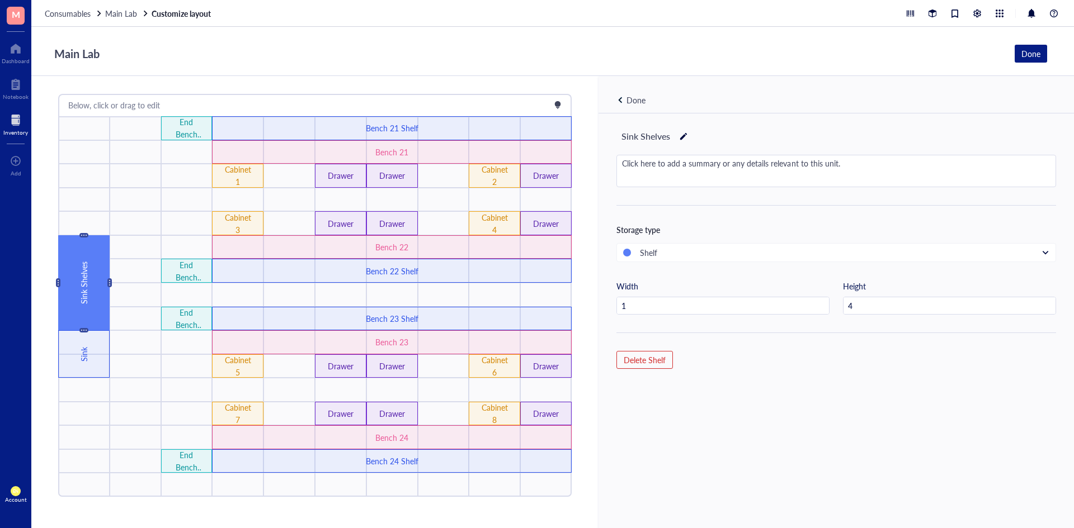
click at [642, 101] on div "Done" at bounding box center [635, 100] width 19 height 12
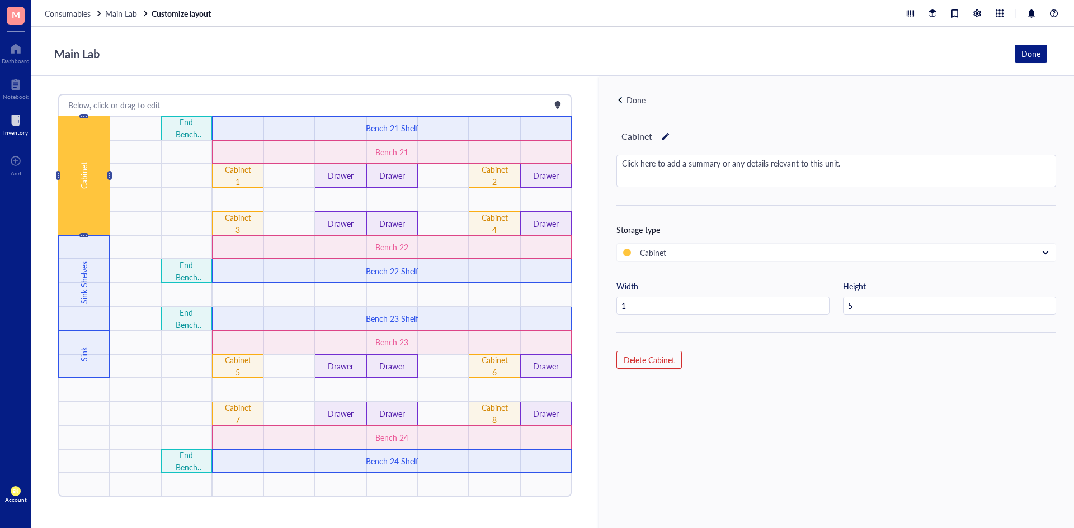
click at [664, 134] on div at bounding box center [666, 137] width 8 height 16
drag, startPoint x: 654, startPoint y: 136, endPoint x: 624, endPoint y: 140, distance: 30.4
click at [624, 140] on input "Cabinet" at bounding box center [639, 137] width 45 height 18
click at [633, 102] on div "Done" at bounding box center [635, 100] width 19 height 12
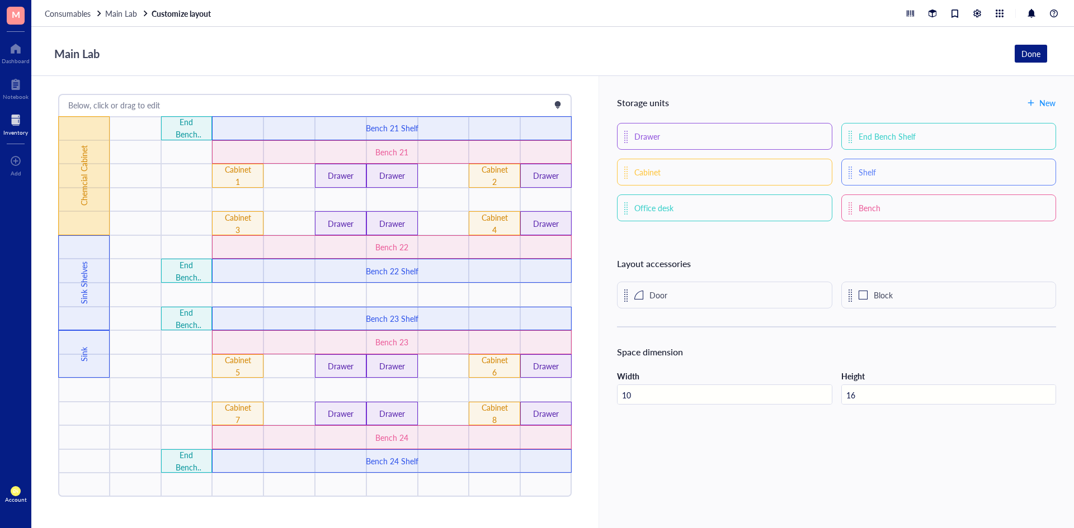
click at [83, 193] on div "Chemcial Cabinet" at bounding box center [84, 176] width 12 height 150
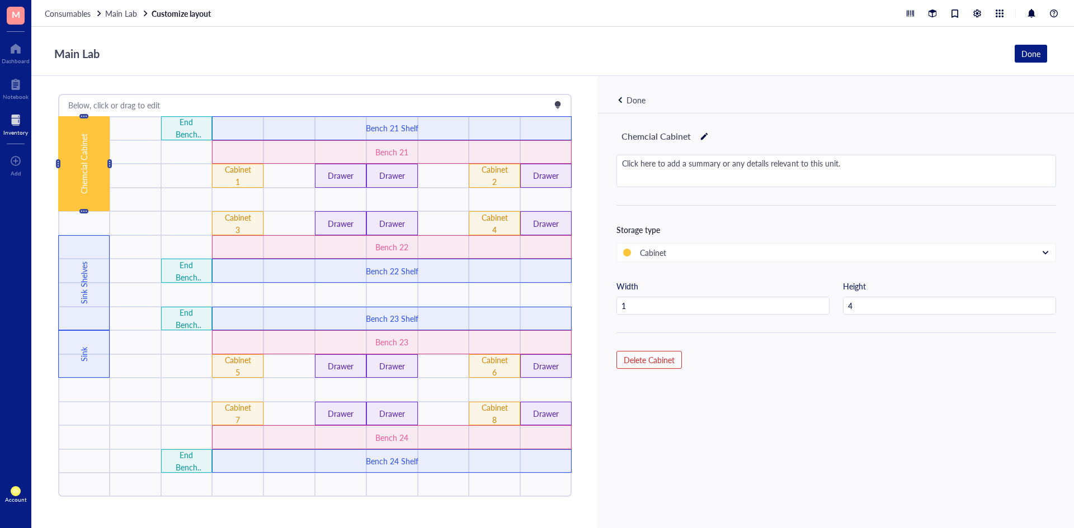
click at [86, 206] on div "Chemcial Cabinet" at bounding box center [84, 163] width 12 height 121
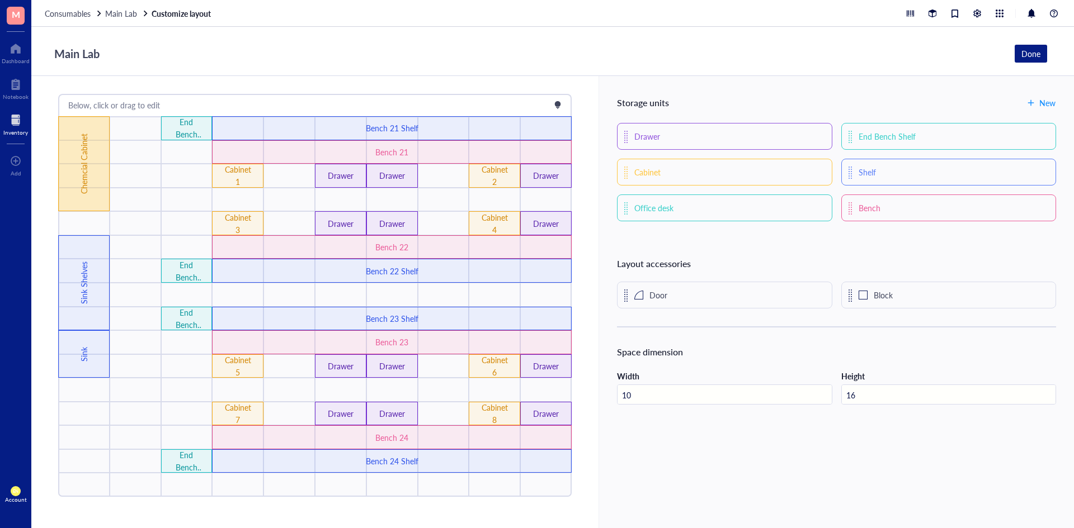
click at [86, 193] on div "Chemcial Cabinet" at bounding box center [84, 163] width 12 height 121
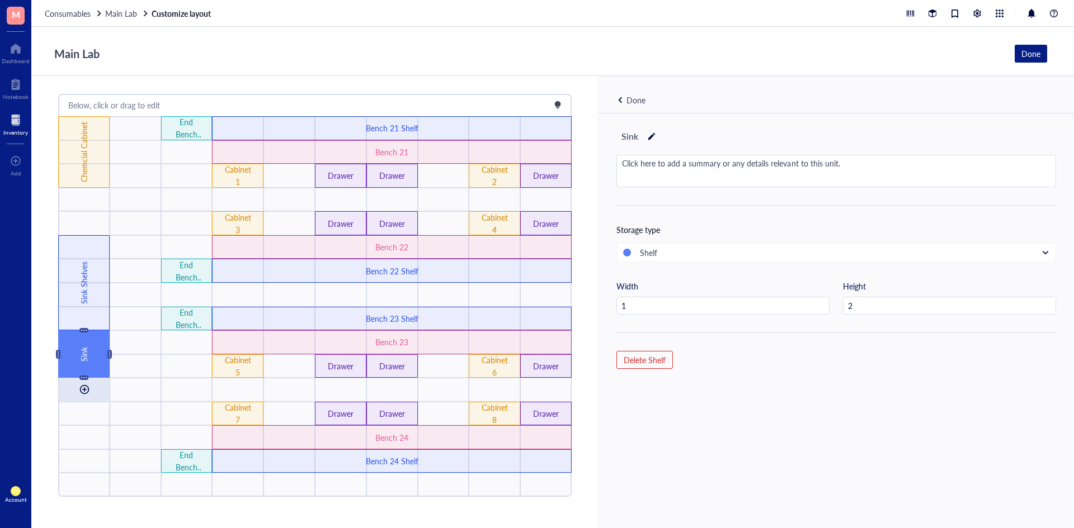
drag, startPoint x: 81, startPoint y: 343, endPoint x: 78, endPoint y: 380, distance: 37.0
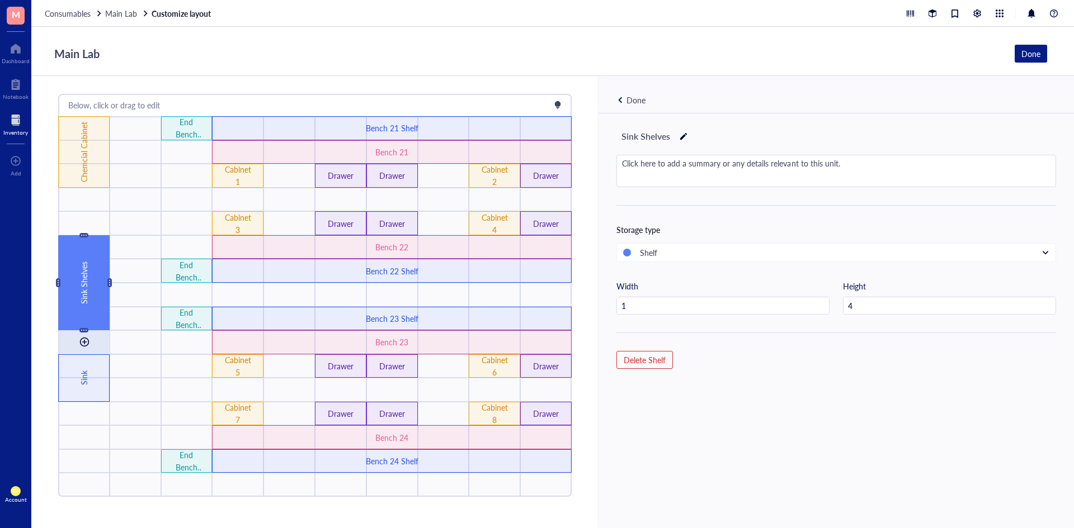
drag, startPoint x: 96, startPoint y: 304, endPoint x: 94, endPoint y: 333, distance: 28.6
click at [243, 79] on div "Below, click or drag to edit Chemcial Cabinet End Bench 24 Shelves End Bench 23…" at bounding box center [314, 302] width 567 height 452
click at [634, 103] on div "Done" at bounding box center [635, 100] width 19 height 12
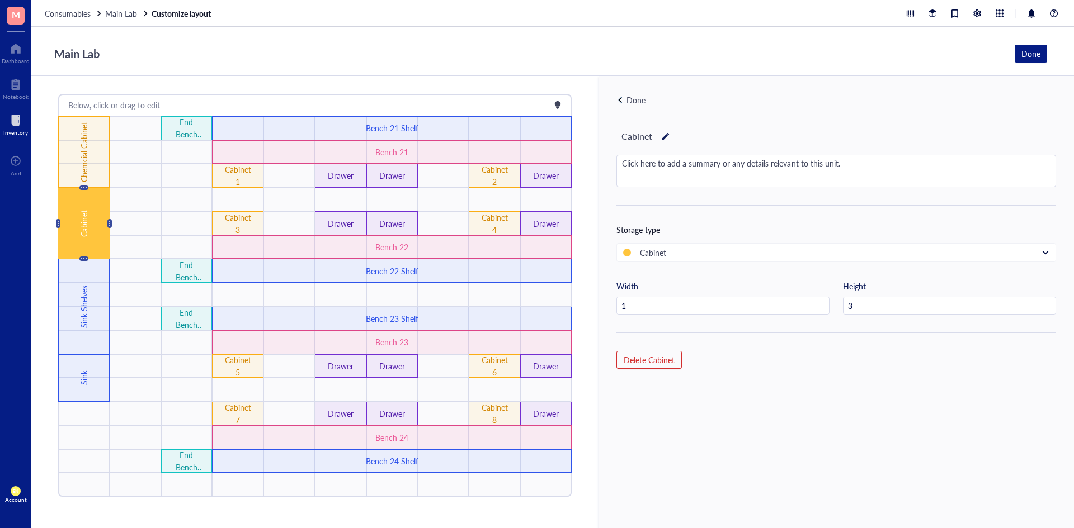
click at [664, 138] on div at bounding box center [666, 137] width 8 height 16
drag, startPoint x: 655, startPoint y: 139, endPoint x: 594, endPoint y: 146, distance: 61.3
click at [594, 146] on div "Below, click or drag to edit Cabinet Chemcial Cabinet End Bench 24 Shelves End …" at bounding box center [552, 302] width 1042 height 452
click at [674, 71] on div "Main Lab Done" at bounding box center [552, 51] width 1042 height 49
click at [263, 71] on div "Main Lab Done" at bounding box center [552, 51] width 1042 height 49
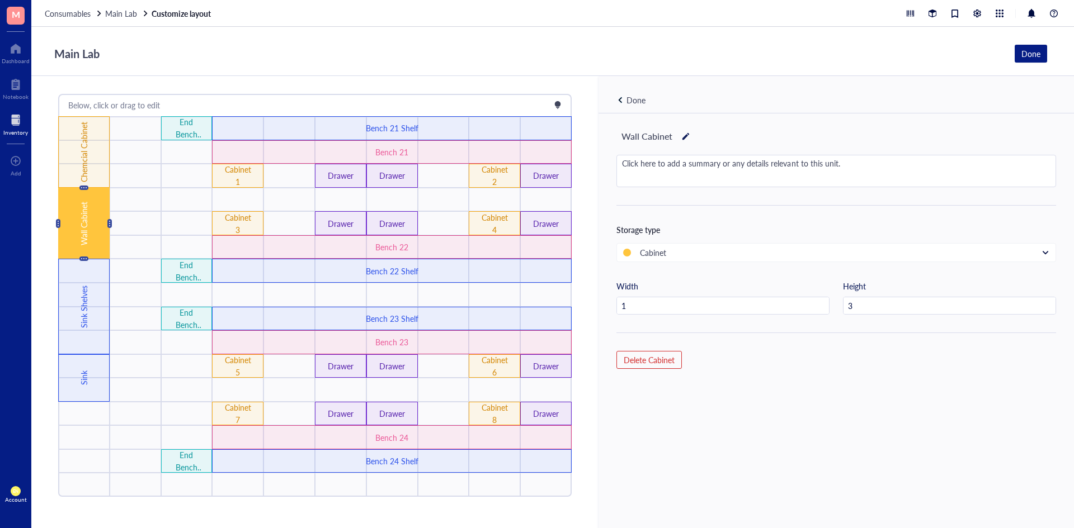
click at [639, 101] on div "Done" at bounding box center [635, 100] width 19 height 12
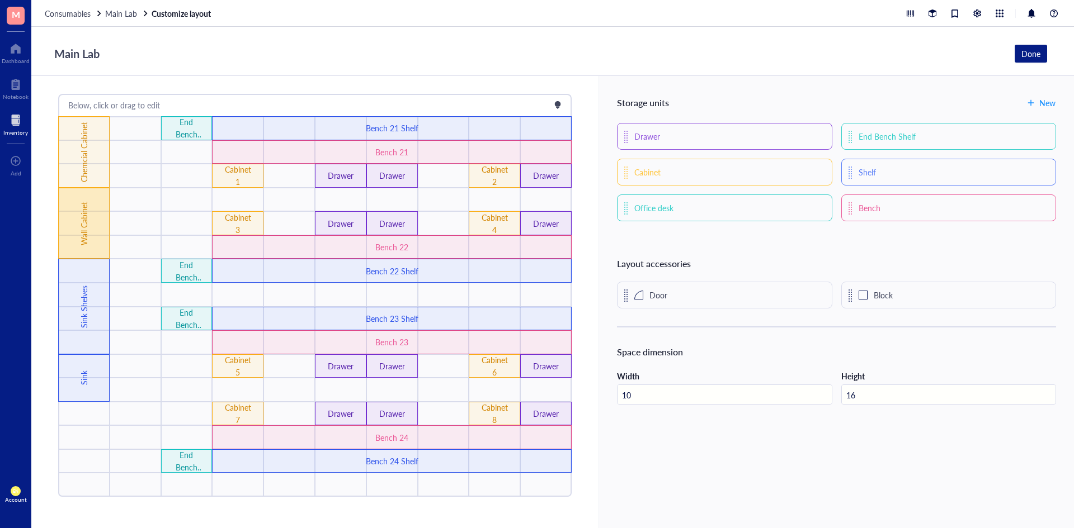
click at [81, 207] on div "Wall Cabinet" at bounding box center [84, 223] width 12 height 91
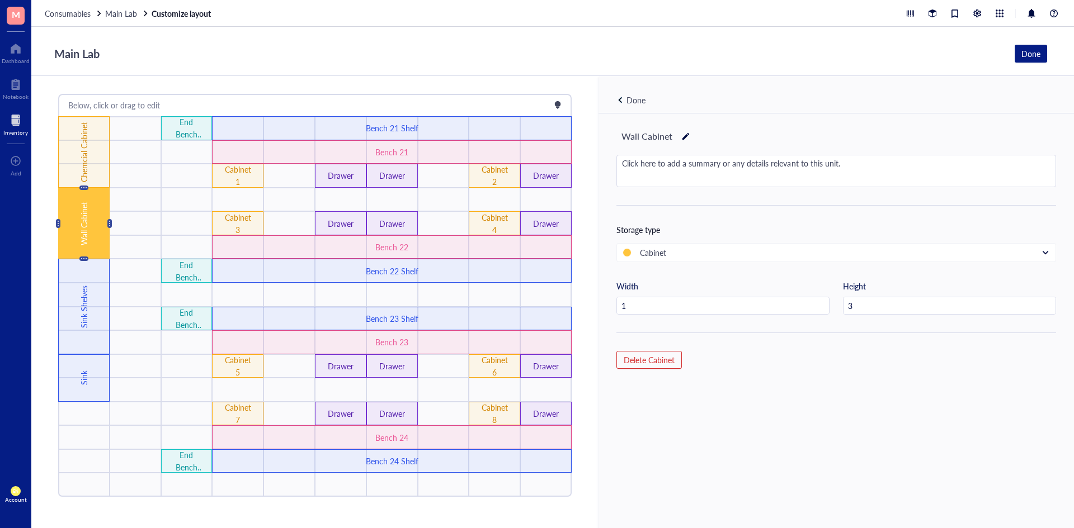
click at [633, 95] on div "Done" at bounding box center [635, 100] width 19 height 12
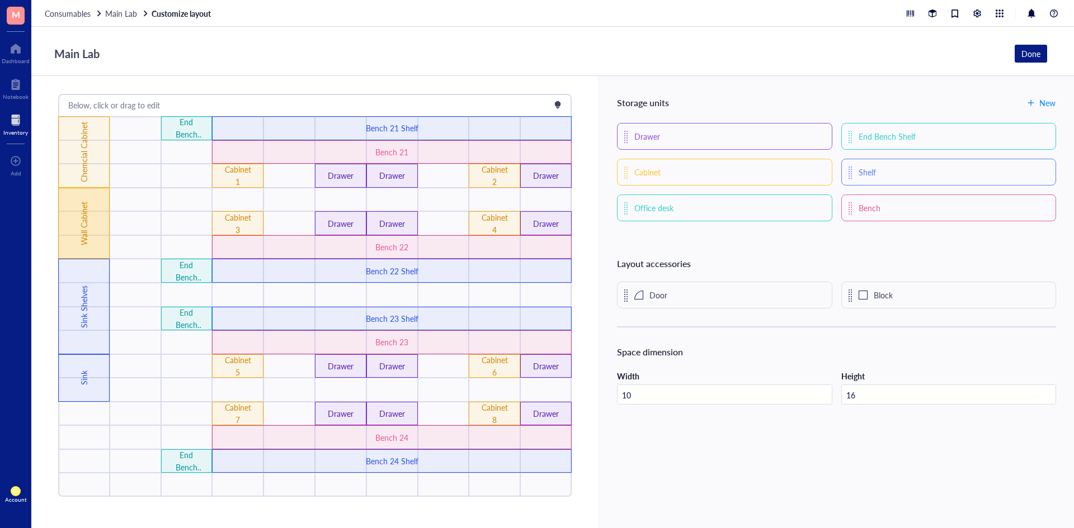
click at [67, 223] on div "Wall Cabinet" at bounding box center [83, 224] width 51 height 72
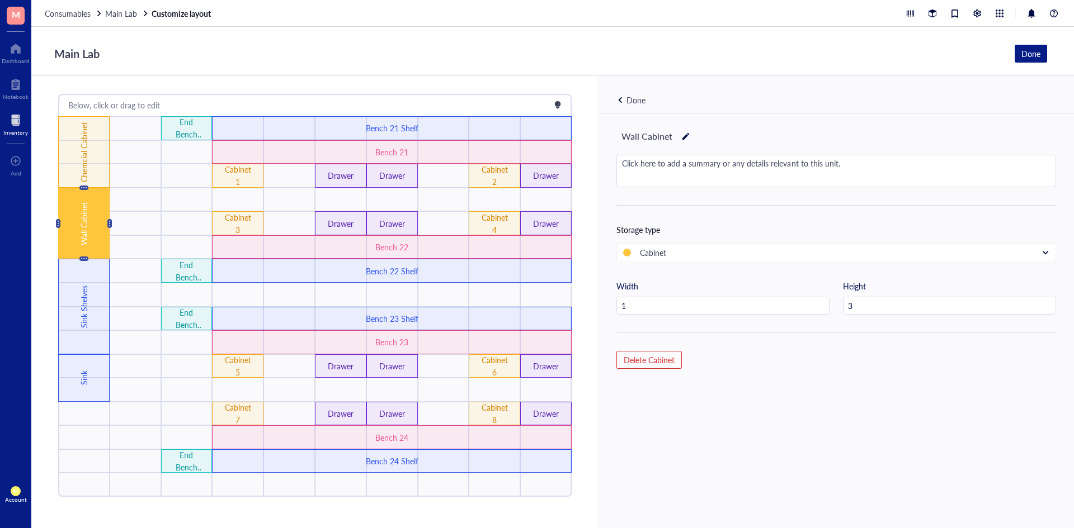
click at [638, 103] on div "Done" at bounding box center [635, 100] width 19 height 12
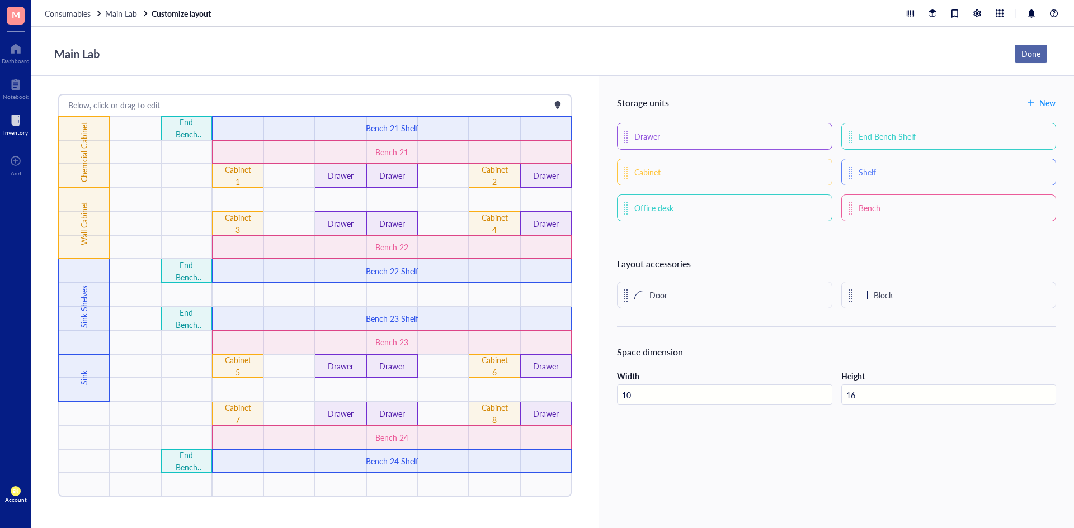
click at [1039, 48] on div "Done" at bounding box center [1030, 54] width 19 height 12
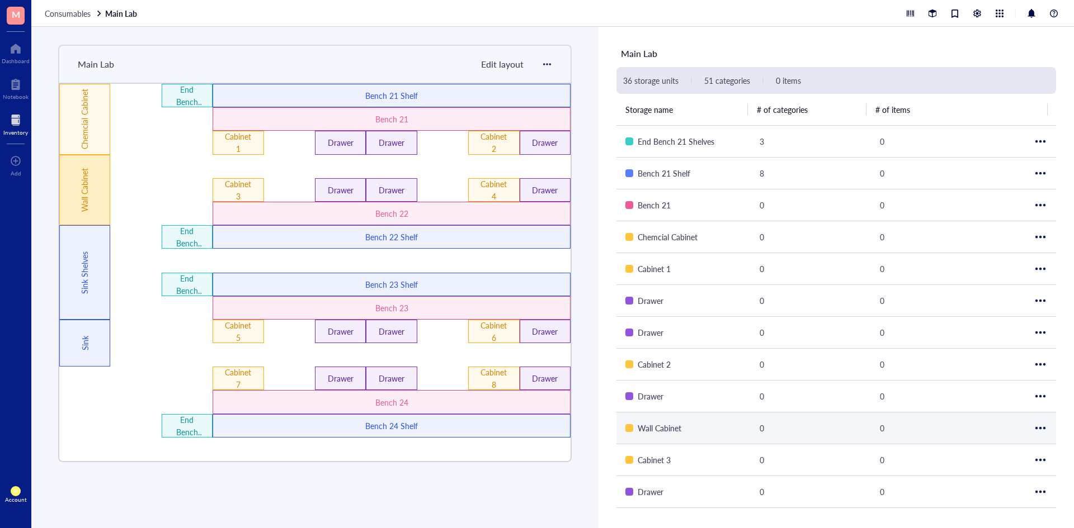
click at [68, 193] on div "Wall Cabinet" at bounding box center [84, 190] width 51 height 71
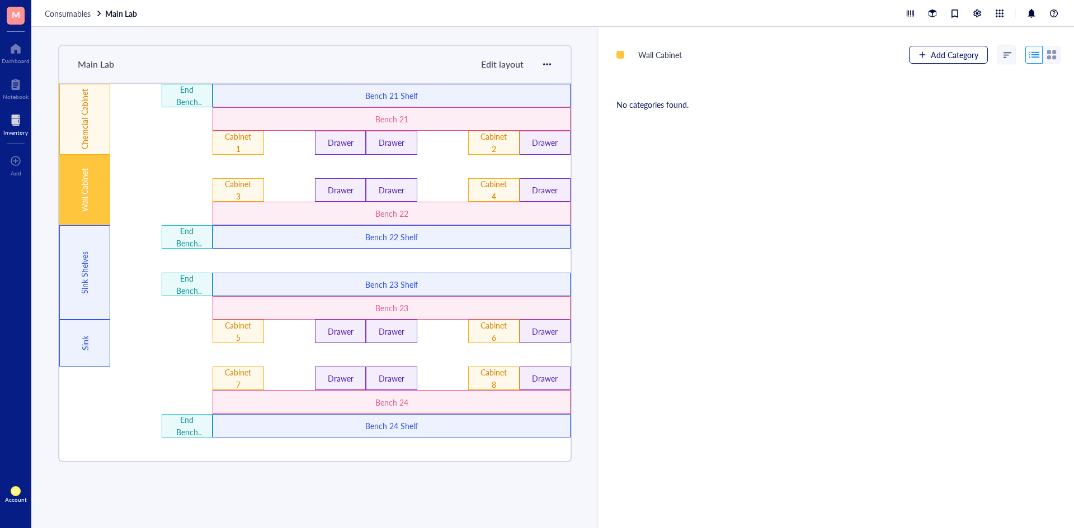
click at [946, 55] on span "Add Category" at bounding box center [955, 54] width 48 height 9
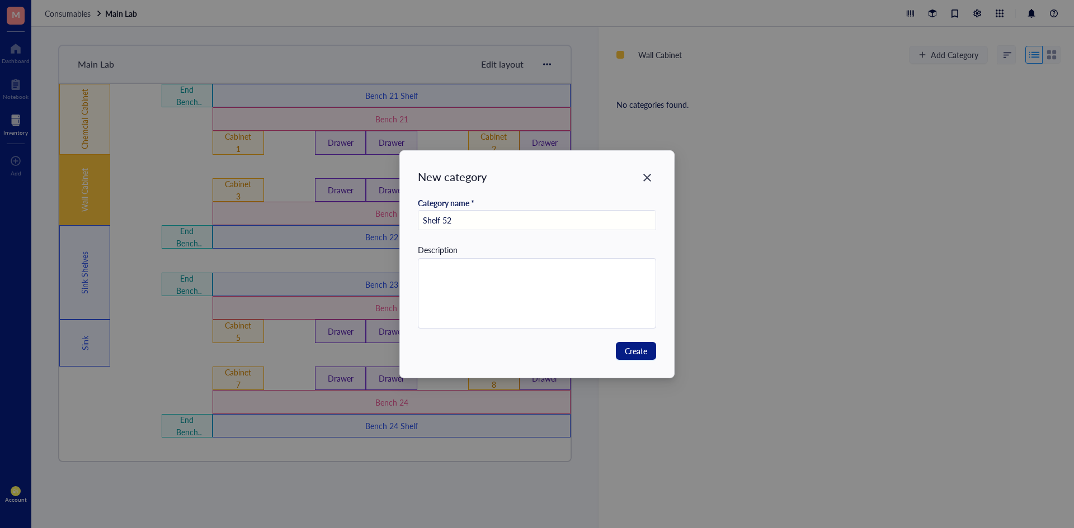
drag, startPoint x: 508, startPoint y: 226, endPoint x: 387, endPoint y: 225, distance: 121.4
click at [387, 225] on div "New category Category name * Shelf 52 Description Create" at bounding box center [537, 264] width 1074 height 528
click at [629, 352] on span "Create" at bounding box center [636, 351] width 22 height 12
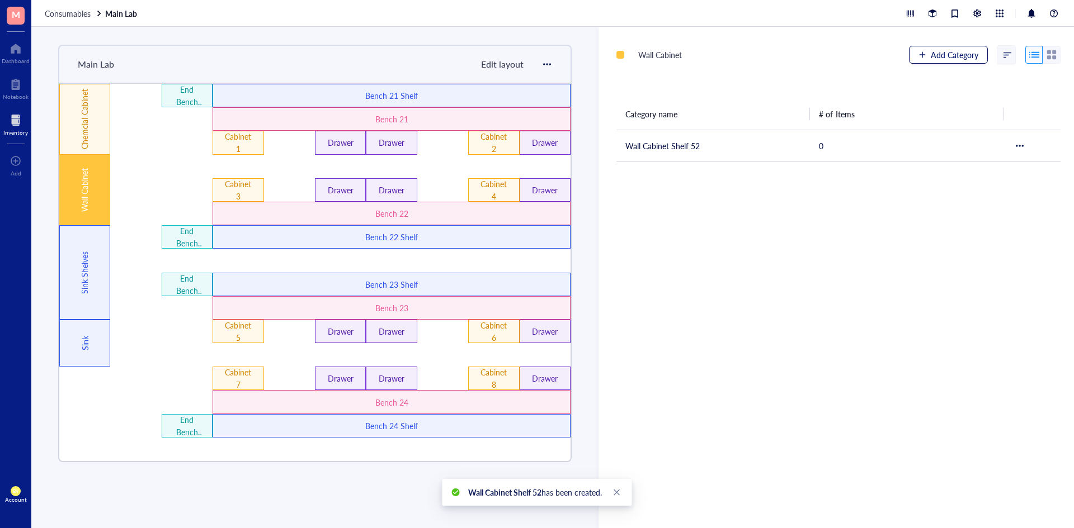
click at [926, 48] on button "Add Category" at bounding box center [948, 55] width 79 height 18
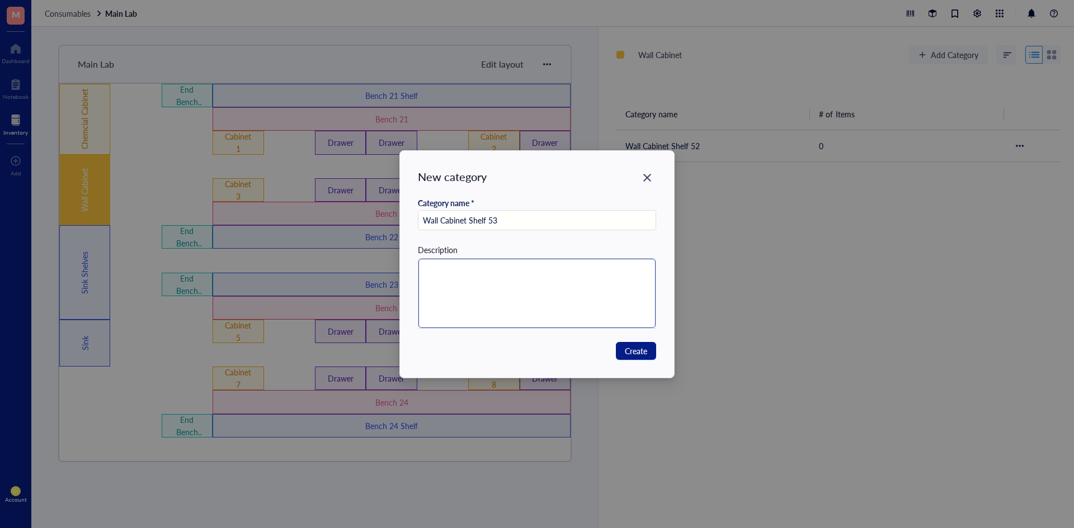
click at [624, 304] on textarea at bounding box center [537, 293] width 238 height 69
click at [624, 346] on button "Create" at bounding box center [636, 351] width 40 height 18
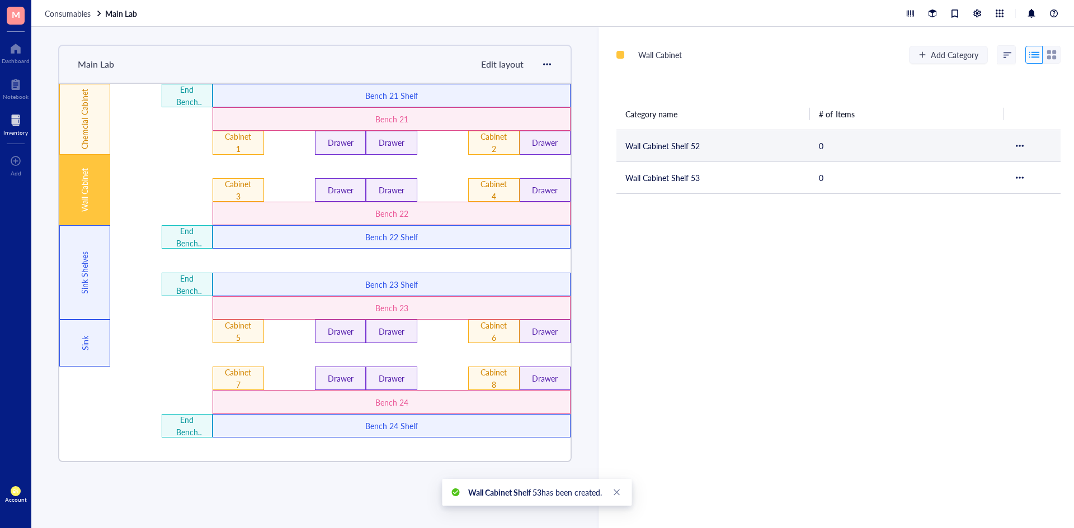
click at [683, 154] on td "Wall Cabinet Shelf 52" at bounding box center [712, 146] width 193 height 32
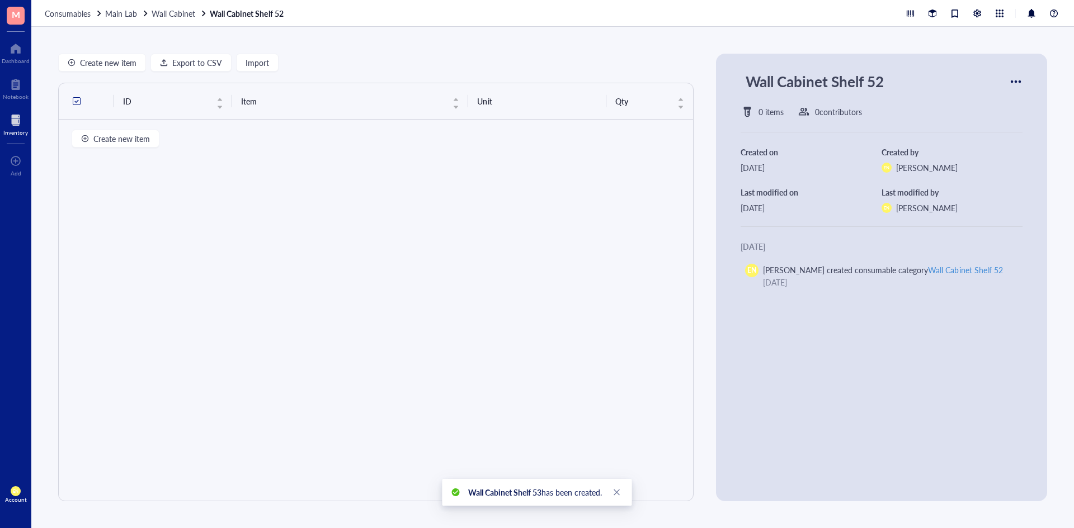
click at [1015, 80] on div at bounding box center [1016, 82] width 18 height 18
click at [981, 106] on span "Settings" at bounding box center [978, 101] width 64 height 12
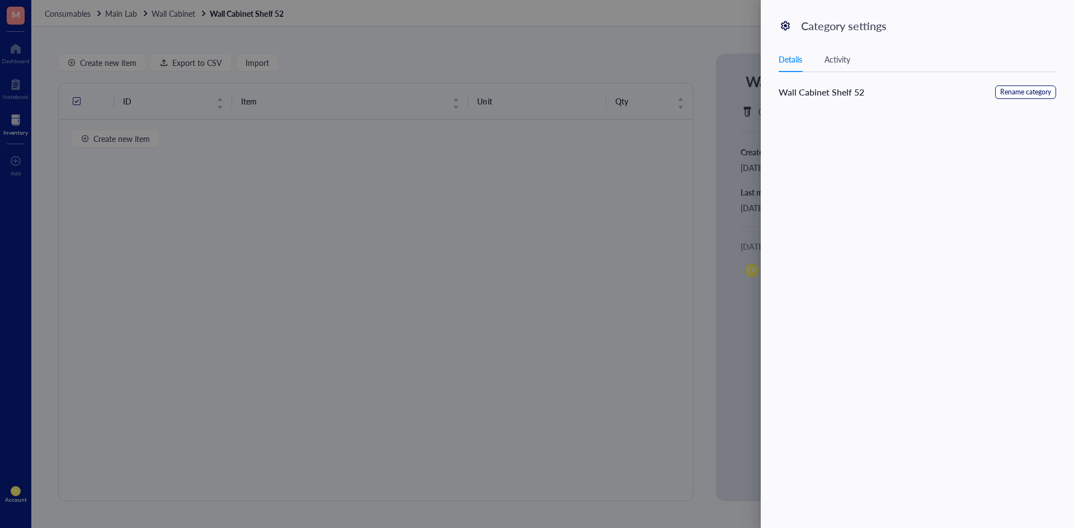
click at [1005, 91] on span "Rename category" at bounding box center [1025, 92] width 51 height 11
click at [914, 196] on textarea at bounding box center [917, 211] width 276 height 56
click at [1055, 92] on button "Save" at bounding box center [1039, 95] width 34 height 18
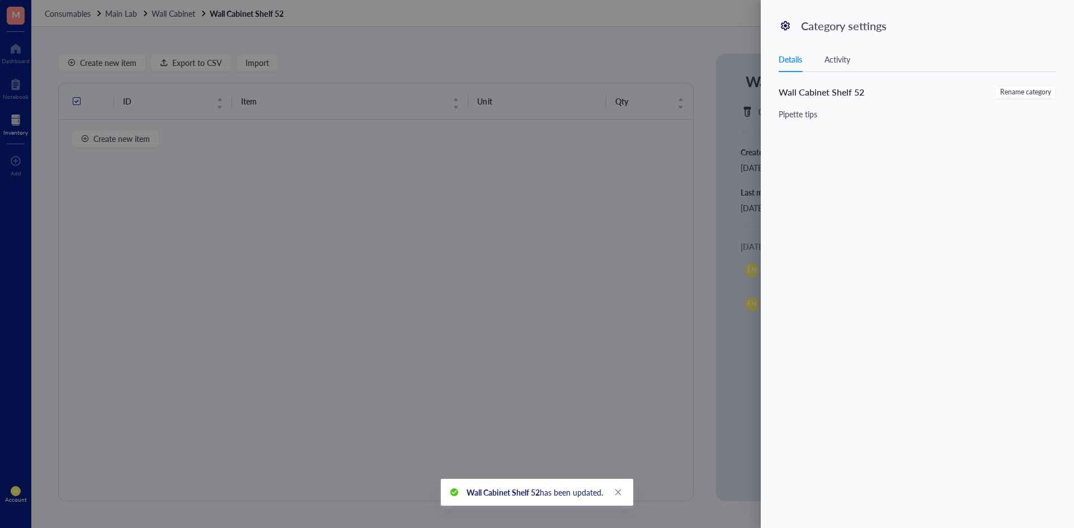
click at [555, 254] on div at bounding box center [537, 264] width 1074 height 528
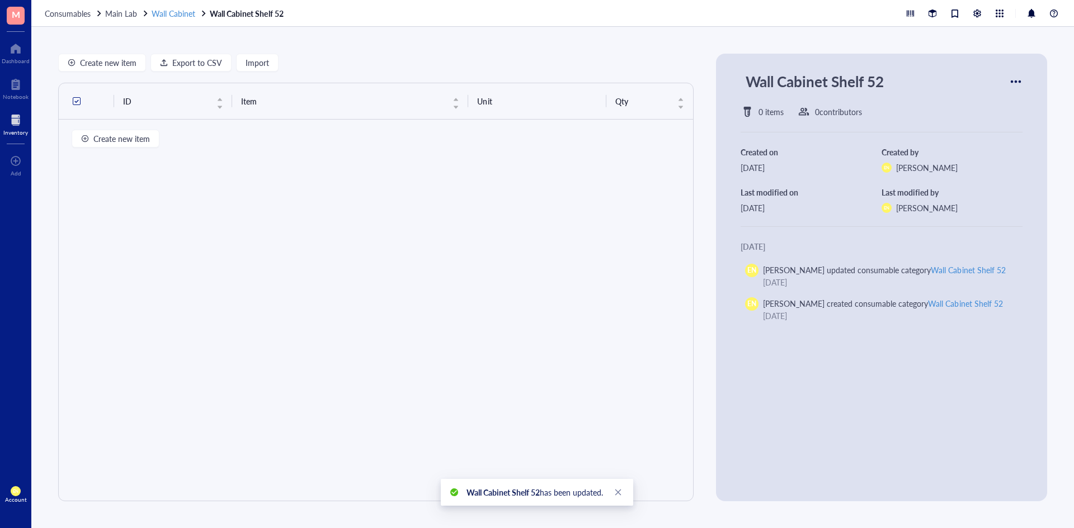
click at [176, 12] on span "Wall Cabinet" at bounding box center [174, 13] width 44 height 11
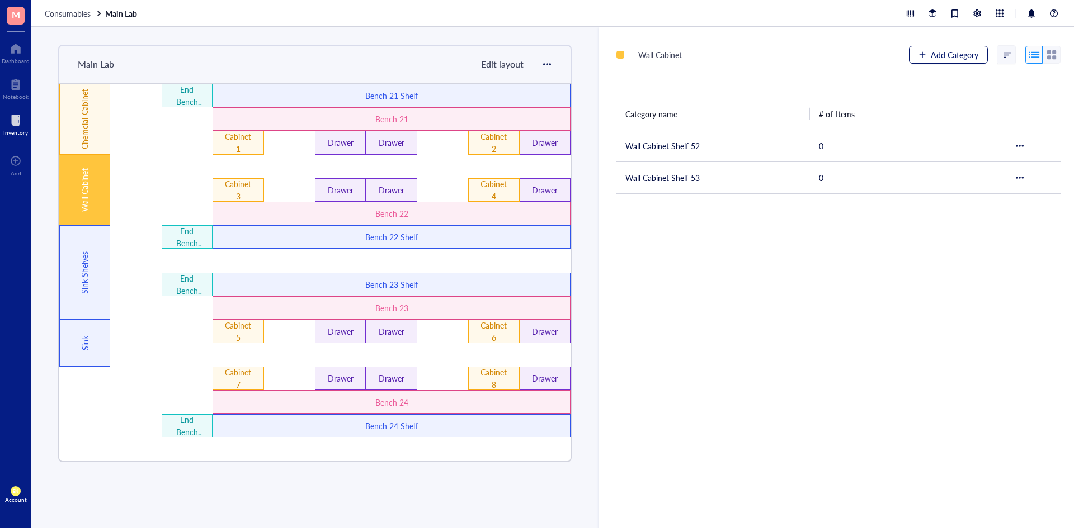
click at [953, 54] on span "Add Category" at bounding box center [955, 54] width 48 height 9
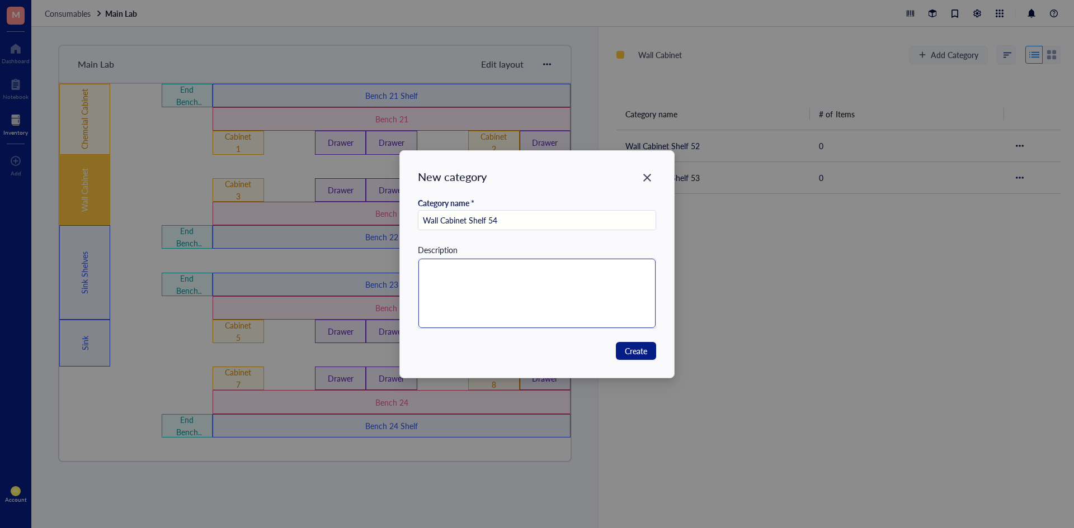
click at [484, 283] on textarea at bounding box center [537, 293] width 238 height 69
click at [643, 352] on span "Create" at bounding box center [636, 351] width 22 height 12
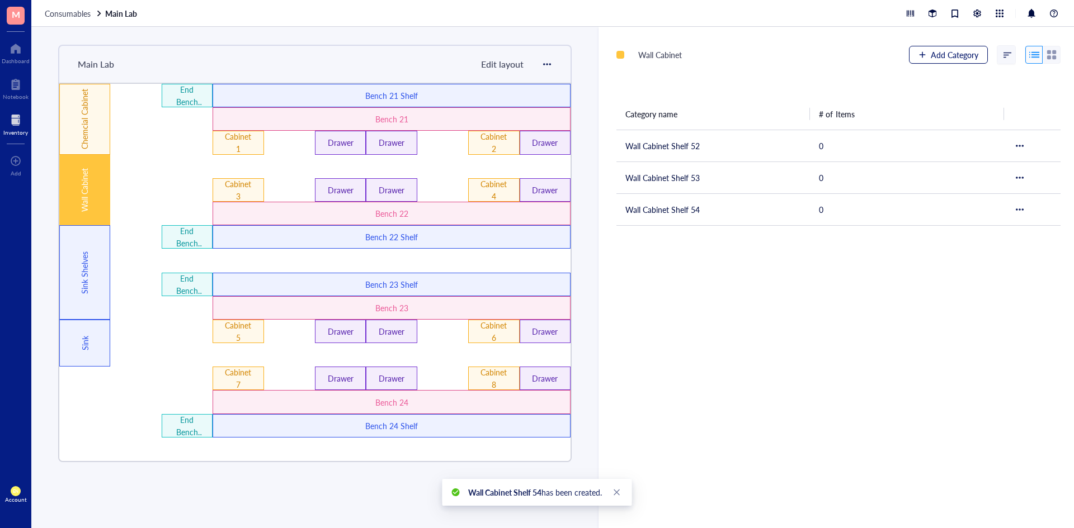
click at [937, 53] on span "Add Category" at bounding box center [955, 54] width 48 height 9
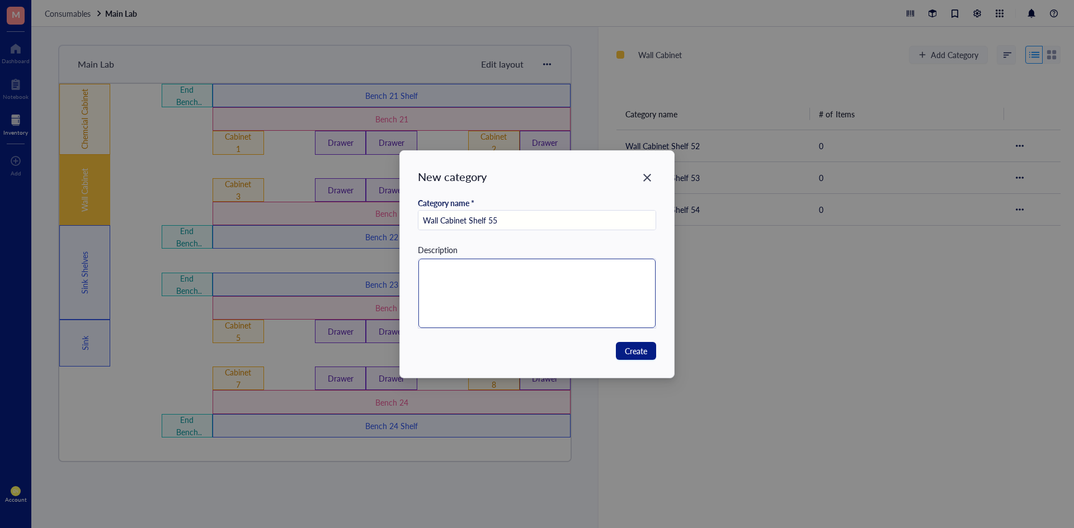
click at [501, 310] on textarea at bounding box center [537, 293] width 238 height 69
click at [645, 351] on span "Create" at bounding box center [636, 351] width 22 height 12
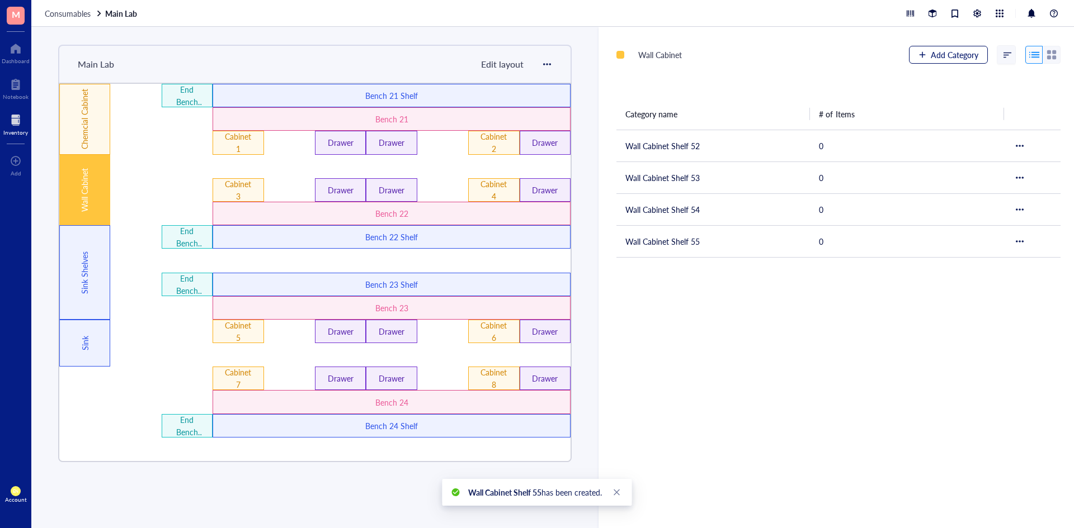
click at [918, 51] on div "button" at bounding box center [922, 55] width 8 height 8
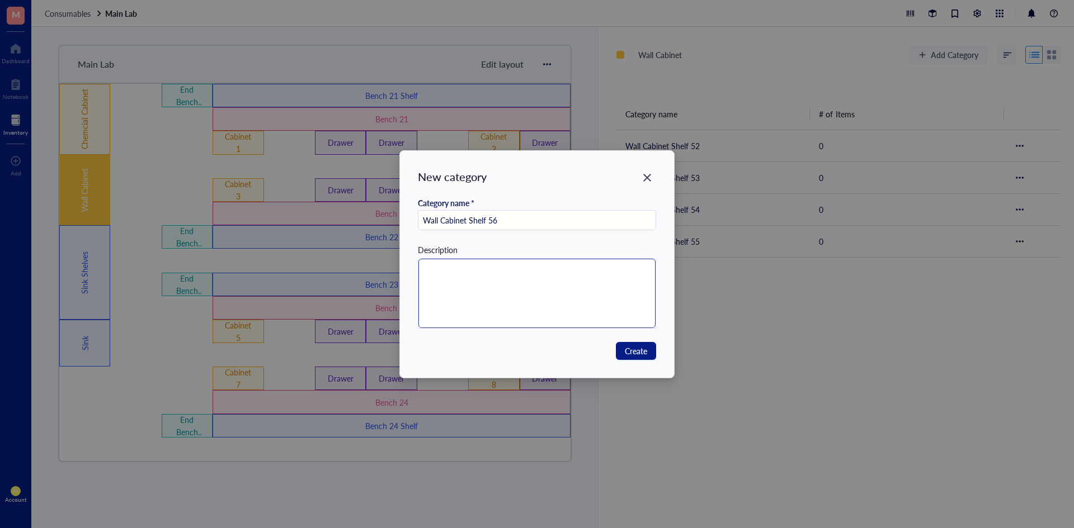
click at [596, 291] on textarea at bounding box center [537, 293] width 238 height 69
click at [645, 352] on span "Create" at bounding box center [636, 351] width 22 height 12
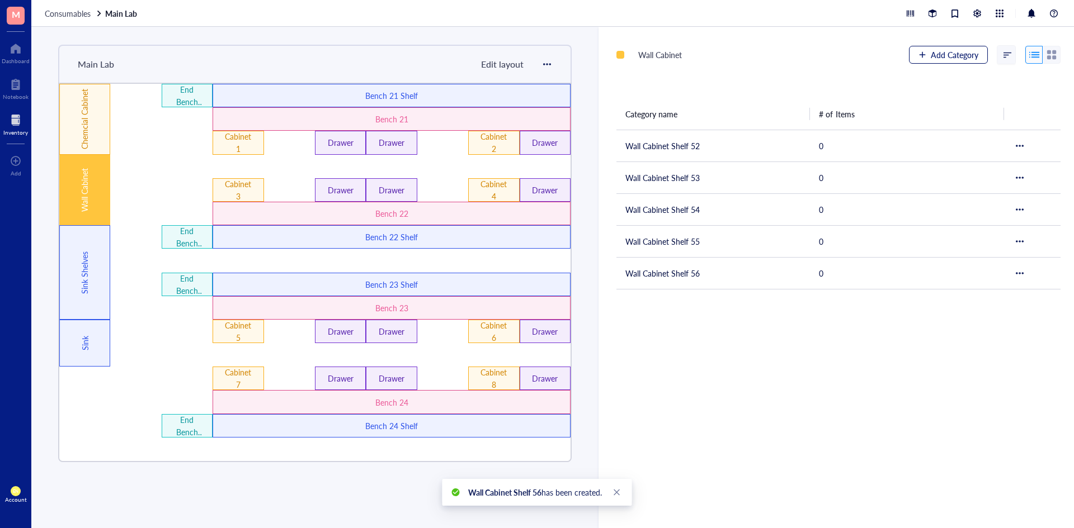
click at [933, 52] on span "Add Category" at bounding box center [955, 54] width 48 height 9
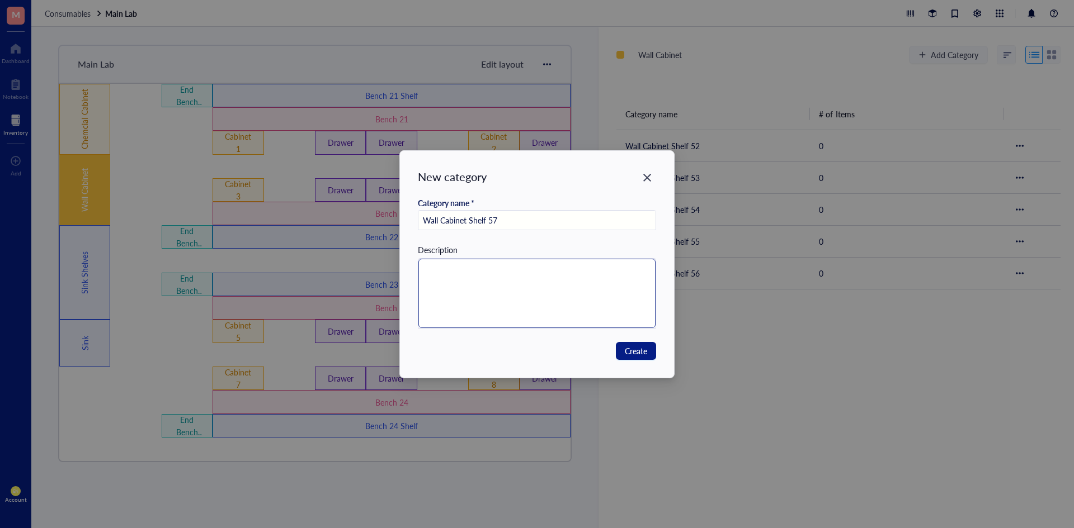
click at [614, 287] on textarea at bounding box center [537, 293] width 238 height 69
click at [638, 355] on span "Create" at bounding box center [636, 351] width 22 height 12
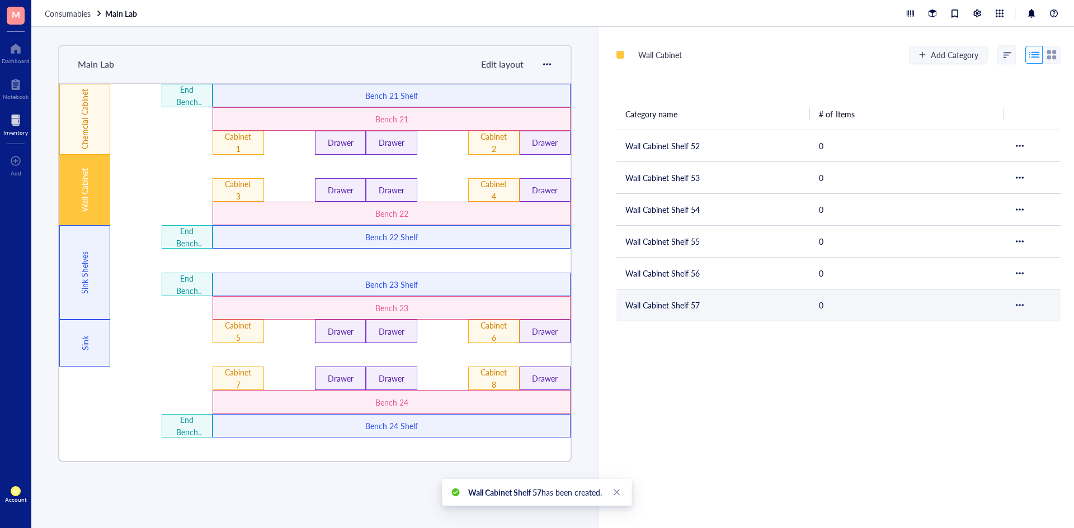
click at [696, 312] on td "Wall Cabinet Shelf 57" at bounding box center [712, 305] width 193 height 32
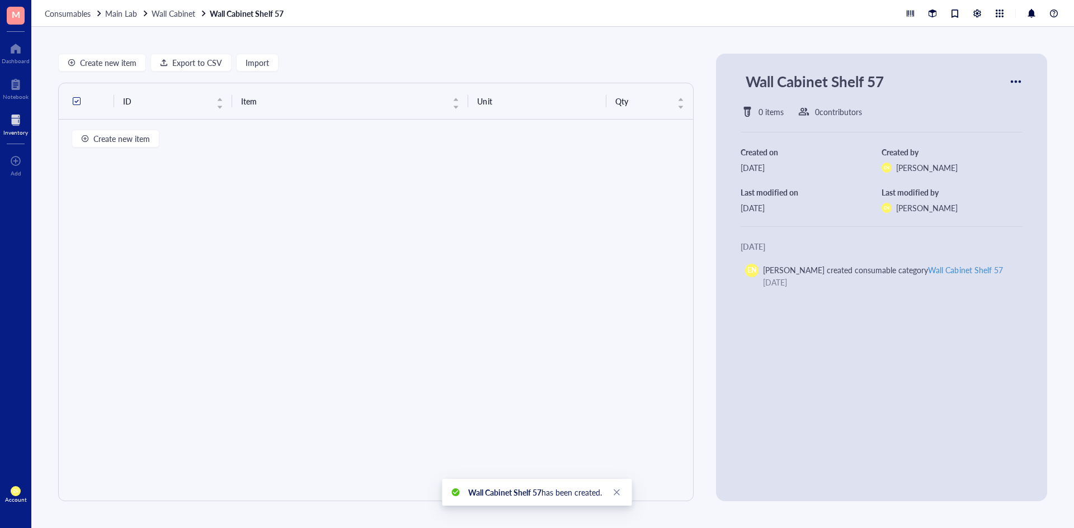
click at [1018, 76] on div at bounding box center [1016, 82] width 18 height 18
click at [978, 101] on span "Settings" at bounding box center [978, 101] width 64 height 12
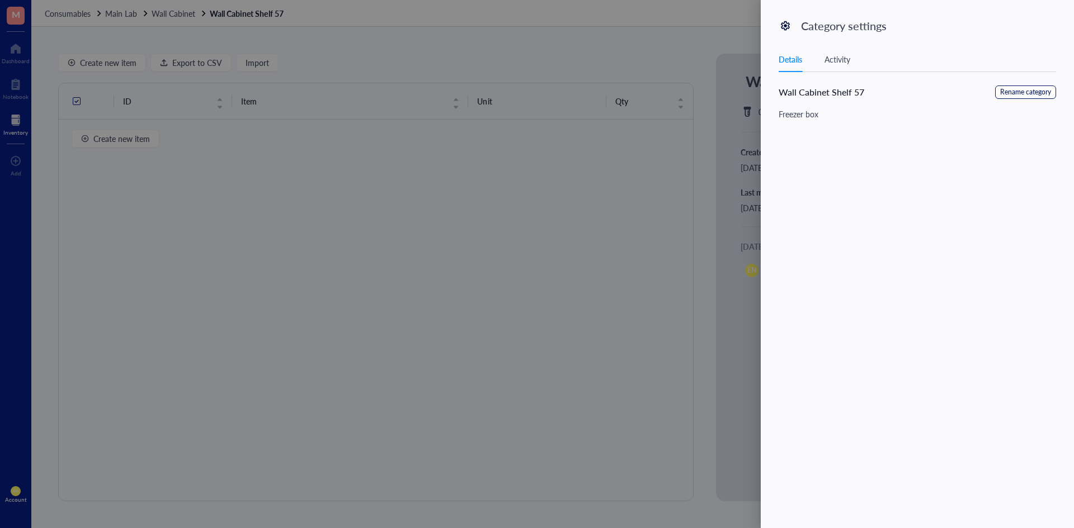
click at [1006, 91] on span "Rename category" at bounding box center [1025, 92] width 51 height 11
click at [896, 197] on textarea "Freezer box" at bounding box center [917, 211] width 276 height 56
click at [1048, 91] on button "Save" at bounding box center [1039, 95] width 34 height 18
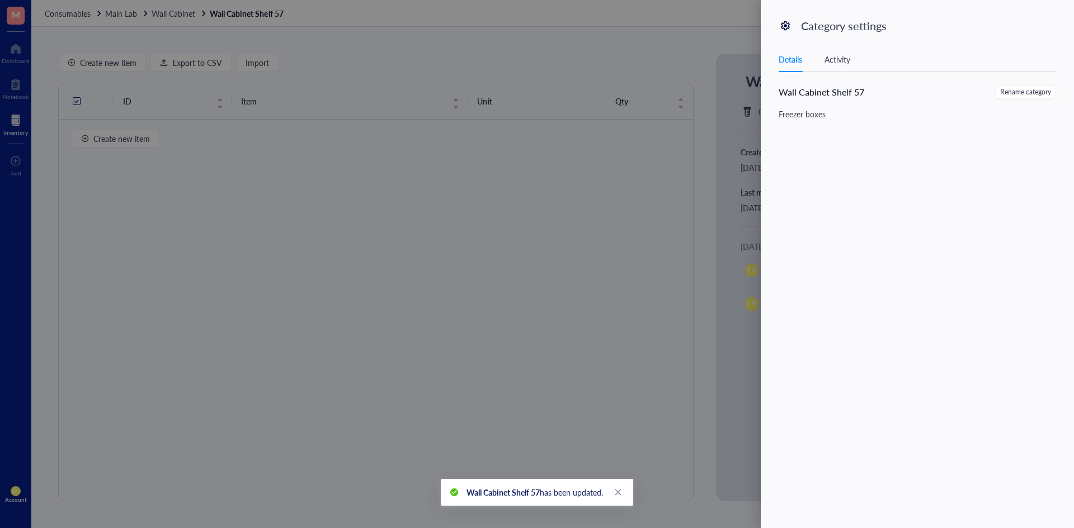
click at [660, 239] on div at bounding box center [537, 264] width 1074 height 528
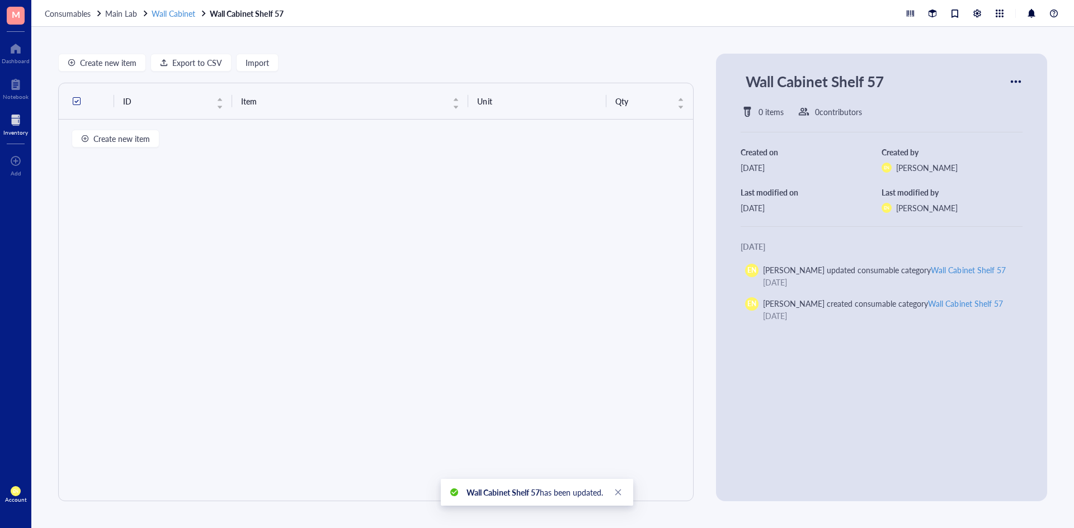
click at [178, 13] on span "Wall Cabinet" at bounding box center [174, 13] width 44 height 11
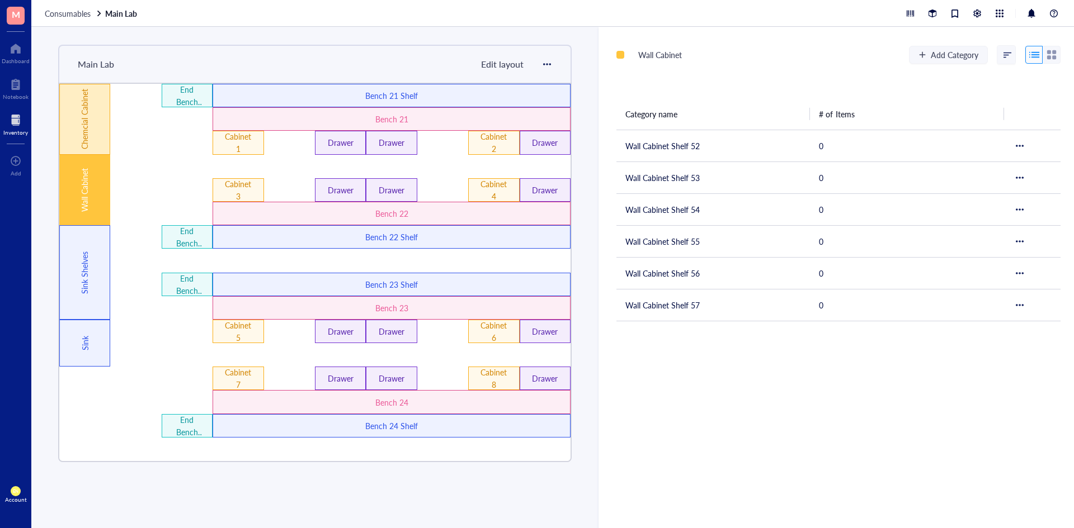
click at [83, 132] on div "Chemcial Cabinet" at bounding box center [85, 119] width 12 height 90
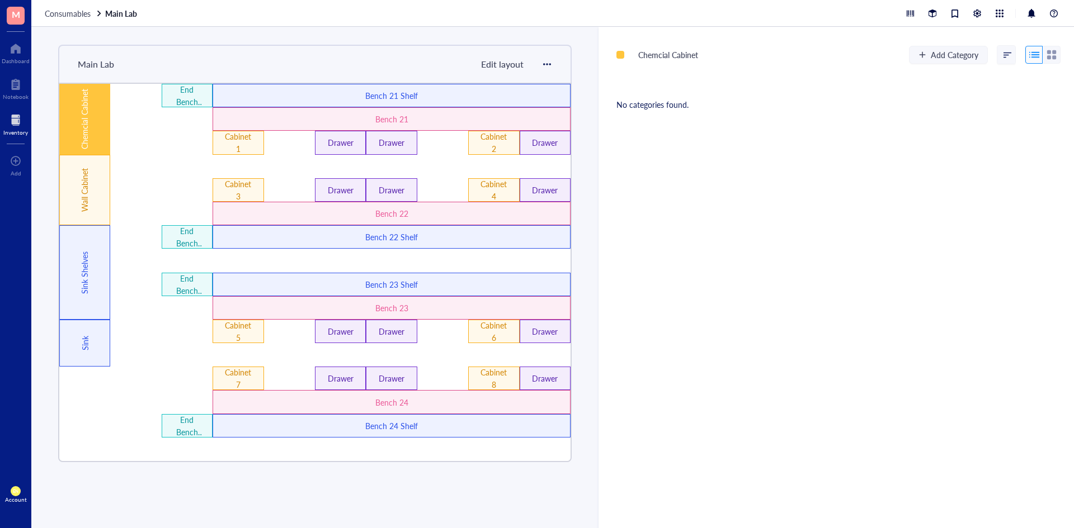
click at [80, 112] on div "Chemcial Cabinet" at bounding box center [85, 119] width 12 height 90
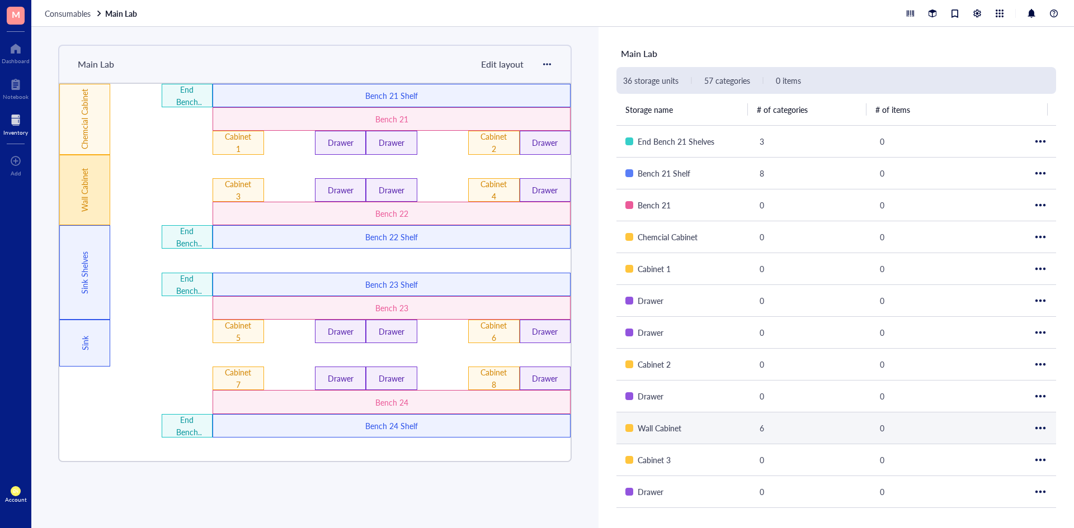
click at [100, 189] on div "Wall Cabinet" at bounding box center [84, 190] width 51 height 71
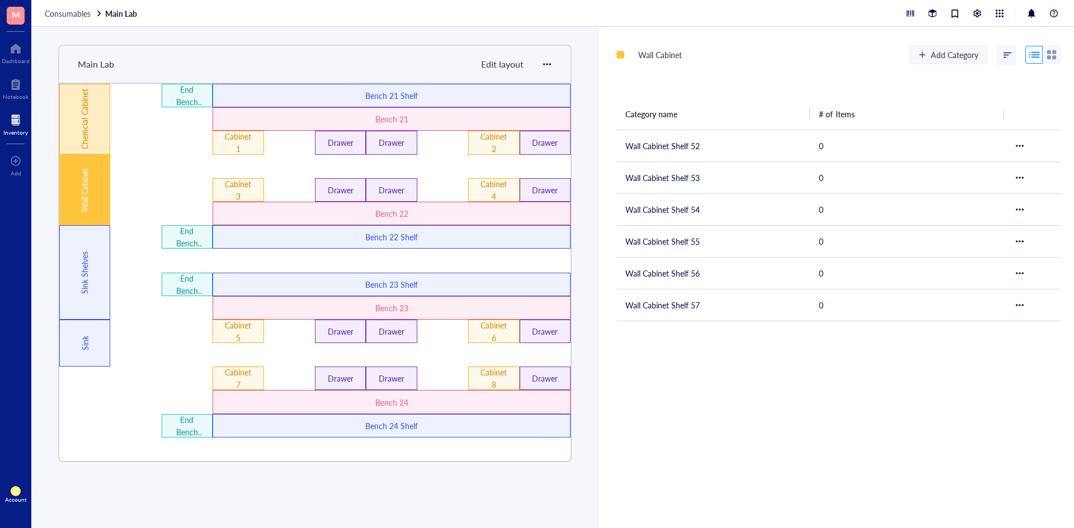
click at [78, 114] on div "Chemcial Cabinet" at bounding box center [84, 119] width 51 height 71
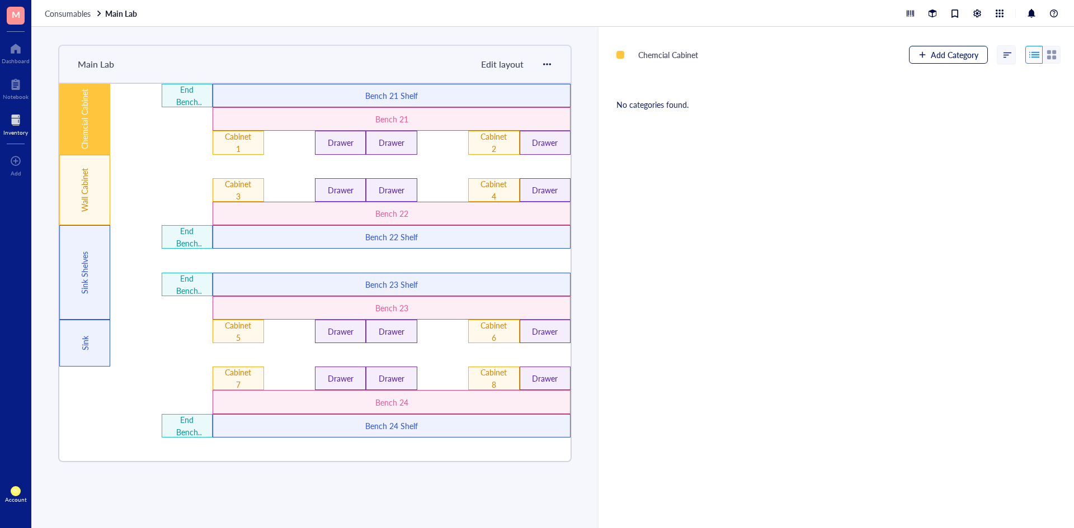
click at [920, 52] on div "button" at bounding box center [922, 55] width 8 height 8
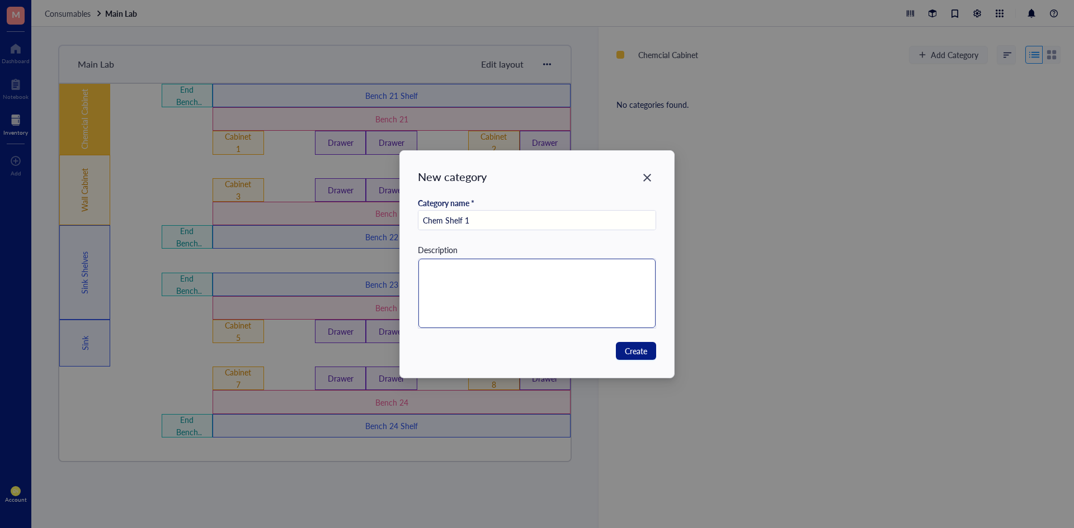
click at [570, 272] on textarea at bounding box center [537, 293] width 238 height 69
click at [640, 350] on span "Create" at bounding box center [636, 351] width 22 height 12
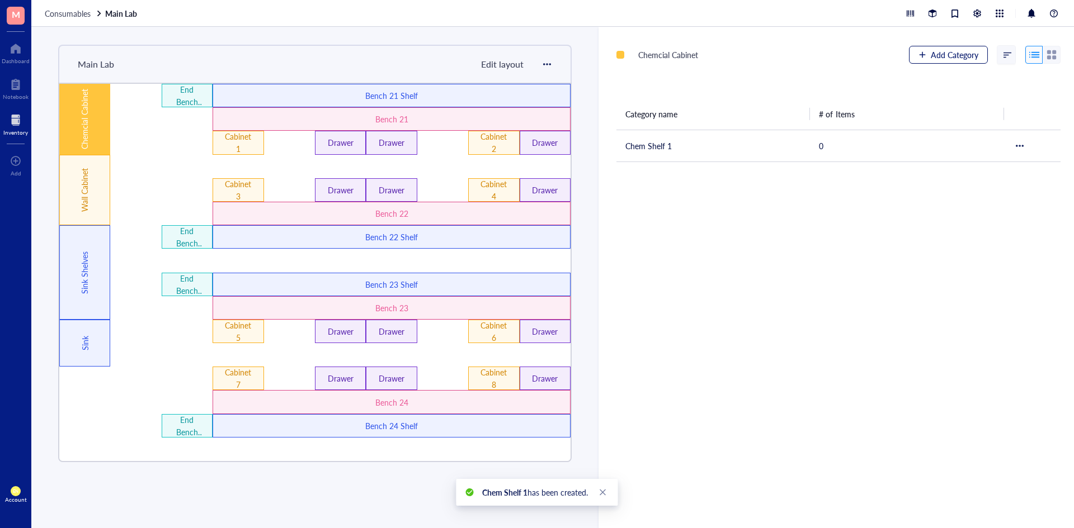
click at [932, 53] on span "Add Category" at bounding box center [955, 54] width 48 height 9
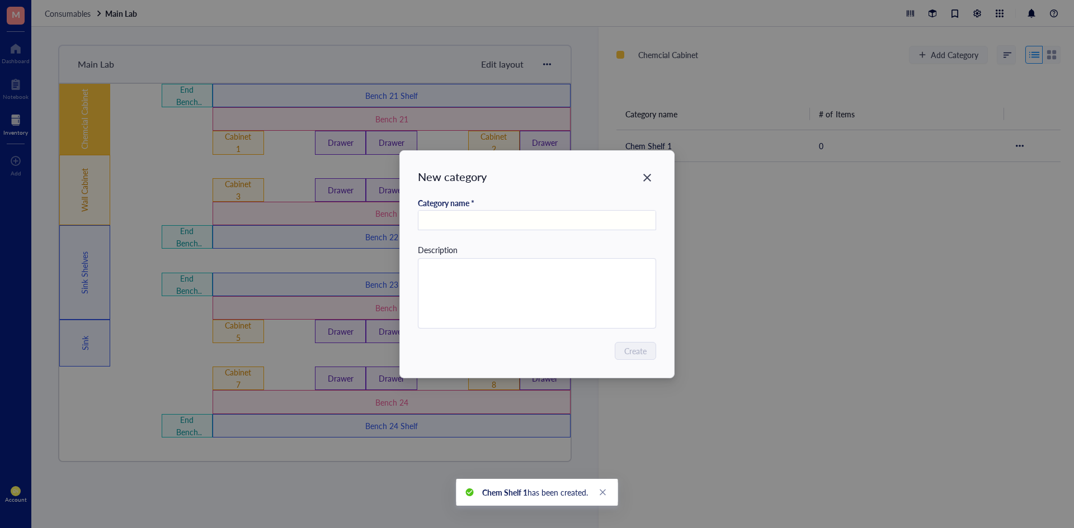
click at [539, 213] on input "text" at bounding box center [537, 221] width 238 height 20
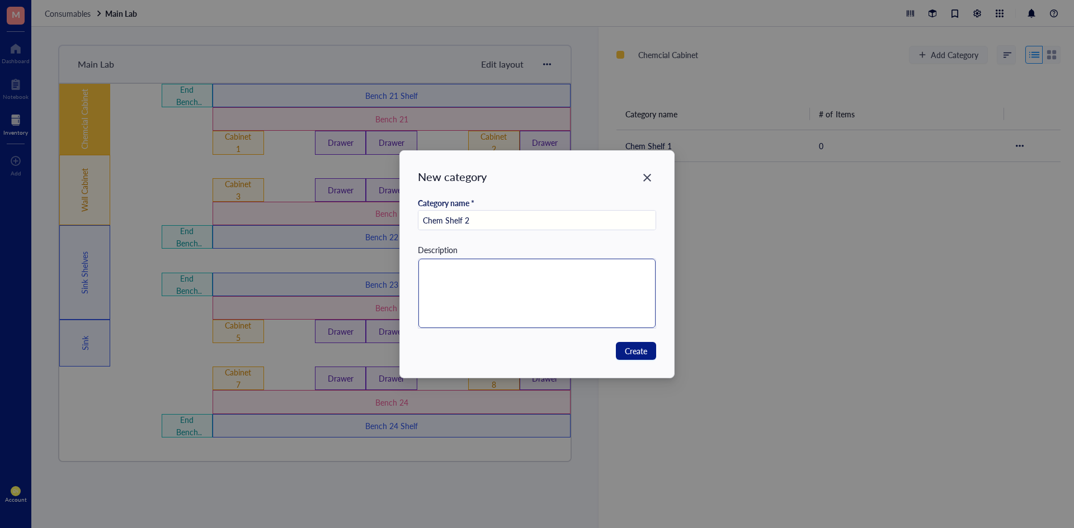
click at [511, 306] on textarea at bounding box center [537, 293] width 238 height 69
click at [639, 346] on span "Create" at bounding box center [636, 351] width 22 height 12
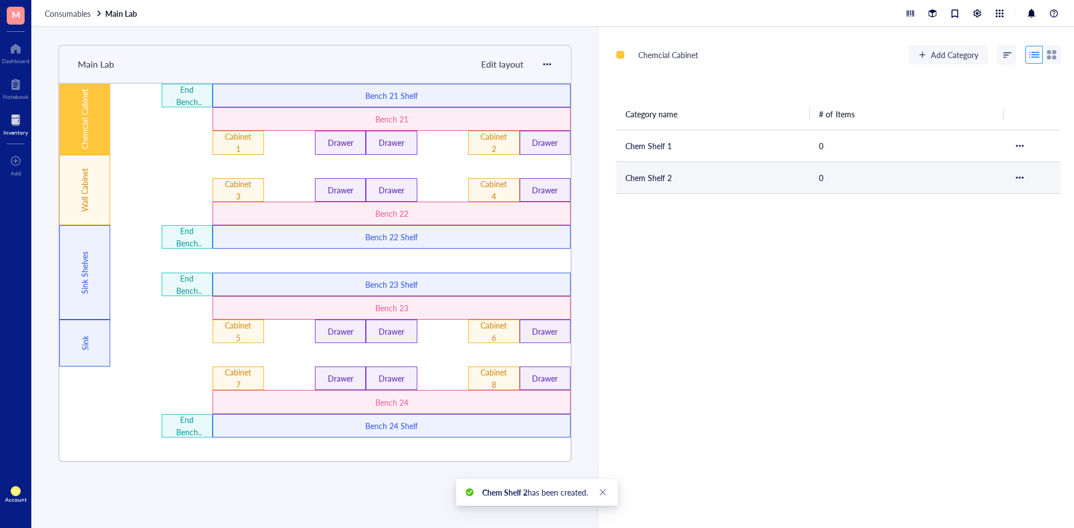
click at [726, 188] on td "Chem Shelf 2" at bounding box center [712, 178] width 193 height 32
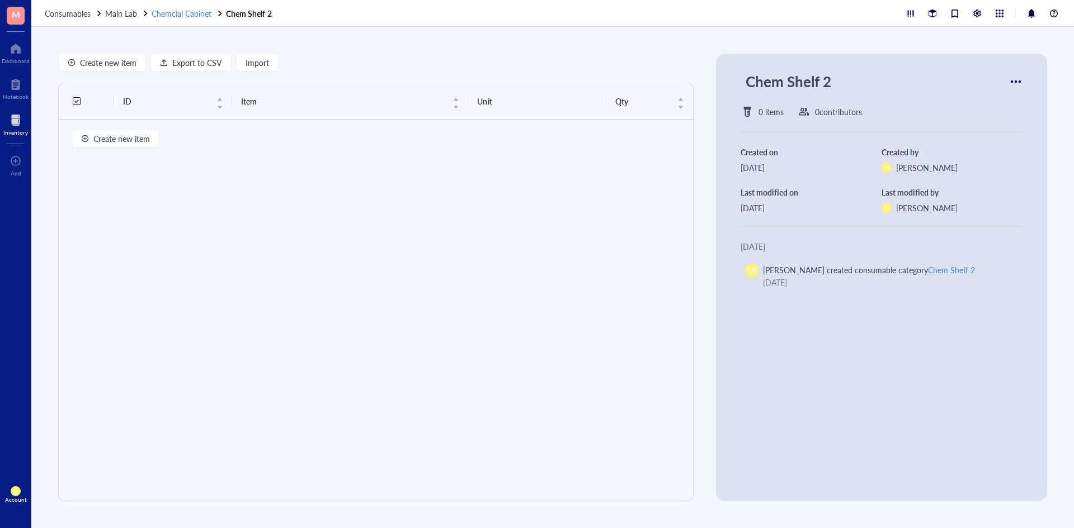
click at [192, 15] on span "Chemcial Cabinet" at bounding box center [182, 13] width 60 height 11
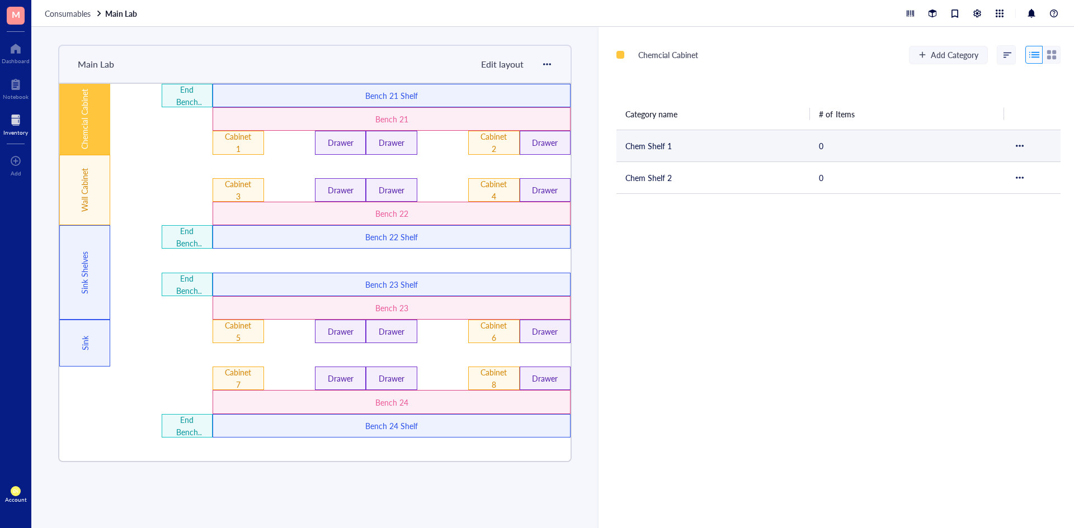
click at [698, 144] on td "Chem Shelf 1" at bounding box center [712, 146] width 193 height 32
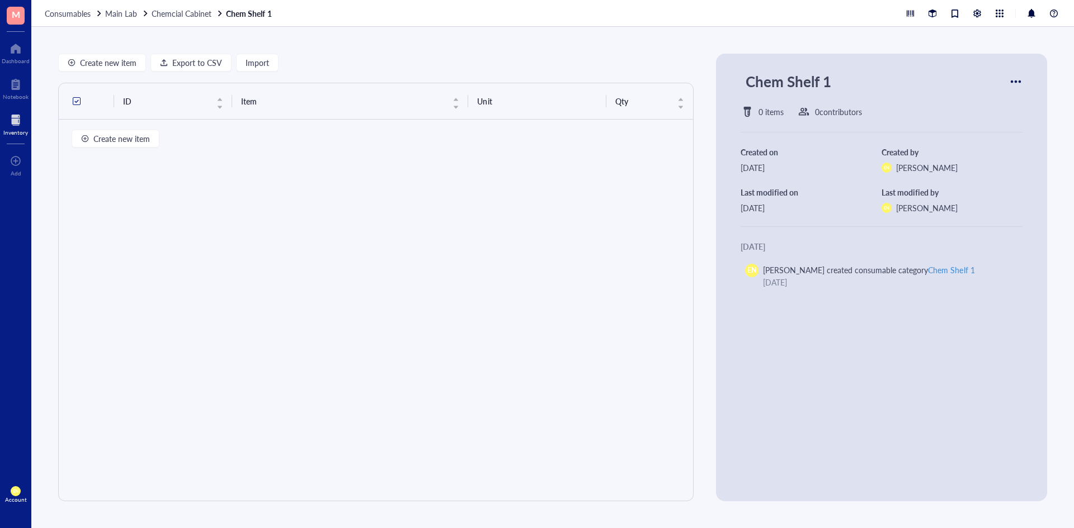
click at [1011, 79] on div at bounding box center [1016, 82] width 18 height 18
click at [976, 105] on span "Settings" at bounding box center [978, 101] width 64 height 12
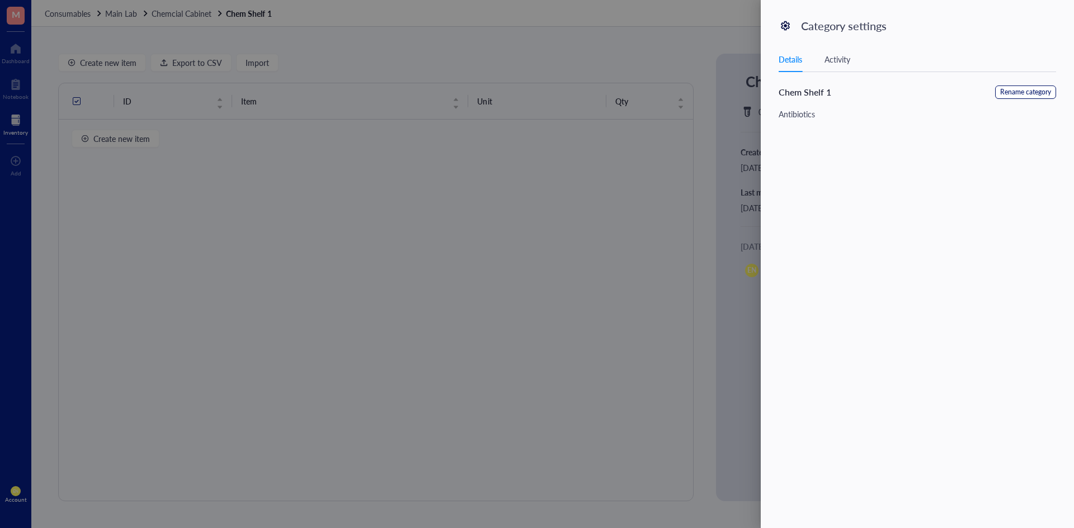
click at [1018, 96] on span "Rename category" at bounding box center [1025, 92] width 51 height 11
click at [1047, 94] on button "Save" at bounding box center [1039, 95] width 34 height 18
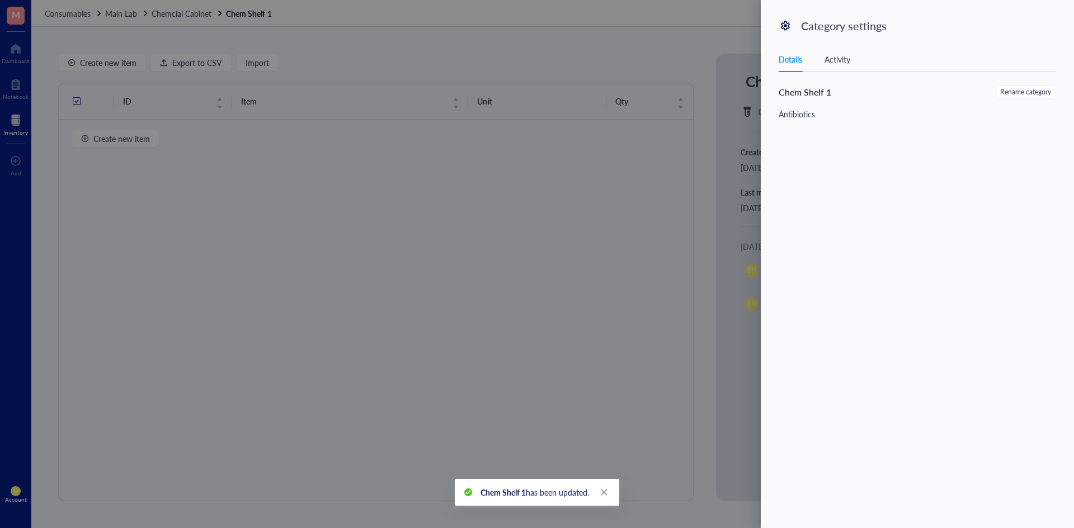
click at [172, 11] on div at bounding box center [537, 264] width 1074 height 528
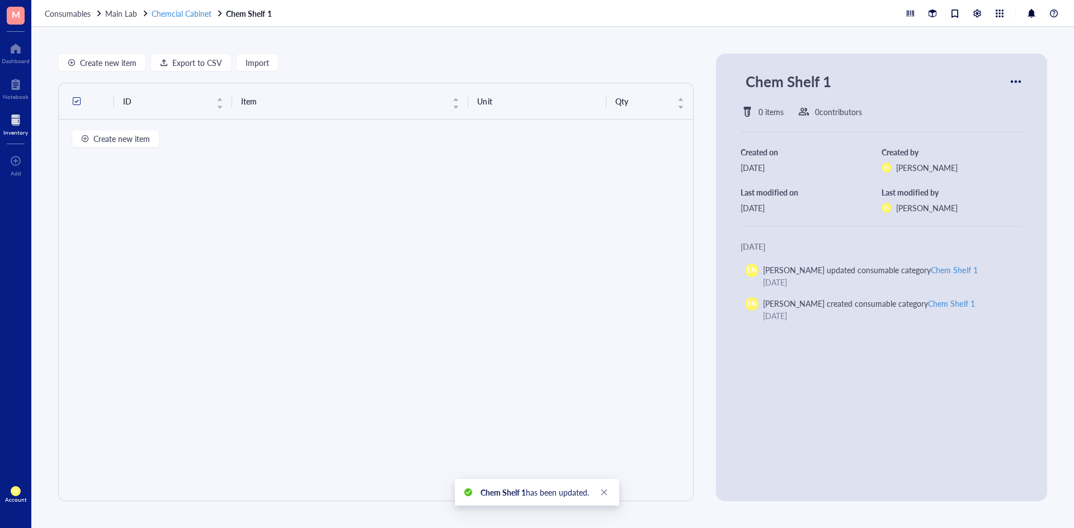
click at [192, 15] on span "Chemcial Cabinet" at bounding box center [182, 13] width 60 height 11
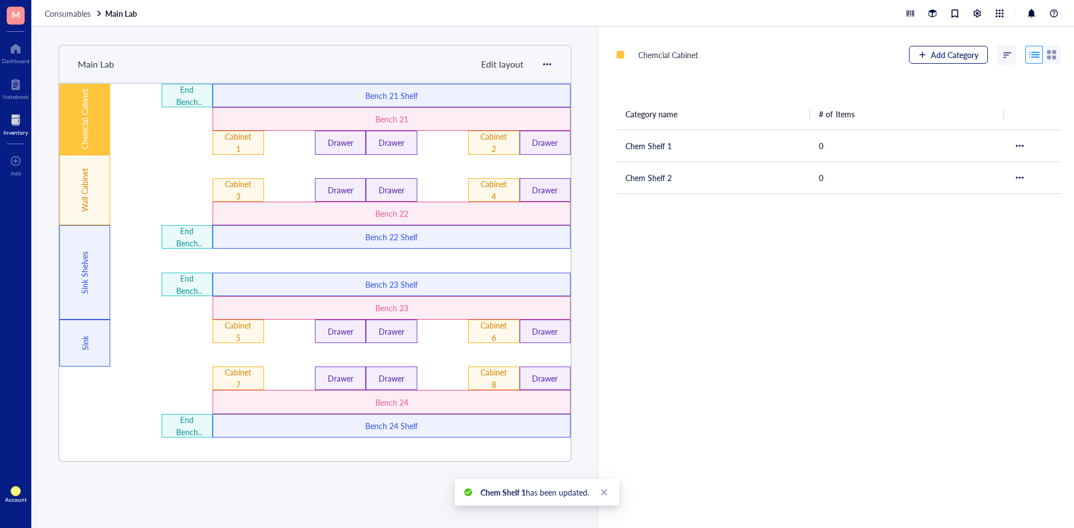
click at [943, 55] on span "Add Category" at bounding box center [955, 54] width 48 height 9
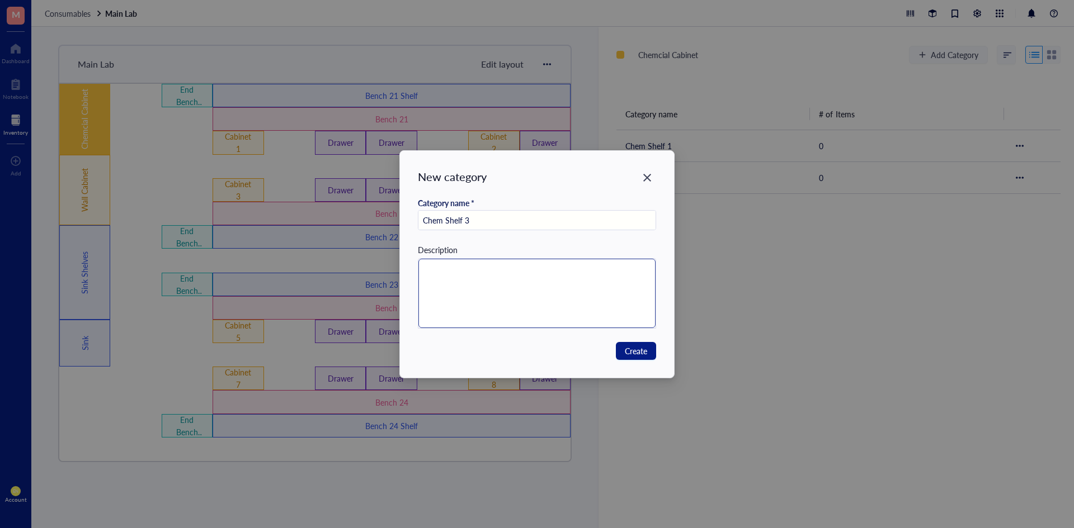
click at [593, 273] on textarea at bounding box center [537, 293] width 238 height 69
click at [636, 355] on span "Create" at bounding box center [636, 351] width 22 height 12
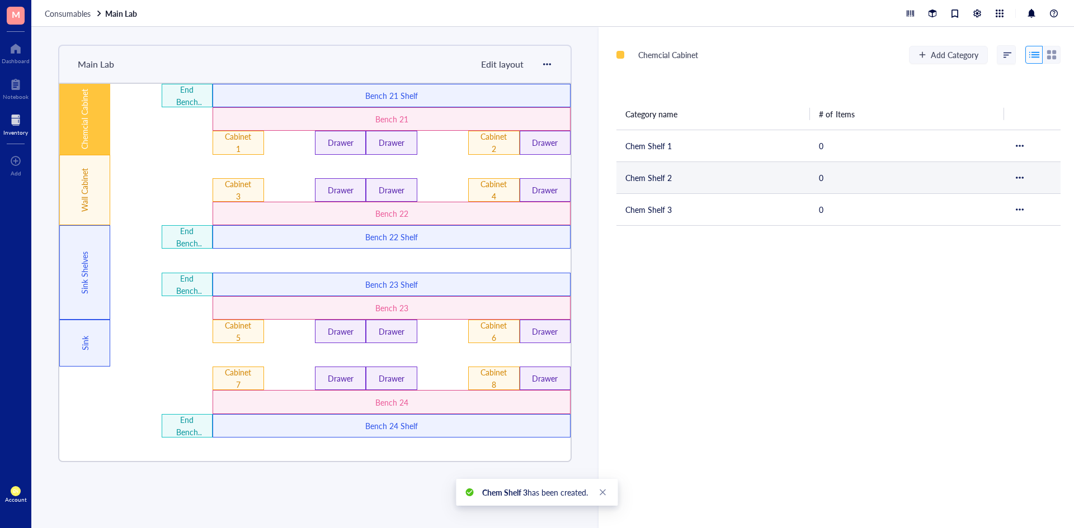
click at [683, 182] on td "Chem Shelf 2" at bounding box center [712, 178] width 193 height 32
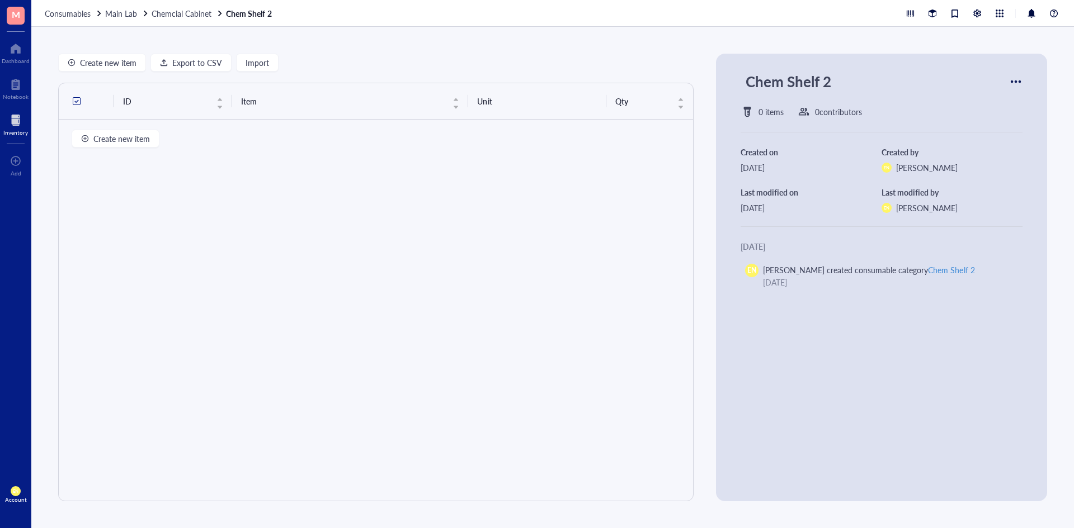
click at [1014, 76] on div at bounding box center [1016, 82] width 18 height 18
click at [943, 53] on div "Create new item Export to CSV Import ID Item Unit Qty Create new item Chem Shel…" at bounding box center [552, 278] width 1042 height 502
click at [190, 11] on span "Chemcial Cabinet" at bounding box center [182, 13] width 60 height 11
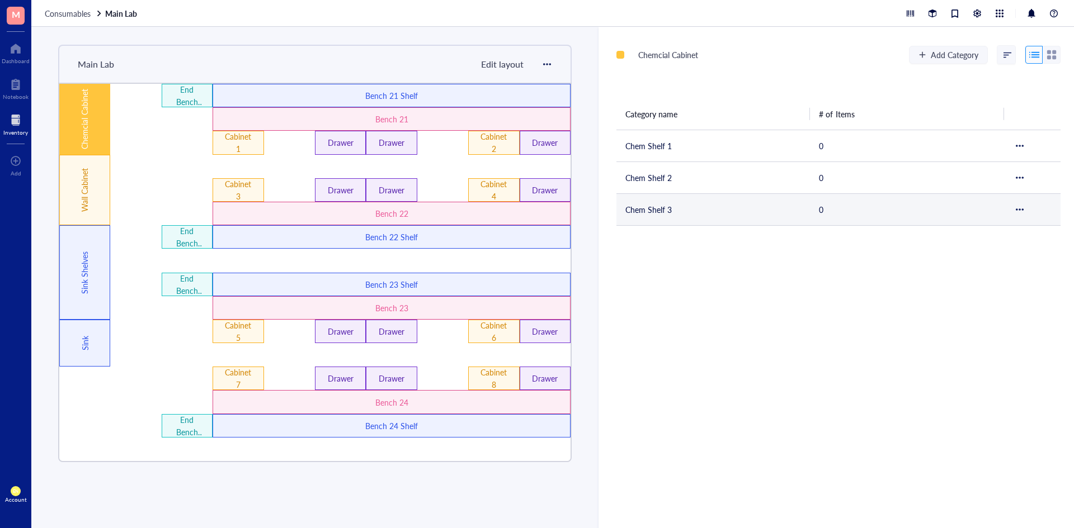
click at [654, 216] on td "Chem Shelf 3" at bounding box center [712, 209] width 193 height 32
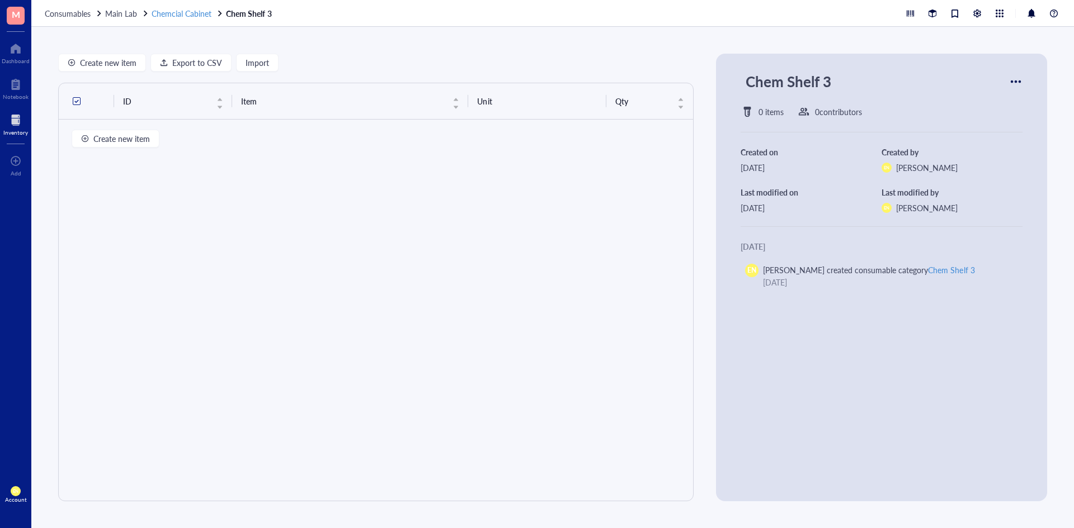
click at [187, 12] on span "Chemcial Cabinet" at bounding box center [182, 13] width 60 height 11
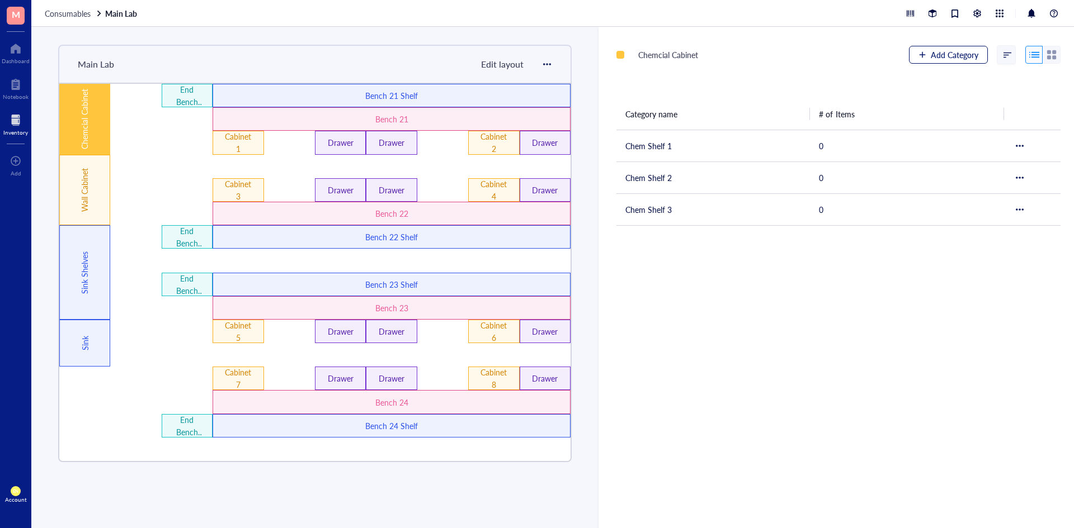
click at [932, 49] on button "Add Category" at bounding box center [948, 55] width 79 height 18
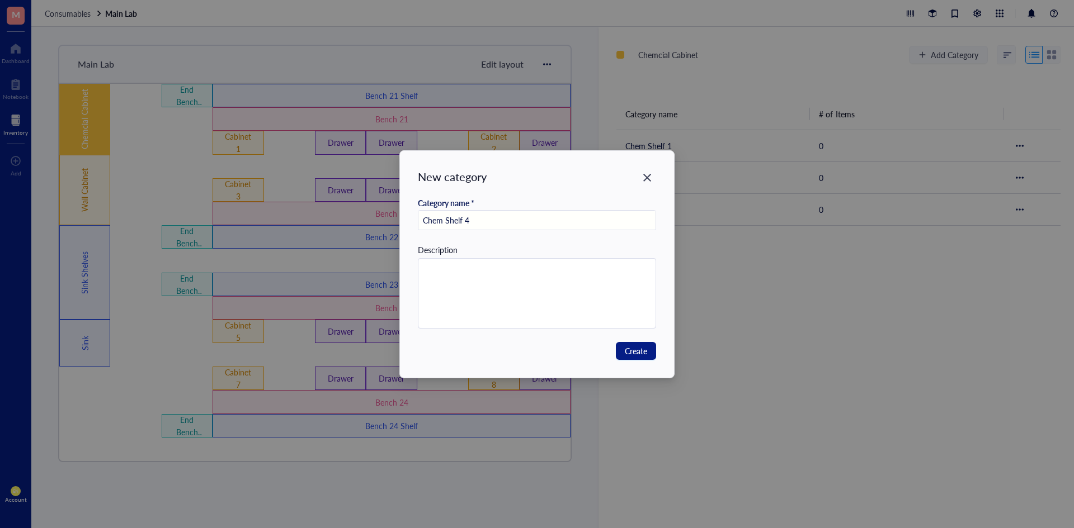
click at [476, 327] on div at bounding box center [537, 293] width 239 height 70
click at [491, 303] on textarea at bounding box center [537, 293] width 238 height 69
click at [623, 351] on button "Create" at bounding box center [636, 351] width 40 height 18
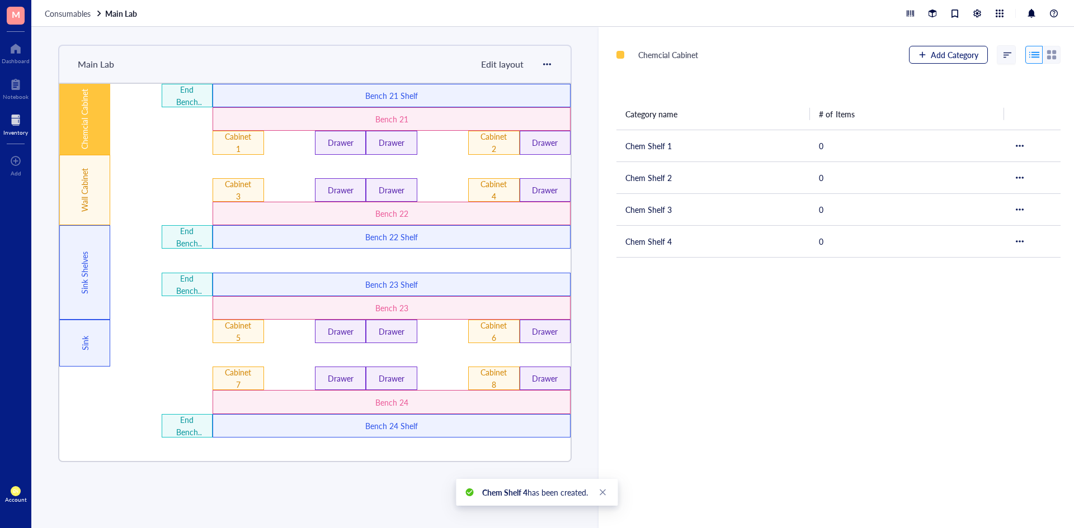
click at [939, 59] on span "Add Category" at bounding box center [955, 54] width 48 height 9
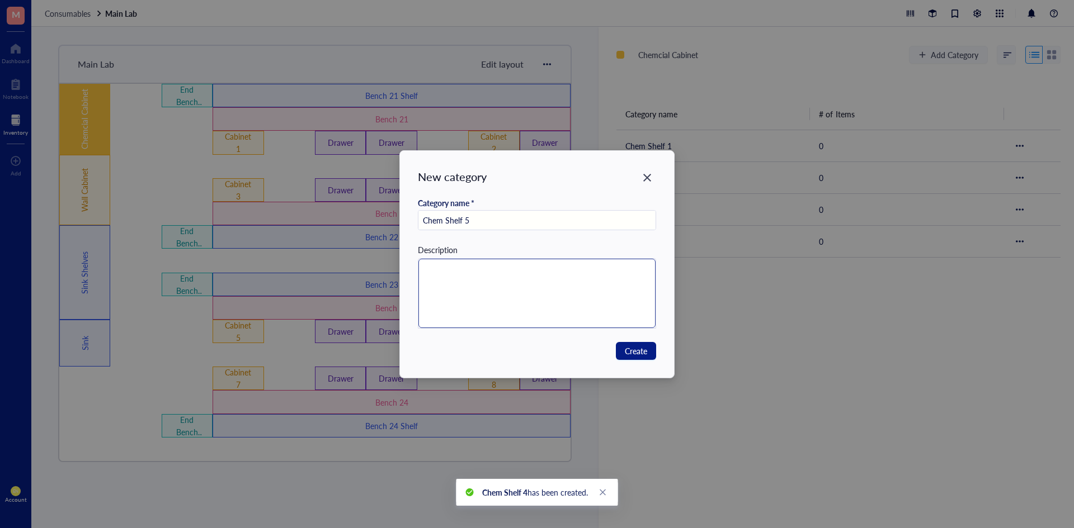
click at [498, 273] on textarea at bounding box center [537, 293] width 238 height 69
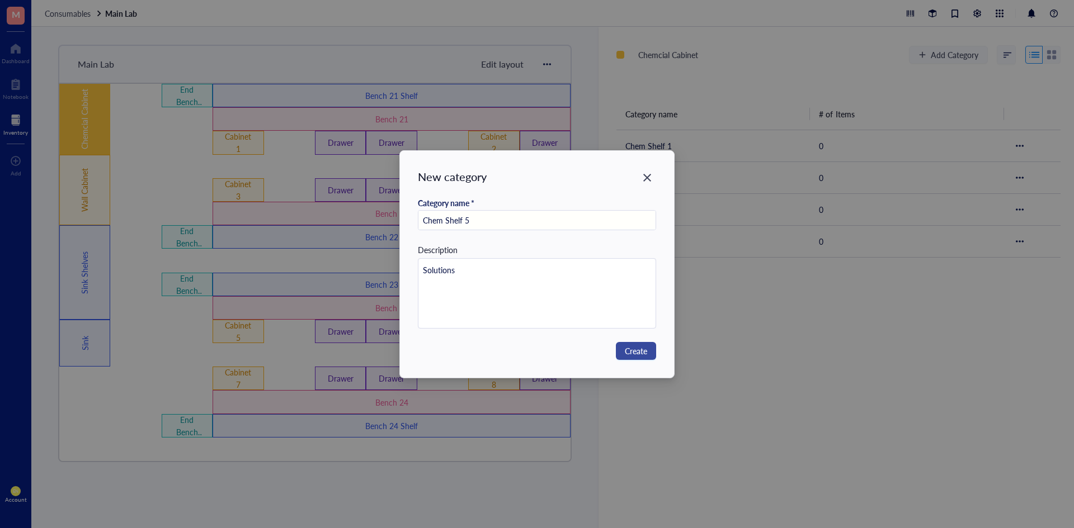
click at [642, 353] on span "Create" at bounding box center [636, 351] width 22 height 12
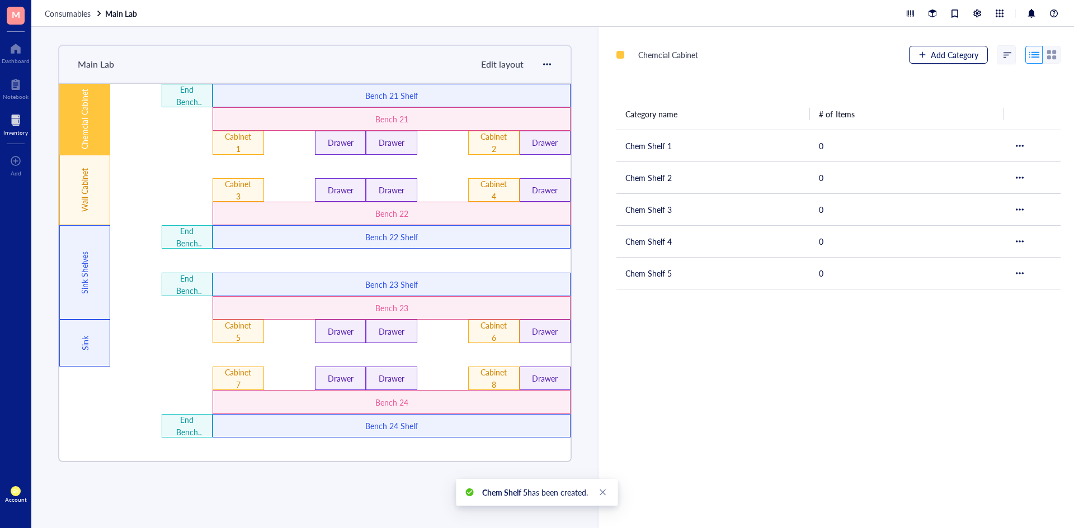
click at [961, 46] on button "Add Category" at bounding box center [948, 55] width 79 height 18
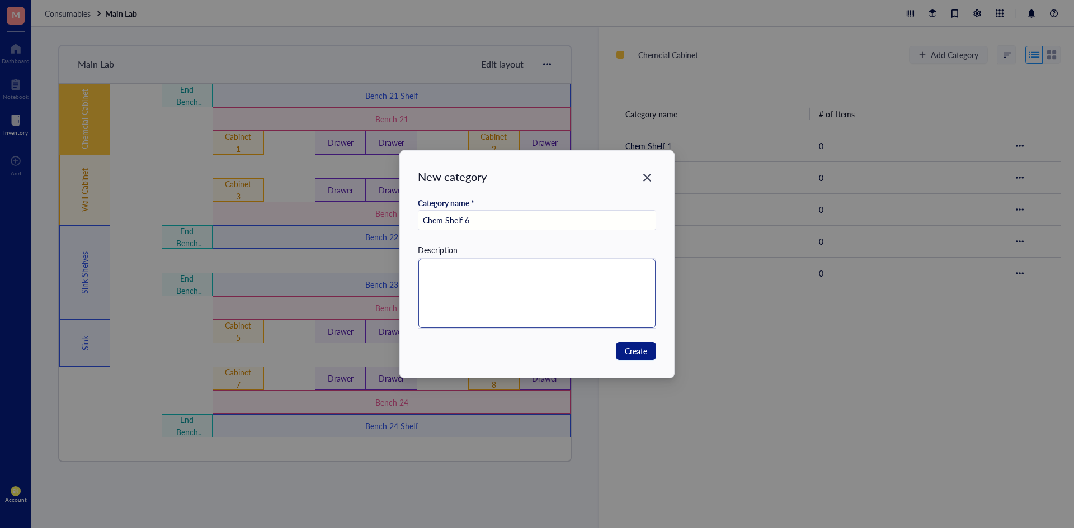
click at [487, 304] on textarea at bounding box center [537, 293] width 238 height 69
click at [627, 358] on button "Create" at bounding box center [636, 351] width 40 height 18
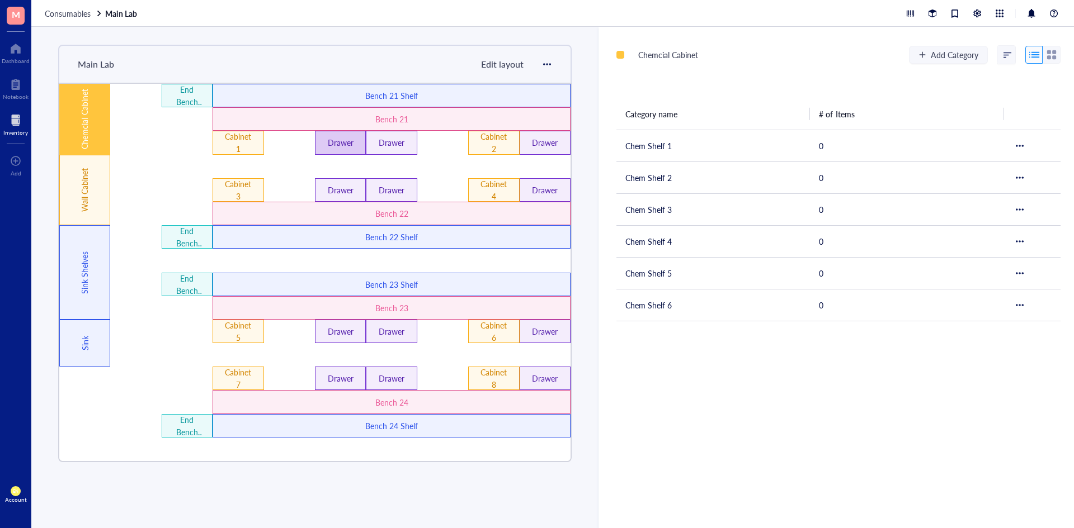
click at [341, 136] on div "Drawer" at bounding box center [340, 142] width 30 height 12
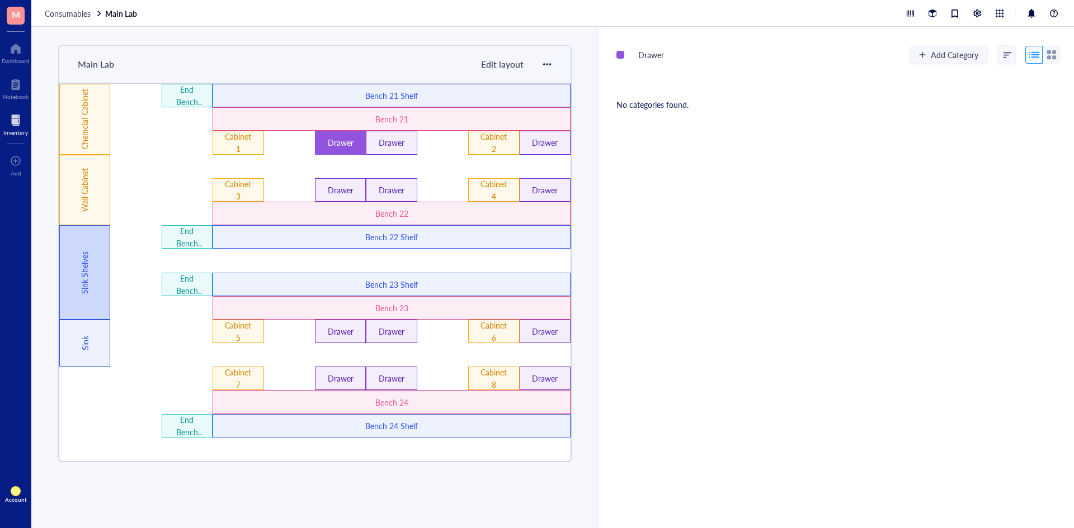
click at [78, 284] on div "Sink Shelves" at bounding box center [84, 272] width 51 height 95
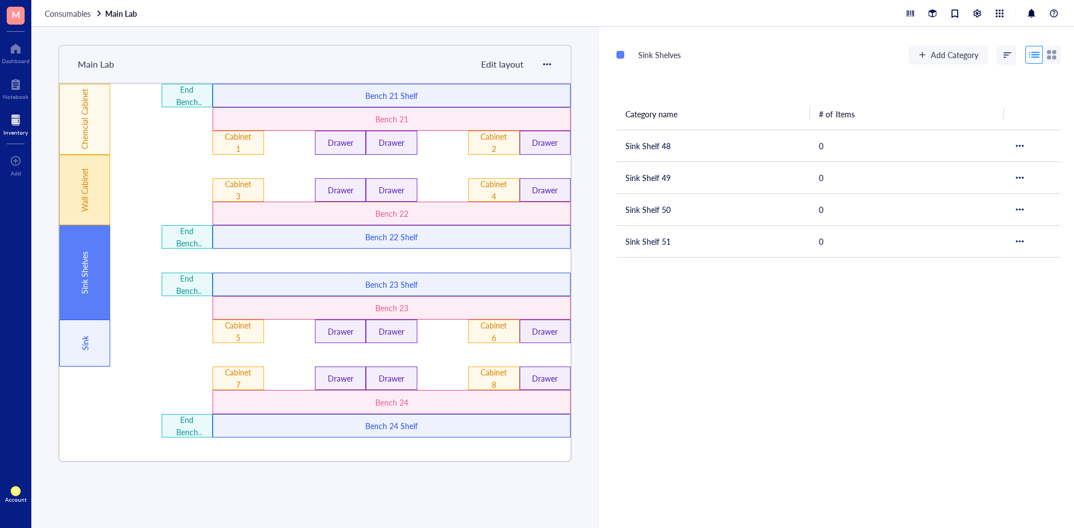
click at [99, 211] on div "Wall Cabinet" at bounding box center [84, 190] width 51 height 71
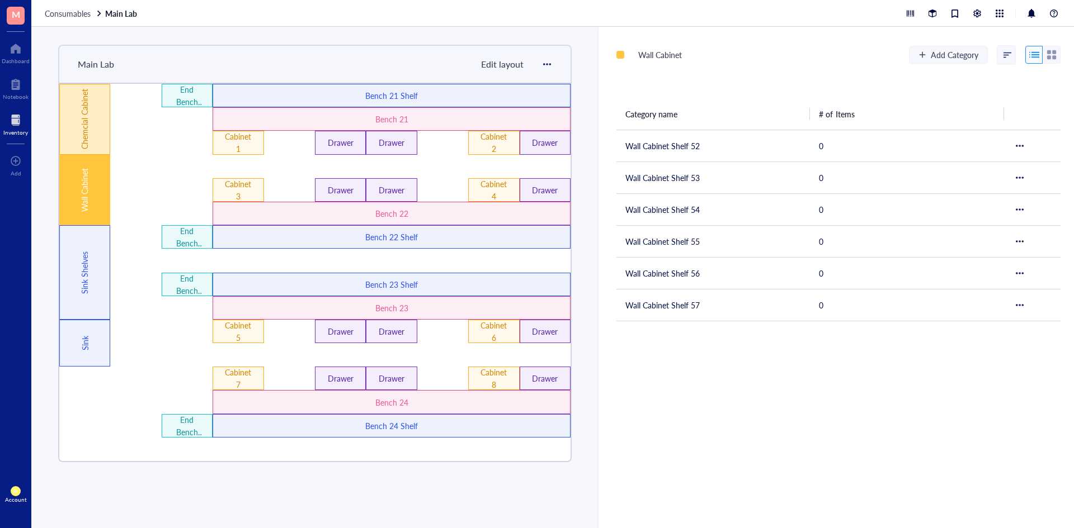
click at [95, 133] on div "Chemcial Cabinet" at bounding box center [84, 119] width 51 height 71
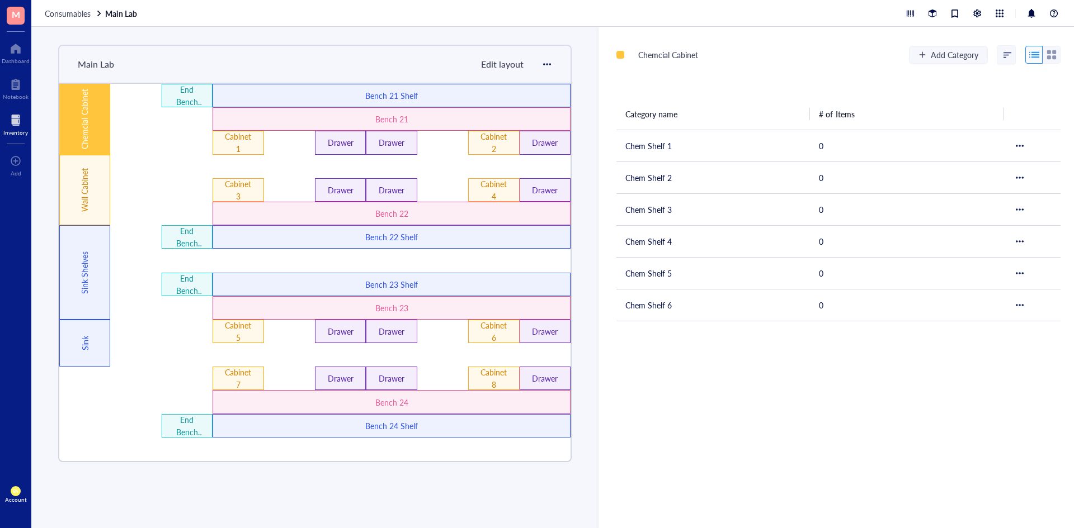
click at [350, 44] on div "Main Lab Edit layout Wall Cabinet Chemcial Cabinet End Bench 24 Shelves End Ben…" at bounding box center [314, 278] width 567 height 502
click at [558, 169] on div at bounding box center [545, 166] width 51 height 23
click at [535, 169] on div at bounding box center [545, 166] width 51 height 23
click at [551, 167] on div at bounding box center [545, 166] width 51 height 23
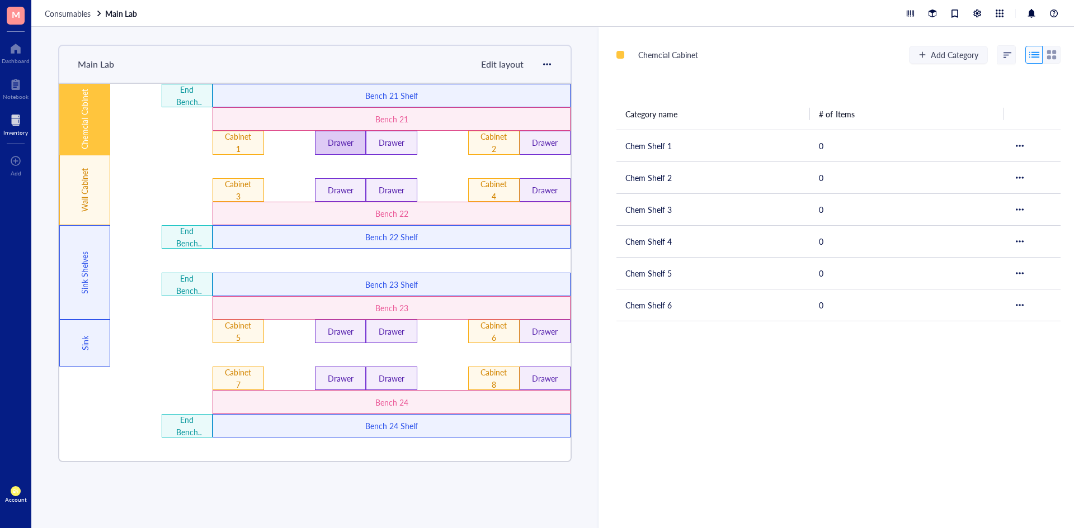
click at [350, 138] on div "Drawer" at bounding box center [340, 142] width 30 height 12
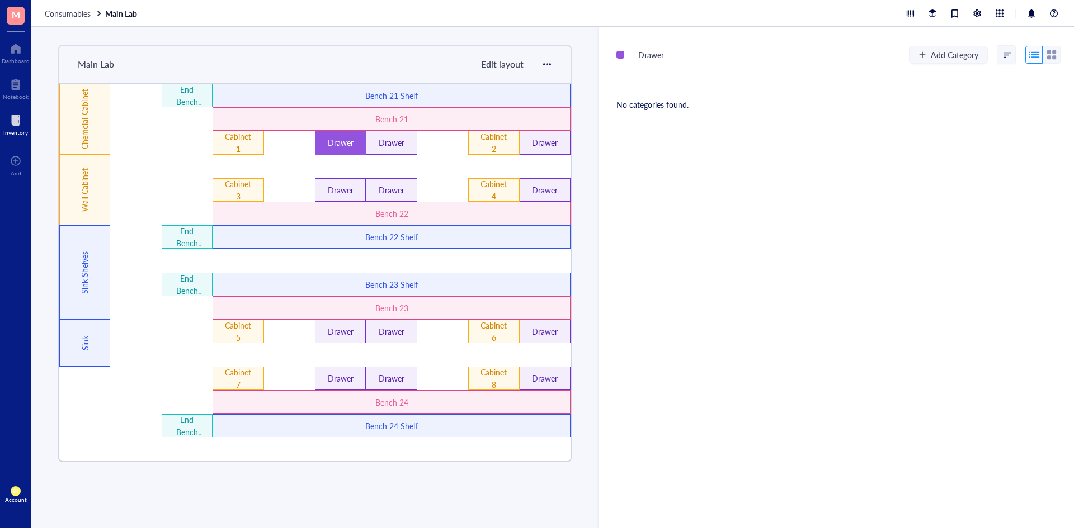
click at [350, 138] on div "Drawer" at bounding box center [340, 142] width 30 height 12
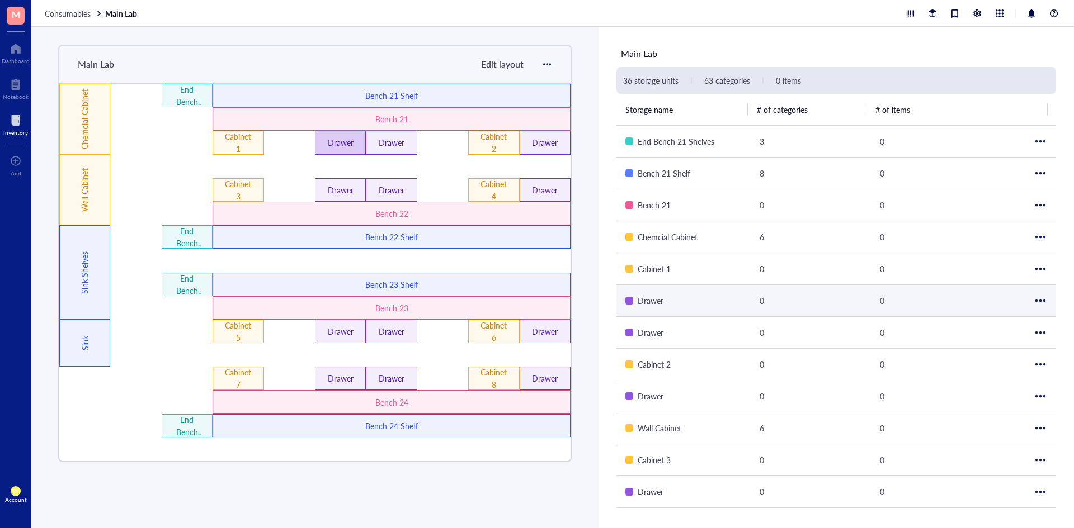
click at [350, 141] on div "Drawer" at bounding box center [340, 142] width 30 height 12
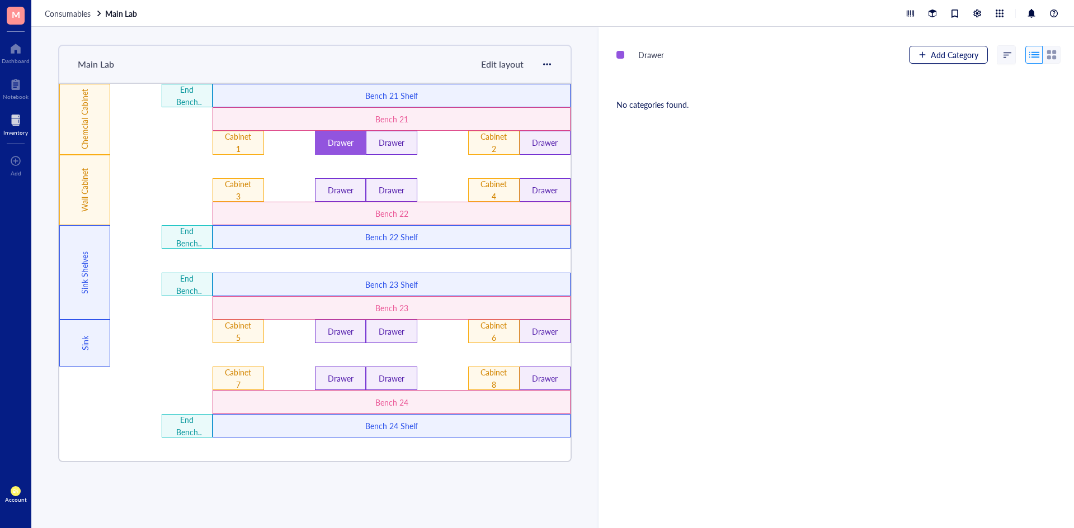
click at [954, 50] on span "Add Category" at bounding box center [955, 54] width 48 height 9
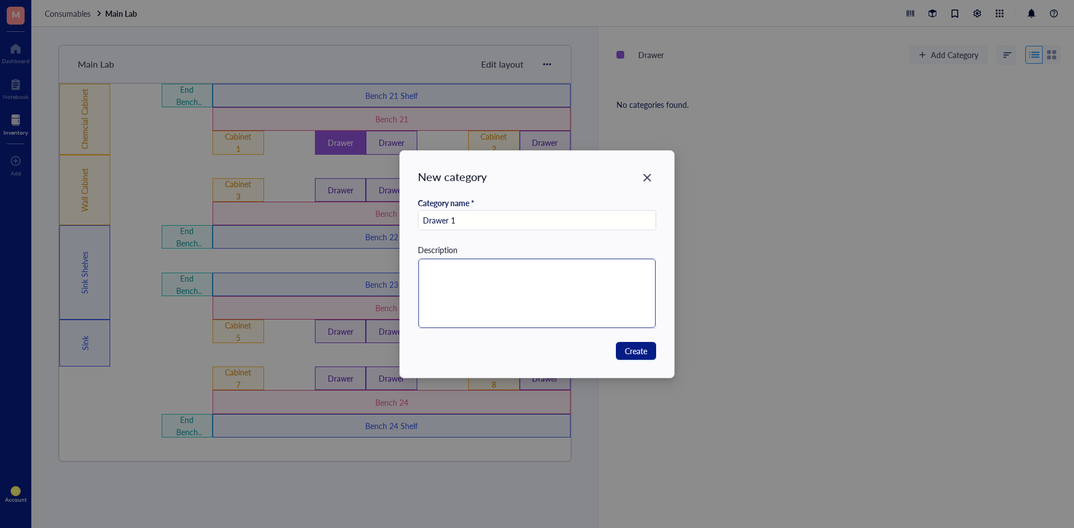
click at [624, 314] on textarea at bounding box center [537, 293] width 238 height 69
click at [643, 345] on span "Create" at bounding box center [636, 351] width 22 height 12
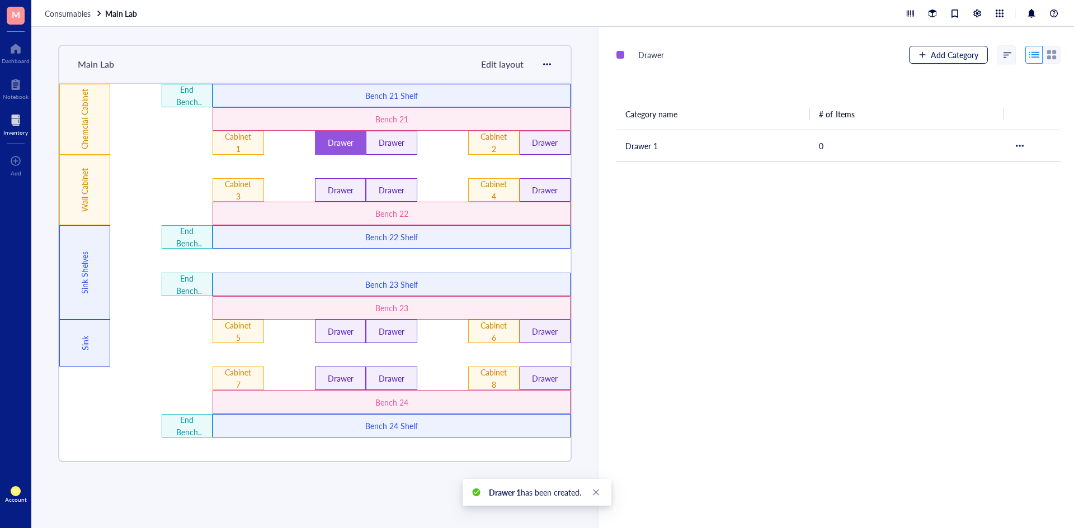
click at [931, 57] on span "Add Category" at bounding box center [955, 54] width 48 height 9
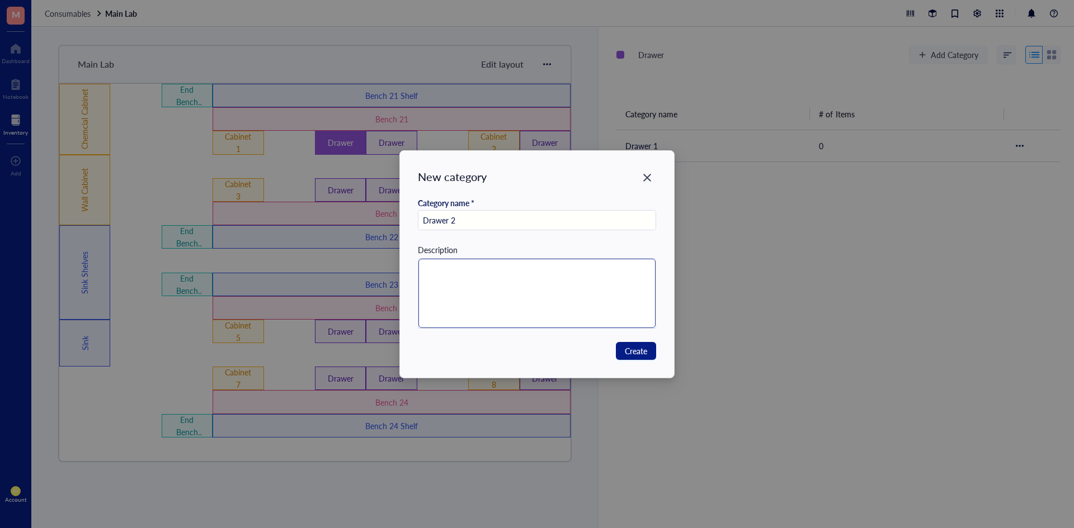
click at [586, 299] on textarea at bounding box center [537, 293] width 238 height 69
click at [632, 355] on span "Create" at bounding box center [636, 351] width 22 height 12
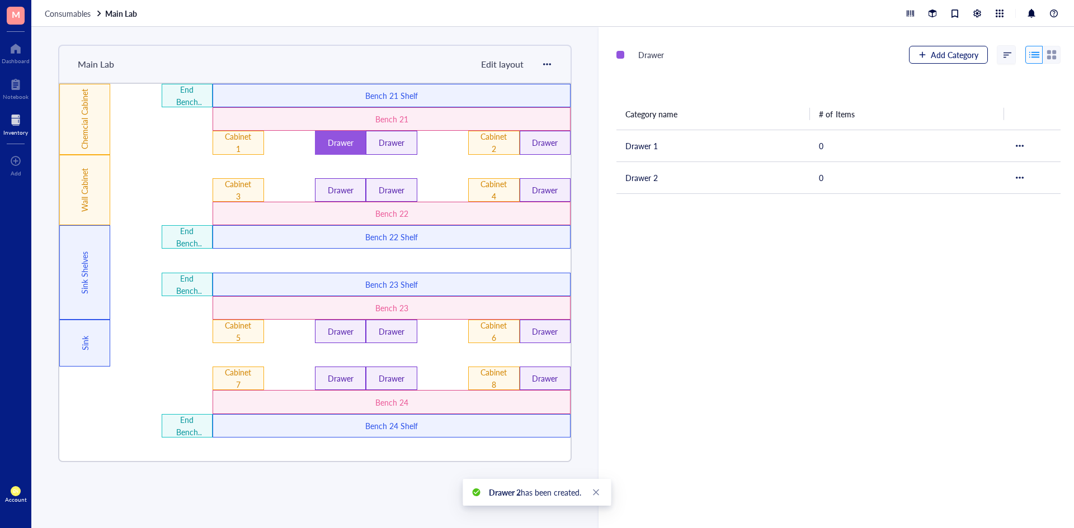
click at [939, 48] on button "Add Category" at bounding box center [948, 55] width 79 height 18
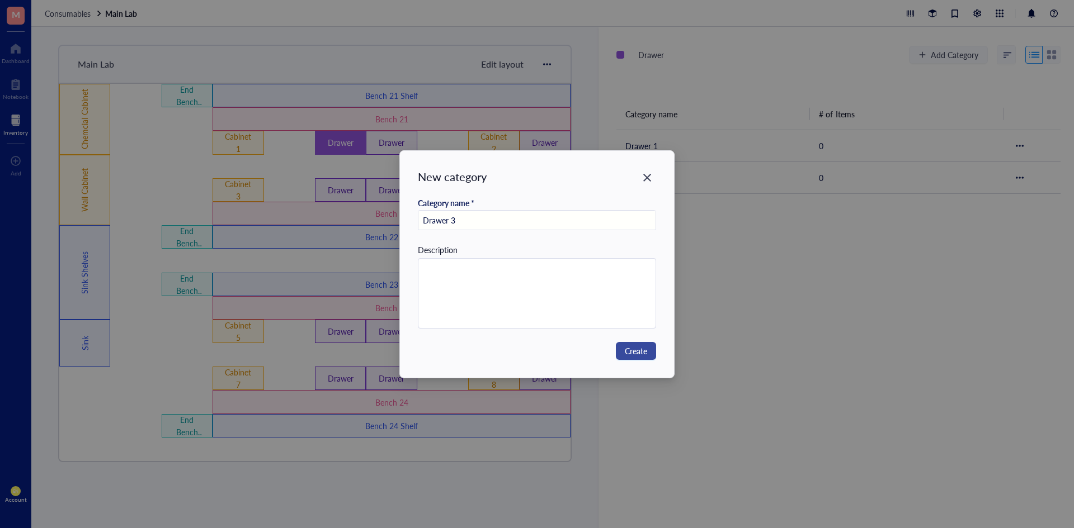
click at [641, 343] on button "Create" at bounding box center [636, 351] width 40 height 18
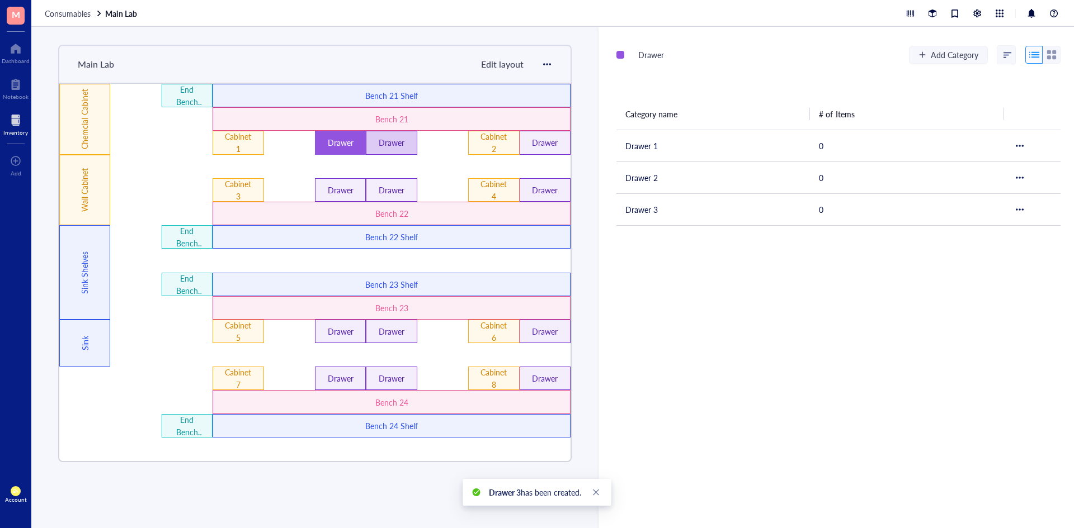
click at [399, 135] on div "Drawer" at bounding box center [391, 142] width 51 height 23
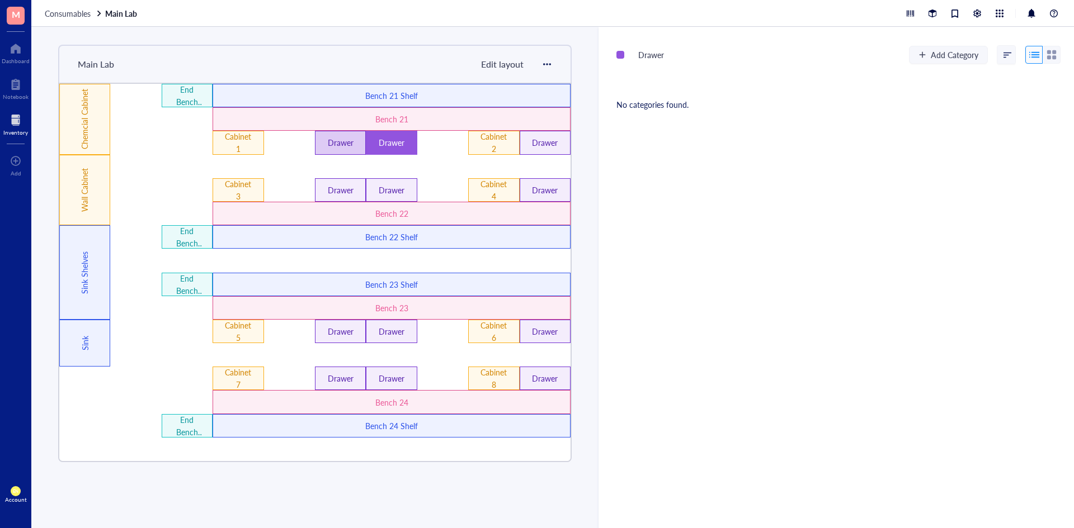
click at [339, 137] on div "Drawer" at bounding box center [340, 142] width 30 height 12
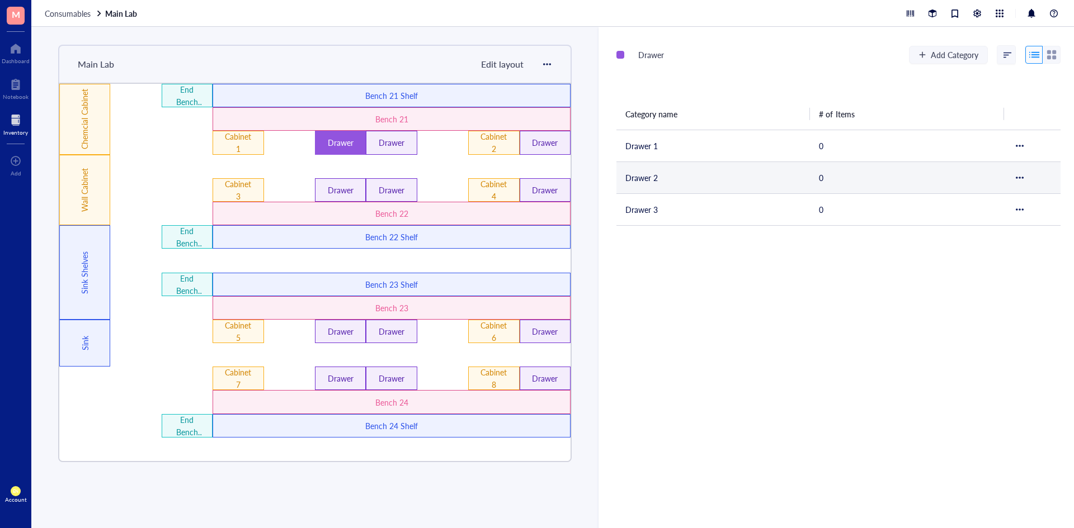
click at [1025, 174] on div at bounding box center [1032, 177] width 39 height 13
click at [1016, 178] on div at bounding box center [1020, 178] width 8 height 8
click at [970, 194] on span "Settings" at bounding box center [982, 197] width 64 height 12
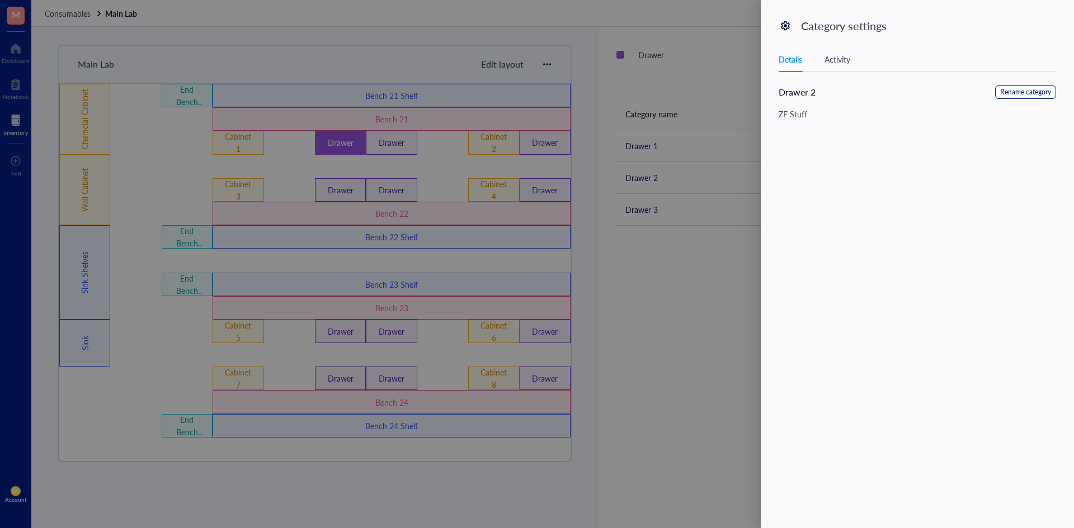
click at [1023, 96] on span "Rename category" at bounding box center [1025, 92] width 51 height 11
click at [879, 197] on textarea "ZF Stuff" at bounding box center [917, 211] width 276 height 56
click at [1040, 89] on span "Save" at bounding box center [1039, 94] width 16 height 12
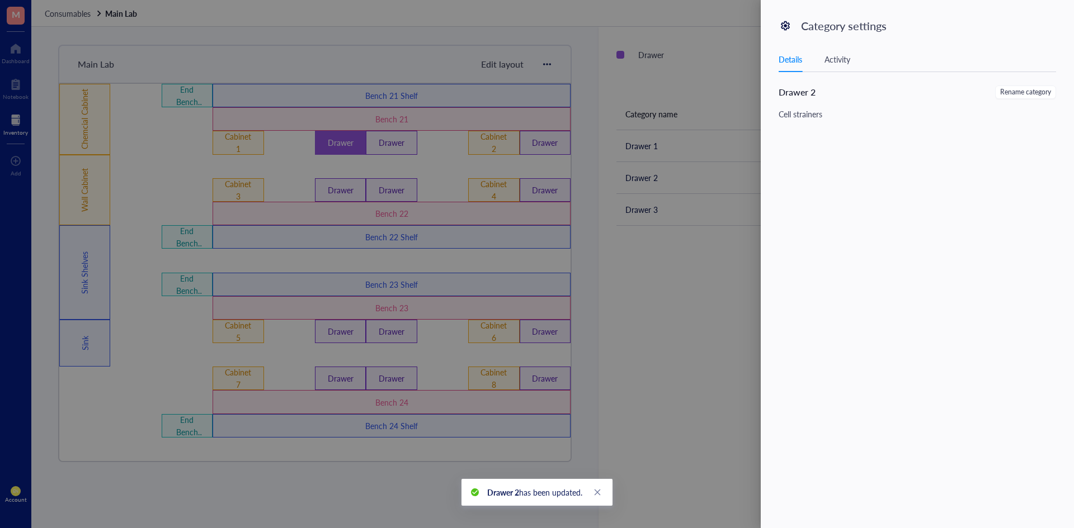
click at [635, 311] on div at bounding box center [537, 264] width 1074 height 528
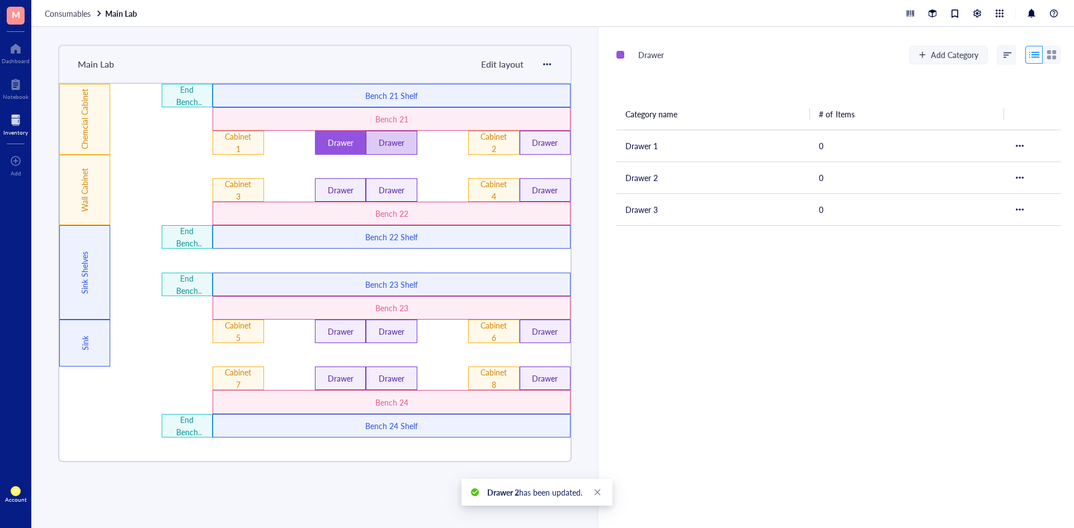
click at [393, 145] on div "Drawer" at bounding box center [391, 142] width 30 height 12
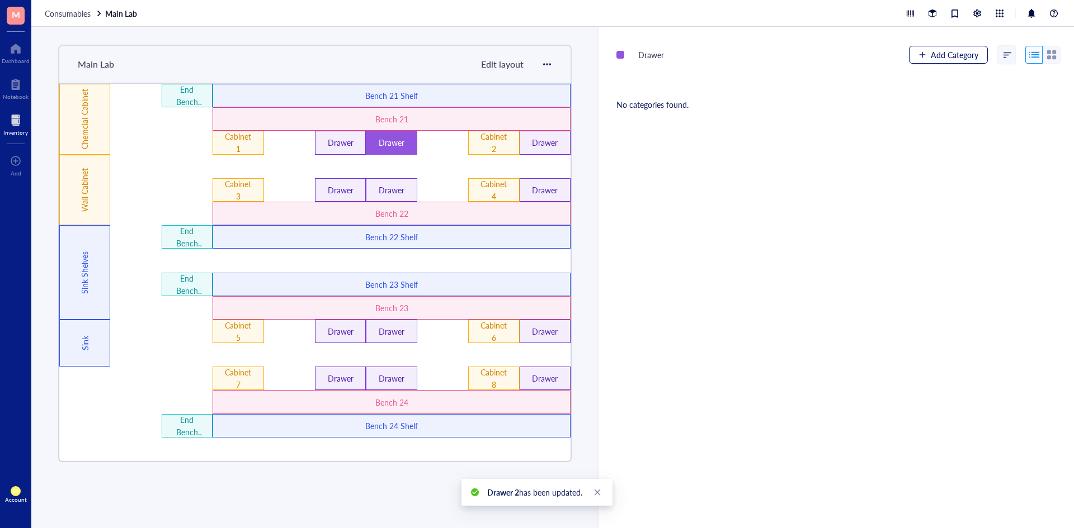
click at [922, 51] on div "button" at bounding box center [922, 55] width 8 height 8
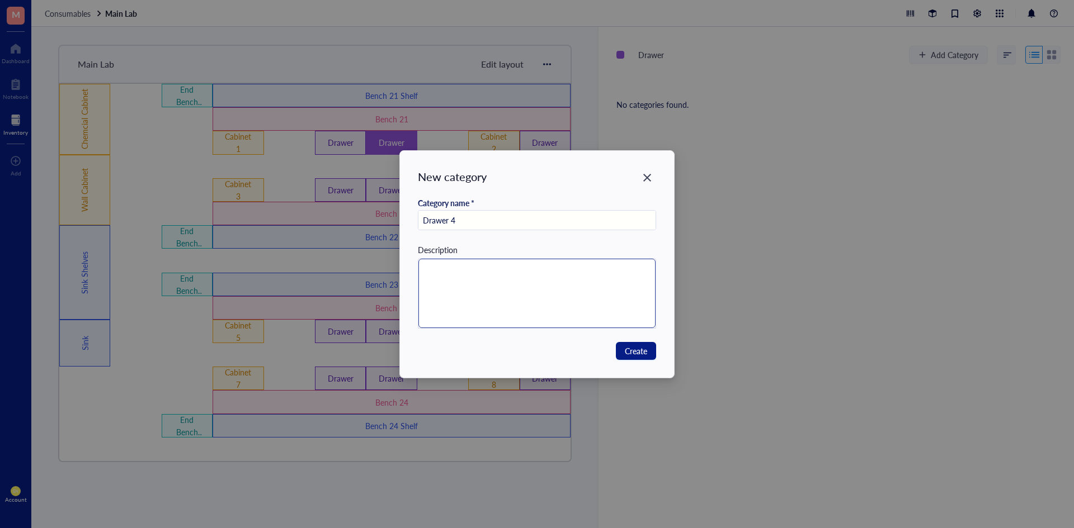
click at [541, 275] on textarea at bounding box center [537, 293] width 238 height 69
click at [631, 346] on span "Create" at bounding box center [636, 351] width 22 height 12
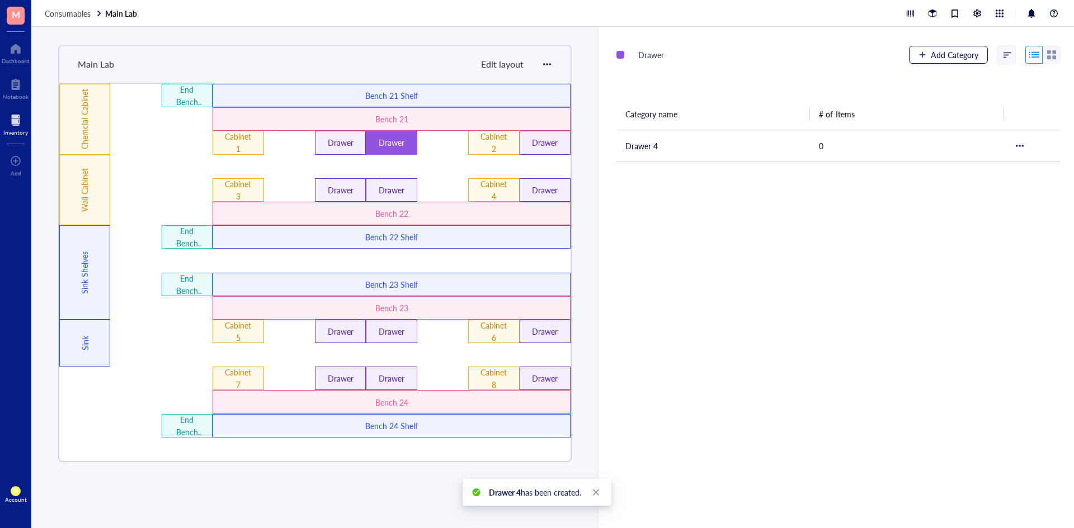
click at [938, 46] on button "Add Category" at bounding box center [948, 55] width 79 height 18
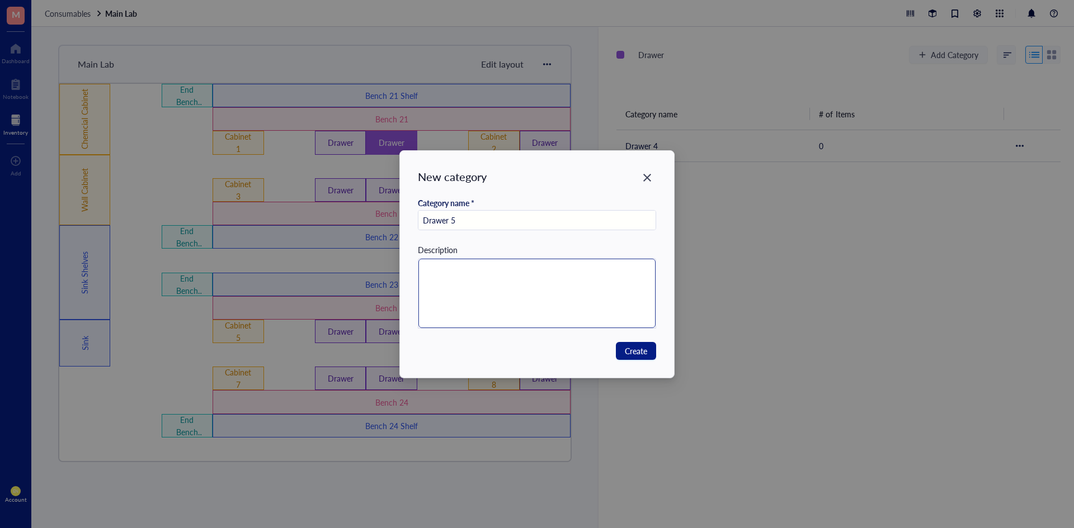
click at [554, 299] on textarea at bounding box center [537, 293] width 238 height 69
click at [627, 355] on span "Create" at bounding box center [636, 351] width 22 height 12
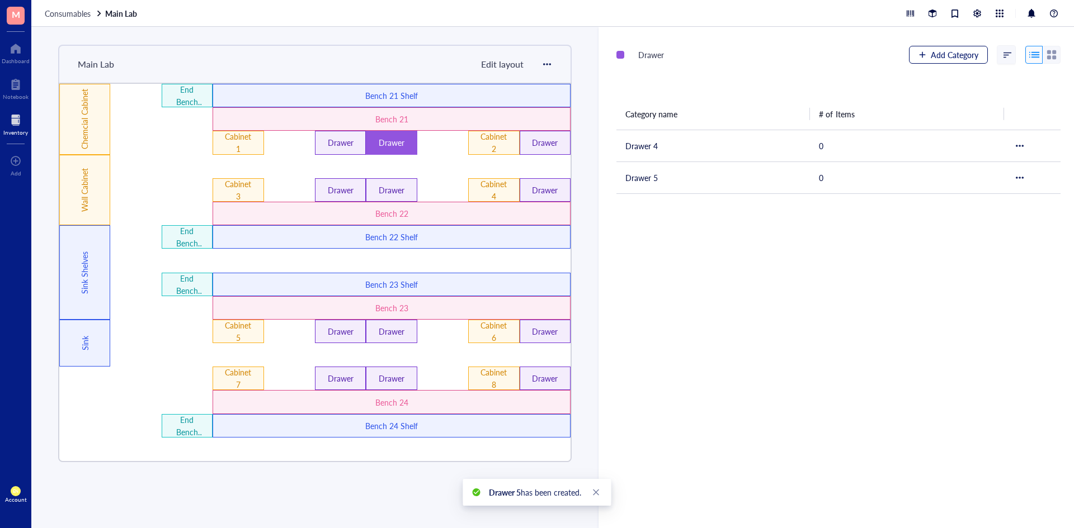
click at [953, 53] on span "Add Category" at bounding box center [955, 54] width 48 height 9
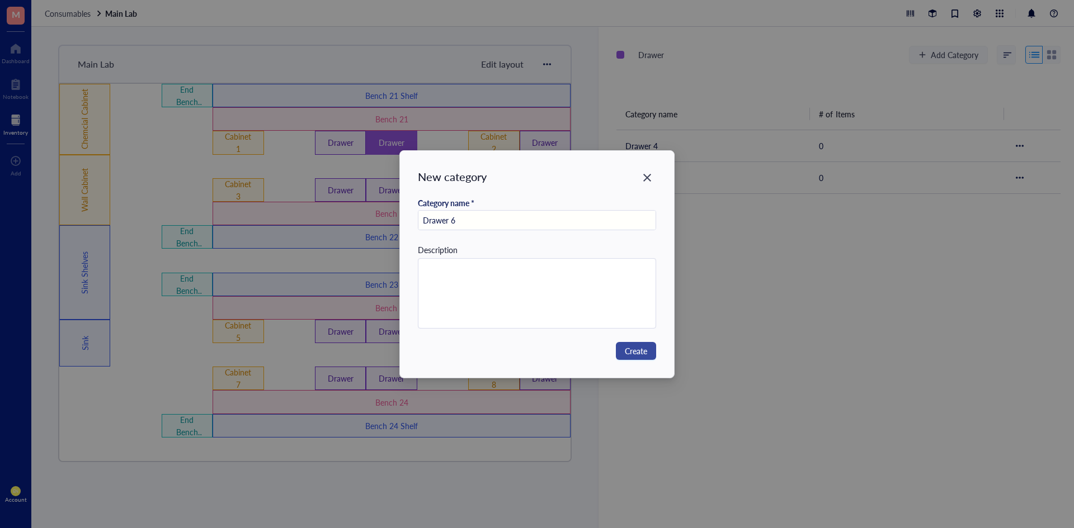
click at [618, 352] on button "Create" at bounding box center [636, 351] width 40 height 18
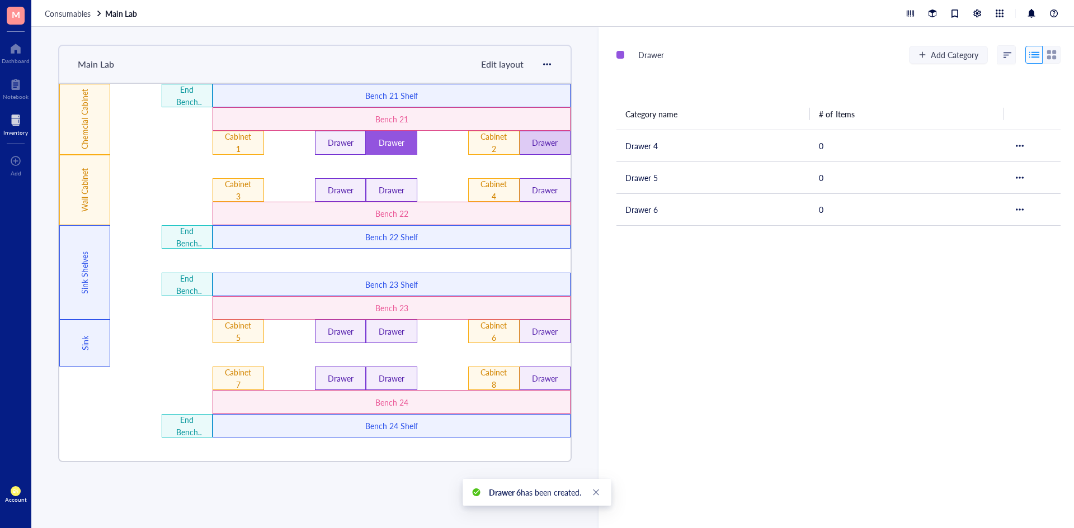
click at [546, 141] on div "Drawer" at bounding box center [545, 142] width 30 height 12
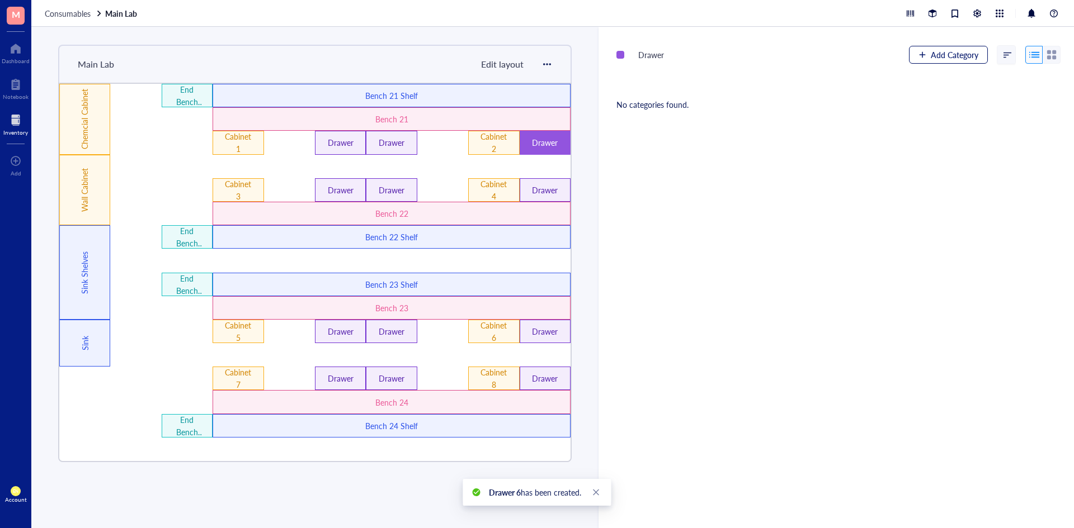
click at [935, 58] on span "Add Category" at bounding box center [955, 54] width 48 height 9
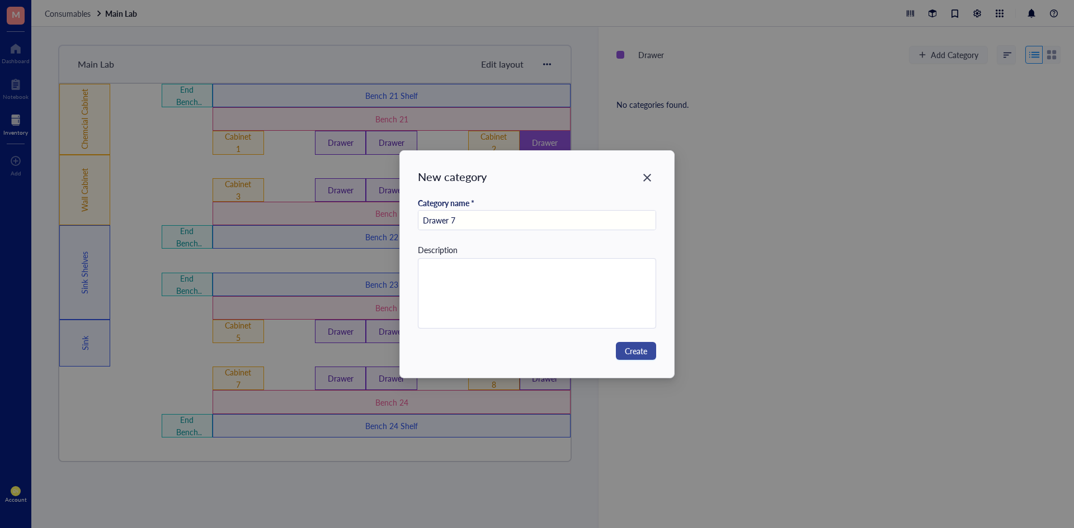
click at [629, 352] on span "Create" at bounding box center [636, 351] width 22 height 12
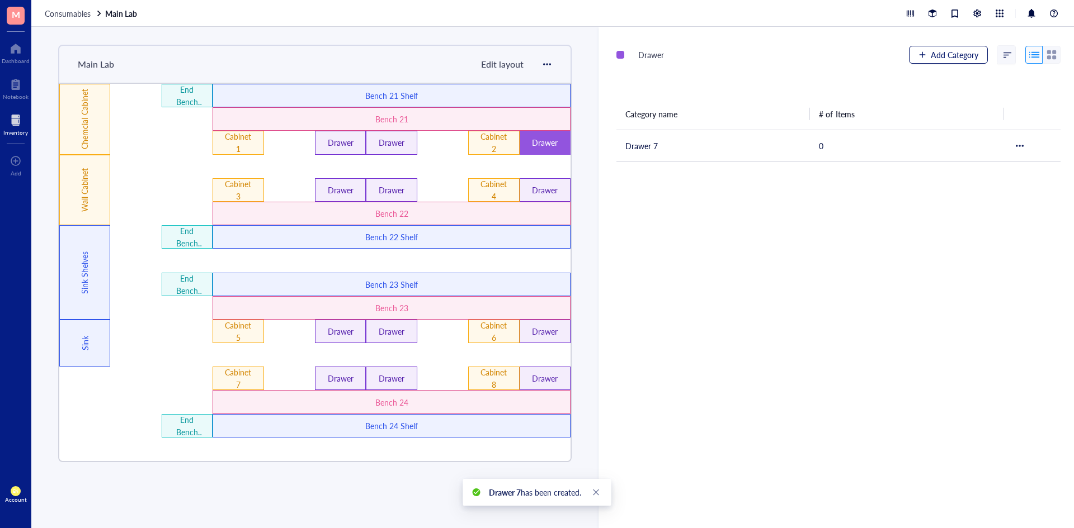
click at [919, 62] on button "Add Category" at bounding box center [948, 55] width 79 height 18
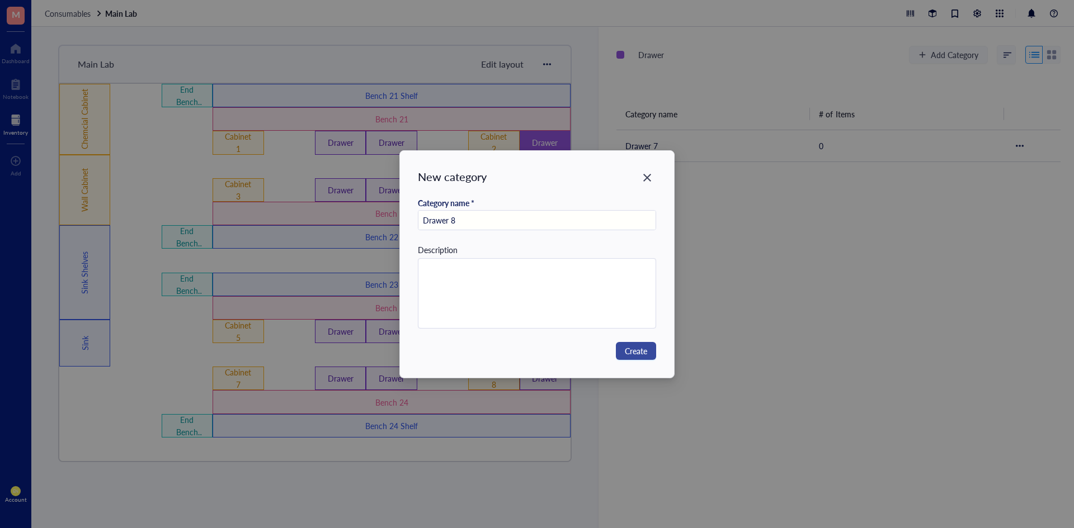
click at [631, 358] on button "Create" at bounding box center [636, 351] width 40 height 18
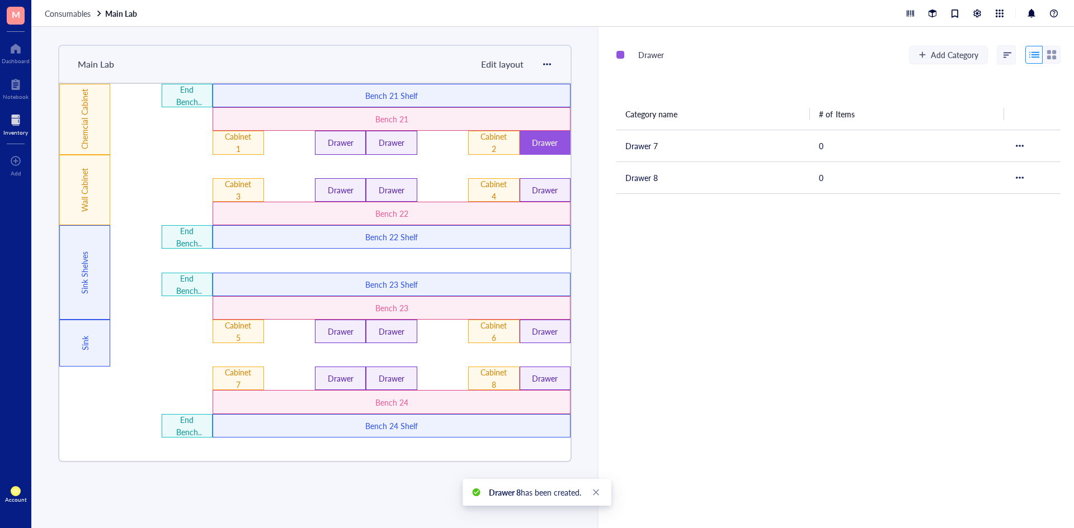
click at [555, 145] on div "Drawer" at bounding box center [545, 142] width 30 height 12
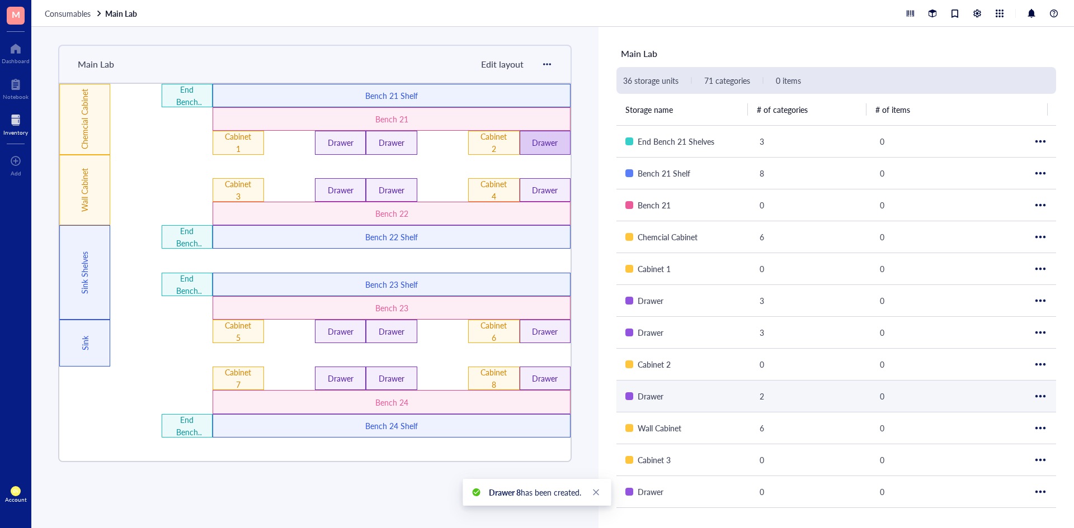
click at [542, 151] on div "Drawer" at bounding box center [545, 142] width 51 height 23
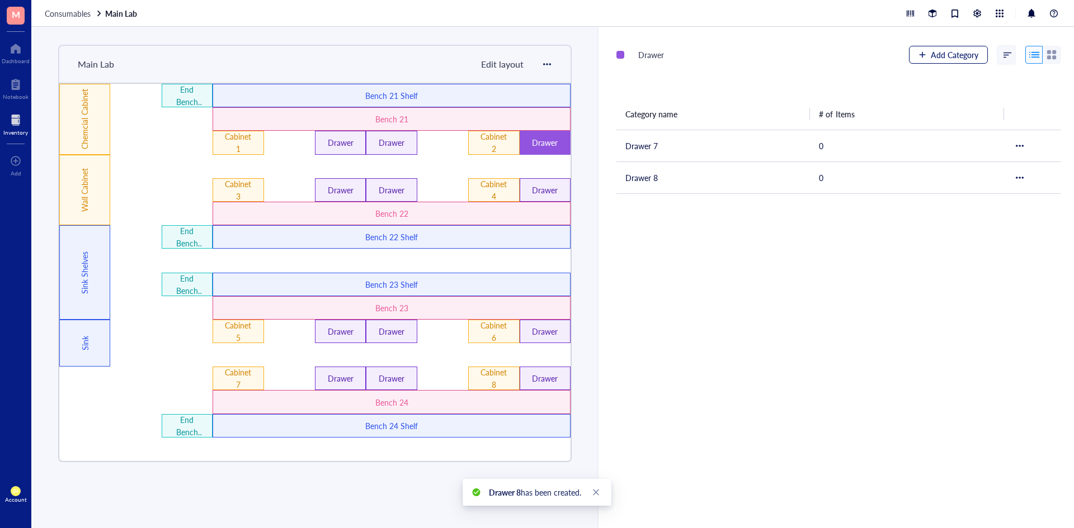
click at [932, 56] on span "Add Category" at bounding box center [955, 54] width 48 height 9
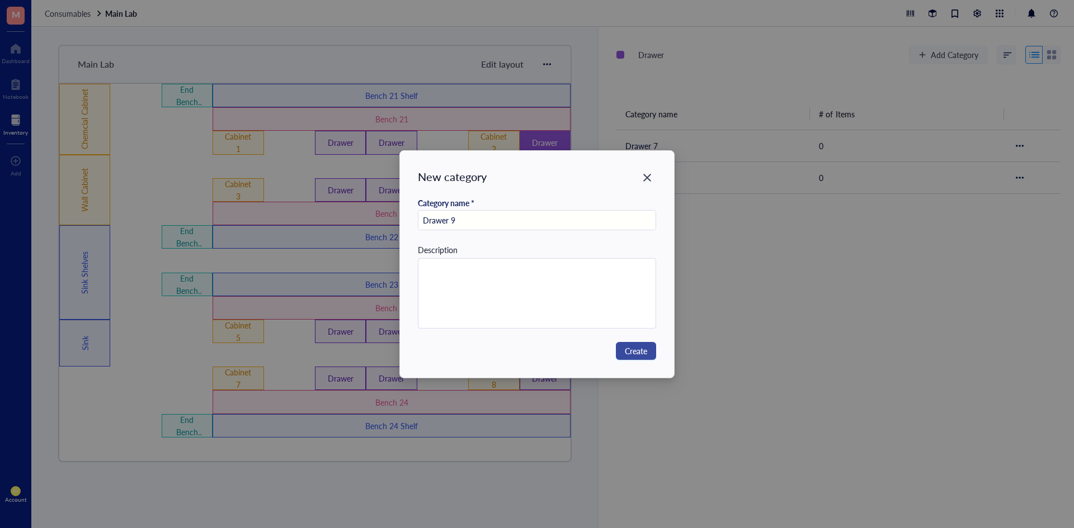
click at [638, 349] on span "Create" at bounding box center [636, 351] width 22 height 12
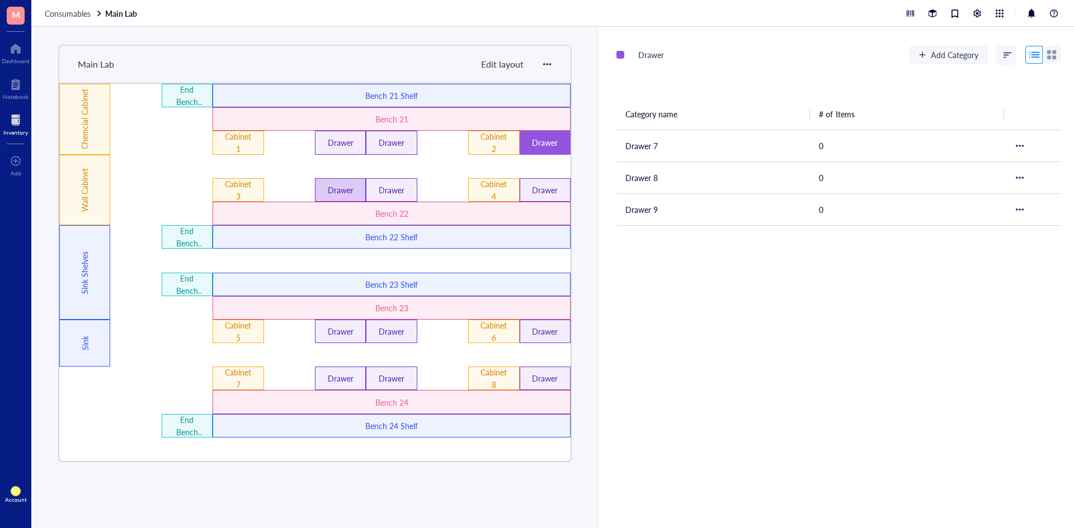
click at [340, 187] on div "Drawer" at bounding box center [340, 190] width 30 height 12
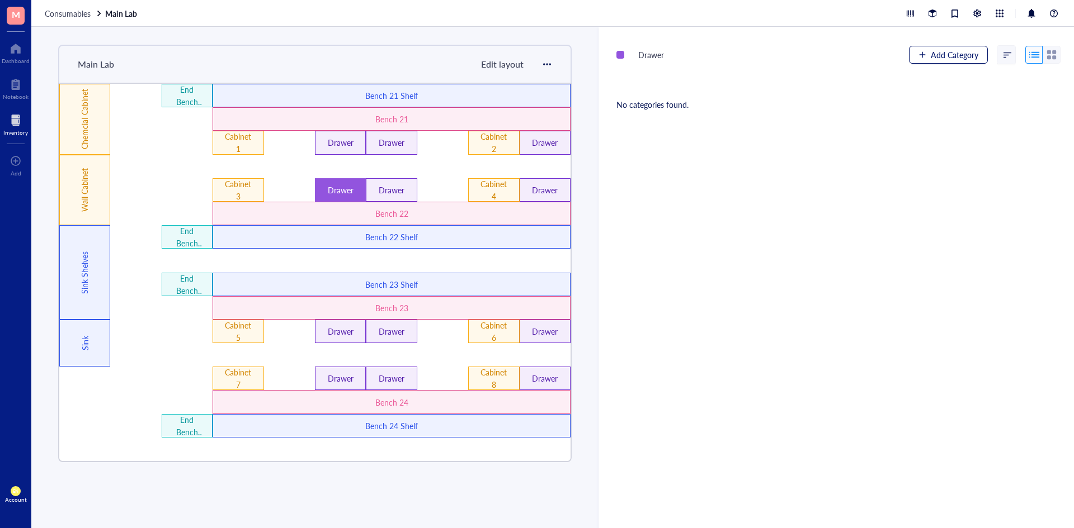
click at [931, 52] on span "Add Category" at bounding box center [955, 54] width 48 height 9
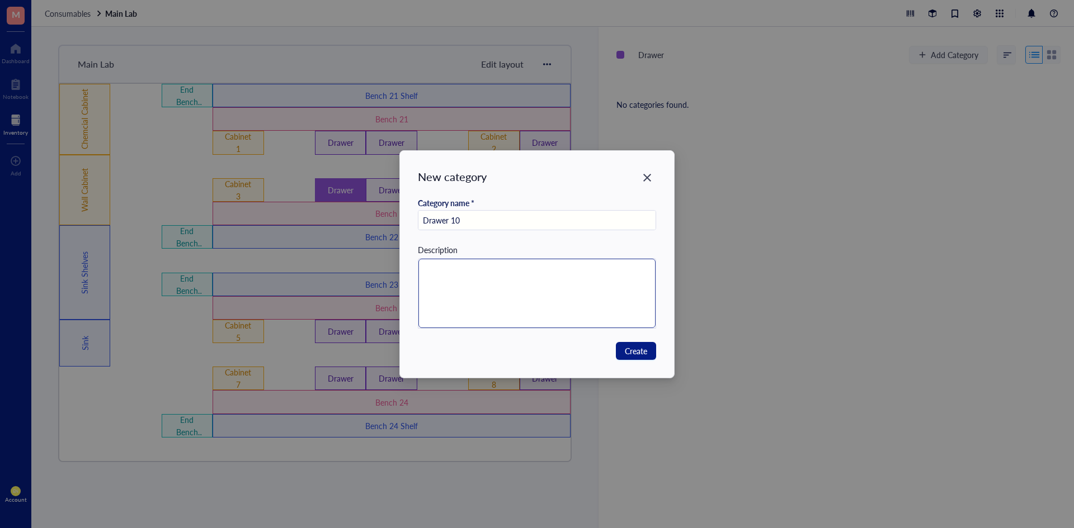
click at [554, 299] on textarea at bounding box center [537, 293] width 238 height 69
click at [643, 353] on span "Create" at bounding box center [636, 351] width 22 height 12
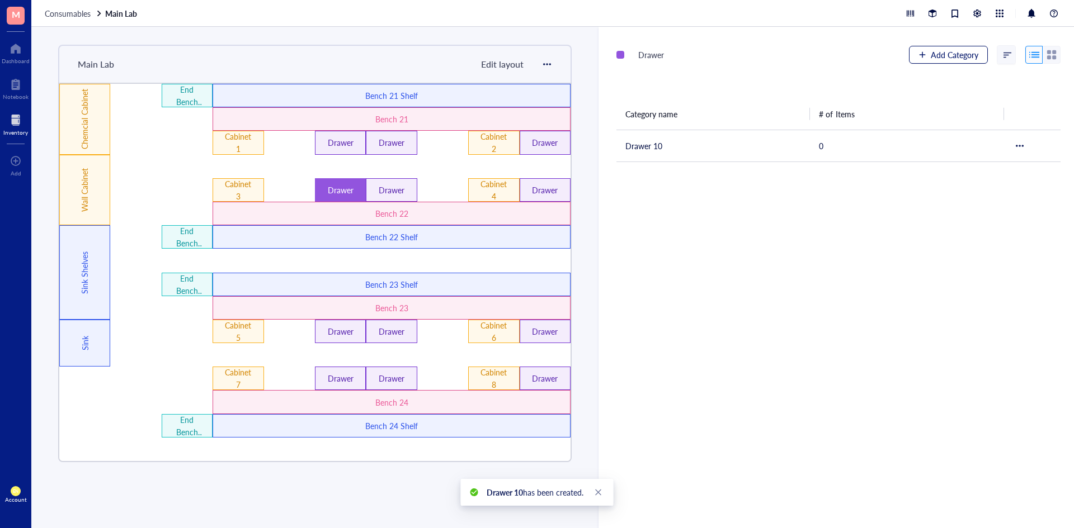
click at [932, 62] on button "Add Category" at bounding box center [948, 55] width 79 height 18
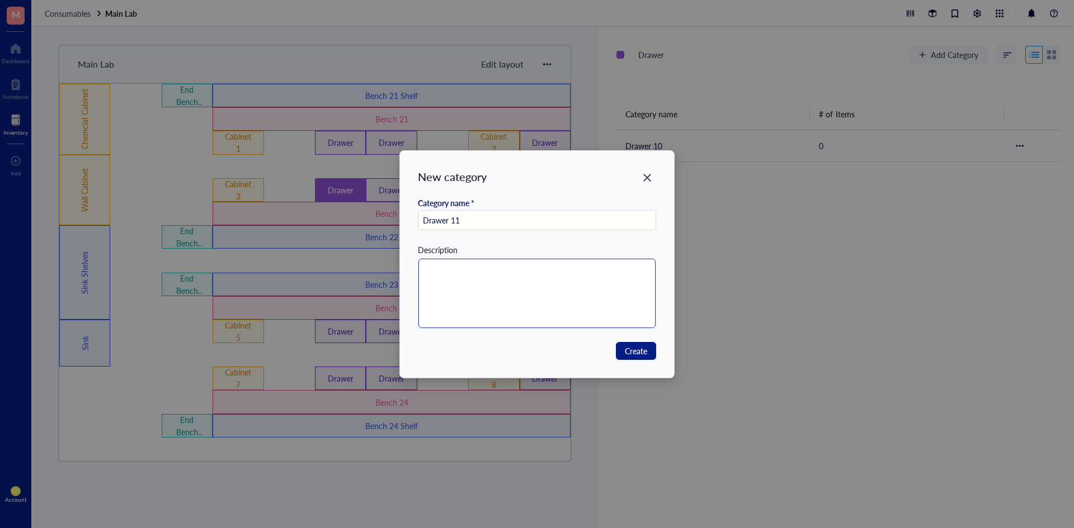
click at [517, 279] on textarea at bounding box center [537, 293] width 238 height 69
click at [631, 348] on span "Create" at bounding box center [636, 351] width 22 height 12
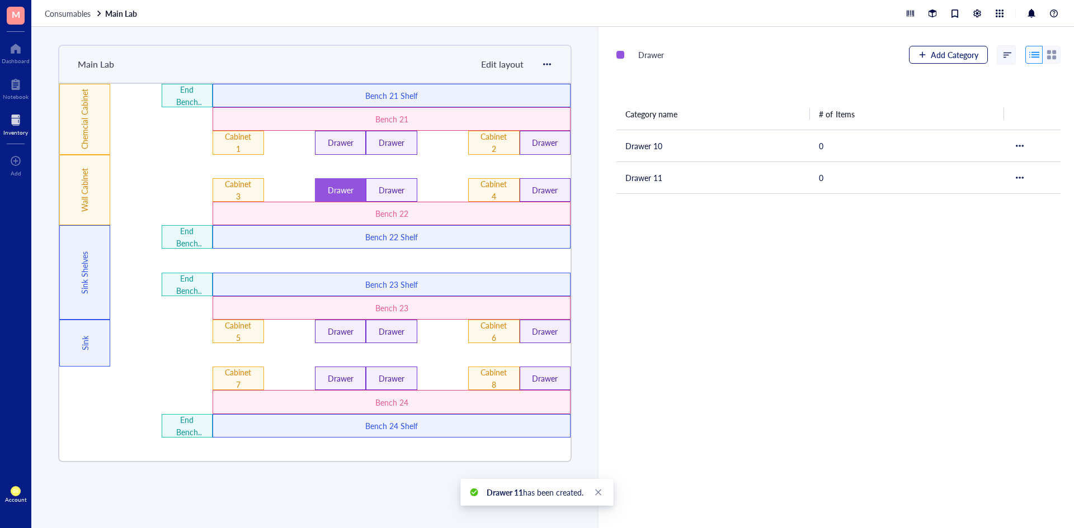
click at [945, 52] on span "Add Category" at bounding box center [955, 54] width 48 height 9
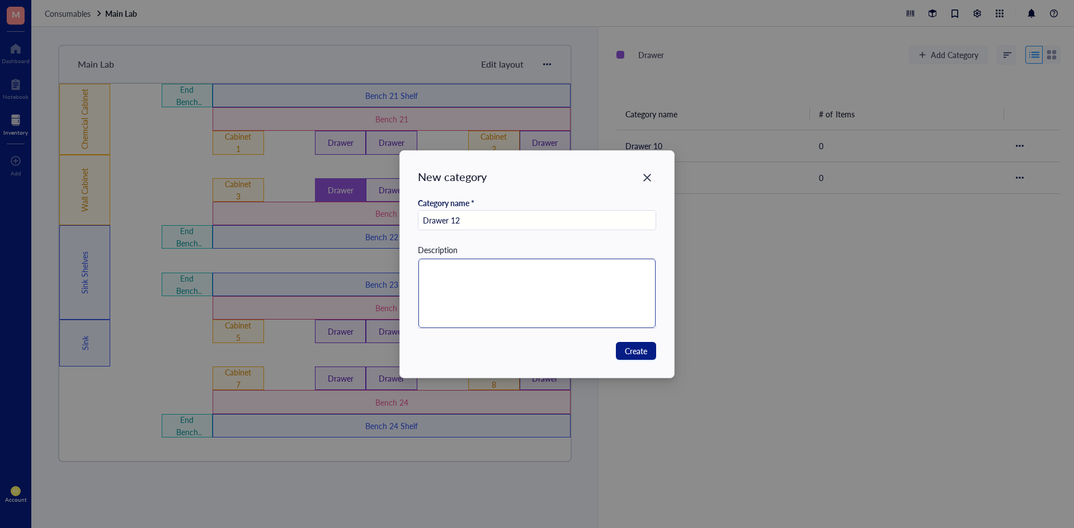
click at [489, 280] on textarea at bounding box center [537, 293] width 238 height 69
click at [623, 350] on button "Create" at bounding box center [636, 351] width 40 height 18
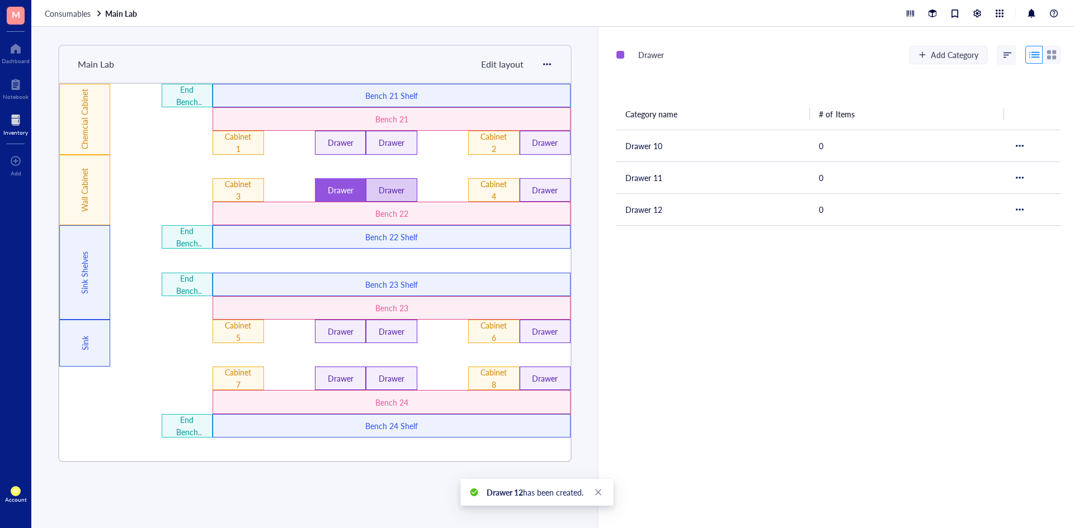
click at [395, 190] on div "Drawer" at bounding box center [391, 190] width 30 height 12
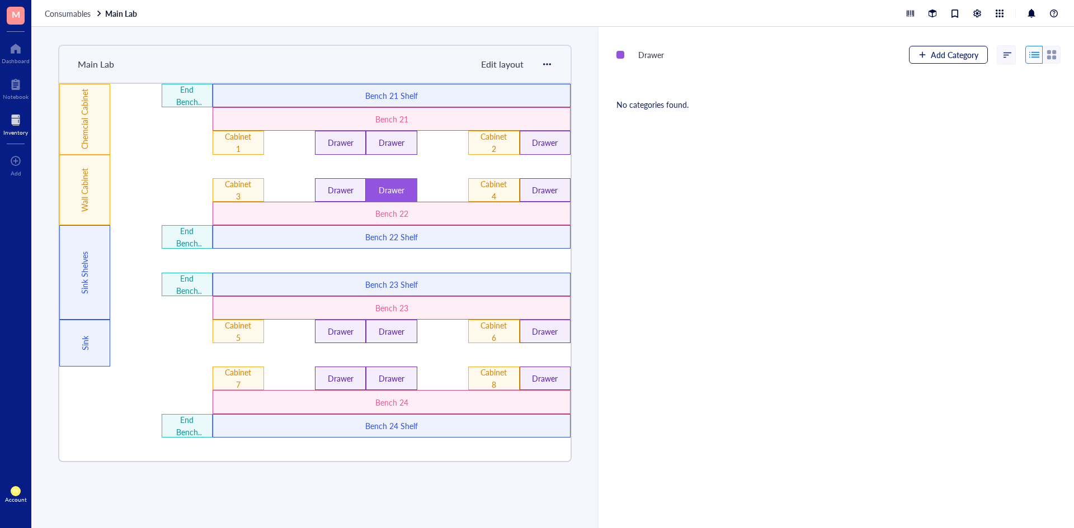
click at [918, 53] on div "button" at bounding box center [922, 55] width 8 height 8
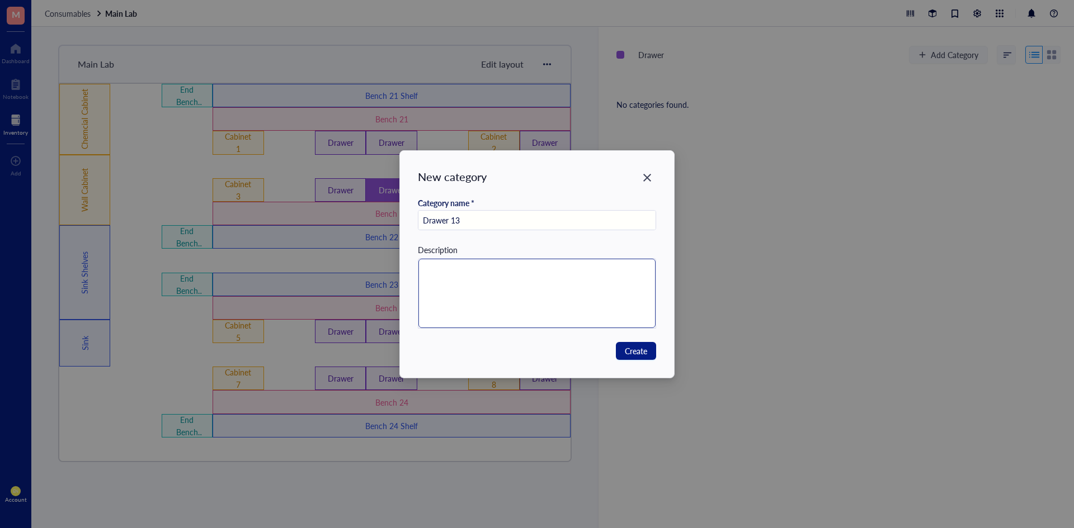
click at [547, 309] on textarea at bounding box center [537, 293] width 238 height 69
click at [644, 349] on span "Create" at bounding box center [636, 351] width 22 height 12
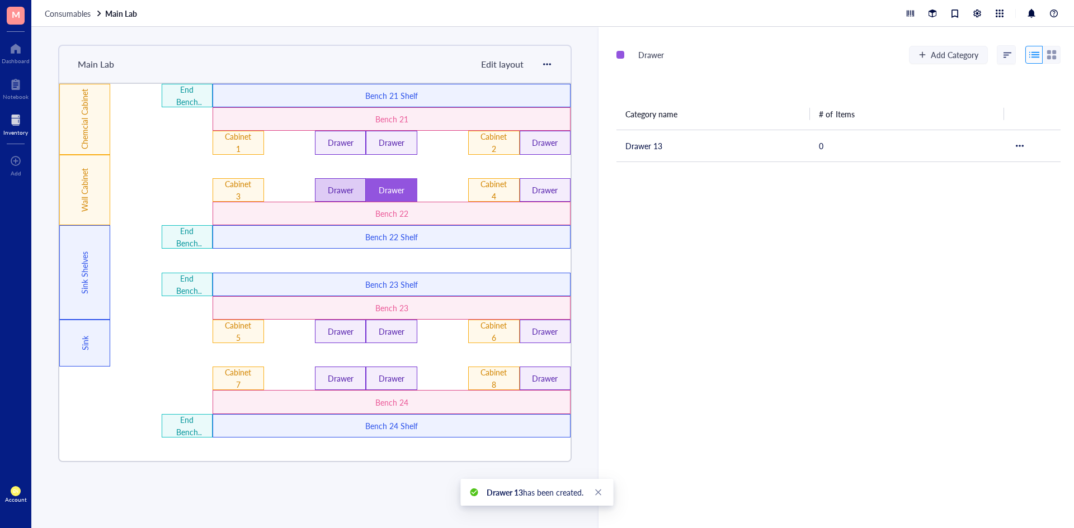
click at [347, 185] on div "Drawer" at bounding box center [340, 190] width 30 height 12
click at [390, 188] on div "Drawer" at bounding box center [391, 190] width 30 height 12
click at [938, 53] on span "Add Category" at bounding box center [955, 54] width 48 height 9
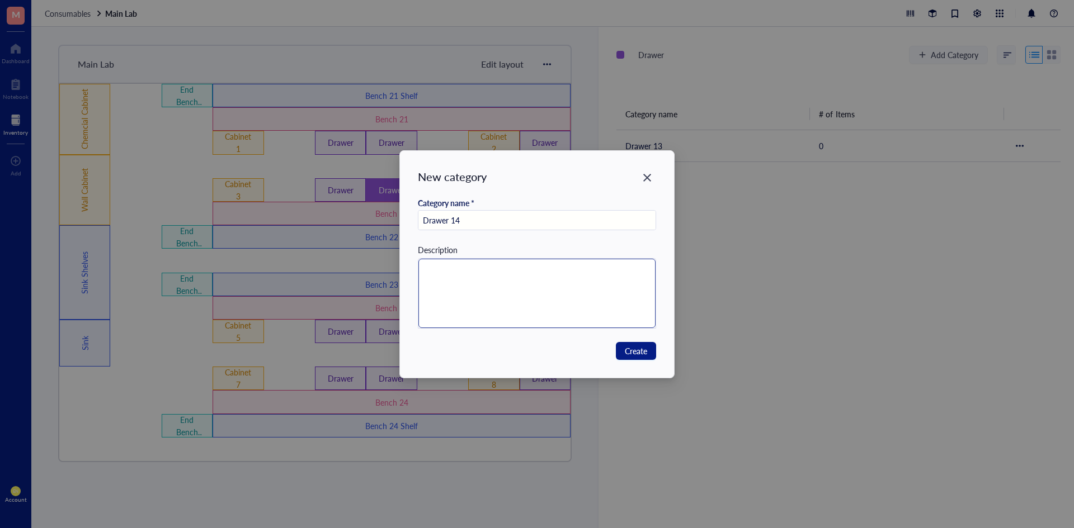
click at [478, 287] on textarea at bounding box center [537, 293] width 238 height 69
click at [639, 360] on div "New category Category name * Drawer 14 Description Create" at bounding box center [537, 264] width 275 height 227
click at [642, 347] on span "Create" at bounding box center [636, 351] width 22 height 12
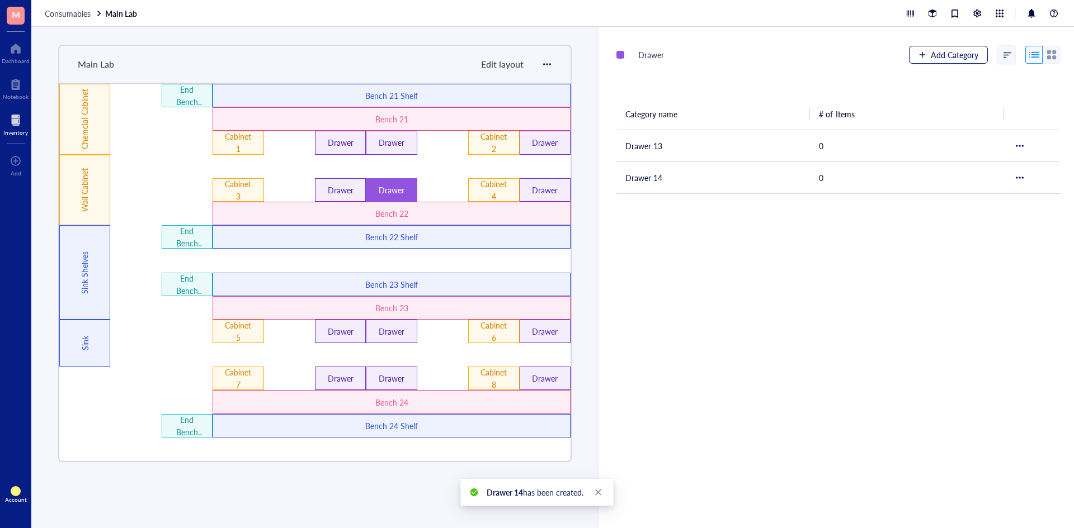
click at [948, 55] on span "Add Category" at bounding box center [955, 54] width 48 height 9
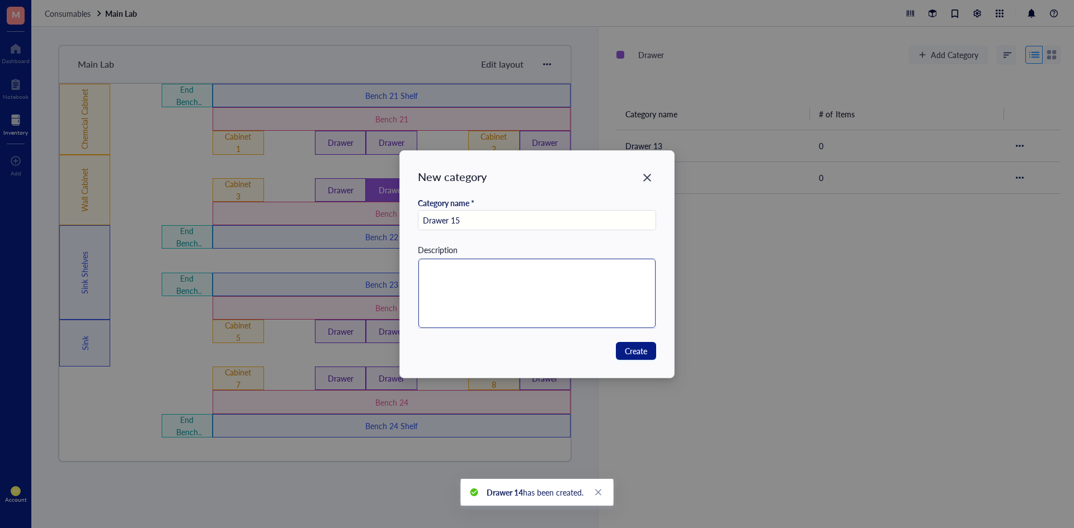
click at [548, 321] on textarea at bounding box center [537, 293] width 238 height 69
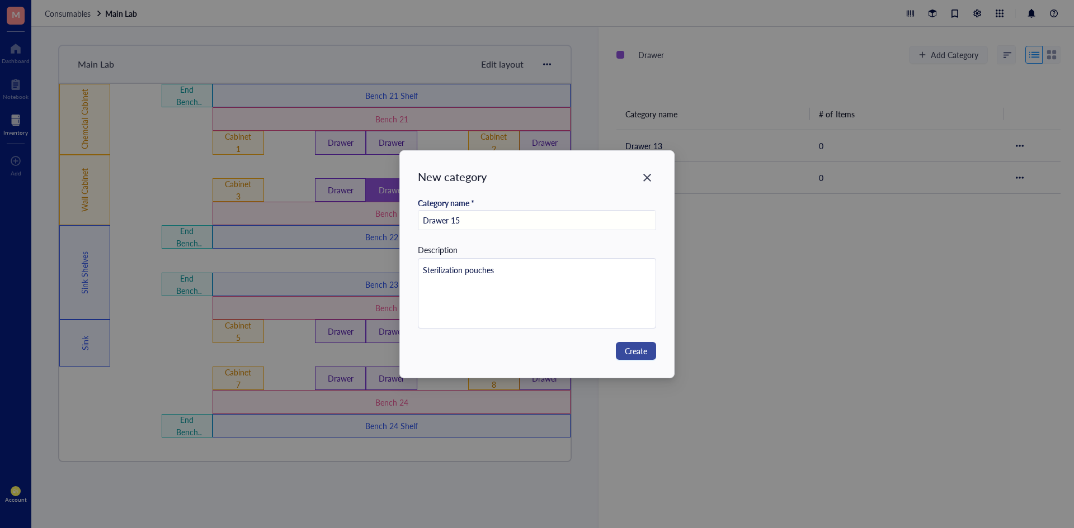
click at [637, 357] on span "Create" at bounding box center [636, 351] width 22 height 12
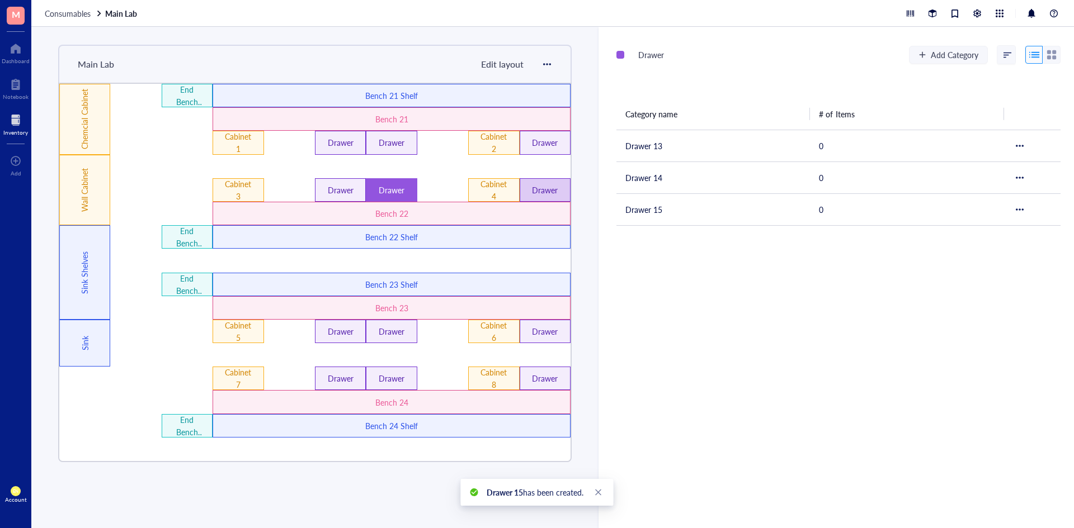
click at [560, 191] on div "Drawer" at bounding box center [545, 190] width 30 height 12
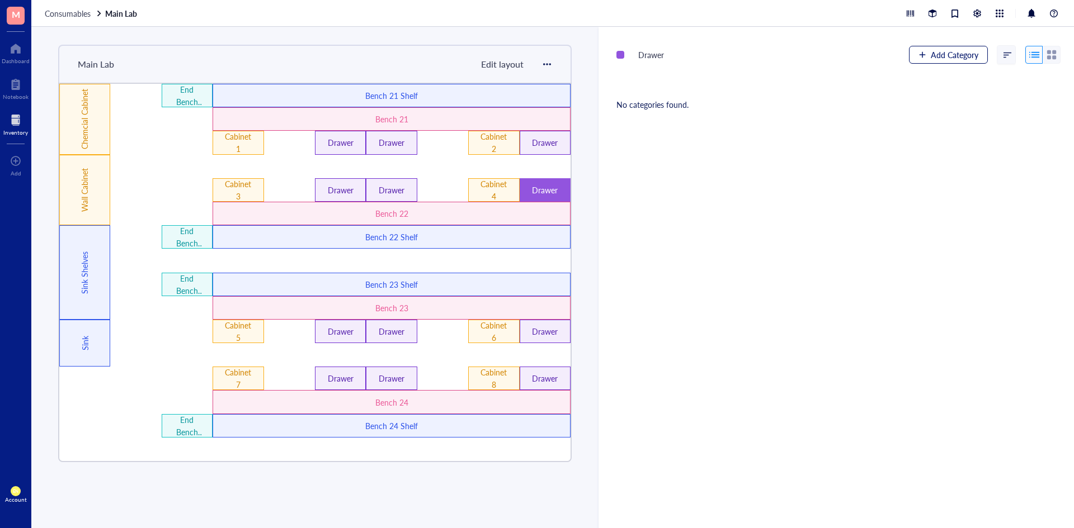
click at [947, 48] on button "Add Category" at bounding box center [948, 55] width 79 height 18
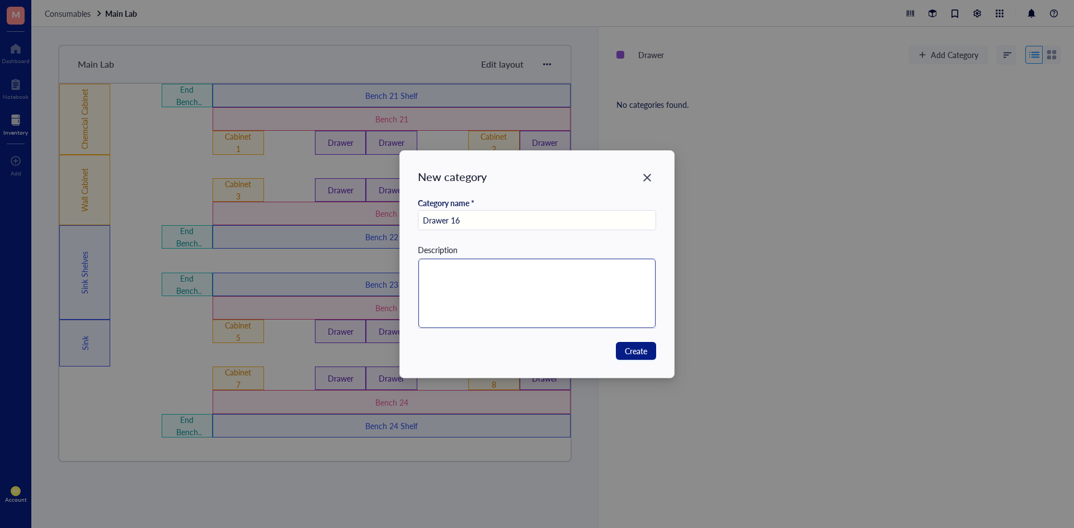
click at [456, 320] on textarea at bounding box center [537, 293] width 238 height 69
click at [635, 350] on span "Create" at bounding box center [636, 351] width 22 height 12
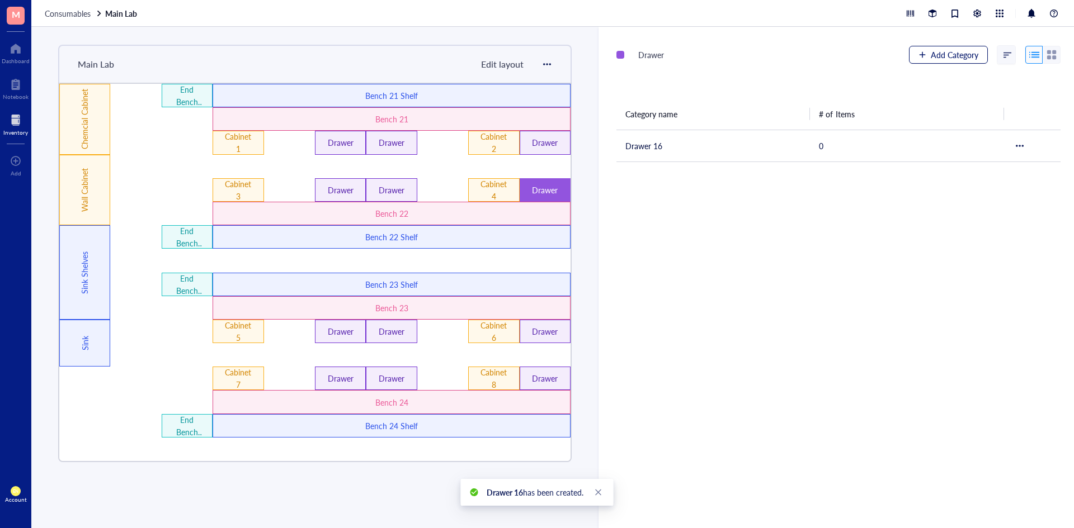
click at [931, 50] on span "Add Category" at bounding box center [955, 54] width 48 height 9
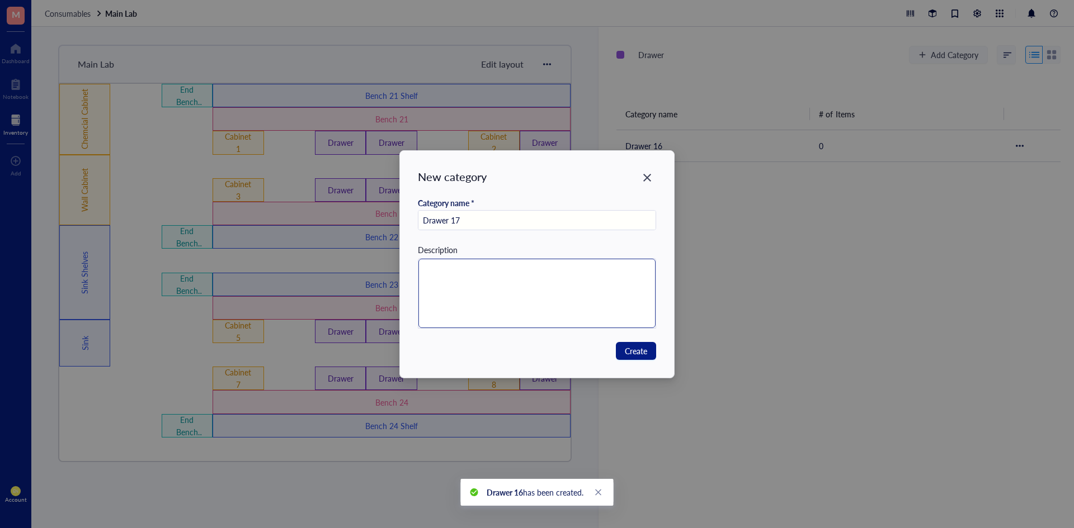
click at [489, 260] on textarea at bounding box center [537, 293] width 238 height 69
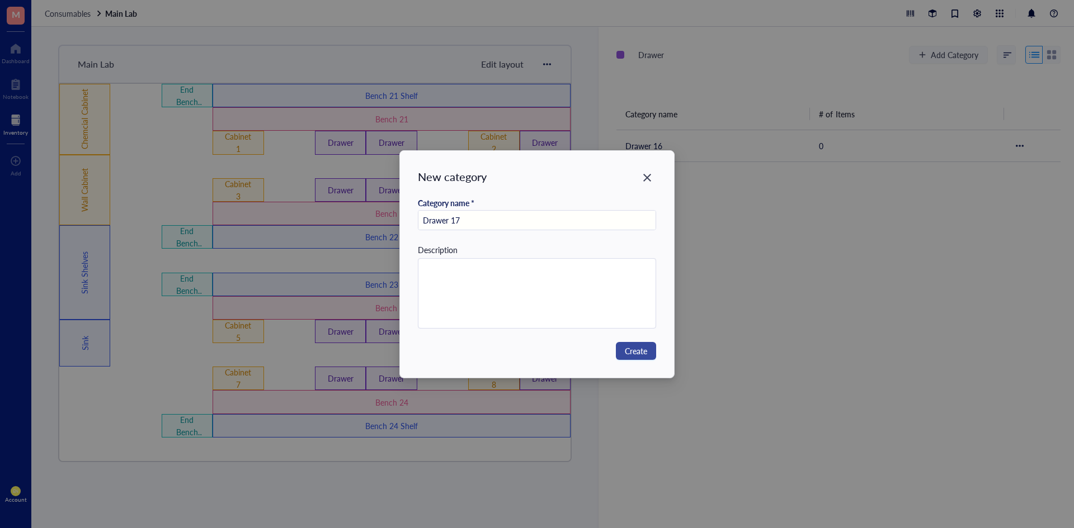
click at [645, 346] on span "Create" at bounding box center [636, 351] width 22 height 12
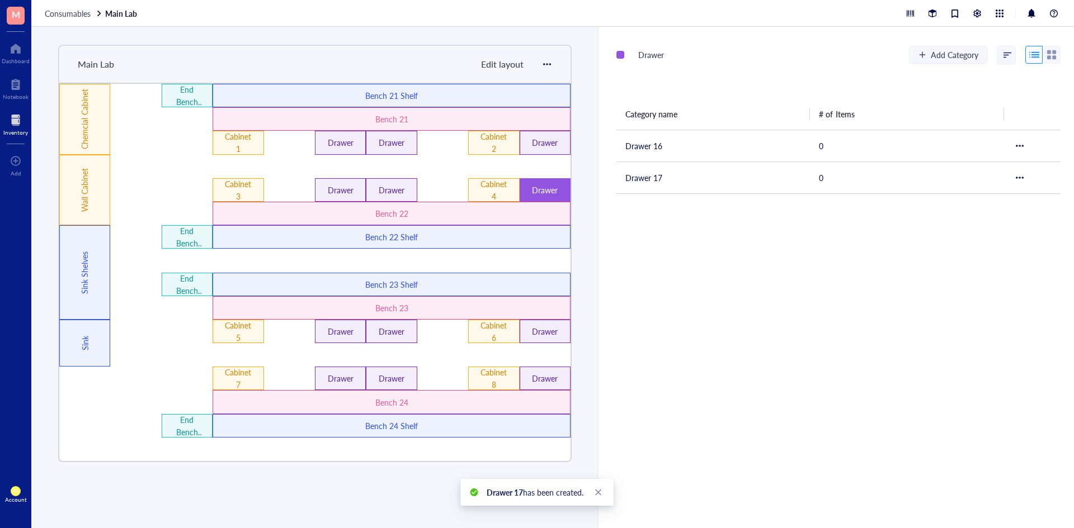
click at [956, 45] on div "Drawer Add Category" at bounding box center [838, 55] width 444 height 20
click at [934, 55] on span "Add Category" at bounding box center [955, 54] width 48 height 9
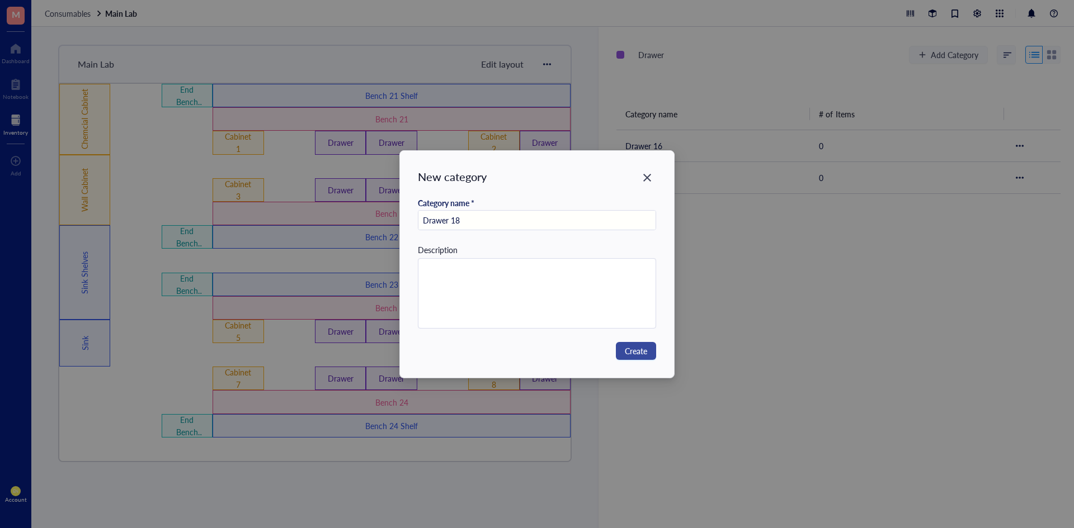
click at [641, 355] on span "Create" at bounding box center [636, 351] width 22 height 12
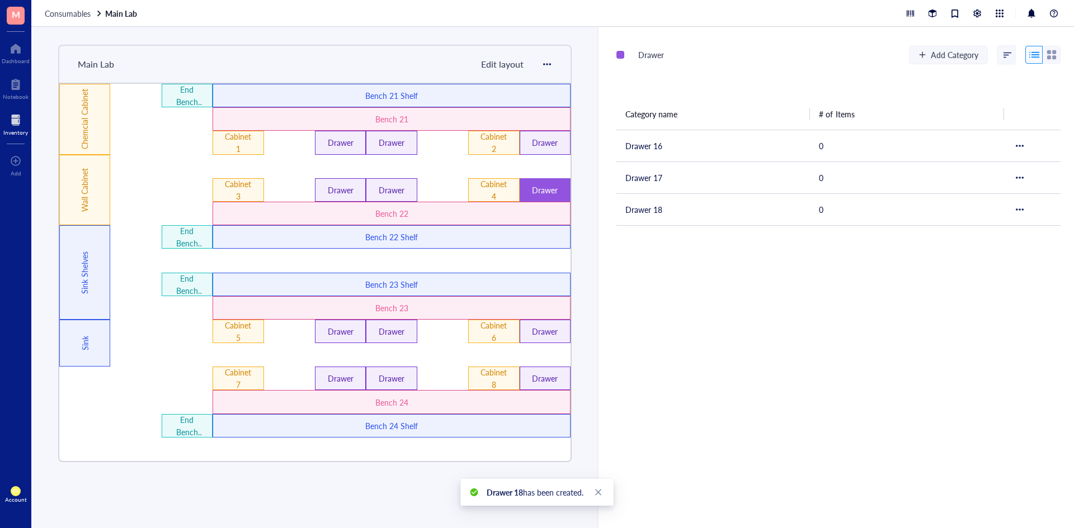
click at [681, 300] on div "Drawer Add Category Category name # of Items Drawer 16 0 Drawer 17 0 Drawer 18 0" at bounding box center [835, 278] width 475 height 502
click at [325, 331] on div "Drawer" at bounding box center [340, 331] width 30 height 12
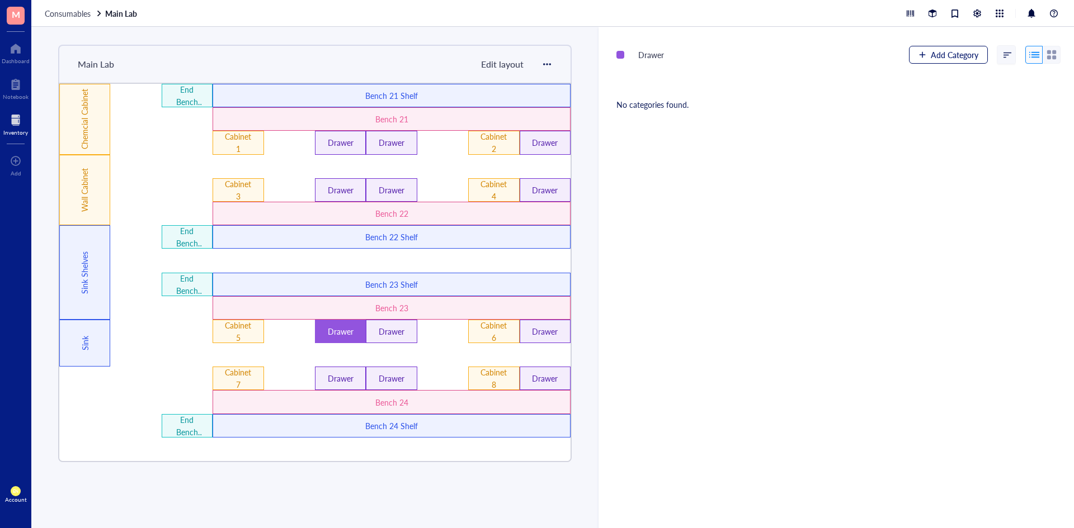
click at [939, 61] on button "Add Category" at bounding box center [948, 55] width 79 height 18
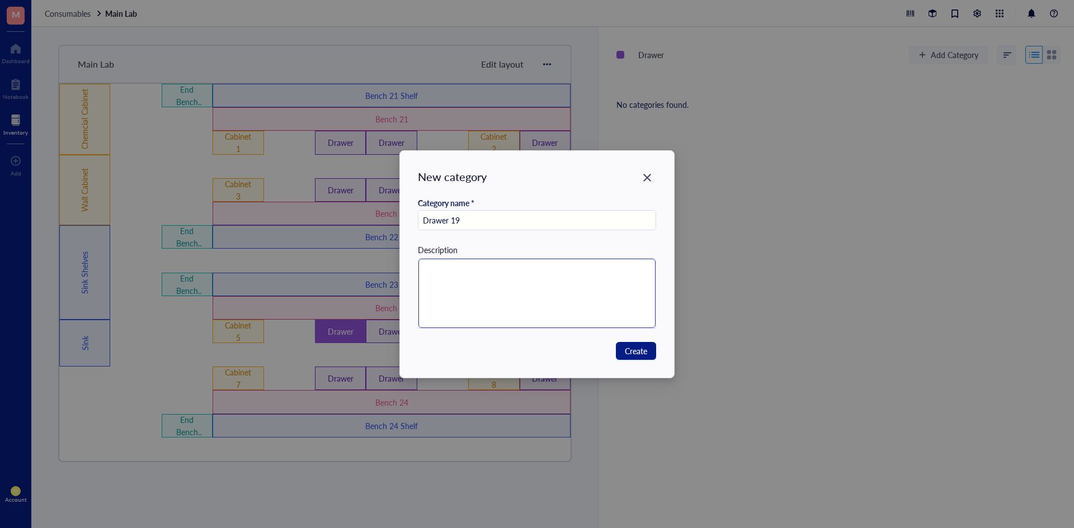
click at [564, 280] on textarea at bounding box center [537, 293] width 238 height 69
click at [631, 356] on span "Create" at bounding box center [636, 351] width 22 height 12
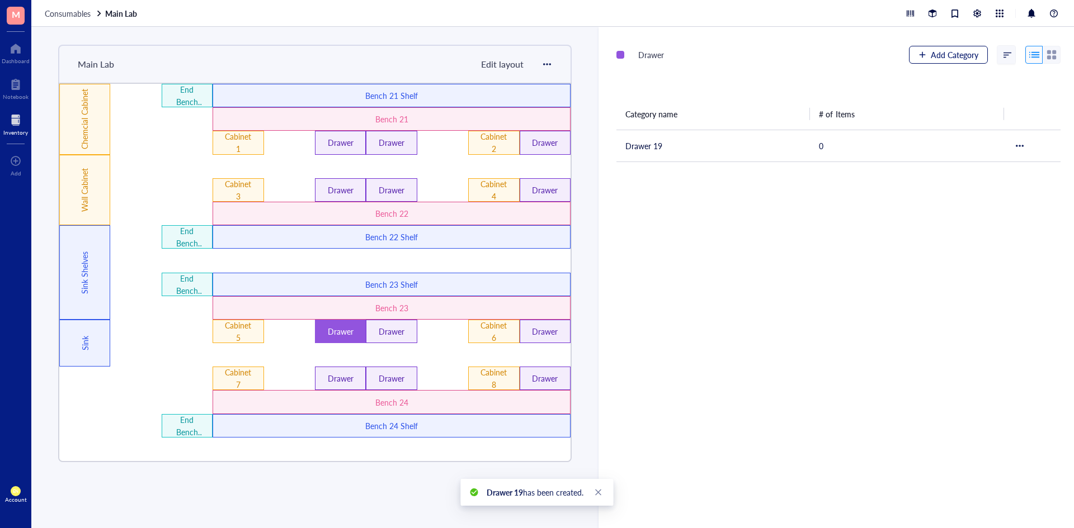
click at [933, 58] on span "Add Category" at bounding box center [955, 54] width 48 height 9
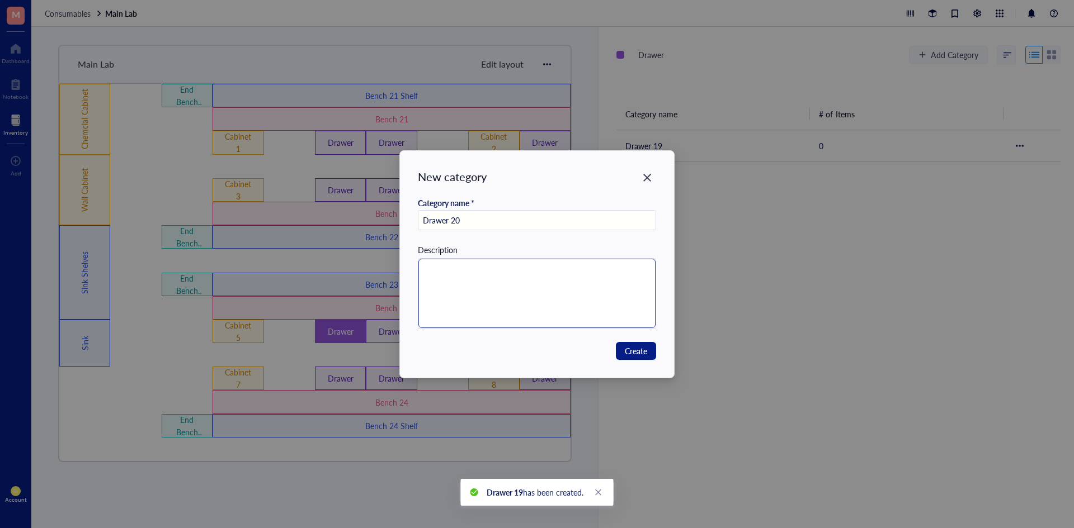
click at [562, 291] on textarea at bounding box center [537, 293] width 238 height 69
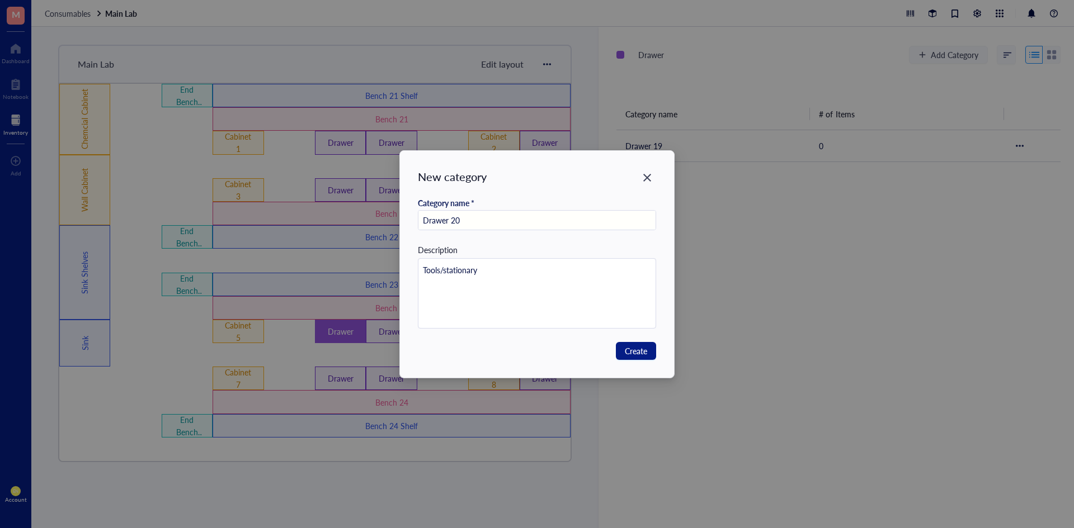
click at [644, 341] on div "New category Category name * Drawer 20 Description Tools/stationary Create" at bounding box center [537, 264] width 275 height 227
click at [643, 344] on button "Create" at bounding box center [636, 351] width 40 height 18
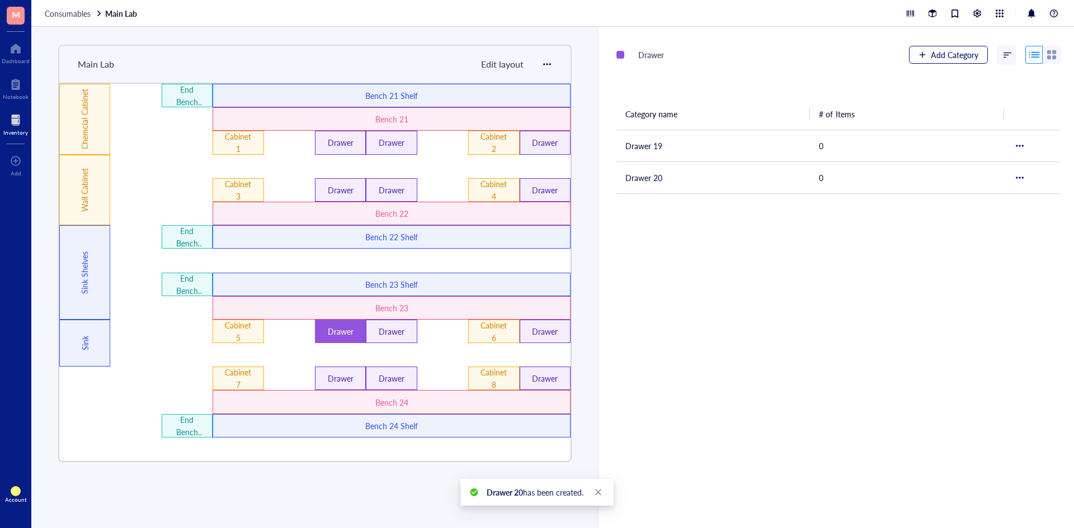
click at [957, 56] on span "Add Category" at bounding box center [955, 54] width 48 height 9
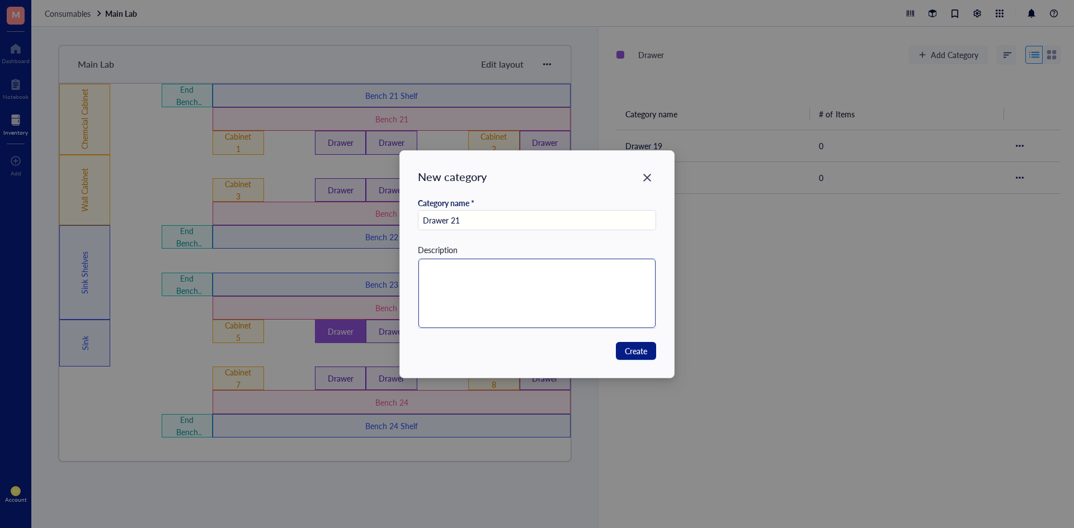
click at [593, 297] on textarea at bounding box center [537, 293] width 238 height 69
click at [620, 351] on button "Create" at bounding box center [636, 351] width 40 height 18
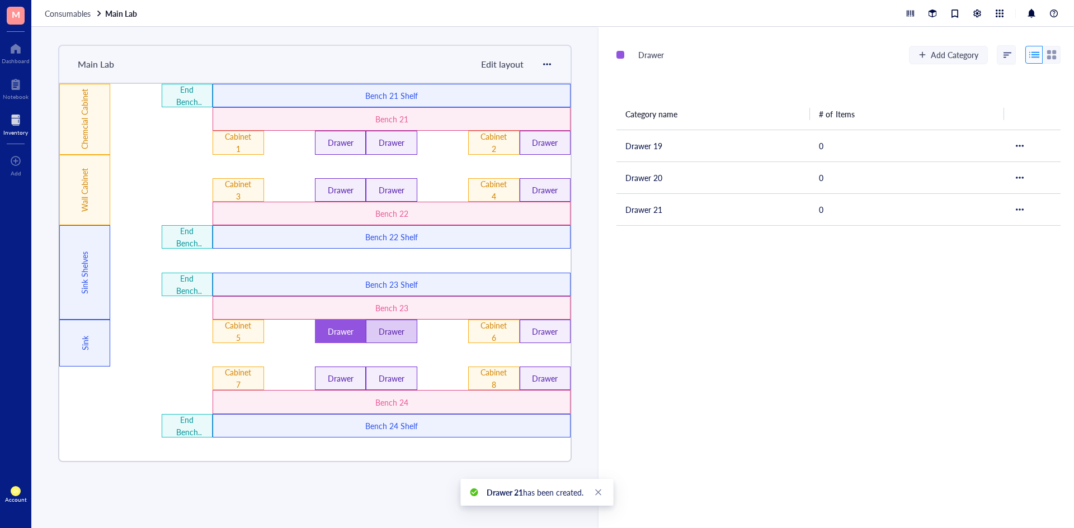
click at [386, 332] on div "Drawer" at bounding box center [391, 331] width 30 height 12
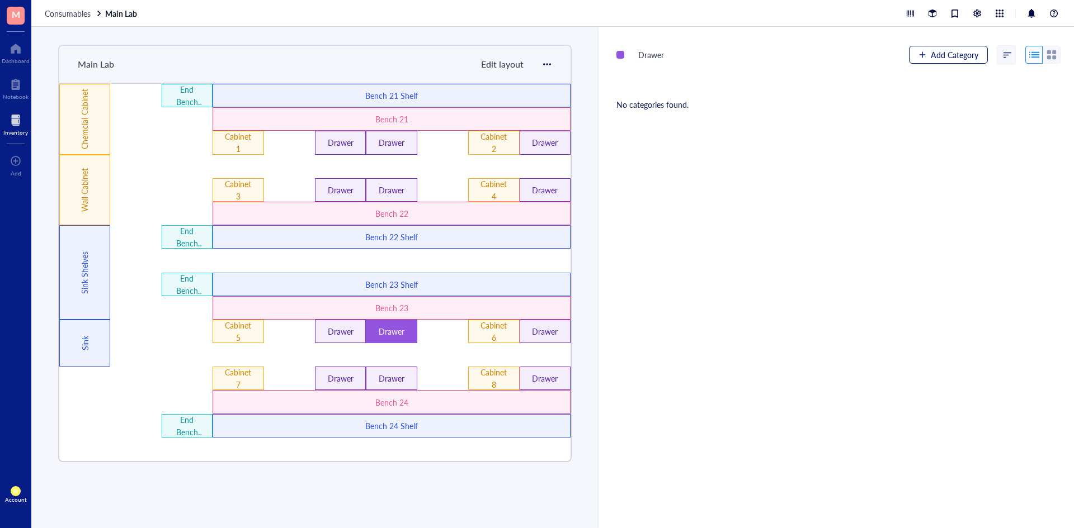
click at [936, 56] on span "Add Category" at bounding box center [955, 54] width 48 height 9
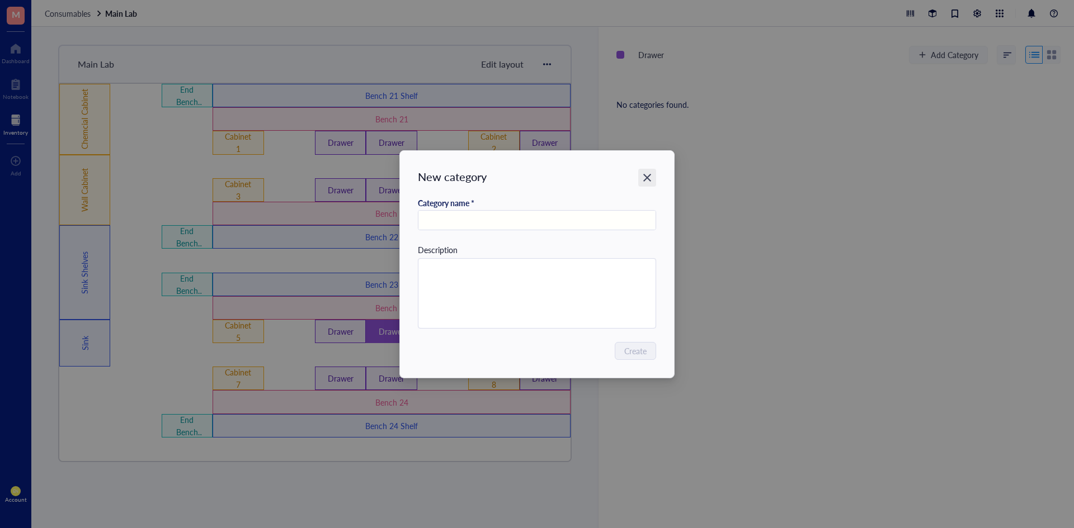
click at [641, 185] on div "Close" at bounding box center [647, 178] width 18 height 18
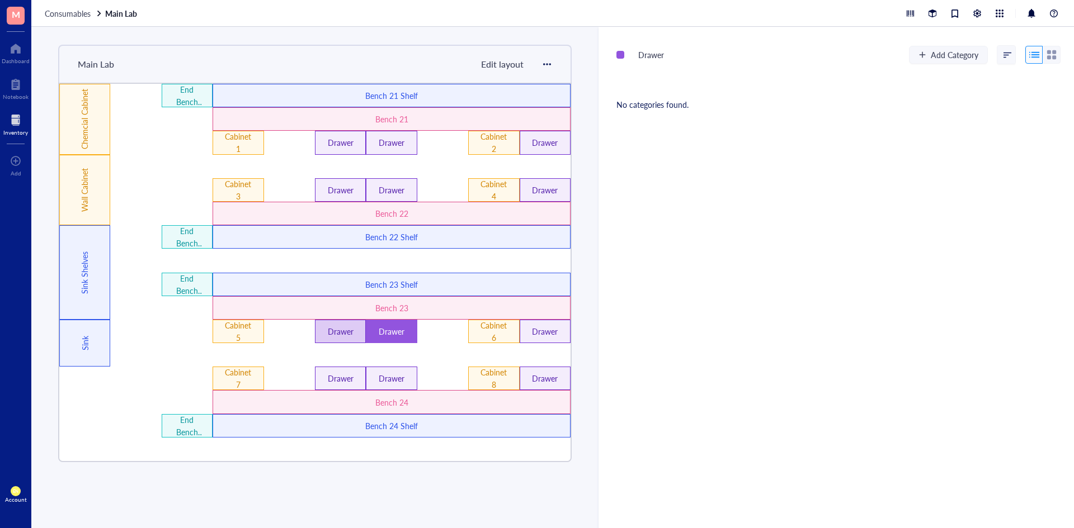
click at [343, 341] on div "Drawer" at bounding box center [340, 331] width 51 height 23
click at [404, 334] on div "Drawer" at bounding box center [391, 331] width 30 height 12
click at [961, 46] on button "Add Category" at bounding box center [948, 55] width 79 height 18
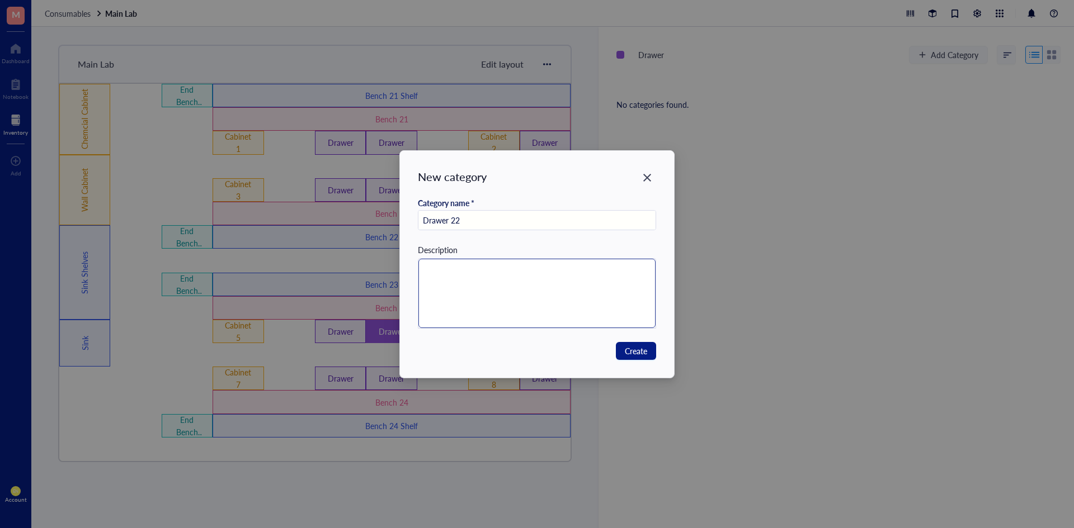
click at [568, 284] on textarea at bounding box center [537, 293] width 238 height 69
click at [634, 351] on span "Create" at bounding box center [636, 351] width 22 height 12
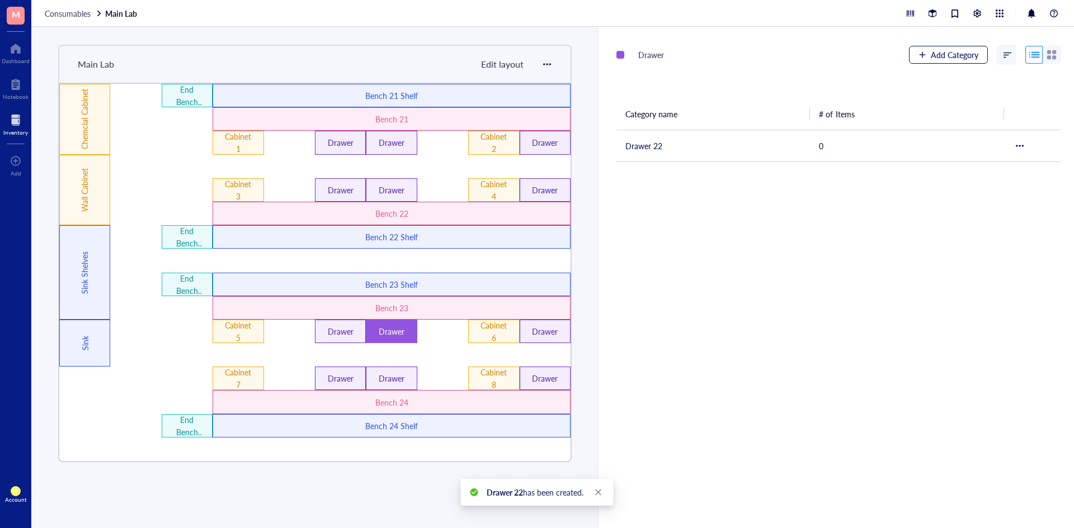
click at [959, 49] on button "Add Category" at bounding box center [948, 55] width 79 height 18
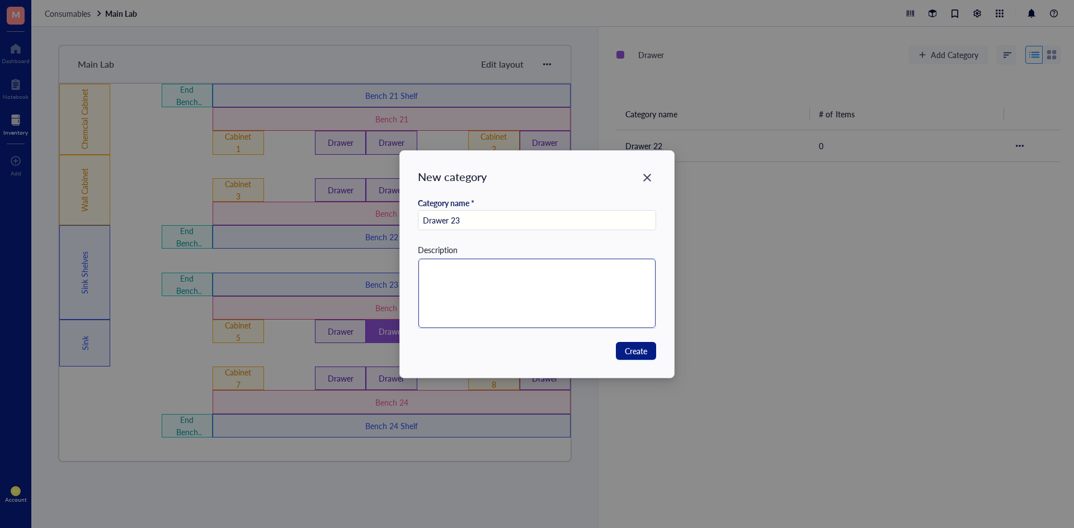
click at [559, 306] on textarea at bounding box center [537, 293] width 238 height 69
click at [638, 342] on button "Create" at bounding box center [636, 351] width 40 height 18
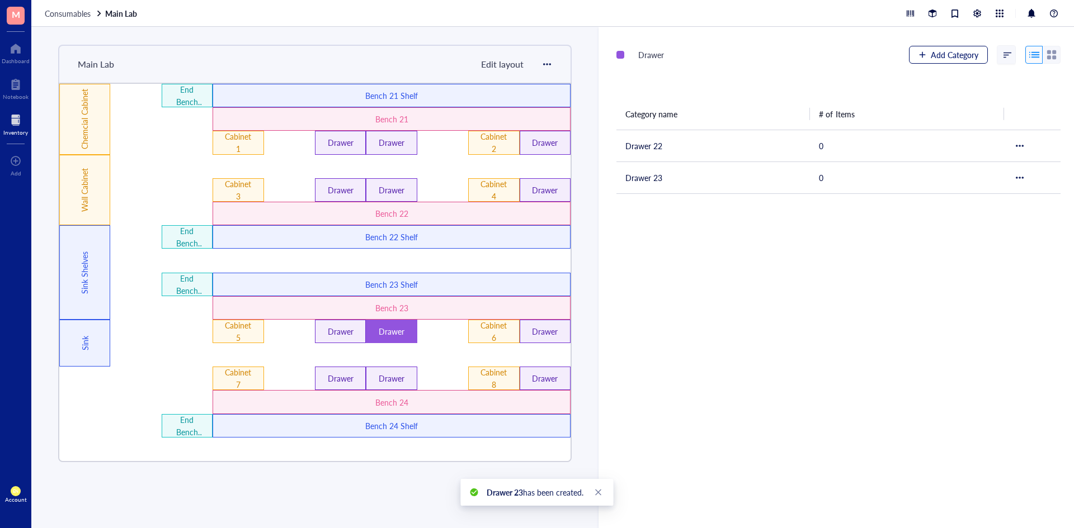
click at [919, 52] on div "button" at bounding box center [922, 55] width 8 height 8
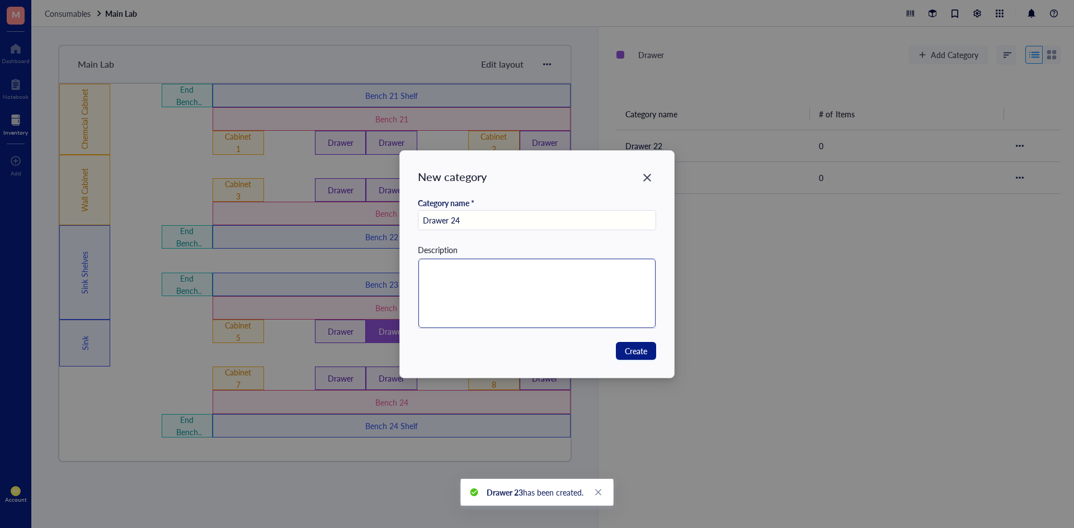
click at [556, 307] on textarea at bounding box center [537, 293] width 238 height 69
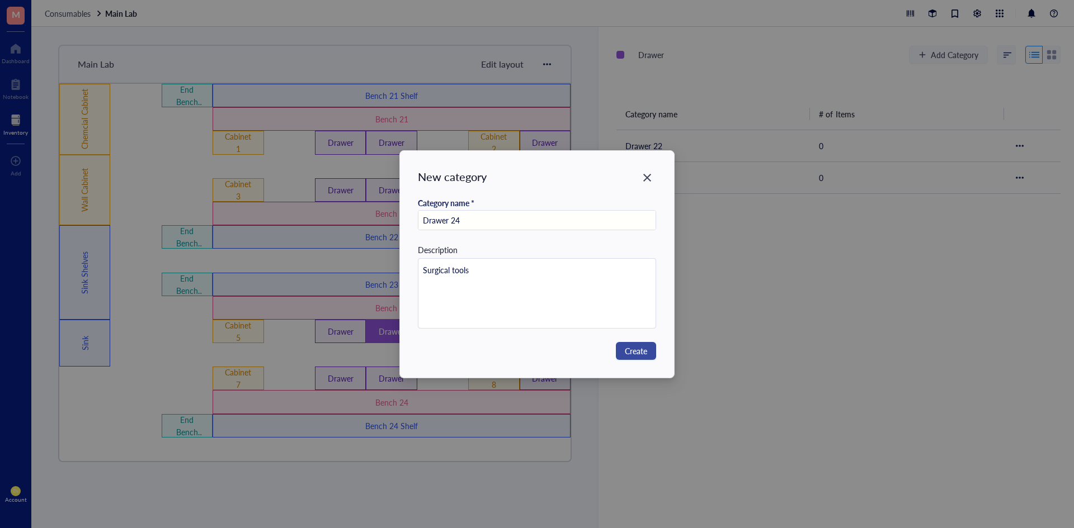
click at [654, 344] on button "Create" at bounding box center [636, 351] width 40 height 18
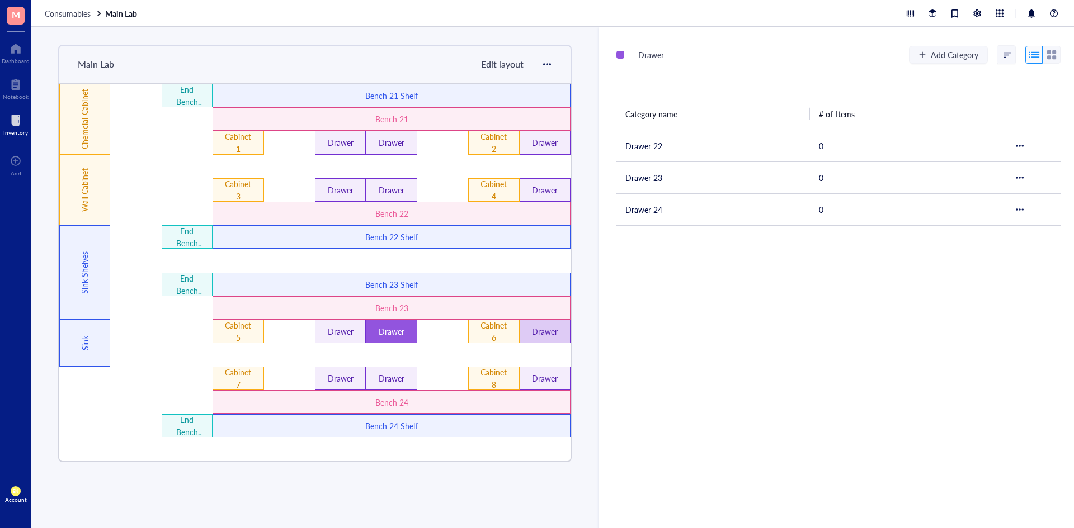
click at [540, 322] on div "Drawer" at bounding box center [545, 331] width 51 height 23
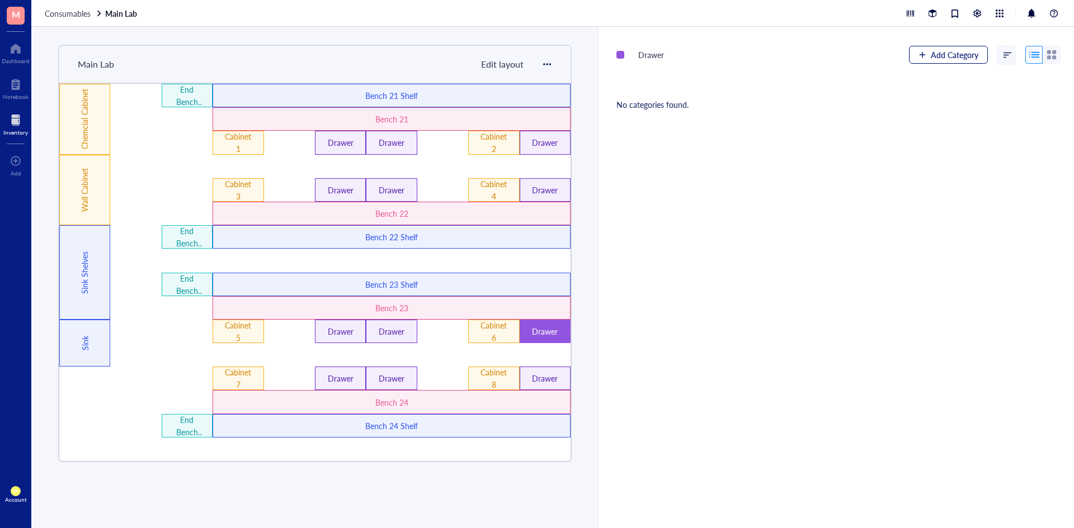
click at [912, 60] on button "Add Category" at bounding box center [948, 55] width 79 height 18
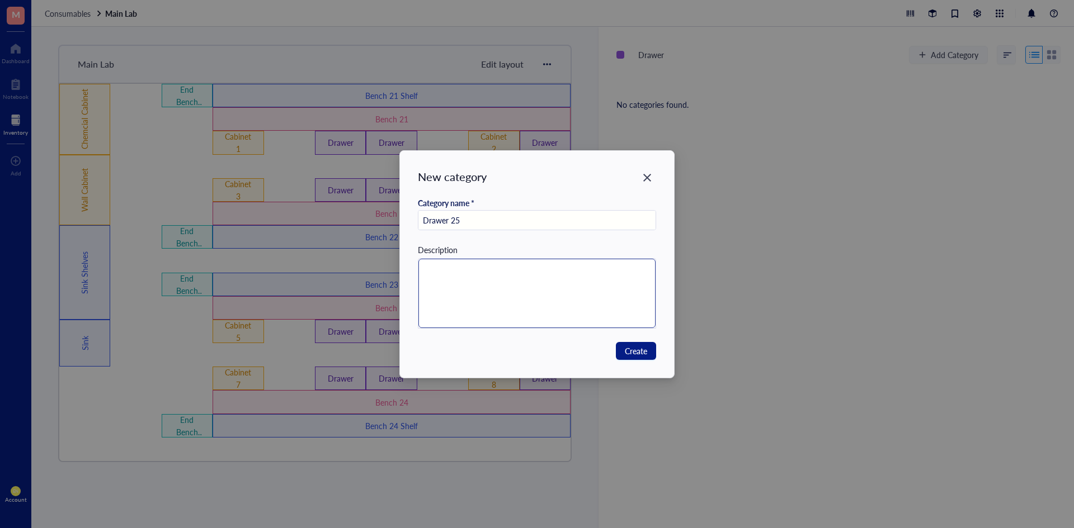
click at [478, 286] on textarea at bounding box center [537, 293] width 238 height 69
click at [643, 355] on span "Create" at bounding box center [636, 351] width 22 height 12
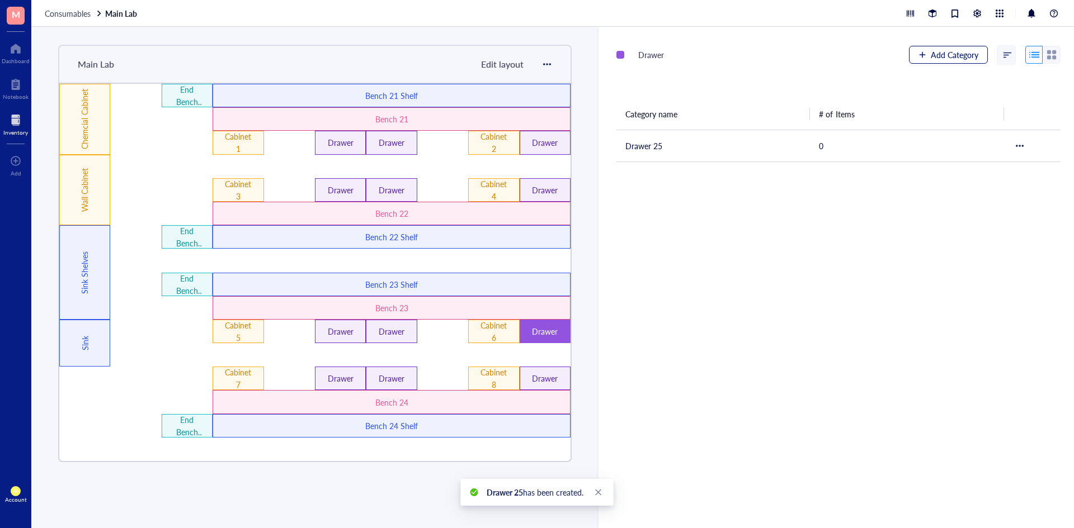
click at [933, 53] on span "Add Category" at bounding box center [955, 54] width 48 height 9
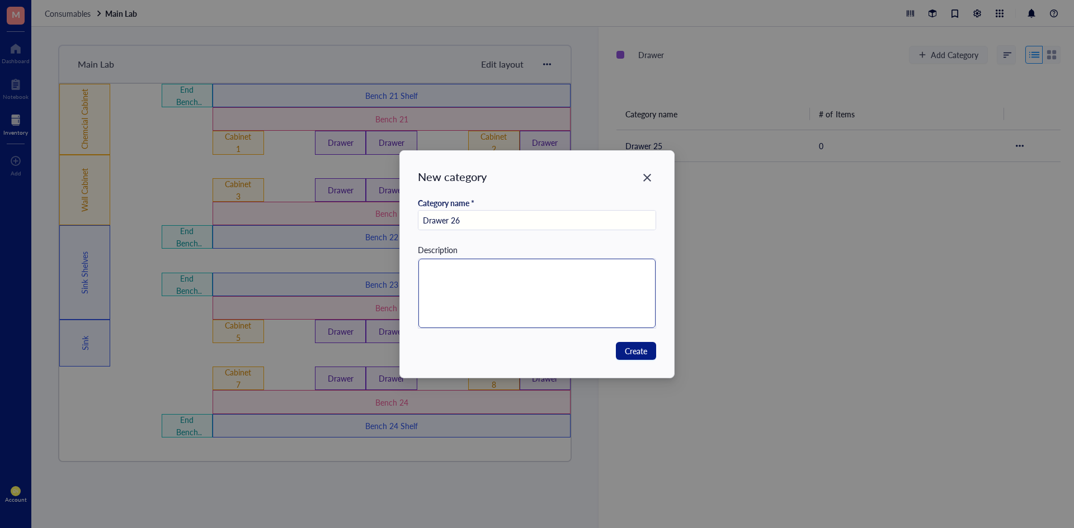
click at [517, 273] on textarea at bounding box center [537, 293] width 238 height 69
click at [630, 347] on span "Create" at bounding box center [636, 351] width 22 height 12
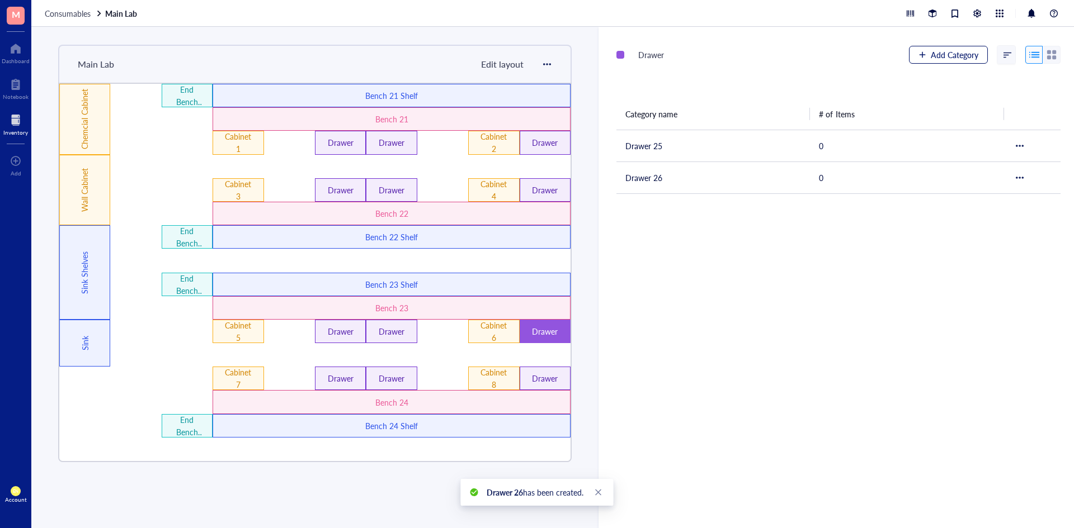
click at [941, 58] on span "Add Category" at bounding box center [955, 54] width 48 height 9
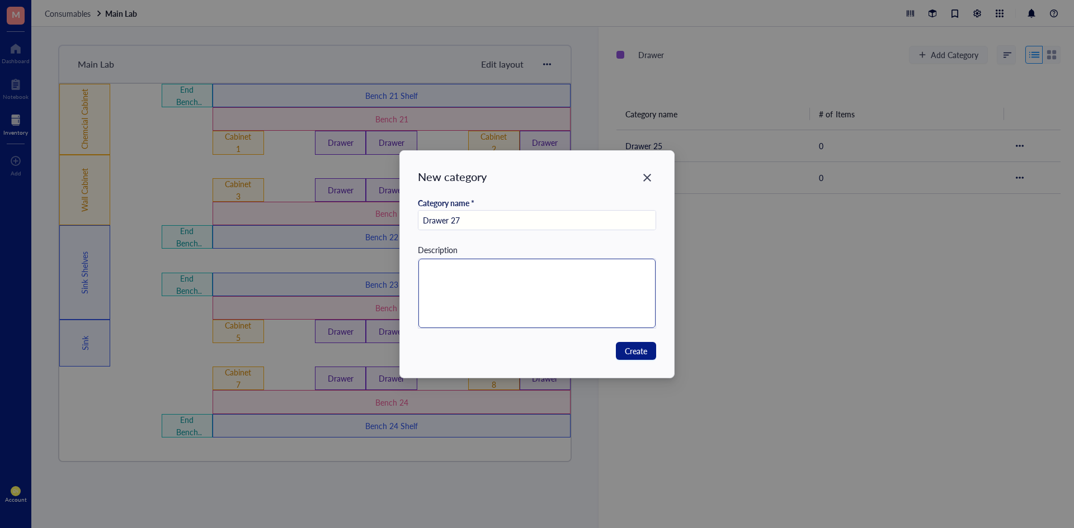
click at [492, 300] on textarea at bounding box center [537, 293] width 238 height 69
click at [653, 351] on button "Create" at bounding box center [636, 351] width 40 height 18
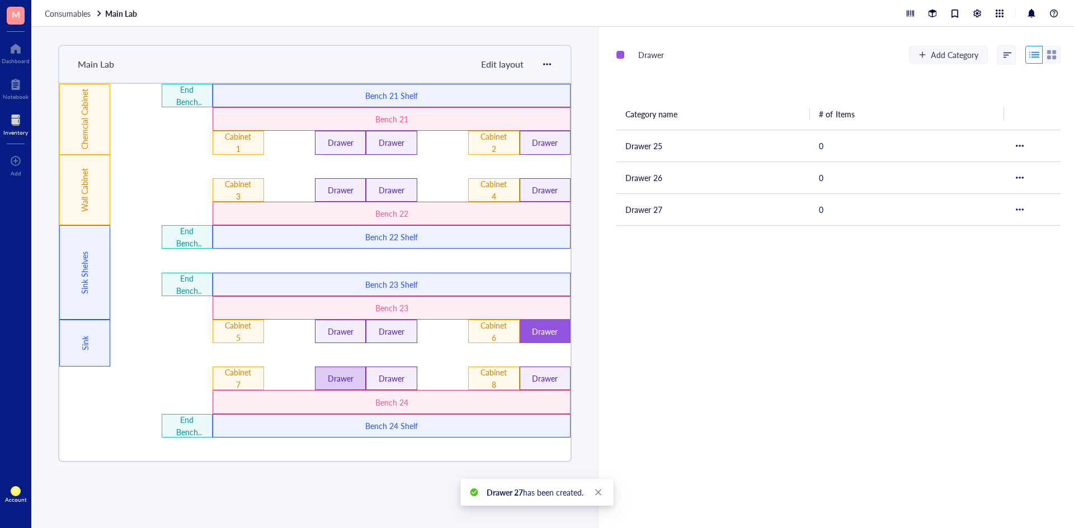
click at [339, 383] on div "Drawer" at bounding box center [340, 378] width 30 height 12
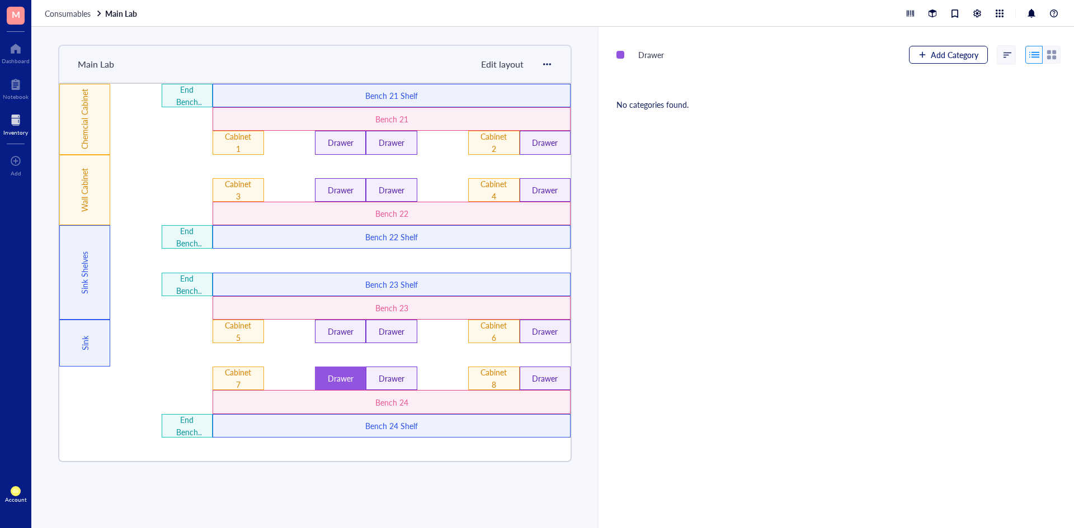
click at [923, 58] on button "Add Category" at bounding box center [948, 55] width 79 height 18
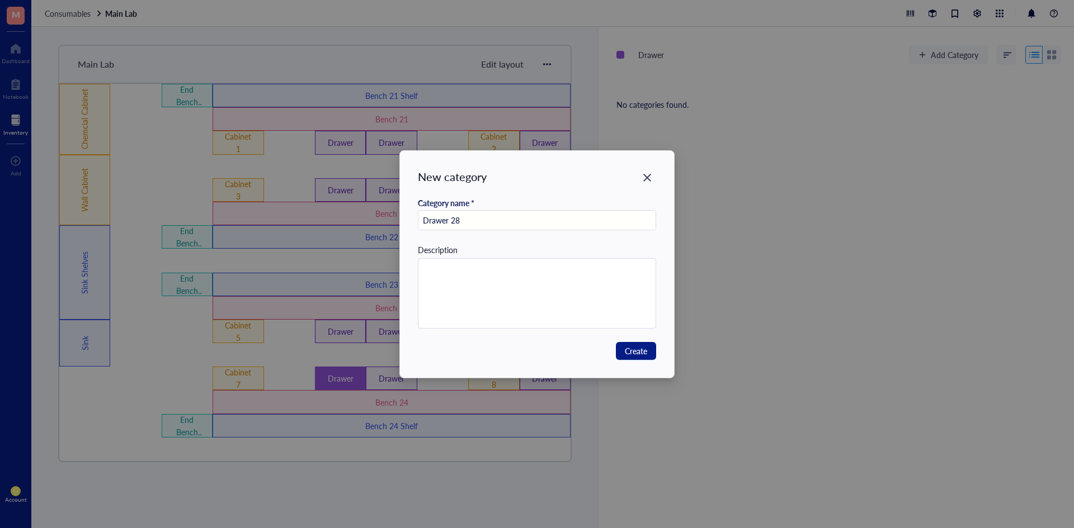
click at [612, 358] on div "Create" at bounding box center [537, 351] width 239 height 18
click at [644, 350] on span "Create" at bounding box center [636, 351] width 22 height 12
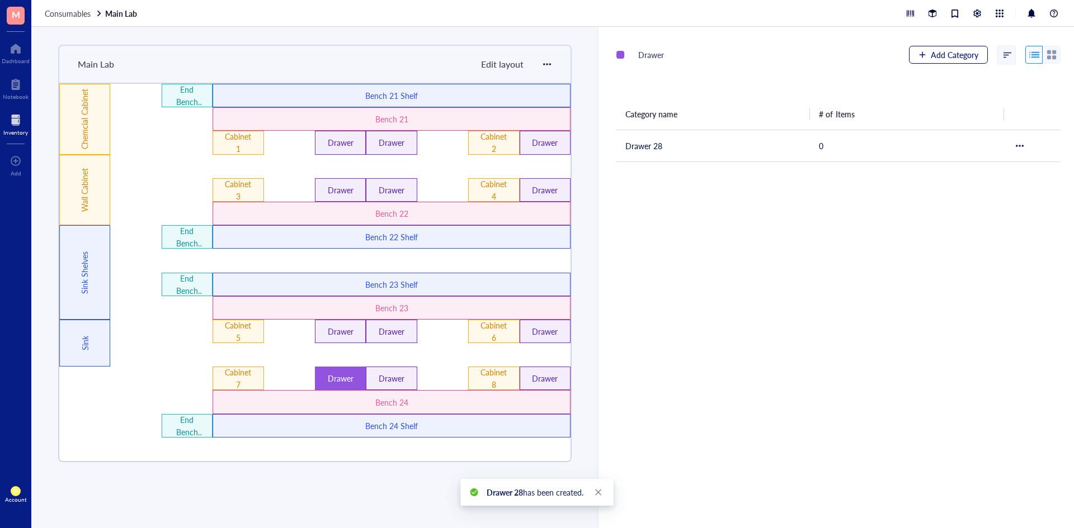
click at [939, 46] on button "Add Category" at bounding box center [948, 55] width 79 height 18
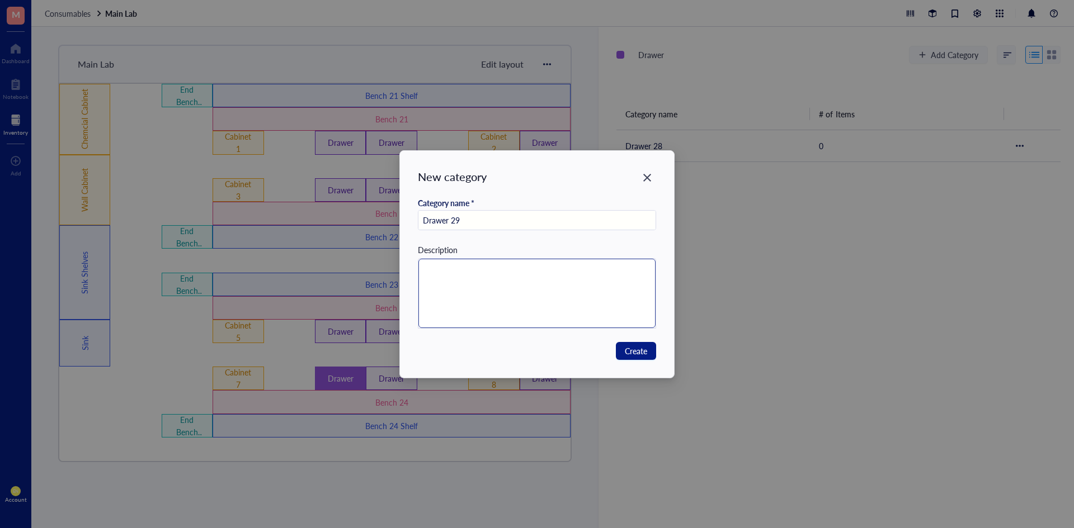
click at [635, 305] on textarea at bounding box center [537, 293] width 238 height 69
click at [633, 353] on span "Create" at bounding box center [636, 351] width 22 height 12
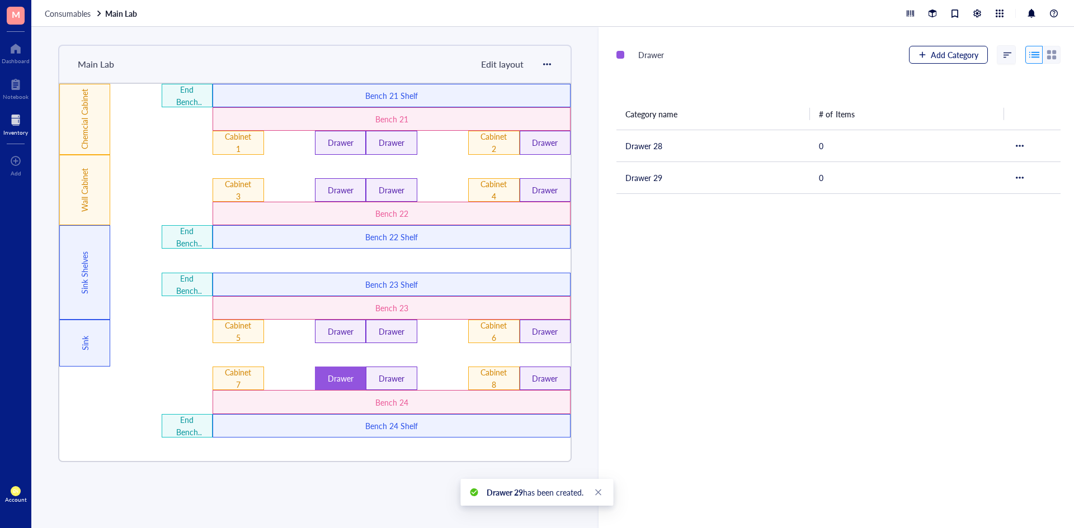
click at [924, 51] on button "Add Category" at bounding box center [948, 55] width 79 height 18
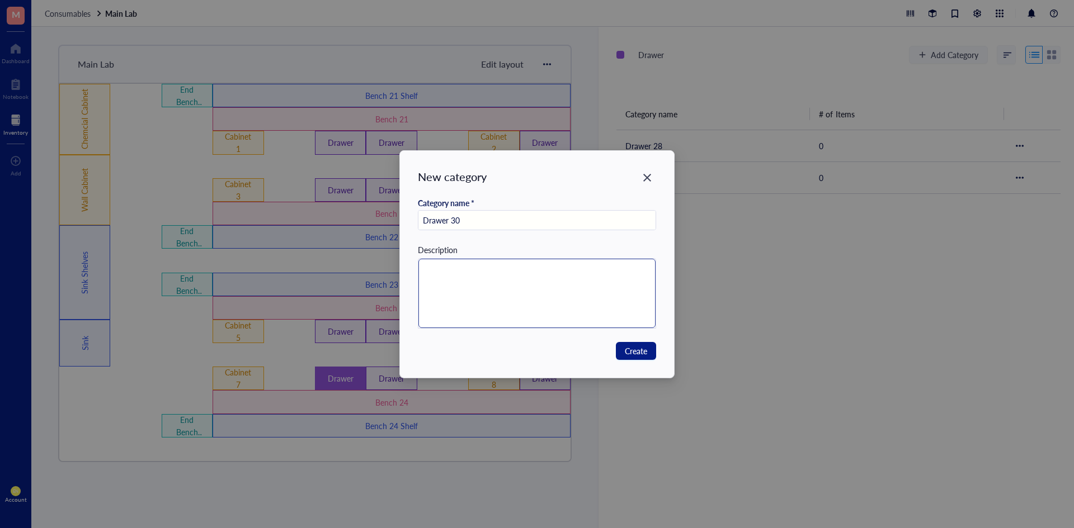
click at [488, 296] on textarea at bounding box center [537, 293] width 238 height 69
click at [644, 346] on span "Create" at bounding box center [636, 351] width 22 height 12
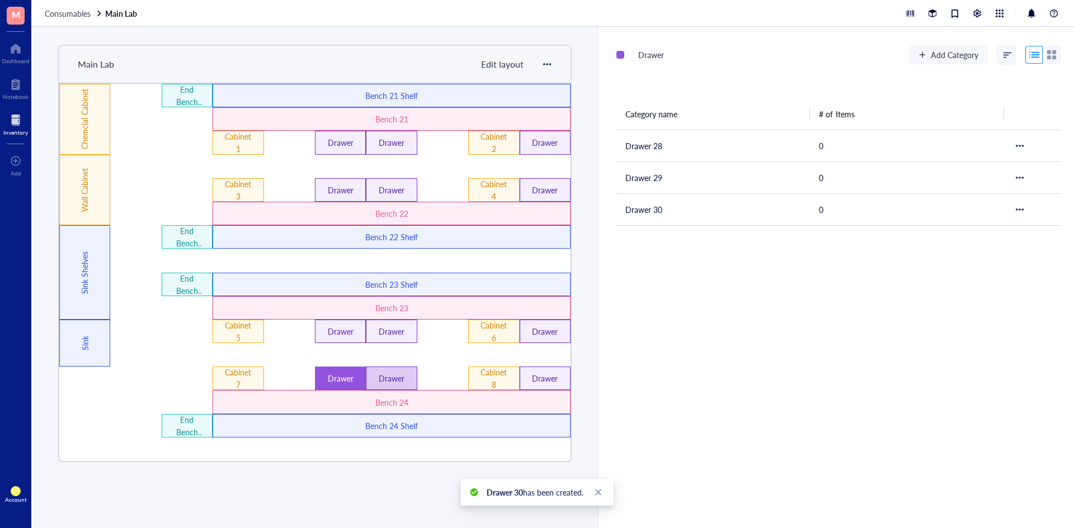
click at [385, 380] on div "Drawer" at bounding box center [391, 378] width 30 height 12
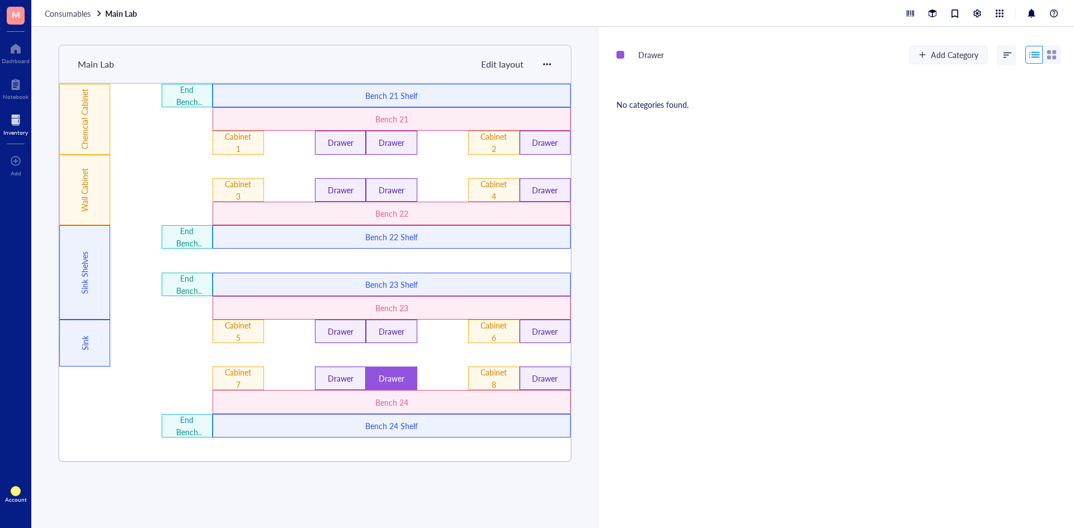
click at [947, 45] on div "Drawer Add Category" at bounding box center [838, 55] width 444 height 20
click at [946, 53] on span "Add Category" at bounding box center [955, 54] width 48 height 9
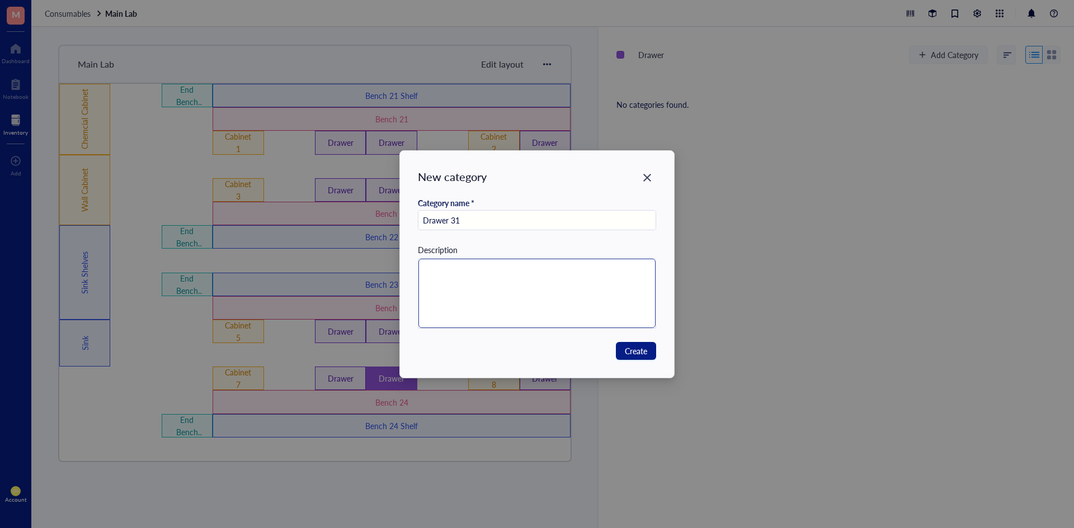
click at [524, 294] on textarea at bounding box center [537, 293] width 238 height 69
click at [621, 348] on button "Create" at bounding box center [636, 351] width 40 height 18
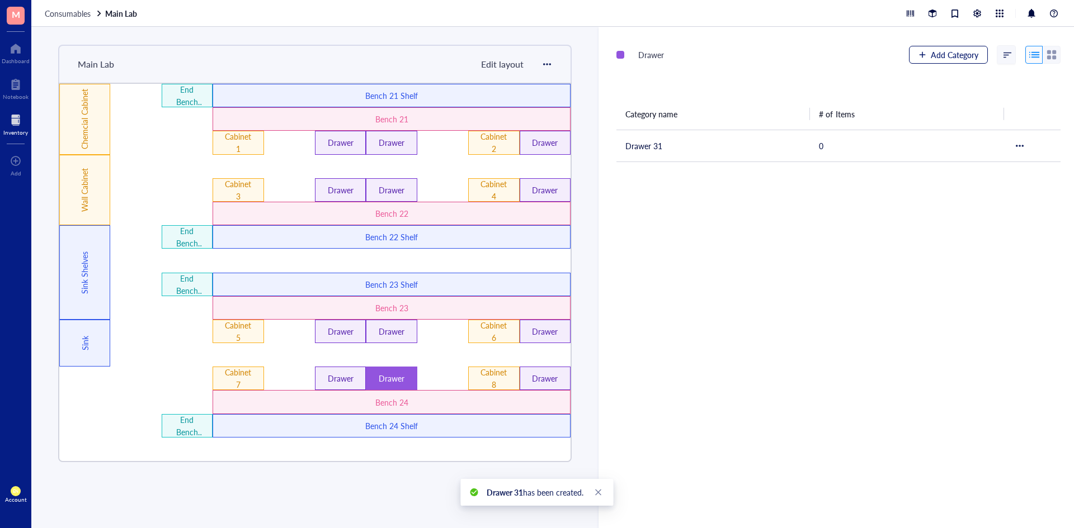
click at [946, 60] on button "Add Category" at bounding box center [948, 55] width 79 height 18
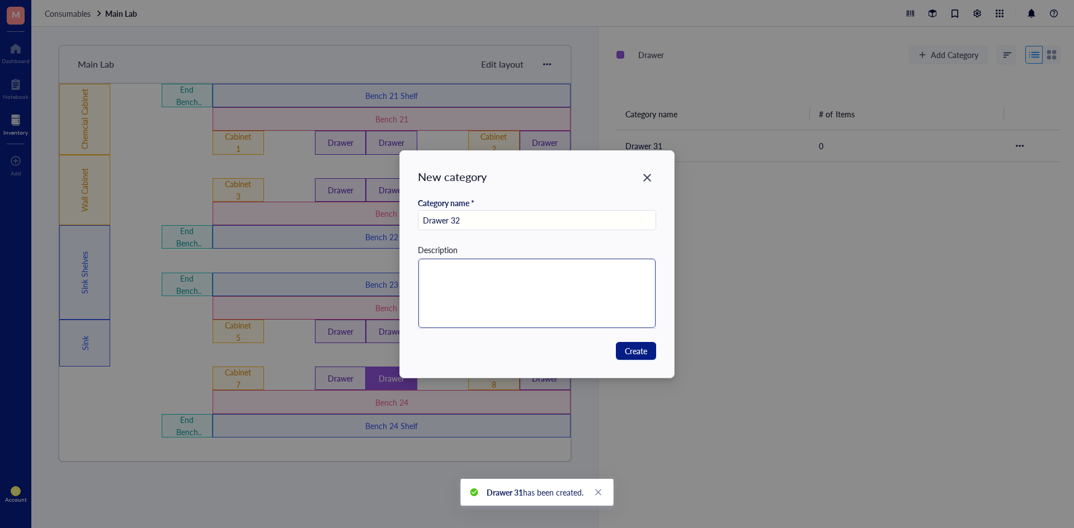
click at [509, 285] on textarea at bounding box center [537, 293] width 238 height 69
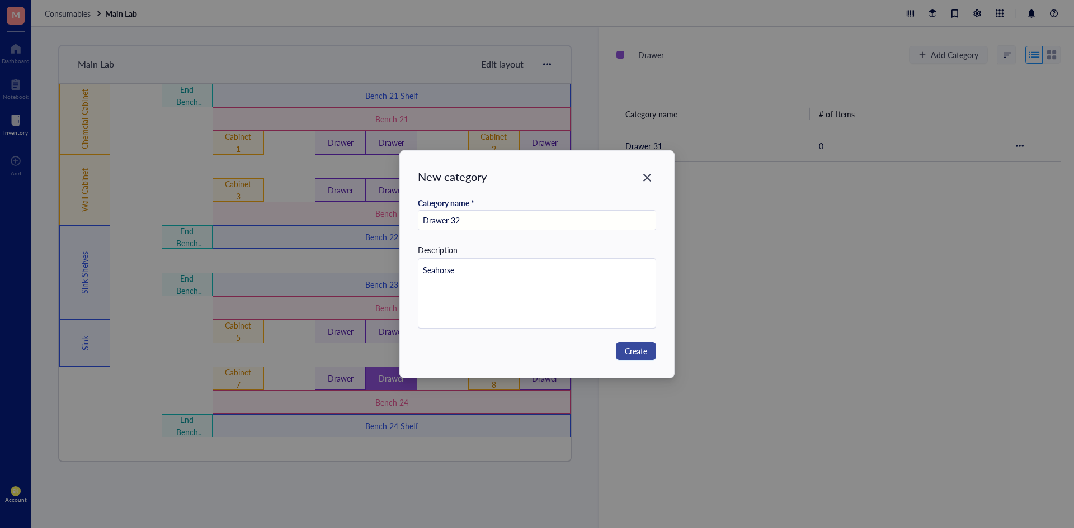
click at [625, 352] on span "Create" at bounding box center [636, 351] width 22 height 12
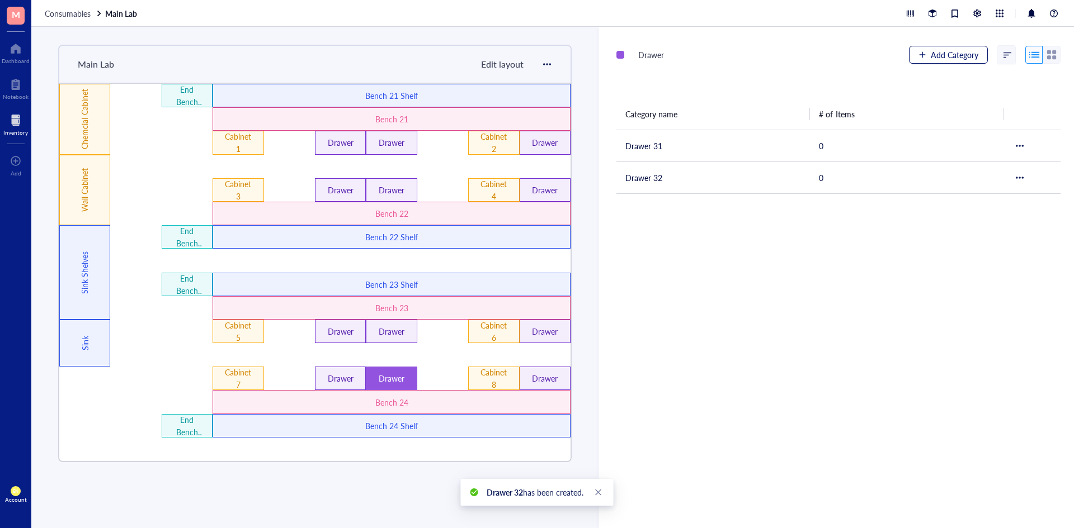
click at [924, 49] on button "Add Category" at bounding box center [948, 55] width 79 height 18
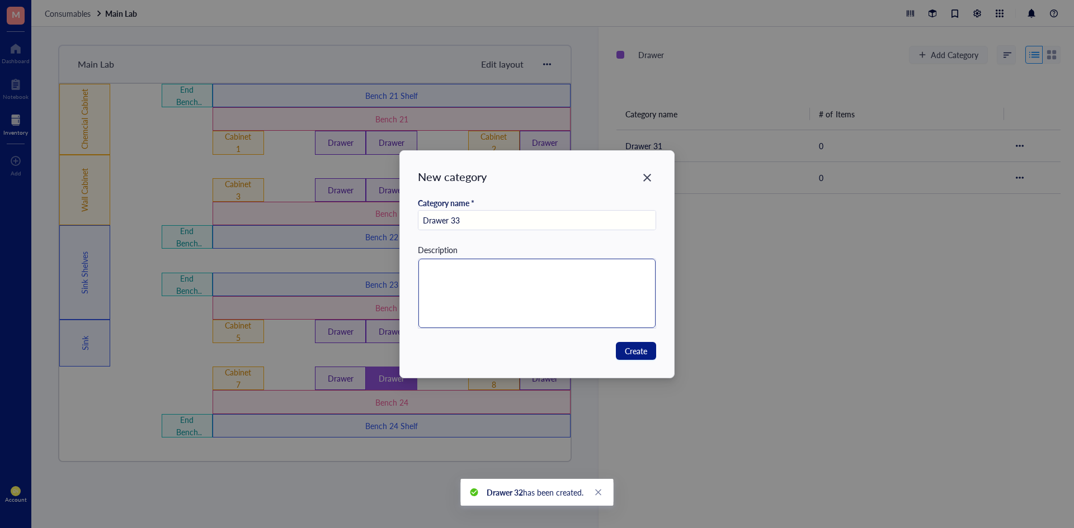
click at [535, 271] on textarea at bounding box center [537, 293] width 238 height 69
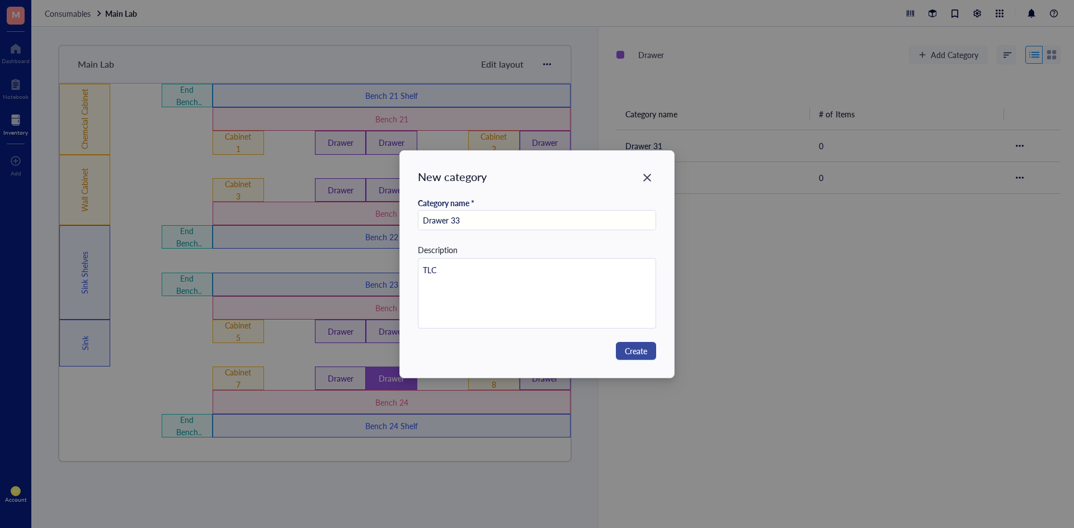
click at [651, 353] on button "Create" at bounding box center [636, 351] width 40 height 18
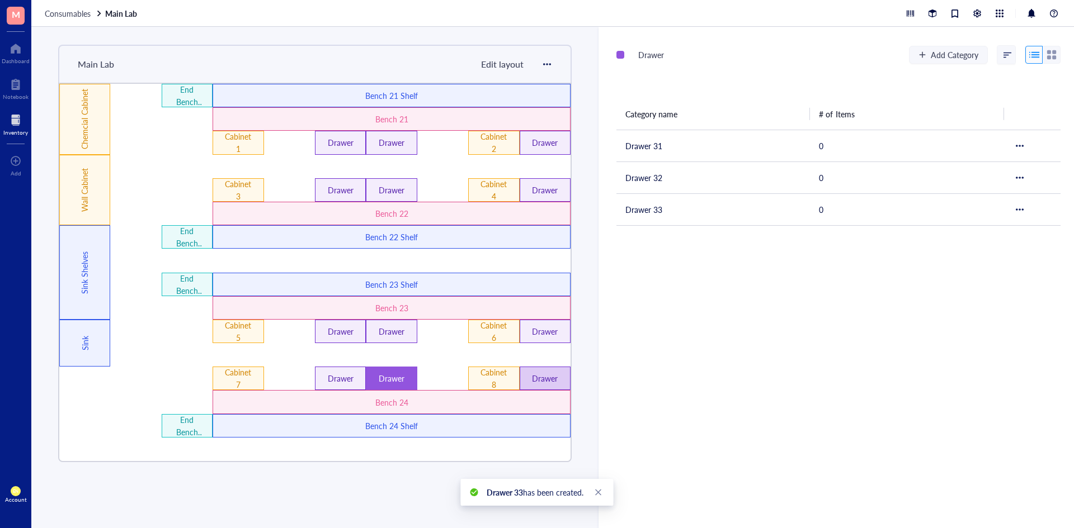
click at [544, 374] on div "Drawer" at bounding box center [545, 378] width 30 height 12
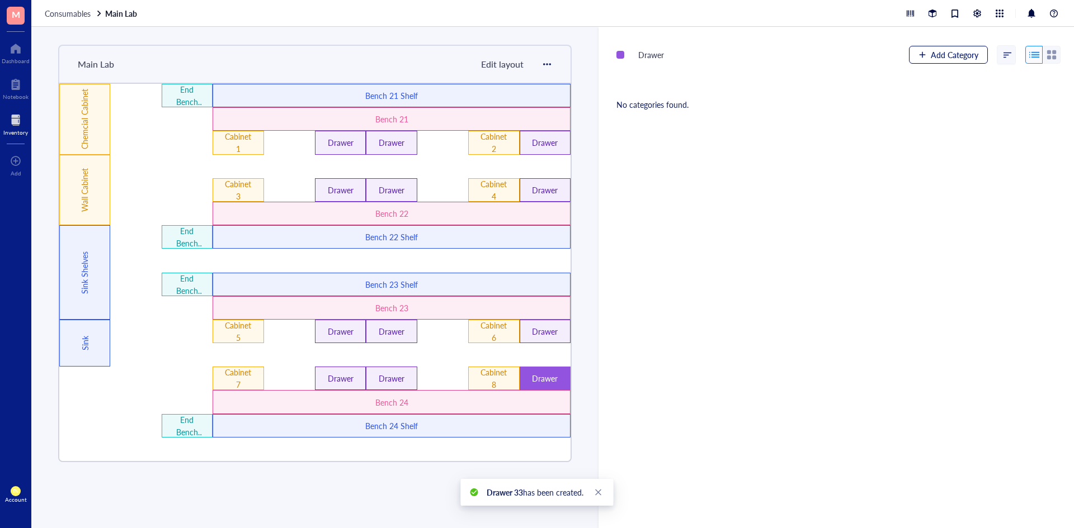
click at [921, 54] on div "button" at bounding box center [922, 55] width 8 height 8
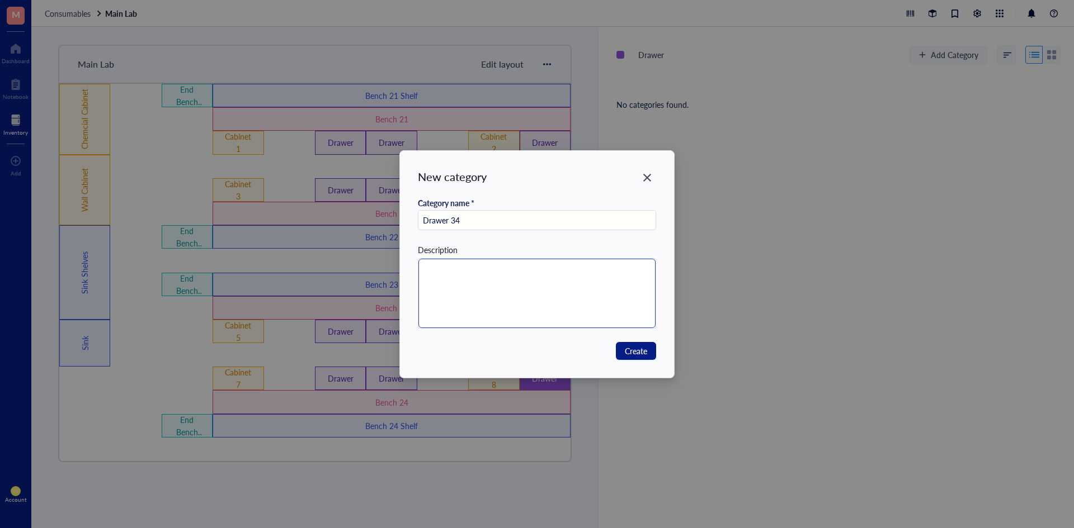
click at [537, 317] on textarea at bounding box center [537, 293] width 238 height 69
click at [631, 353] on span "Create" at bounding box center [636, 351] width 22 height 12
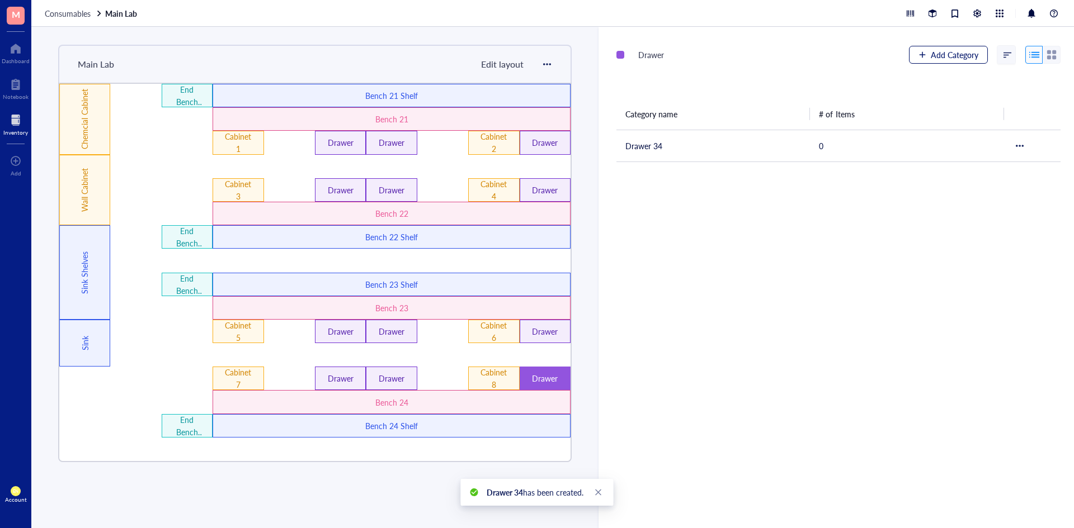
click at [936, 54] on span "Add Category" at bounding box center [955, 54] width 48 height 9
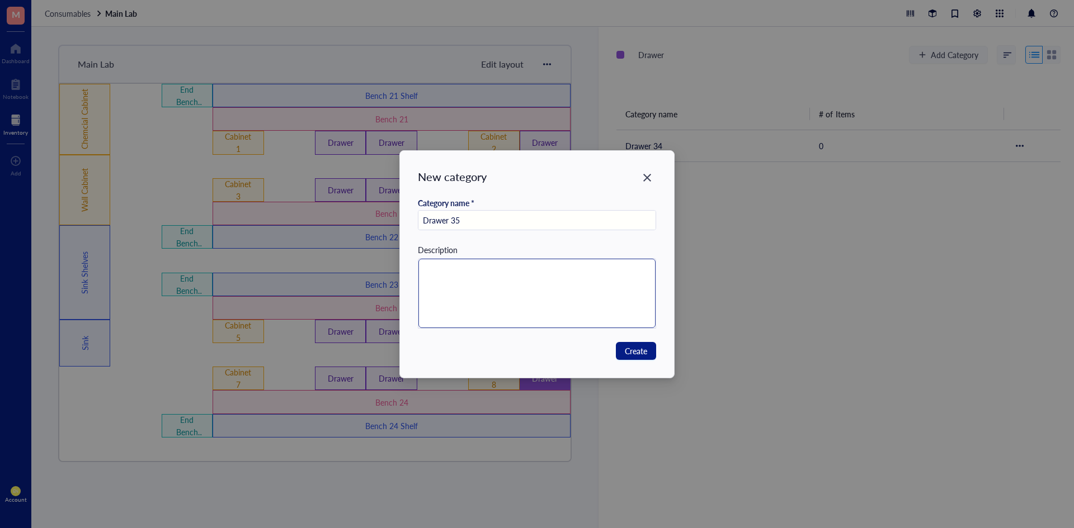
click at [560, 288] on textarea at bounding box center [537, 293] width 238 height 69
click at [631, 353] on span "Create" at bounding box center [636, 351] width 22 height 12
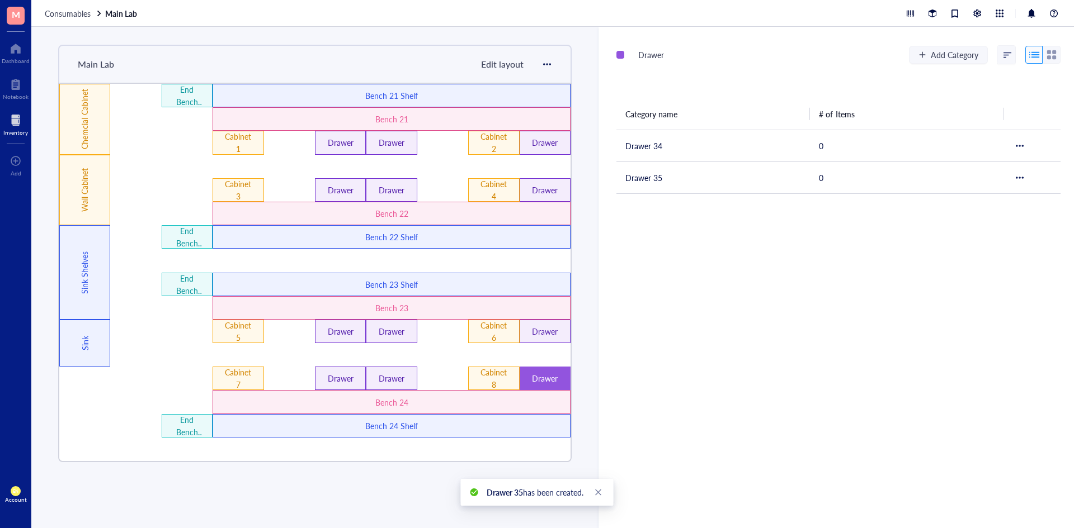
click at [898, 59] on div "Drawer Add Category" at bounding box center [838, 55] width 444 height 20
click at [923, 56] on button "Add Category" at bounding box center [948, 55] width 79 height 18
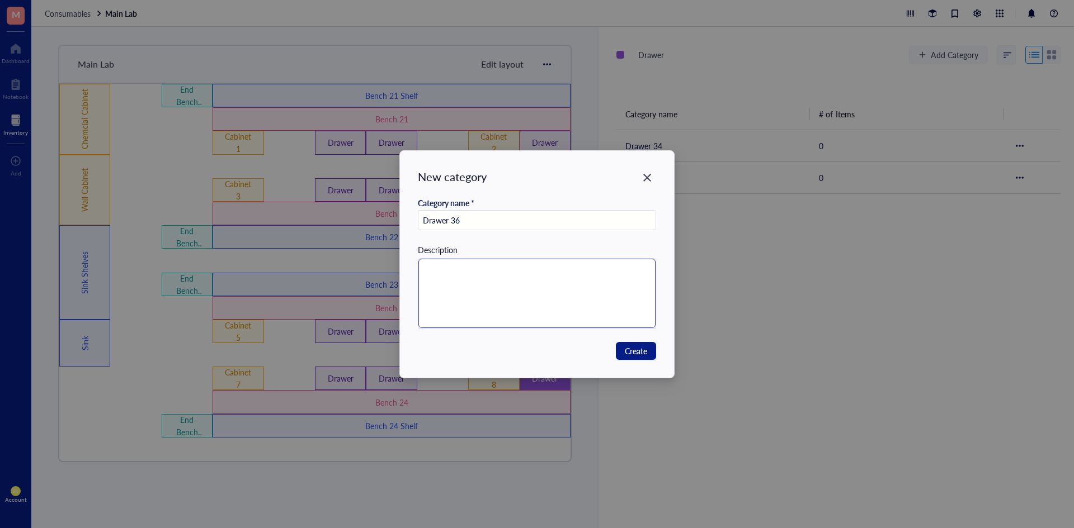
click at [486, 298] on textarea at bounding box center [537, 293] width 238 height 69
click at [625, 346] on span "Create" at bounding box center [636, 351] width 22 height 12
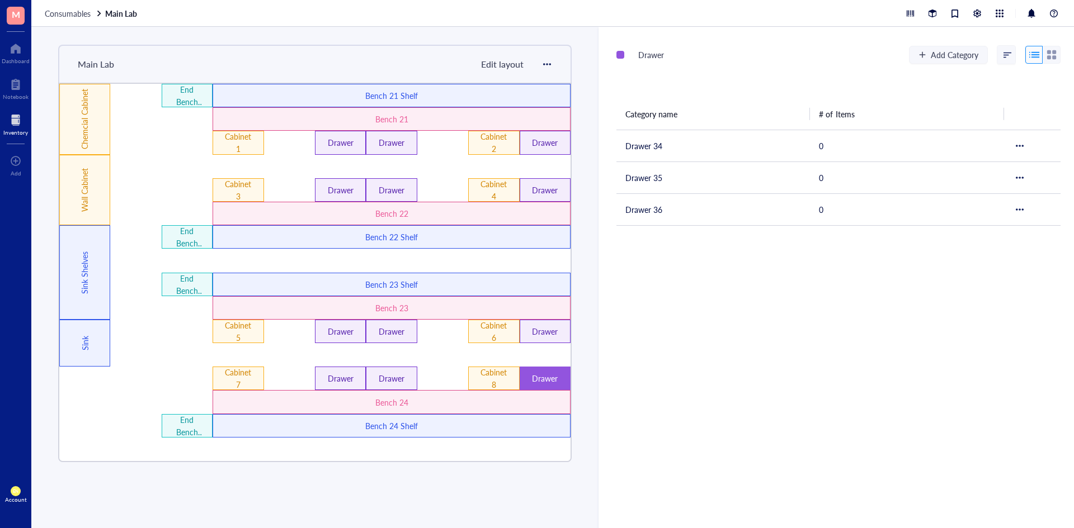
click at [662, 390] on div "Drawer Add Category Category name # of Items Drawer 34 0 Drawer 35 0 Drawer 36 0" at bounding box center [835, 278] width 475 height 502
click at [649, 381] on div "Drawer Add Category Category name # of Items Drawer 34 0 Drawer 35 0 Drawer 36 0" at bounding box center [835, 278] width 475 height 502
click at [632, 362] on div "Drawer Add Category Category name # of Items Drawer 34 0 Drawer 35 0 Drawer 36 0" at bounding box center [835, 278] width 475 height 502
click at [546, 376] on div "Drawer" at bounding box center [545, 378] width 30 height 12
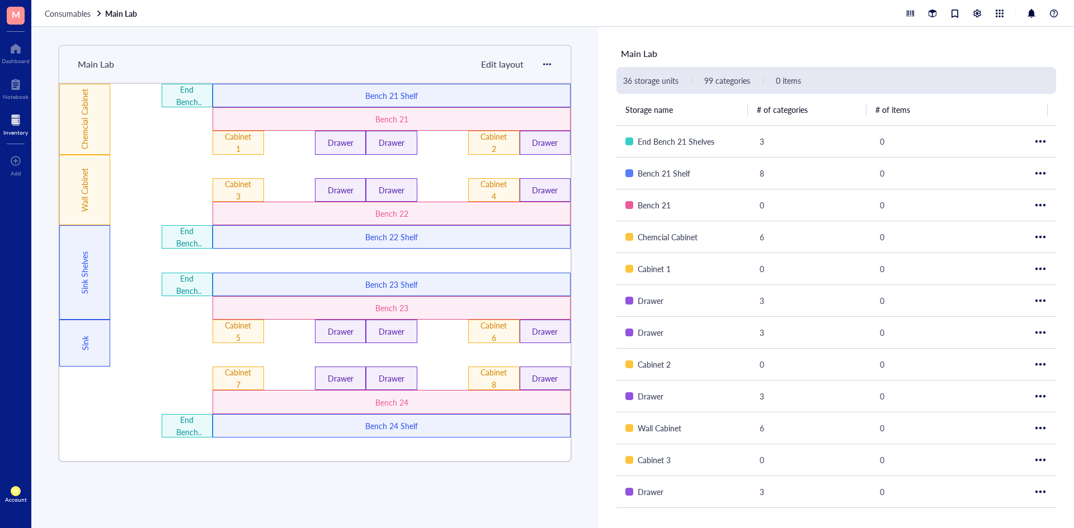
click at [112, 284] on div at bounding box center [135, 284] width 51 height 23
click at [117, 351] on div at bounding box center [135, 354] width 51 height 23
click at [509, 61] on span "Edit layout" at bounding box center [502, 64] width 43 height 13
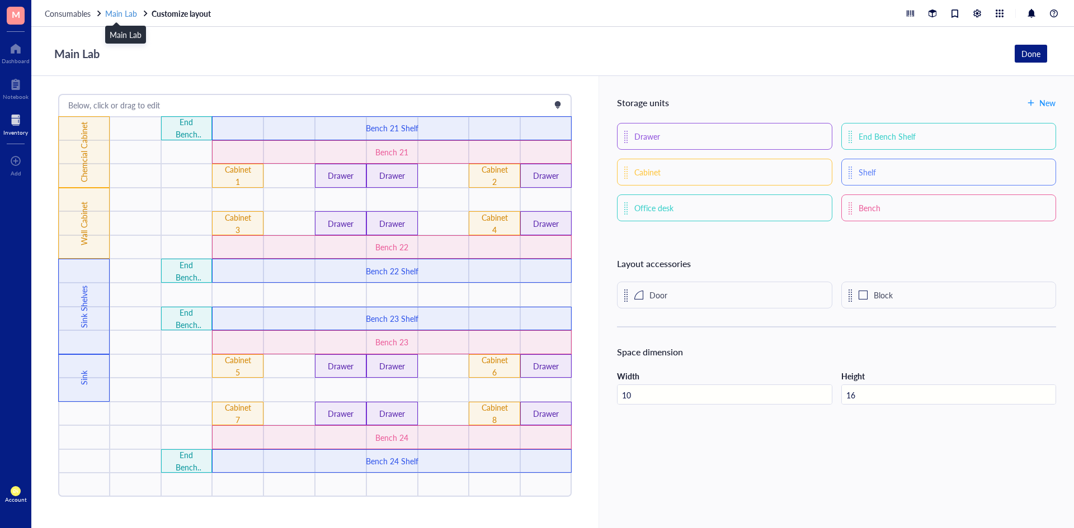
click at [121, 12] on span "Main Lab" at bounding box center [121, 13] width 32 height 11
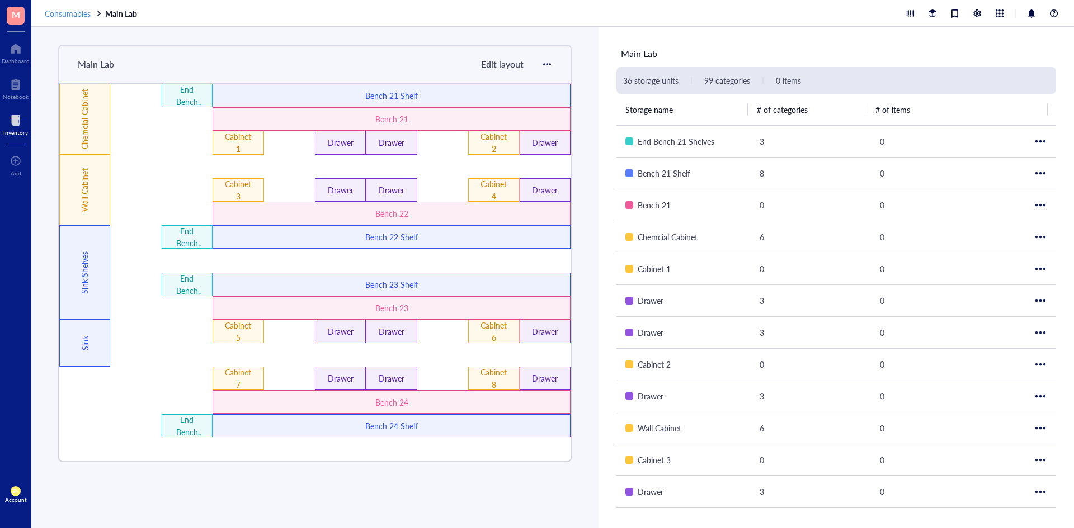
click at [67, 13] on span "Consumables" at bounding box center [68, 13] width 46 height 11
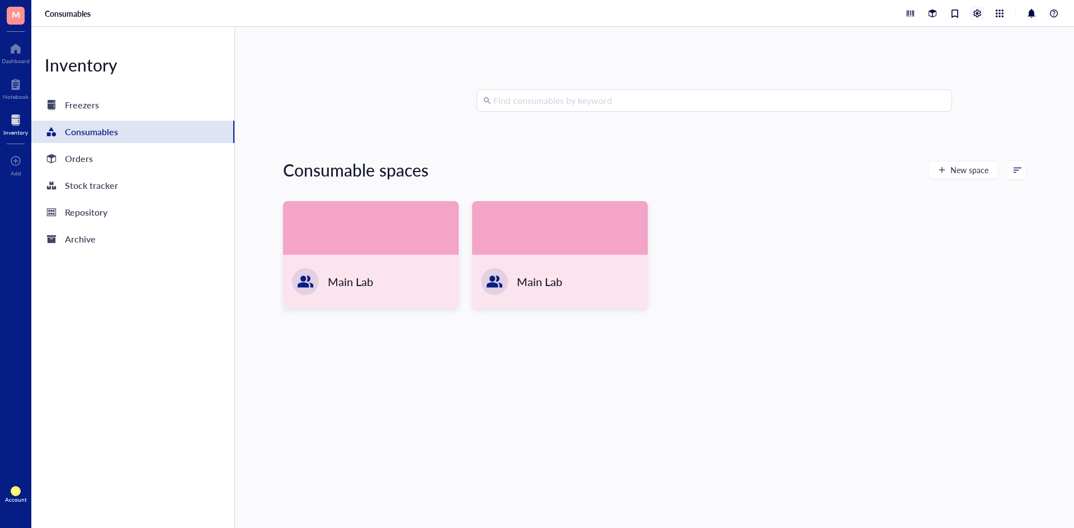
click at [971, 16] on div at bounding box center [977, 13] width 12 height 12
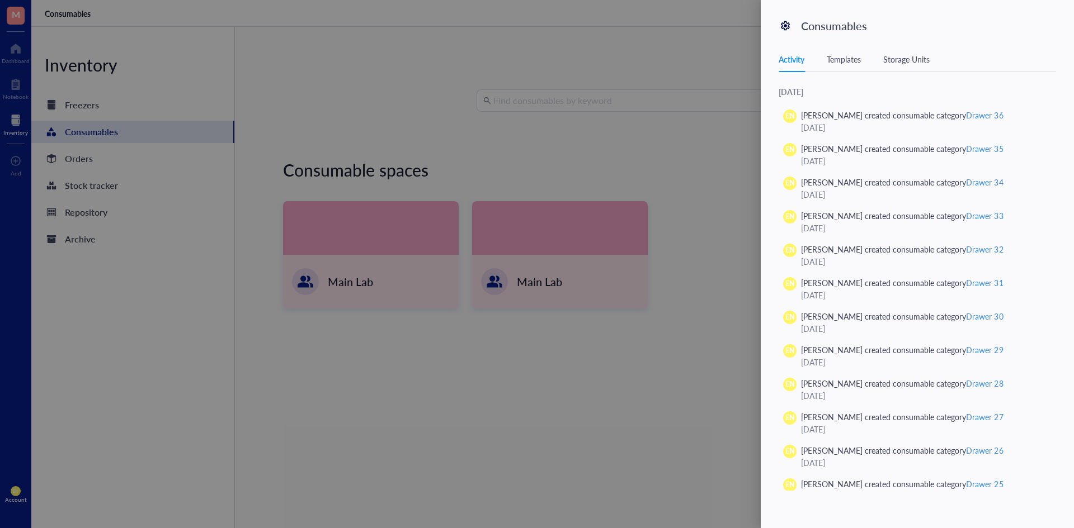
click at [896, 59] on div "Storage Units" at bounding box center [906, 59] width 46 height 12
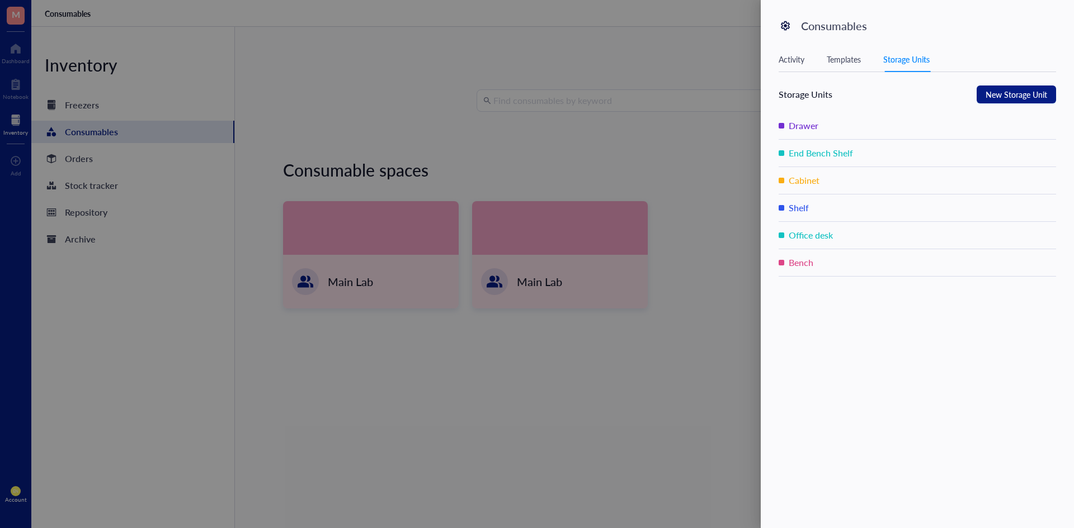
click at [1031, 240] on li "Office desk" at bounding box center [916, 235] width 277 height 27
click at [1040, 93] on span "New Storage Unit" at bounding box center [1016, 94] width 62 height 12
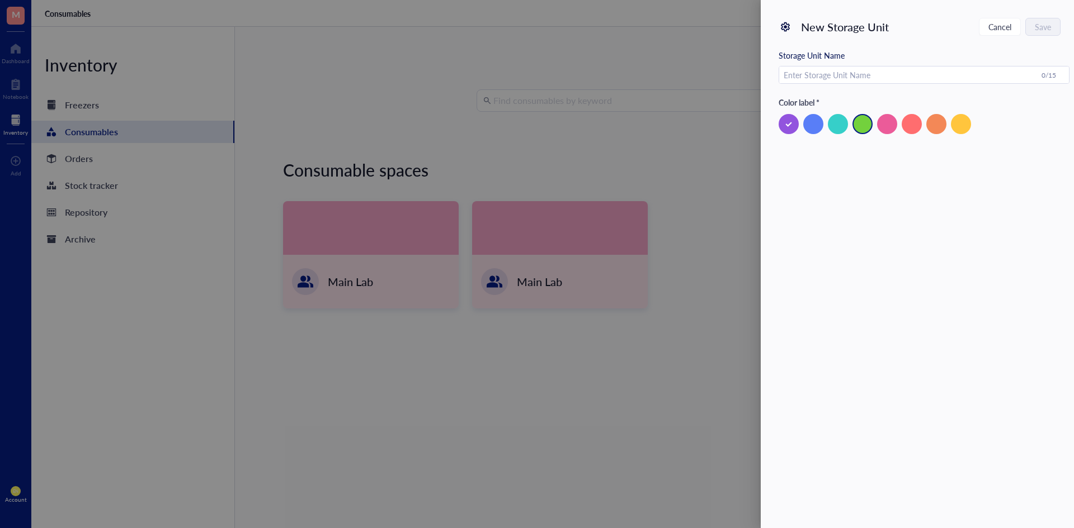
click at [867, 125] on div at bounding box center [862, 124] width 20 height 20
click at [931, 121] on div at bounding box center [936, 124] width 20 height 20
click at [907, 76] on input "text" at bounding box center [910, 76] width 262 height 18
click at [1031, 27] on button "Save" at bounding box center [1043, 27] width 34 height 18
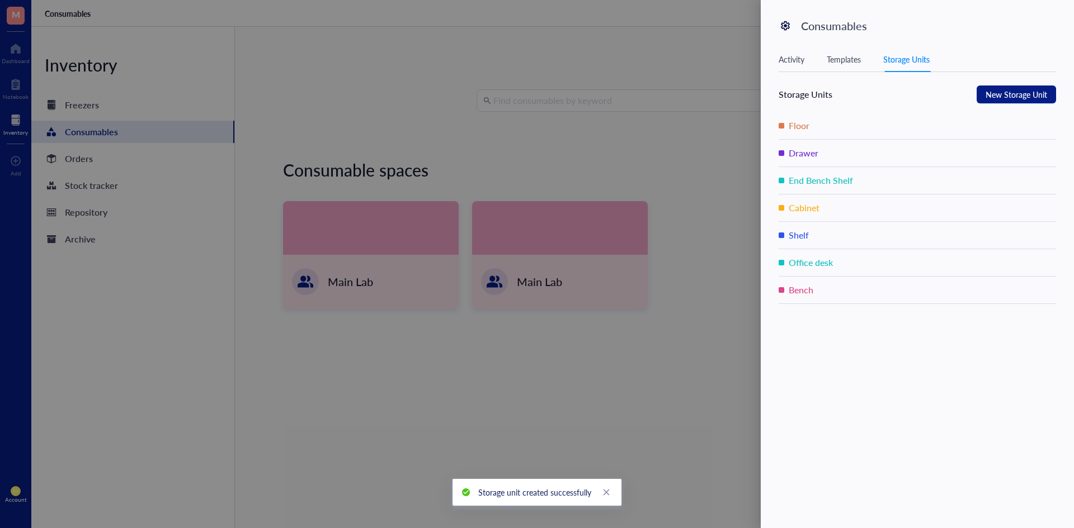
click at [689, 318] on div at bounding box center [537, 264] width 1074 height 528
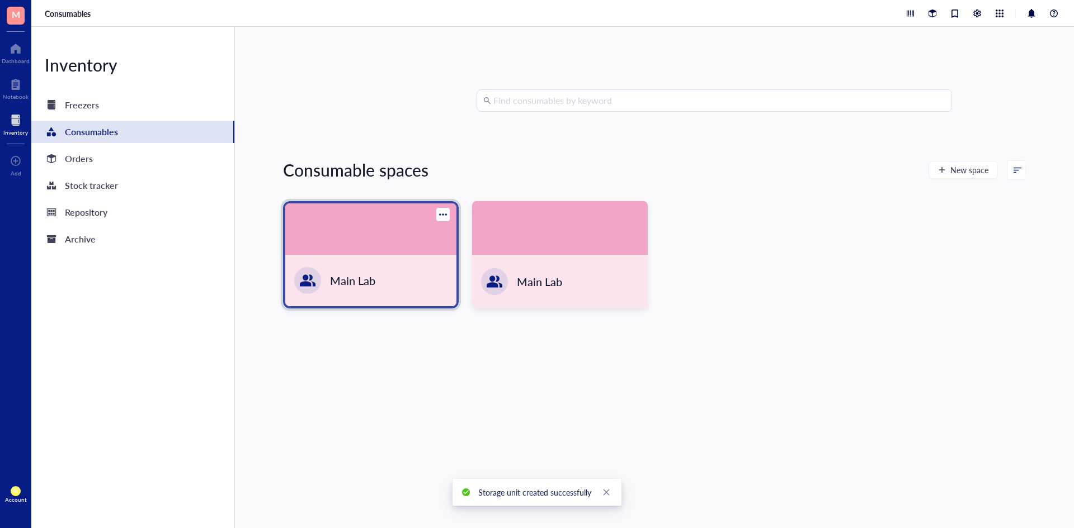
click at [414, 262] on div "Main Lab" at bounding box center [370, 280] width 171 height 51
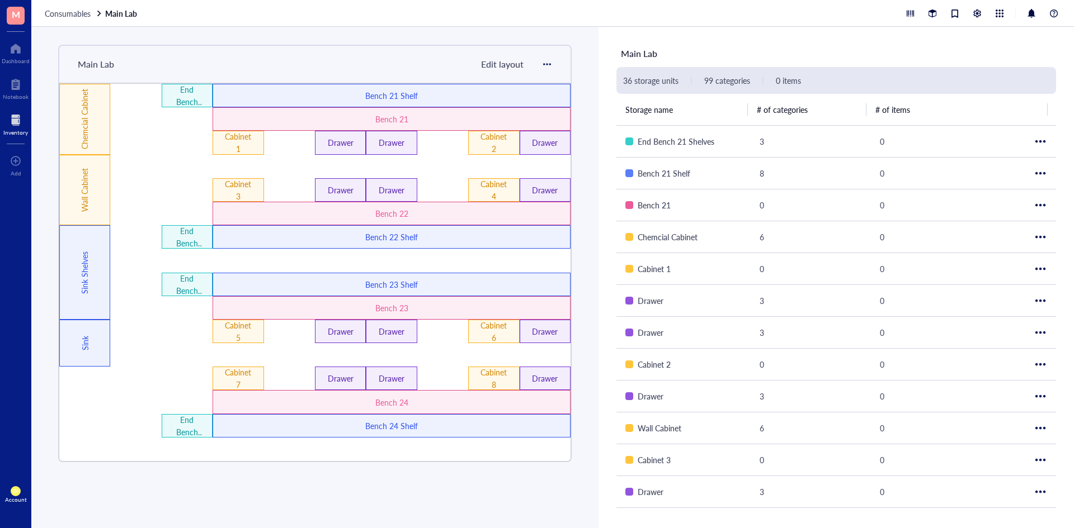
click at [497, 63] on span "Edit layout" at bounding box center [502, 64] width 43 height 13
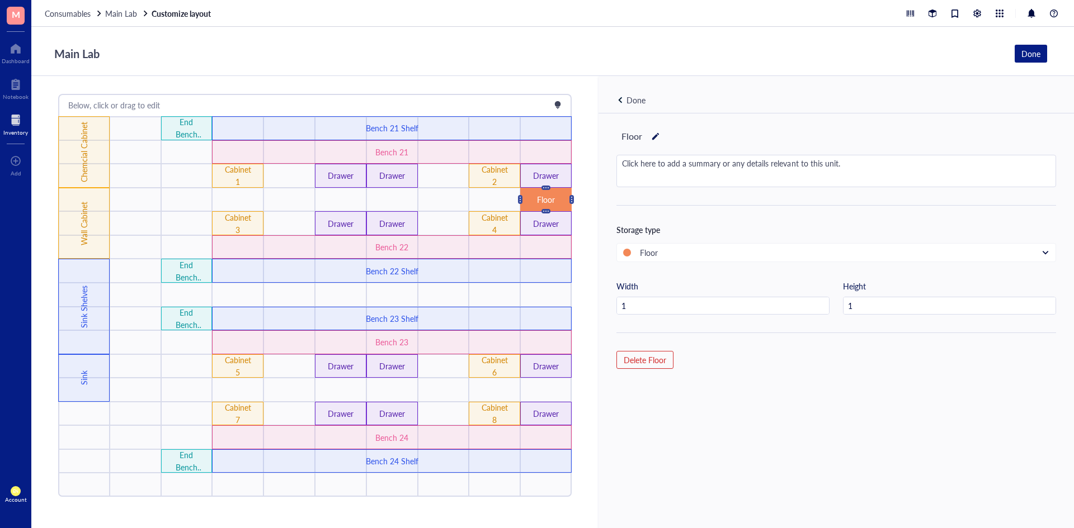
click at [648, 138] on div "Floor" at bounding box center [836, 136] width 440 height 19
click at [652, 139] on div at bounding box center [655, 137] width 8 height 16
click at [618, 135] on input "Floor" at bounding box center [634, 137] width 35 height 18
click at [676, 214] on div "21-22 Floor Click here to add a summary or any details relevant to this unit. S…" at bounding box center [835, 340] width 475 height 452
click at [626, 101] on div "Done" at bounding box center [635, 100] width 19 height 12
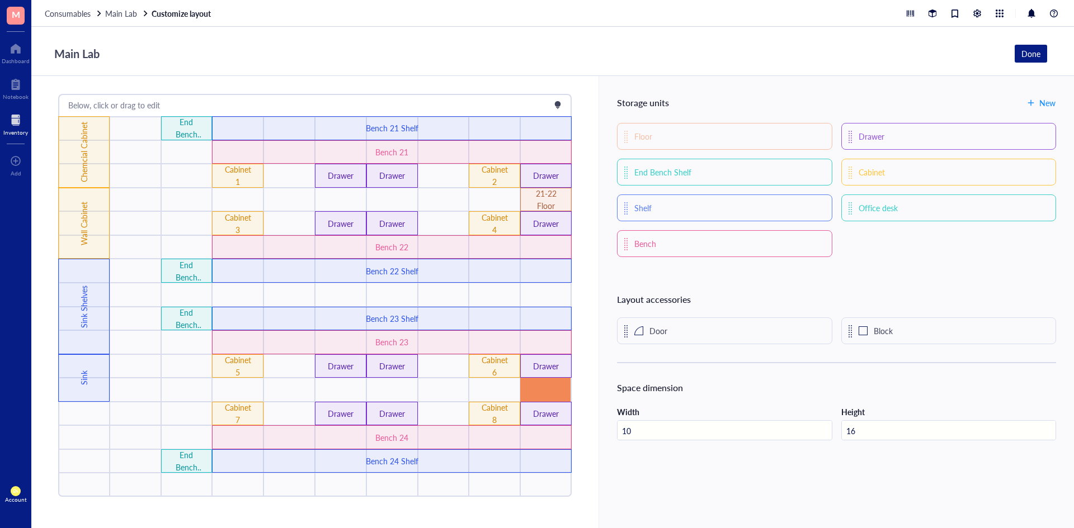
click at [535, 385] on div at bounding box center [545, 390] width 51 height 24
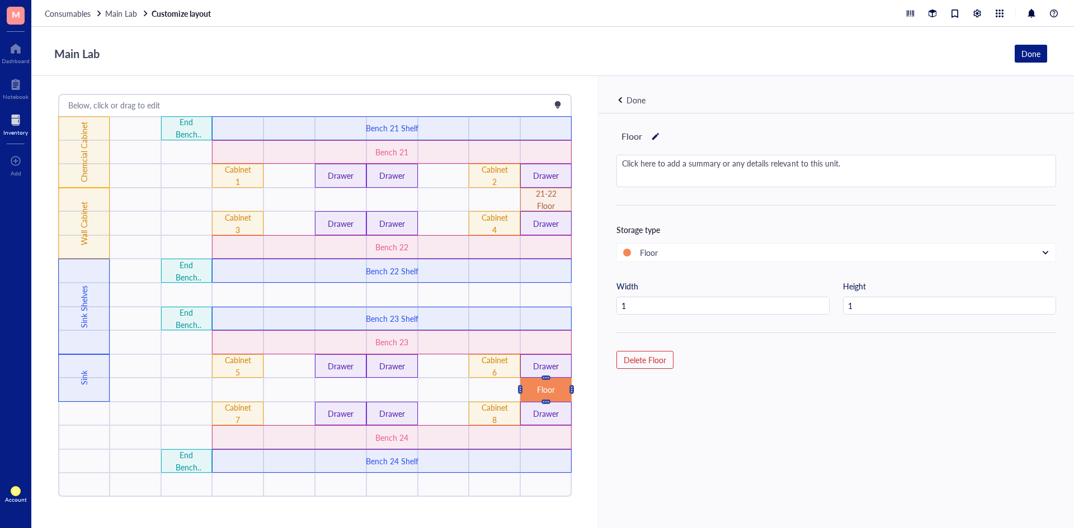
click at [648, 136] on div "Floor" at bounding box center [836, 136] width 440 height 19
click at [651, 140] on div at bounding box center [655, 137] width 8 height 16
click at [619, 137] on input "Floor" at bounding box center [634, 137] width 35 height 18
click at [678, 138] on input "23-24 Floor" at bounding box center [649, 137] width 65 height 18
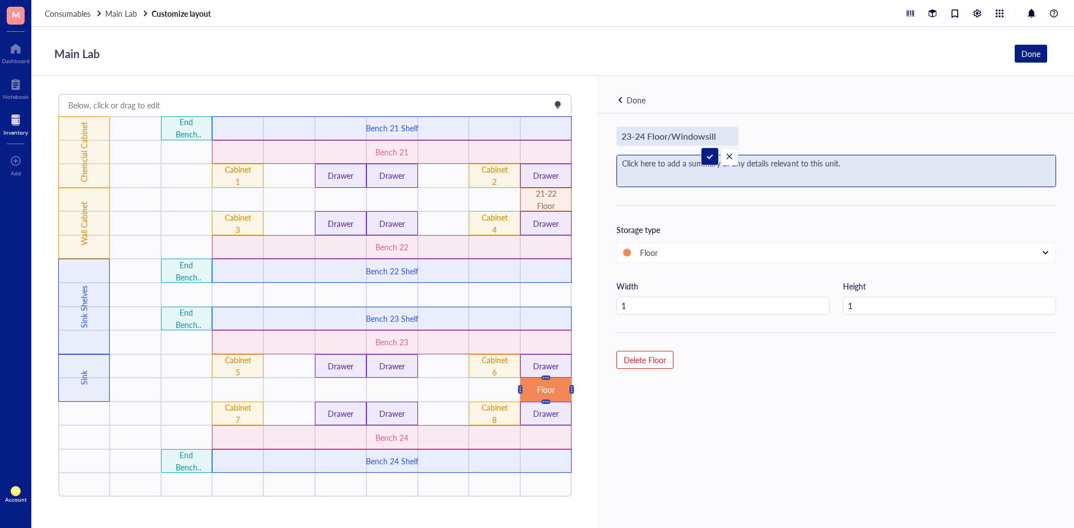
click at [701, 158] on div "Click here to add a summary or any details relevant to this unit." at bounding box center [836, 170] width 438 height 31
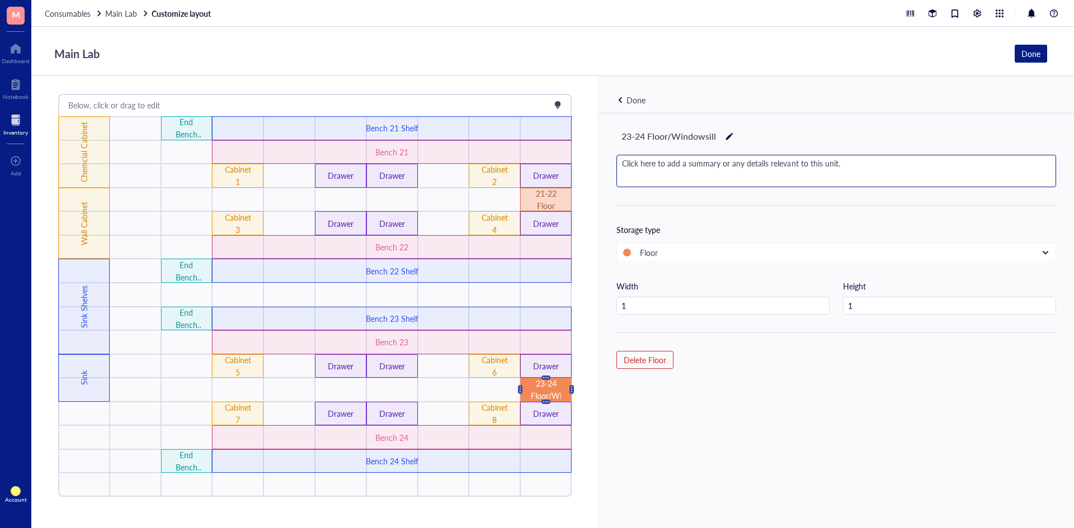
click at [554, 202] on div "21-22 Floor" at bounding box center [546, 199] width 30 height 25
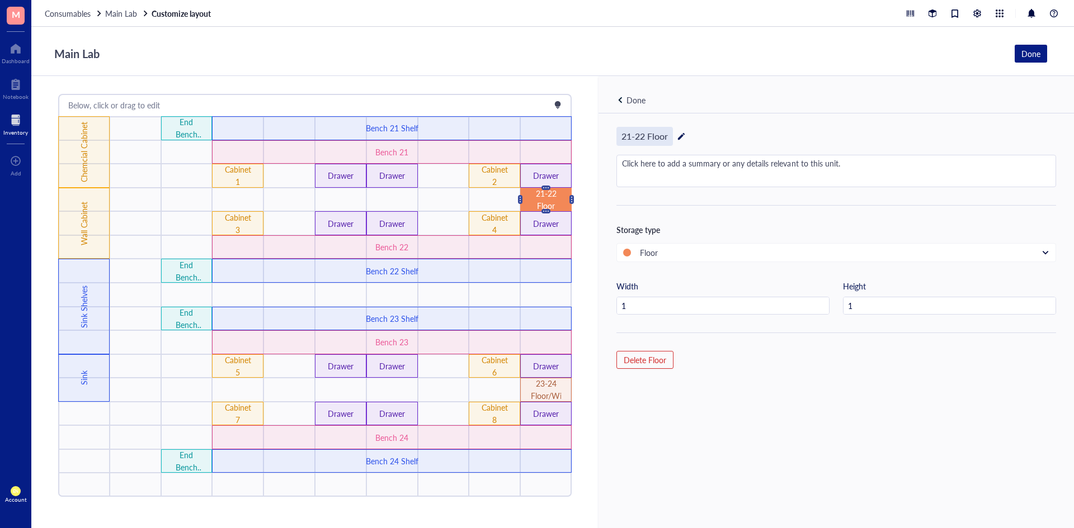
click at [651, 136] on div "21-22 Floor" at bounding box center [644, 136] width 56 height 19
click at [640, 103] on div "Done" at bounding box center [635, 100] width 19 height 12
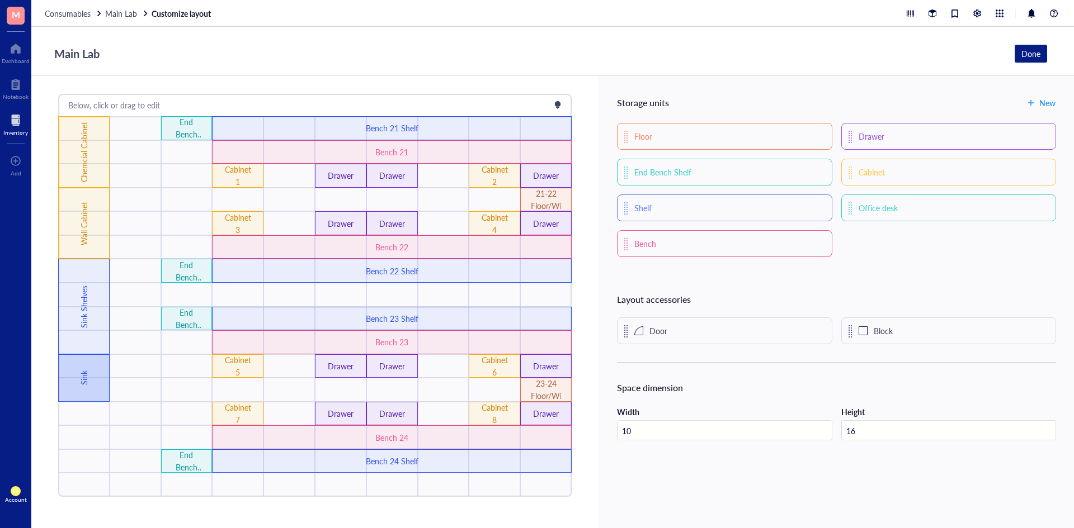
click at [79, 380] on div "Sink" at bounding box center [84, 378] width 12 height 60
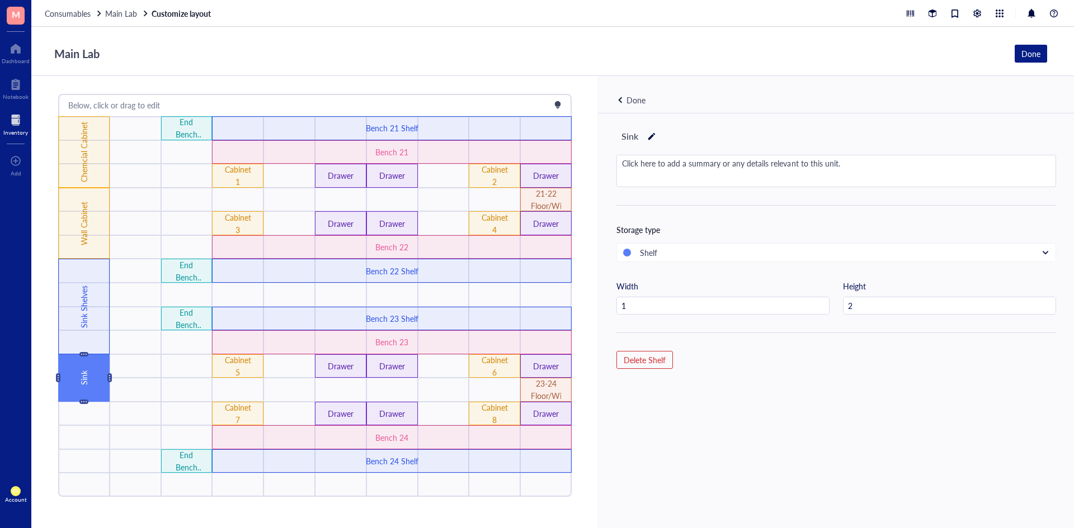
click at [618, 97] on div at bounding box center [620, 100] width 8 height 8
click at [662, 139] on div at bounding box center [666, 137] width 8 height 16
click at [704, 122] on div "Cabinet 9 Click here to add a summary or any details relevant to this unit. Sto…" at bounding box center [835, 340] width 475 height 452
click at [639, 102] on div "Done" at bounding box center [635, 100] width 19 height 12
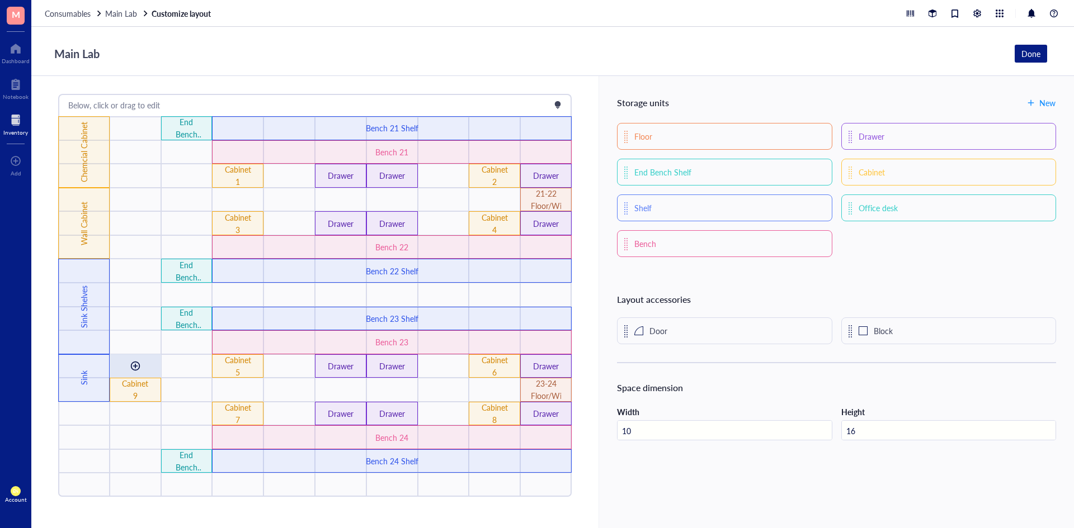
click at [138, 357] on div at bounding box center [135, 366] width 18 height 18
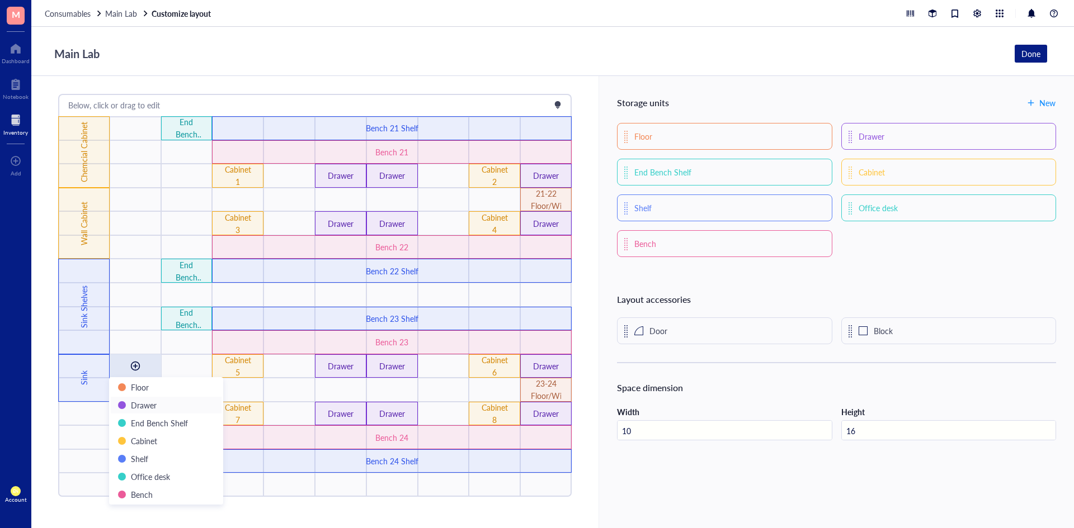
click at [148, 409] on span "Drawer" at bounding box center [144, 405] width 26 height 11
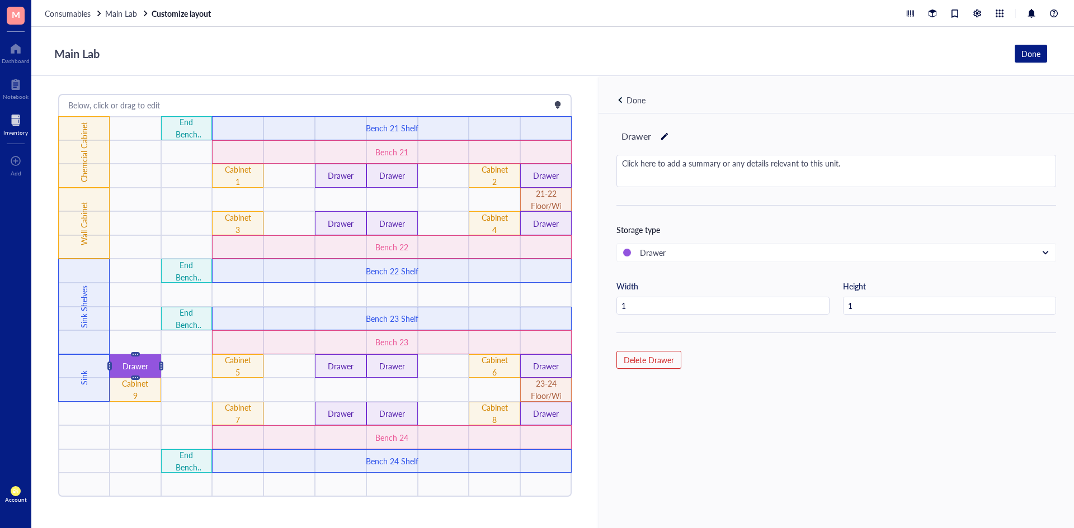
click at [705, 84] on div "Done" at bounding box center [835, 94] width 475 height 37
click at [628, 102] on div "Done" at bounding box center [635, 100] width 19 height 12
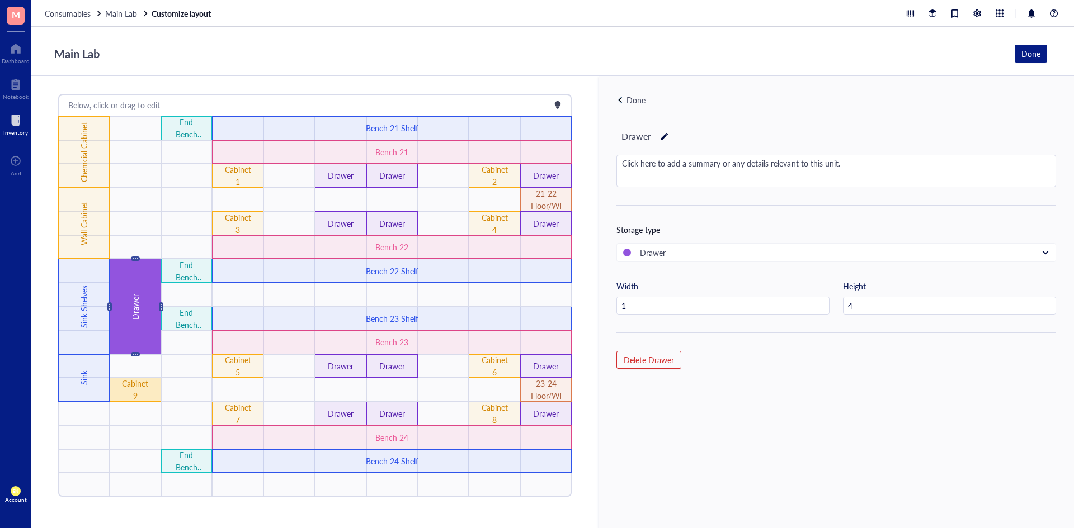
click at [148, 380] on div "Cabinet 9" at bounding box center [135, 389] width 30 height 25
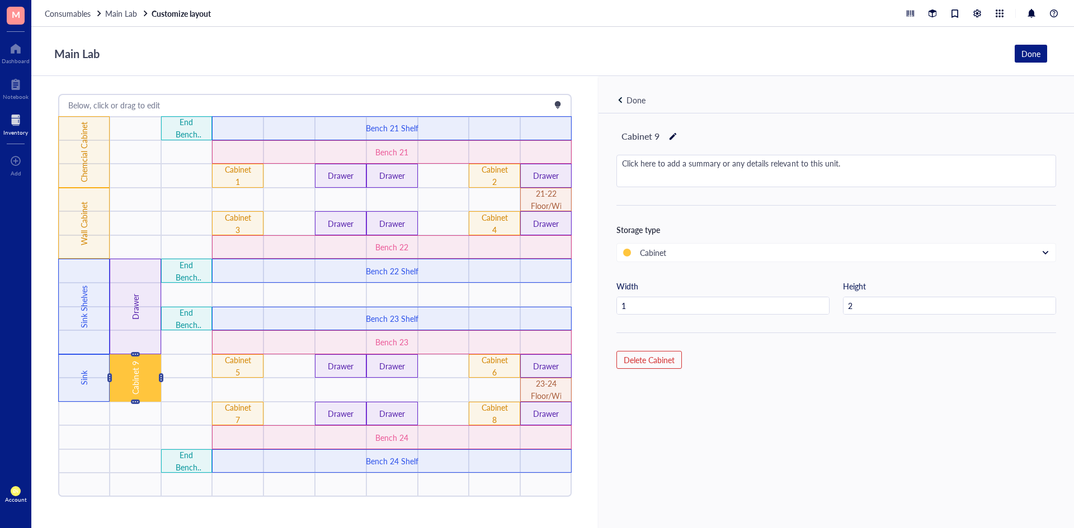
click at [487, 55] on div "Main Lab Done" at bounding box center [548, 53] width 998 height 21
click at [141, 328] on div "Drawer" at bounding box center [135, 306] width 51 height 95
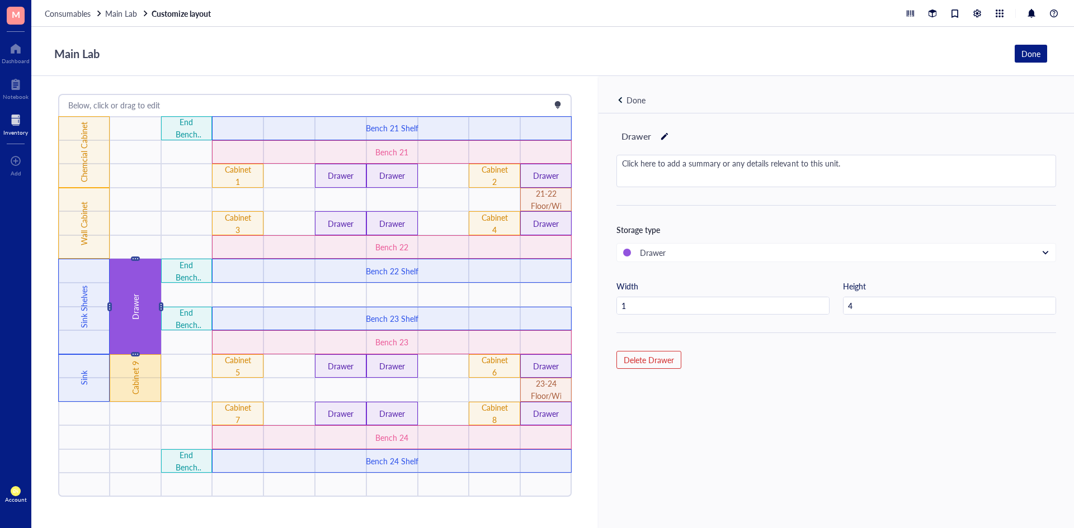
click at [145, 372] on div "Cabinet 9" at bounding box center [135, 379] width 51 height 48
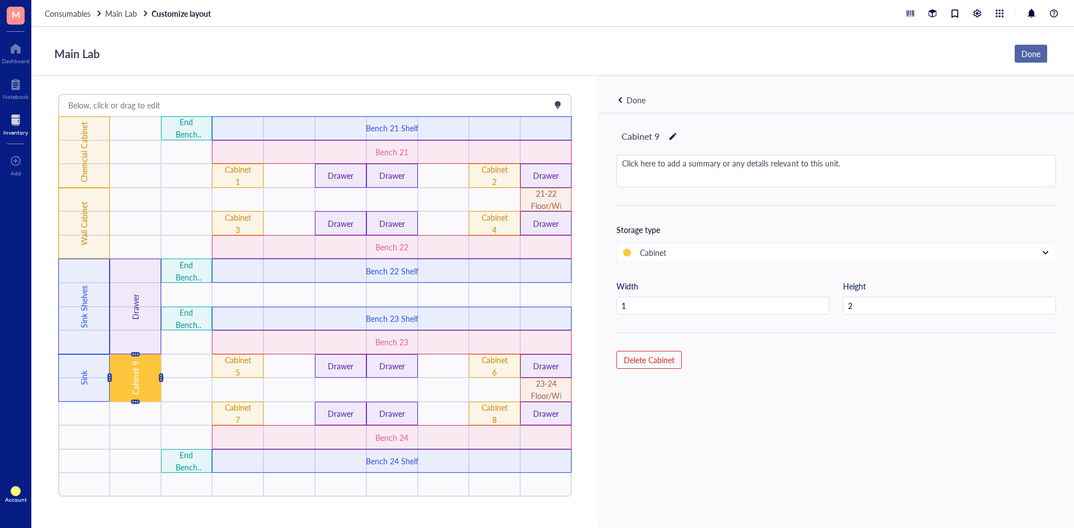
click at [1028, 52] on div "Done" at bounding box center [1030, 54] width 19 height 12
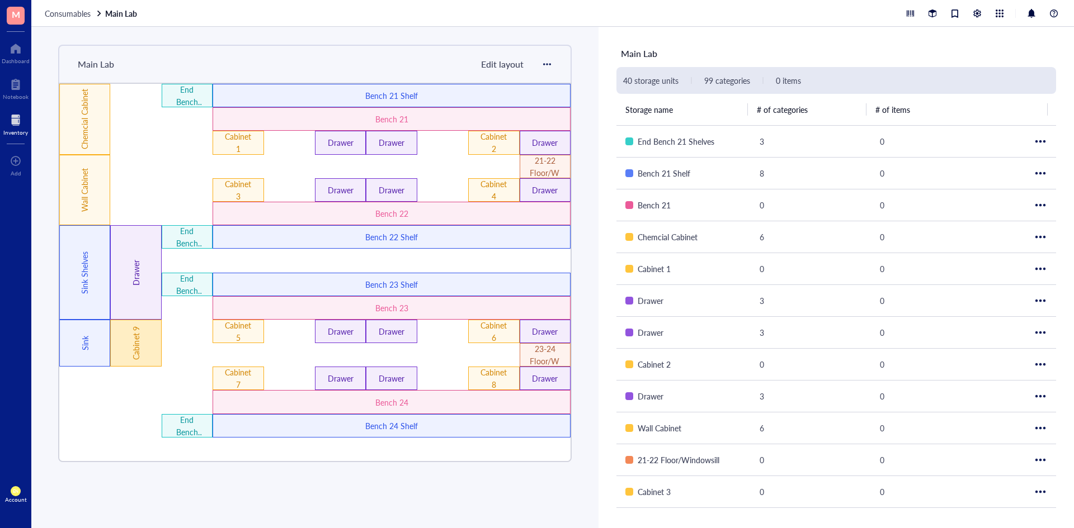
click at [154, 337] on div "Cabinet 9" at bounding box center [135, 343] width 51 height 47
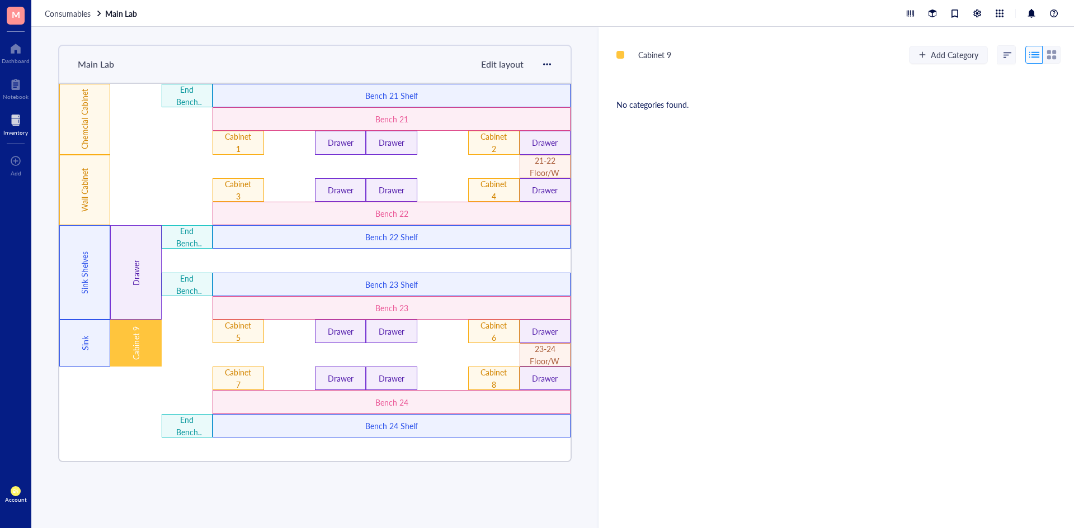
click at [975, 120] on div "Cabinet 9 Add Category No categories found." at bounding box center [835, 278] width 475 height 502
click at [932, 183] on div "Cabinet 9 Add Category No categories found." at bounding box center [835, 278] width 475 height 502
click at [460, 213] on div "Bench 22" at bounding box center [392, 213] width 214 height 12
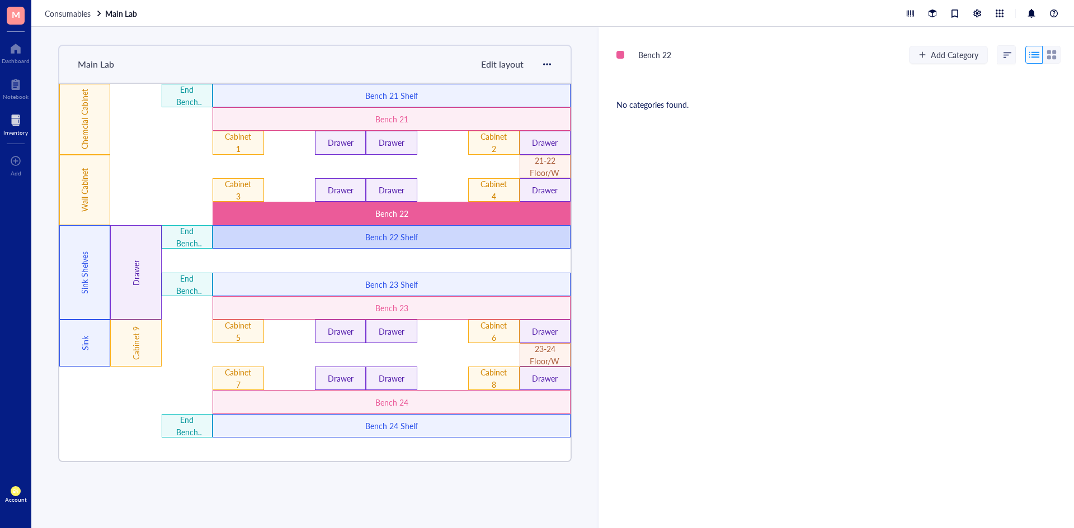
click at [457, 237] on div "Bench 22 Shelf" at bounding box center [392, 237] width 214 height 12
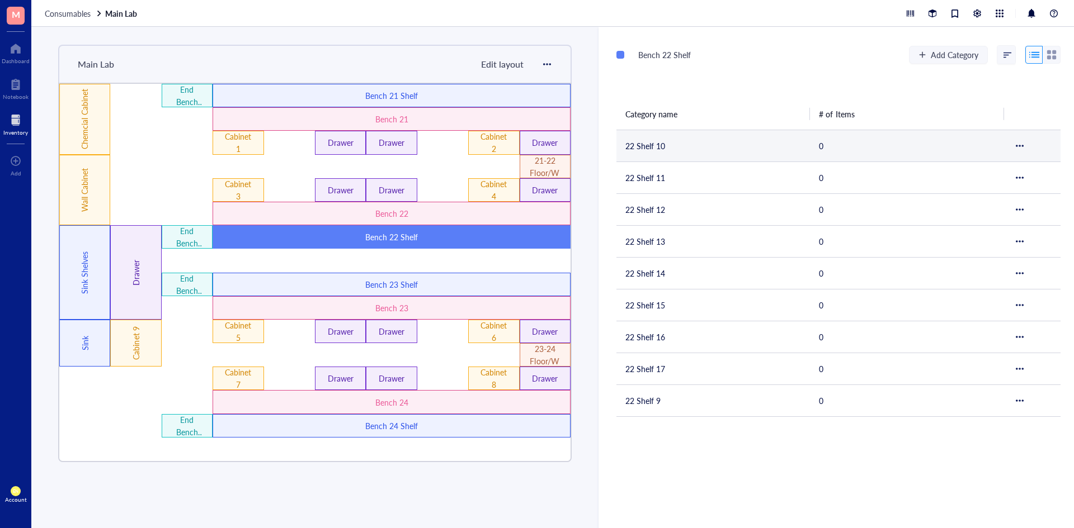
click at [681, 147] on td "22 Shelf 10" at bounding box center [712, 146] width 193 height 32
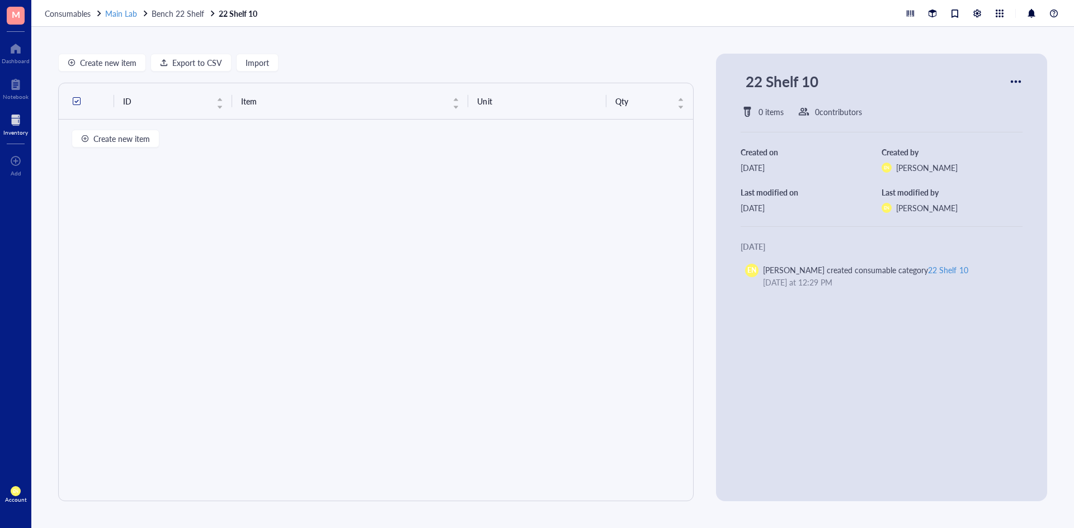
click at [130, 14] on span "Main Lab" at bounding box center [121, 13] width 32 height 11
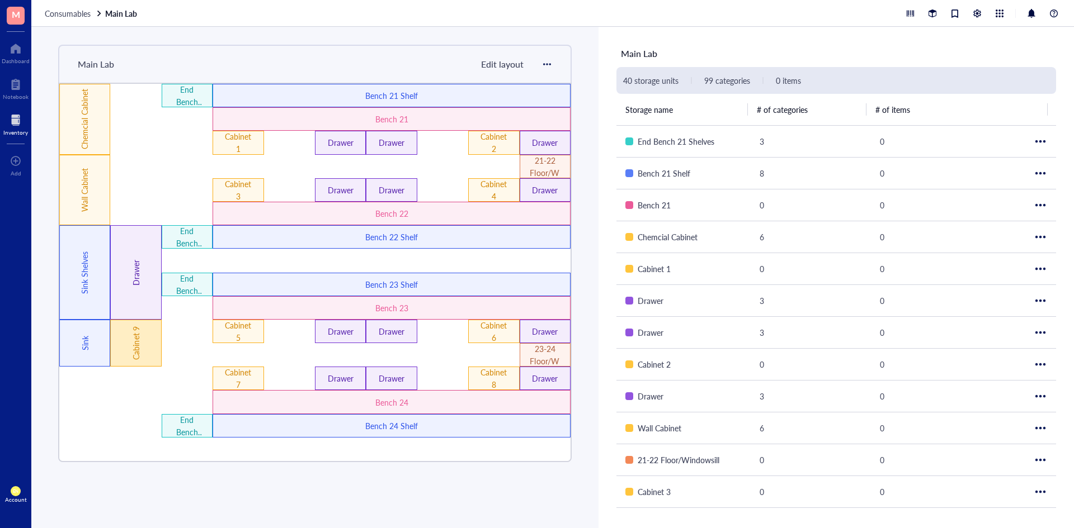
click at [138, 355] on div "Cabinet 9" at bounding box center [136, 343] width 12 height 60
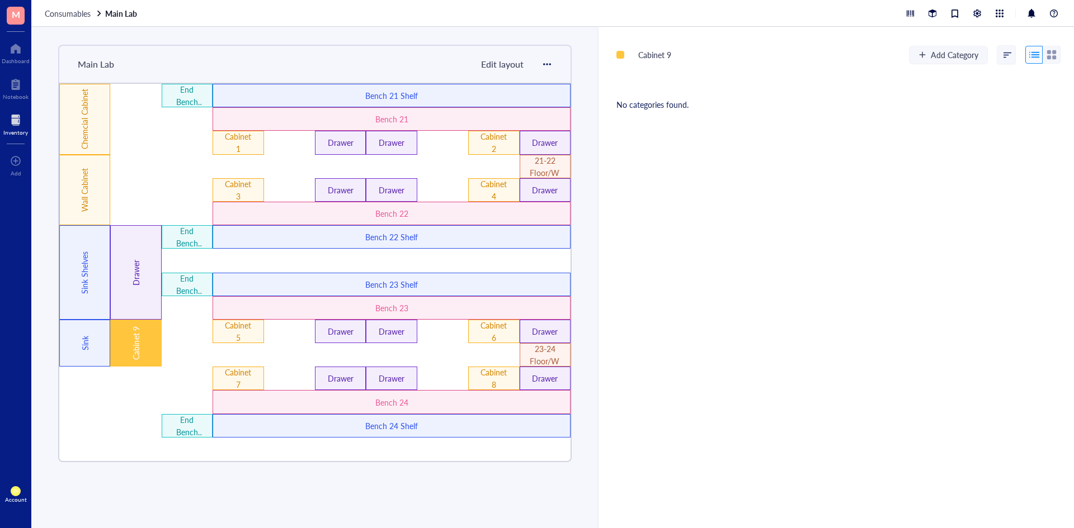
click at [961, 64] on div "Add Category" at bounding box center [985, 54] width 152 height 19
click at [961, 59] on span "Add Category" at bounding box center [955, 54] width 48 height 9
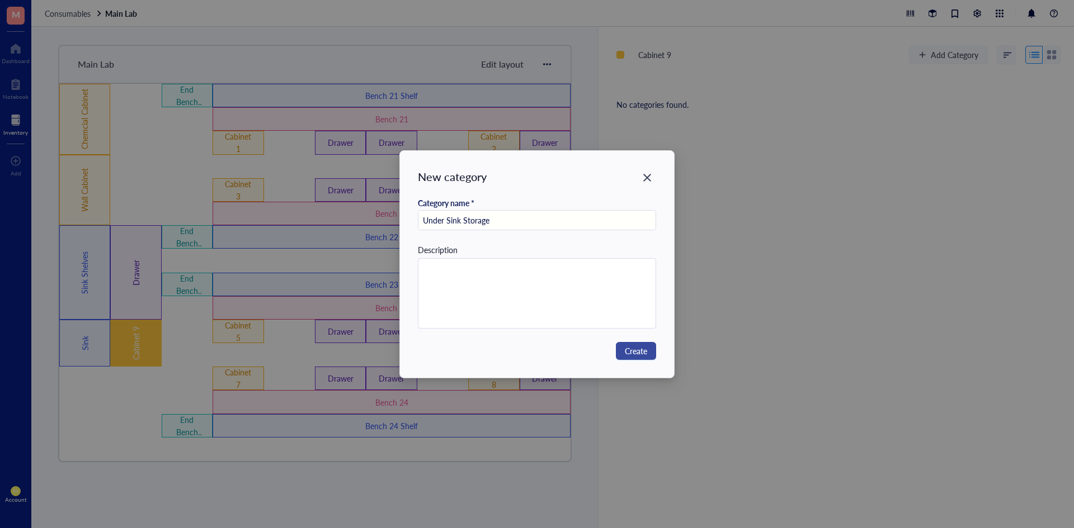
click at [643, 356] on span "Create" at bounding box center [636, 351] width 22 height 12
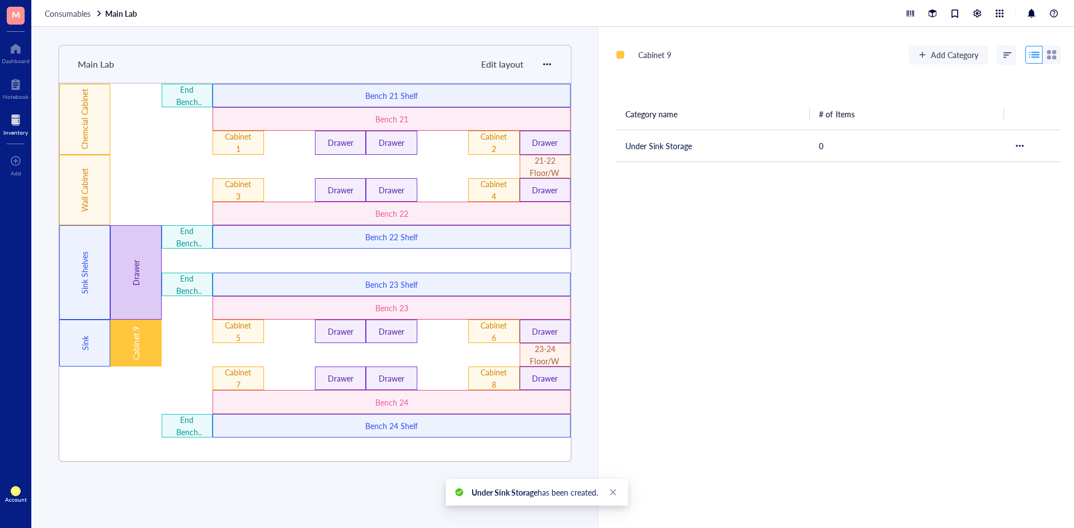
click at [134, 256] on div "Drawer" at bounding box center [136, 273] width 12 height 120
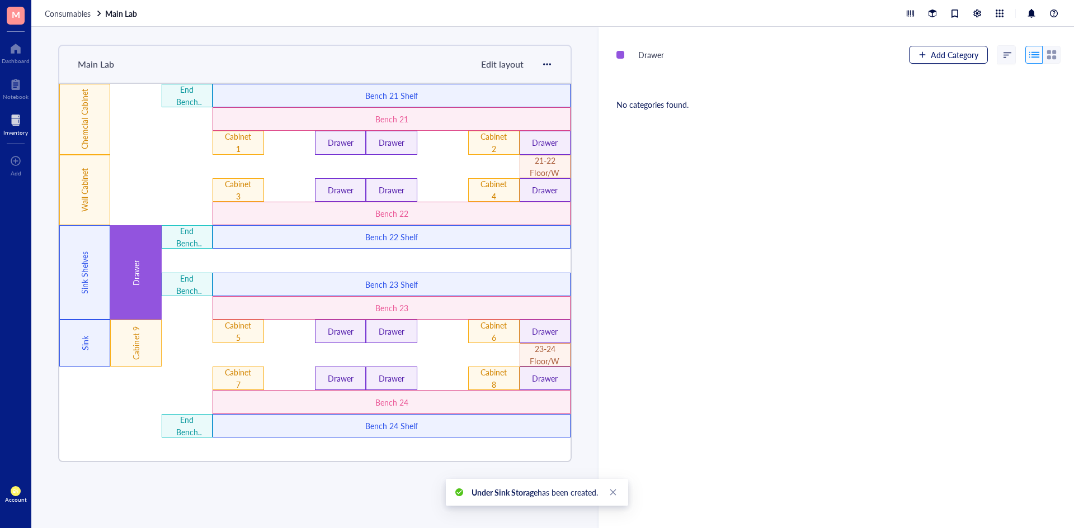
click at [916, 50] on button "Add Category" at bounding box center [948, 55] width 79 height 18
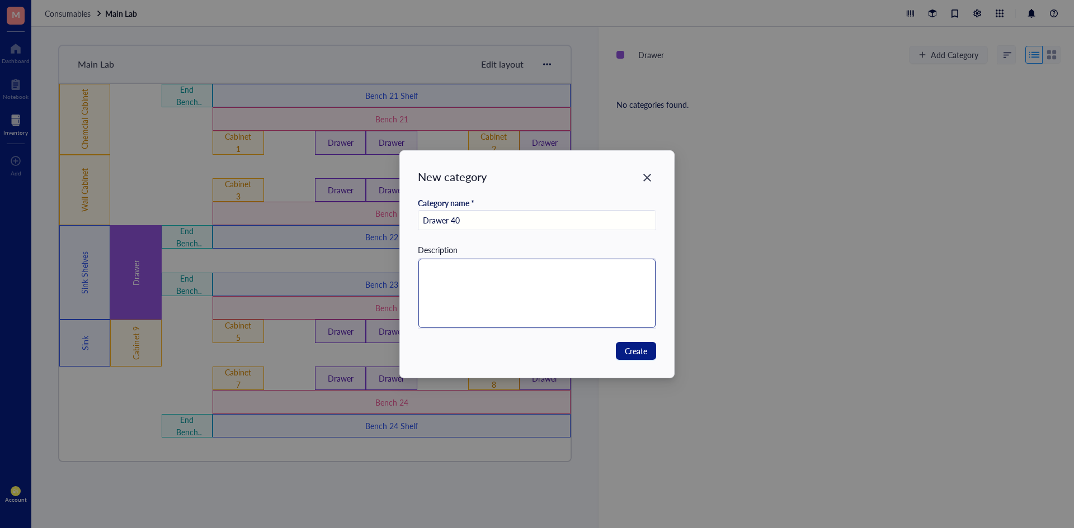
click at [539, 312] on textarea at bounding box center [537, 293] width 238 height 69
click at [631, 352] on span "Create" at bounding box center [636, 351] width 22 height 12
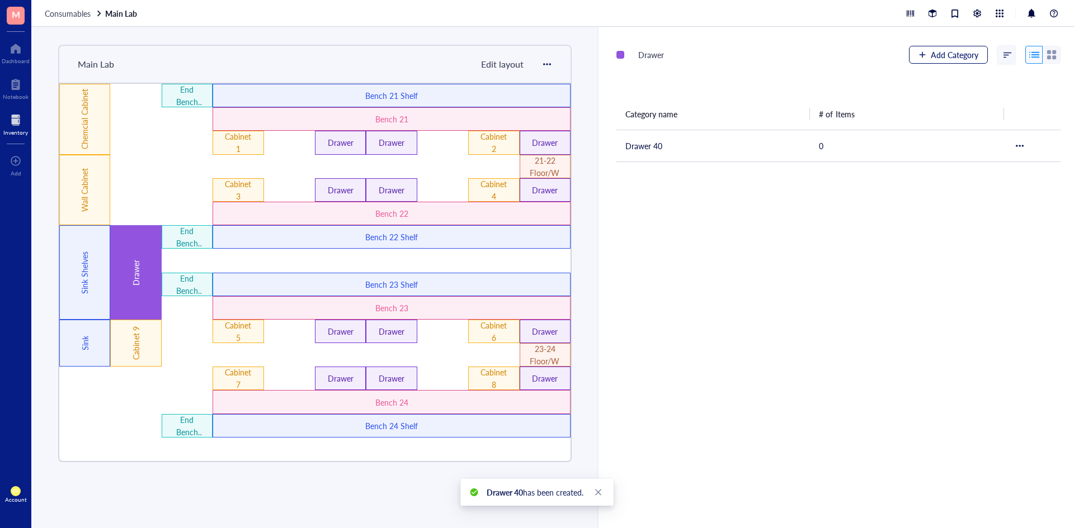
click at [960, 51] on span "Add Category" at bounding box center [955, 54] width 48 height 9
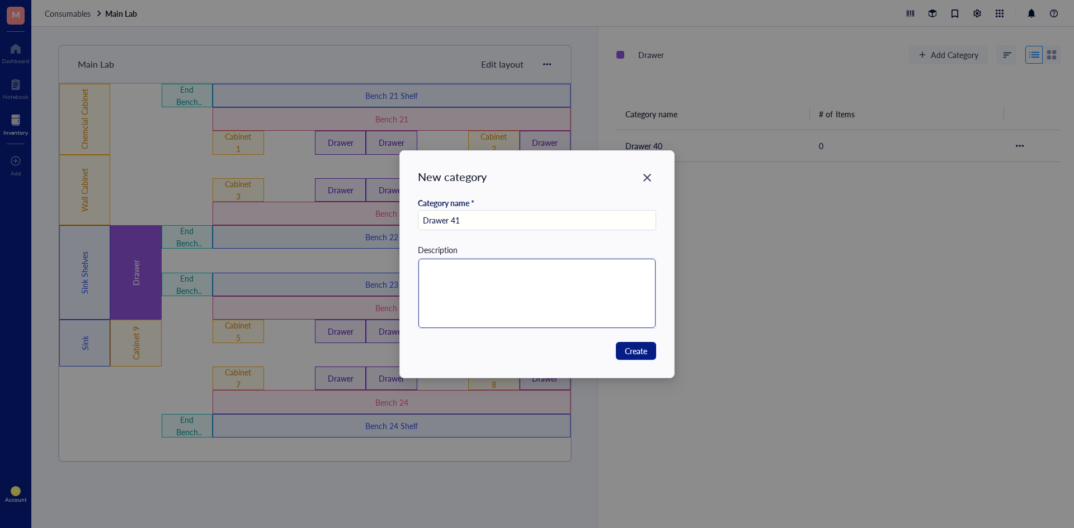
click at [550, 281] on textarea at bounding box center [537, 293] width 238 height 69
click at [624, 351] on button "Create" at bounding box center [636, 351] width 40 height 18
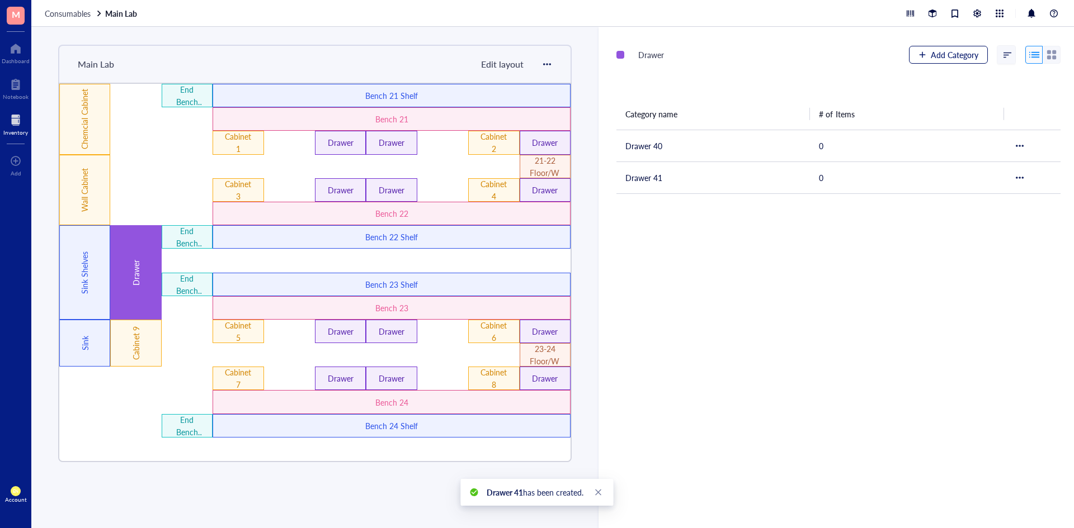
click at [926, 56] on button "Add Category" at bounding box center [948, 55] width 79 height 18
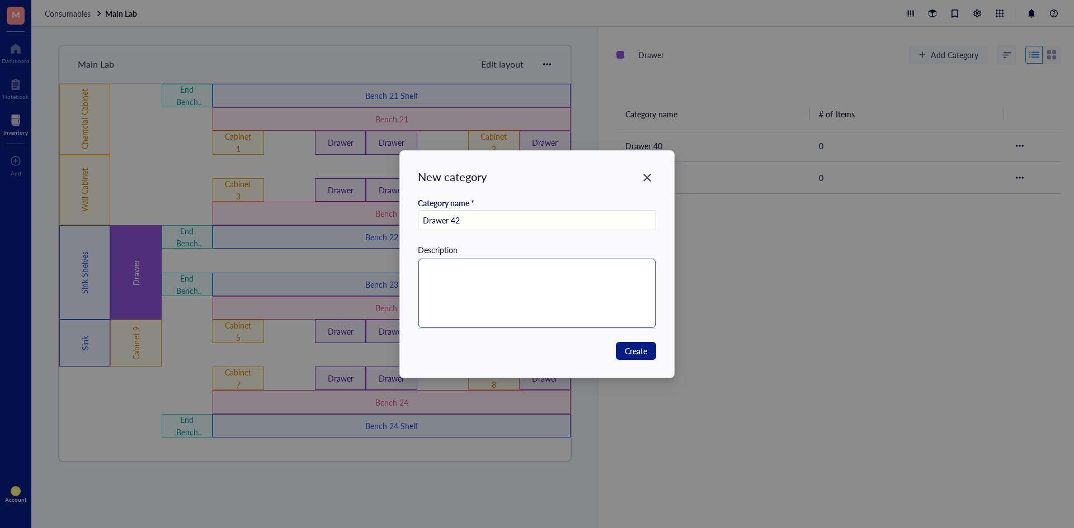
click at [510, 312] on textarea at bounding box center [537, 293] width 238 height 69
click at [630, 346] on span "Create" at bounding box center [636, 351] width 22 height 12
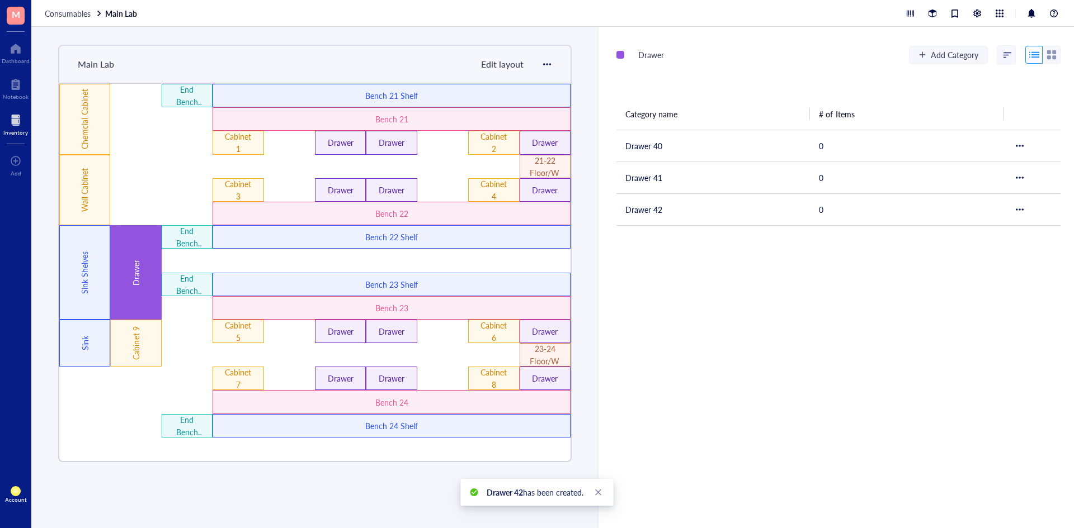
click at [731, 311] on div "Drawer Add Category Category name # of Items Drawer 40 0 Drawer 41 0 Drawer 42 0" at bounding box center [835, 278] width 475 height 502
click at [728, 70] on div "Drawer Add Category" at bounding box center [838, 58] width 444 height 27
click at [814, 419] on div "Drawer Add Category Category name # of Items Drawer 40 0 Drawer 41 0 Drawer 42 0" at bounding box center [835, 278] width 475 height 502
click at [108, 277] on div "Sink Shelves" at bounding box center [84, 272] width 51 height 95
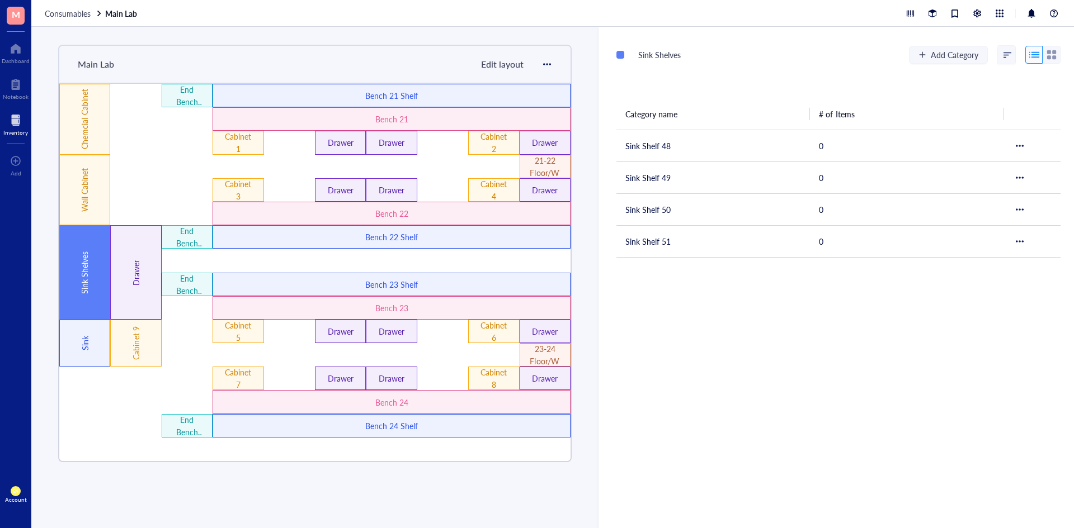
click at [166, 378] on div at bounding box center [187, 378] width 51 height 23
click at [47, 273] on div "Main Lab Edit layout Wall Cabinet 21-22 Floor/Windowsill 23-24 Floor/Windowsill…" at bounding box center [314, 278] width 567 height 502
click at [94, 285] on div "Sink Shelves" at bounding box center [84, 272] width 51 height 95
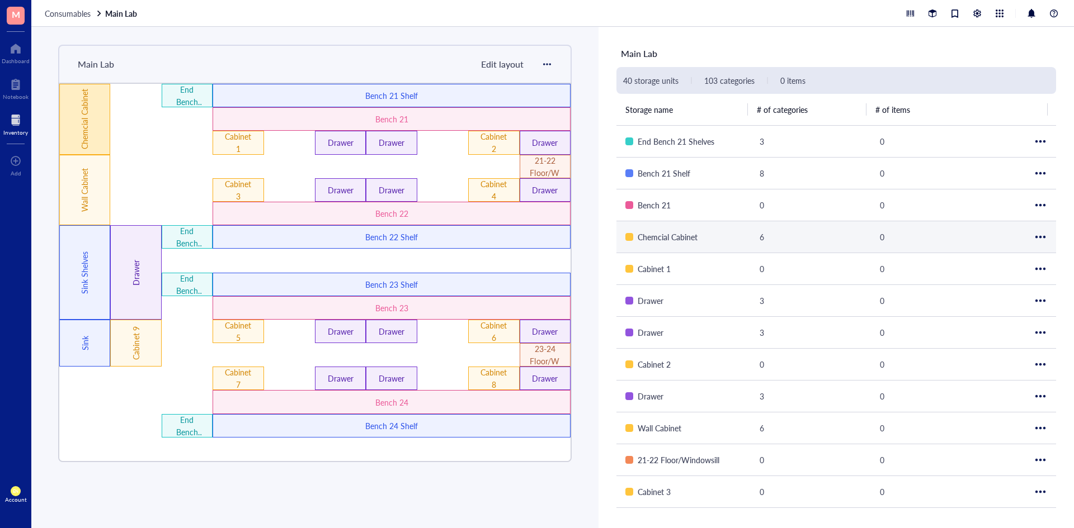
click at [103, 111] on div "Chemcial Cabinet" at bounding box center [84, 119] width 51 height 71
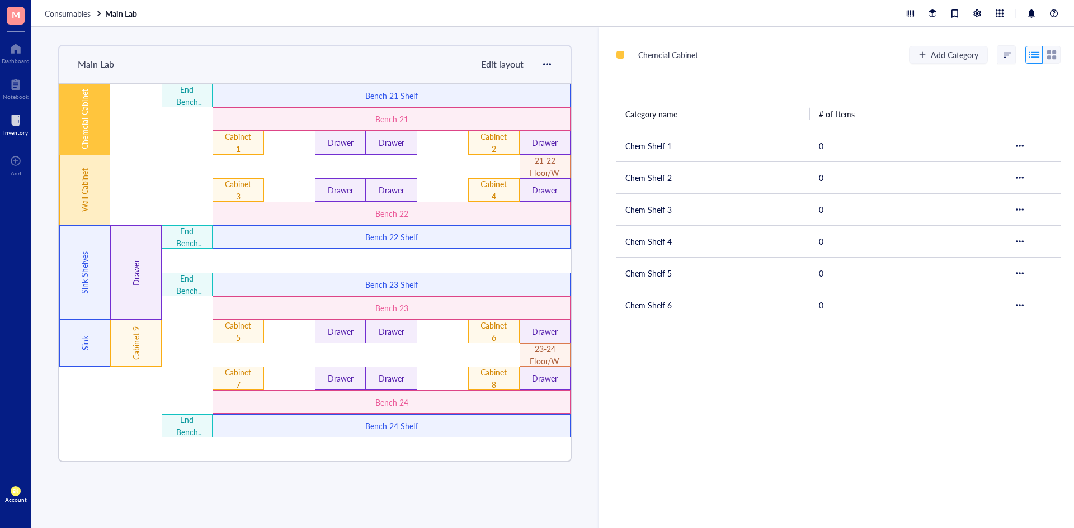
click at [99, 163] on div "Wall Cabinet" at bounding box center [84, 190] width 51 height 71
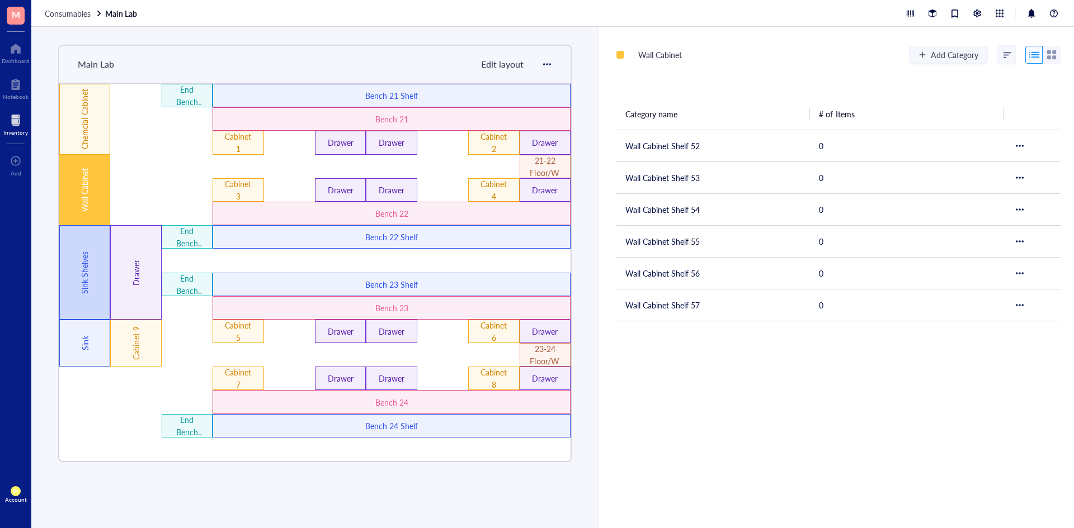
click at [82, 248] on div "Sink Shelves" at bounding box center [85, 273] width 12 height 120
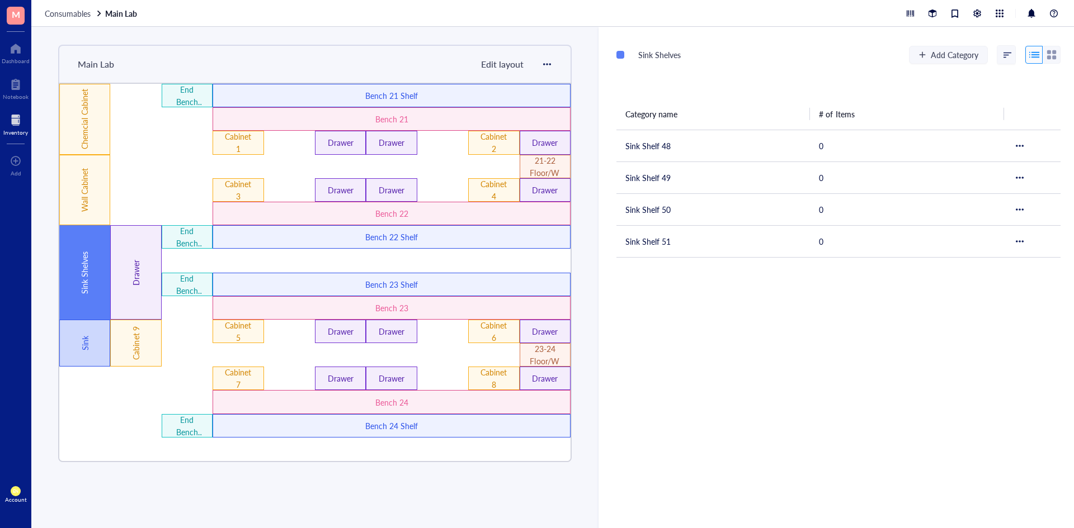
click at [86, 351] on div "Sink" at bounding box center [85, 343] width 12 height 60
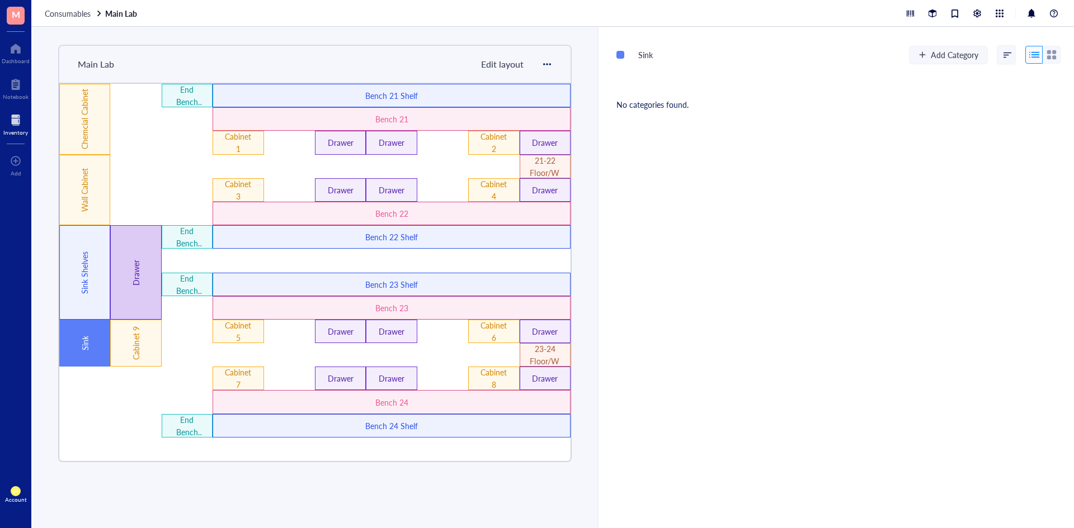
click at [139, 305] on div "Drawer" at bounding box center [136, 273] width 12 height 120
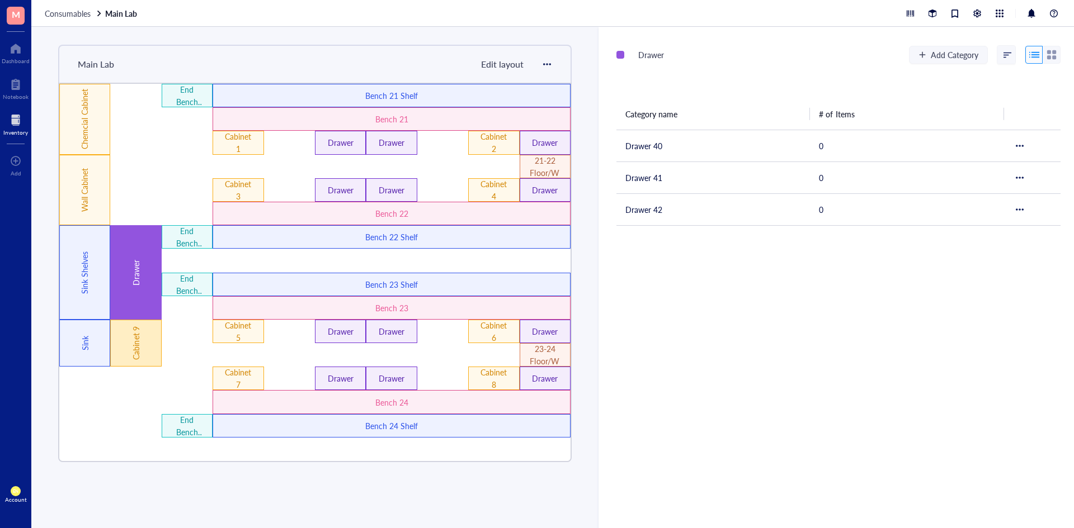
click at [133, 345] on div "Cabinet 9" at bounding box center [136, 343] width 12 height 60
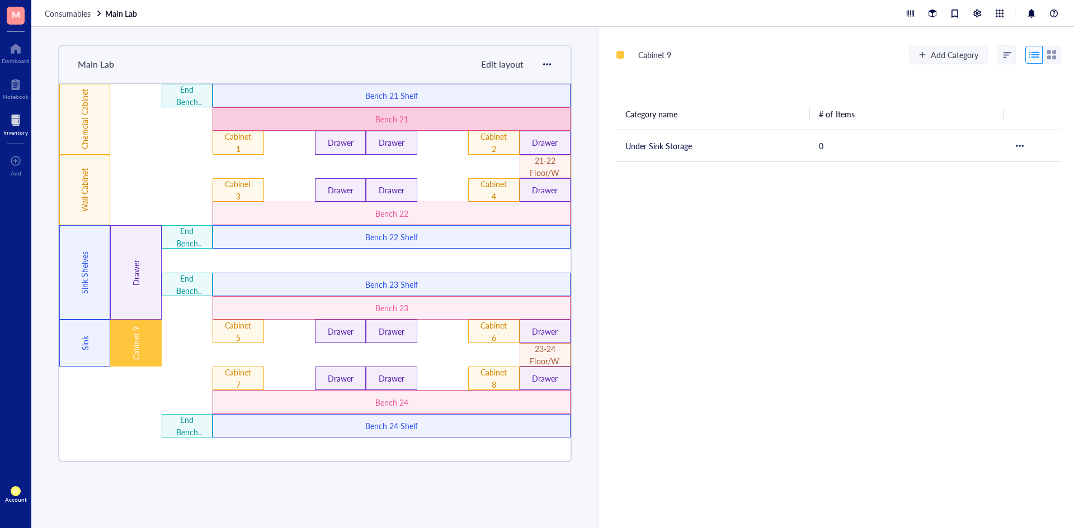
click at [302, 108] on div "Bench 21" at bounding box center [392, 118] width 358 height 23
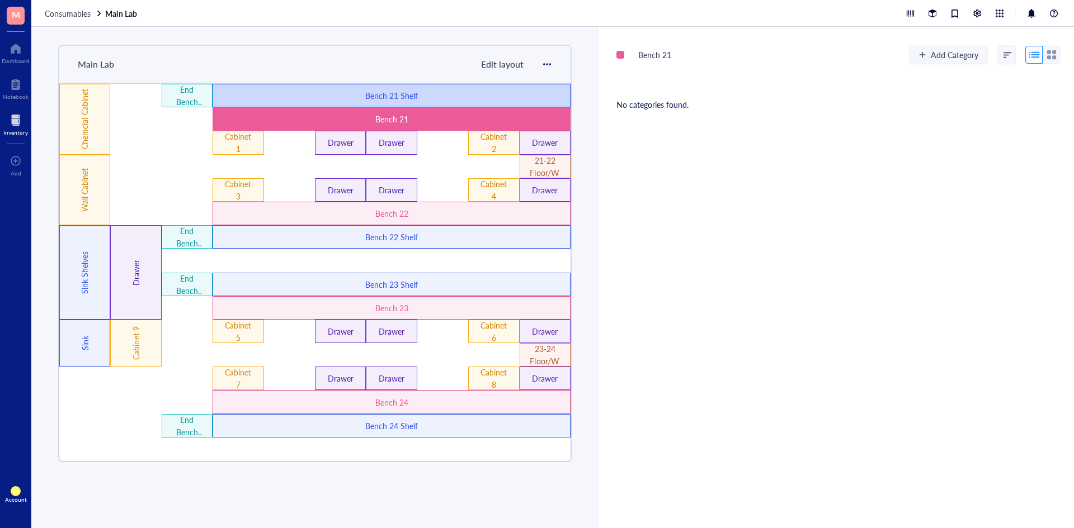
click at [323, 88] on div "Bench 21 Shelf" at bounding box center [392, 95] width 358 height 23
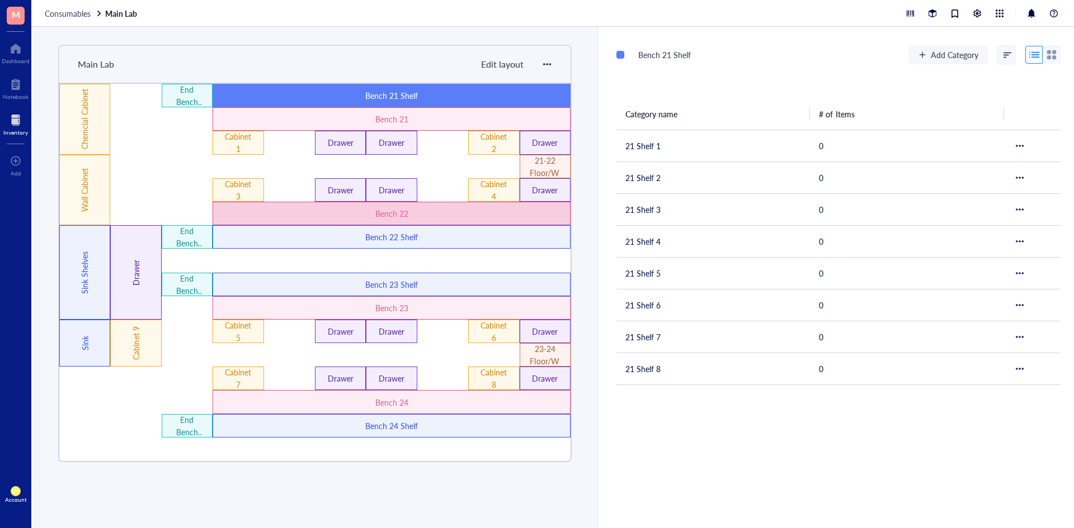
click at [339, 214] on div "Bench 22" at bounding box center [392, 213] width 214 height 12
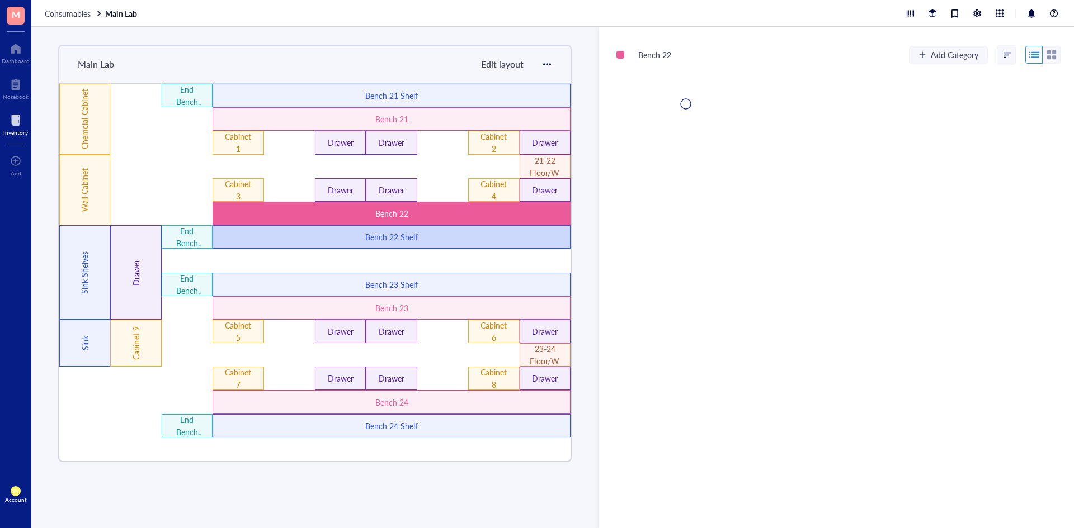
click at [342, 237] on div "Bench 22 Shelf" at bounding box center [392, 237] width 214 height 12
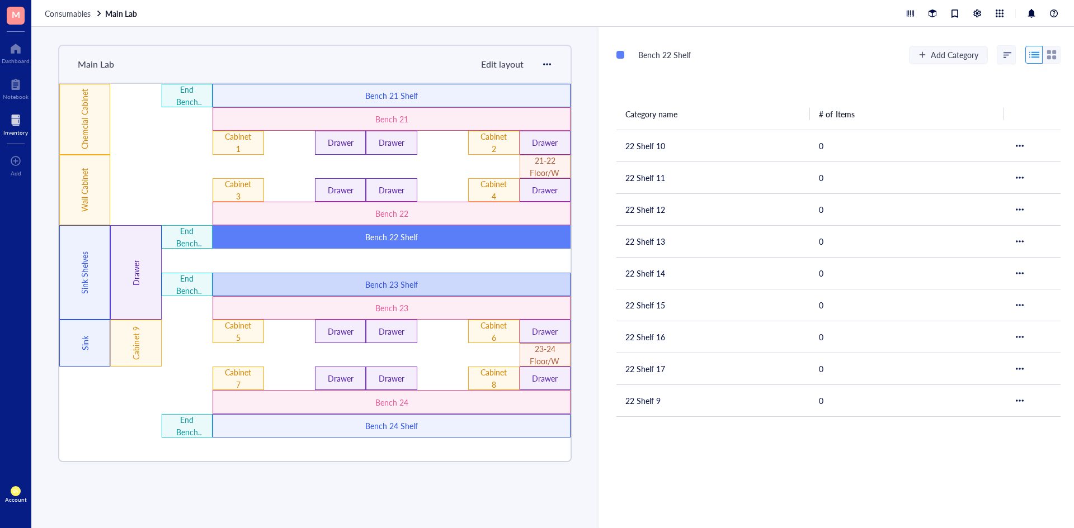
click at [357, 287] on div "Bench 23 Shelf" at bounding box center [392, 284] width 214 height 12
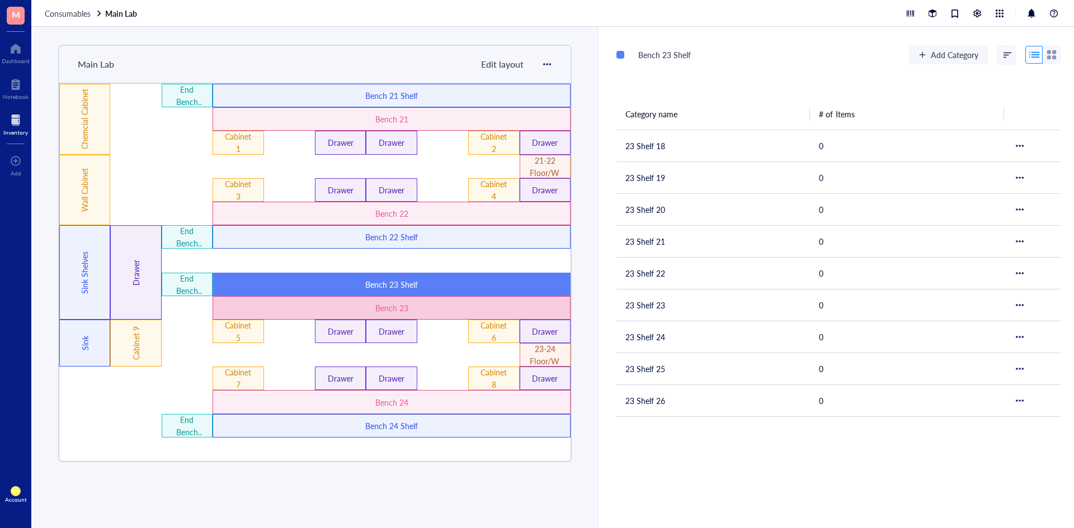
click at [391, 315] on div "Bench 23" at bounding box center [392, 307] width 358 height 23
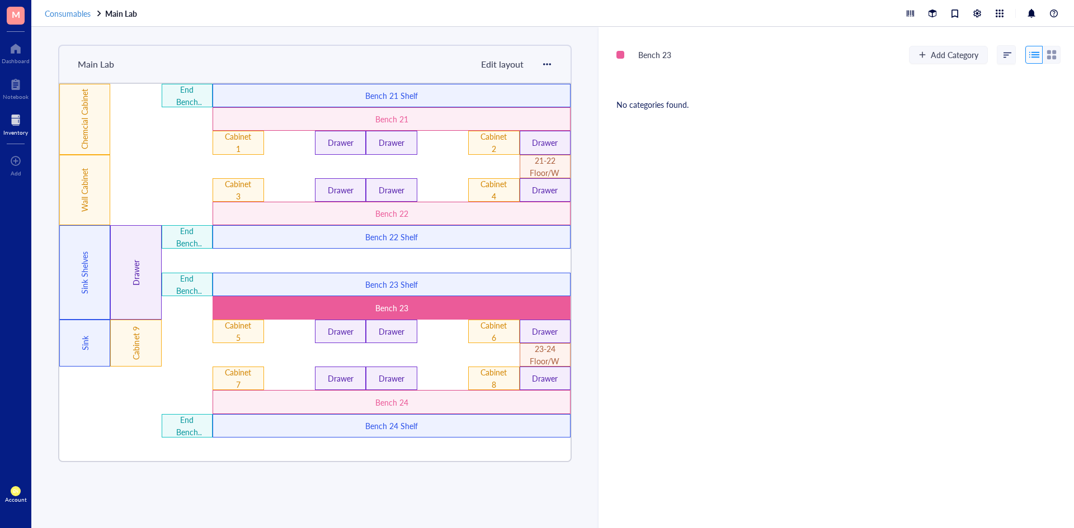
click at [70, 13] on span "Consumables" at bounding box center [68, 13] width 46 height 11
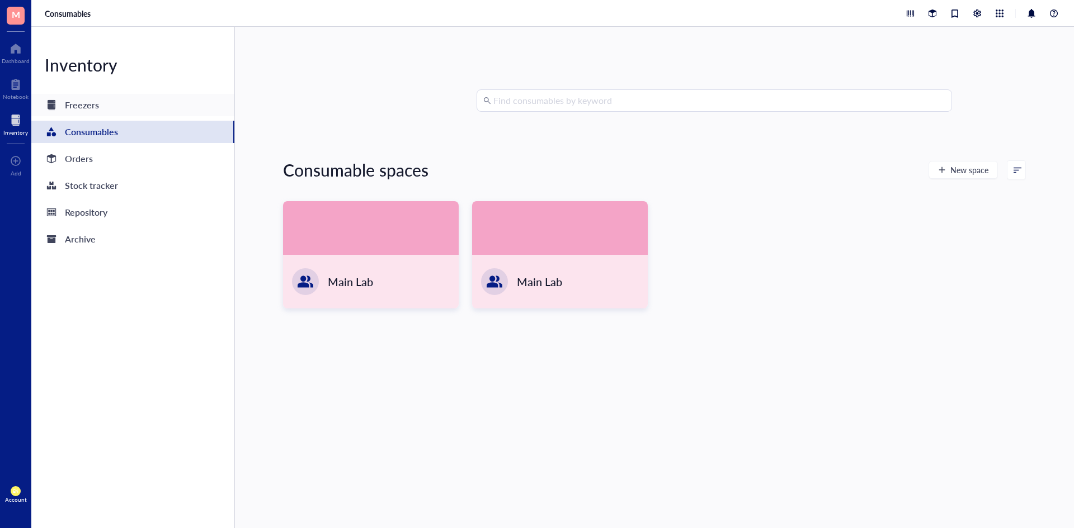
click at [174, 107] on div "Freezers" at bounding box center [132, 105] width 203 height 22
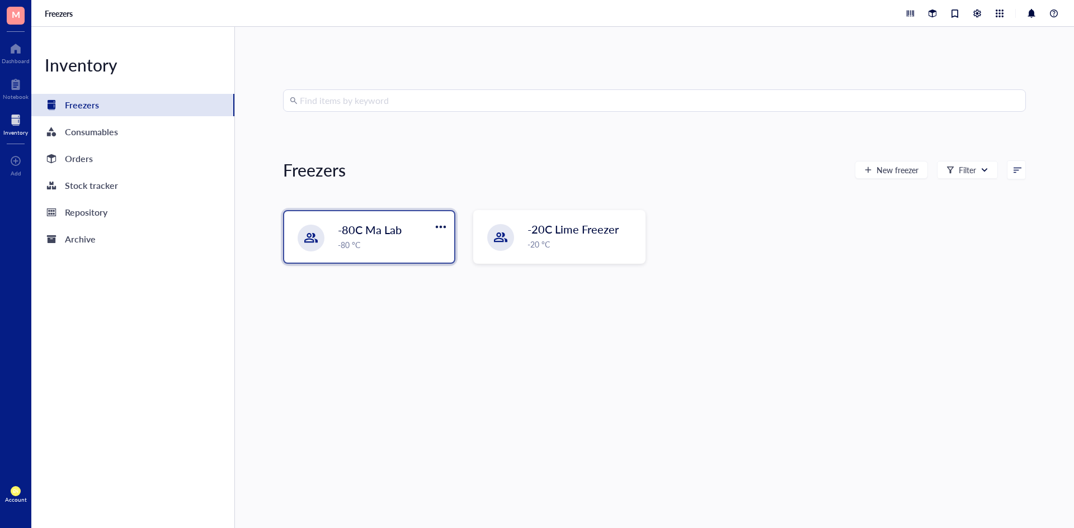
click at [356, 221] on div "-80C Ma Lab -80 °C" at bounding box center [369, 236] width 170 height 51
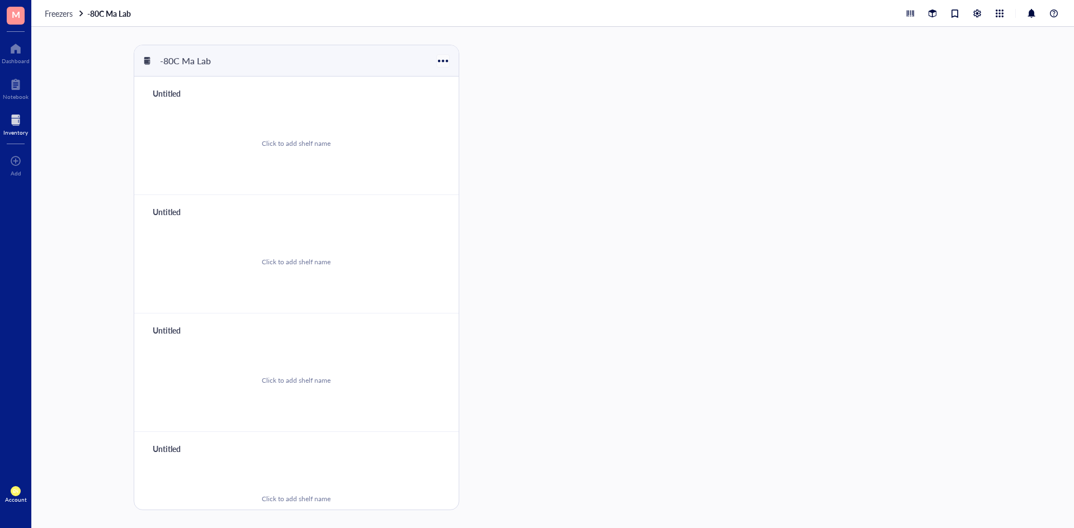
click at [446, 58] on div at bounding box center [443, 61] width 16 height 16
click at [561, 153] on div "-80C Ma Lab Untitled Click to add shelf name Untitled Click to add shelf name U…" at bounding box center [552, 278] width 1042 height 502
click at [163, 94] on div "Untitled" at bounding box center [181, 94] width 67 height 16
click at [149, 220] on div "Click to add shelf name" at bounding box center [296, 262] width 297 height 84
click at [163, 333] on div "Untitled" at bounding box center [181, 331] width 67 height 16
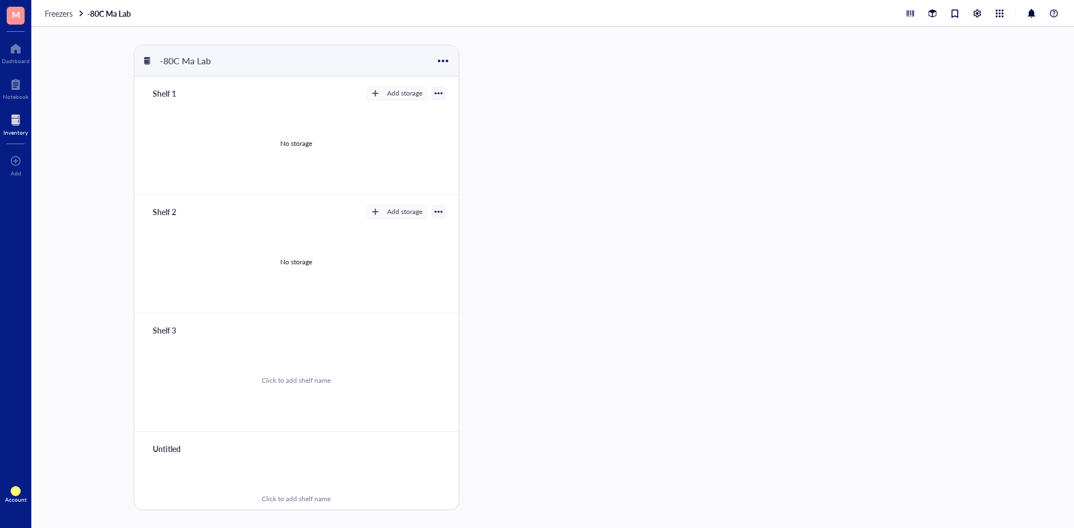
click at [176, 450] on div "Untitled" at bounding box center [181, 449] width 67 height 16
click at [574, 173] on div "-80C Ma Lab Shelf 1 Add storage No storage Shelf 2 Add storage No storage Shelf…" at bounding box center [552, 278] width 1042 height 502
click at [67, 14] on span "Freezers" at bounding box center [59, 13] width 28 height 11
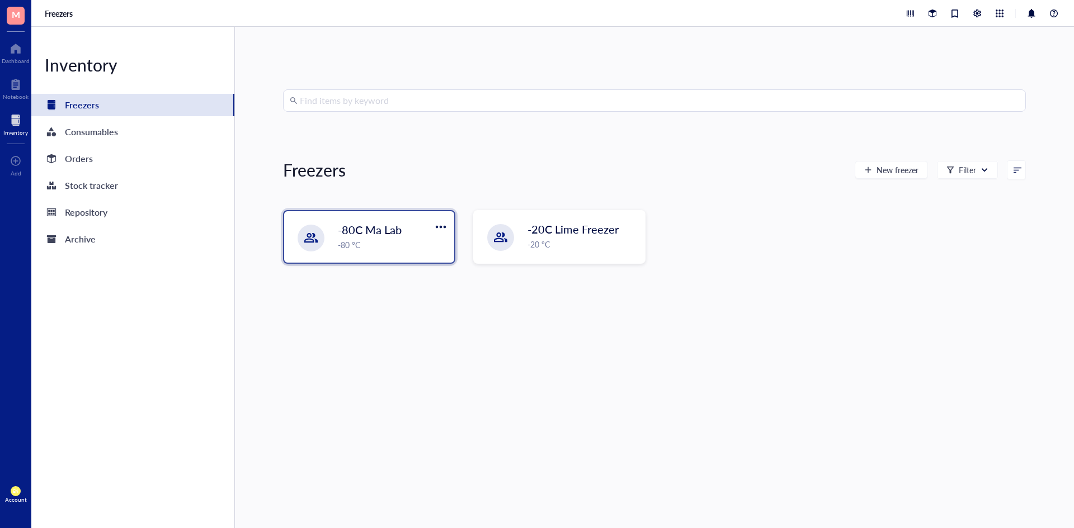
click at [409, 232] on div "-80C Ma Lab" at bounding box center [385, 230] width 95 height 16
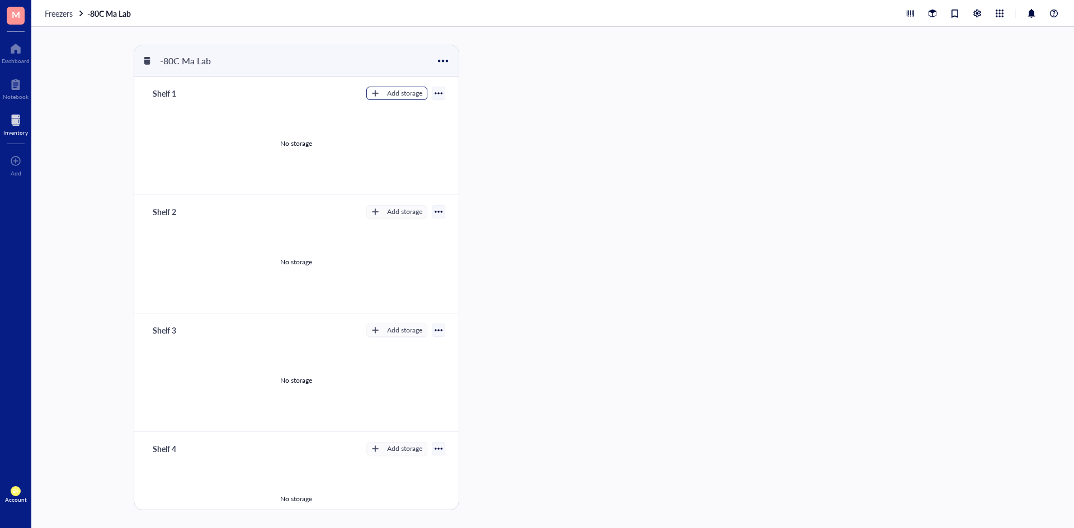
click at [390, 93] on div "Add storage" at bounding box center [404, 93] width 35 height 10
click at [532, 108] on div at bounding box center [510, 278] width 75 height 466
click at [580, 100] on div "-80C Ma Lab Shelf 1 Add storage Rack Category No storage Shelf 2 Add storage No…" at bounding box center [552, 278] width 1042 height 502
click at [50, 14] on span "Freezers" at bounding box center [59, 13] width 28 height 11
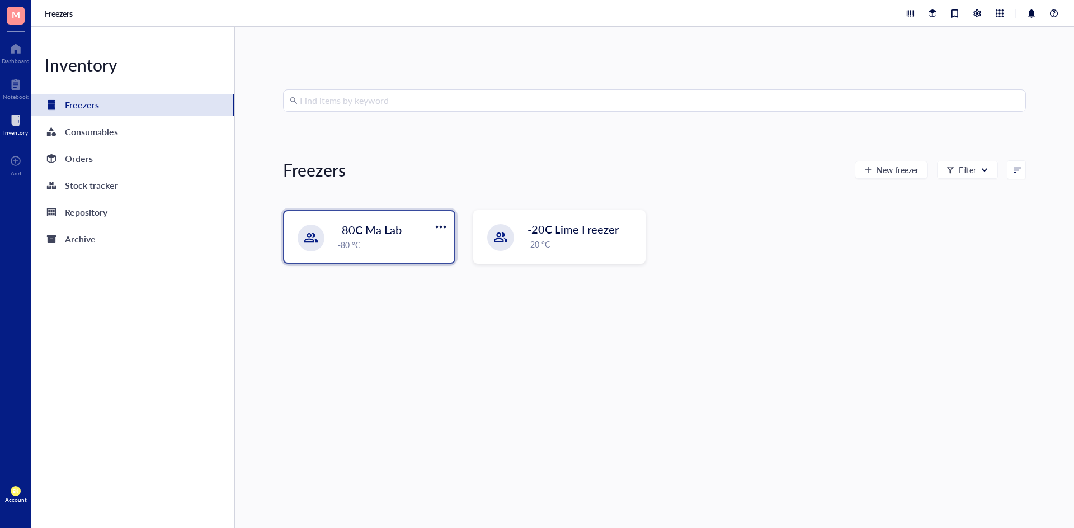
click at [368, 229] on span "-80C Ma Lab" at bounding box center [370, 230] width 64 height 16
